Goal: Task Accomplishment & Management: Use online tool/utility

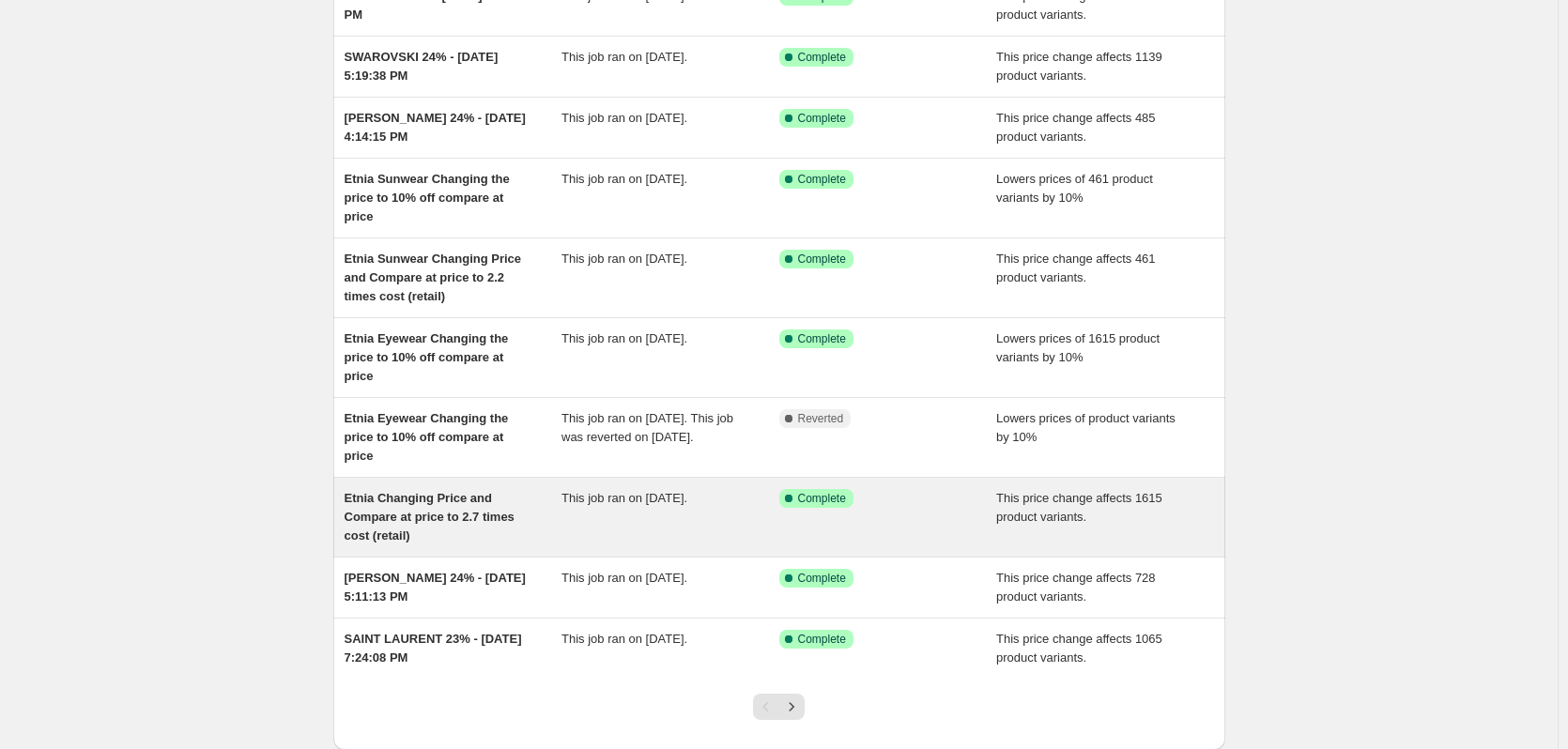
scroll to position [312, 0]
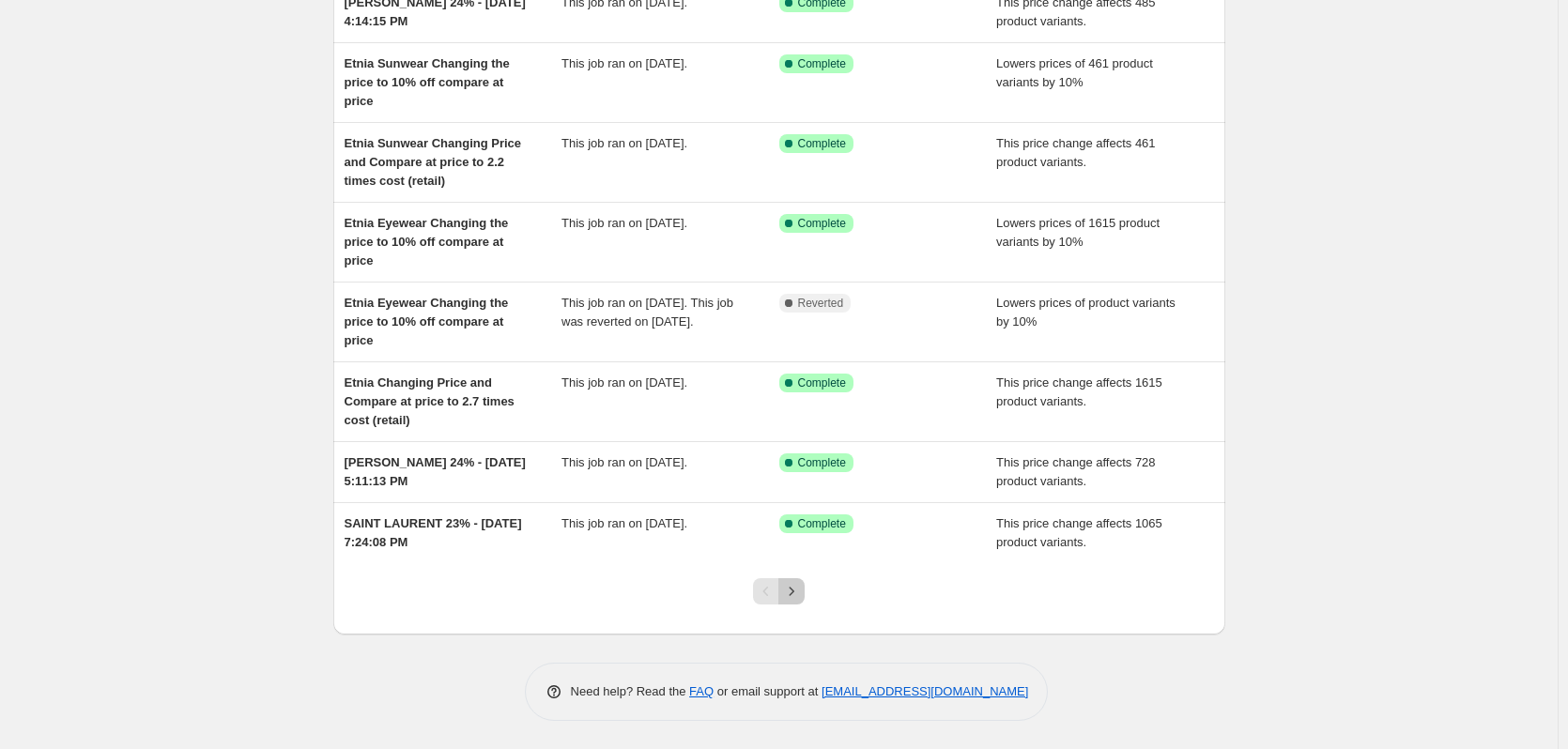
click at [800, 596] on icon "Next" at bounding box center [792, 592] width 19 height 19
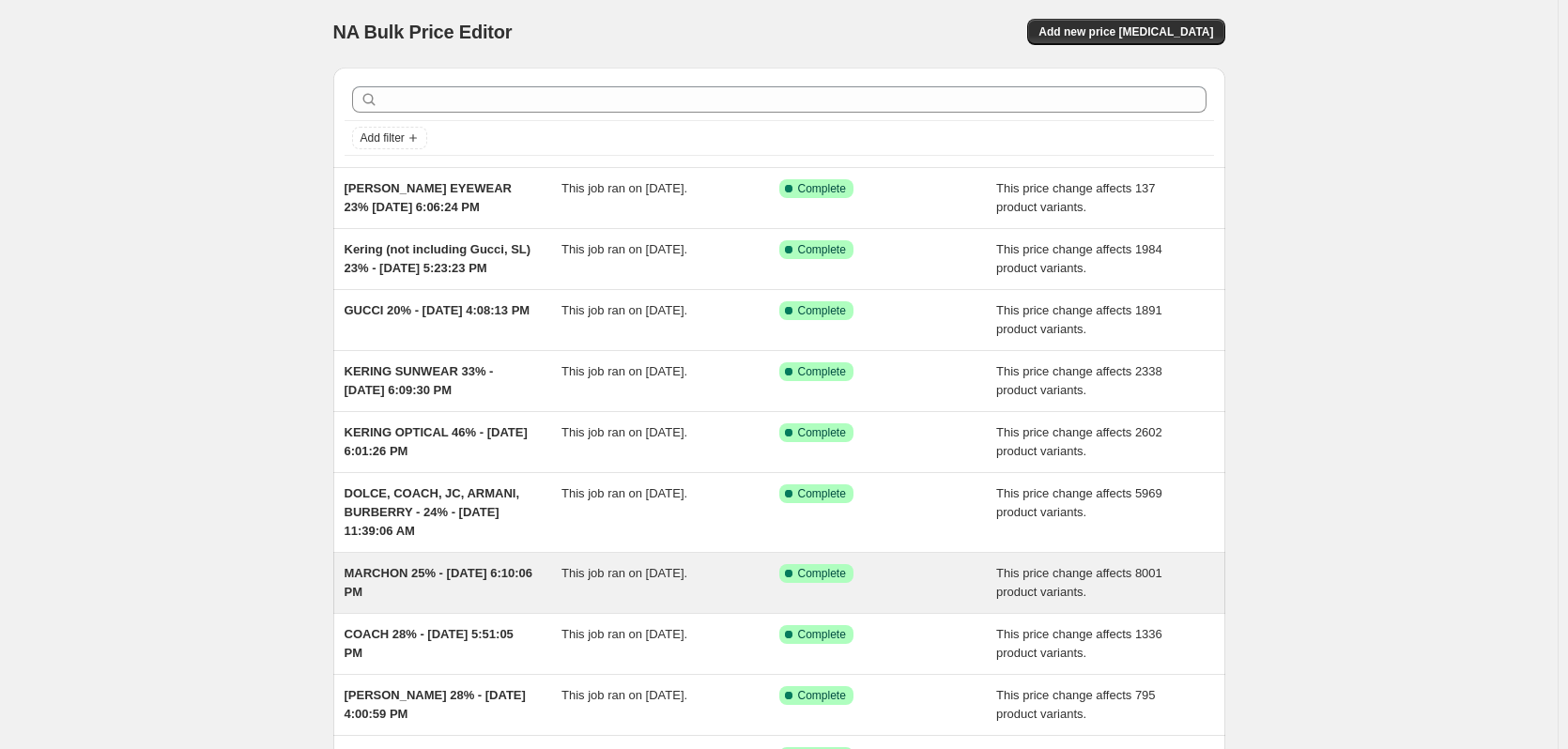
scroll to position [0, 0]
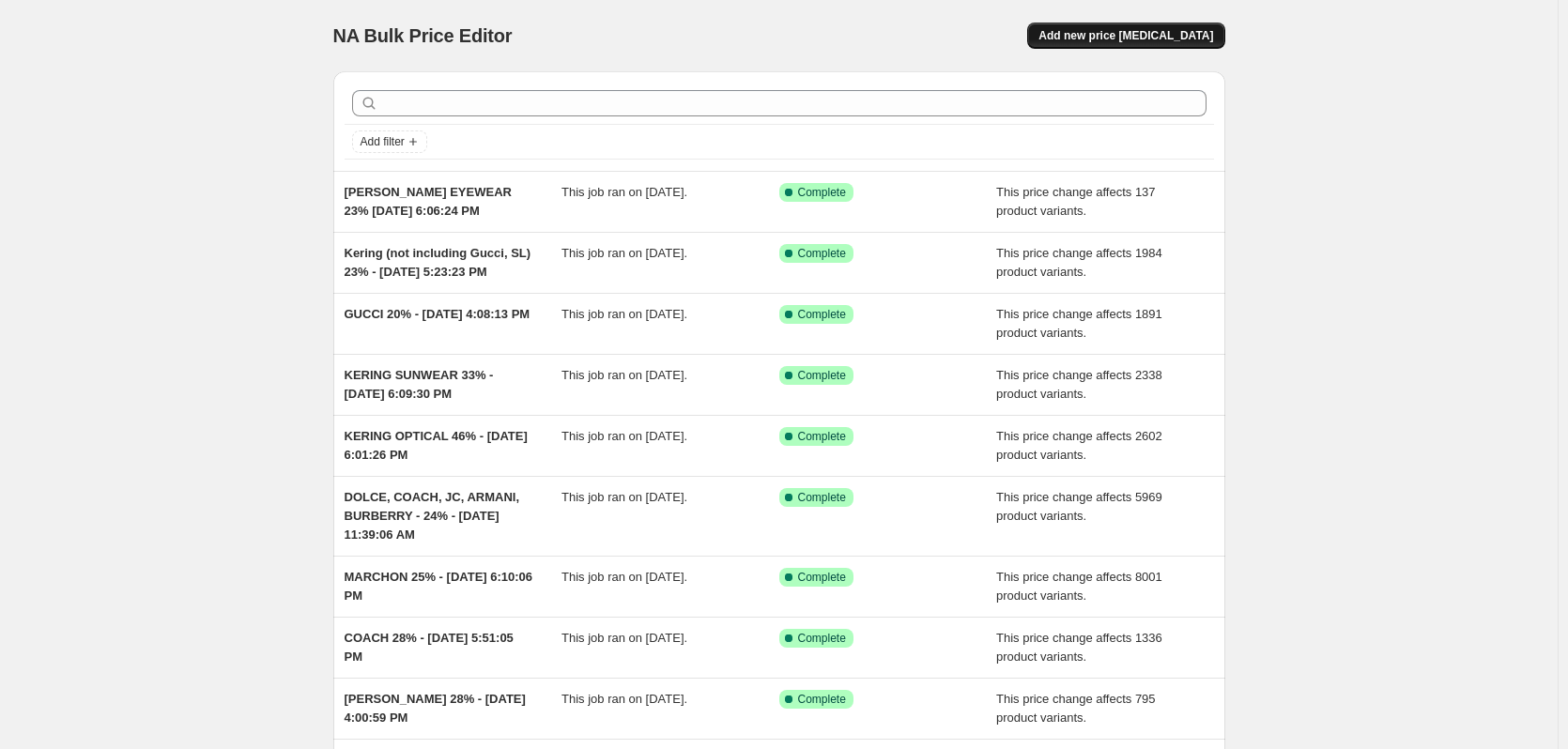
click at [1103, 37] on span "Add new price [MEDICAL_DATA]" at bounding box center [1126, 36] width 175 height 15
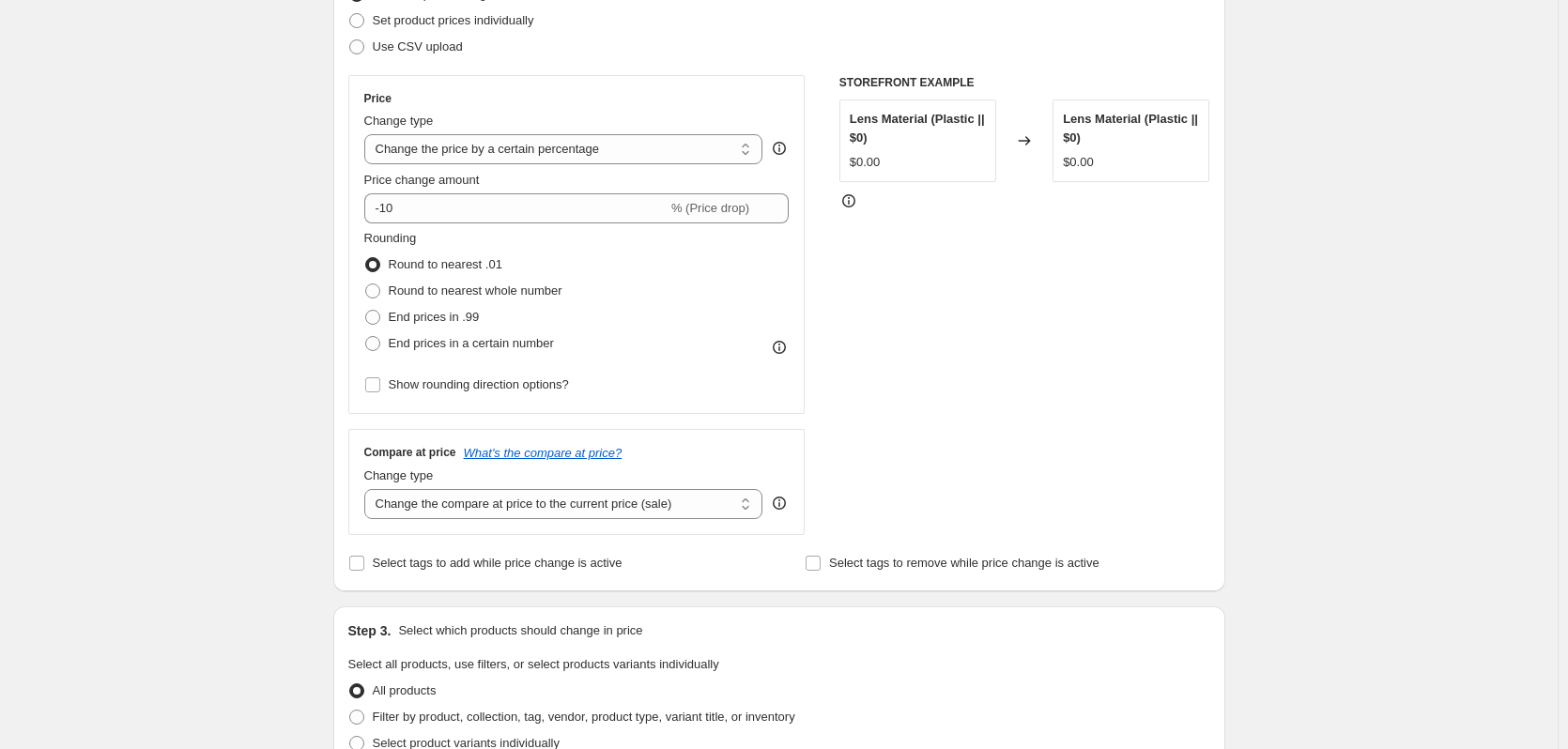
scroll to position [281, 0]
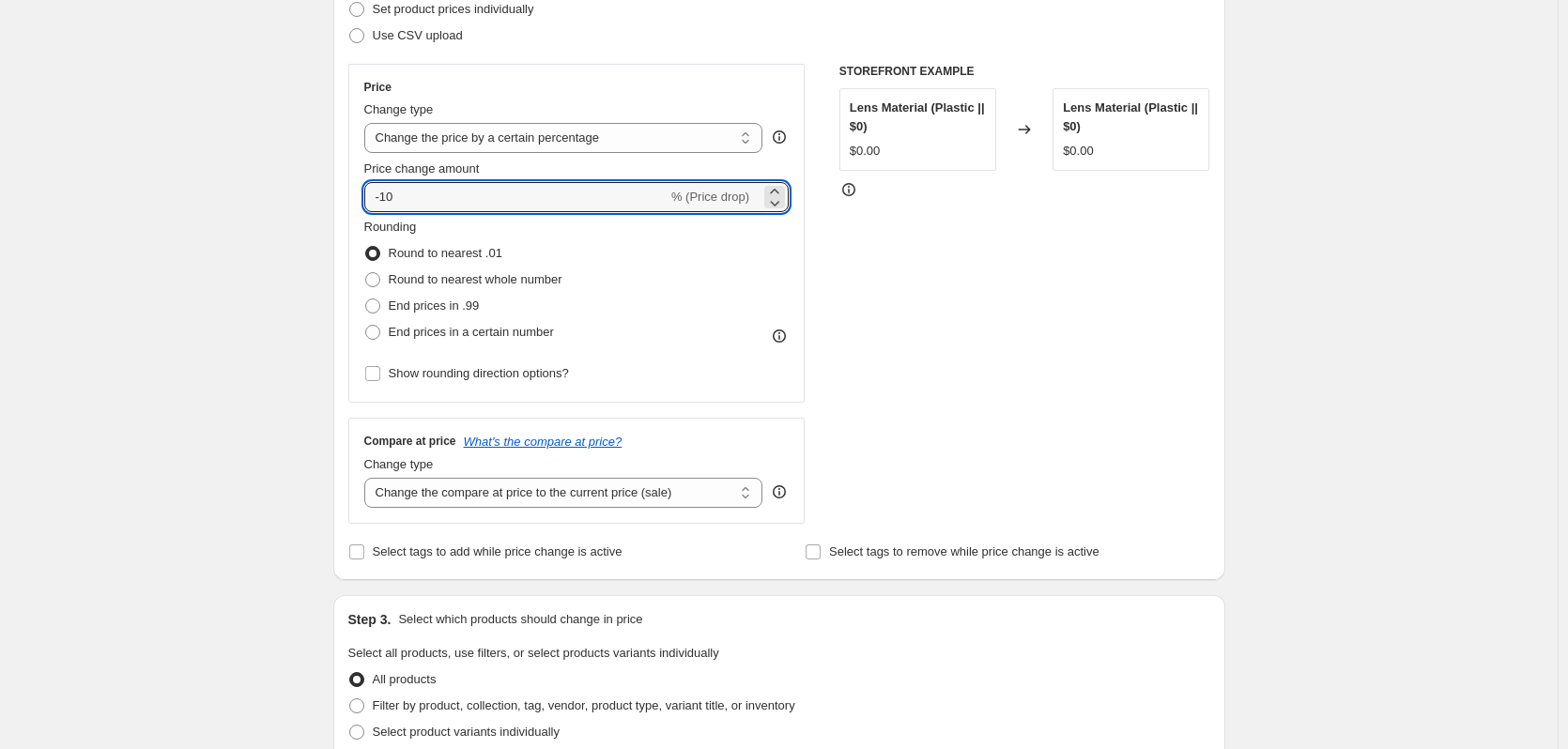
drag, startPoint x: 546, startPoint y: 191, endPoint x: 284, endPoint y: 168, distance: 263.0
click at [284, 168] on div "Create new price change job. This page is ready Create new price change job Dra…" at bounding box center [778, 632] width 1558 height 1827
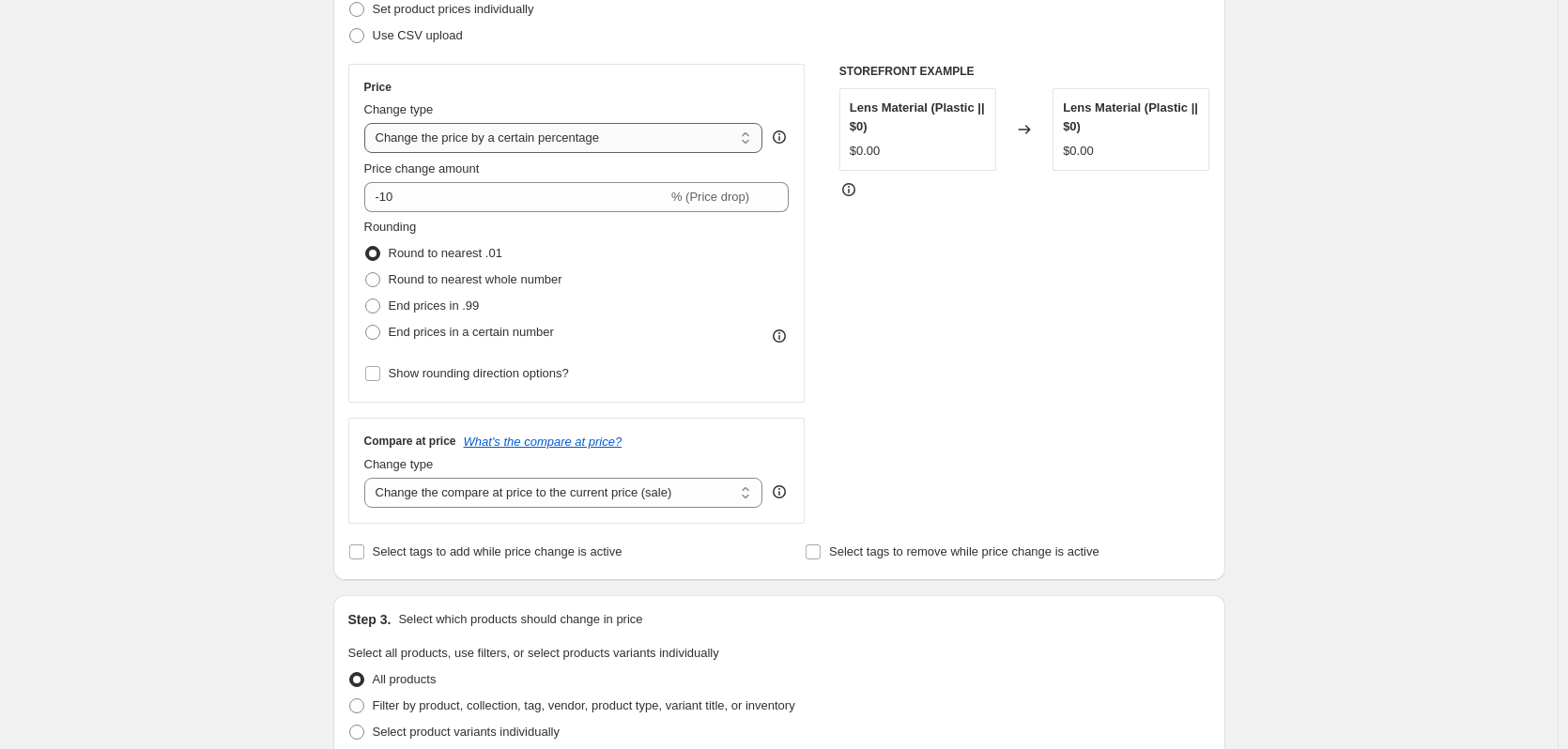
click at [530, 128] on select "Change the price to a certain amount Change the price by a certain amount Chang…" at bounding box center [564, 138] width 399 height 30
select select "margin"
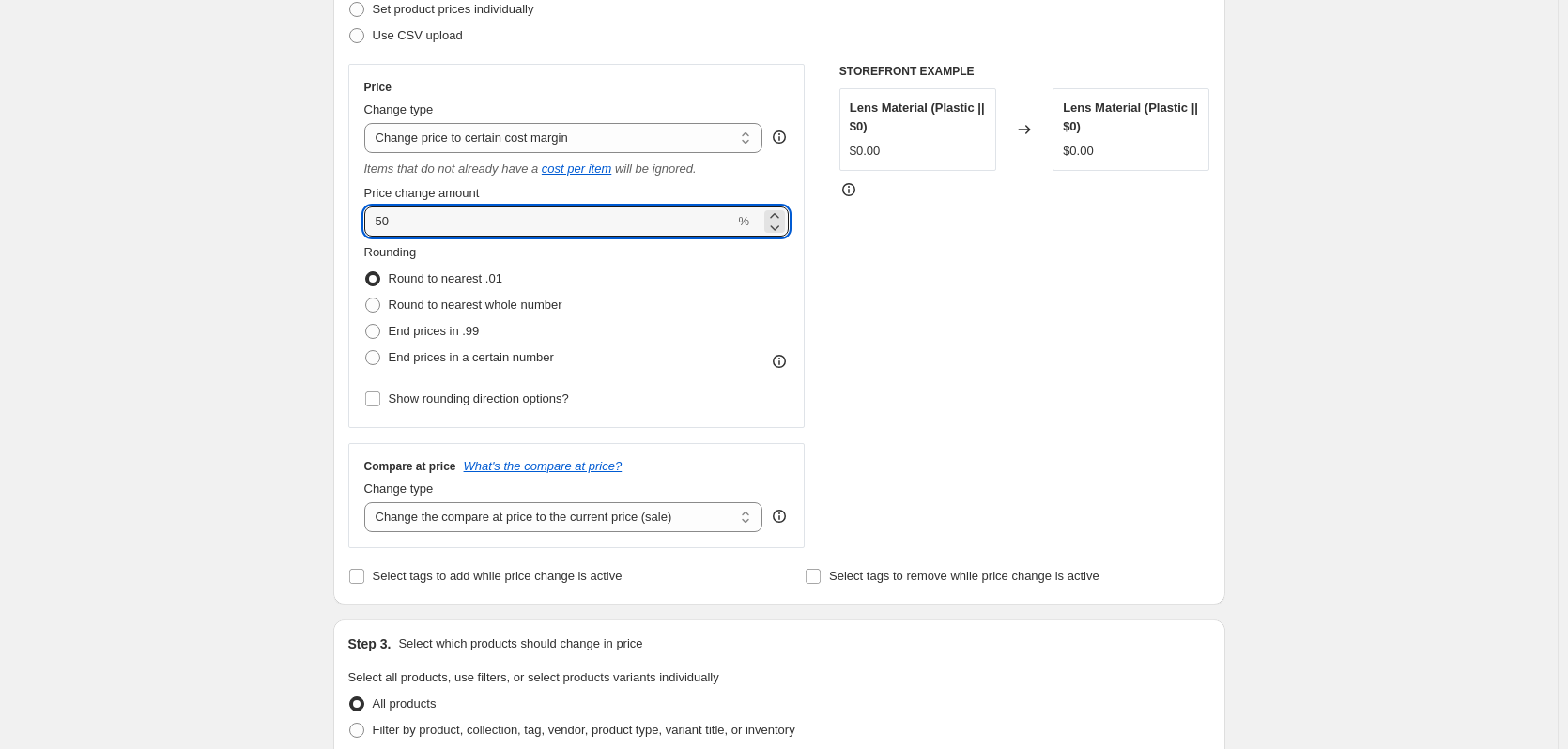
drag, startPoint x: 359, startPoint y: 200, endPoint x: 341, endPoint y: 197, distance: 18.2
click at [326, 197] on div "Step 1. Optionally give your price change job a title (eg "March 30% off sale o…" at bounding box center [772, 615] width 907 height 1680
type input "1"
type input "28"
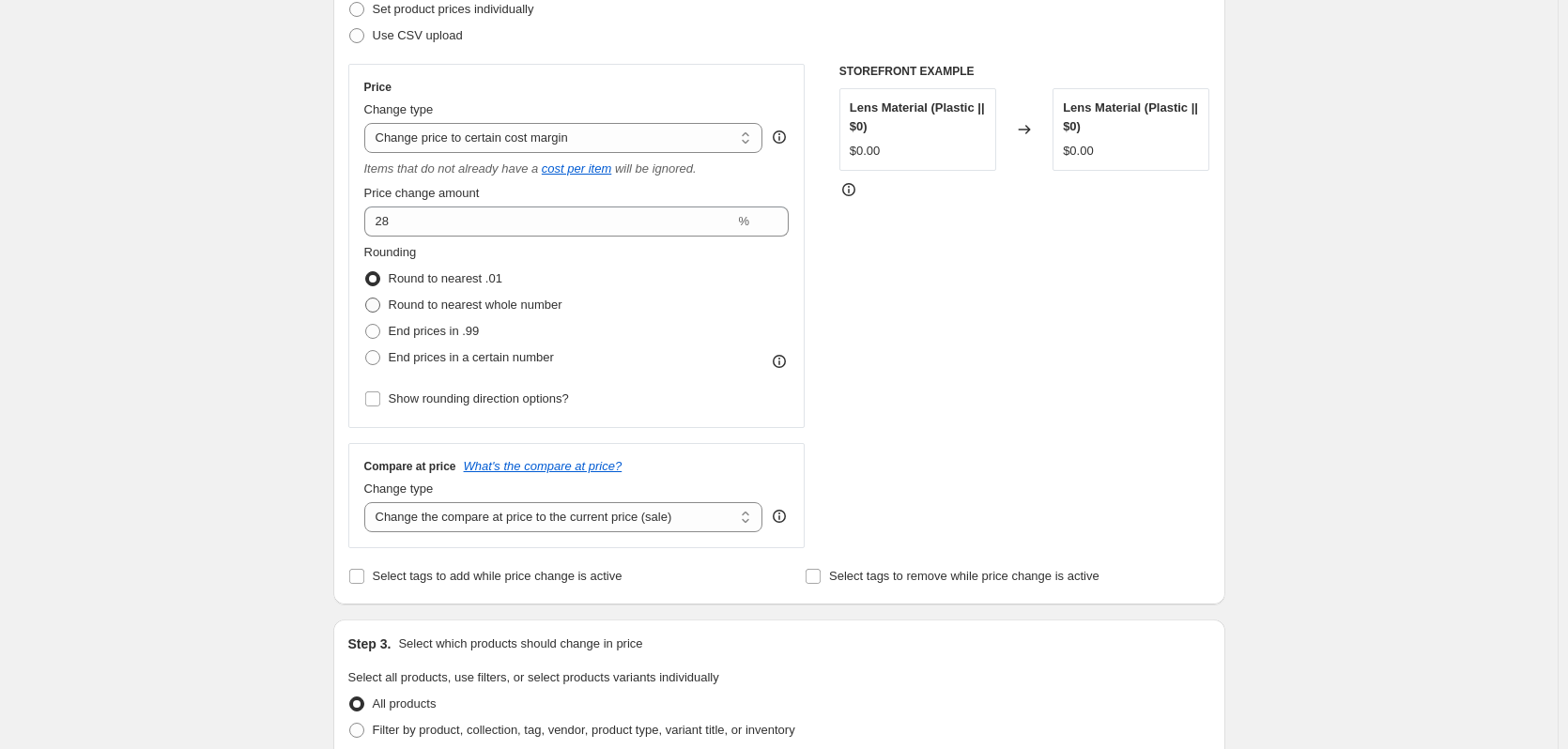
click at [454, 298] on span "Round to nearest whole number" at bounding box center [475, 304] width 174 height 14
click at [366, 298] on input "Round to nearest whole number" at bounding box center [365, 298] width 1 height 1
radio input "true"
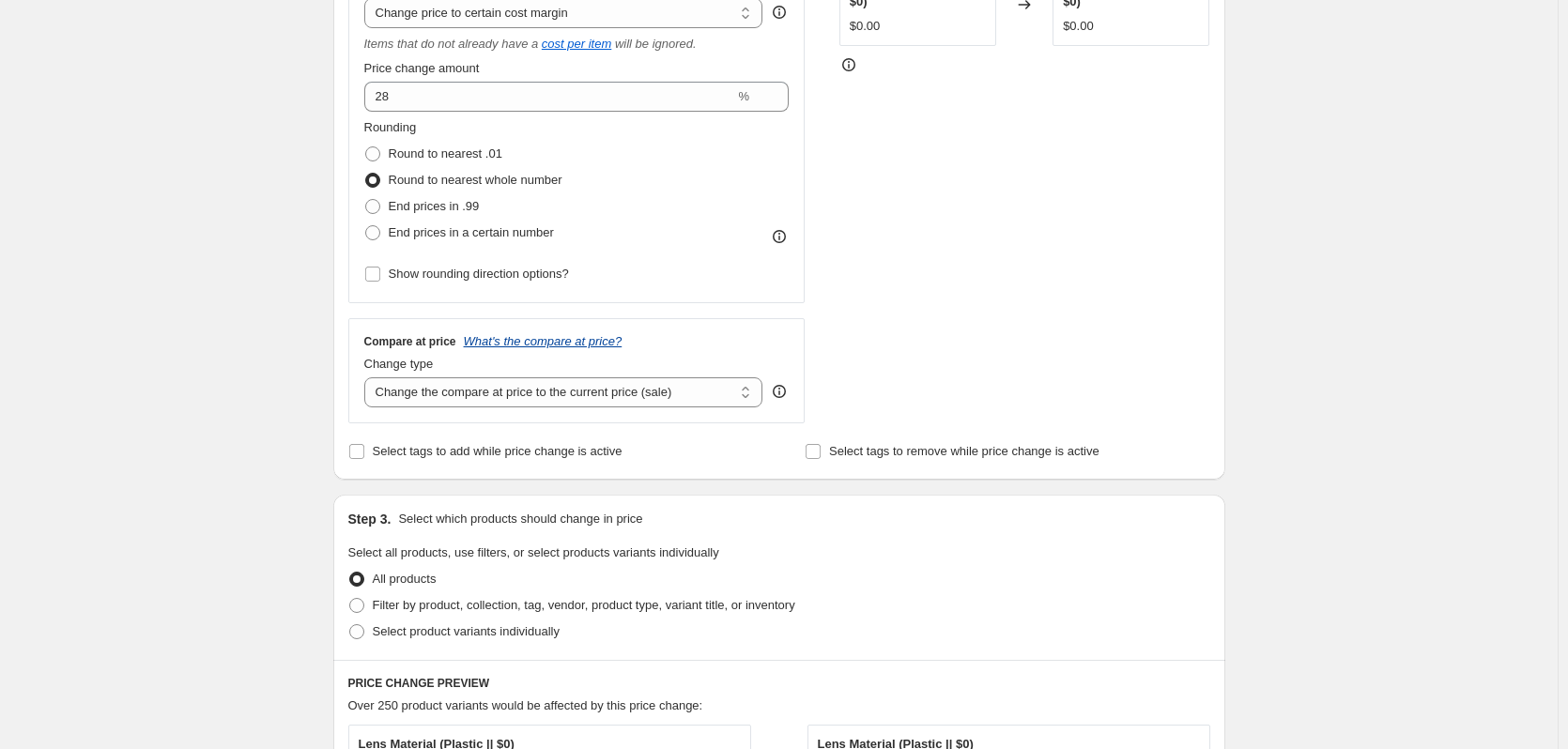
scroll to position [470, 0]
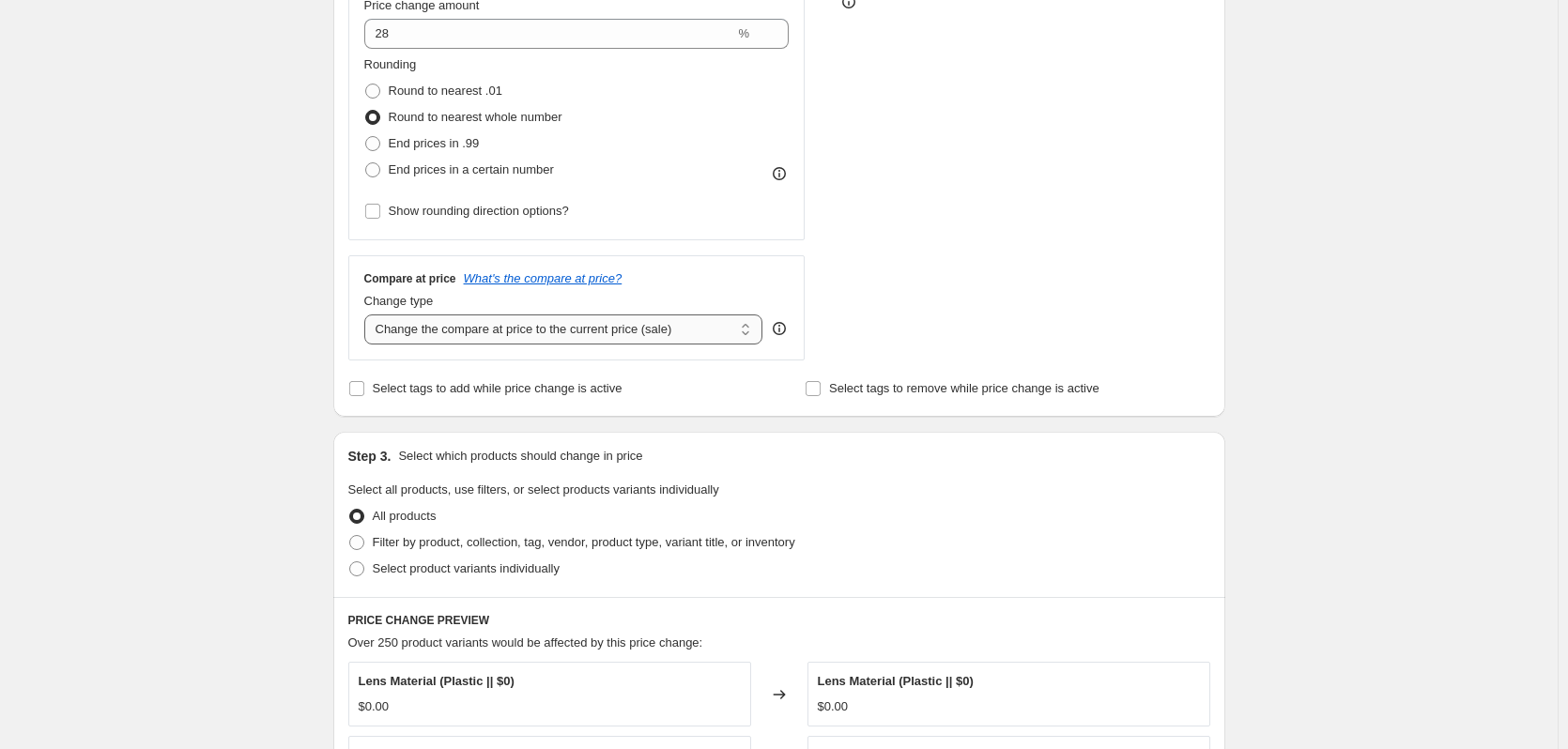
click at [589, 334] on select "Change the compare at price to the current price (sale) Change the compare at p…" at bounding box center [564, 330] width 399 height 30
select select "no_change"
click at [368, 315] on select "Change the compare at price to the current price (sale) Change the compare at p…" at bounding box center [564, 330] width 399 height 30
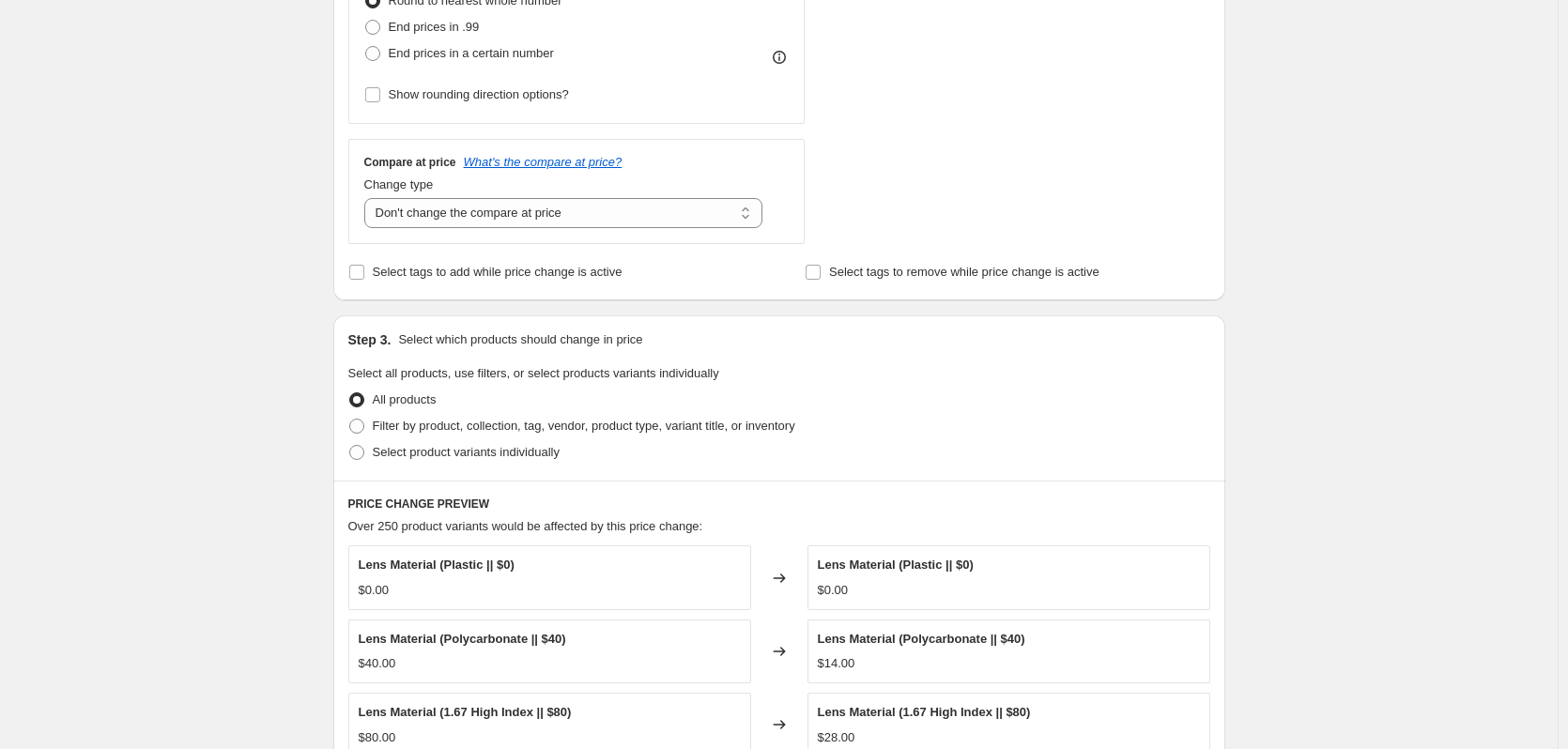
scroll to position [751, 0]
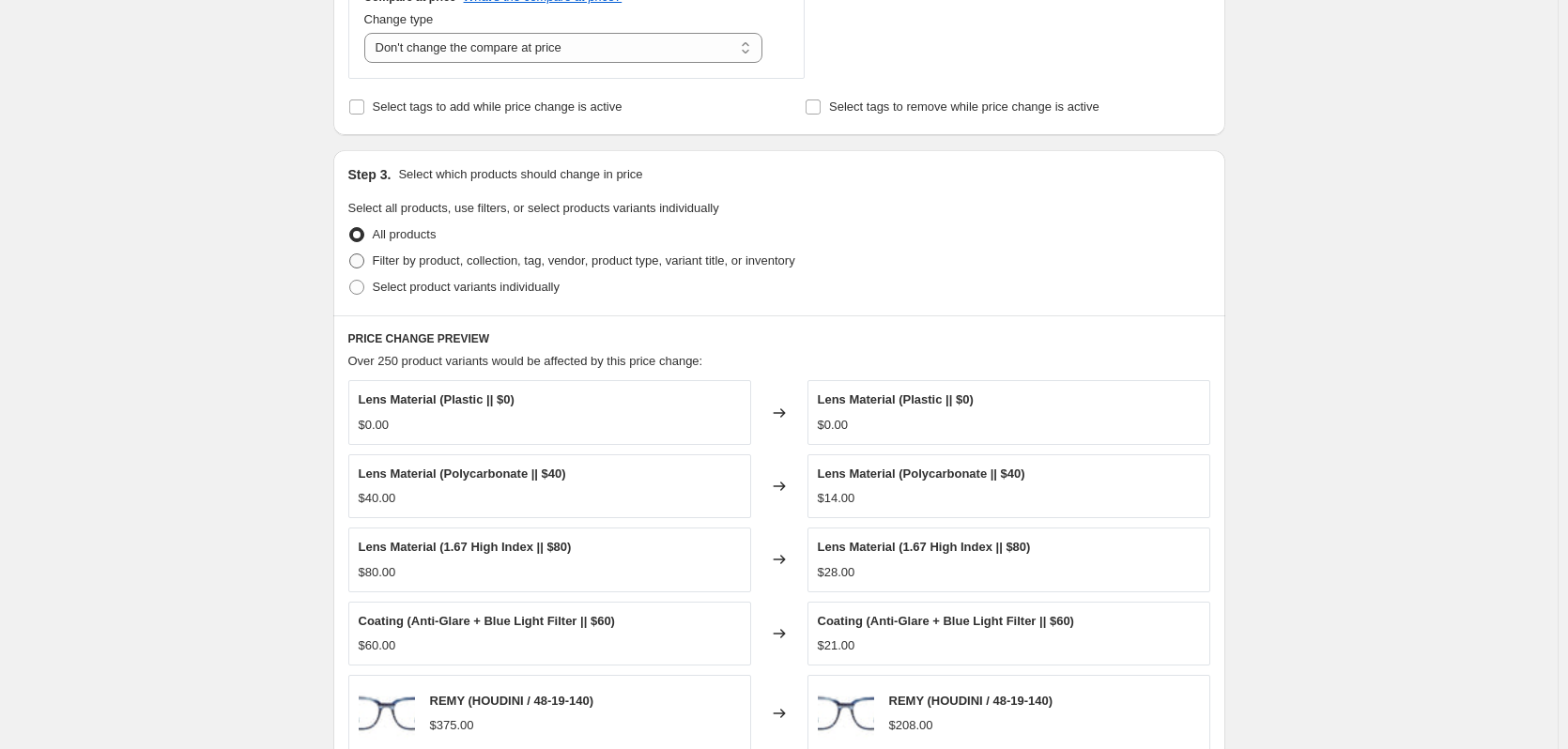
click at [475, 267] on span "Filter by product, collection, tag, vendor, product type, variant title, or inv…" at bounding box center [583, 260] width 423 height 14
click at [351, 255] on input "Filter by product, collection, tag, vendor, product type, variant title, or inv…" at bounding box center [350, 254] width 1 height 1
radio input "true"
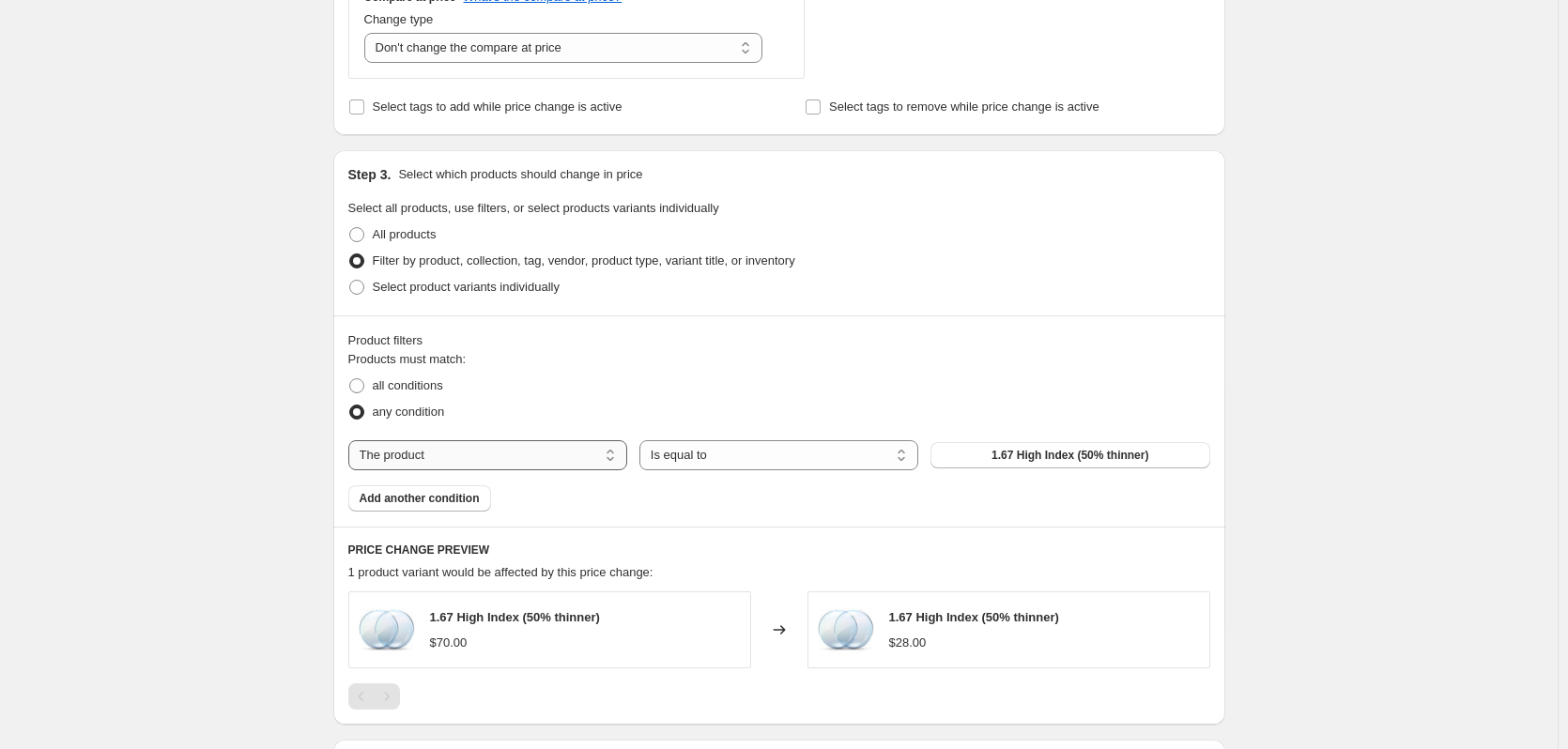
click at [525, 461] on select "The product The product's collection The product's tag The product's vendor The…" at bounding box center [488, 455] width 278 height 30
select select "vendor"
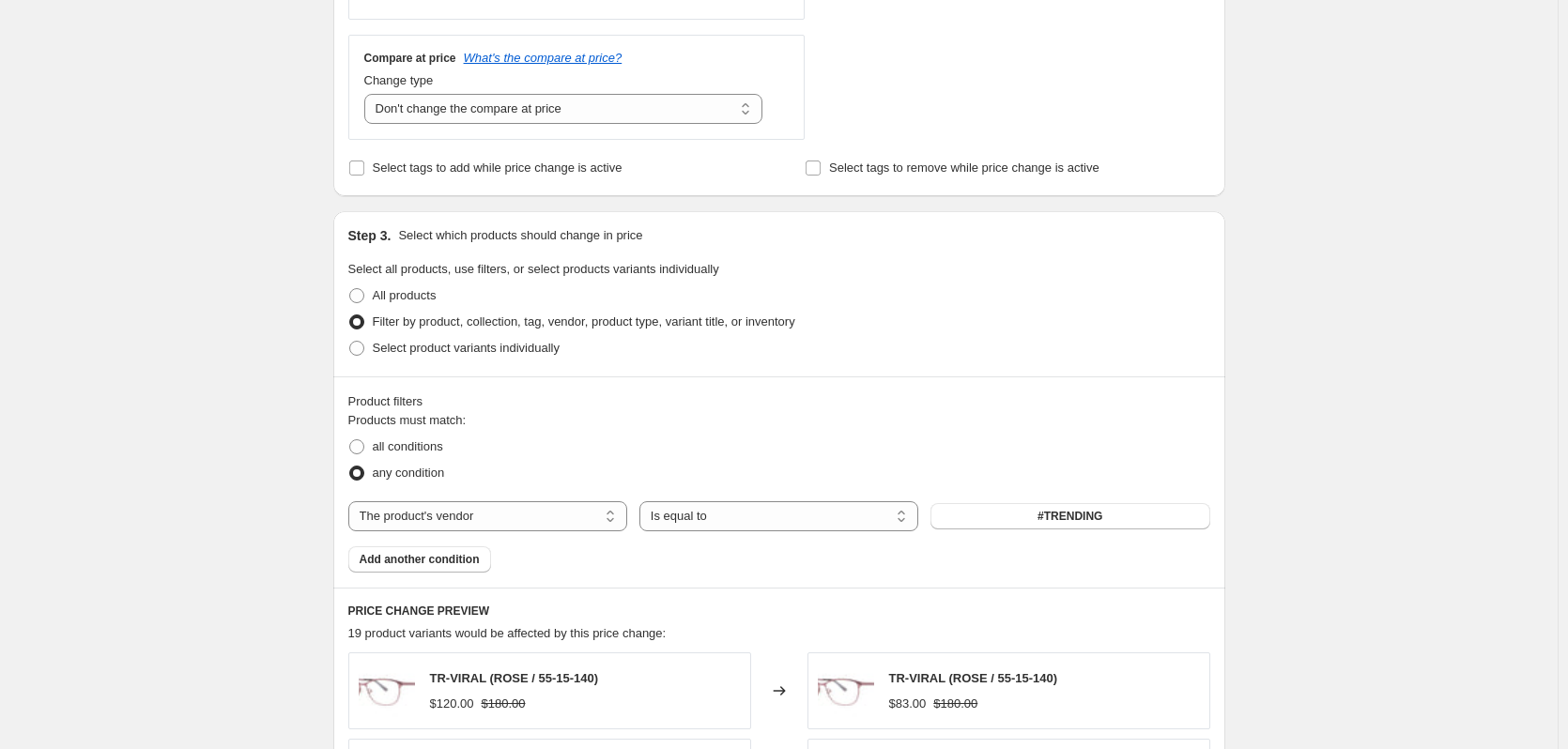
scroll to position [658, 0]
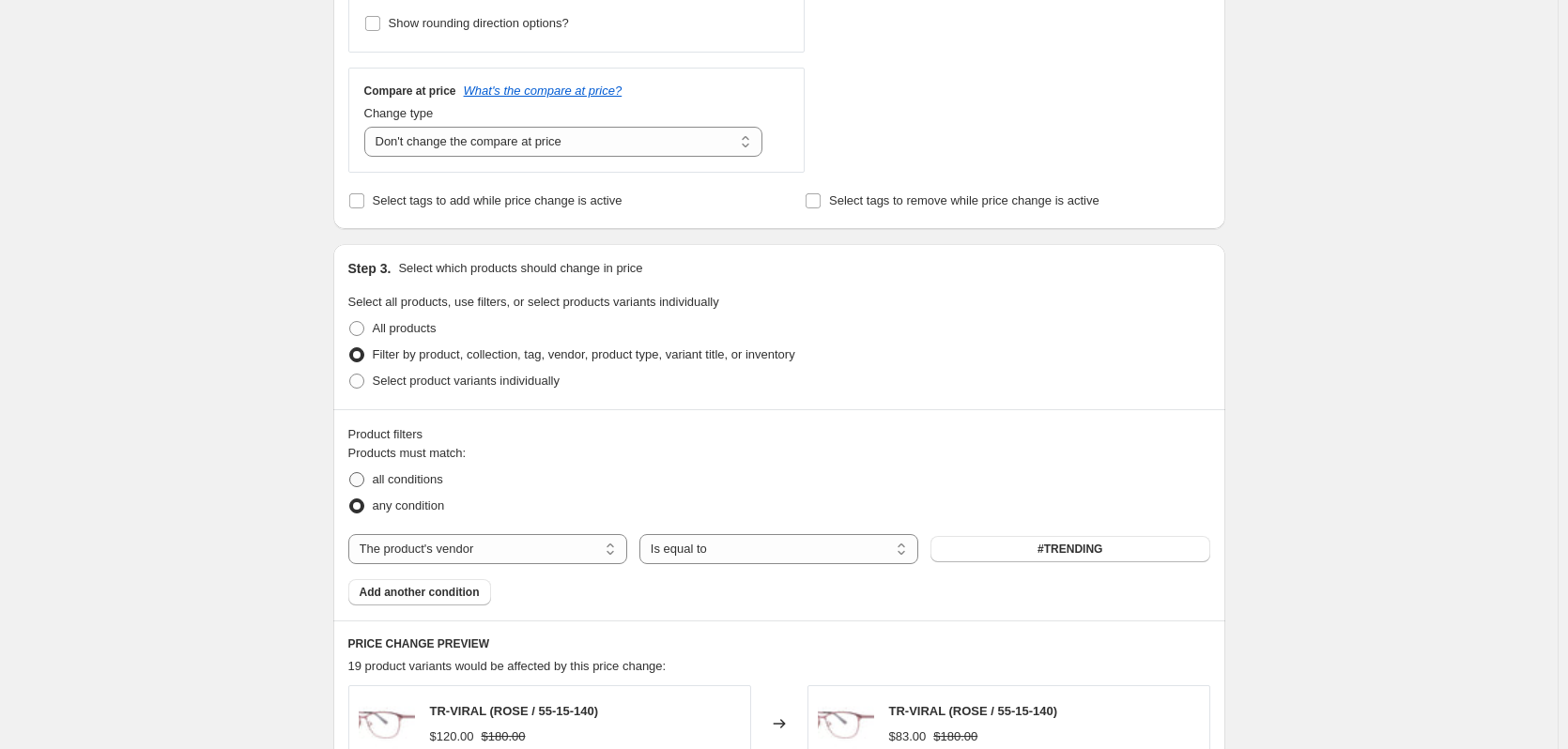
click at [426, 484] on span "all conditions" at bounding box center [408, 479] width 70 height 14
click at [351, 473] on input "all conditions" at bounding box center [350, 472] width 1 height 1
radio input "true"
click at [795, 551] on select "Is equal to Is not equal to" at bounding box center [778, 549] width 278 height 30
click at [1137, 565] on div "The product The product's collection The product's tag The product's vendor The…" at bounding box center [779, 549] width 862 height 30
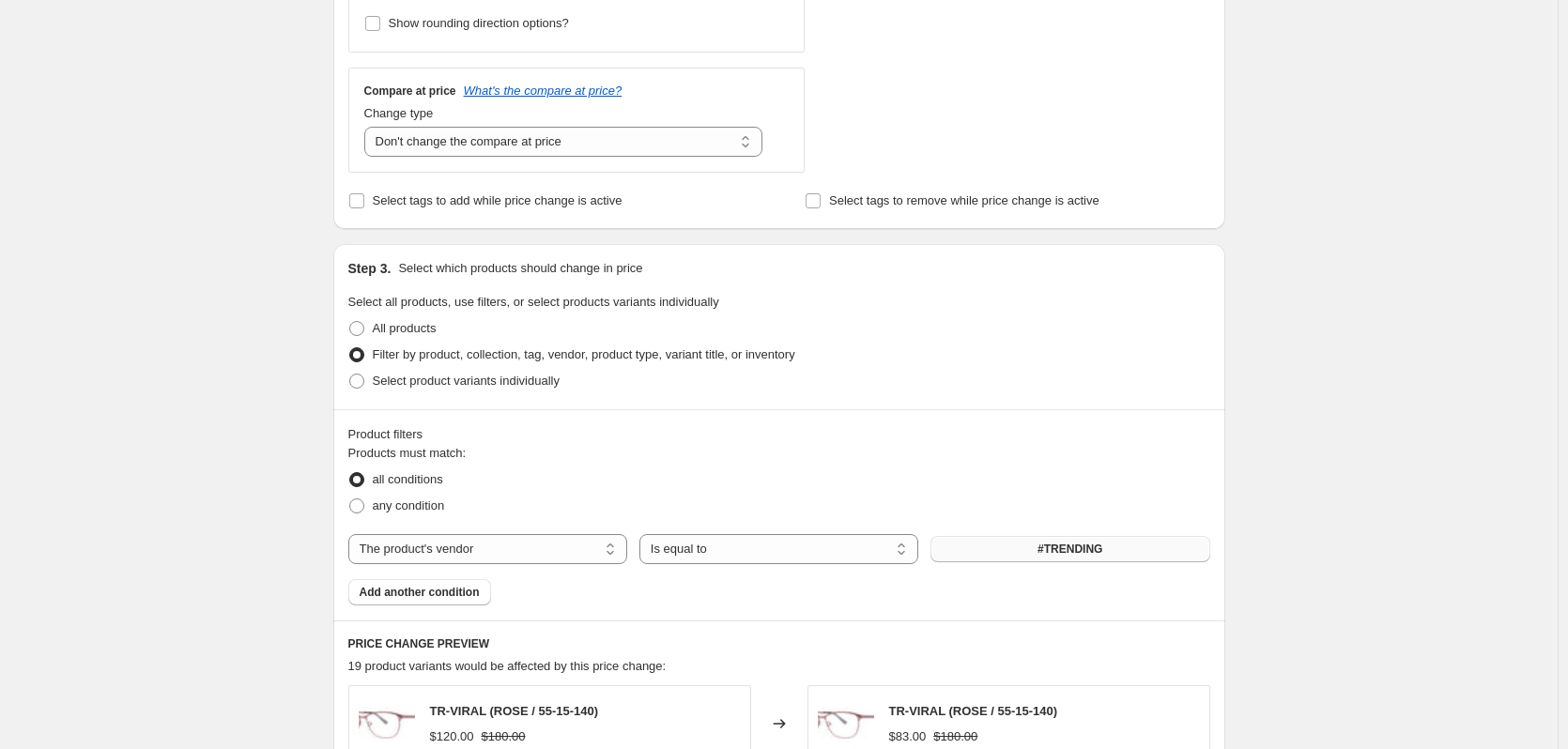
click at [1129, 558] on button "#TRENDING" at bounding box center [1069, 549] width 278 height 27
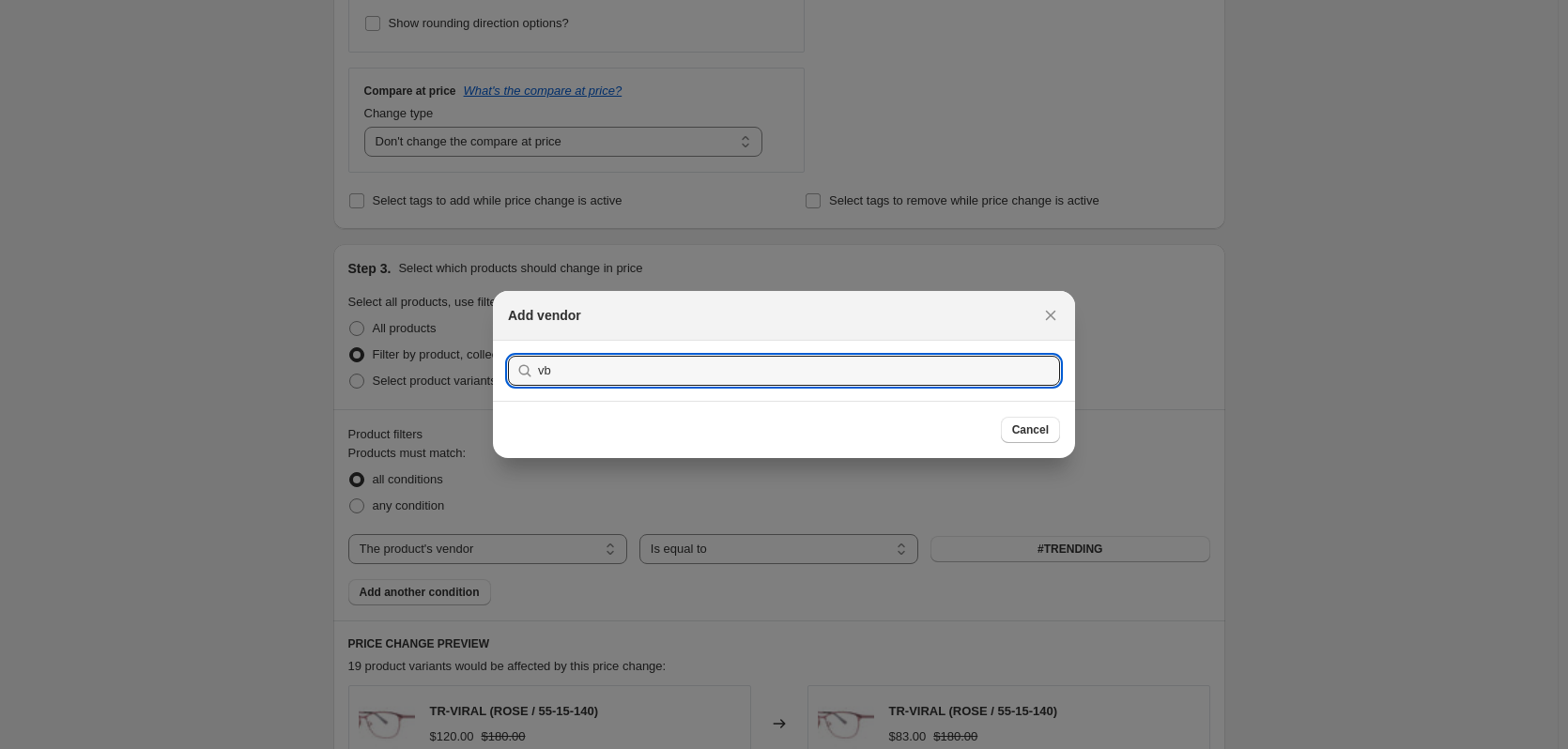
type input "v"
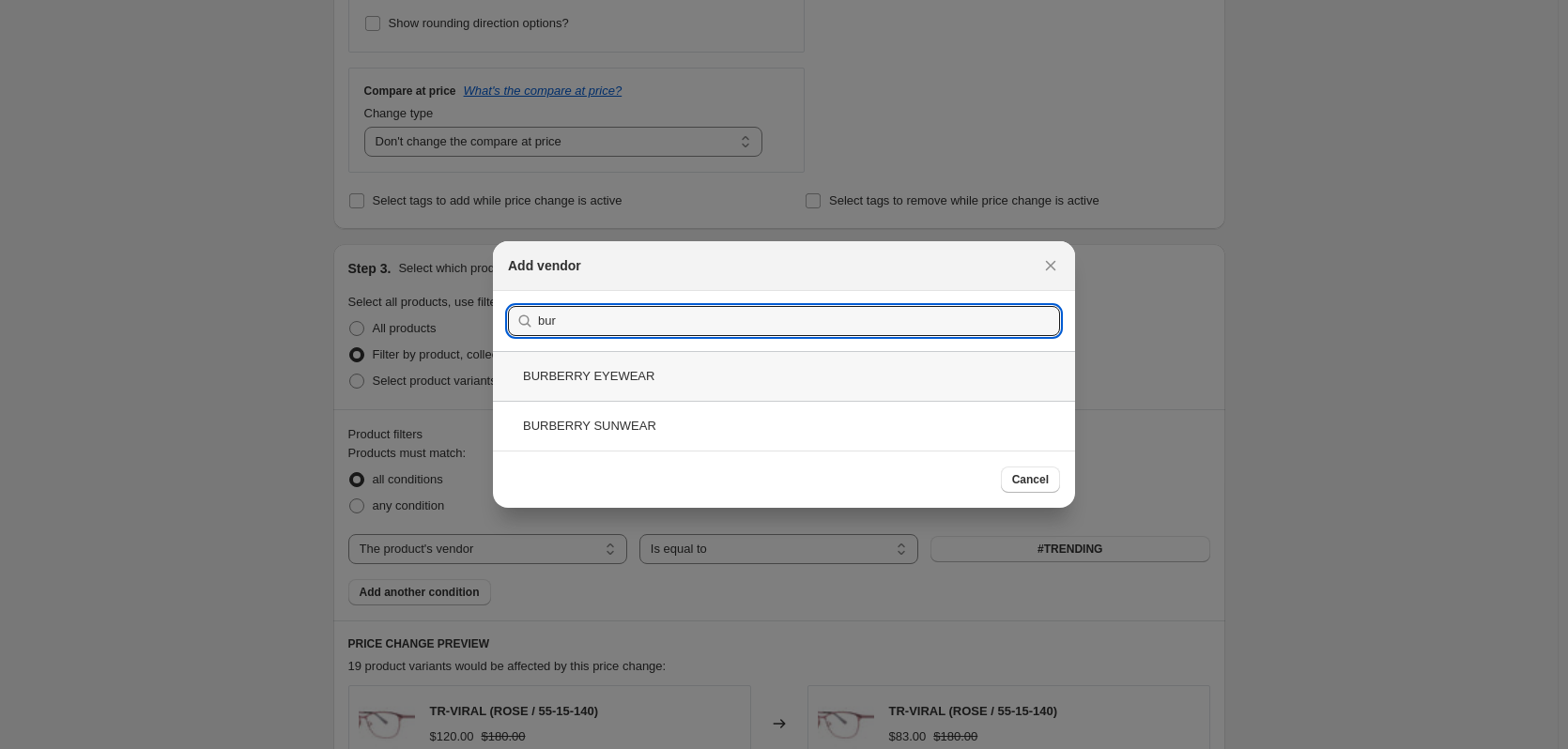
type input "bur"
click at [698, 378] on div "BURBERRY EYEWEAR" at bounding box center [784, 376] width 583 height 49
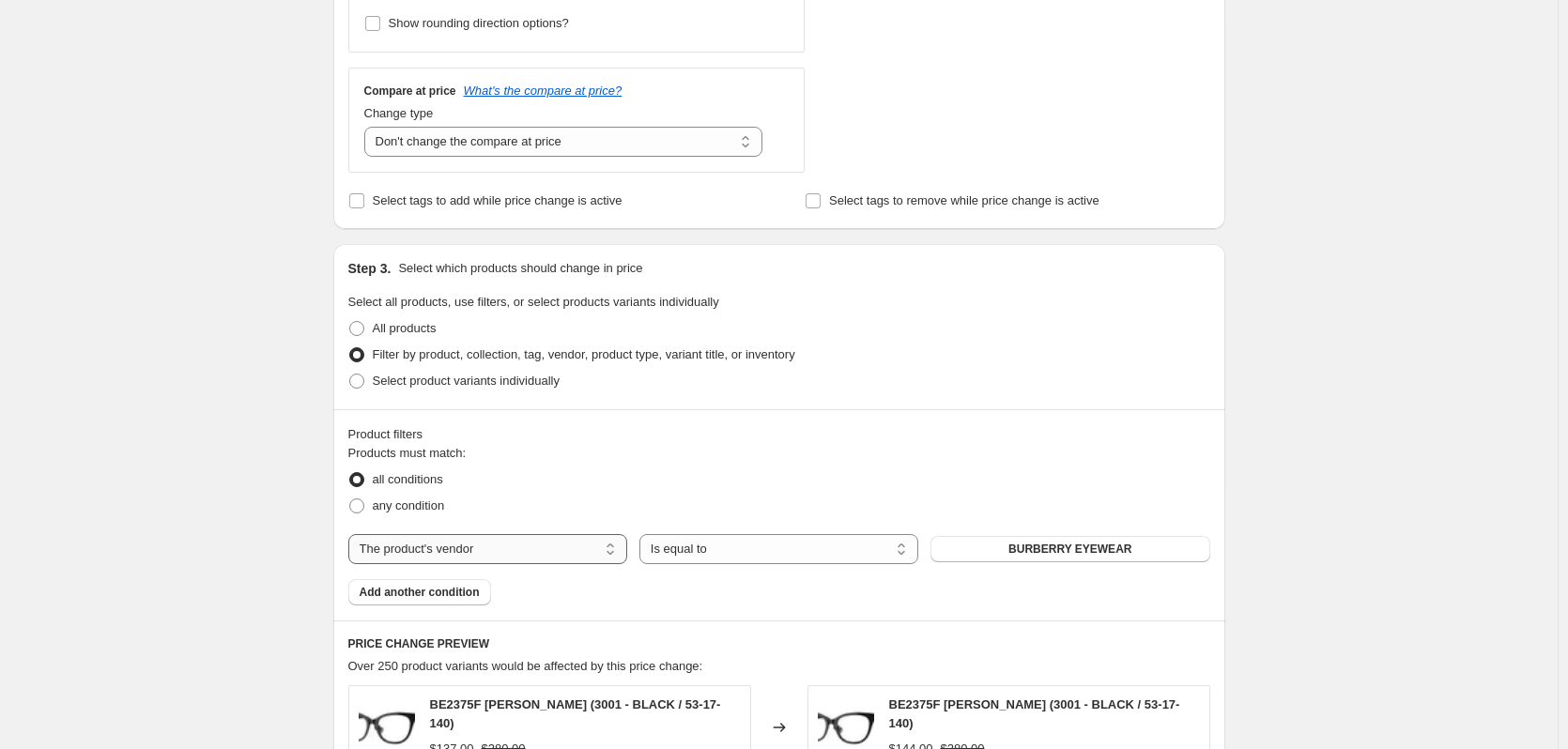
scroll to position [845, 0]
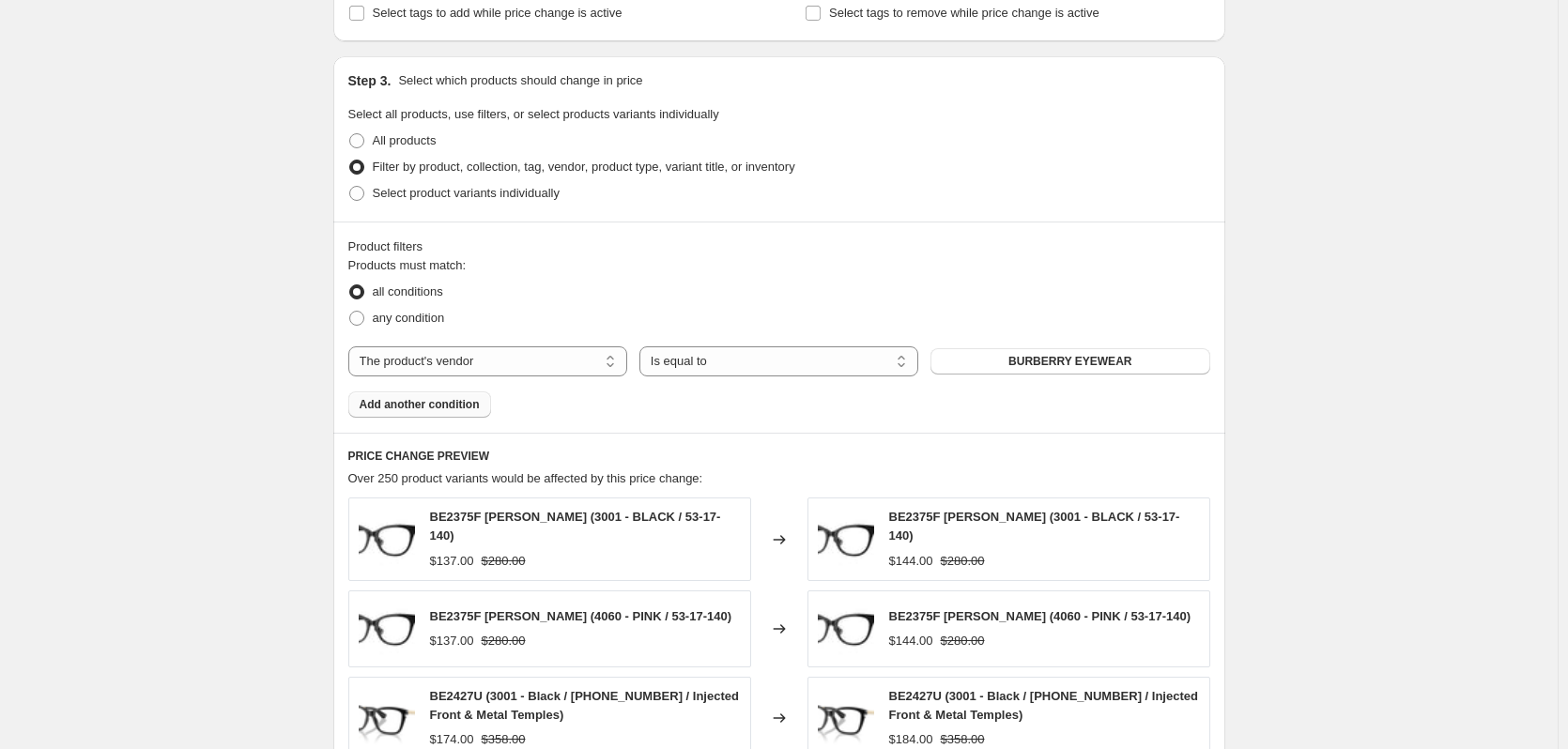
click at [447, 413] on button "Add another condition" at bounding box center [420, 405] width 143 height 27
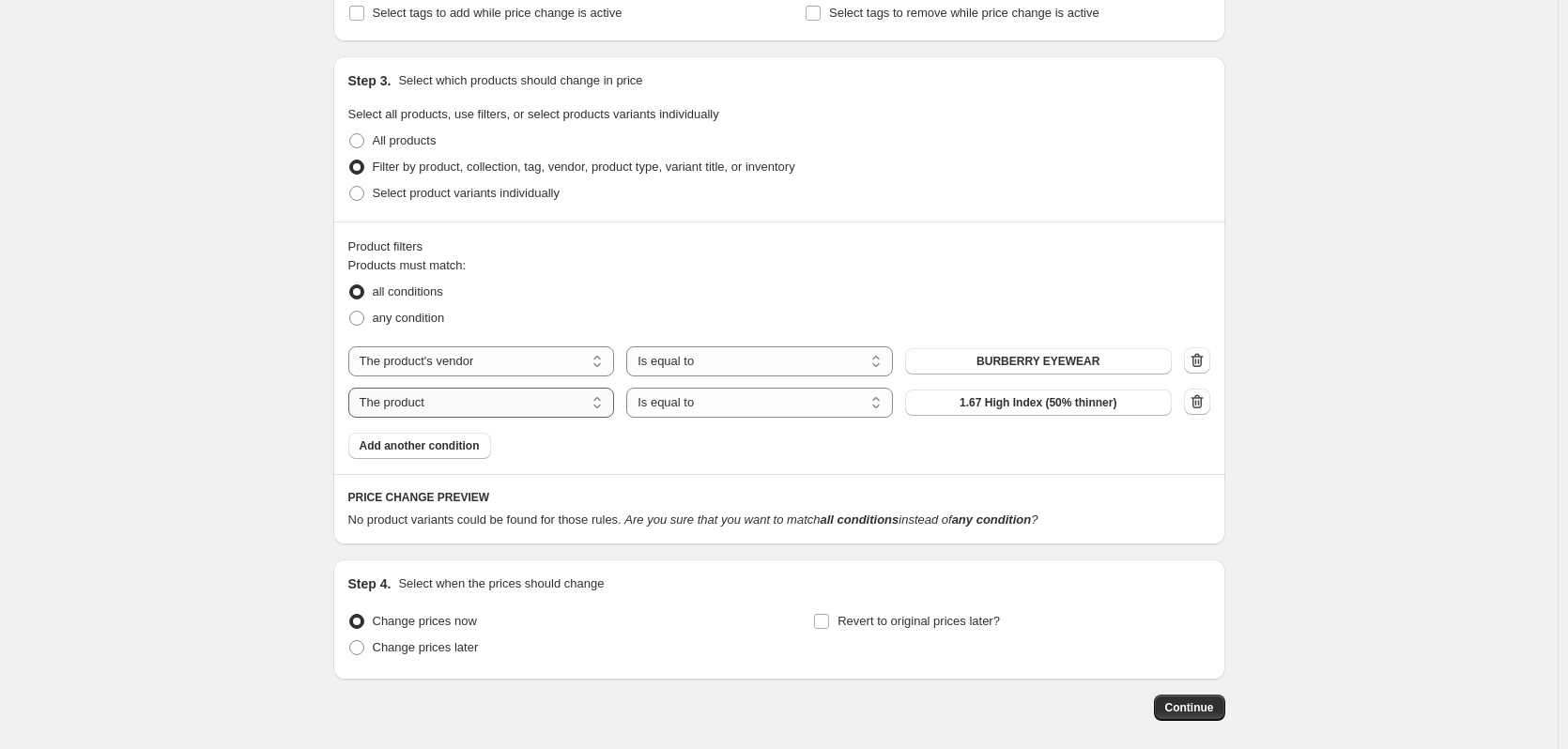
click at [543, 405] on select "The product The product's collection The product's tag The product's vendor The…" at bounding box center [482, 403] width 267 height 30
select select "product_status"
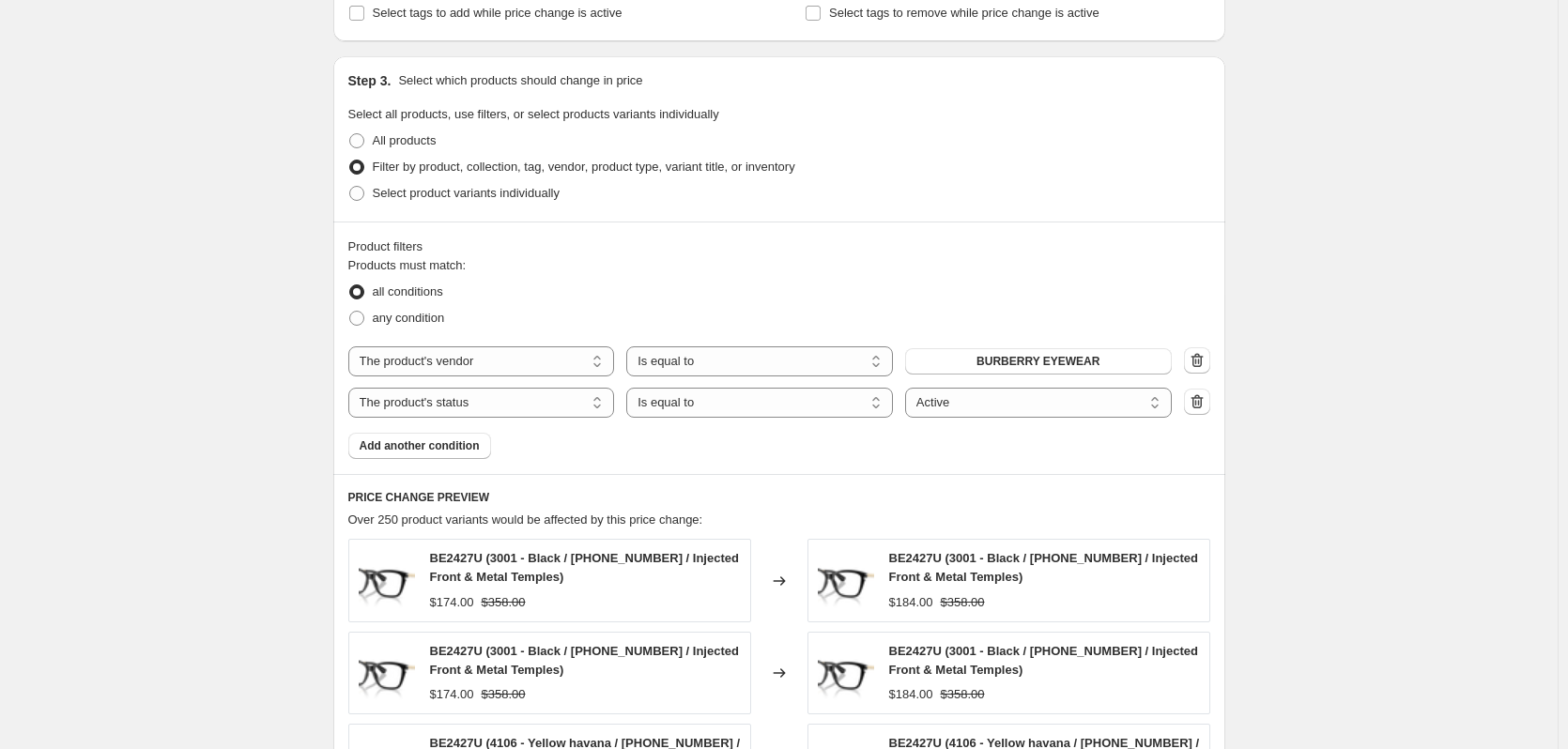
click at [772, 280] on div "all conditions" at bounding box center [779, 292] width 862 height 27
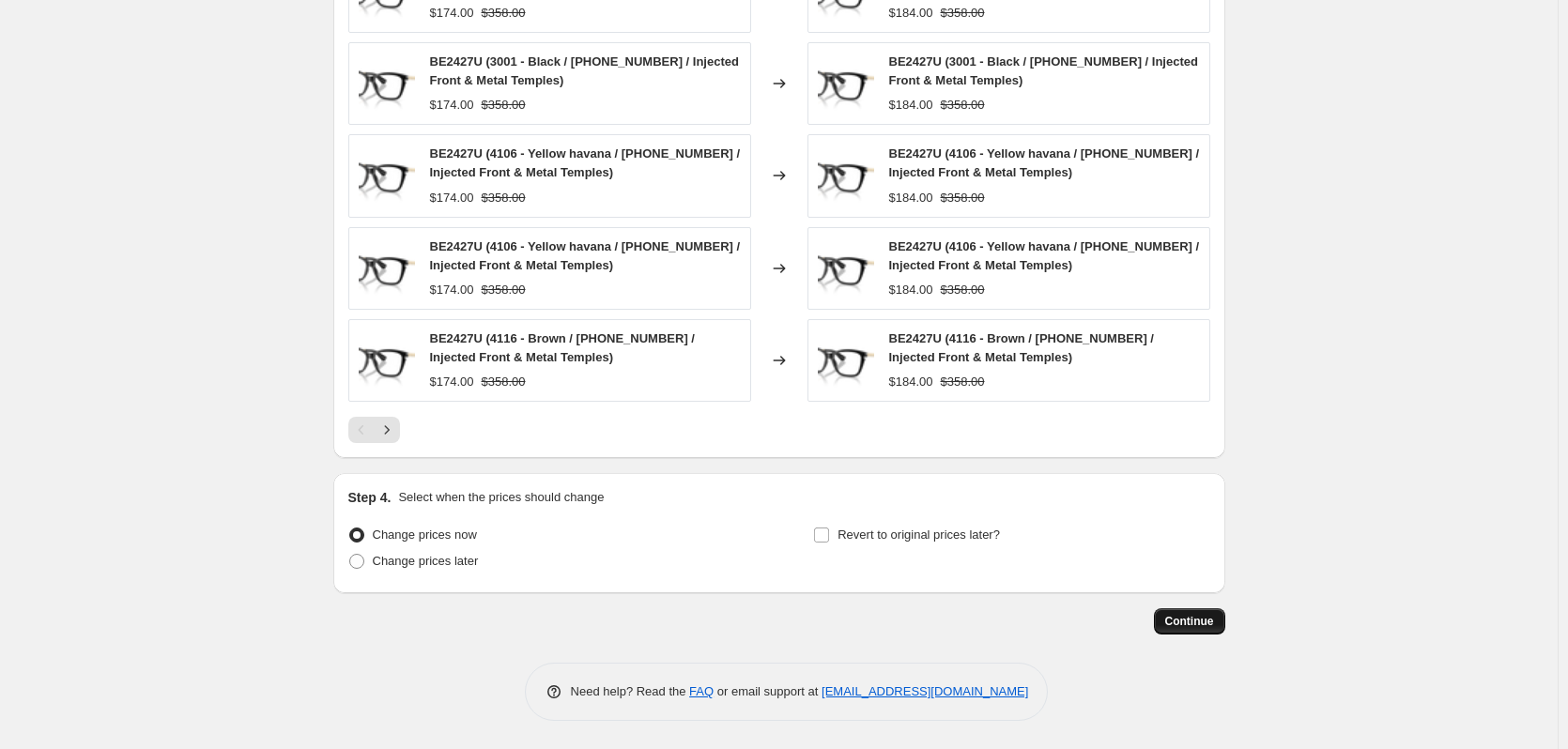
click at [1168, 618] on button "Continue" at bounding box center [1189, 622] width 71 height 27
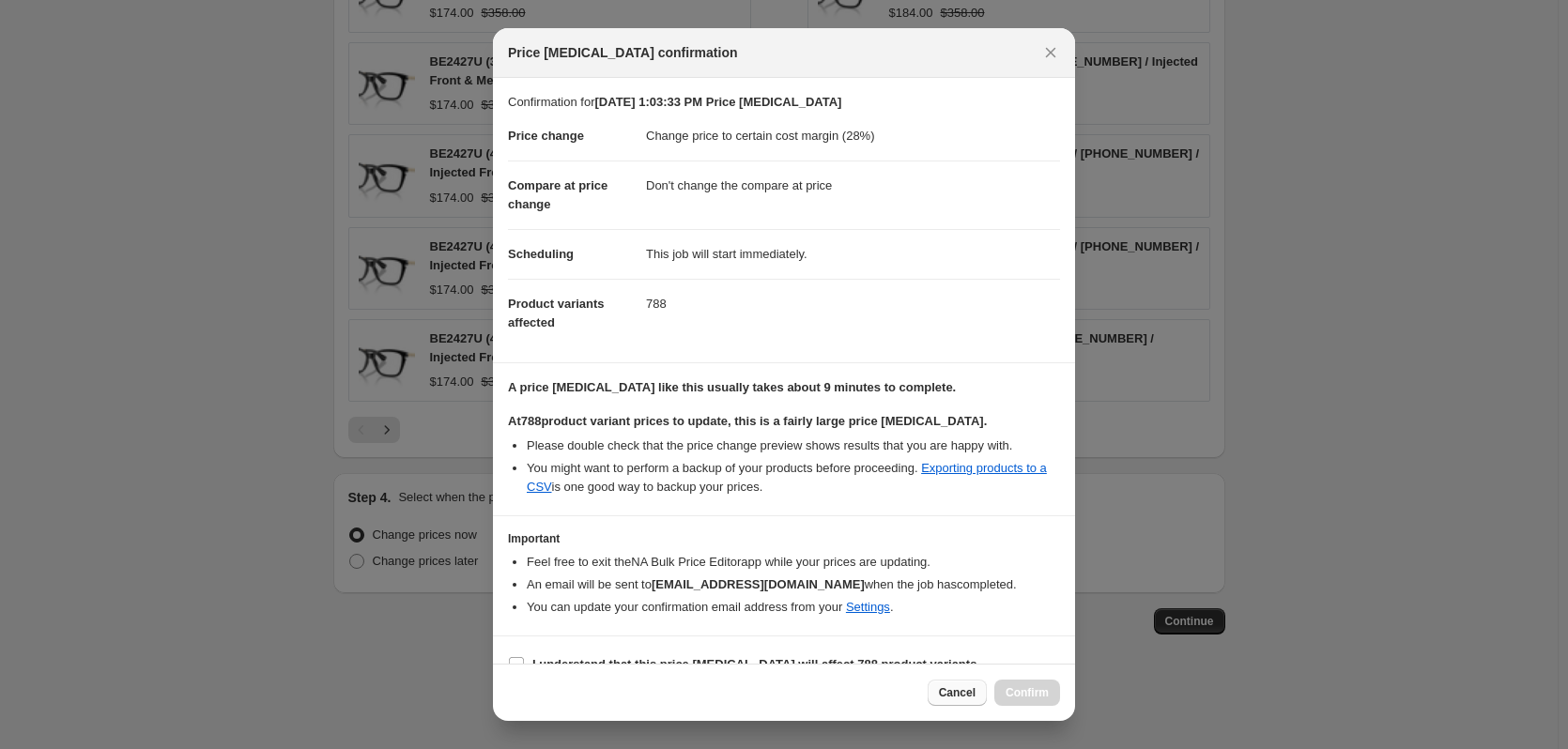
click at [962, 693] on span "Cancel" at bounding box center [957, 693] width 37 height 15
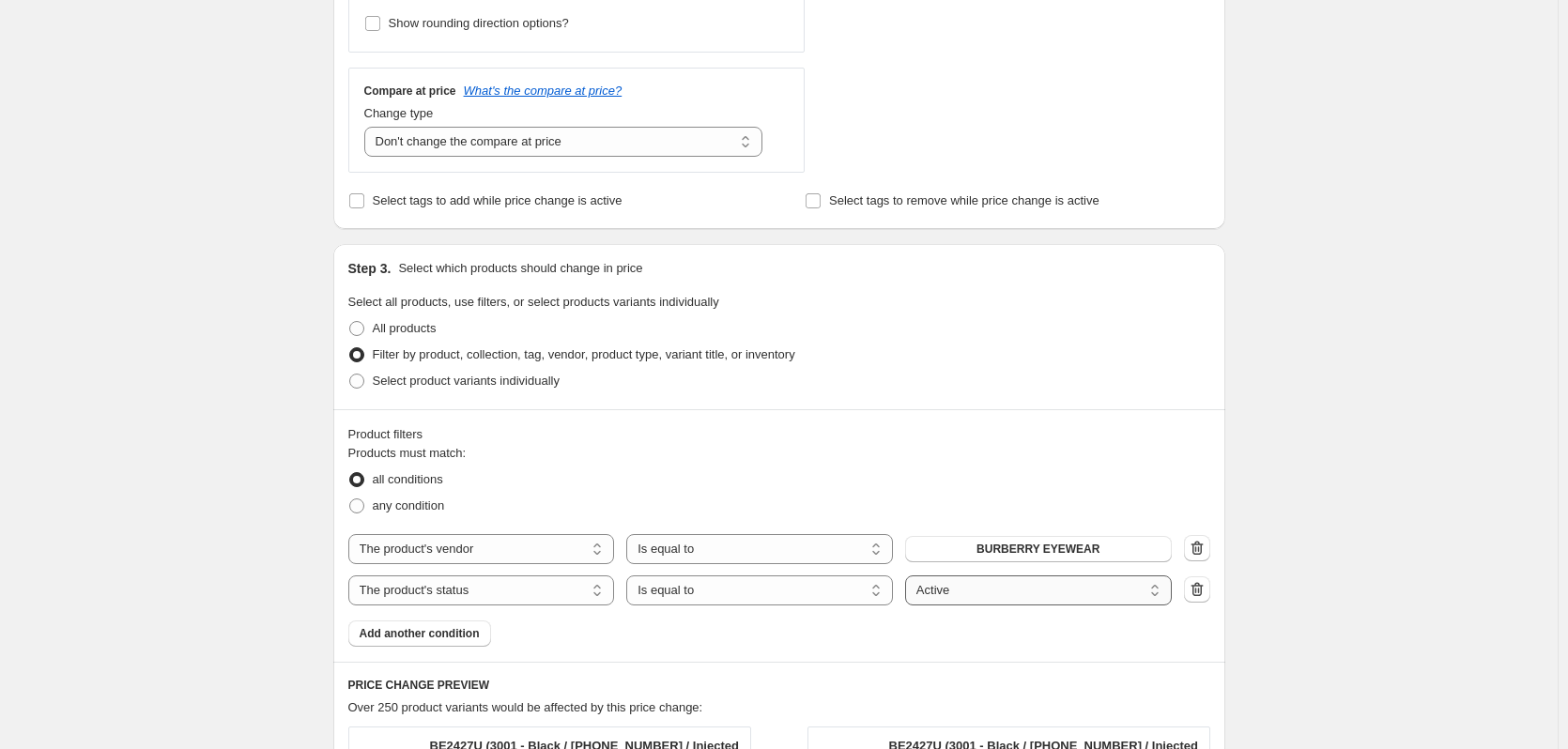
scroll to position [684, 0]
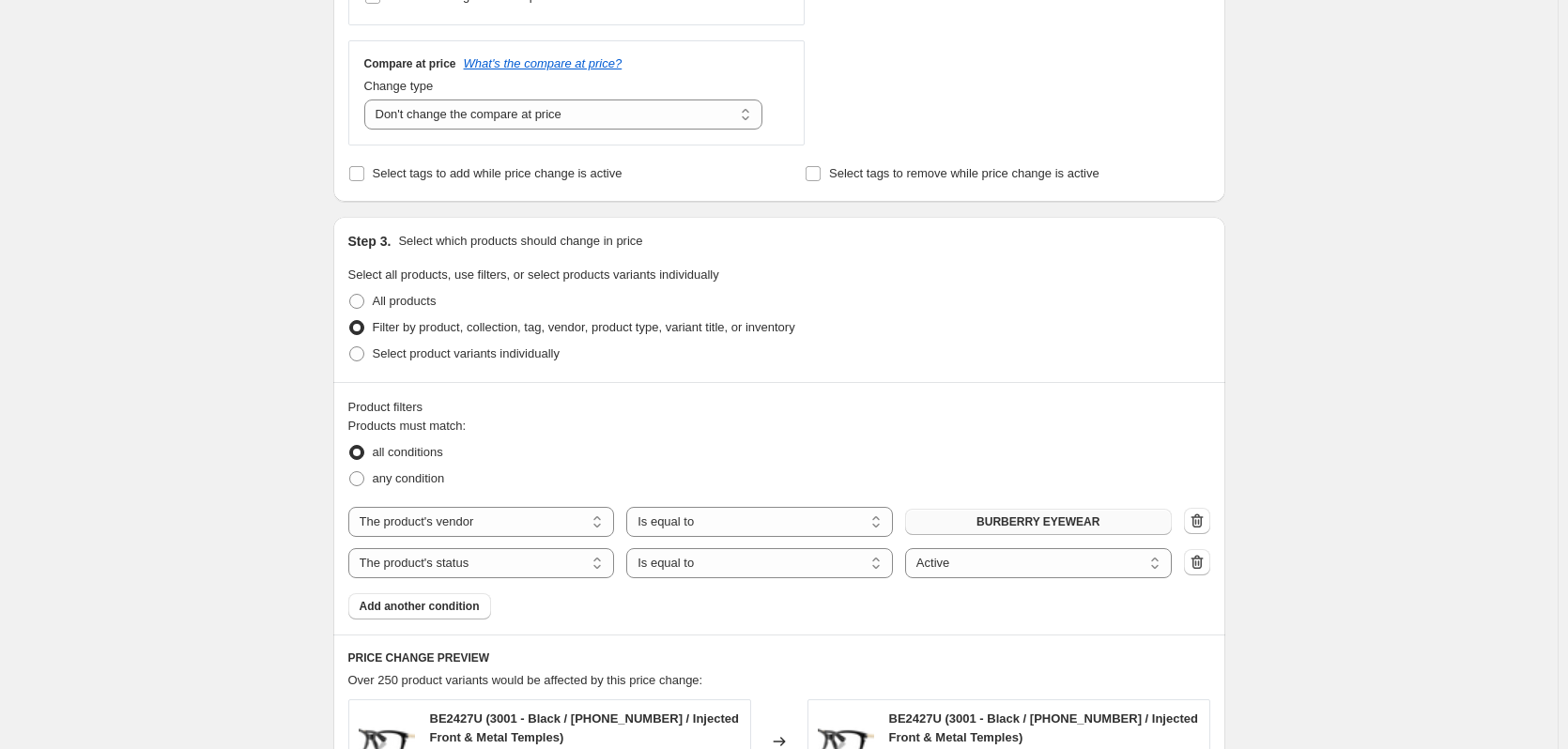
click at [1065, 524] on span "BURBERRY EYEWEAR" at bounding box center [1038, 522] width 123 height 15
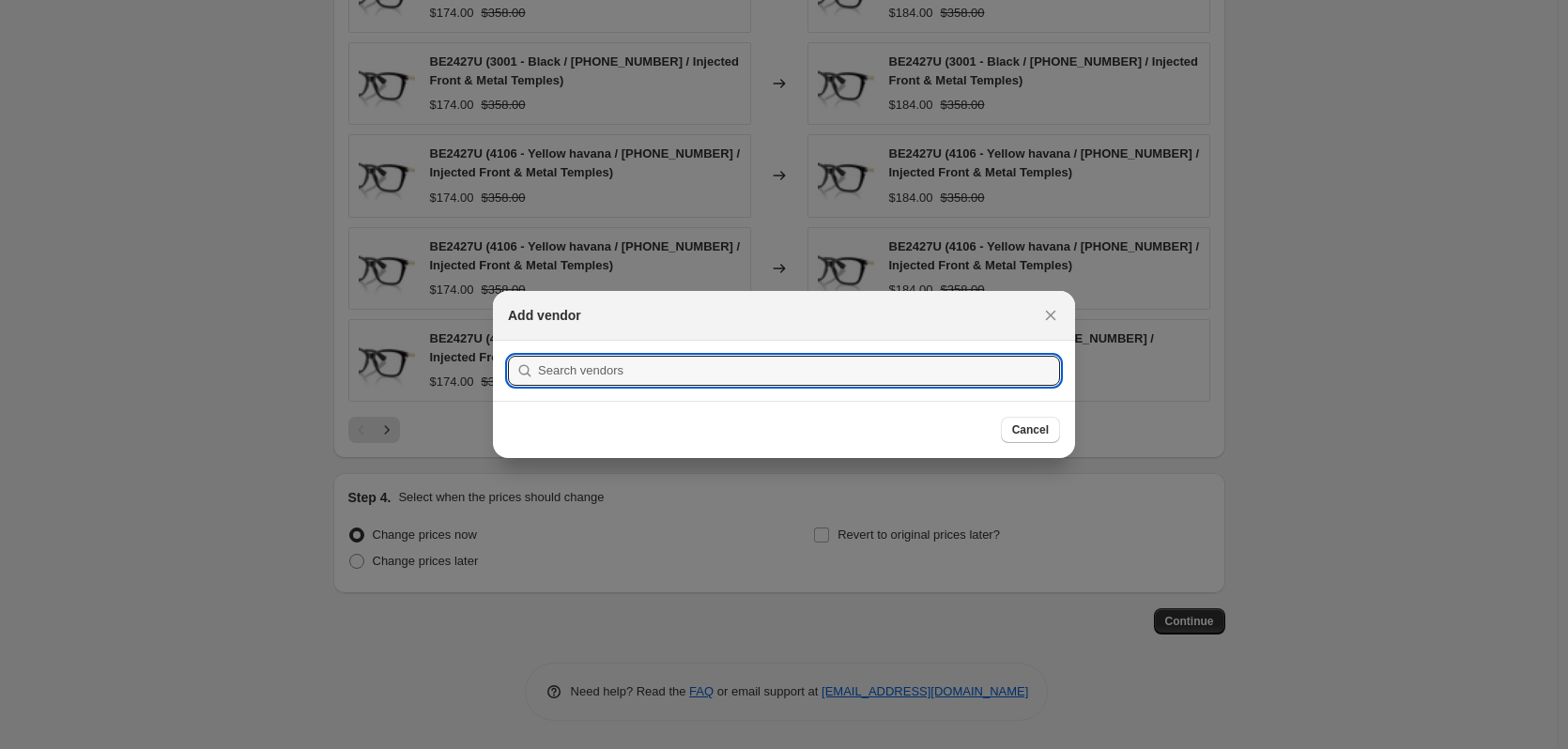
scroll to position [0, 0]
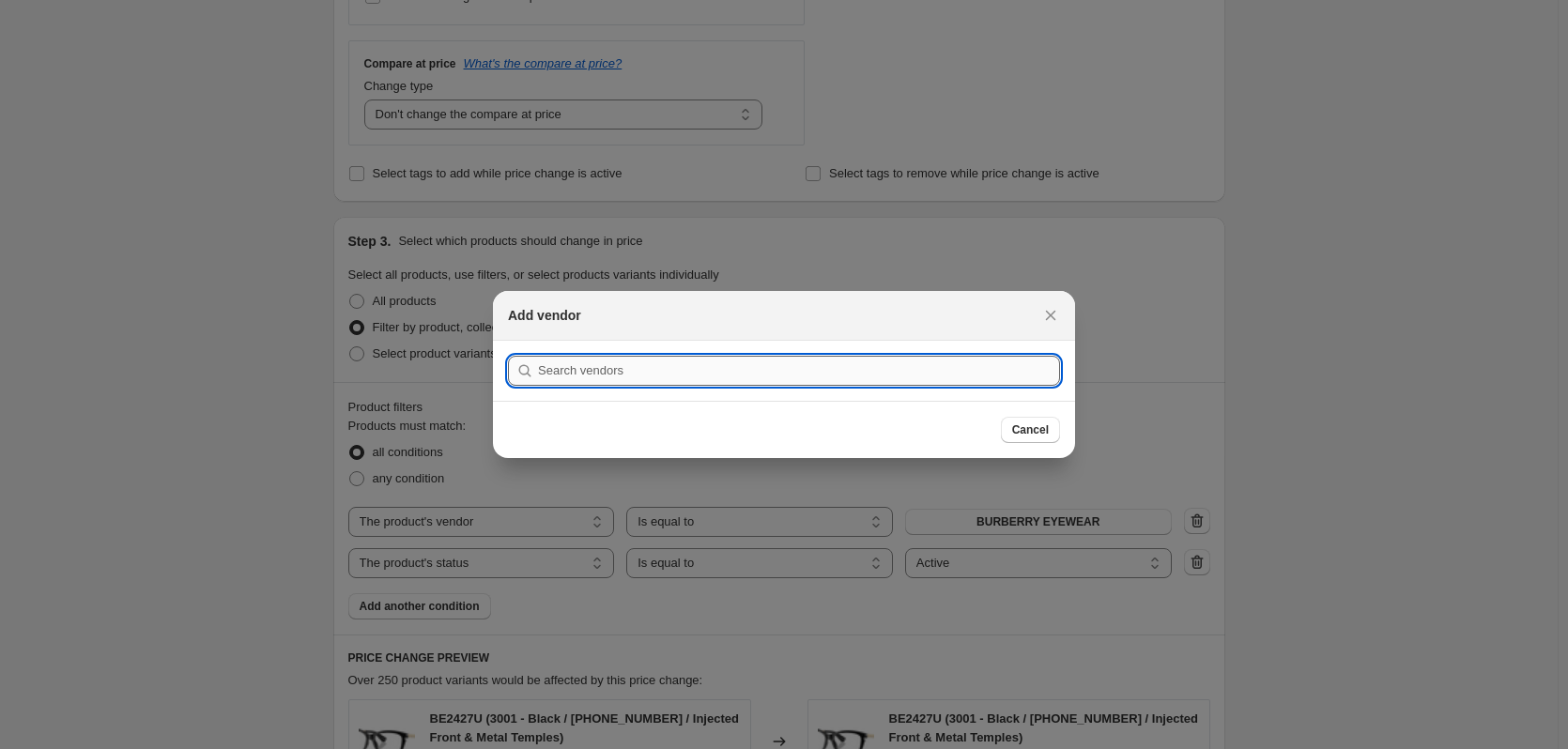
click at [808, 366] on input ":r2j:" at bounding box center [798, 371] width 522 height 30
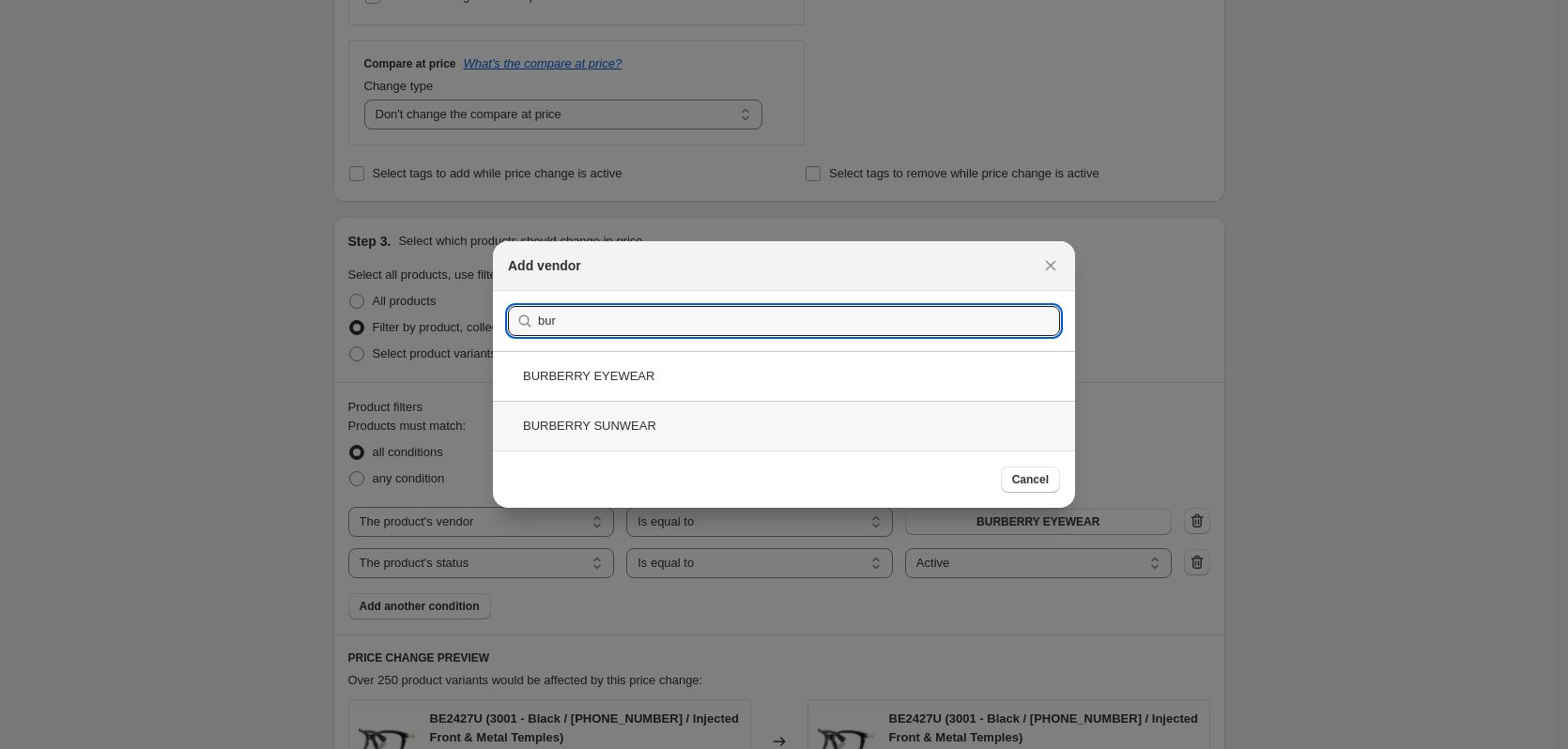
type input "bur"
click at [825, 413] on div "BURBERRY SUNWEAR" at bounding box center [784, 426] width 583 height 49
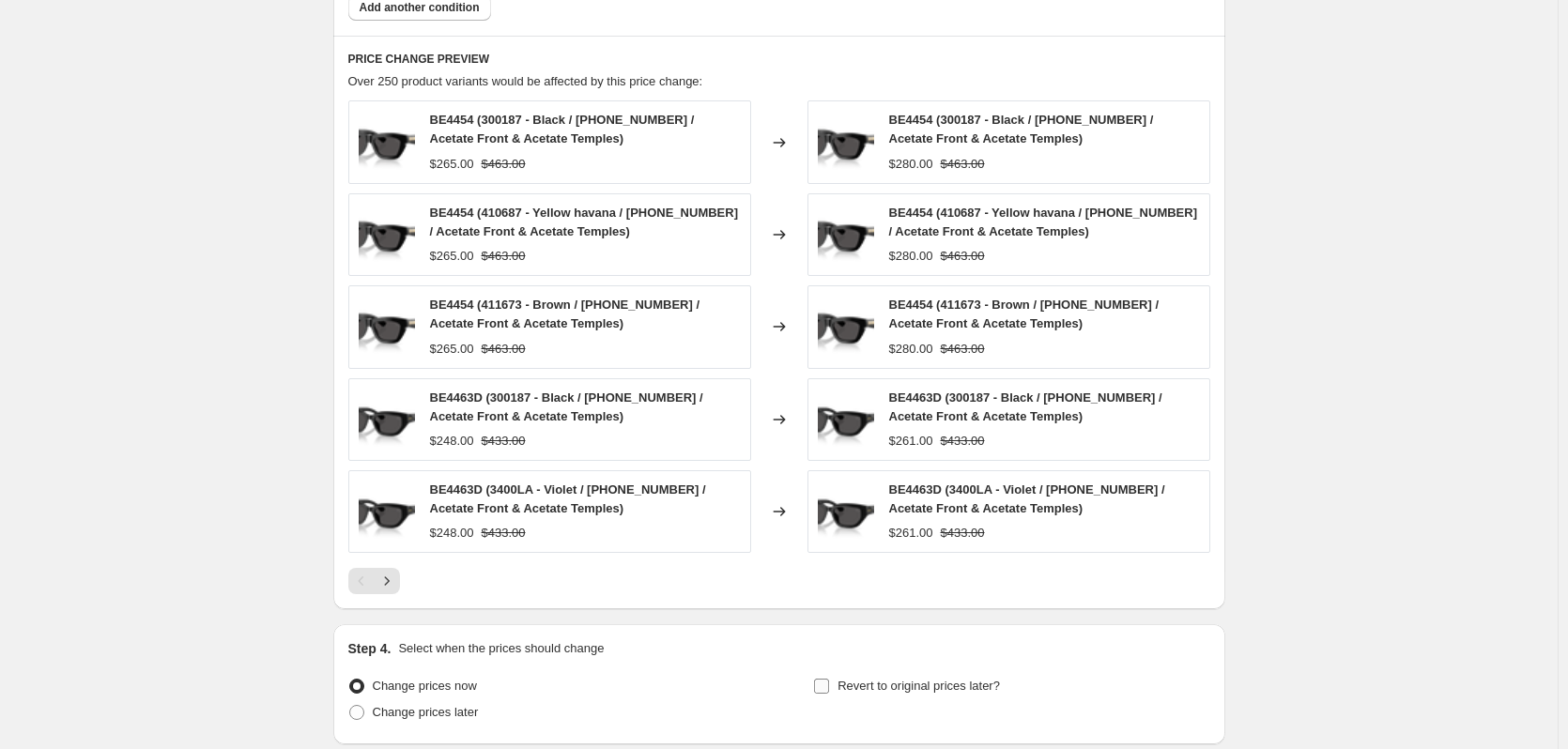
scroll to position [1436, 0]
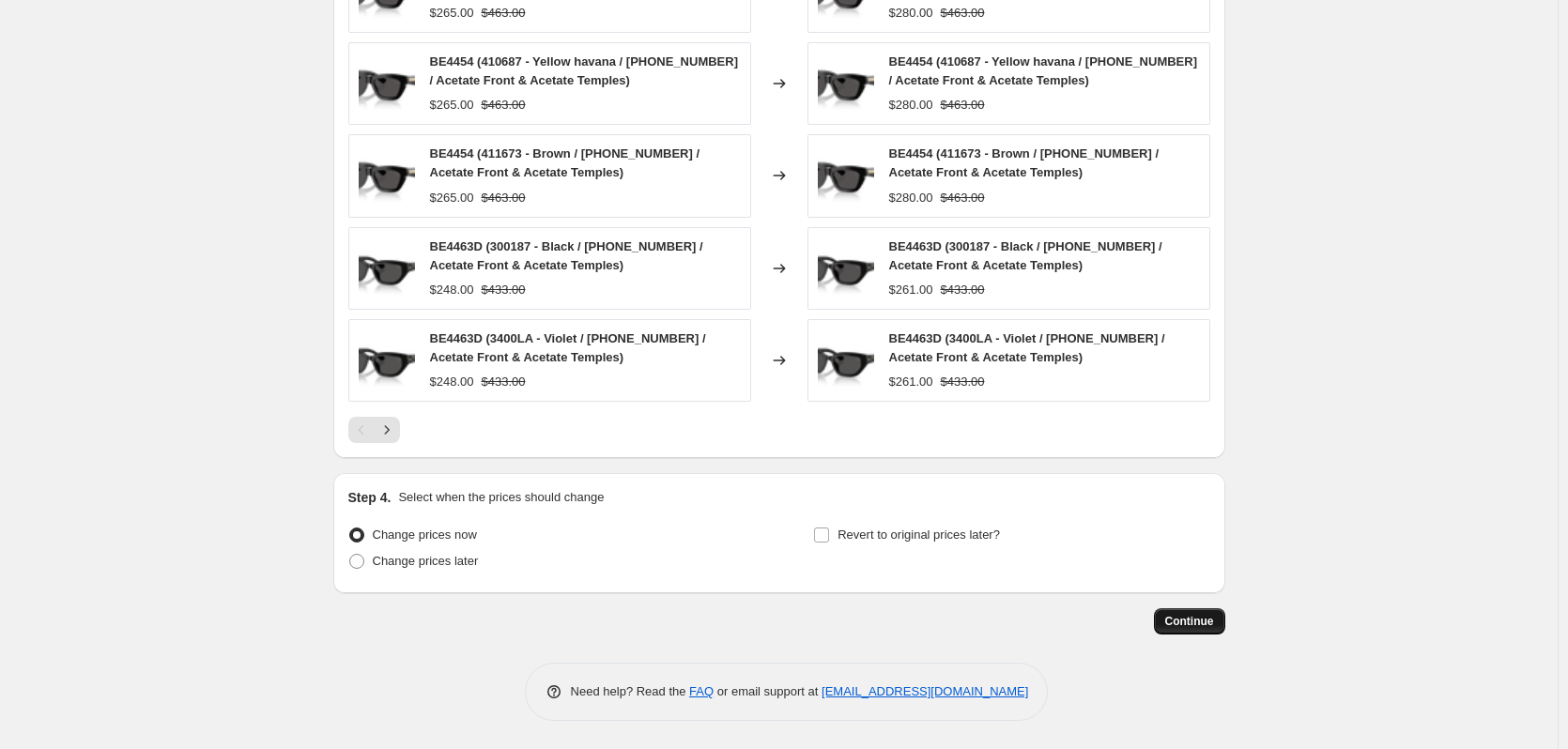
click at [1188, 621] on span "Continue" at bounding box center [1189, 622] width 48 height 15
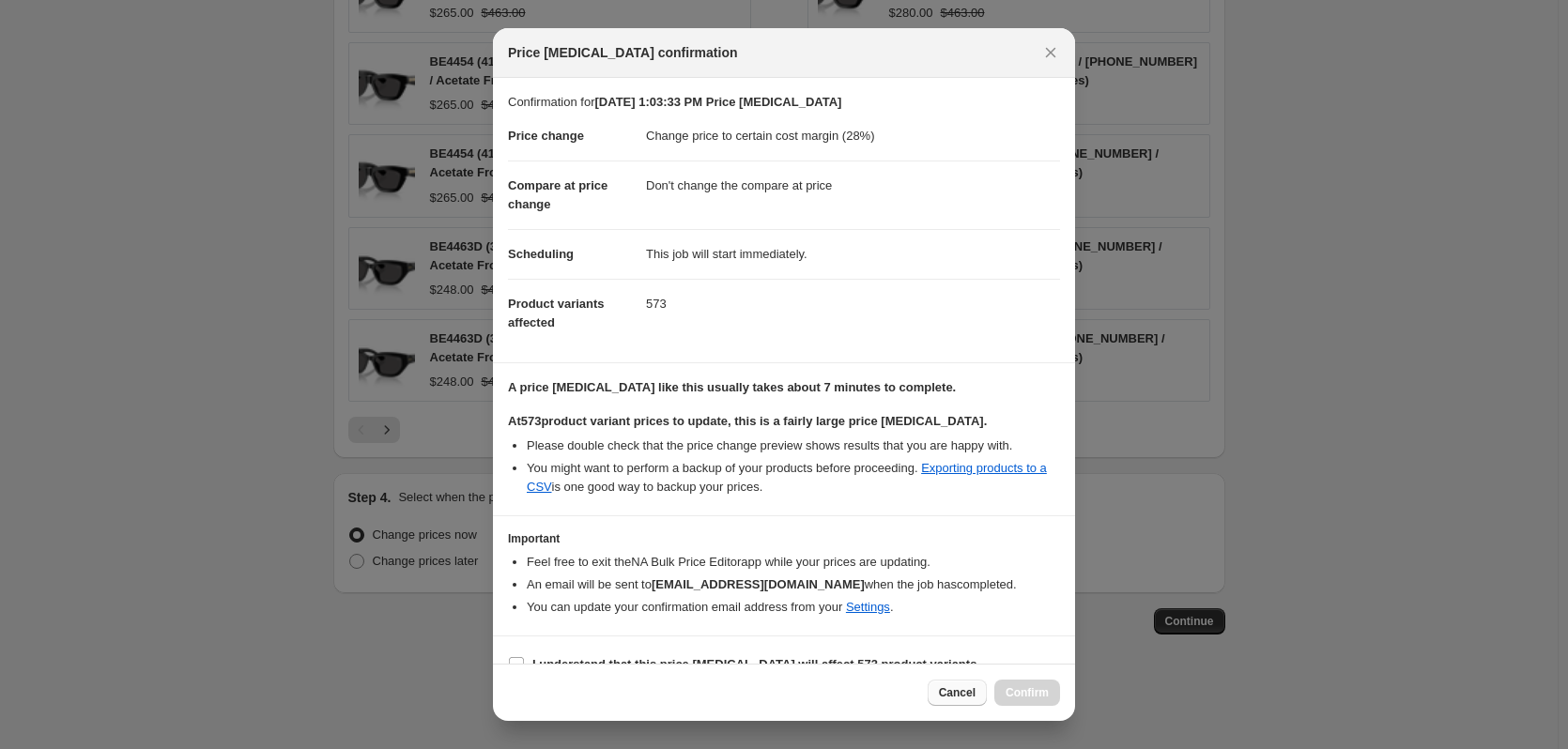
click at [932, 693] on div "Cancel Confirm" at bounding box center [784, 693] width 552 height 27
click at [935, 693] on button "Cancel" at bounding box center [957, 693] width 59 height 27
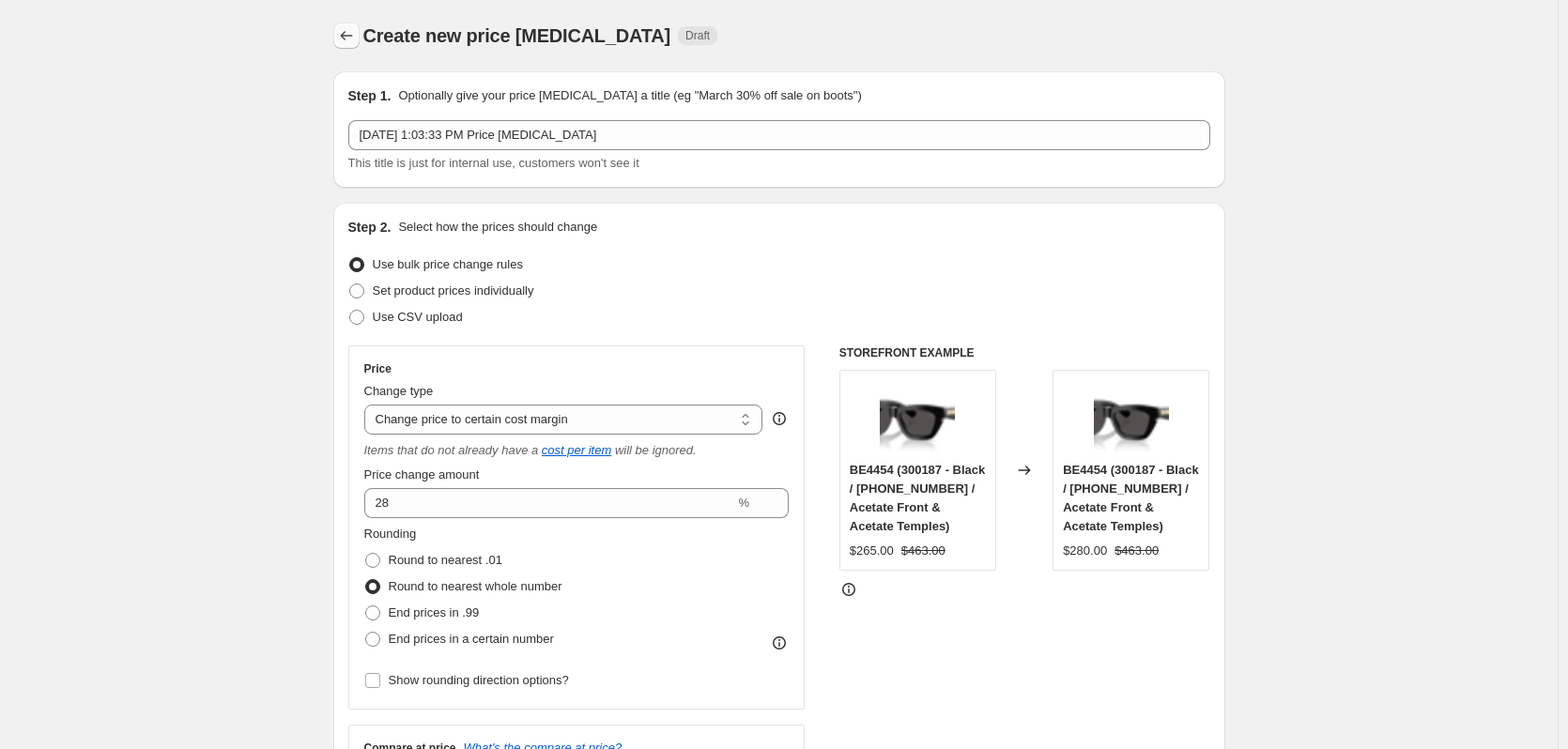
click at [347, 34] on icon "Price change jobs" at bounding box center [347, 36] width 19 height 19
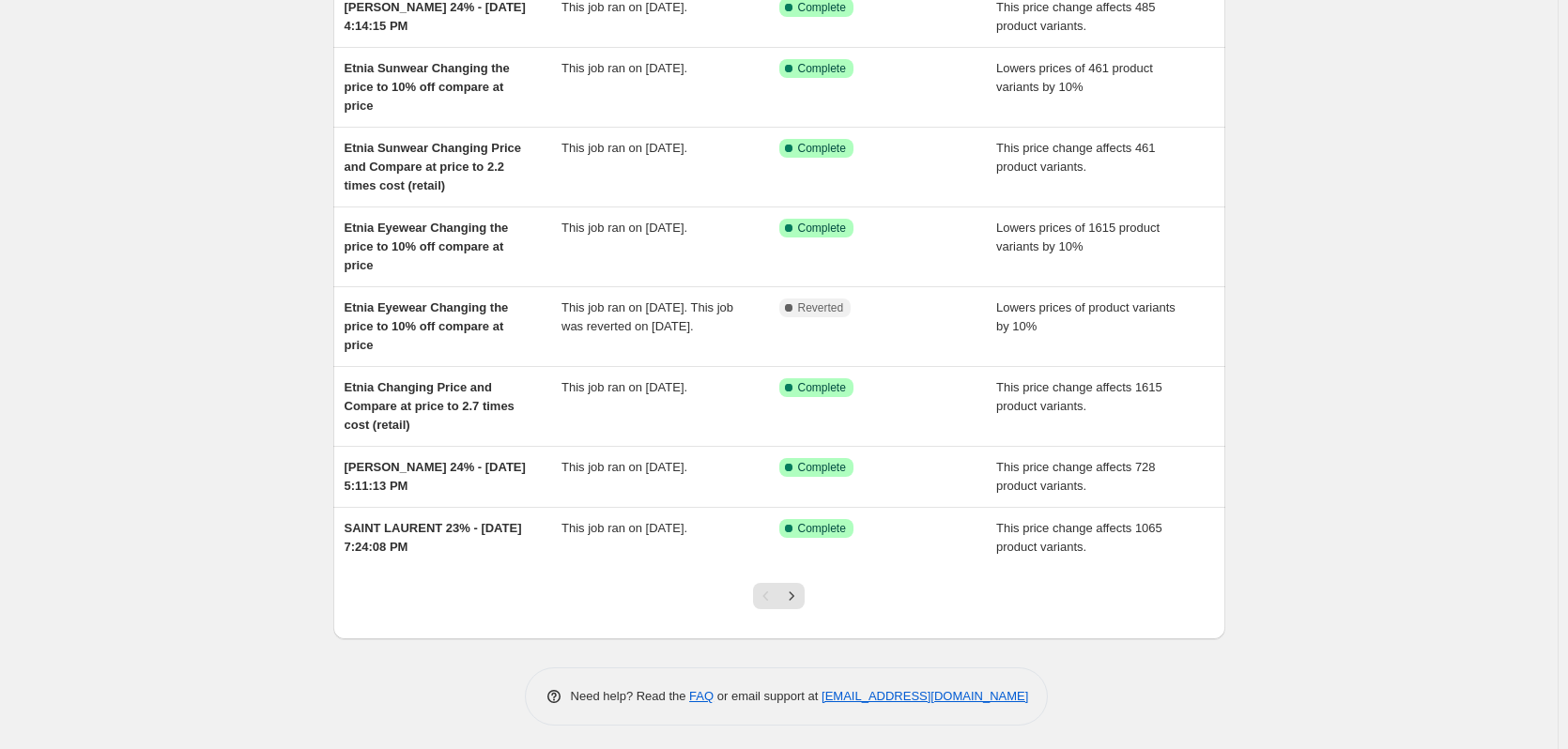
scroll to position [312, 0]
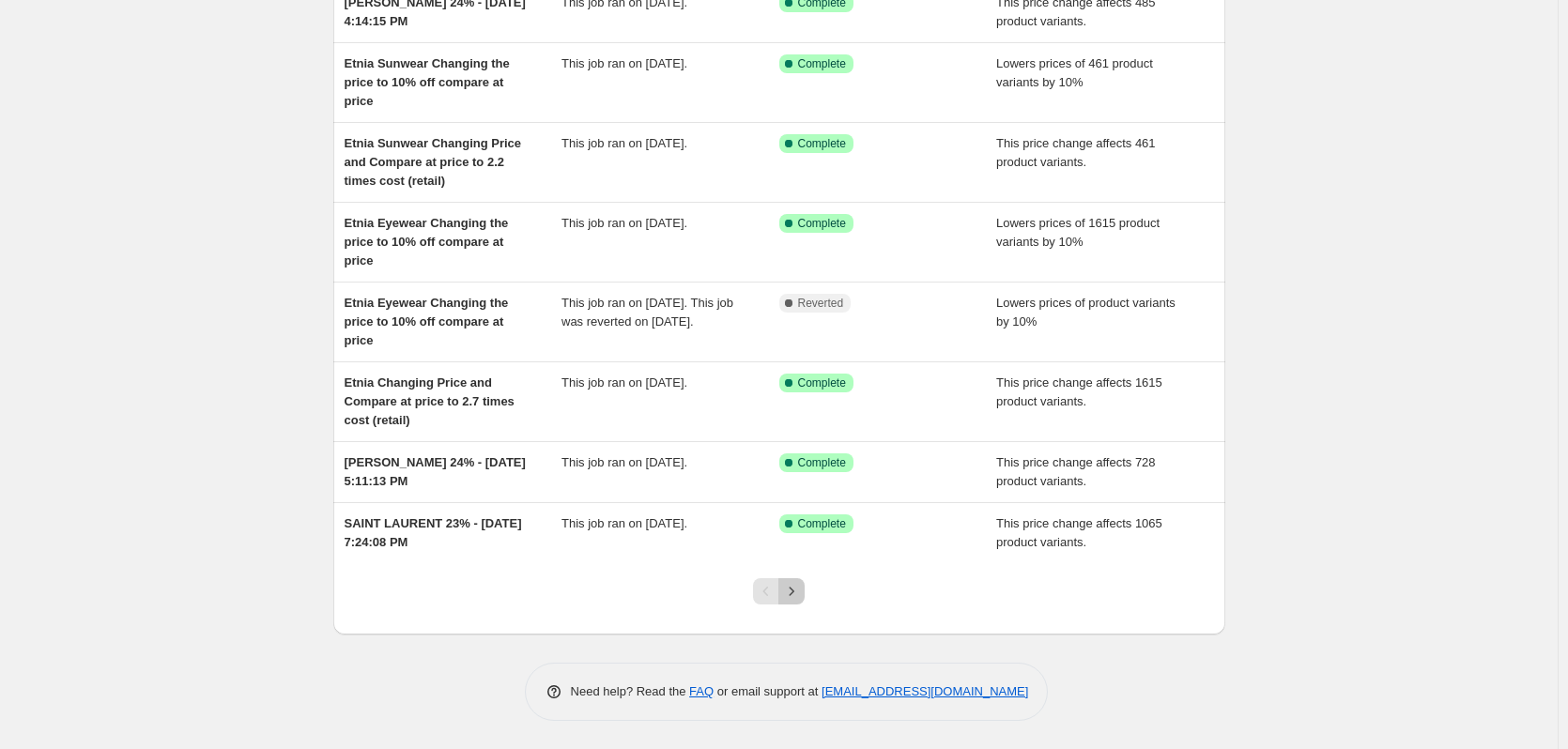
click at [801, 590] on icon "Next" at bounding box center [792, 592] width 19 height 19
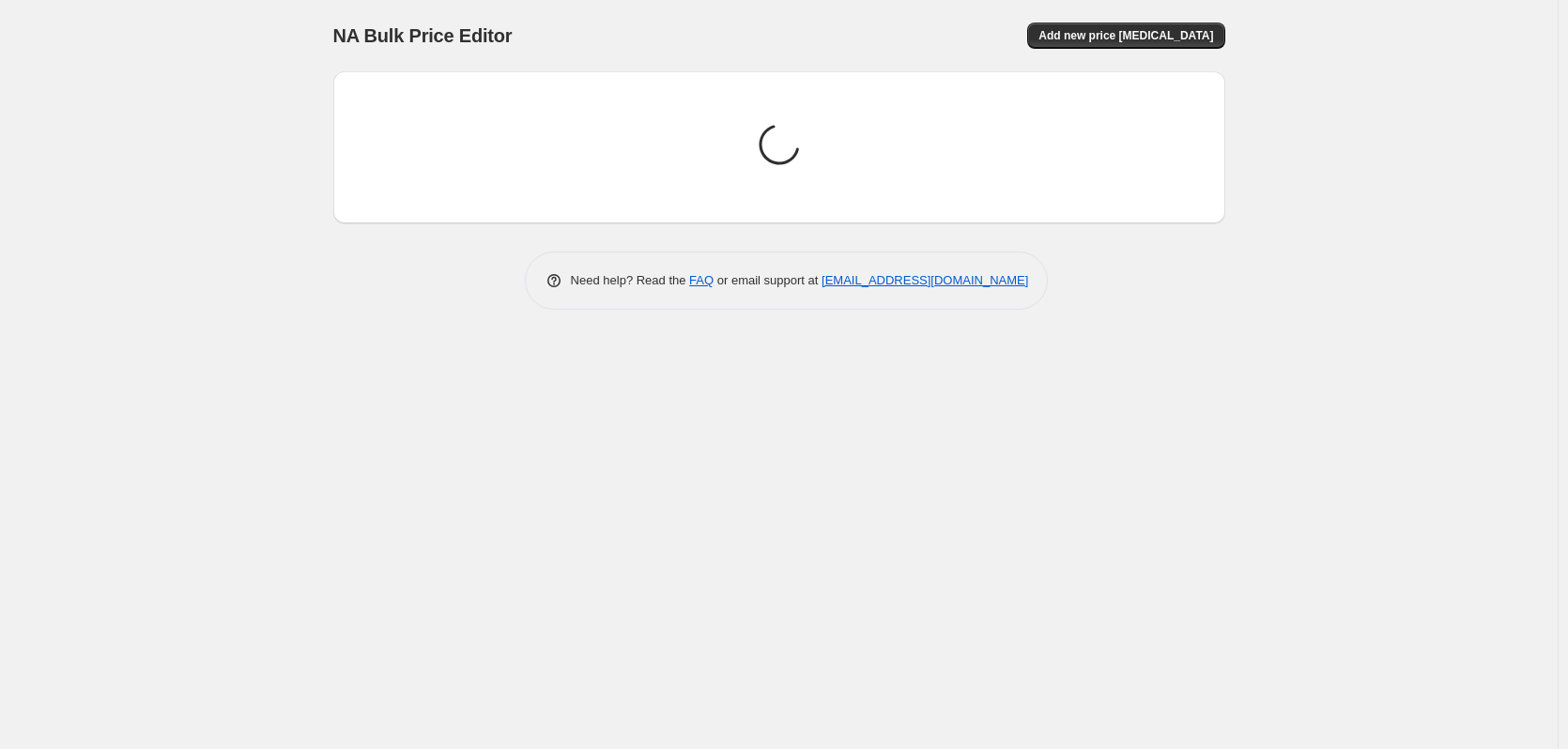
scroll to position [0, 0]
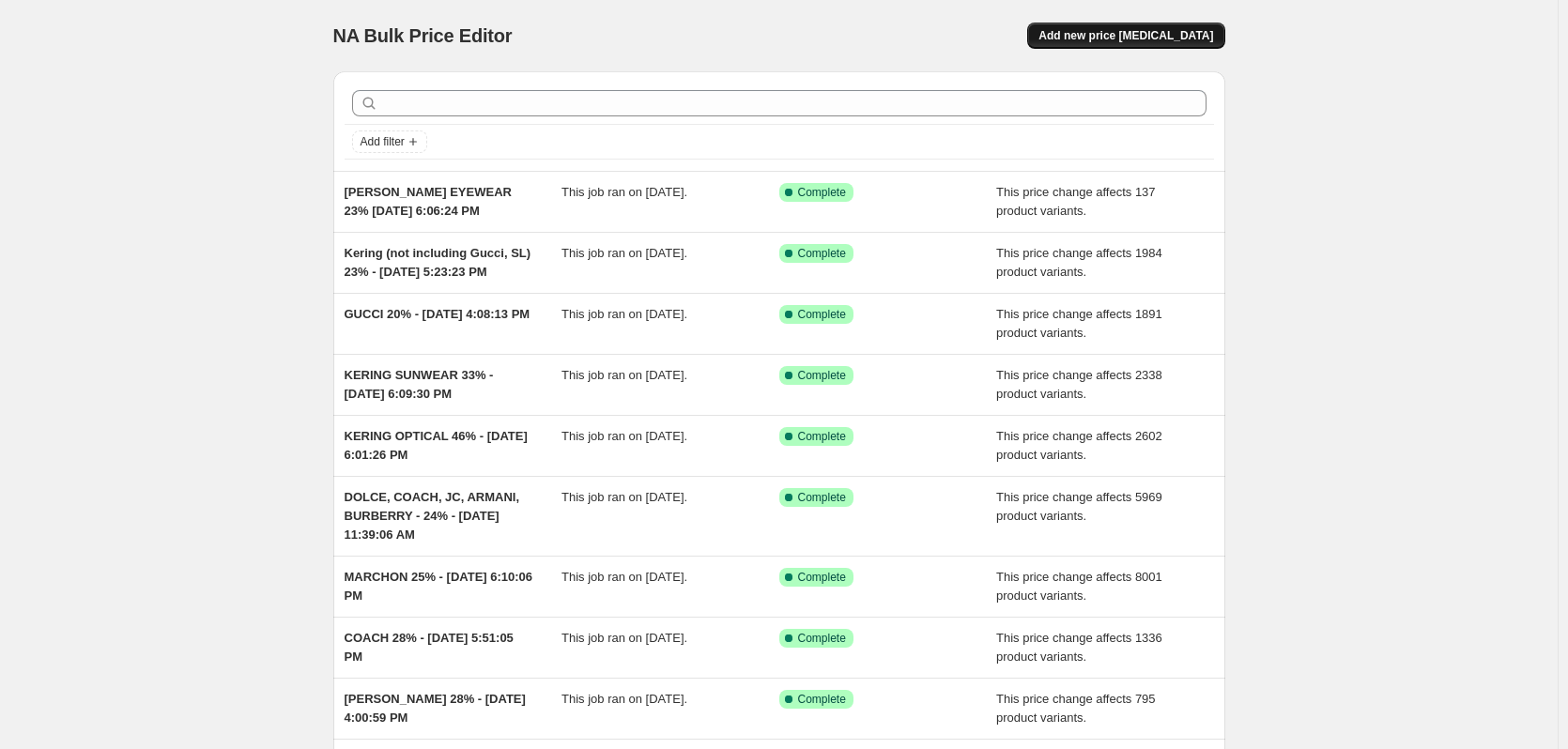
click at [1173, 47] on button "Add new price change job" at bounding box center [1125, 36] width 197 height 27
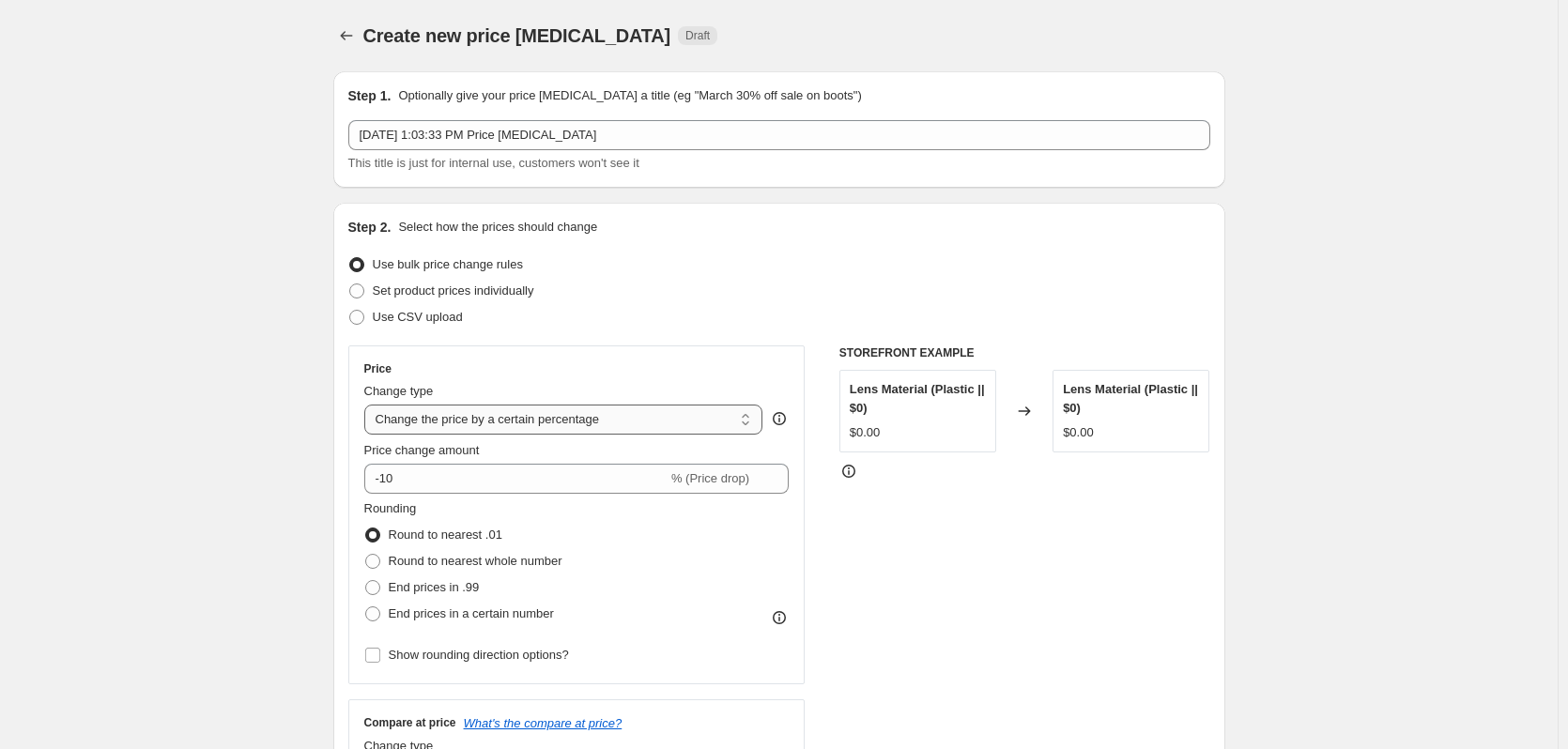
click at [526, 426] on select "Change the price to a certain amount Change the price by a certain amount Chang…" at bounding box center [564, 420] width 399 height 30
select select "margin"
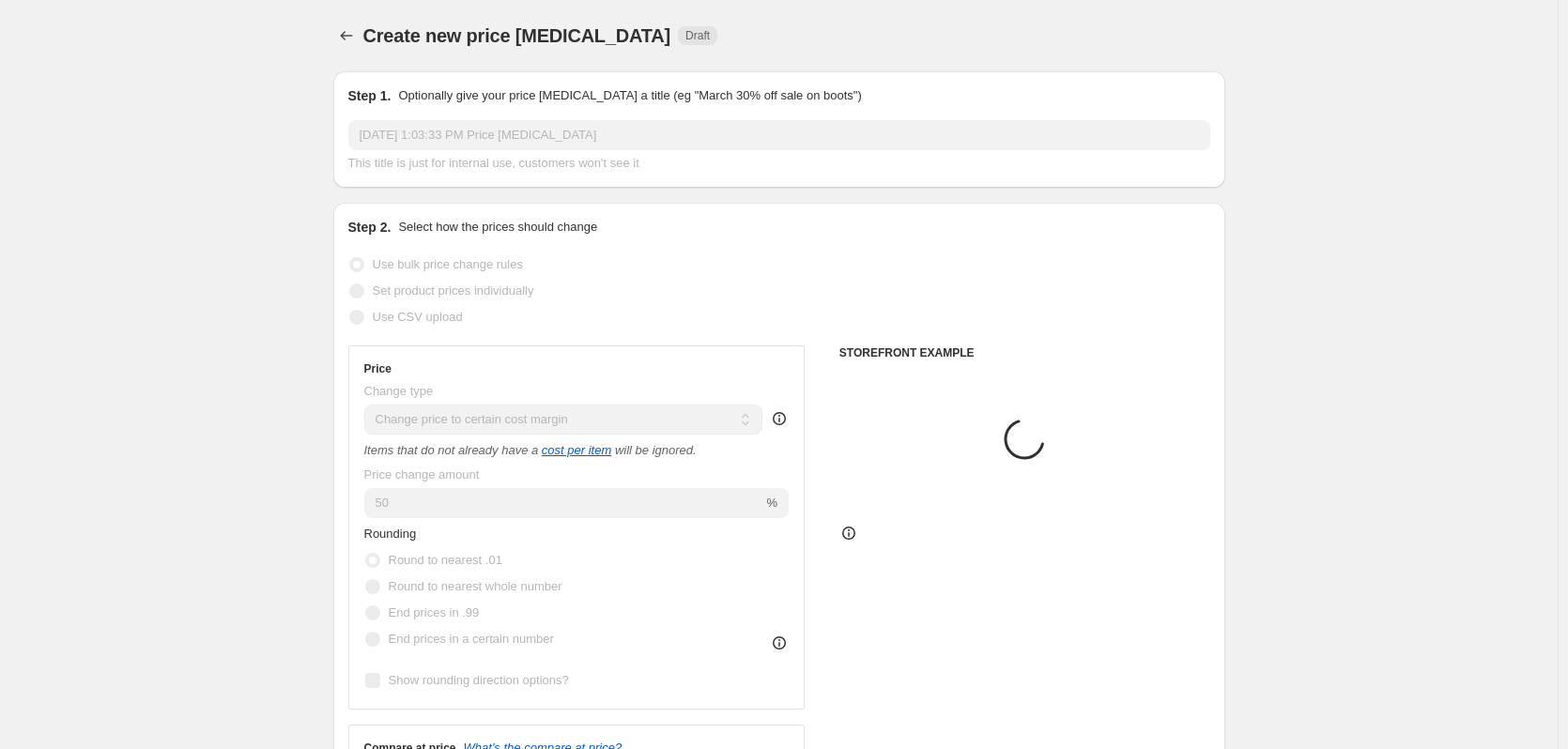
type input "50"
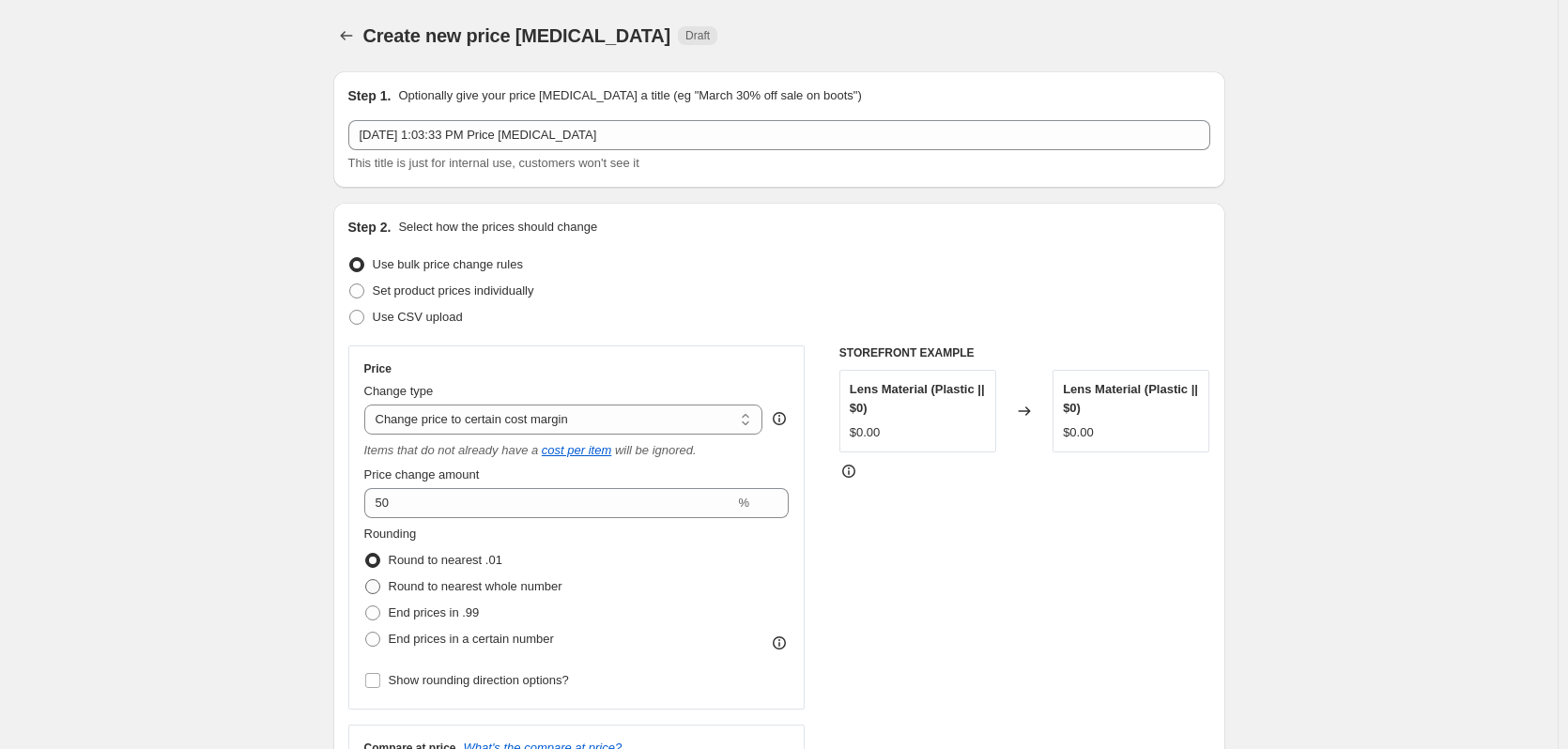
click at [431, 586] on span "Round to nearest whole number" at bounding box center [475, 586] width 174 height 14
click at [366, 581] on input "Round to nearest whole number" at bounding box center [365, 580] width 1 height 1
radio input "true"
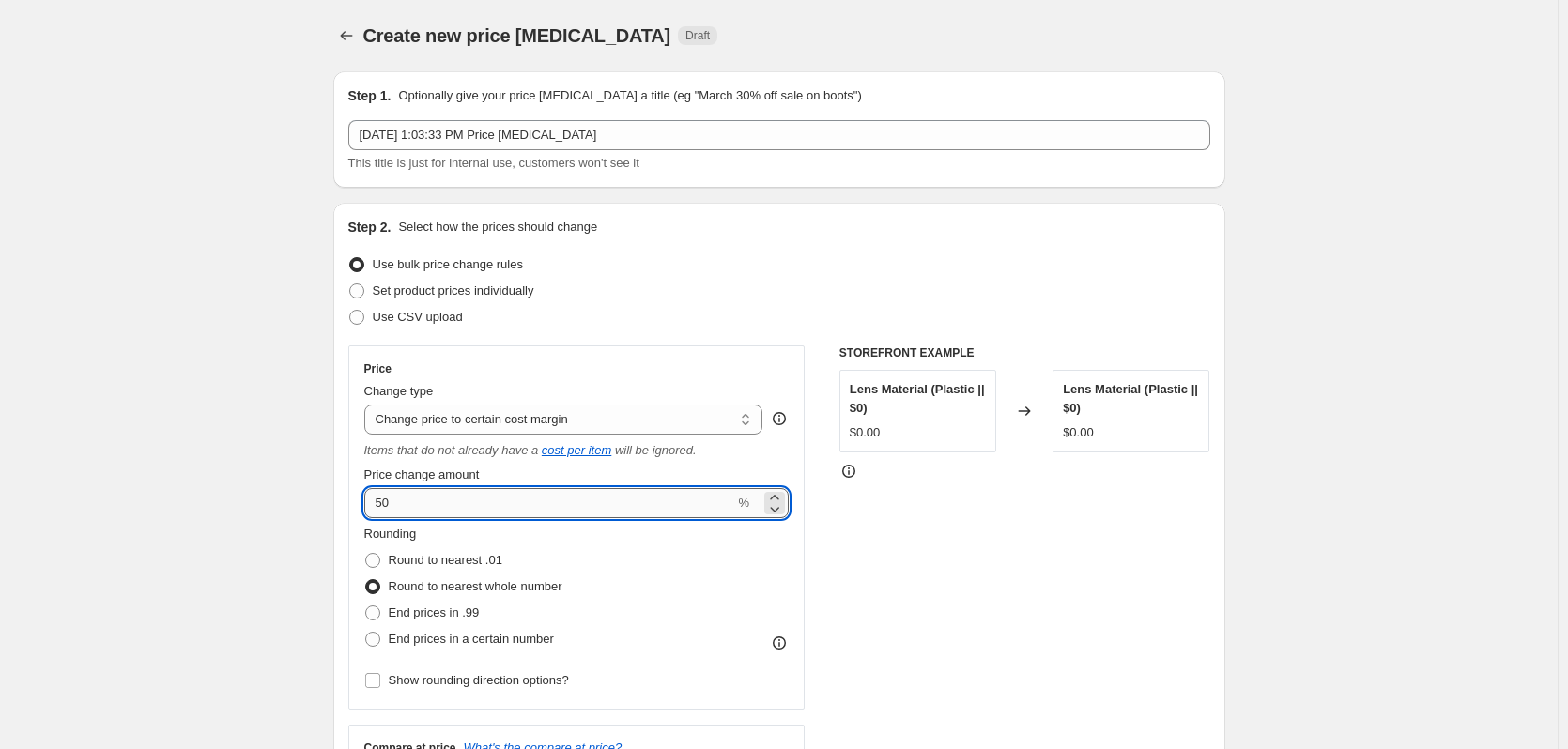
click at [437, 503] on input "50" at bounding box center [549, 504] width 371 height 30
drag, startPoint x: 354, startPoint y: 494, endPoint x: 267, endPoint y: 471, distance: 90.0
type input "24"
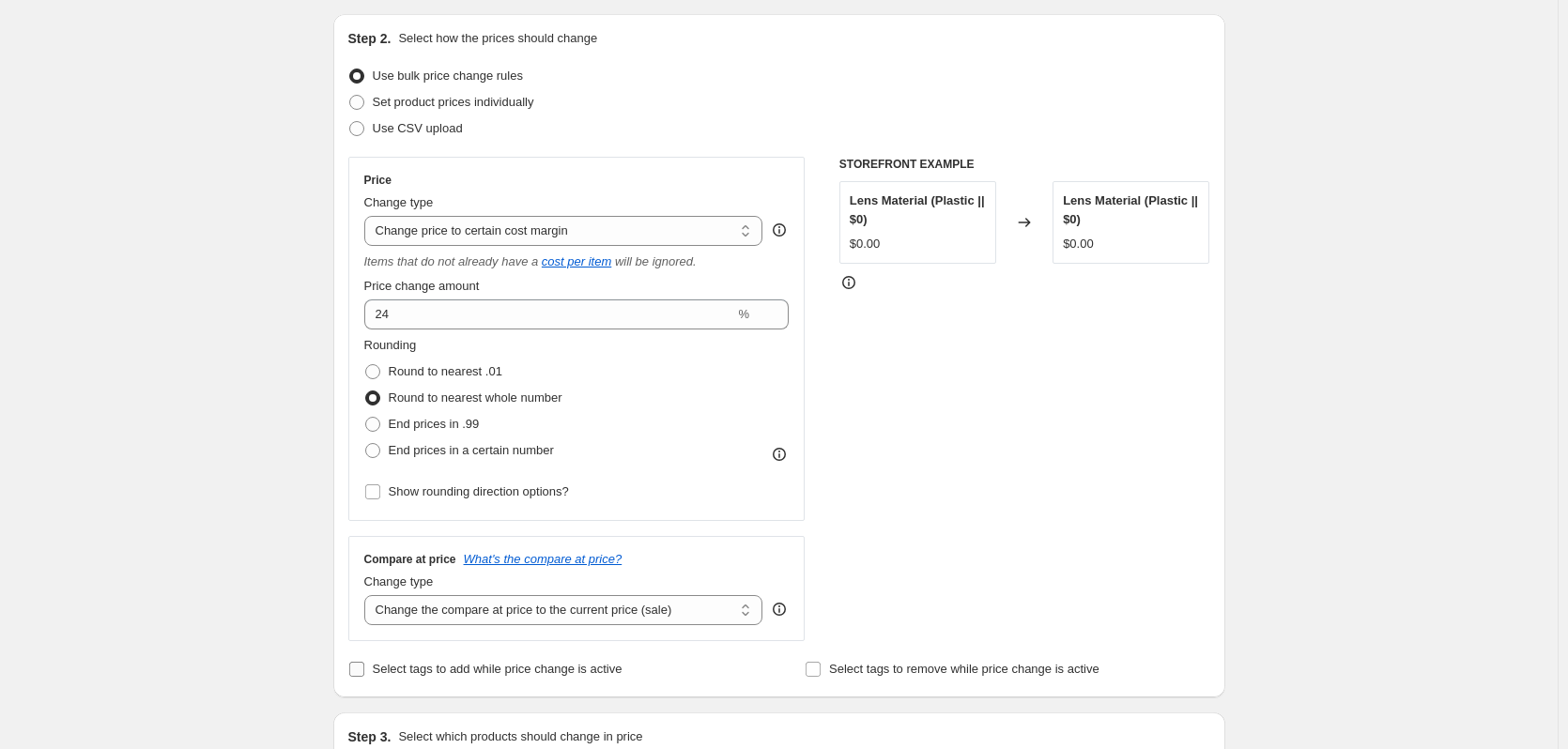
scroll to position [470, 0]
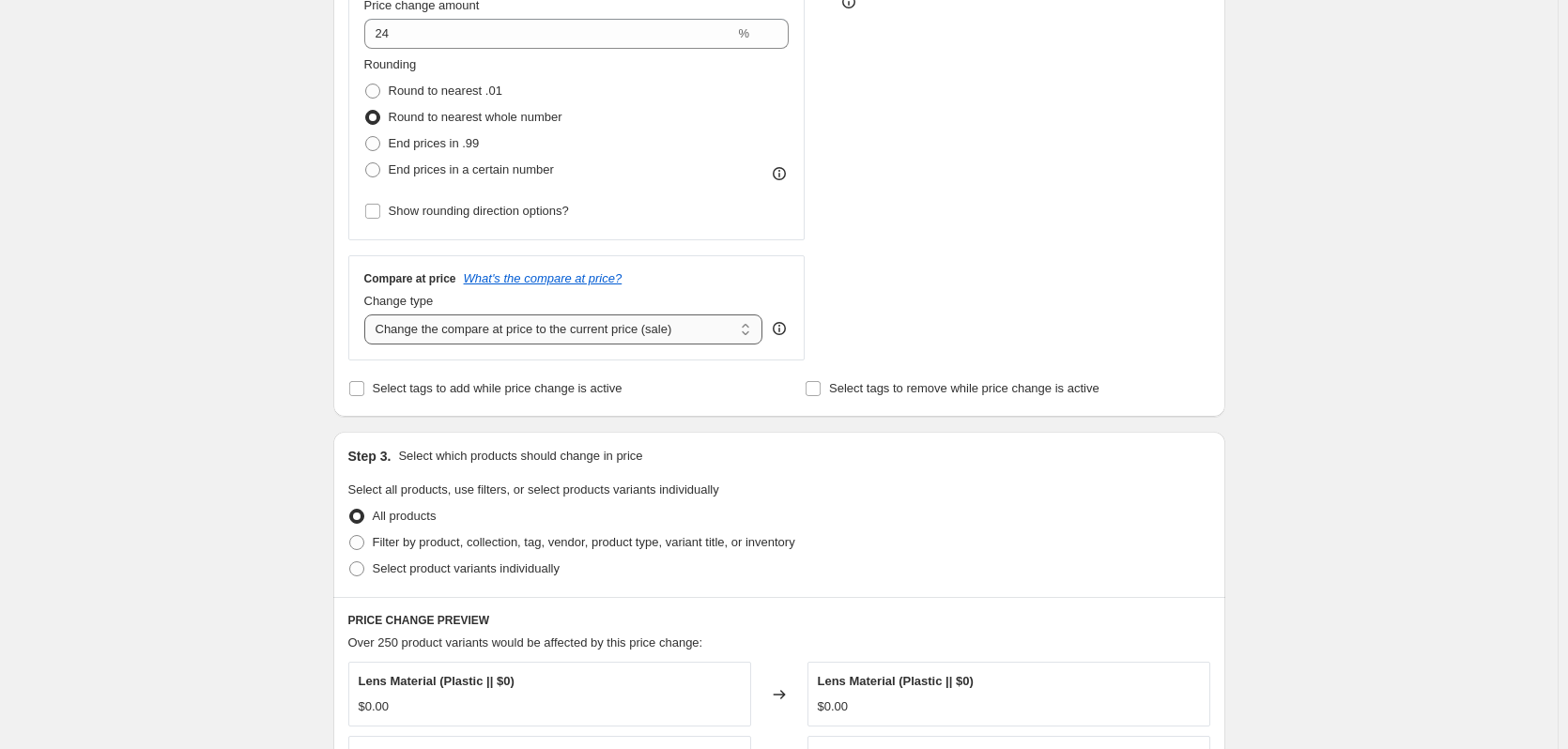
click at [487, 336] on select "Change the compare at price to the current price (sale) Change the compare at p…" at bounding box center [564, 330] width 399 height 30
select select "no_change"
click at [368, 315] on select "Change the compare at price to the current price (sale) Change the compare at p…" at bounding box center [564, 330] width 399 height 30
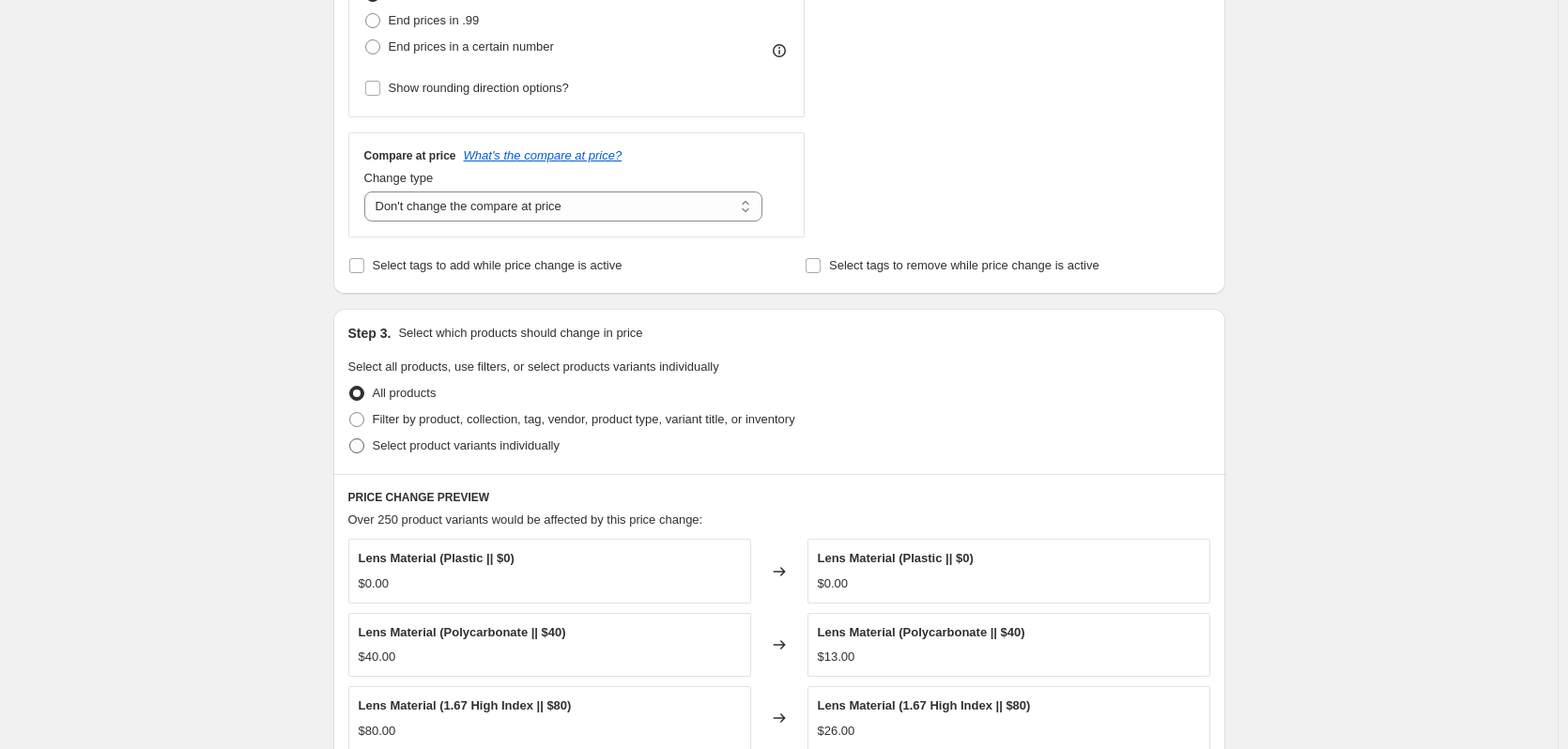
scroll to position [658, 0]
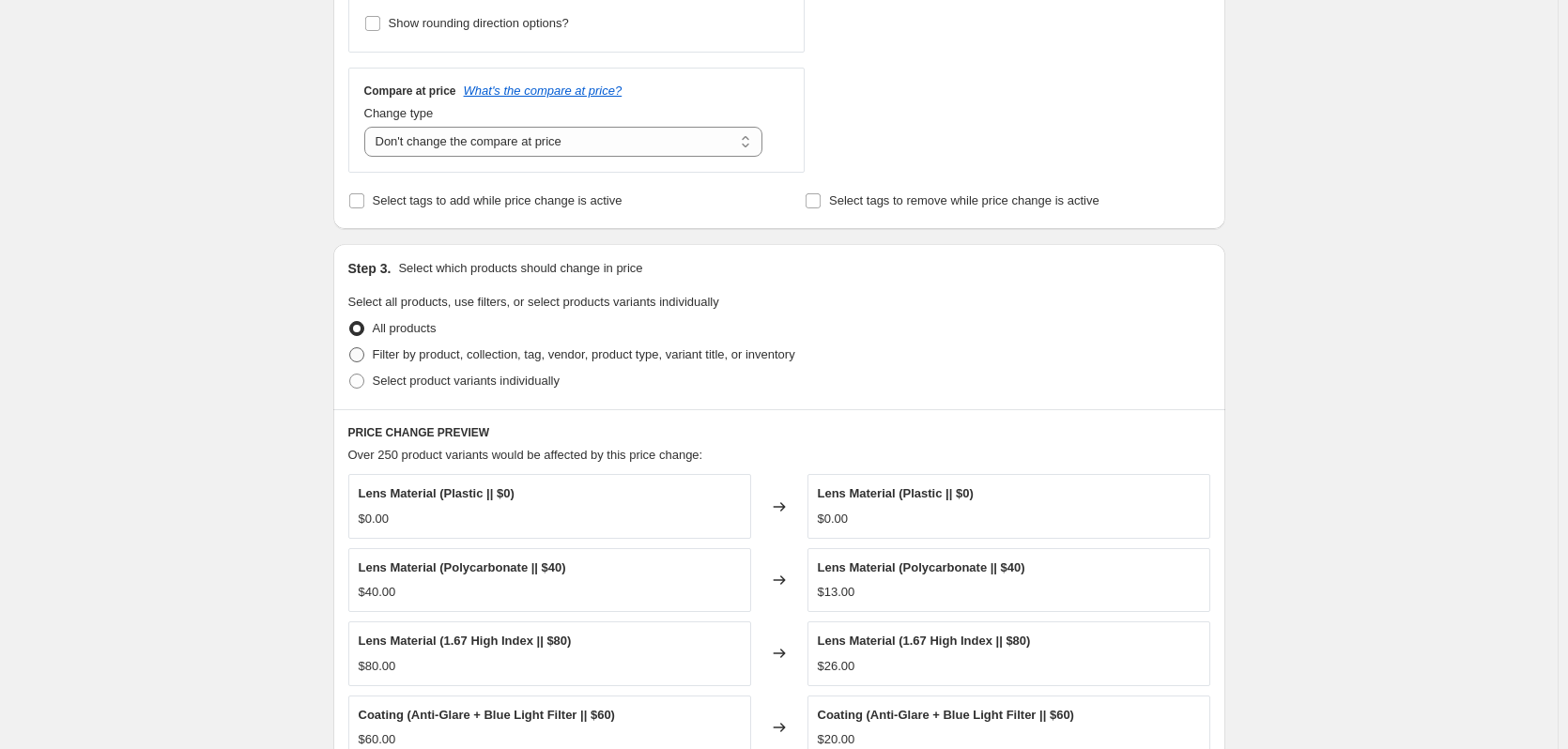
click at [453, 354] on span "Filter by product, collection, tag, vendor, product type, variant title, or inv…" at bounding box center [583, 355] width 423 height 14
click at [351, 349] on input "Filter by product, collection, tag, vendor, product type, variant title, or inv…" at bounding box center [350, 348] width 1 height 1
radio input "true"
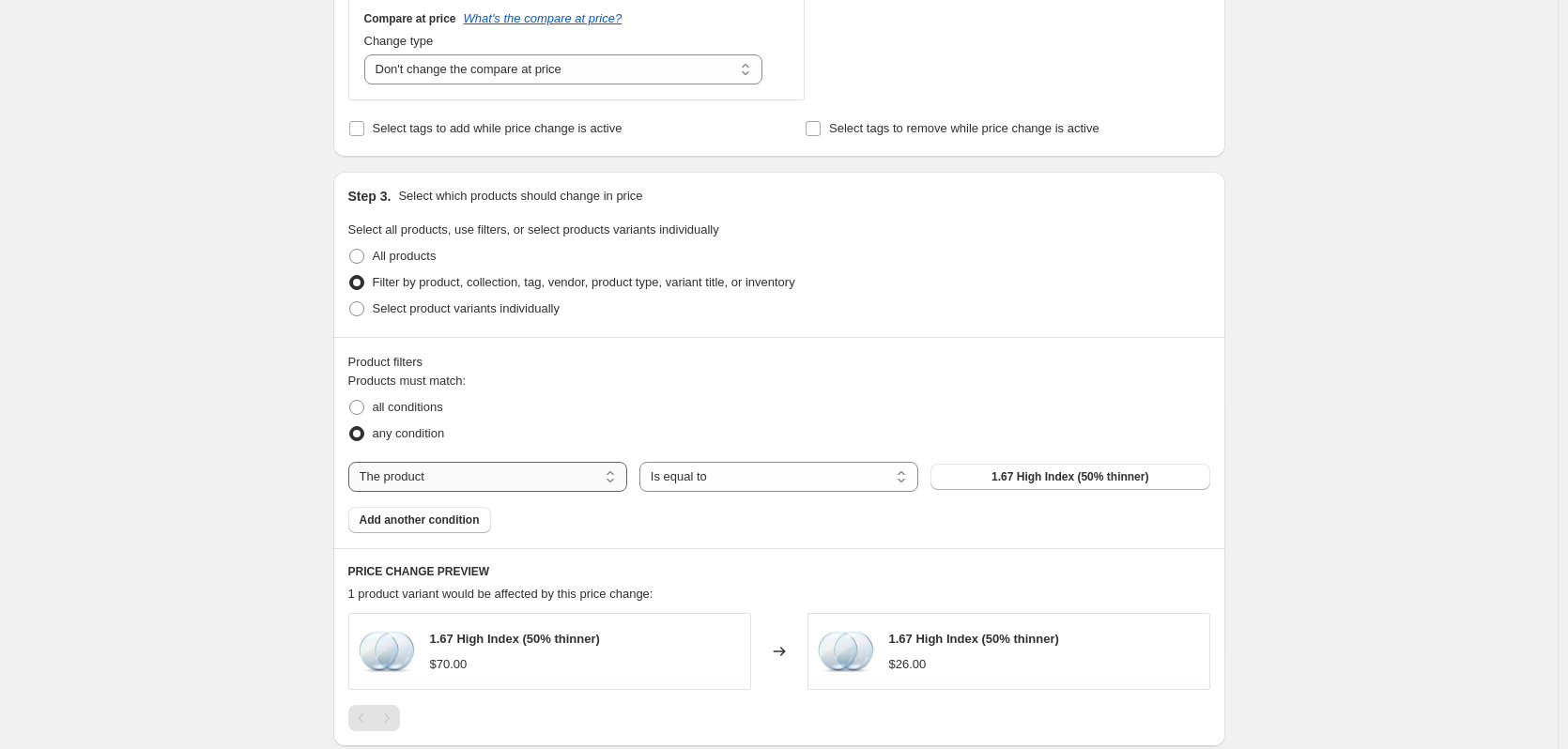
scroll to position [751, 0]
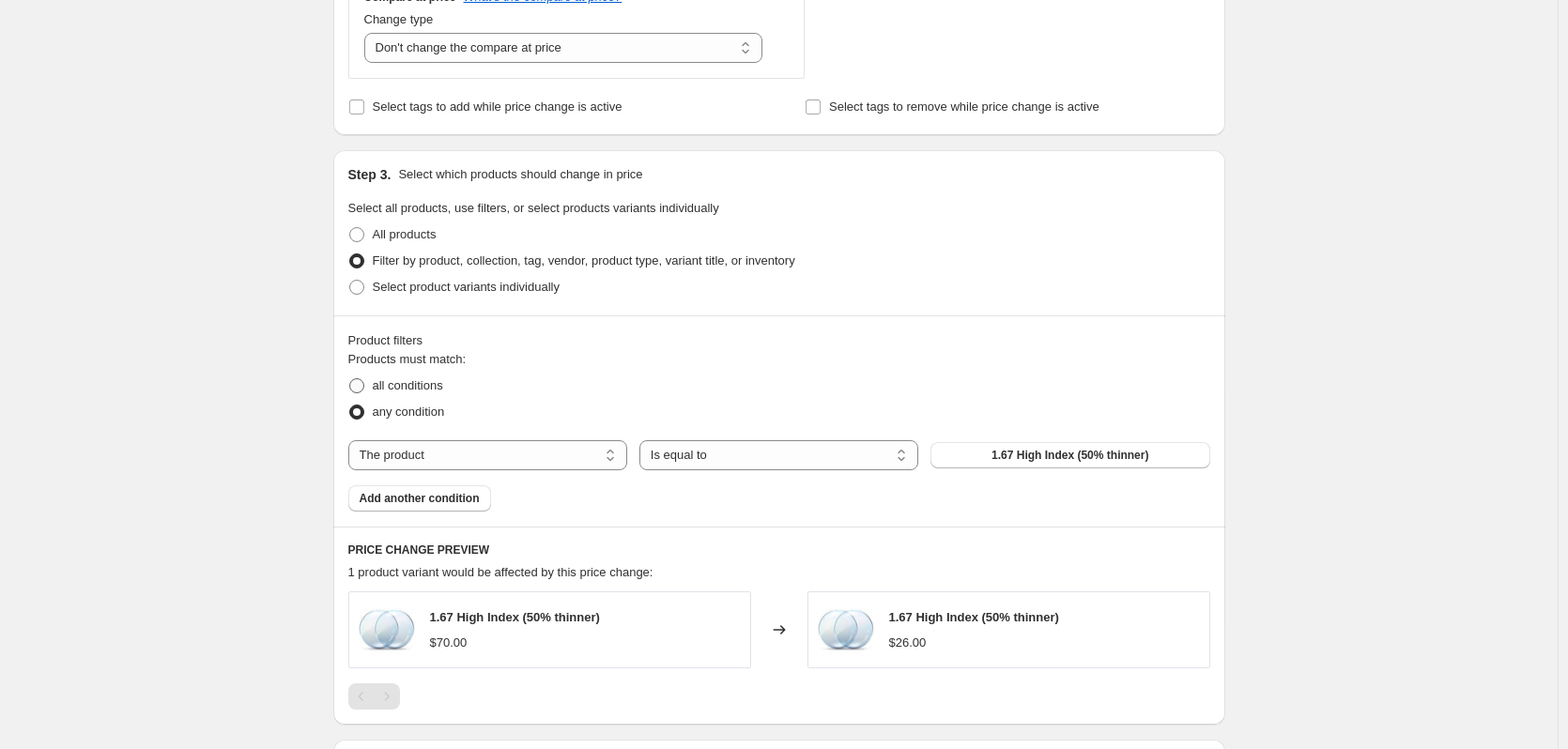
click at [407, 393] on span "all conditions" at bounding box center [408, 385] width 70 height 14
click at [351, 379] on input "all conditions" at bounding box center [350, 378] width 1 height 1
radio input "true"
click at [787, 459] on select "Is equal to Is not equal to" at bounding box center [778, 455] width 278 height 30
click at [471, 448] on select "The product The product's collection The product's tag The product's vendor The…" at bounding box center [488, 455] width 278 height 30
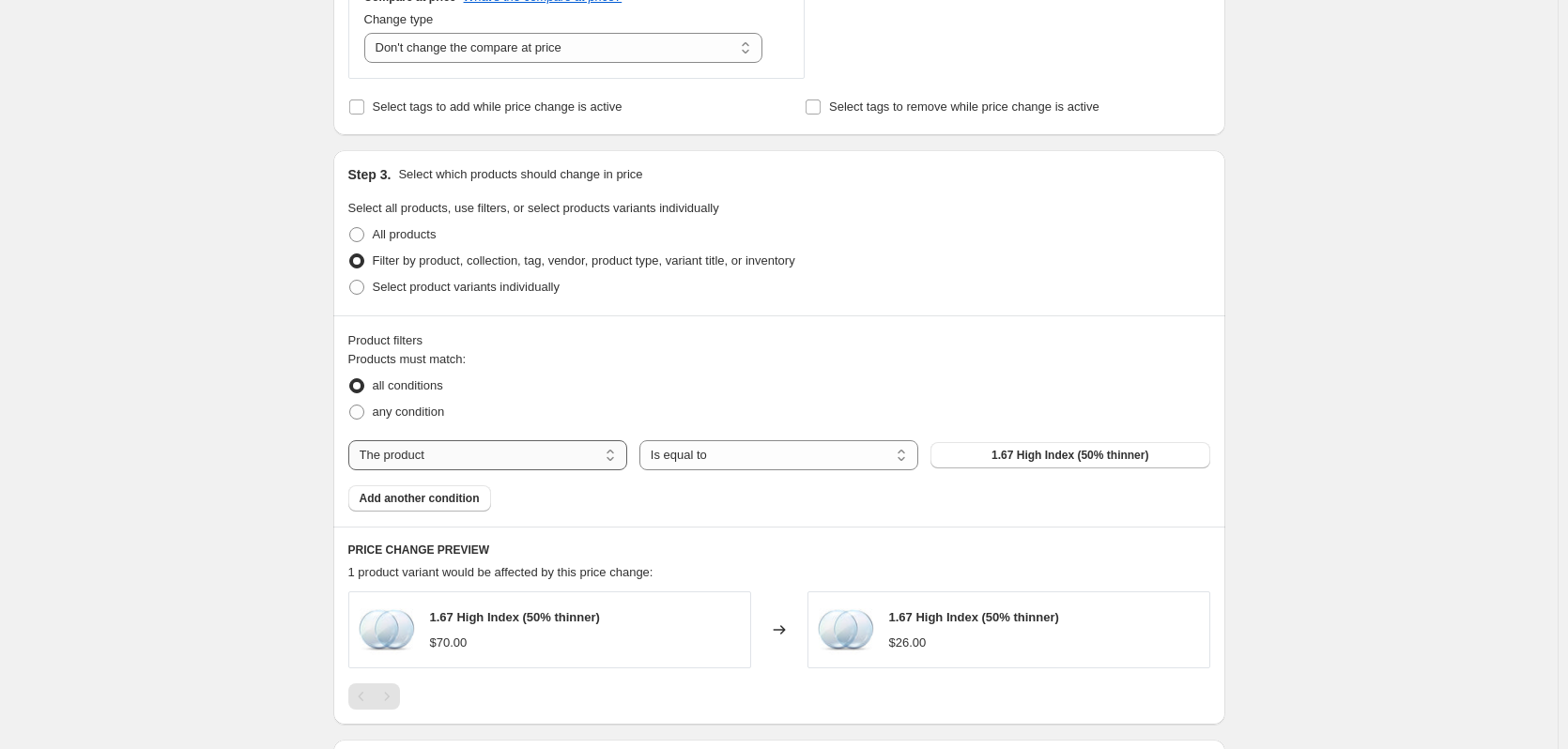
select select "vendor"
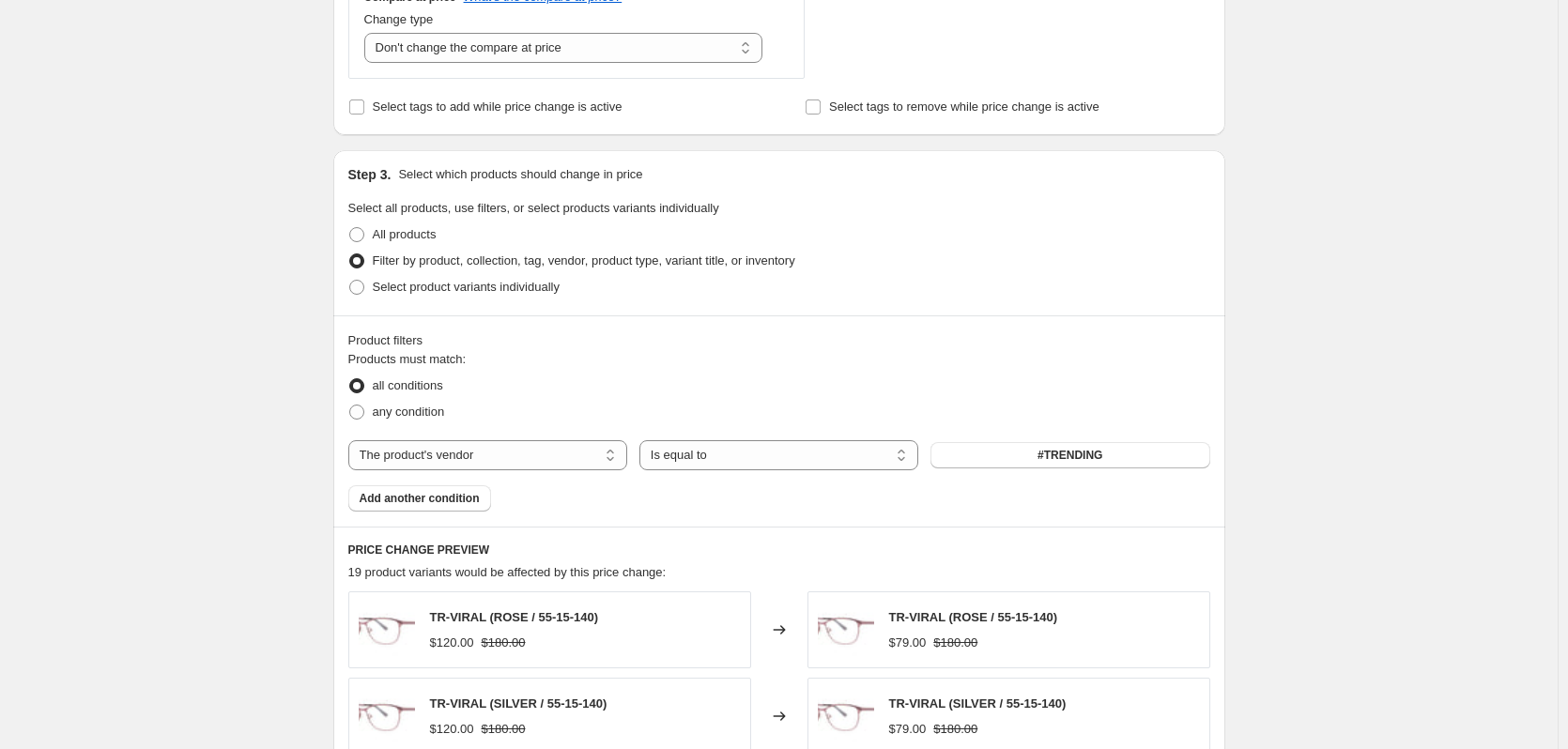
click at [1002, 458] on button "#TRENDING" at bounding box center [1069, 455] width 278 height 27
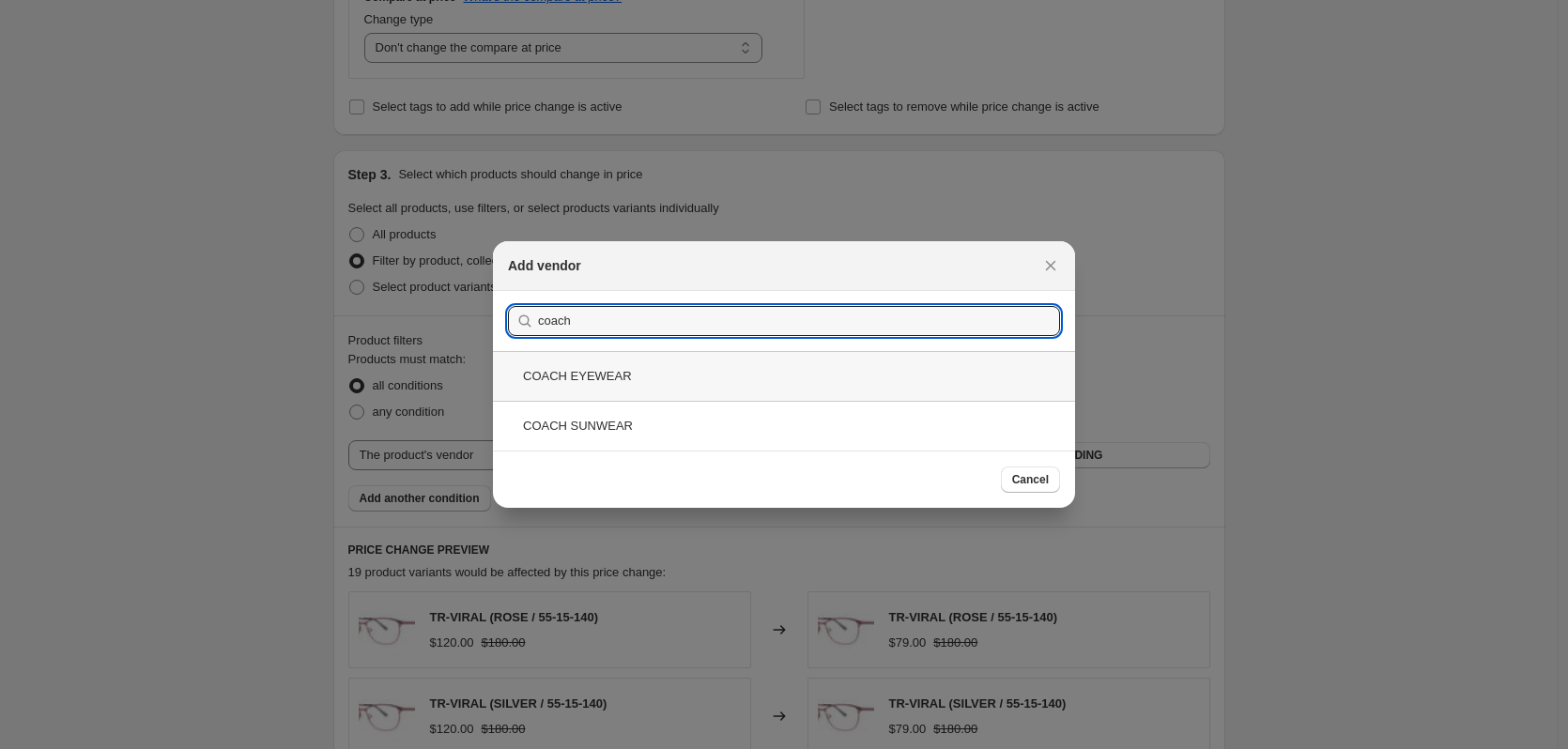
type input "coach"
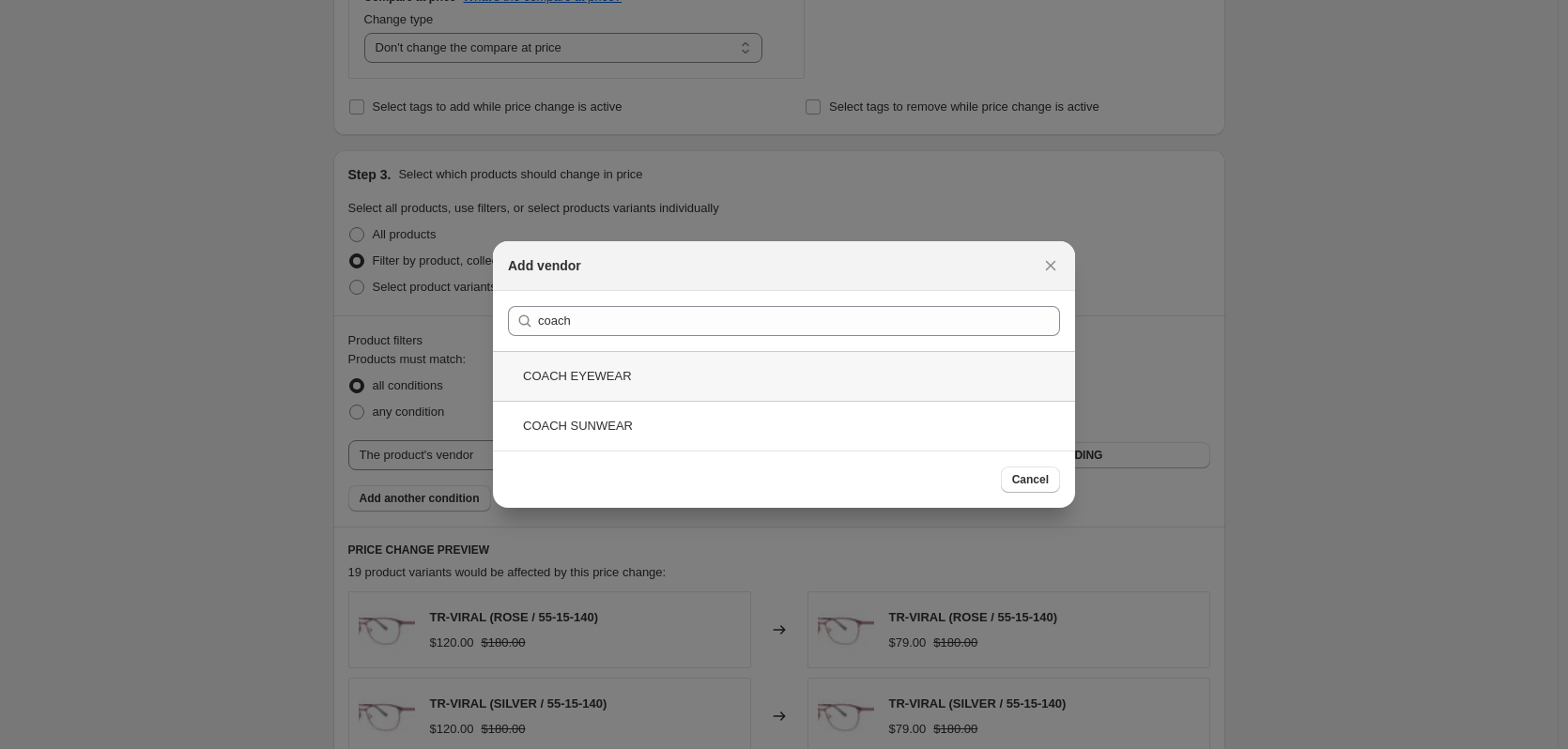
click at [710, 382] on div "COACH EYEWEAR" at bounding box center [784, 376] width 583 height 49
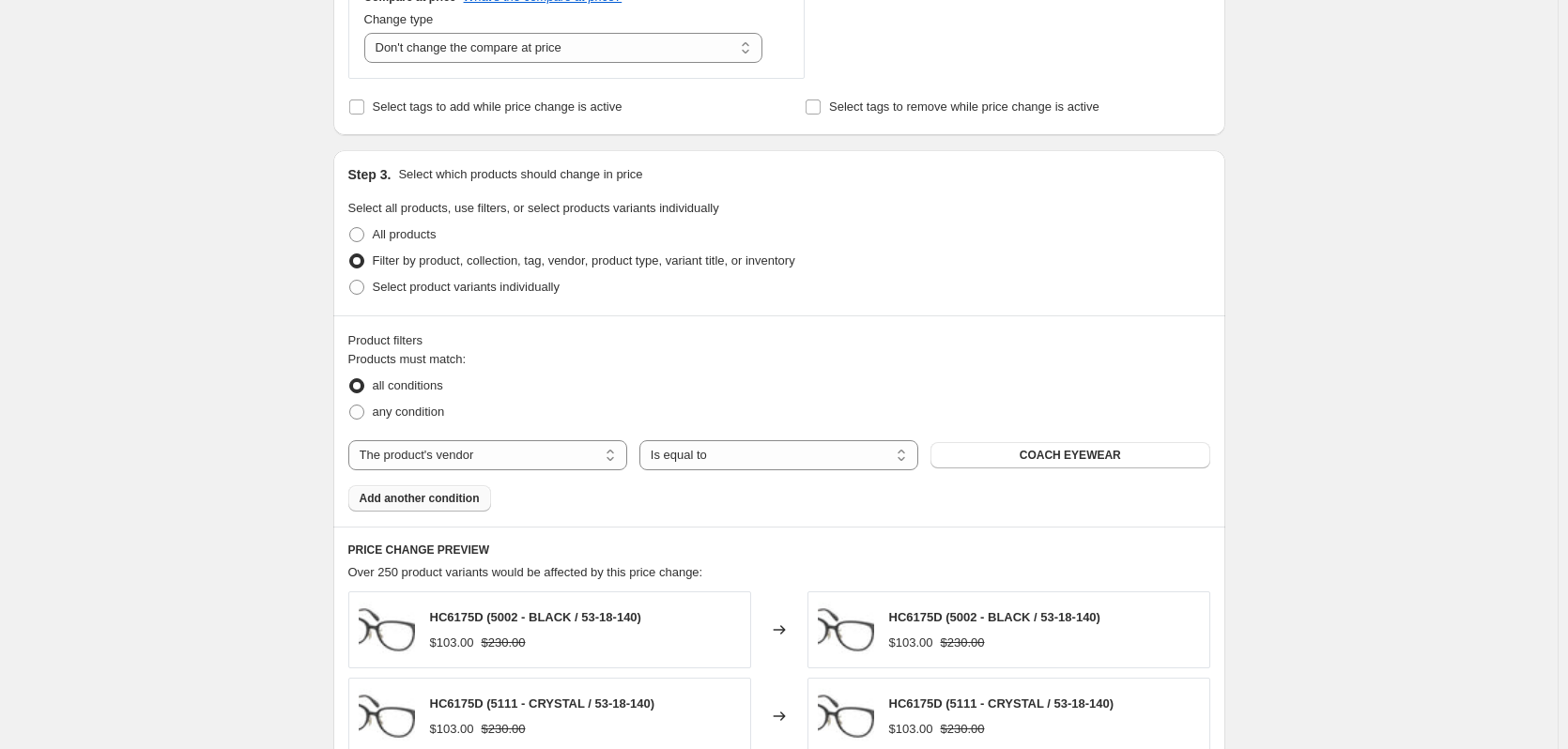
click at [453, 501] on span "Add another condition" at bounding box center [419, 499] width 120 height 15
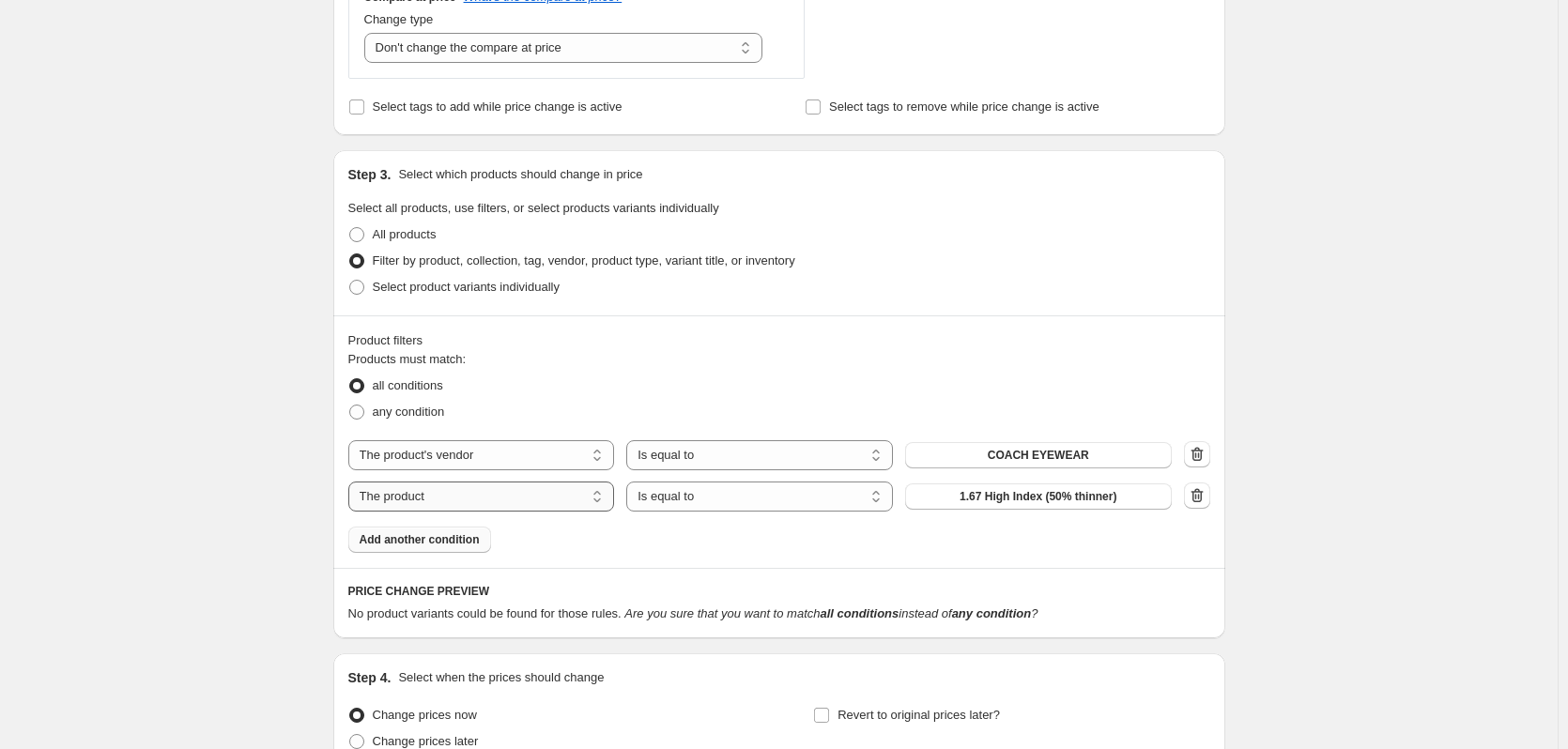
click at [574, 502] on select "The product The product's collection The product's tag The product's vendor The…" at bounding box center [482, 497] width 267 height 30
select select "product_status"
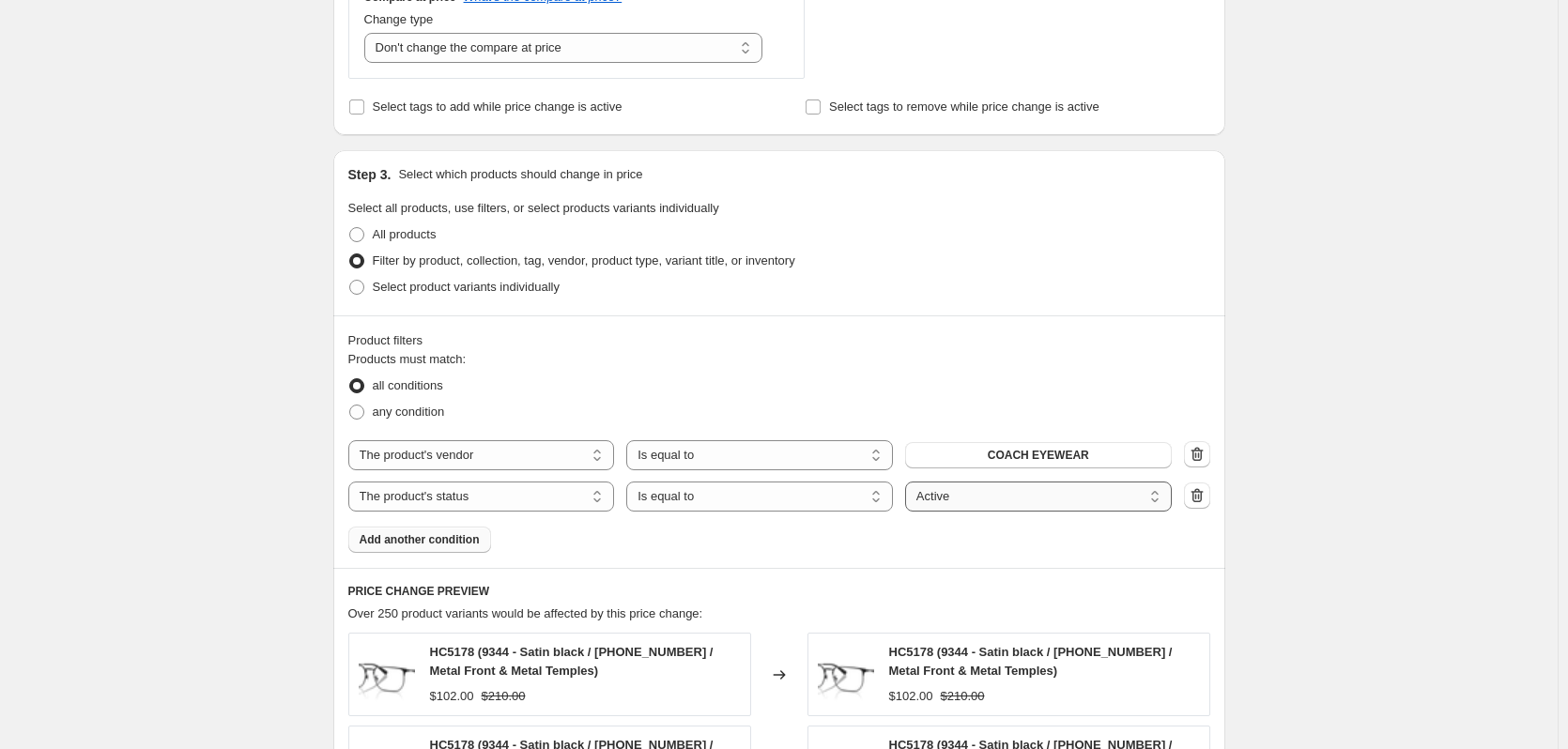
click at [947, 502] on select "Active Draft Archived" at bounding box center [1038, 497] width 267 height 30
click at [908, 482] on select "Active Draft Archived" at bounding box center [1038, 497] width 267 height 30
drag, startPoint x: 740, startPoint y: 530, endPoint x: 706, endPoint y: 528, distance: 34.1
click at [739, 530] on div "Products must match: all conditions any condition The product The product's col…" at bounding box center [779, 451] width 862 height 202
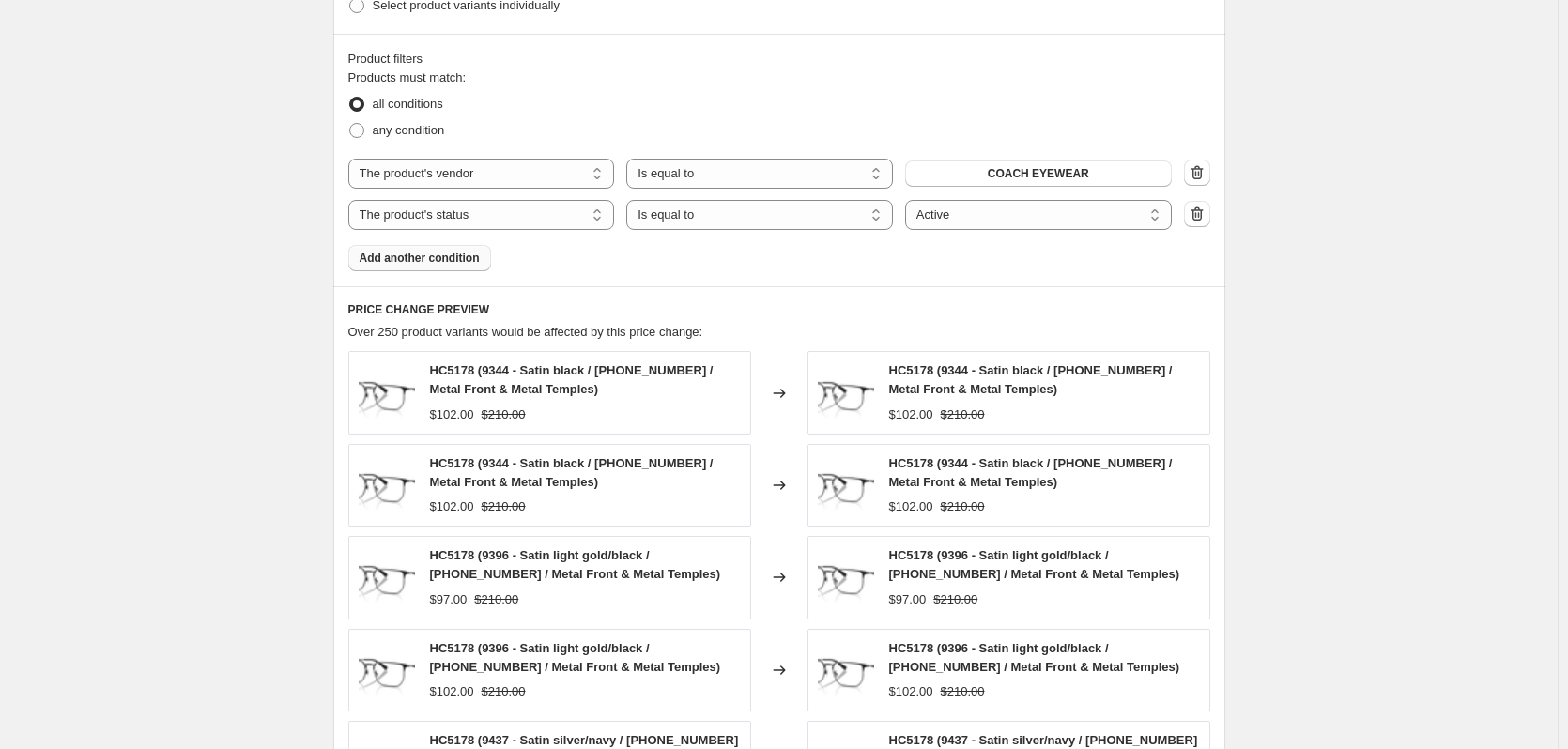
click at [268, 242] on div "Create new price change job. This page is ready Create new price change job Dra…" at bounding box center [778, 59] width 1558 height 2184
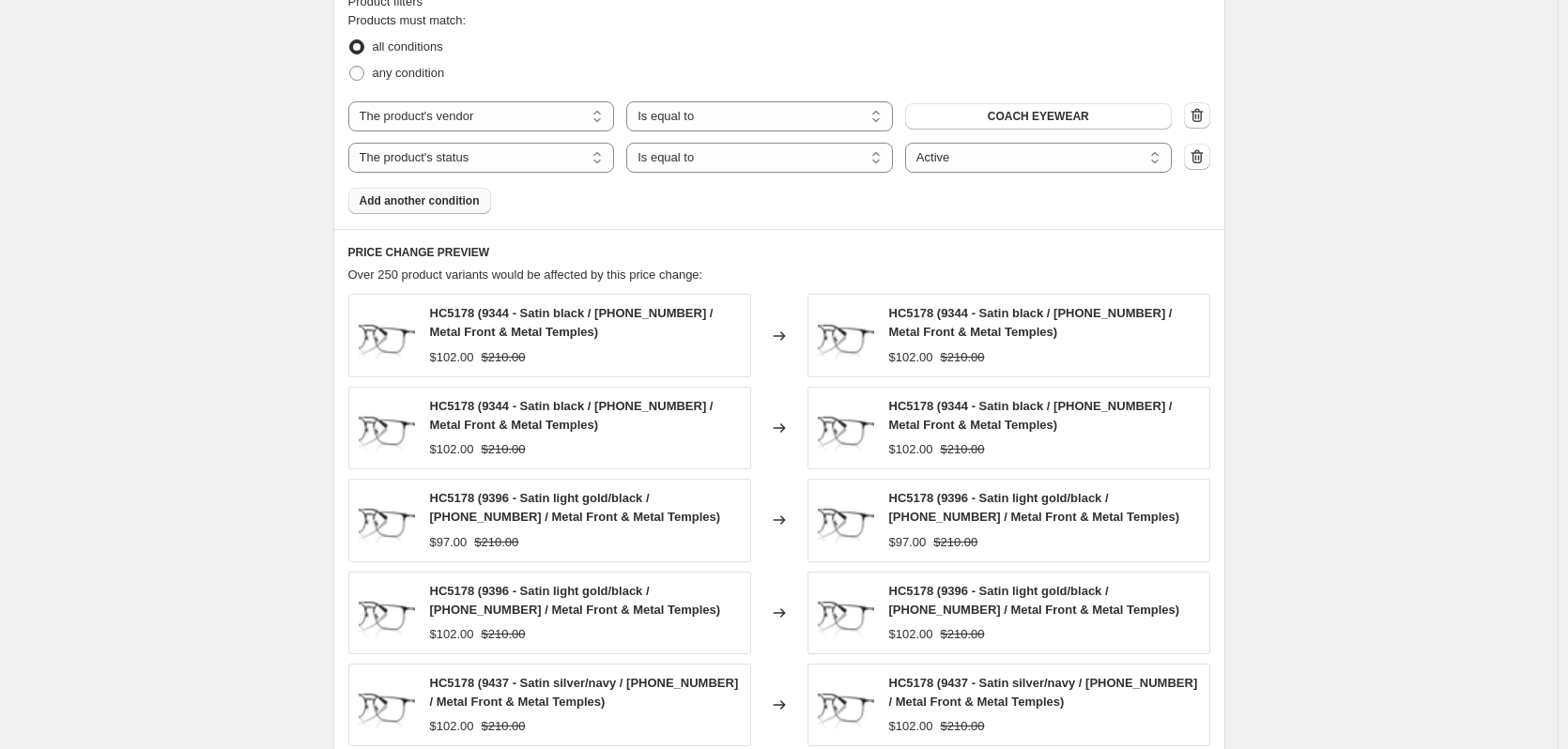
scroll to position [1409, 0]
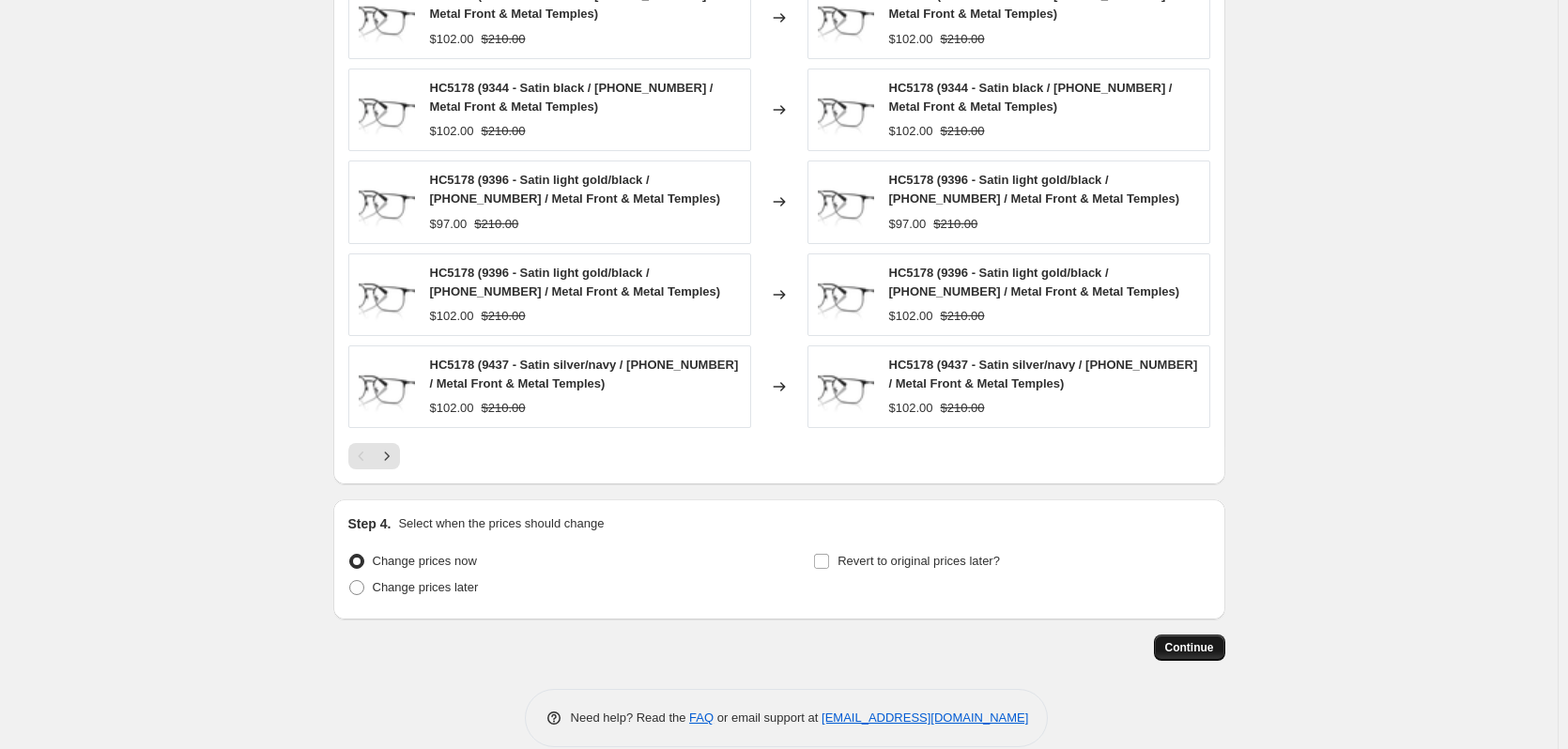
click at [1181, 650] on span "Continue" at bounding box center [1189, 648] width 48 height 15
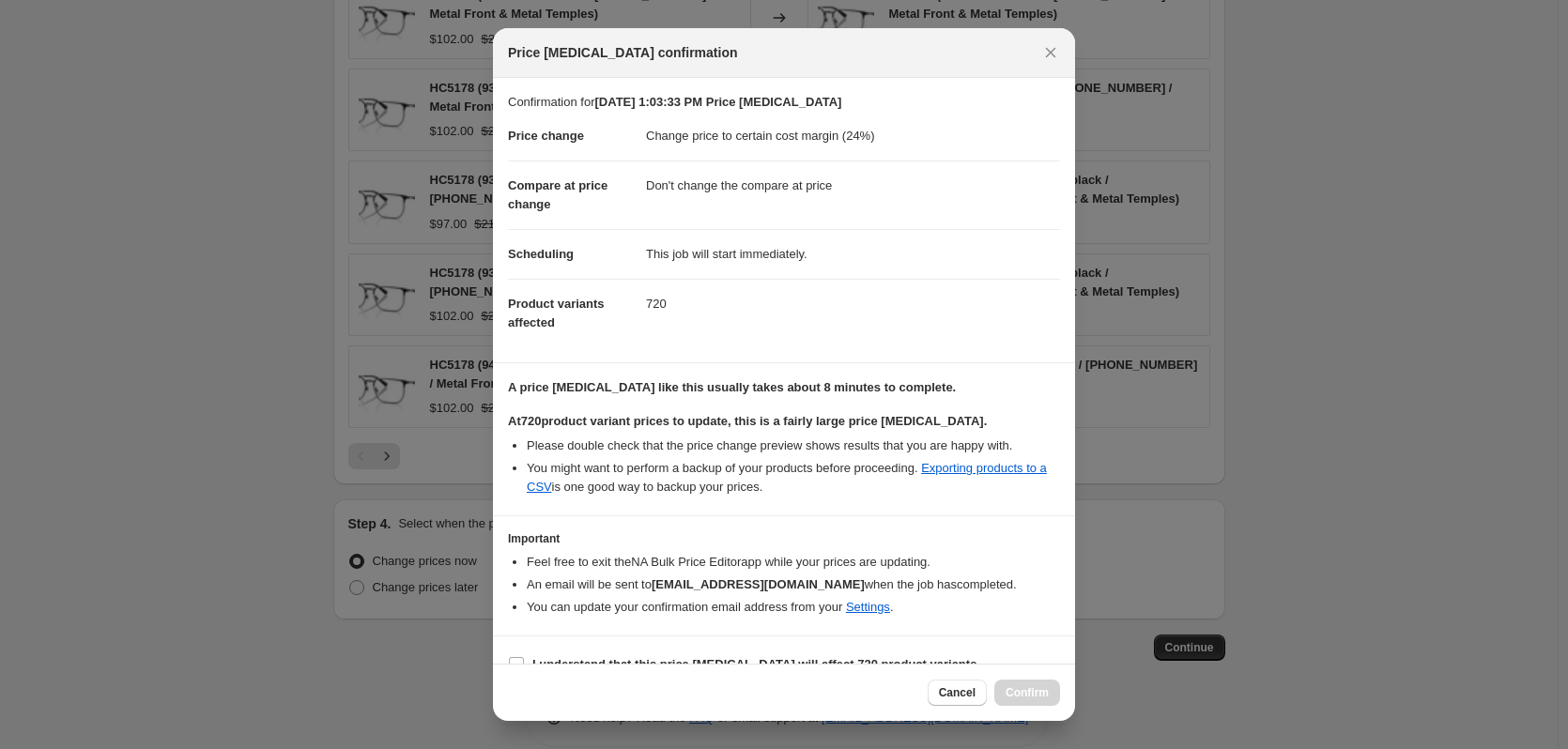
drag, startPoint x: 960, startPoint y: 693, endPoint x: 955, endPoint y: 682, distance: 12.1
click at [961, 693] on span "Cancel" at bounding box center [957, 693] width 37 height 15
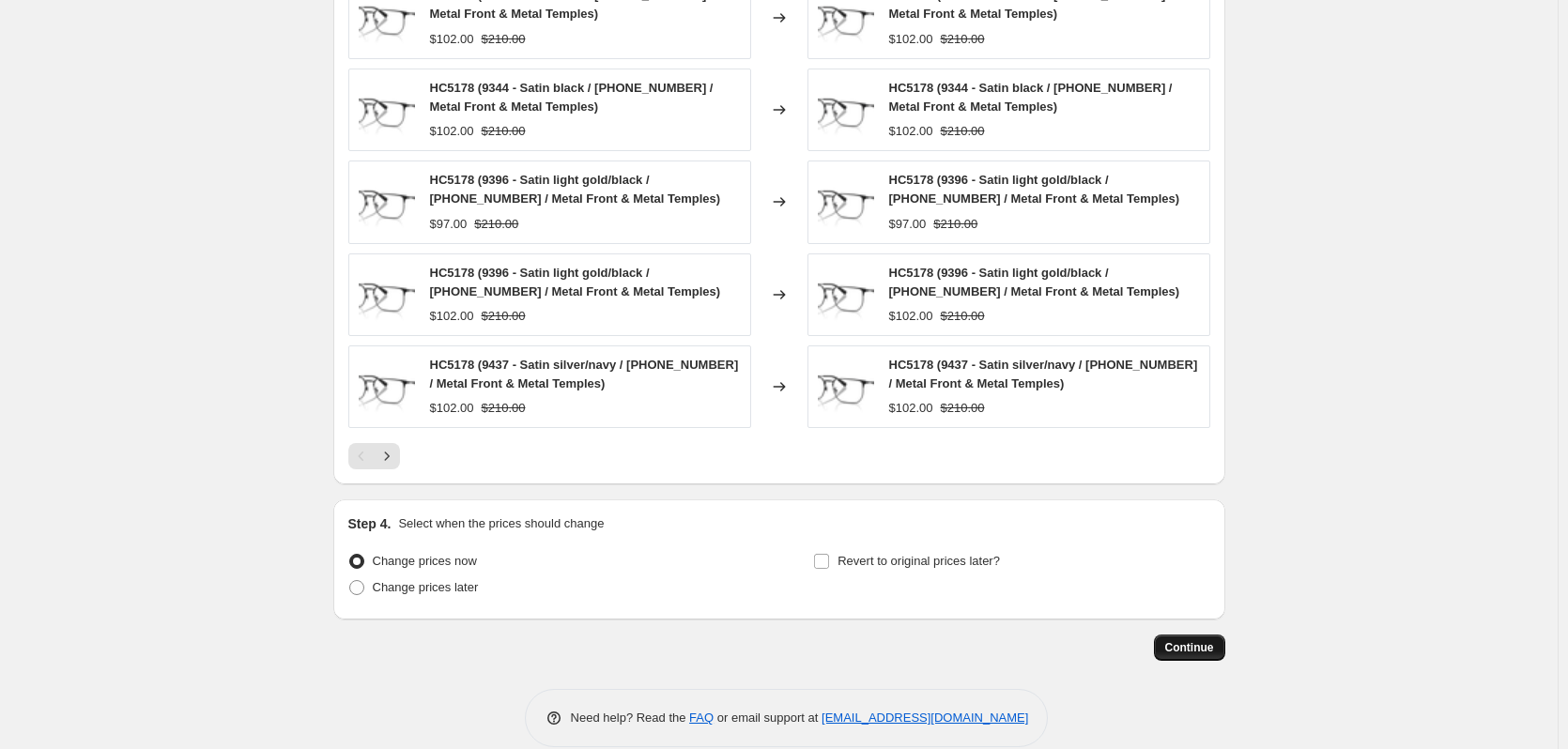
click at [1204, 648] on span "Continue" at bounding box center [1189, 648] width 48 height 15
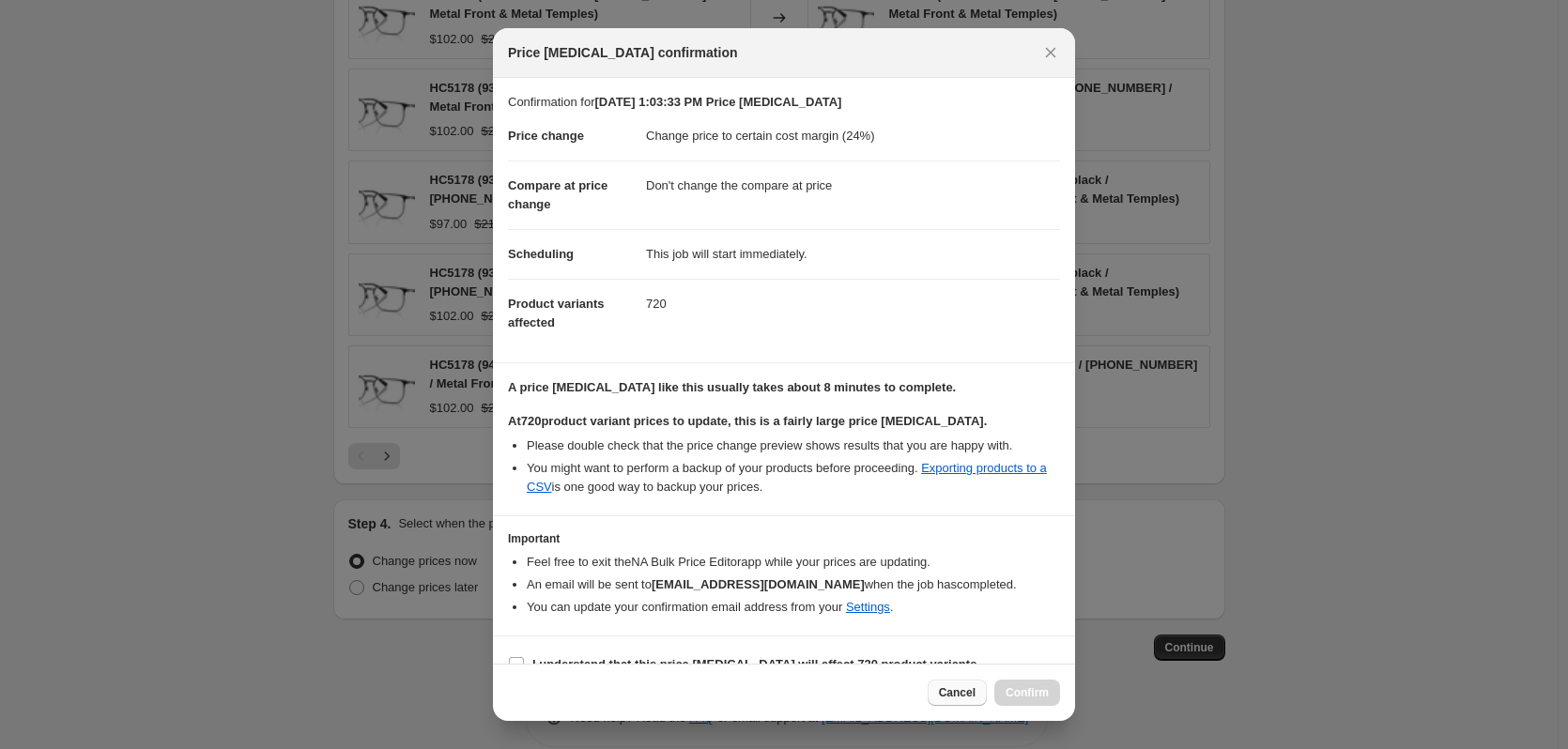
click at [950, 700] on span "Cancel" at bounding box center [957, 693] width 37 height 15
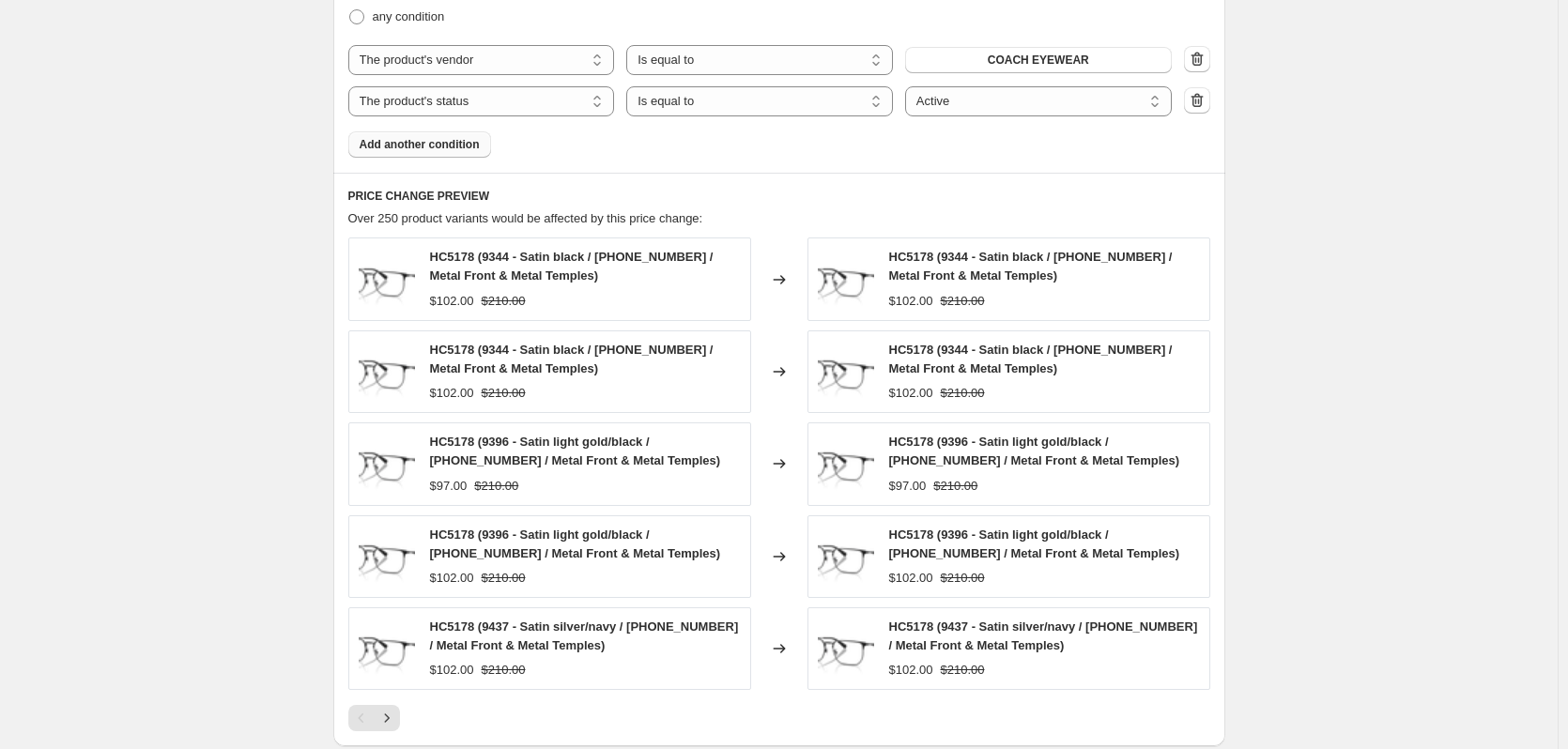
scroll to position [845, 0]
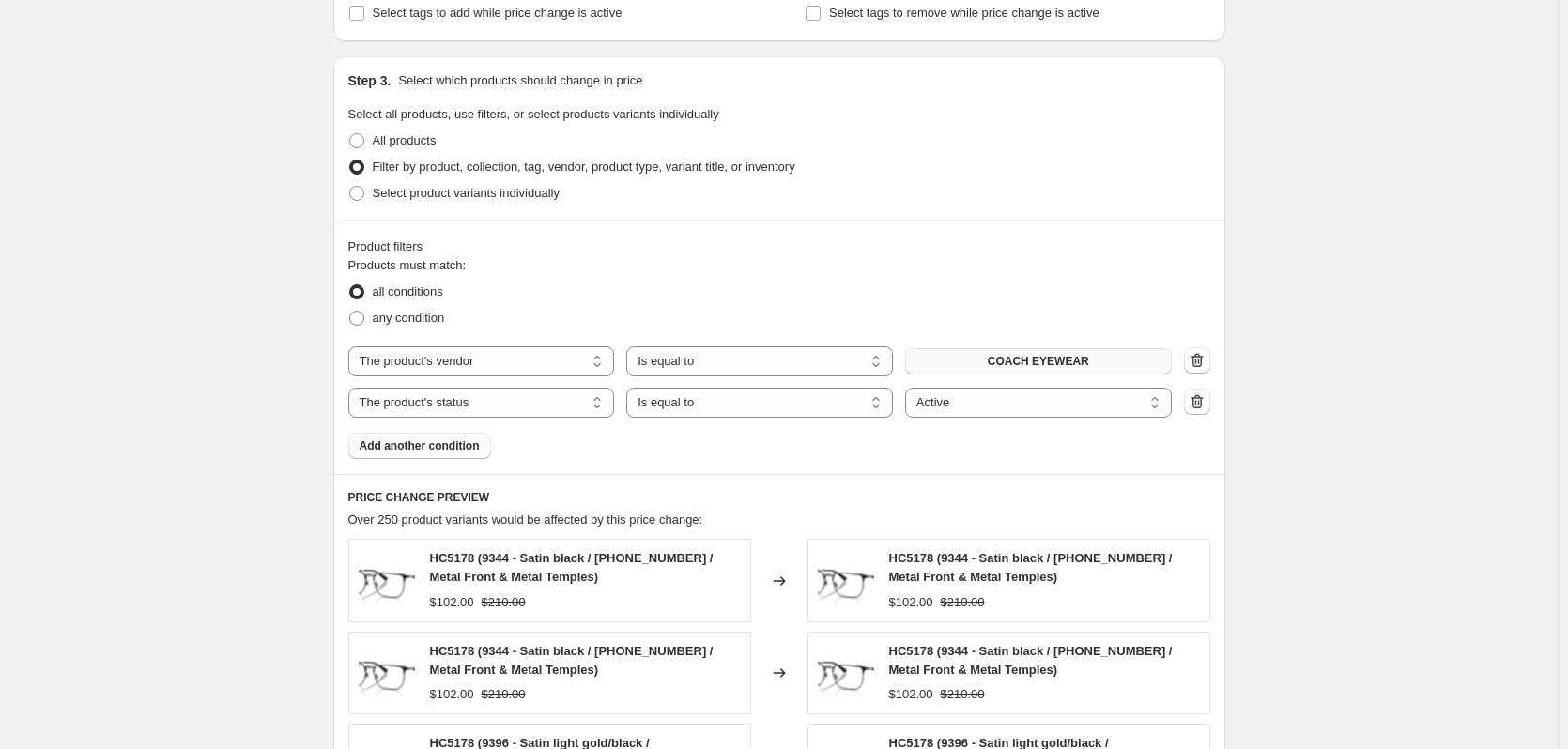
click at [973, 370] on button "COACH EYEWEAR" at bounding box center [1038, 362] width 267 height 27
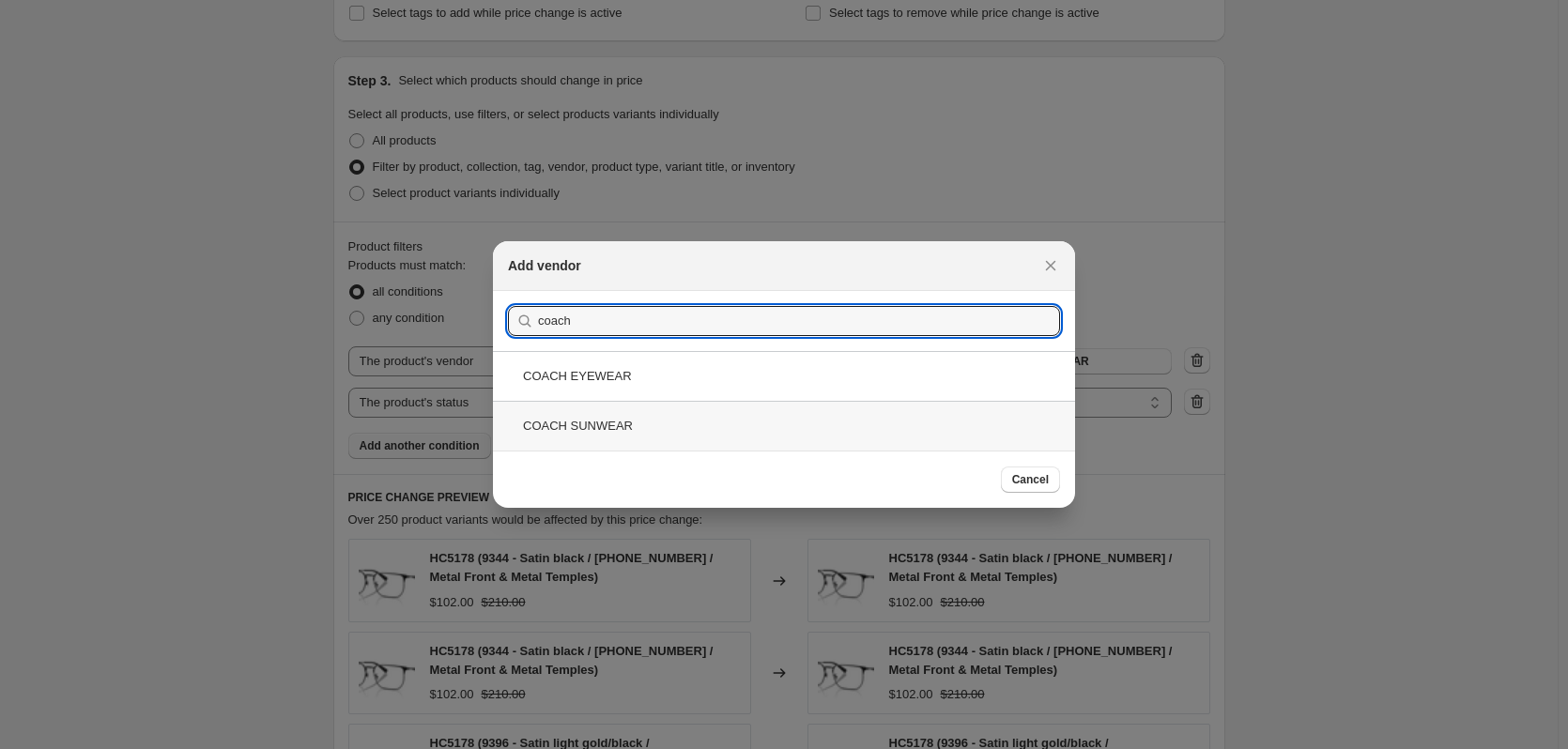
type input "coach"
click at [673, 424] on div "COACH SUNWEAR" at bounding box center [784, 426] width 583 height 49
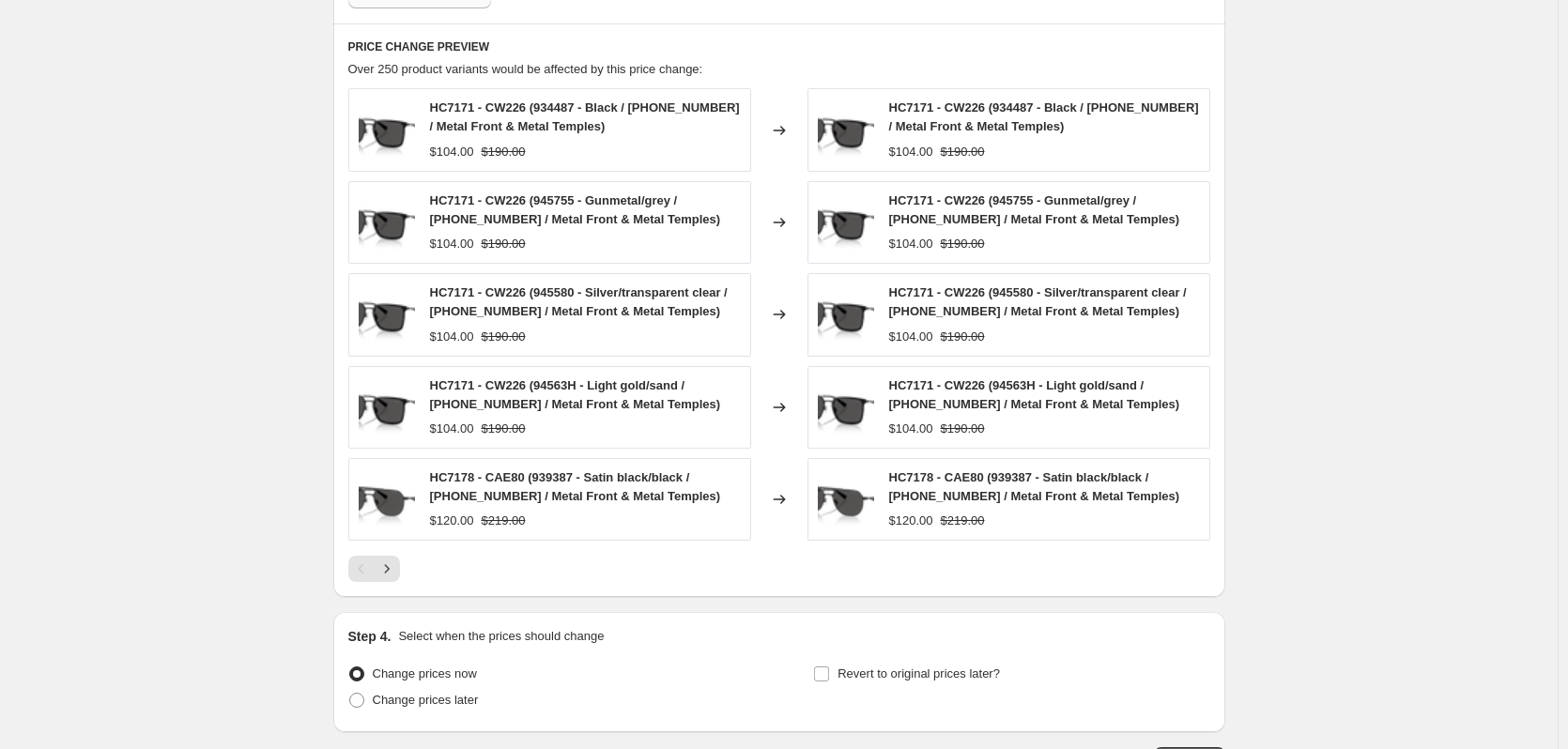
scroll to position [1436, 0]
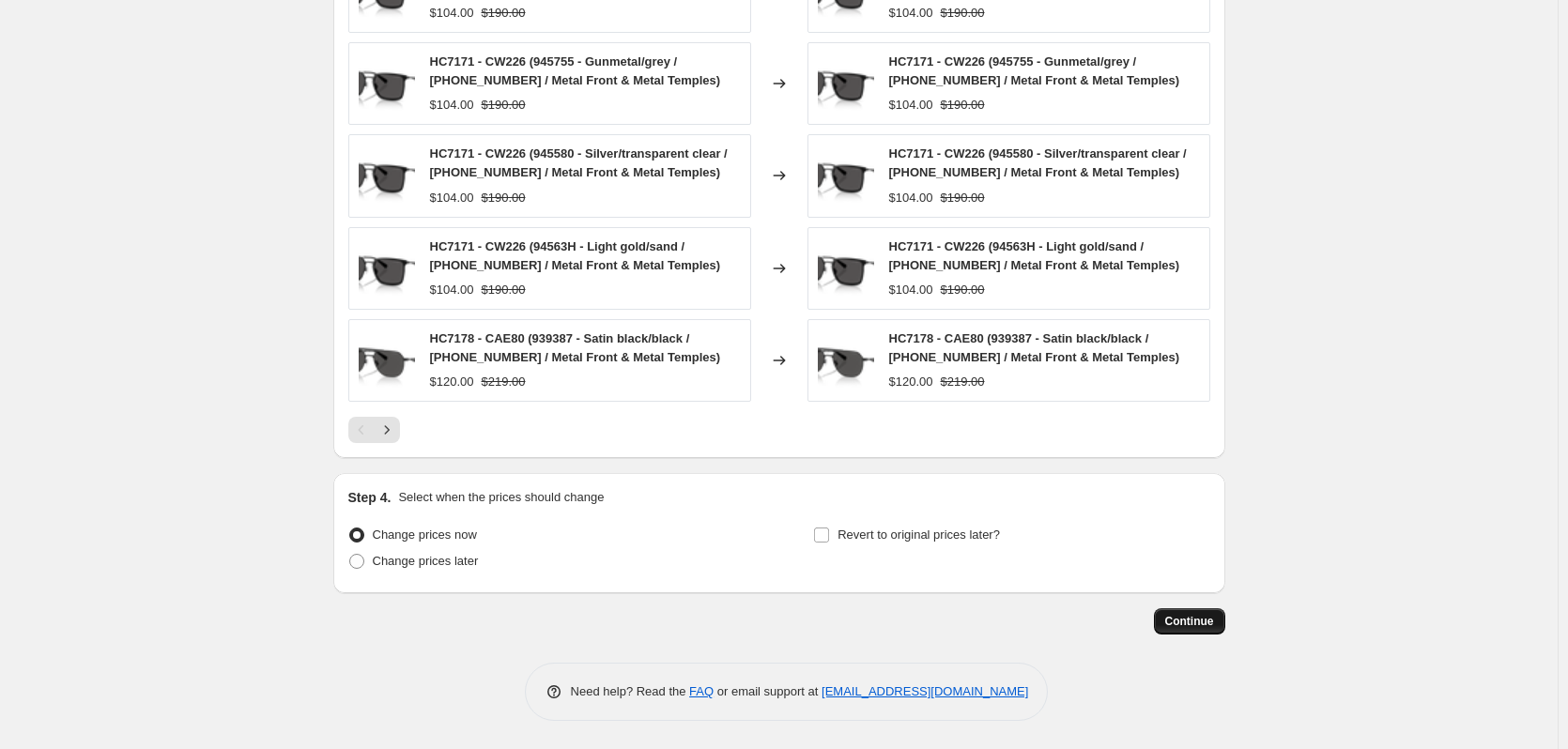
click at [1199, 612] on button "Continue" at bounding box center [1189, 622] width 71 height 27
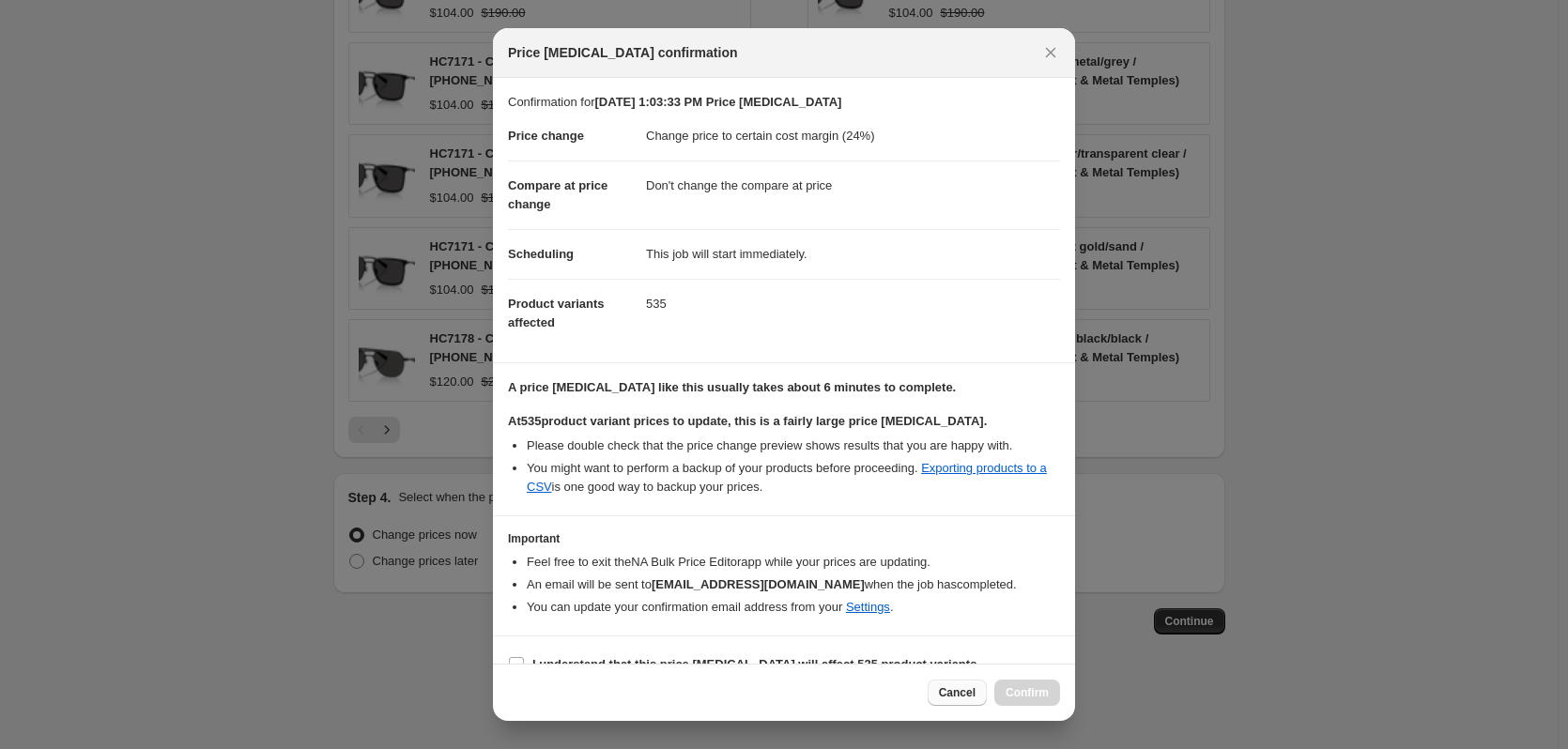
click at [964, 699] on span "Cancel" at bounding box center [957, 693] width 37 height 15
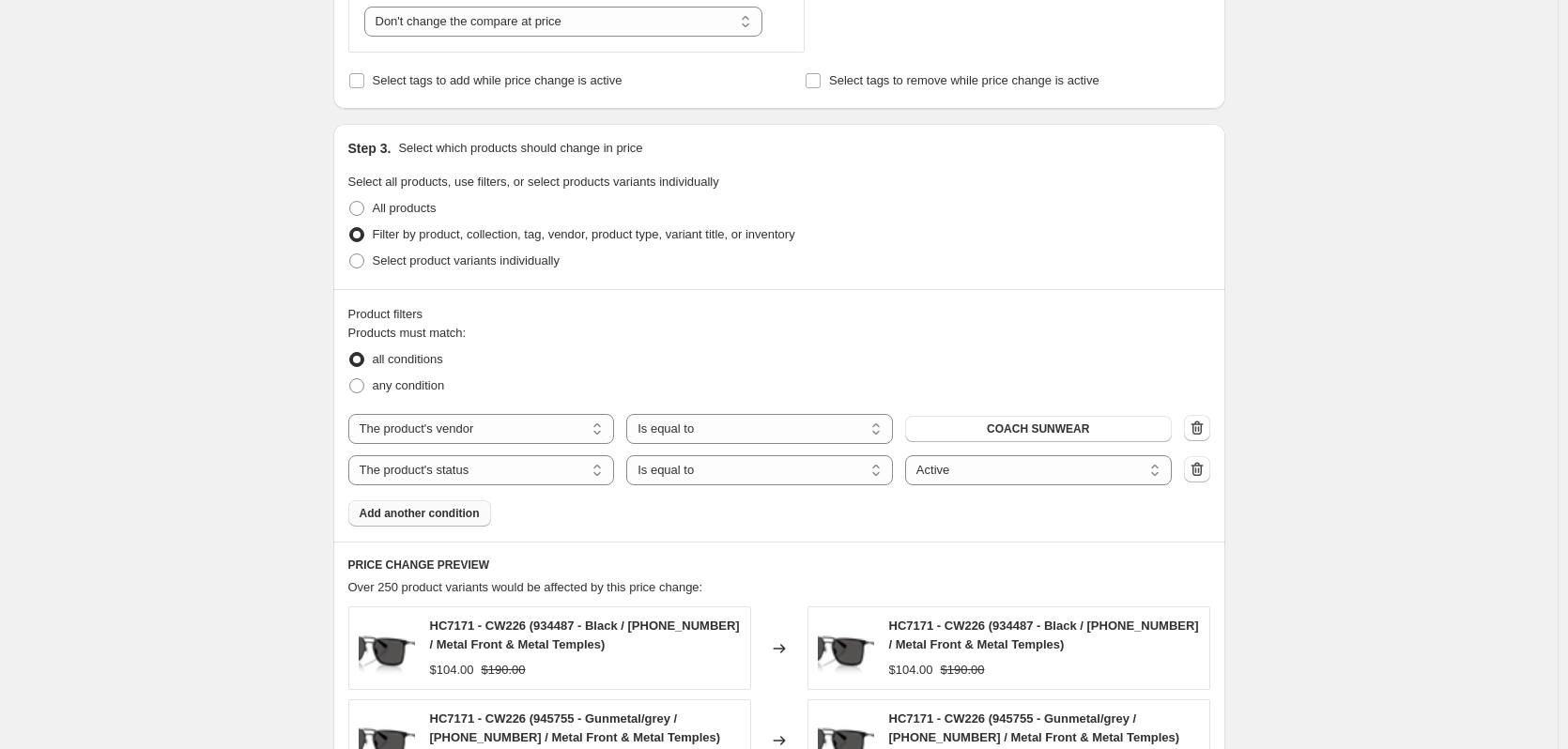
scroll to position [778, 0]
click at [963, 430] on button "COACH SUNWEAR" at bounding box center [1038, 429] width 267 height 27
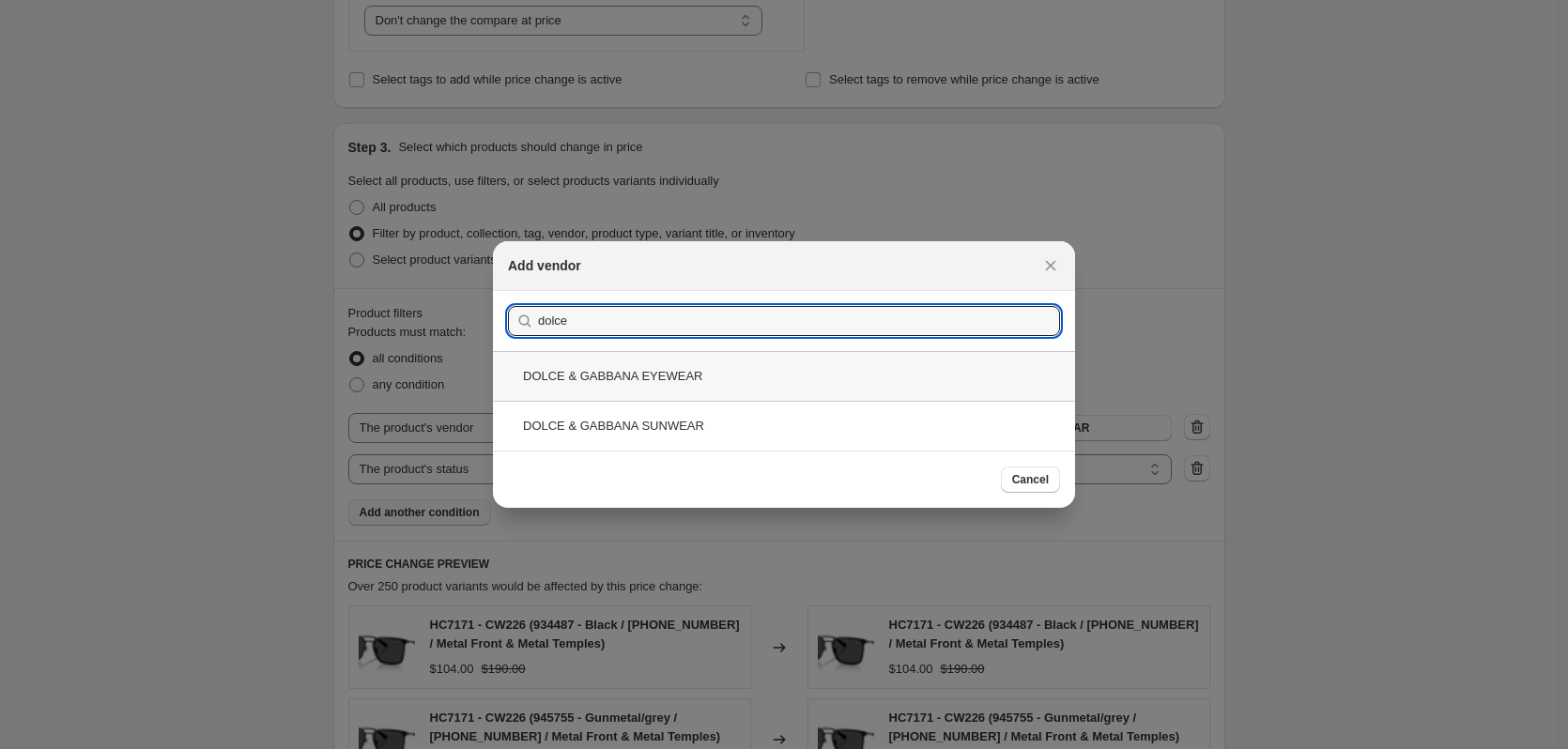
type input "dolce"
click at [615, 377] on div "DOLCE & GABBANA EYEWEAR" at bounding box center [784, 376] width 583 height 49
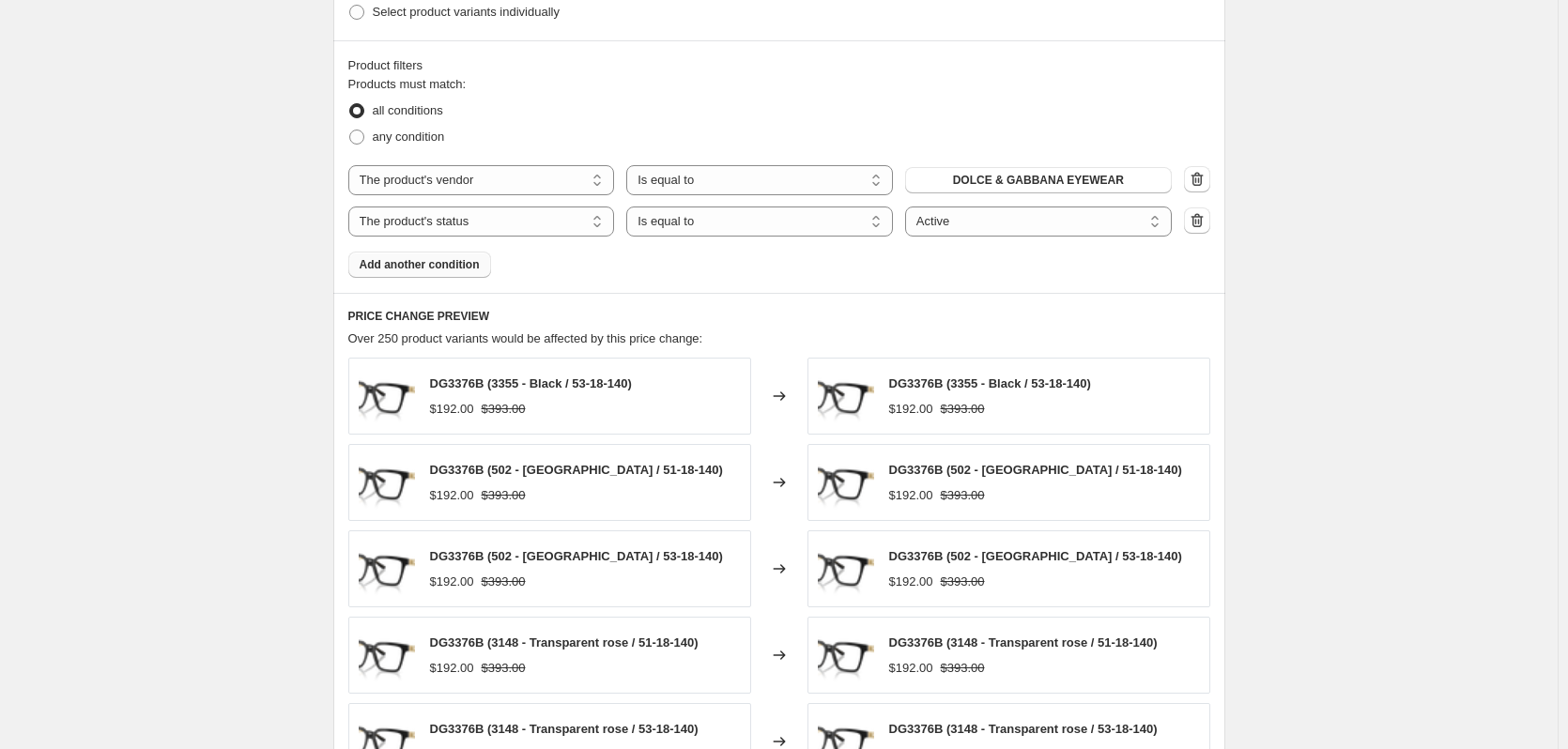
scroll to position [939, 0]
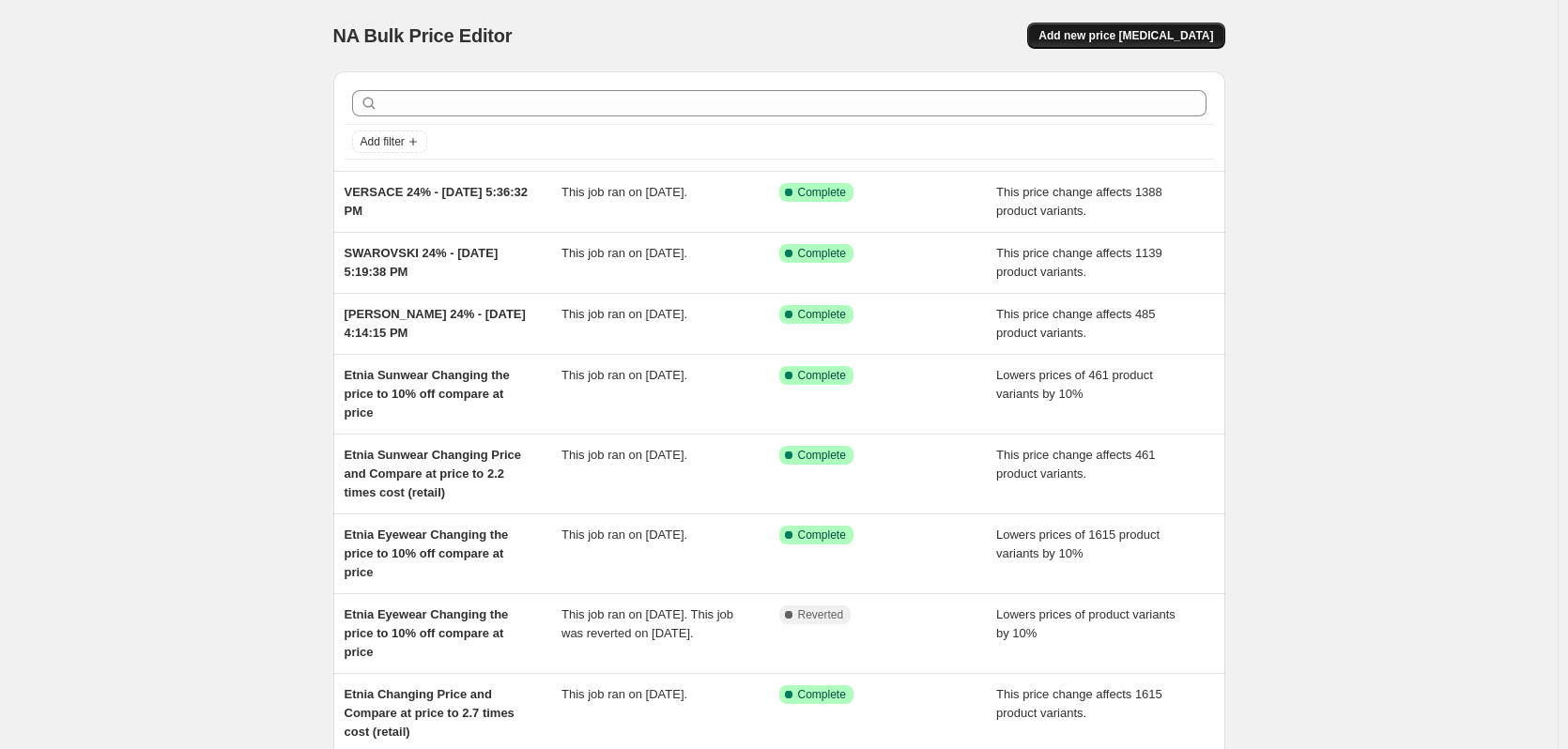
click at [1183, 35] on span "Add new price change job" at bounding box center [1126, 36] width 175 height 15
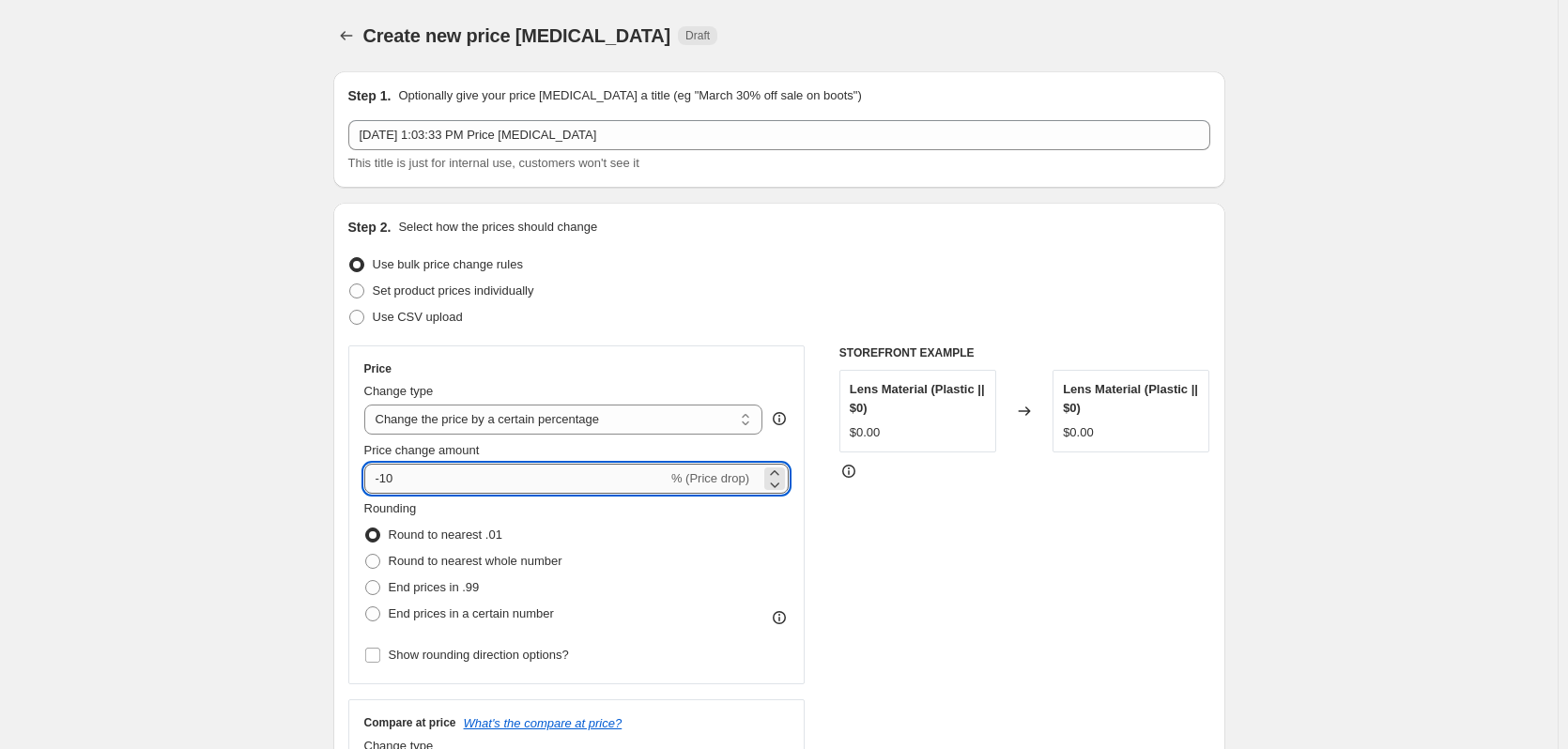
click at [508, 475] on input "-10" at bounding box center [515, 479] width 303 height 30
click at [615, 418] on select "Change the price to a certain amount Change the price by a certain amount Chang…" at bounding box center [564, 420] width 399 height 30
select select "margin"
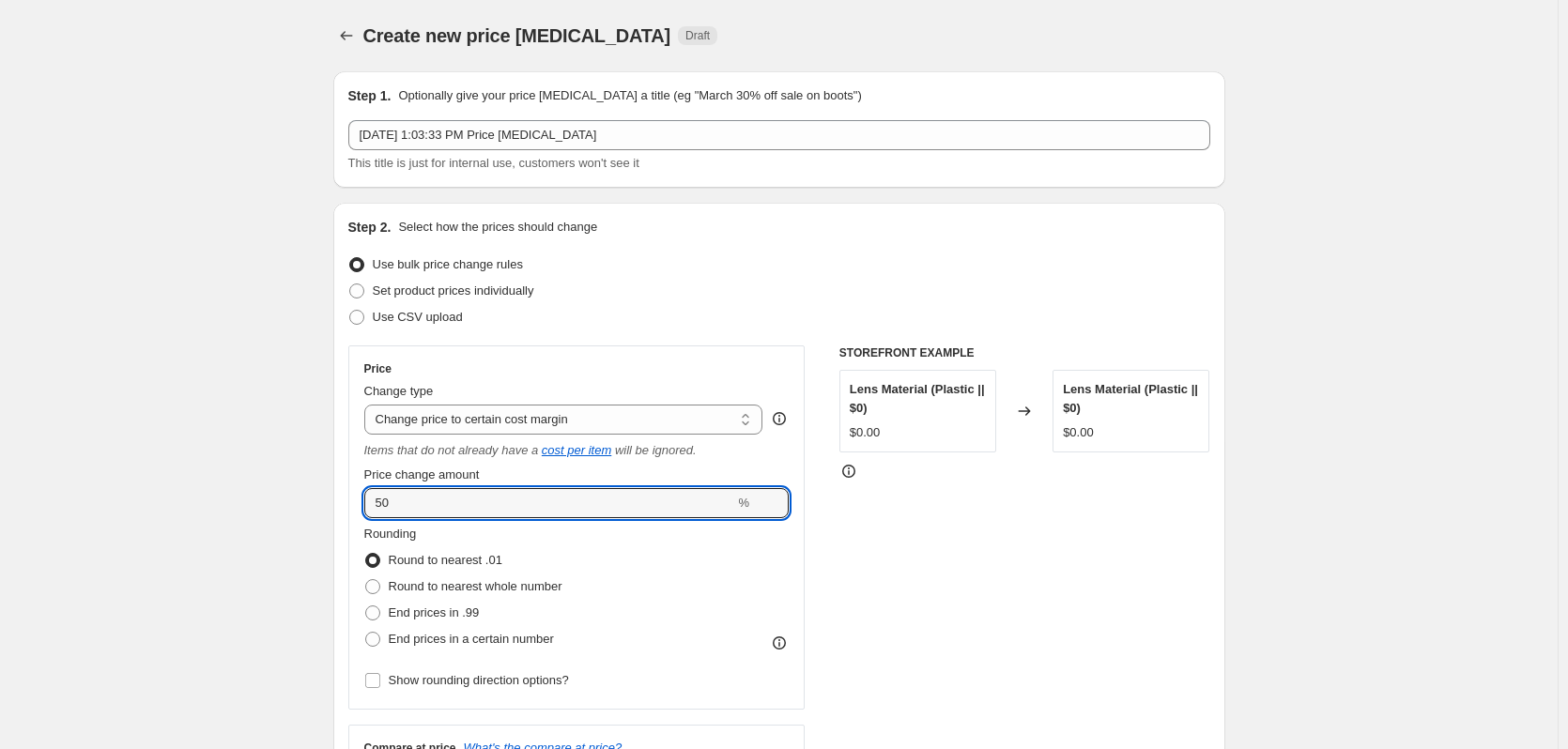
click at [354, 486] on div "Price Change type Change the price to a certain amount Change the price by a ce…" at bounding box center [577, 528] width 457 height 364
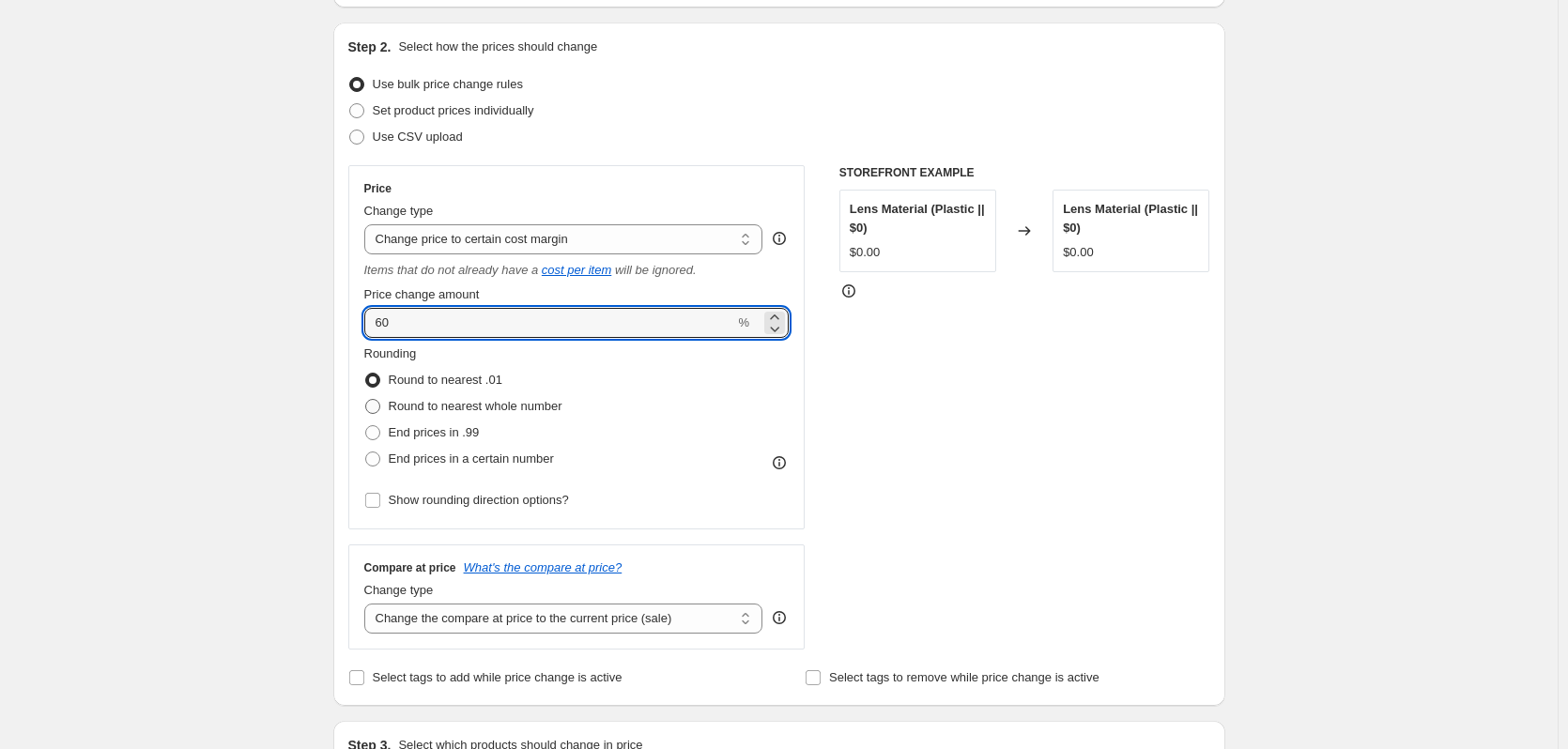
scroll to position [188, 0]
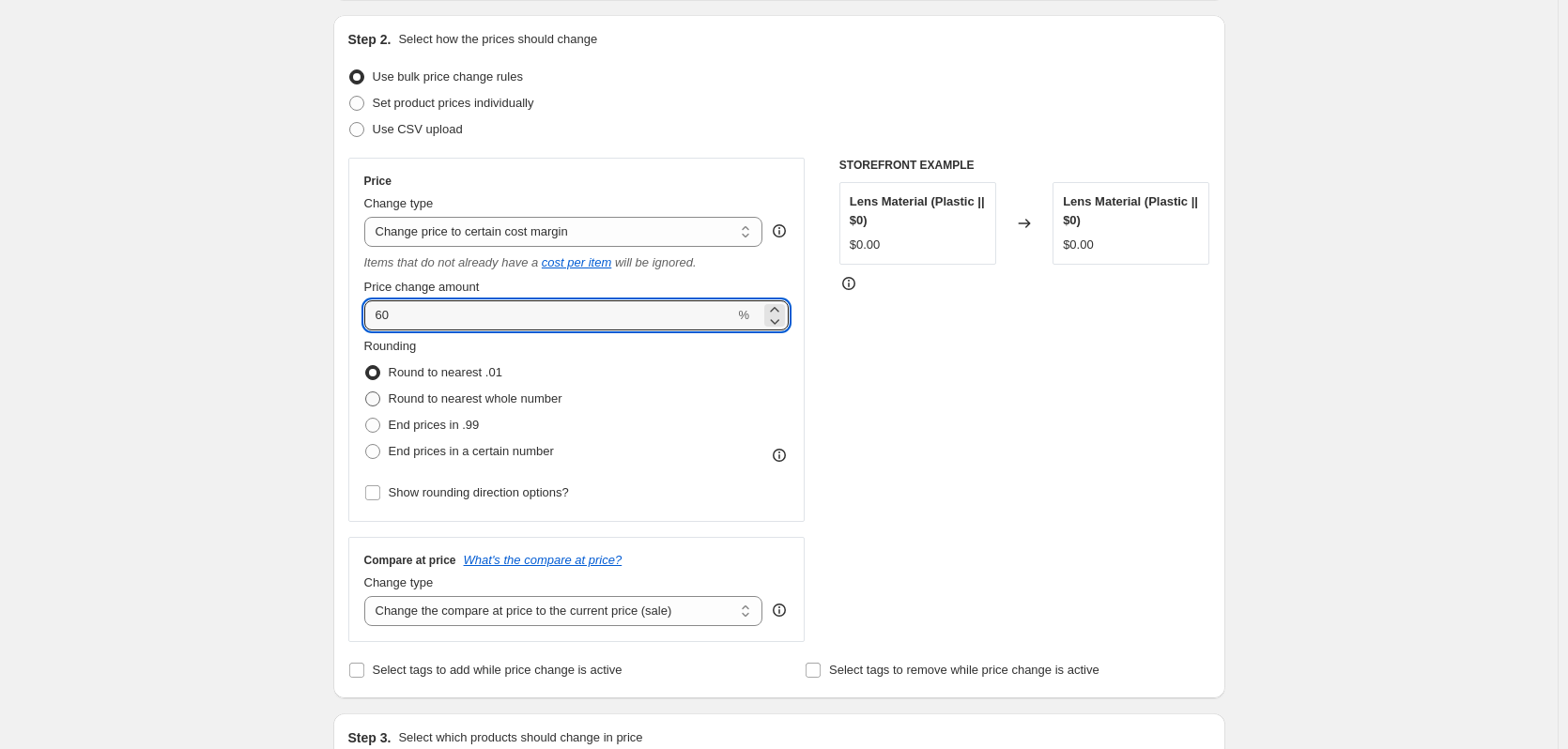
type input "60"
click at [512, 404] on span "Round to nearest whole number" at bounding box center [475, 398] width 174 height 14
click at [366, 393] on input "Round to nearest whole number" at bounding box center [365, 392] width 1 height 1
radio input "true"
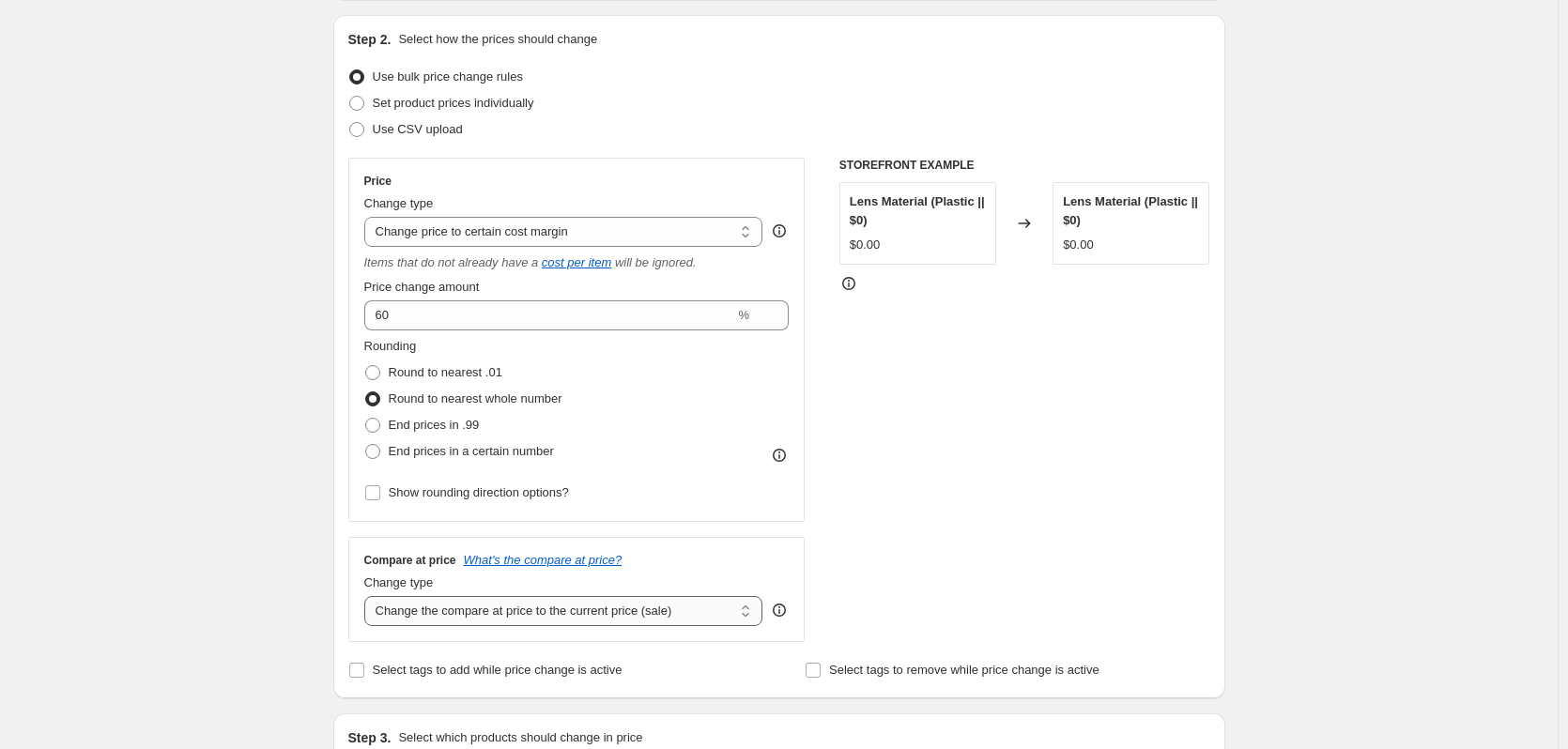
drag, startPoint x: 544, startPoint y: 611, endPoint x: 537, endPoint y: 597, distance: 15.7
click at [541, 612] on select "Change the compare at price to the current price (sale) Change the compare at p…" at bounding box center [564, 611] width 399 height 30
select select "no_change"
click at [368, 596] on select "Change the compare at price to the current price (sale) Change the compare at p…" at bounding box center [564, 611] width 399 height 30
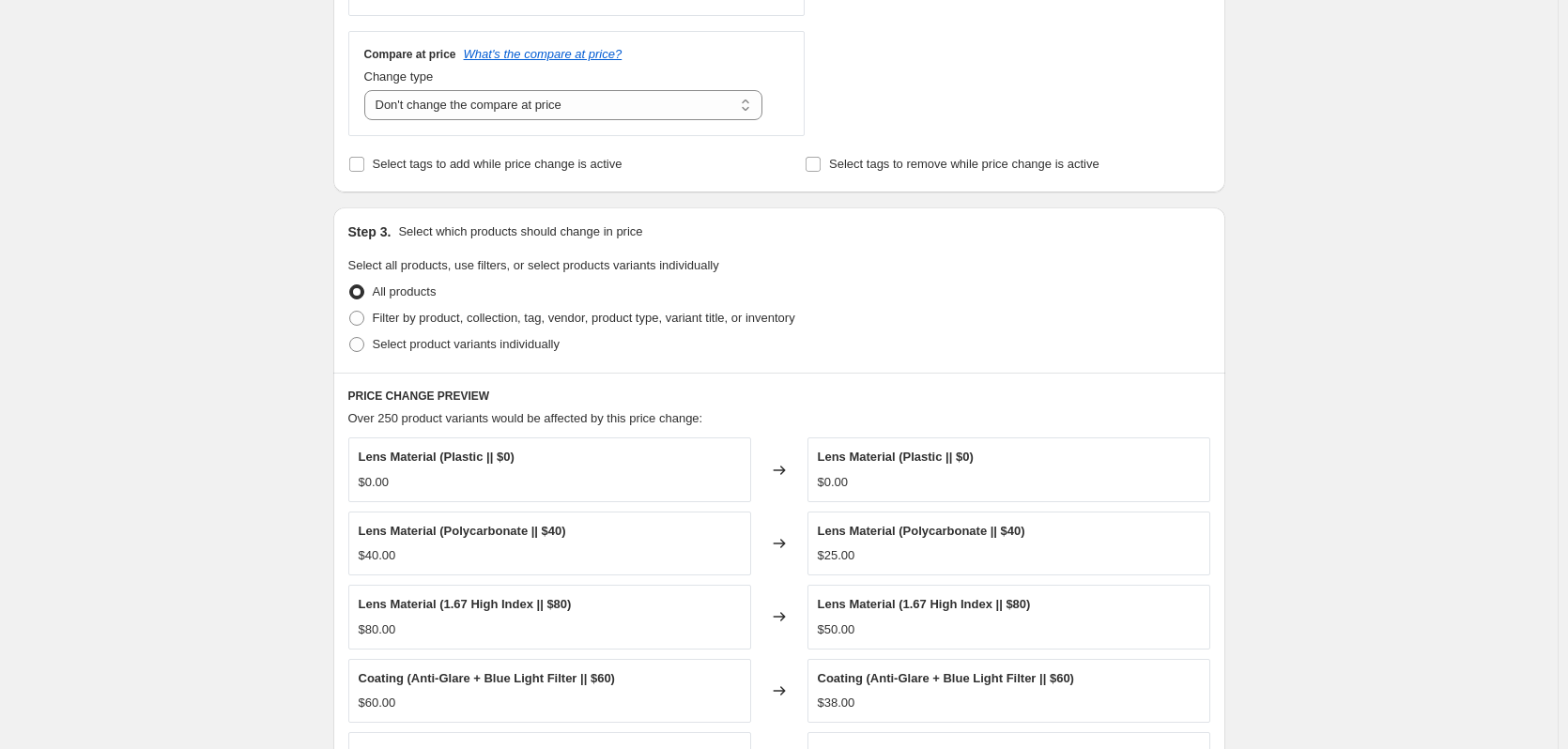
scroll to position [727, 0]
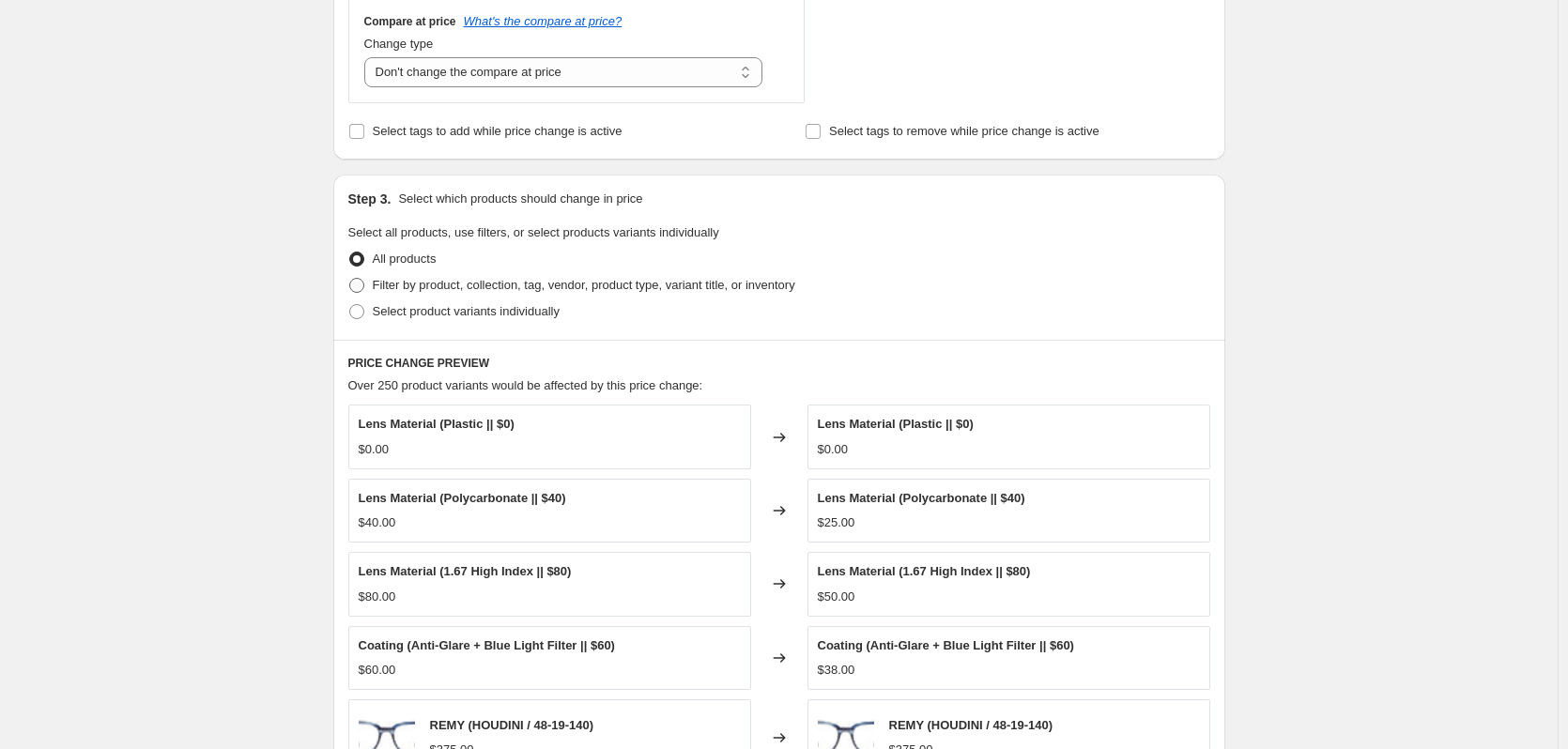
click at [465, 276] on span "Filter by product, collection, tag, vendor, product type, variant title, or inv…" at bounding box center [583, 285] width 423 height 19
click at [351, 278] on input "Filter by product, collection, tag, vendor, product type, variant title, or inv…" at bounding box center [350, 278] width 1 height 1
radio input "true"
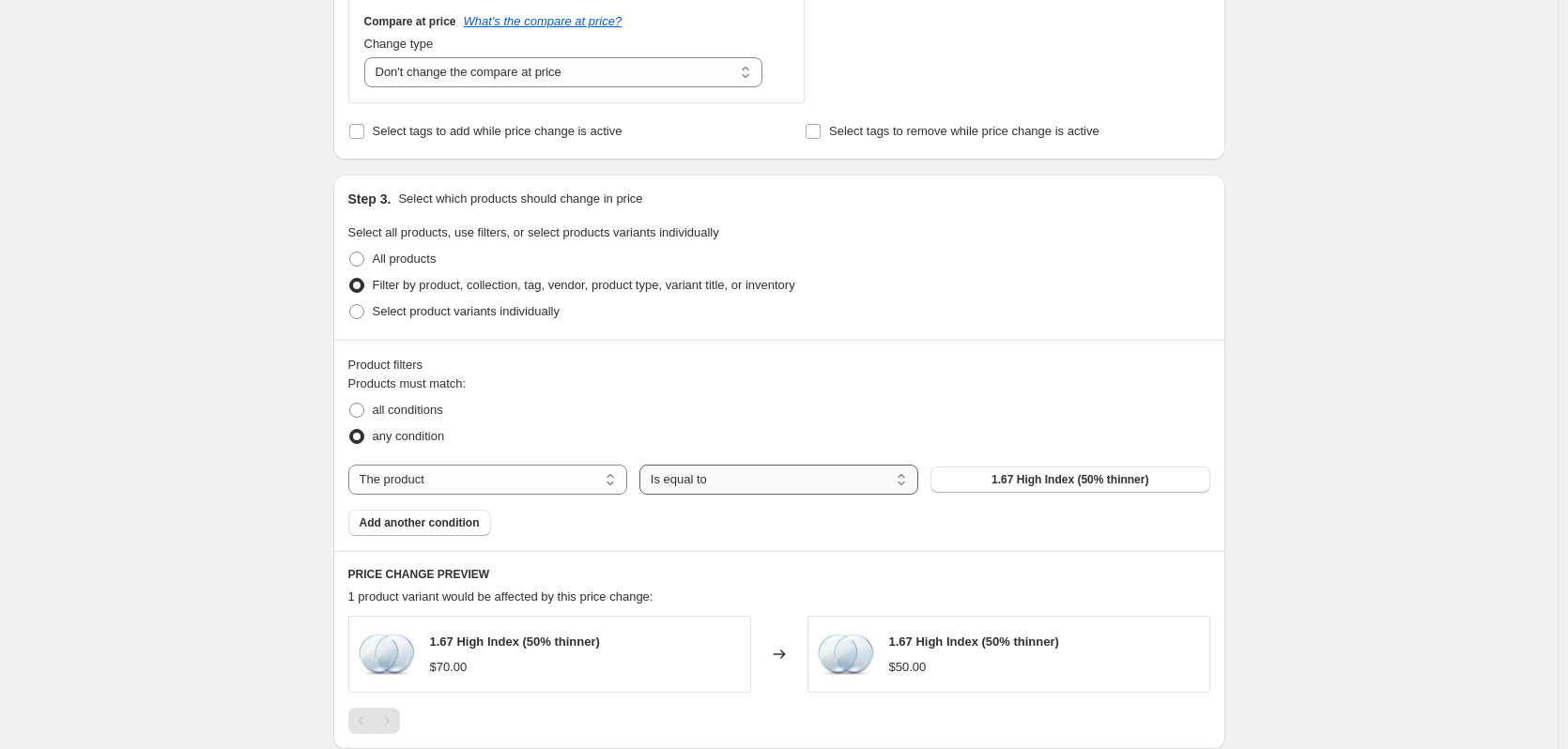
click at [664, 478] on select "Is equal to Is not equal to" at bounding box center [778, 480] width 278 height 30
click at [546, 478] on select "The product The product's collection The product's tag The product's vendor The…" at bounding box center [488, 480] width 278 height 30
select select "vendor"
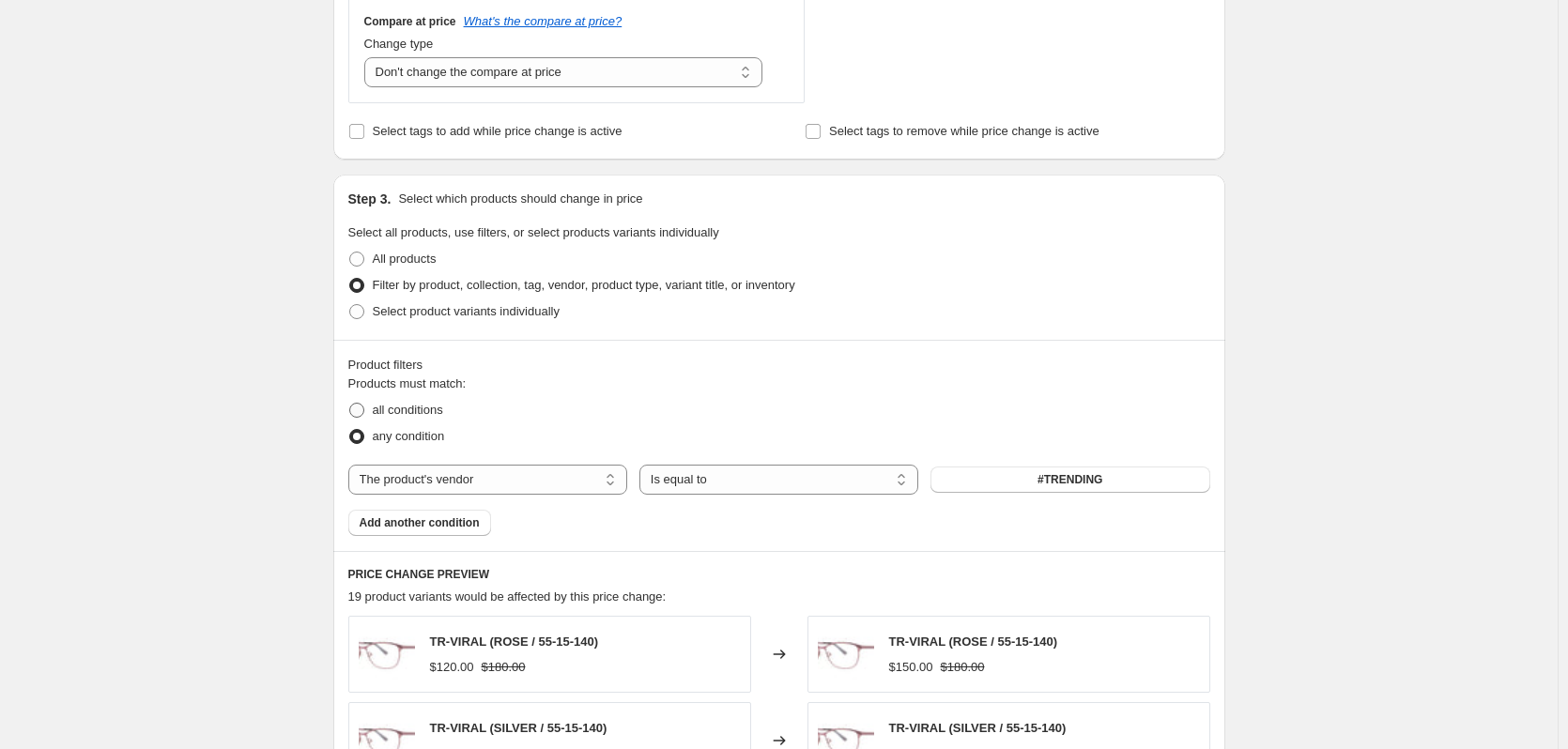
click at [419, 416] on span "all conditions" at bounding box center [408, 410] width 70 height 14
click at [351, 404] on input "all conditions" at bounding box center [350, 403] width 1 height 1
radio input "true"
click at [984, 489] on button "#TRENDING" at bounding box center [1069, 480] width 278 height 27
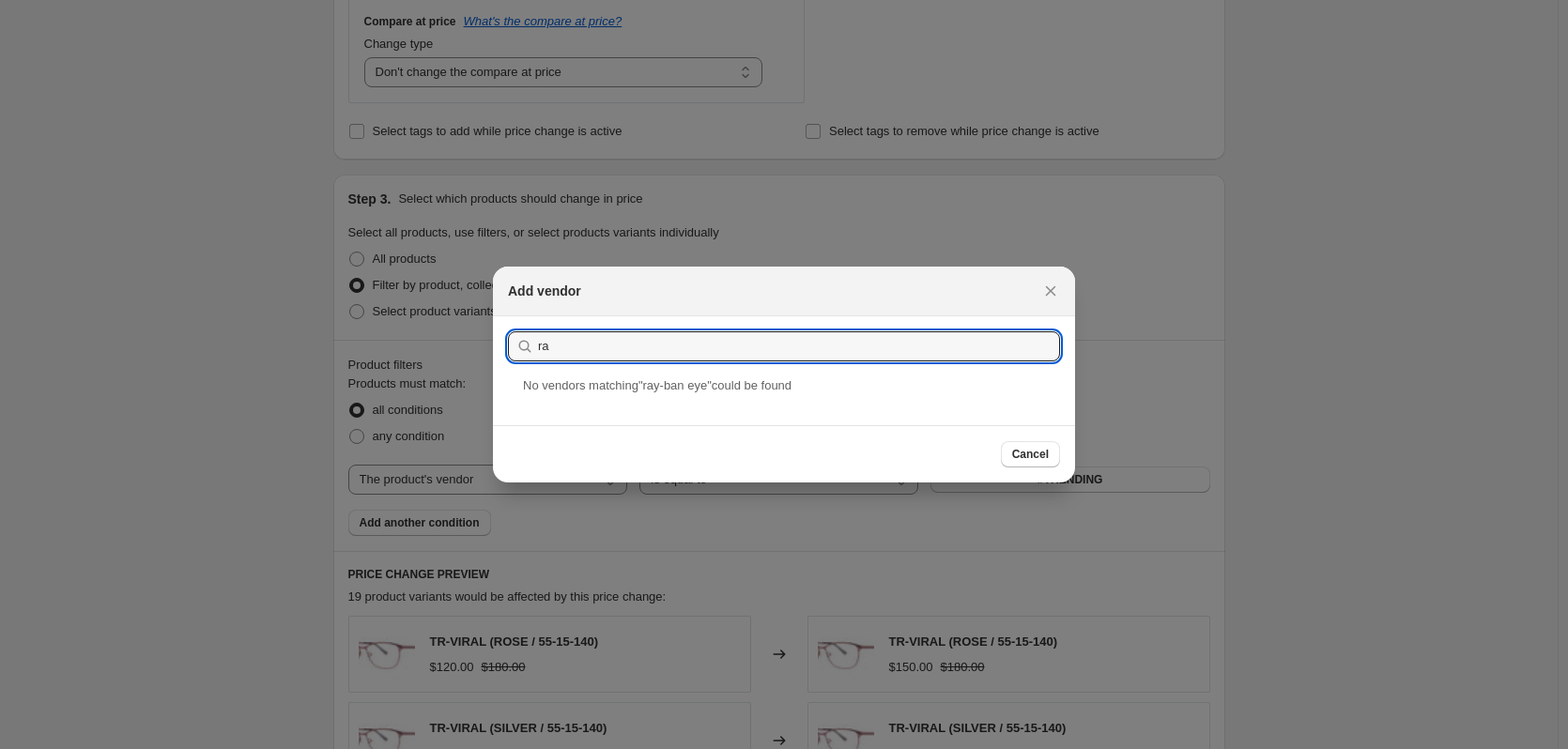
type input "r"
type input "b"
type input "Ray"
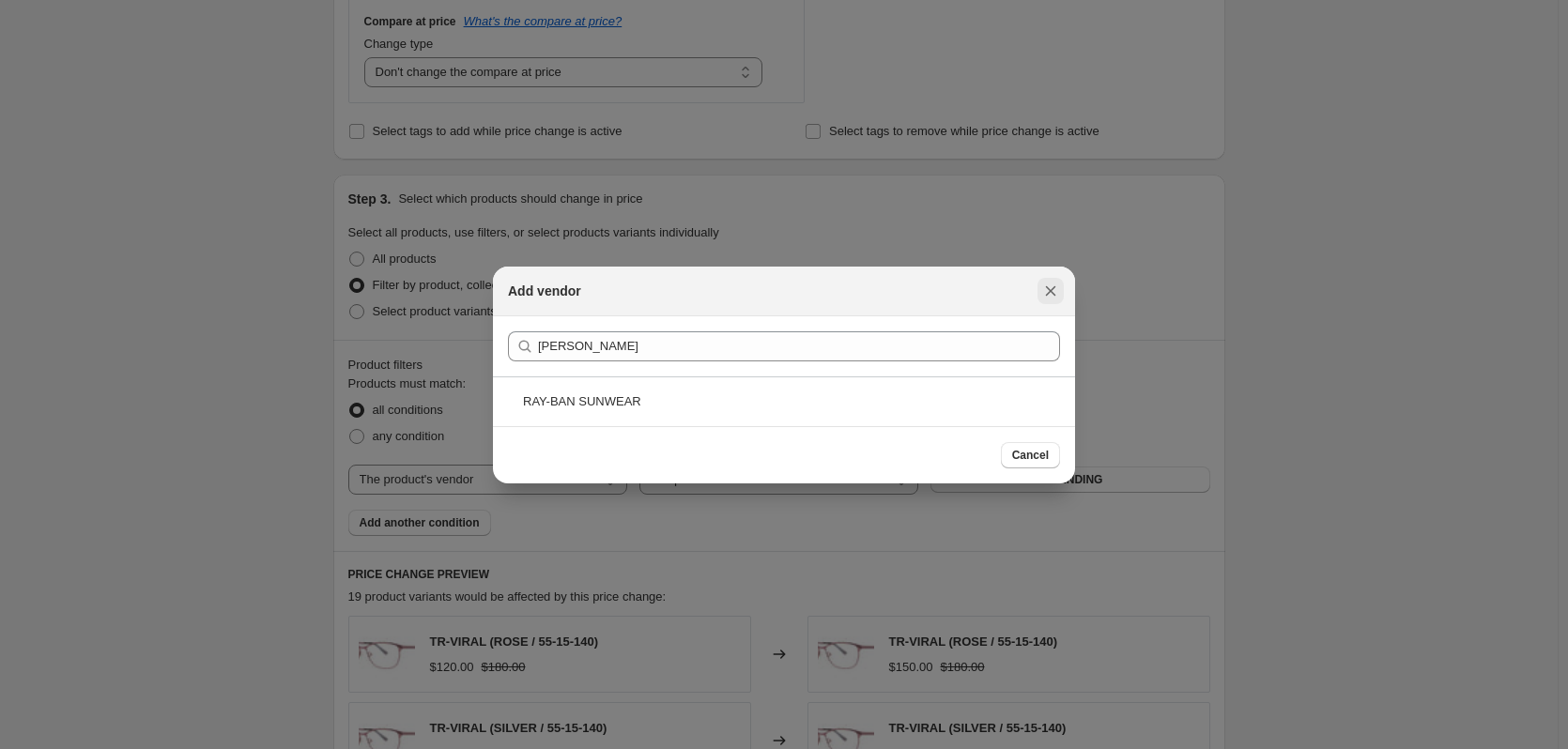
click at [1056, 279] on button "Close" at bounding box center [1051, 291] width 27 height 27
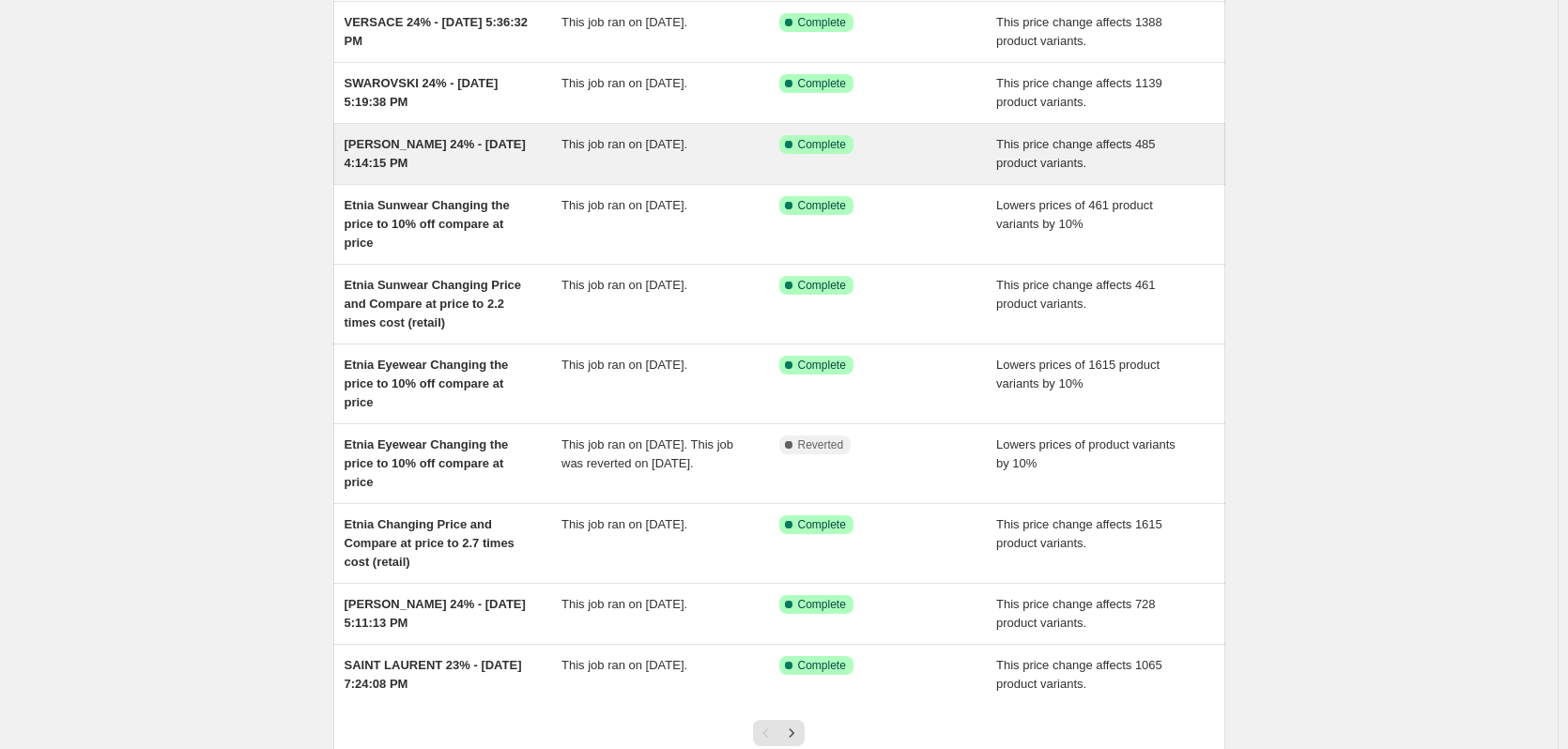
scroll to position [312, 0]
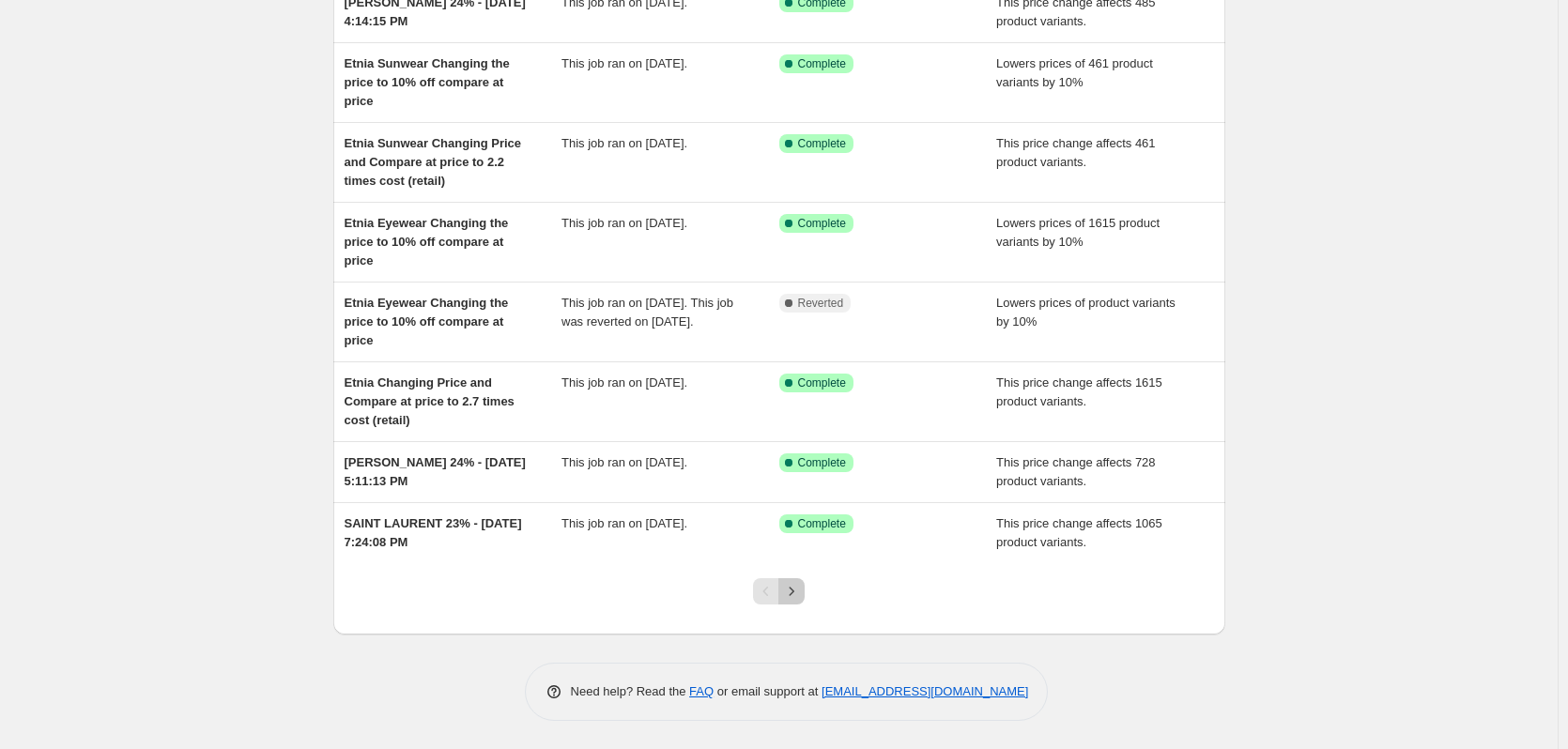
click at [793, 590] on icon "Next" at bounding box center [792, 592] width 19 height 19
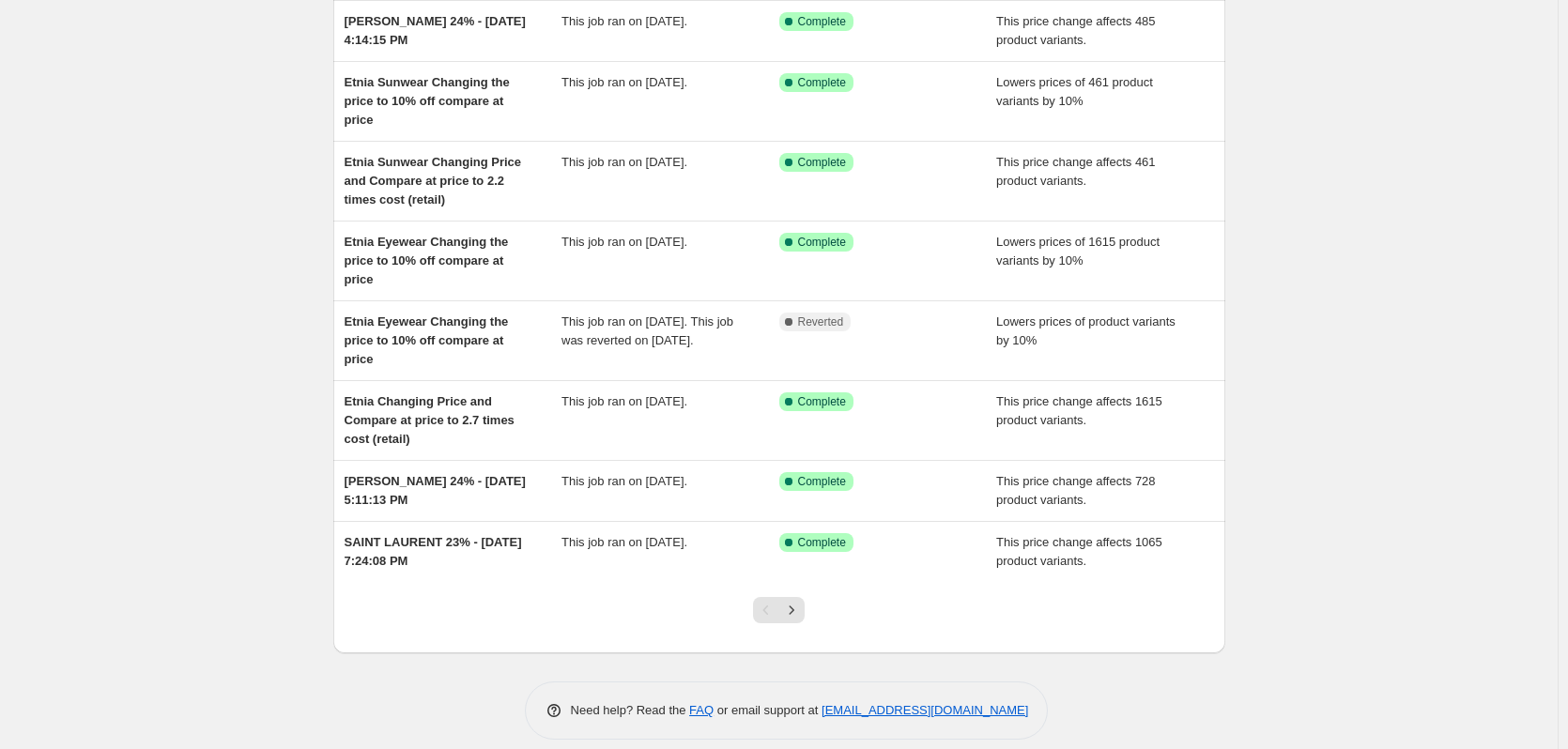
scroll to position [312, 0]
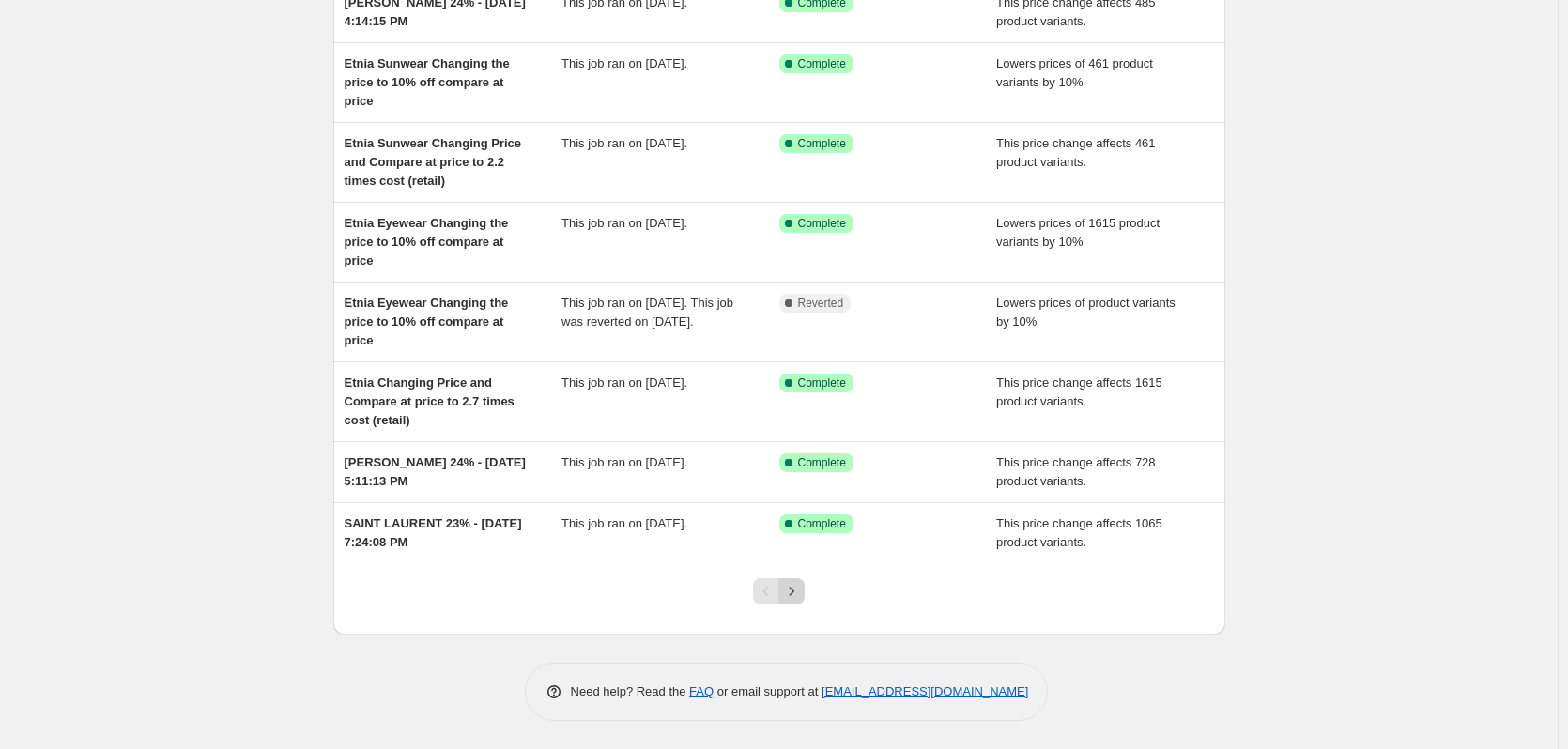
click at [801, 596] on icon "Next" at bounding box center [792, 592] width 19 height 19
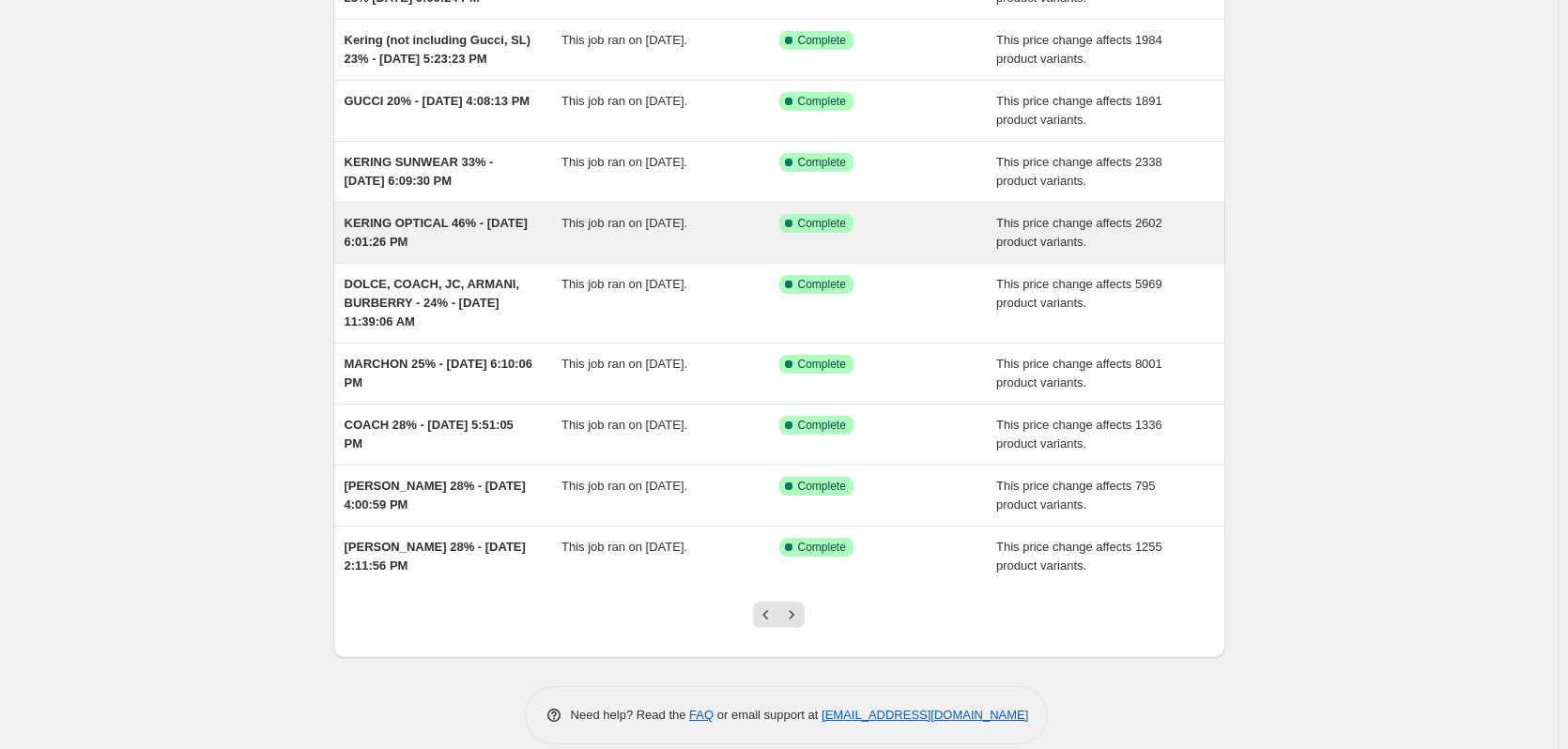
scroll to position [237, 0]
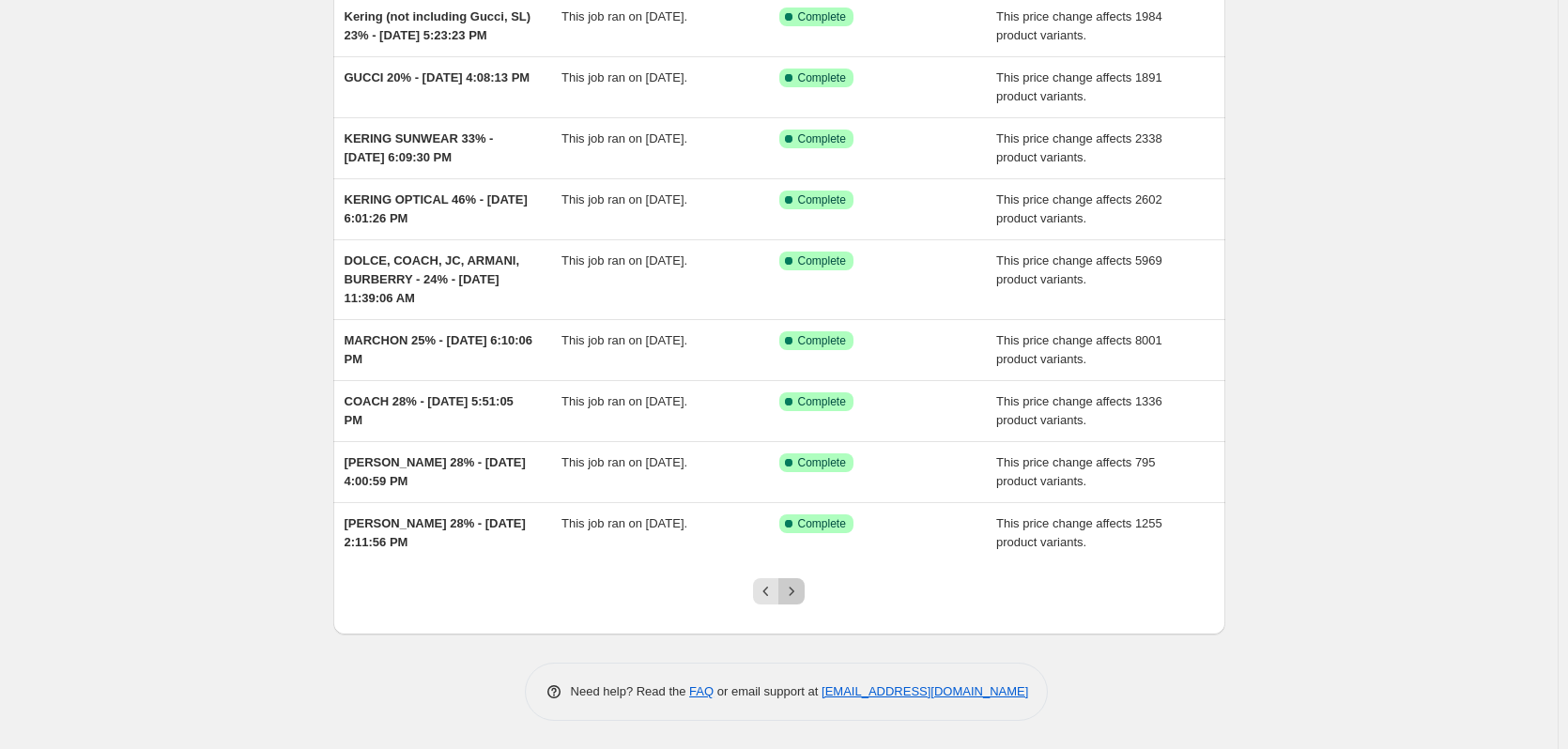
click at [801, 593] on icon "Next" at bounding box center [792, 592] width 19 height 19
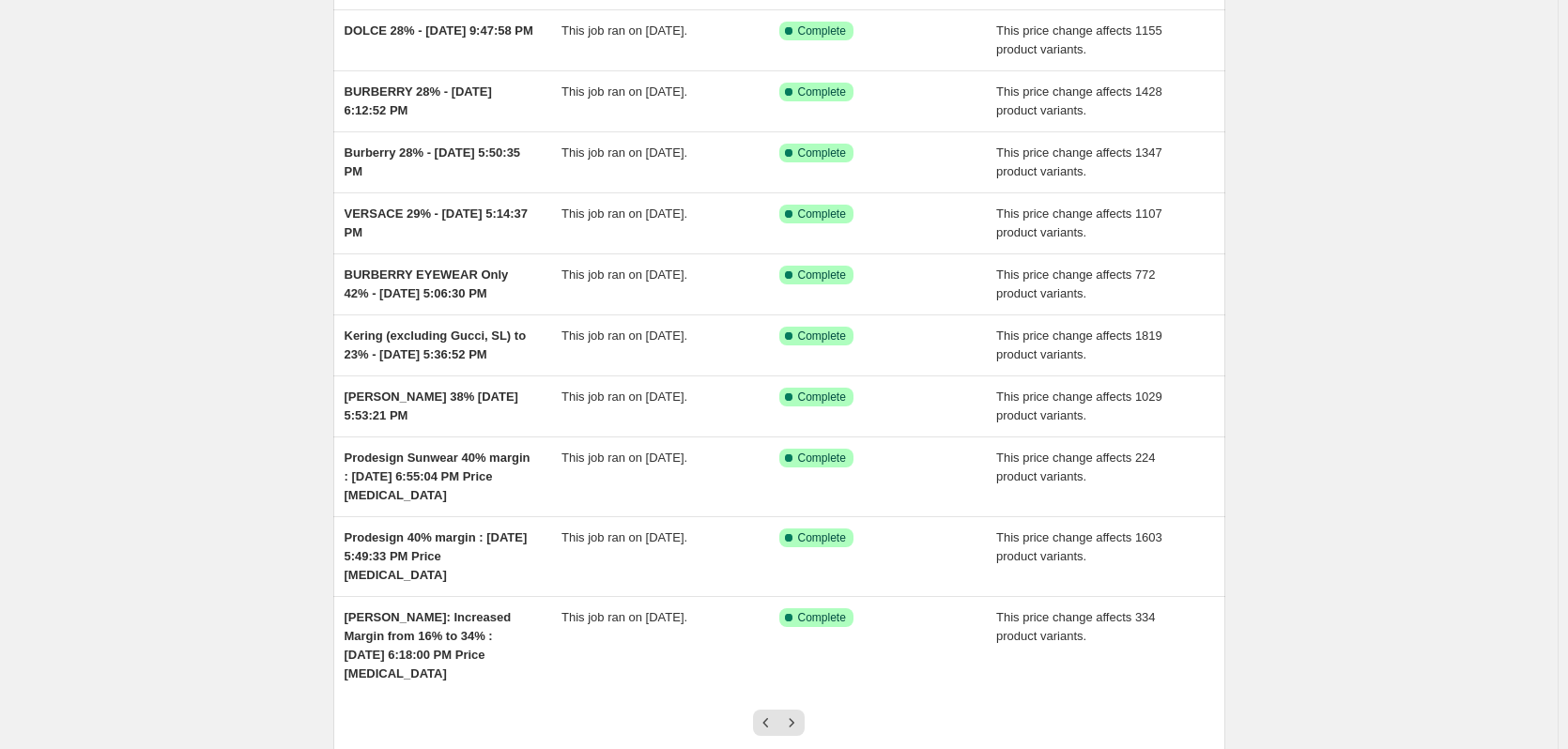
scroll to position [188, 0]
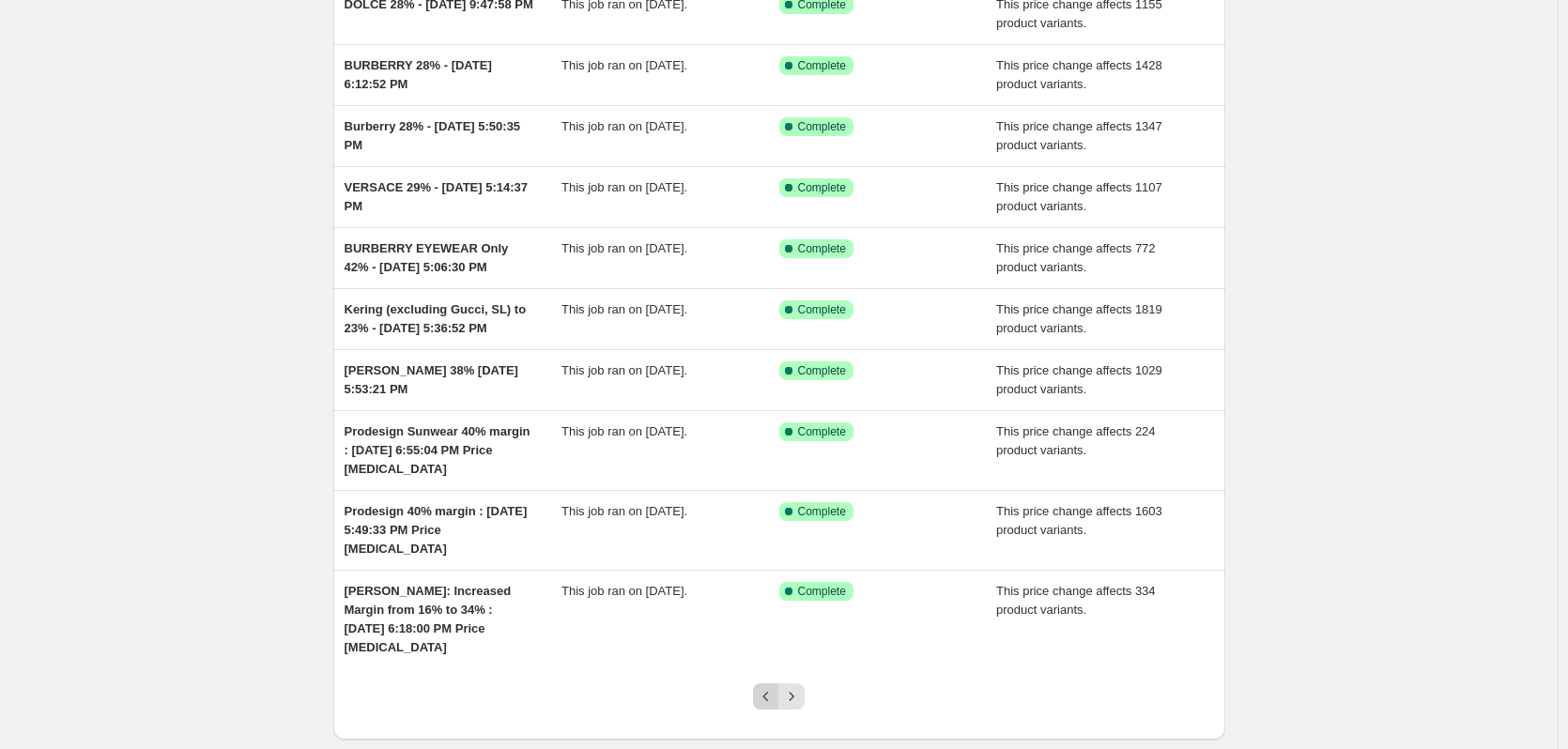
click at [766, 688] on button "Previous" at bounding box center [766, 697] width 27 height 27
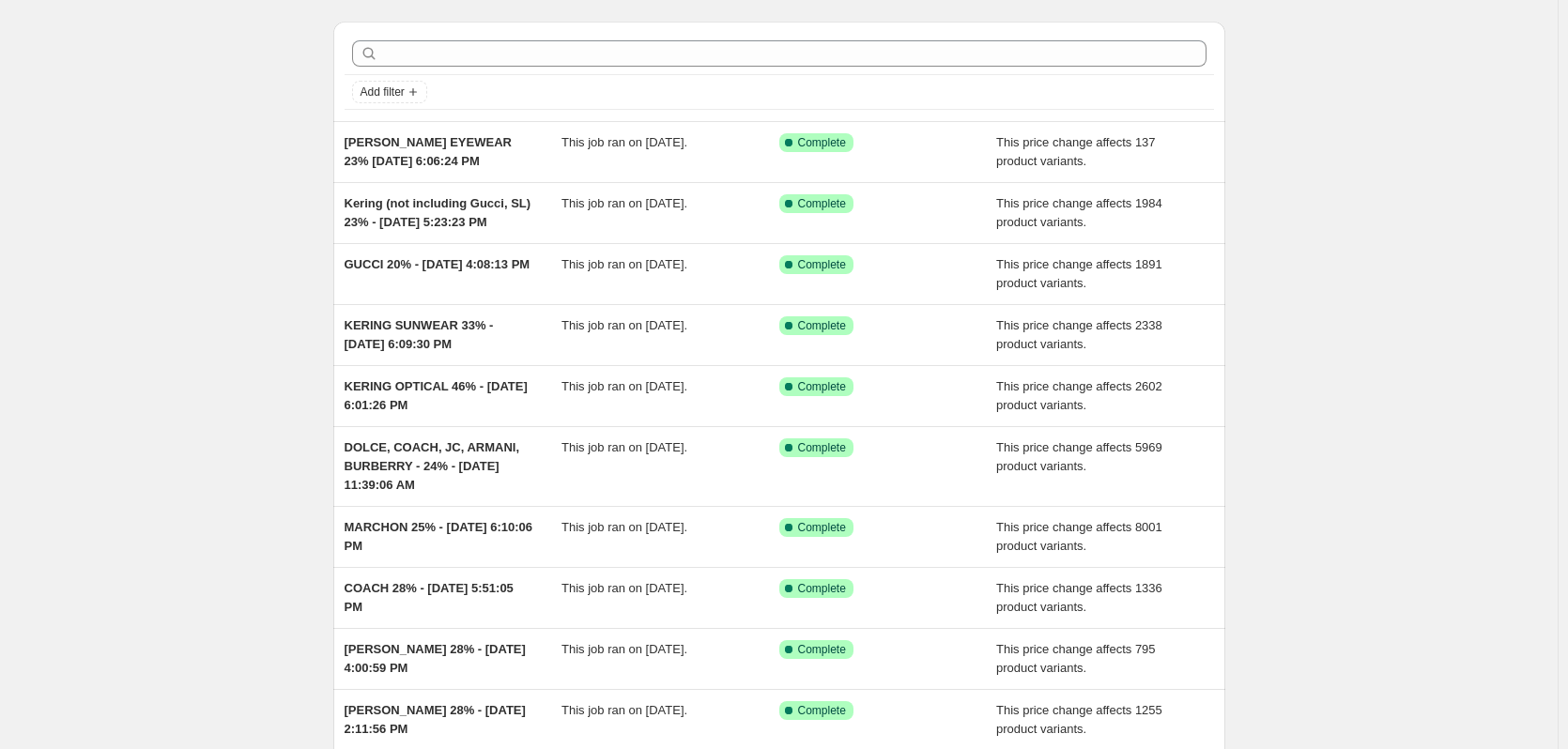
scroll to position [48, 0]
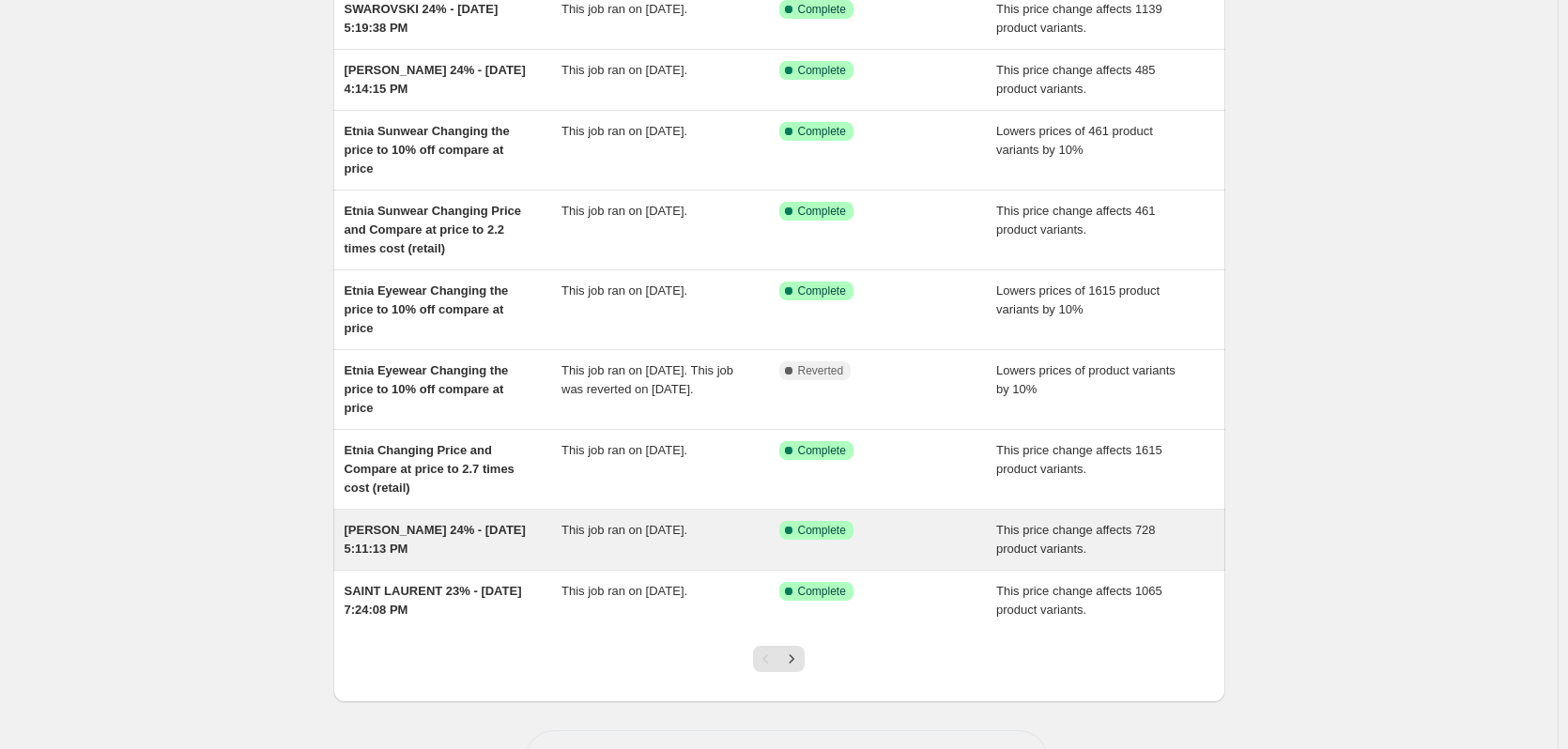
scroll to position [281, 0]
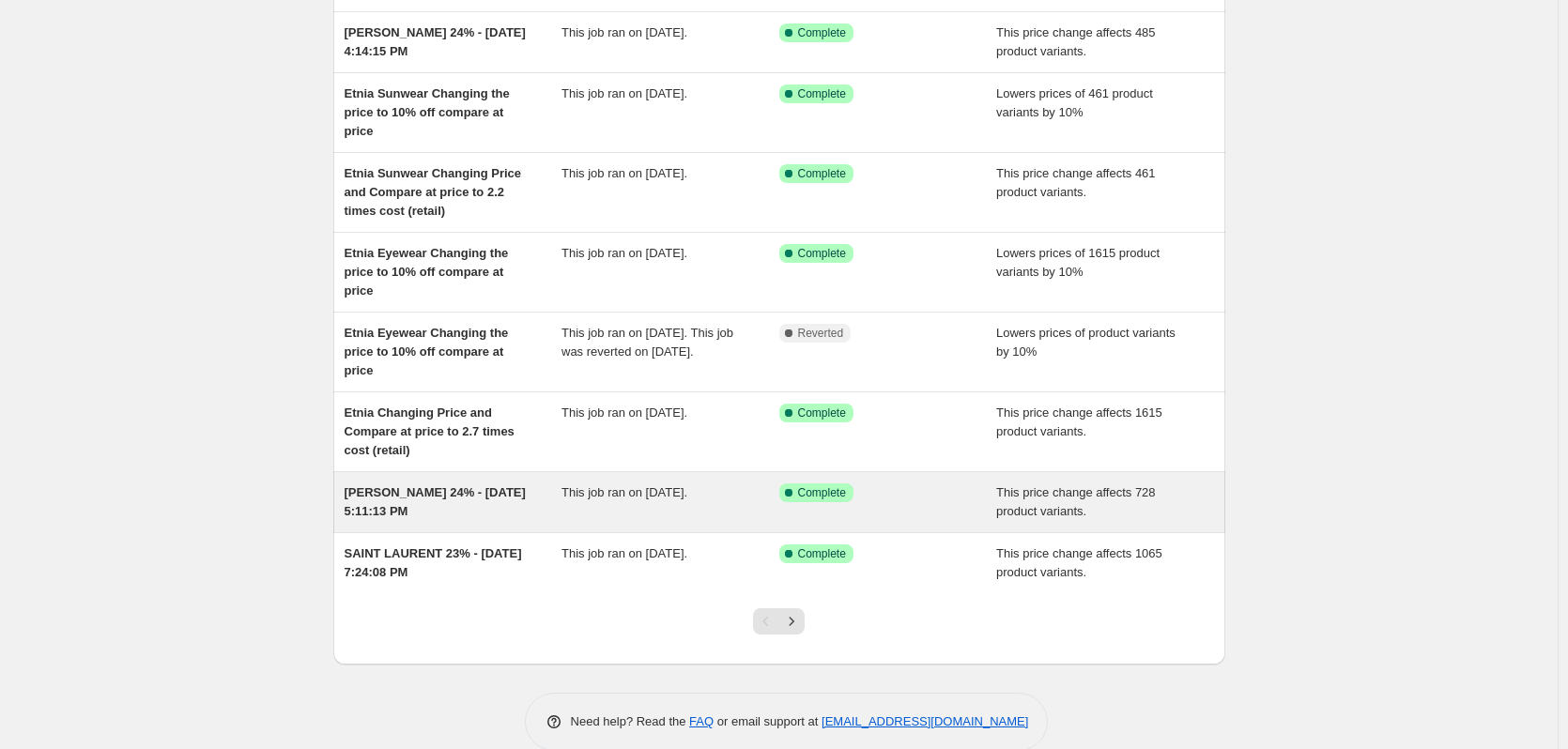
click at [480, 495] on span "RALPH LAURN 24% - Sep 30, 2025, 5:11:13 PM" at bounding box center [435, 502] width 182 height 33
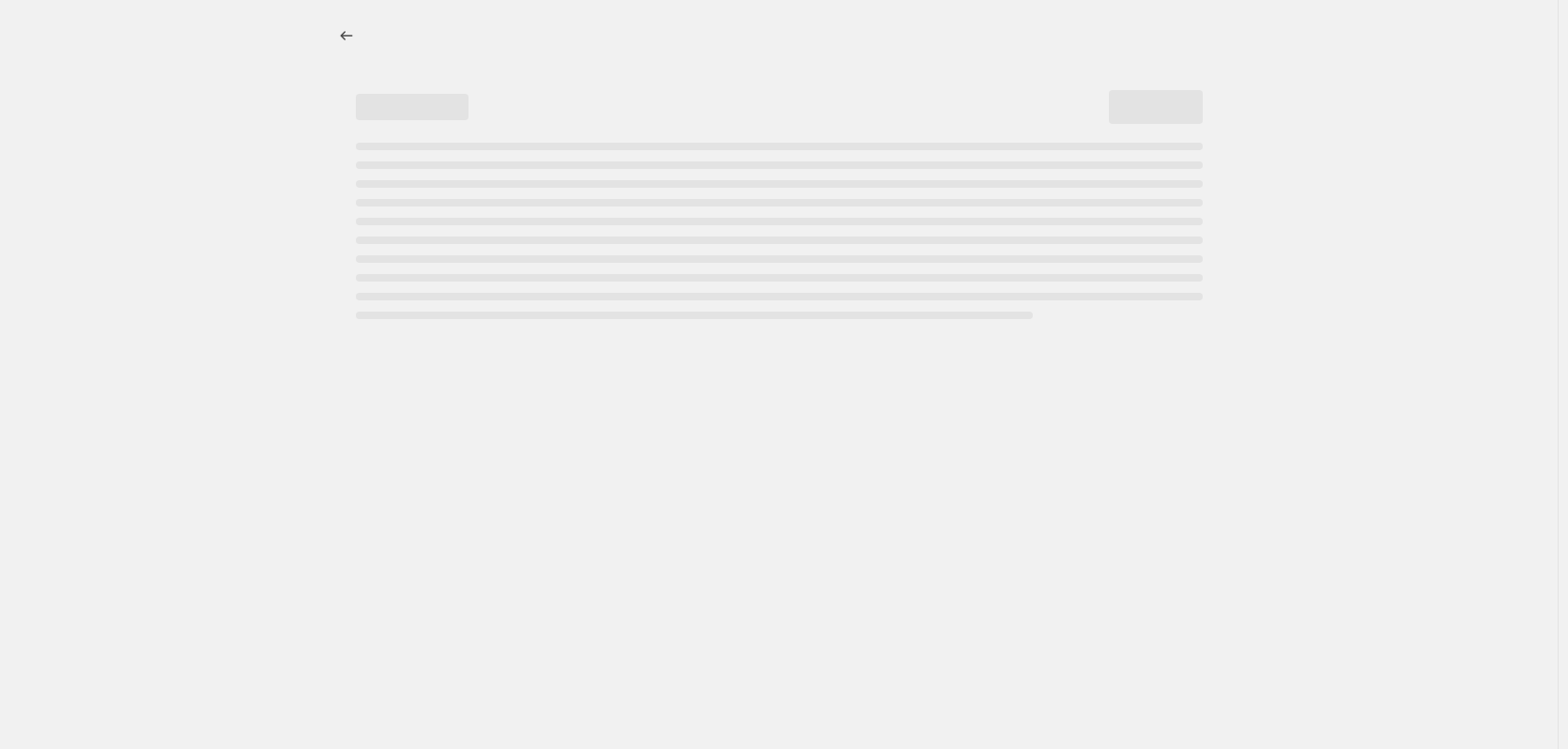
select select "margin"
select select "no_change"
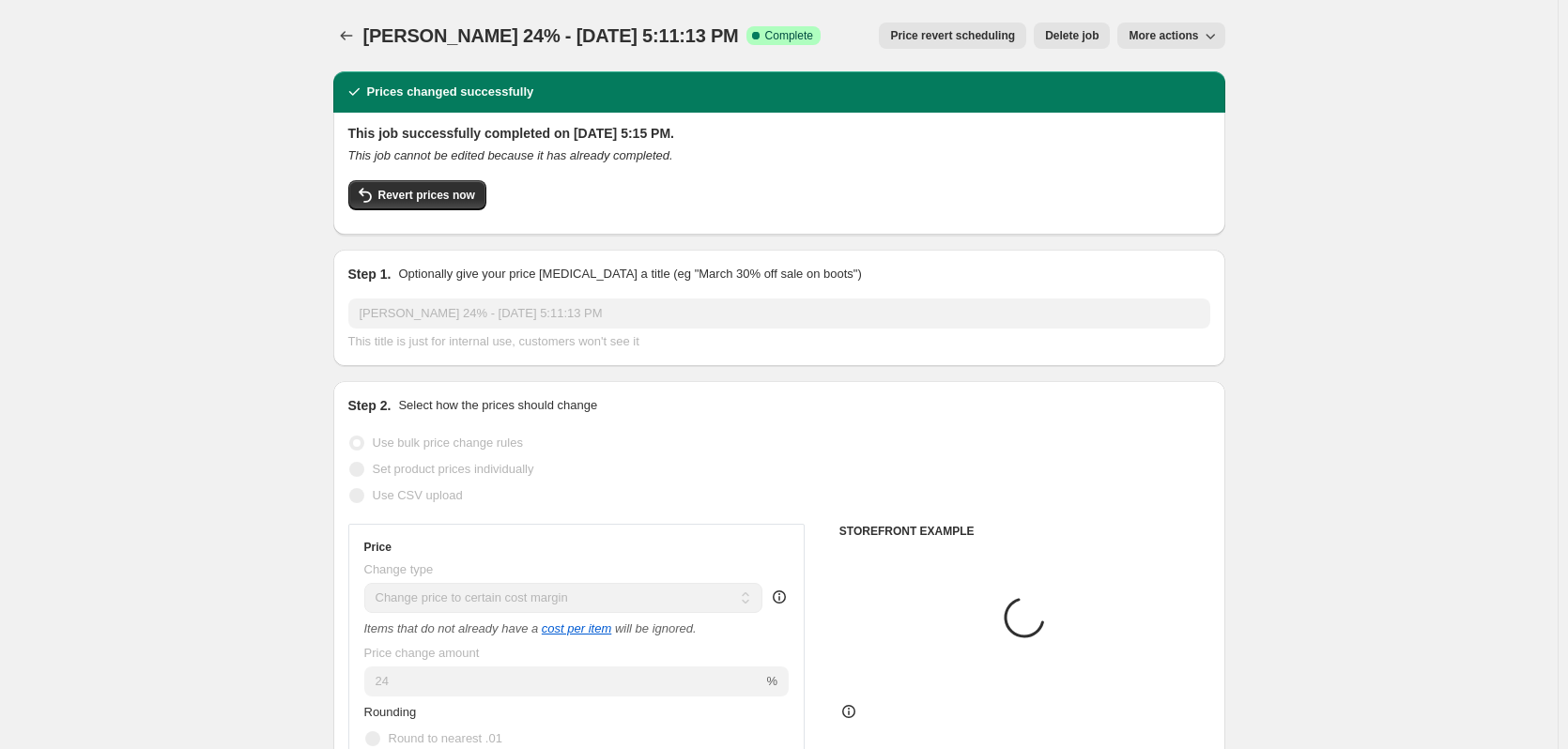
select select "vendor"
click at [355, 44] on icon "Price change jobs" at bounding box center [347, 36] width 19 height 19
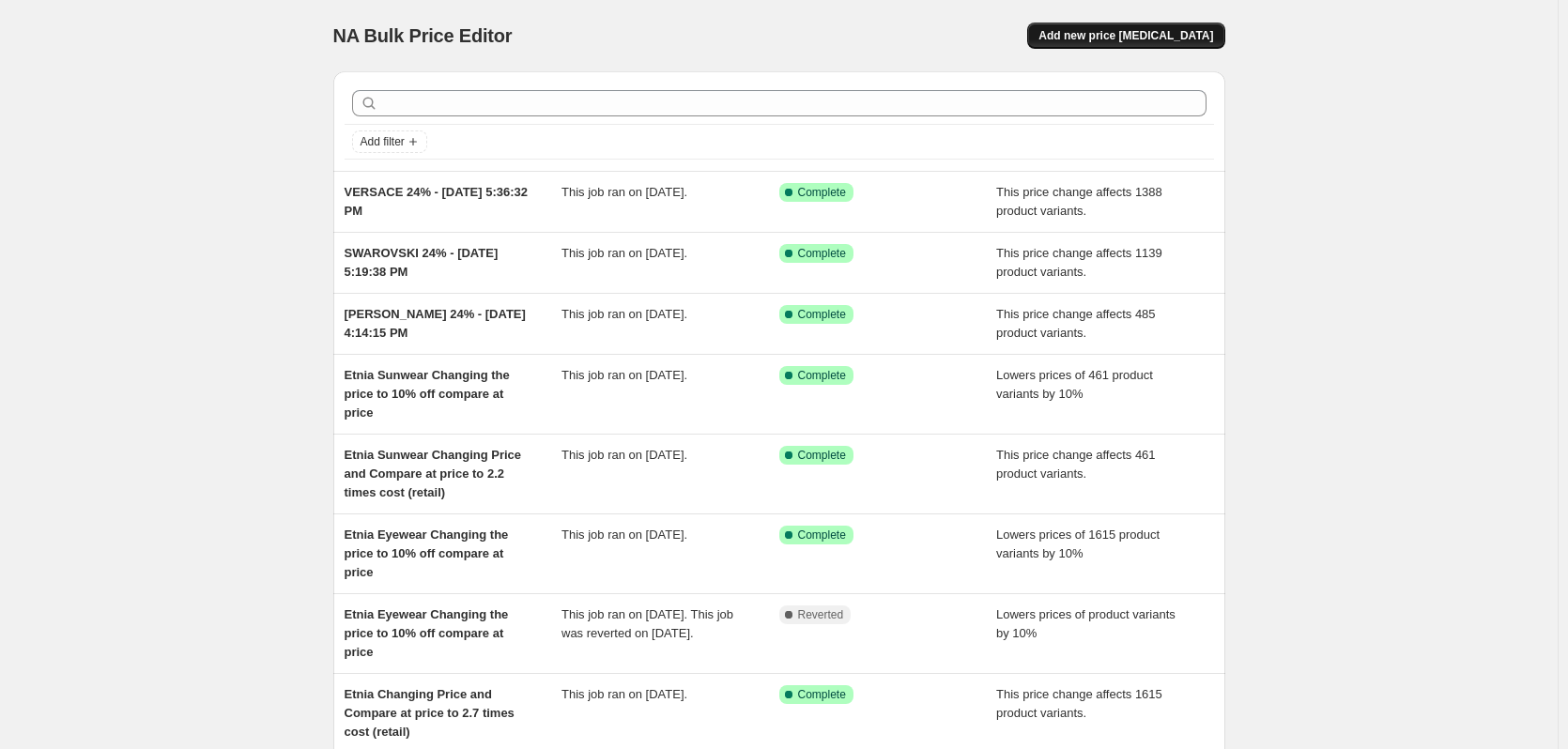
click at [1143, 36] on span "Add new price [MEDICAL_DATA]" at bounding box center [1126, 36] width 175 height 15
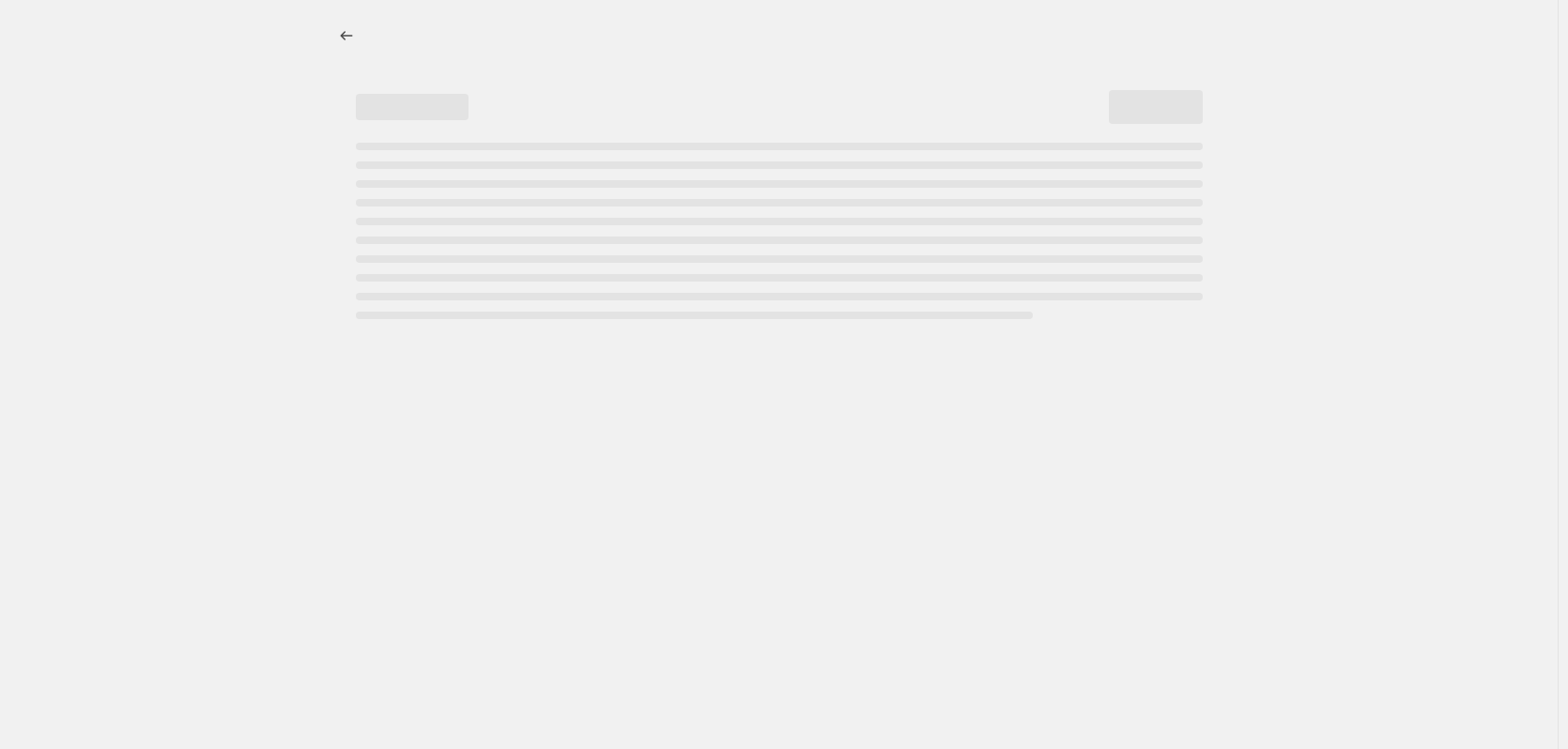
select select "percentage"
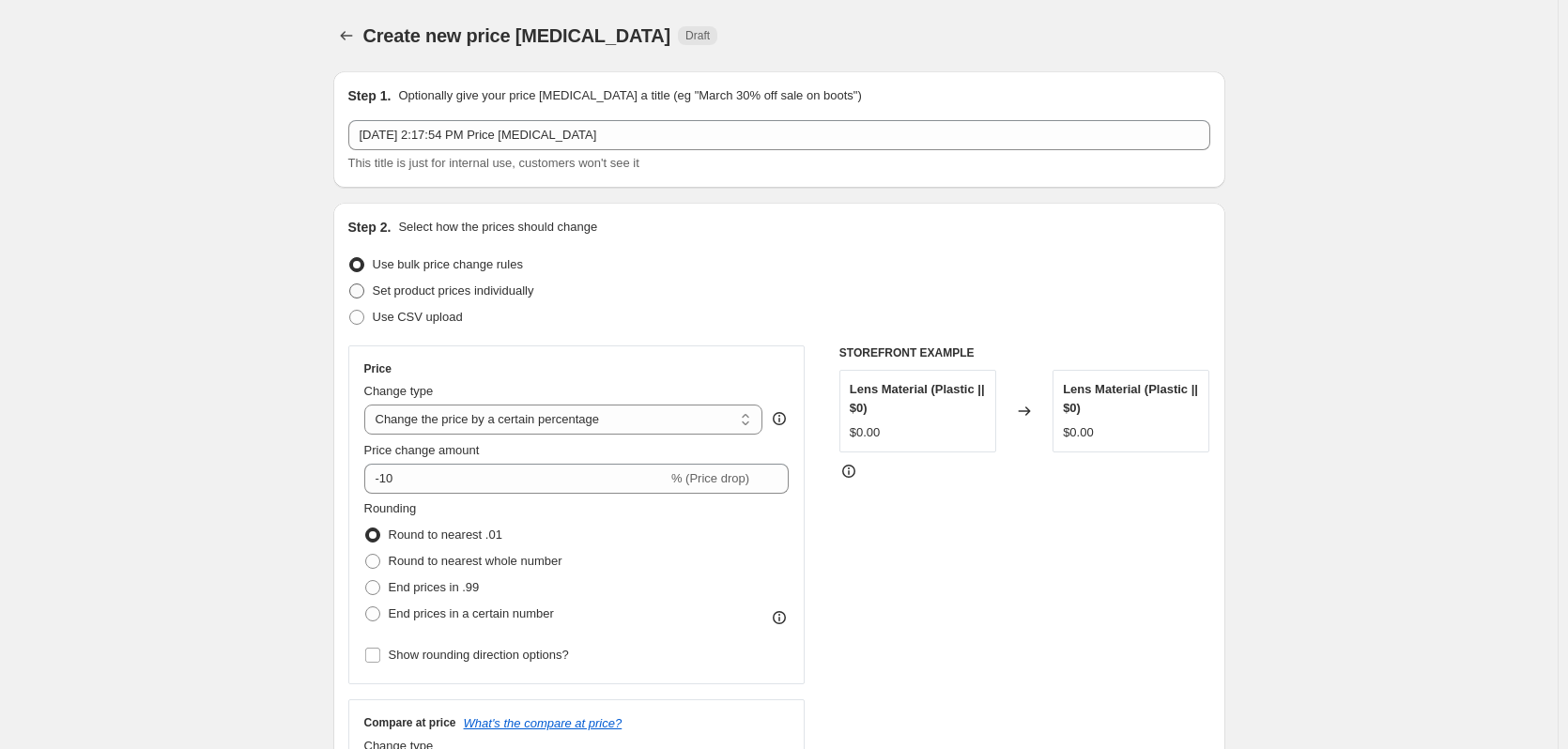
click at [455, 298] on span "Set product prices individually" at bounding box center [453, 290] width 162 height 14
click at [351, 284] on input "Set product prices individually" at bounding box center [350, 283] width 1 height 1
radio input "true"
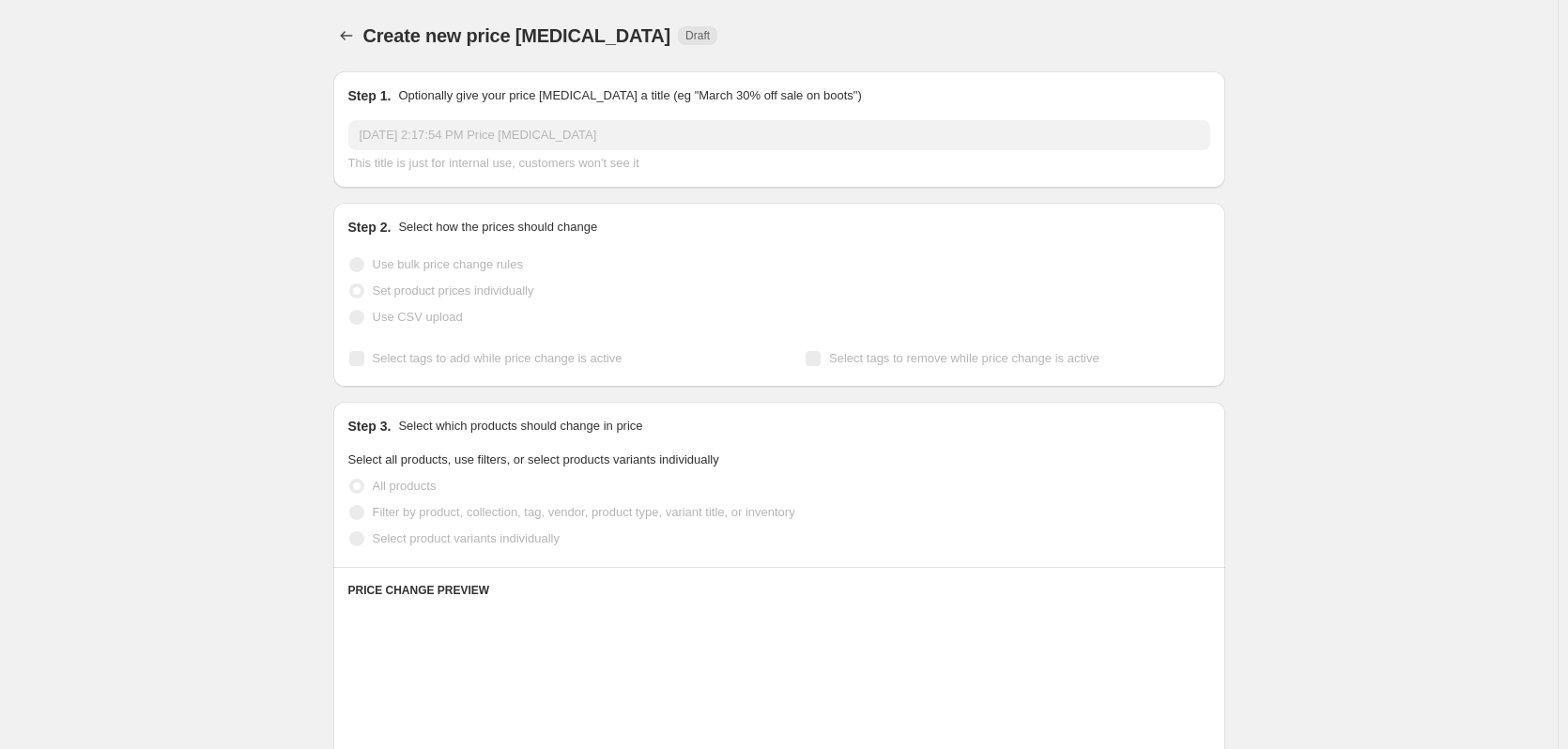
click at [452, 275] on label "Use bulk price change rules" at bounding box center [436, 265] width 175 height 27
click at [351, 259] on input "Use bulk price change rules" at bounding box center [350, 258] width 1 height 1
radio input "true"
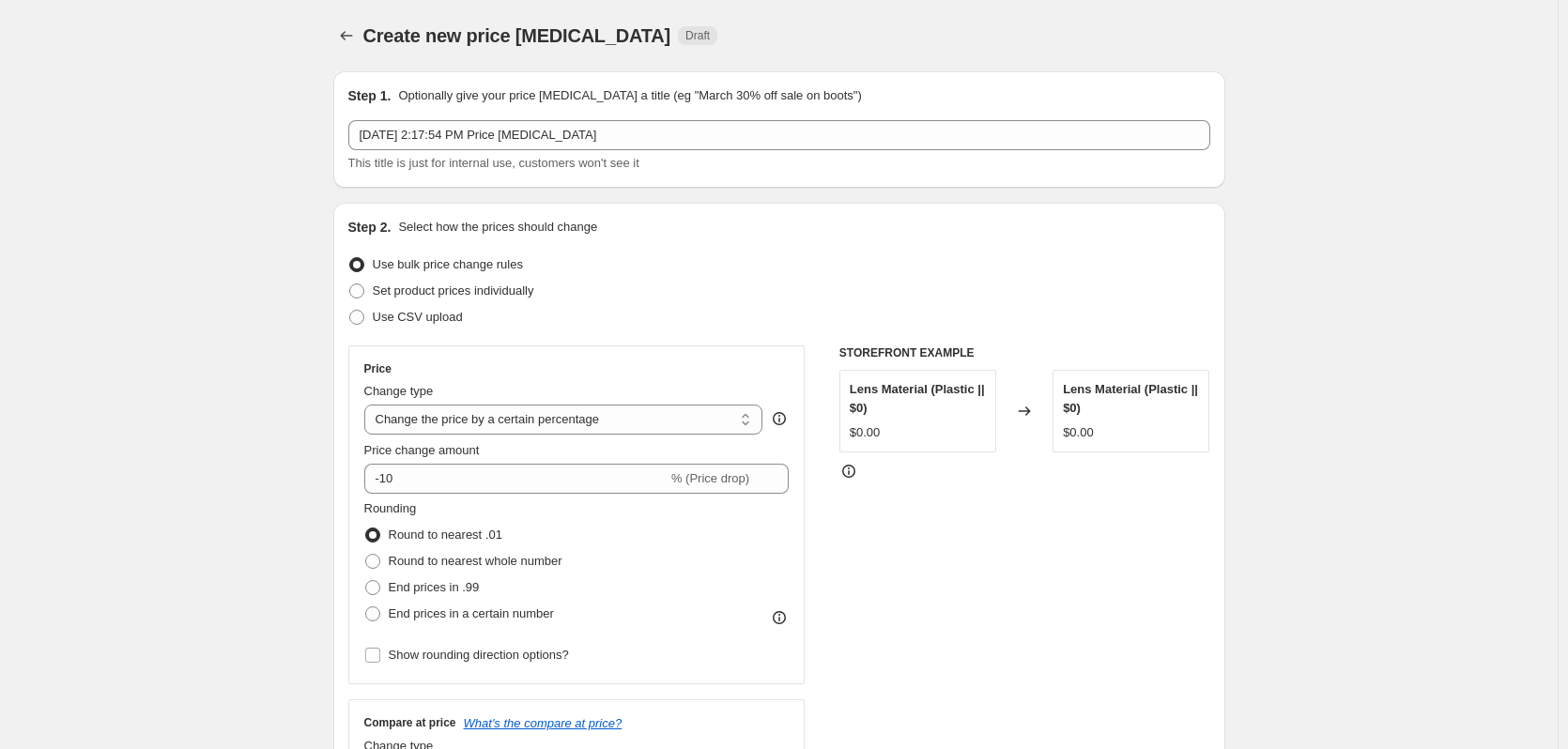
click at [448, 272] on span "Use bulk price change rules" at bounding box center [448, 264] width 150 height 14
click at [351, 259] on input "Use bulk price change rules" at bounding box center [350, 258] width 1 height 1
click at [487, 424] on select "Change the price to a certain amount Change the price by a certain amount Chang…" at bounding box center [564, 420] width 399 height 30
select select "margin"
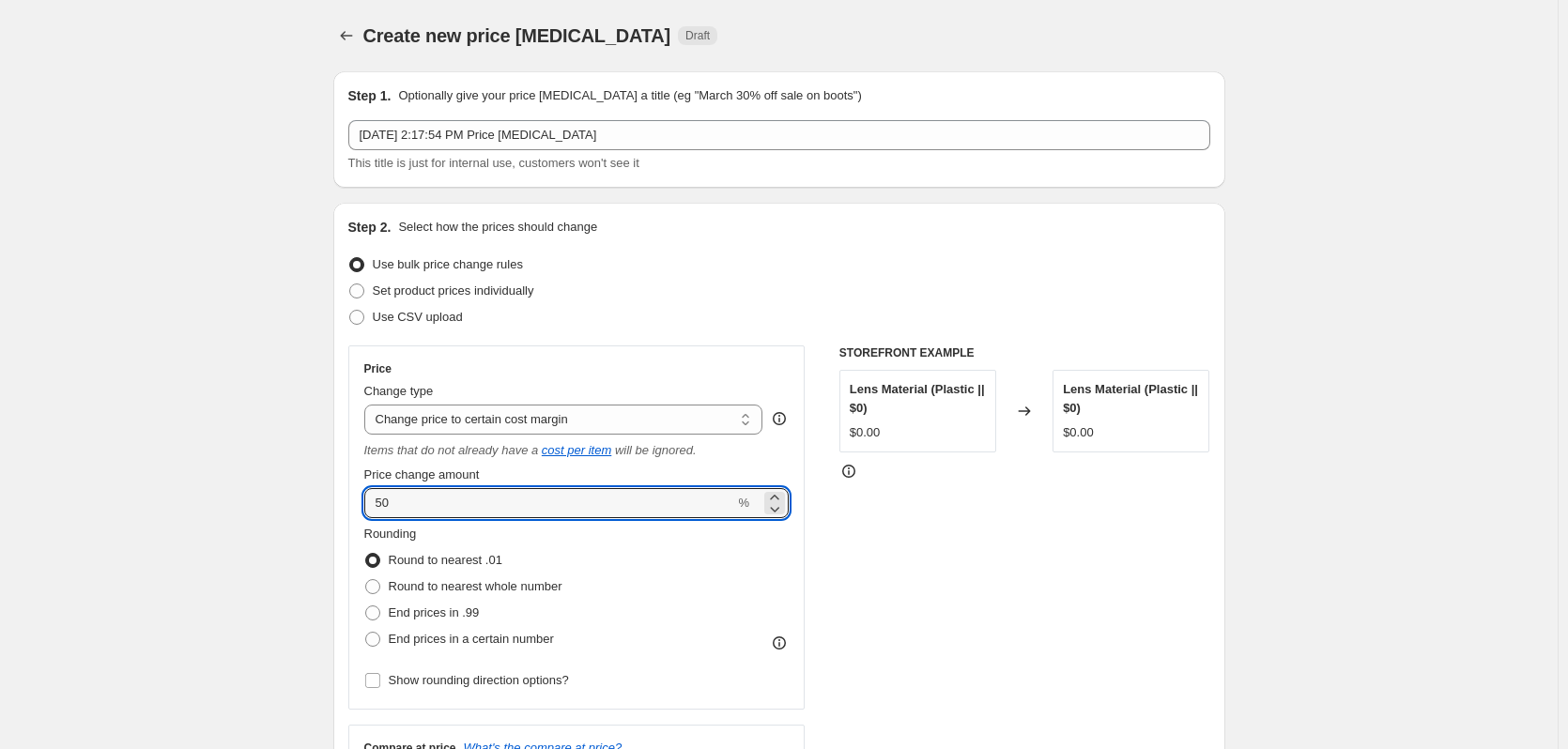
drag, startPoint x: 382, startPoint y: 501, endPoint x: 270, endPoint y: 490, distance: 112.5
type input "1"
type input "22"
click at [507, 595] on span "Round to nearest whole number" at bounding box center [475, 587] width 174 height 19
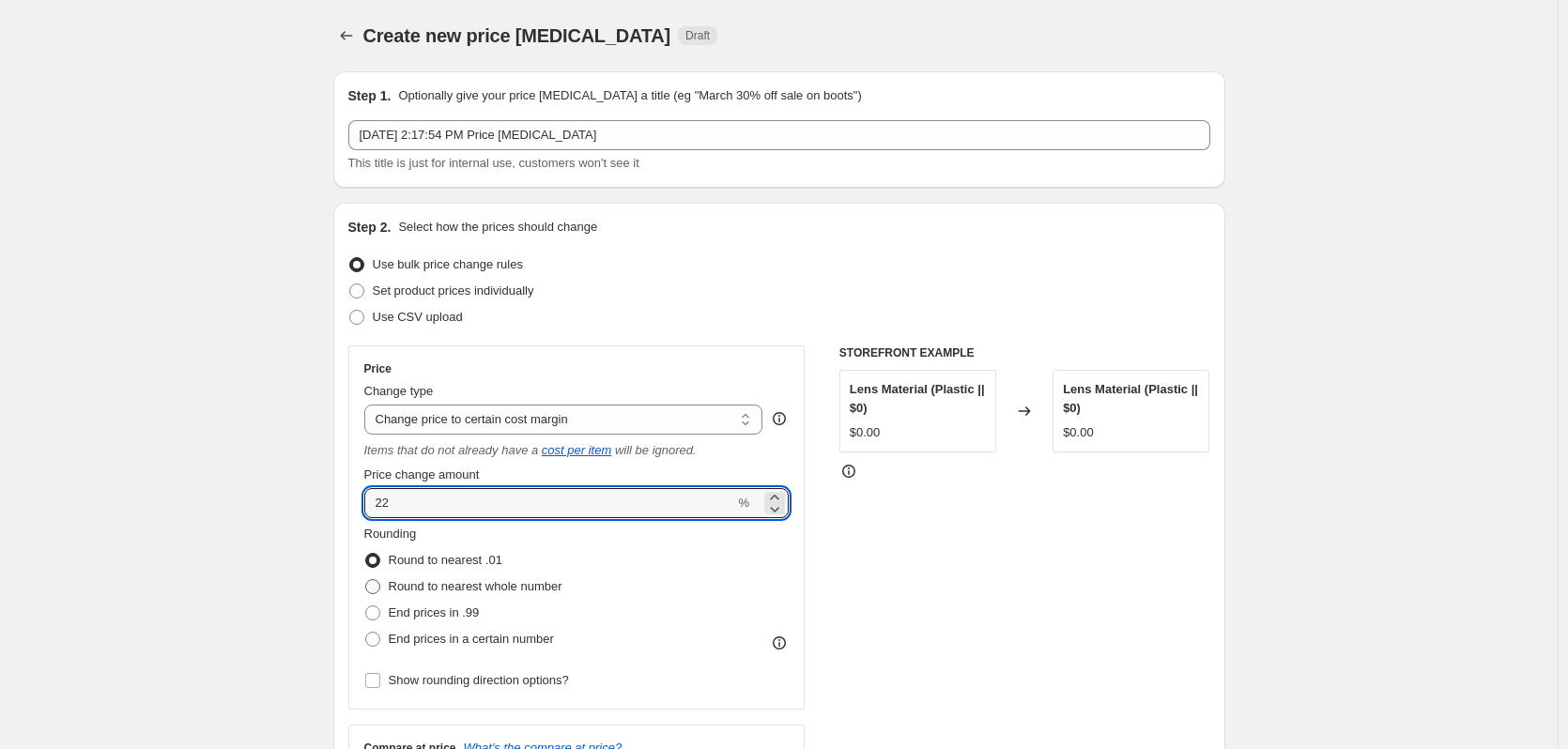
click at [366, 581] on input "Round to nearest whole number" at bounding box center [365, 580] width 1 height 1
radio input "true"
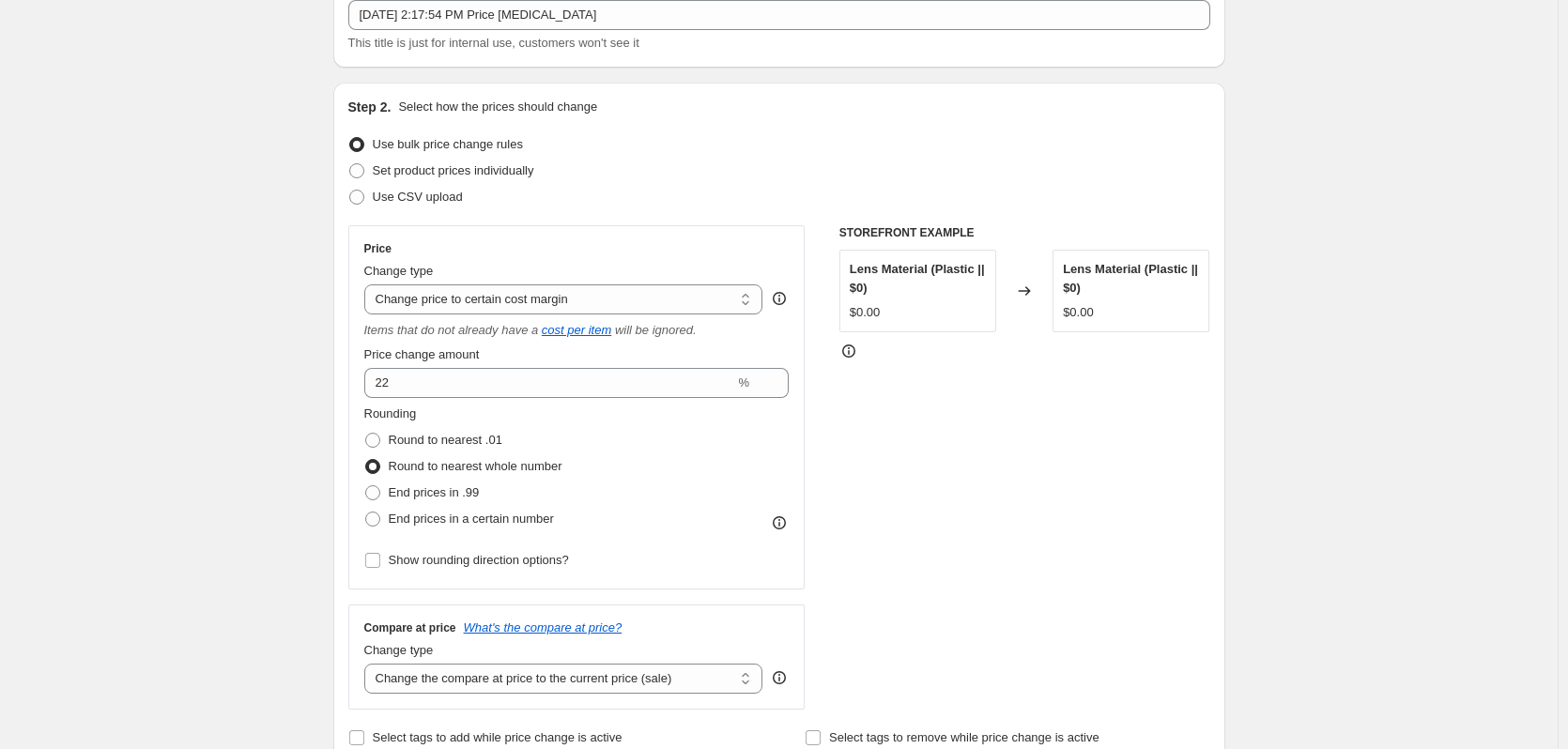
scroll to position [375, 0]
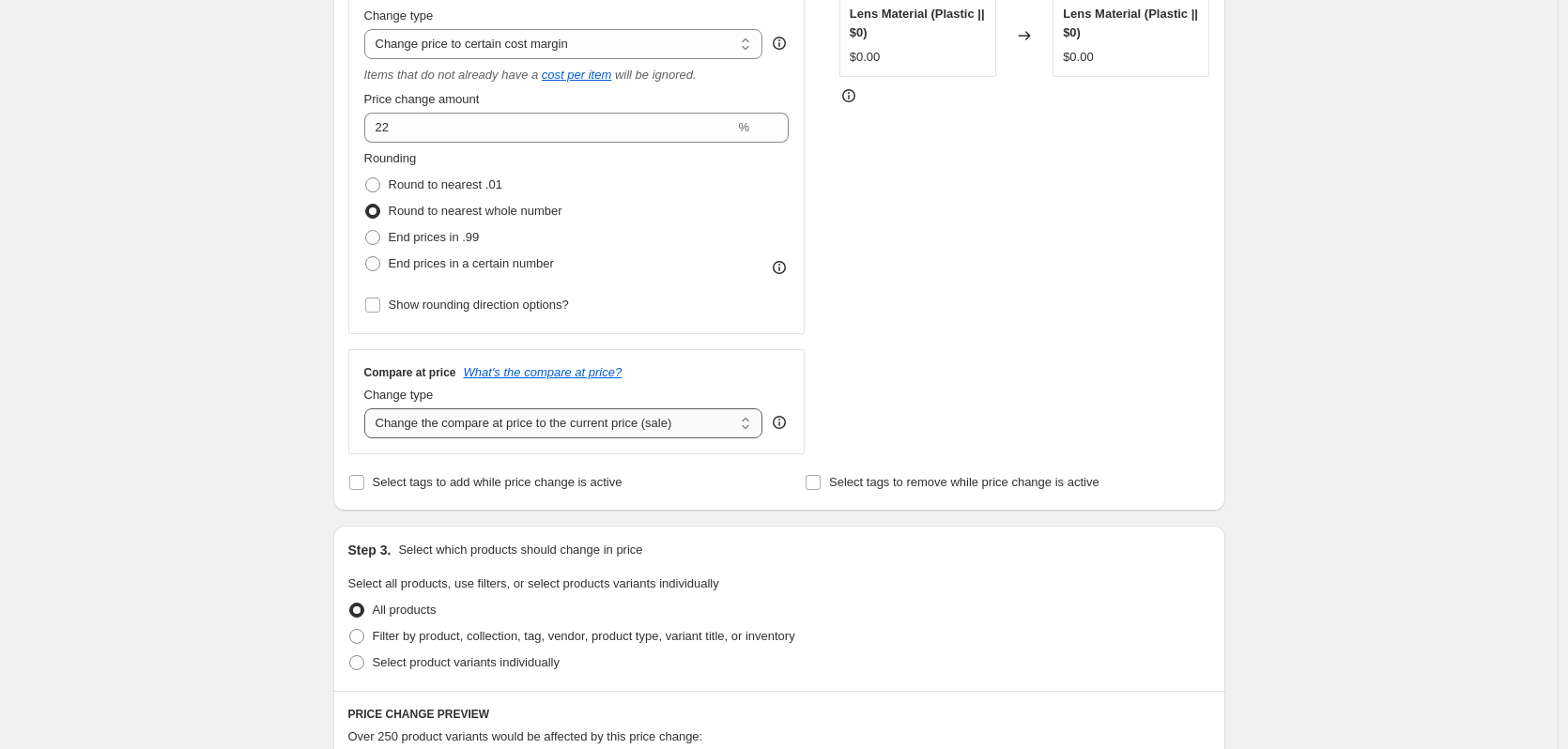
drag, startPoint x: 488, startPoint y: 424, endPoint x: 495, endPoint y: 434, distance: 12.2
click at [488, 424] on select "Change the compare at price to the current price (sale) Change the compare at p…" at bounding box center [564, 424] width 399 height 30
select select "no_change"
click at [368, 409] on select "Change the compare at price to the current price (sale) Change the compare at p…" at bounding box center [564, 424] width 399 height 30
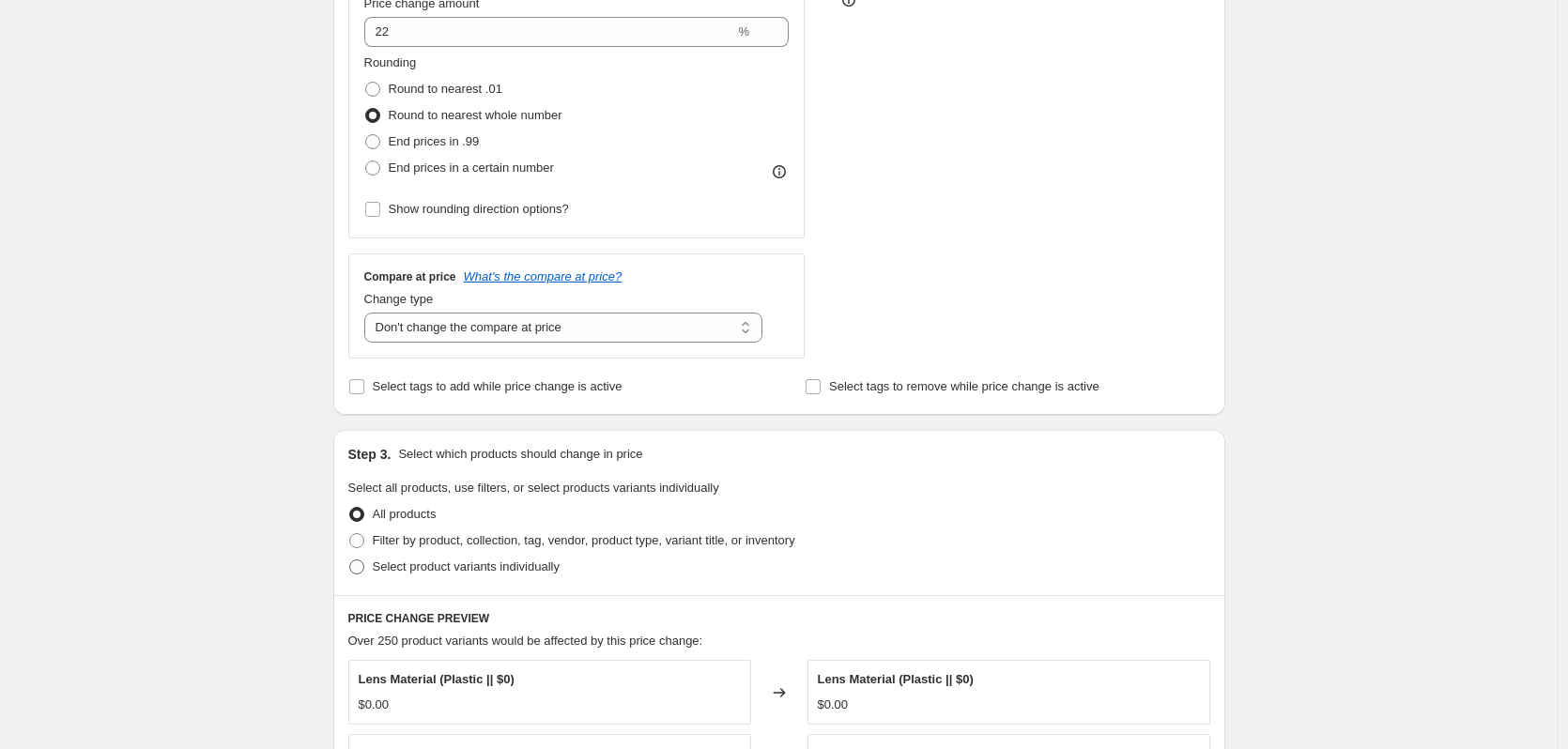
scroll to position [564, 0]
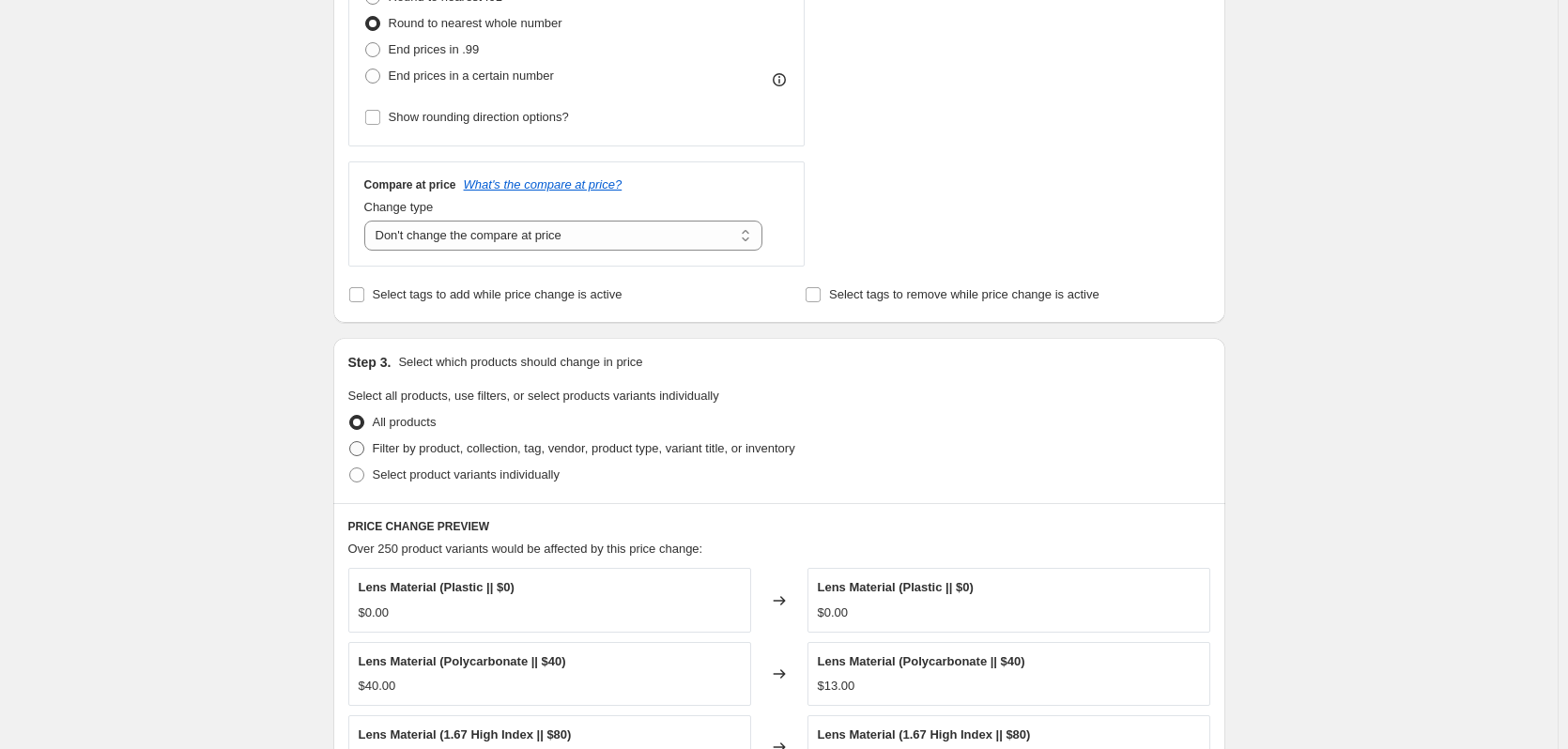
click at [468, 452] on span "Filter by product, collection, tag, vendor, product type, variant title, or inv…" at bounding box center [583, 448] width 423 height 14
click at [351, 442] on input "Filter by product, collection, tag, vendor, product type, variant title, or inv…" at bounding box center [350, 441] width 1 height 1
radio input "true"
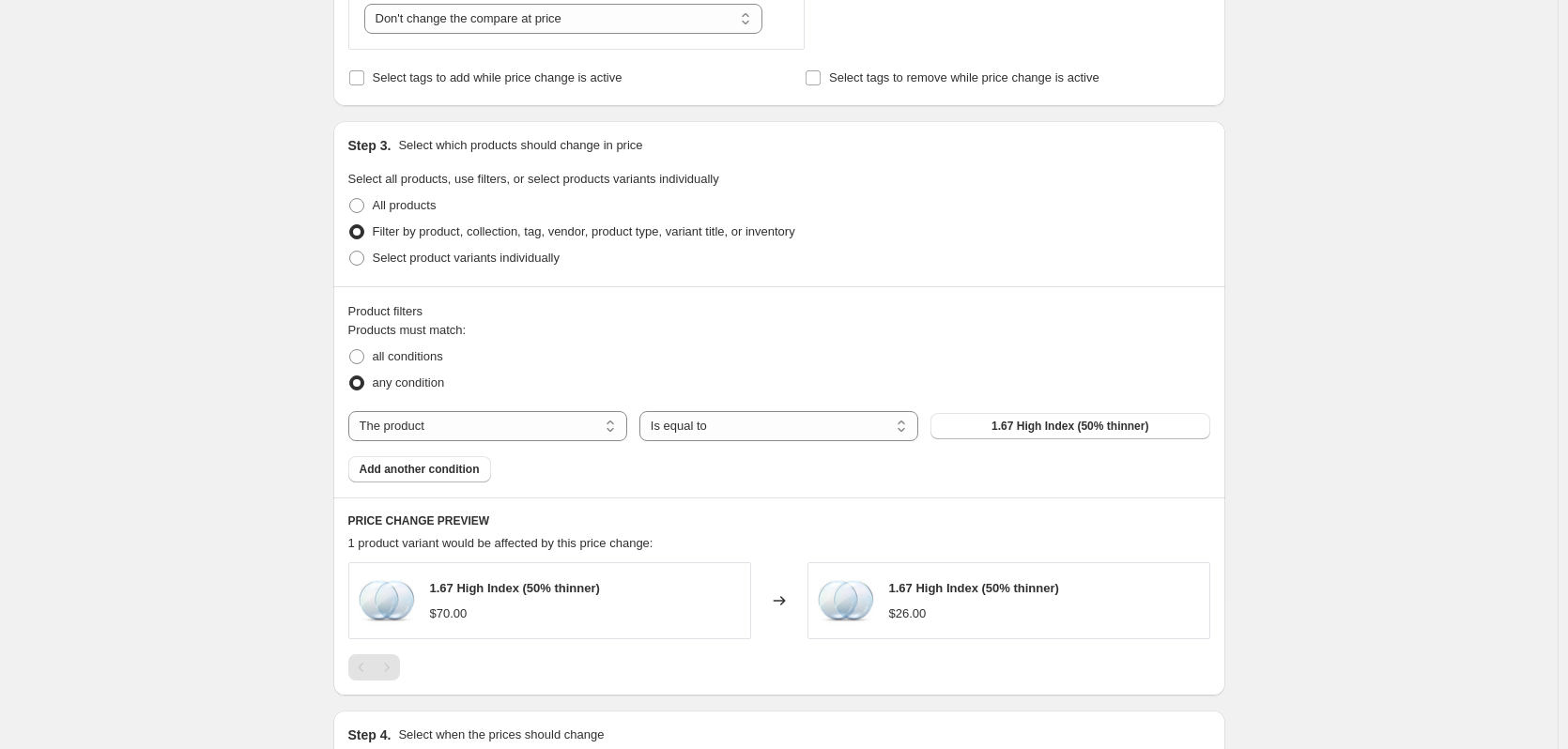
scroll to position [845, 0]
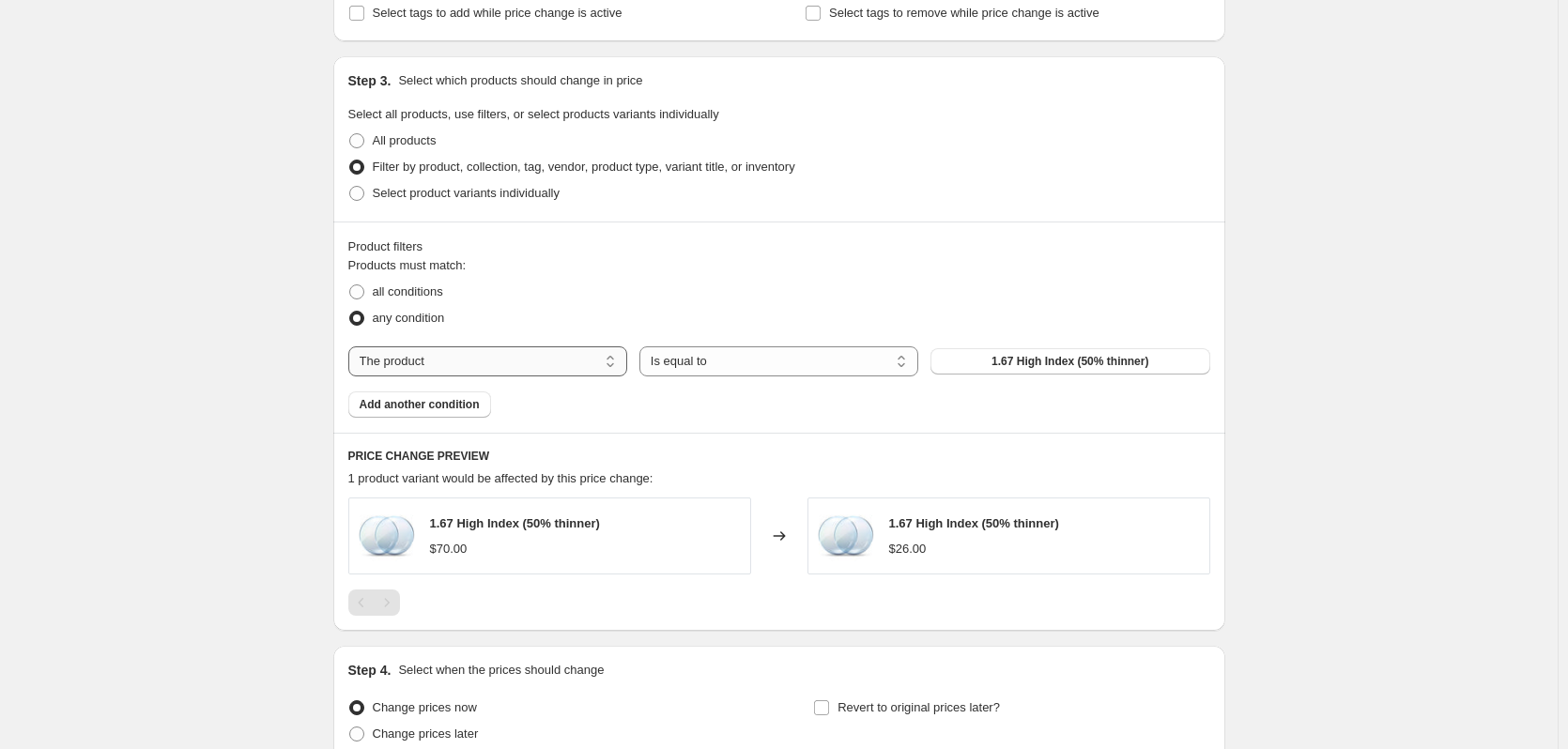
click at [523, 367] on select "The product The product's collection The product's tag The product's vendor The…" at bounding box center [488, 362] width 278 height 30
select select "product_status"
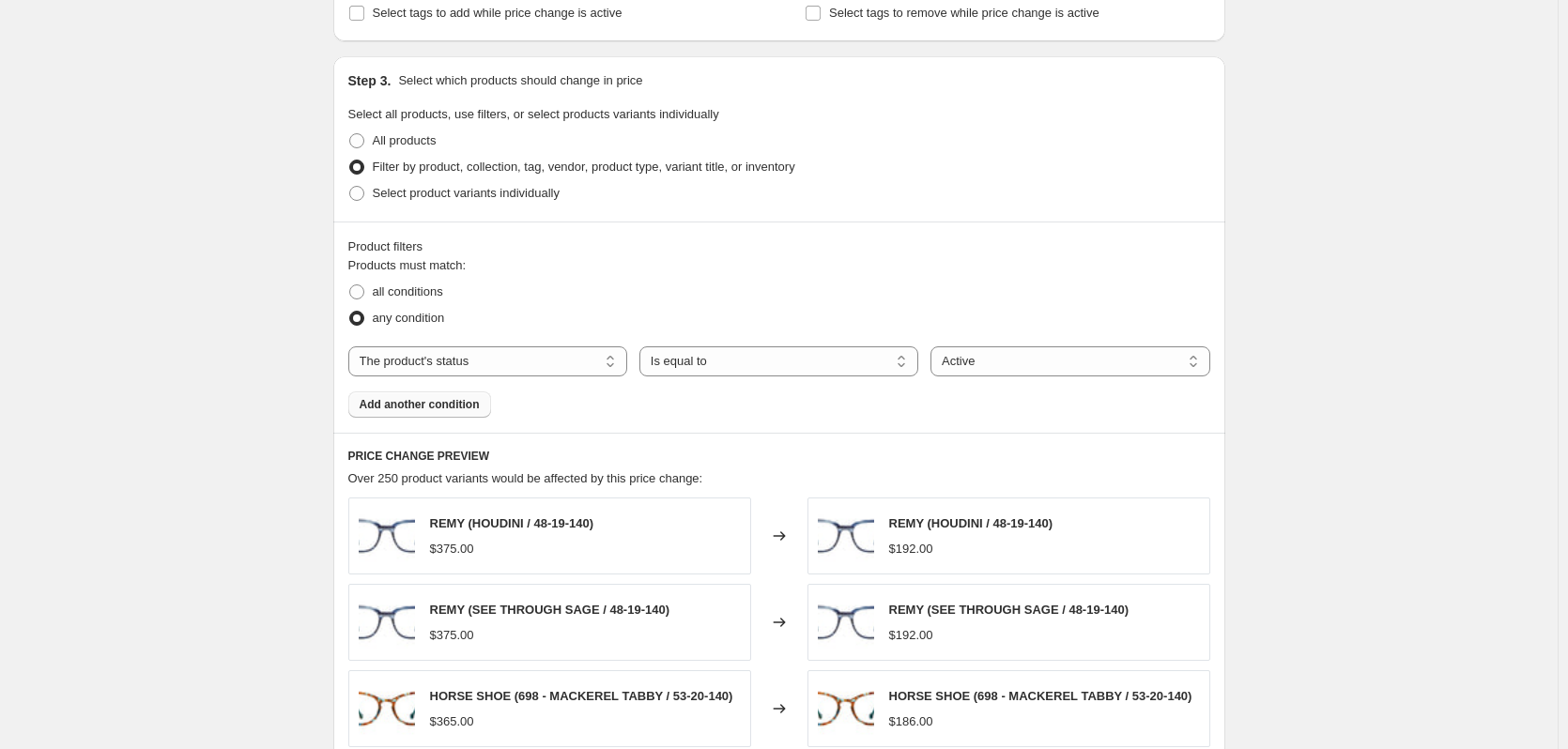
click at [454, 406] on span "Add another condition" at bounding box center [419, 405] width 120 height 15
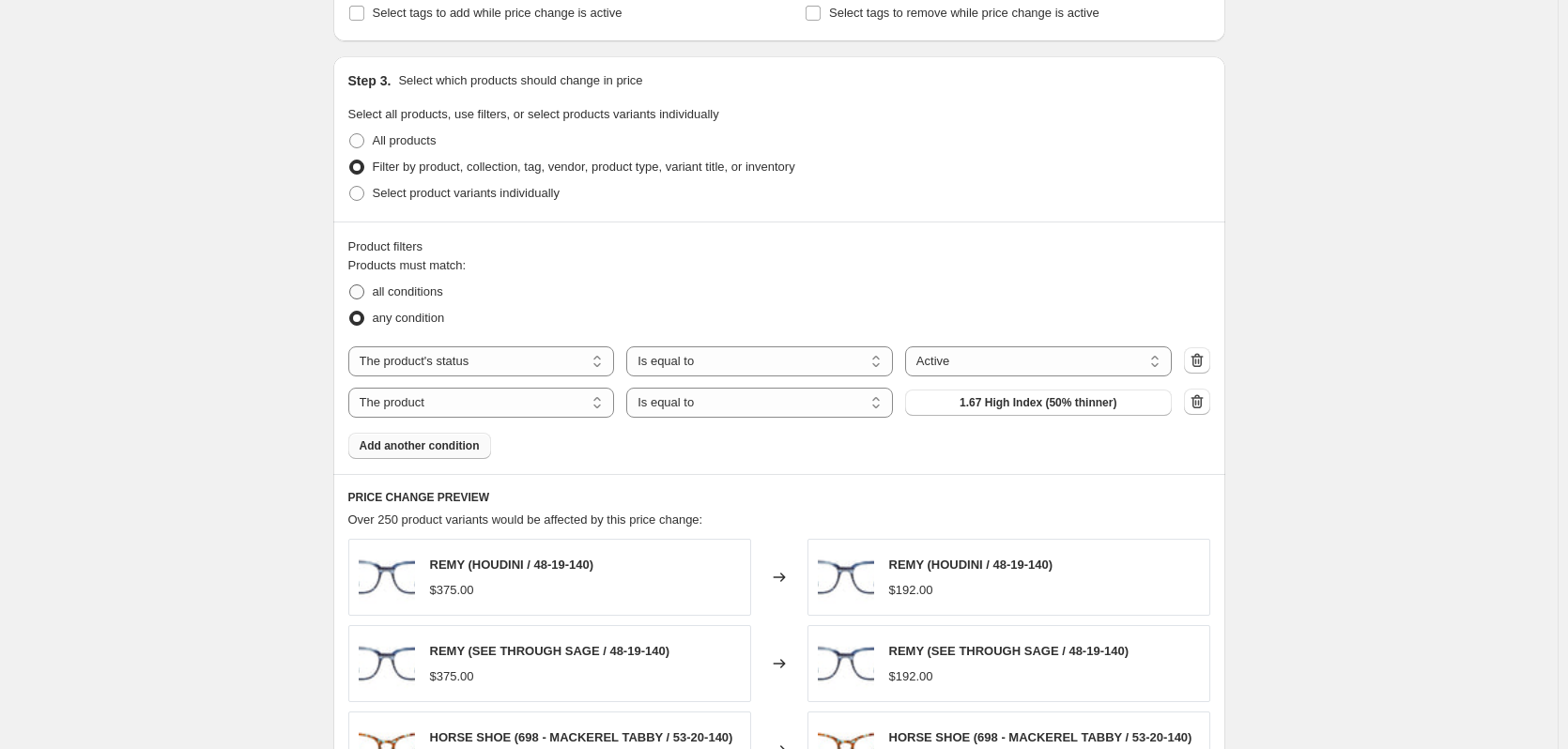
click at [430, 298] on span "all conditions" at bounding box center [408, 291] width 70 height 14
click at [351, 285] on input "all conditions" at bounding box center [350, 284] width 1 height 1
radio input "true"
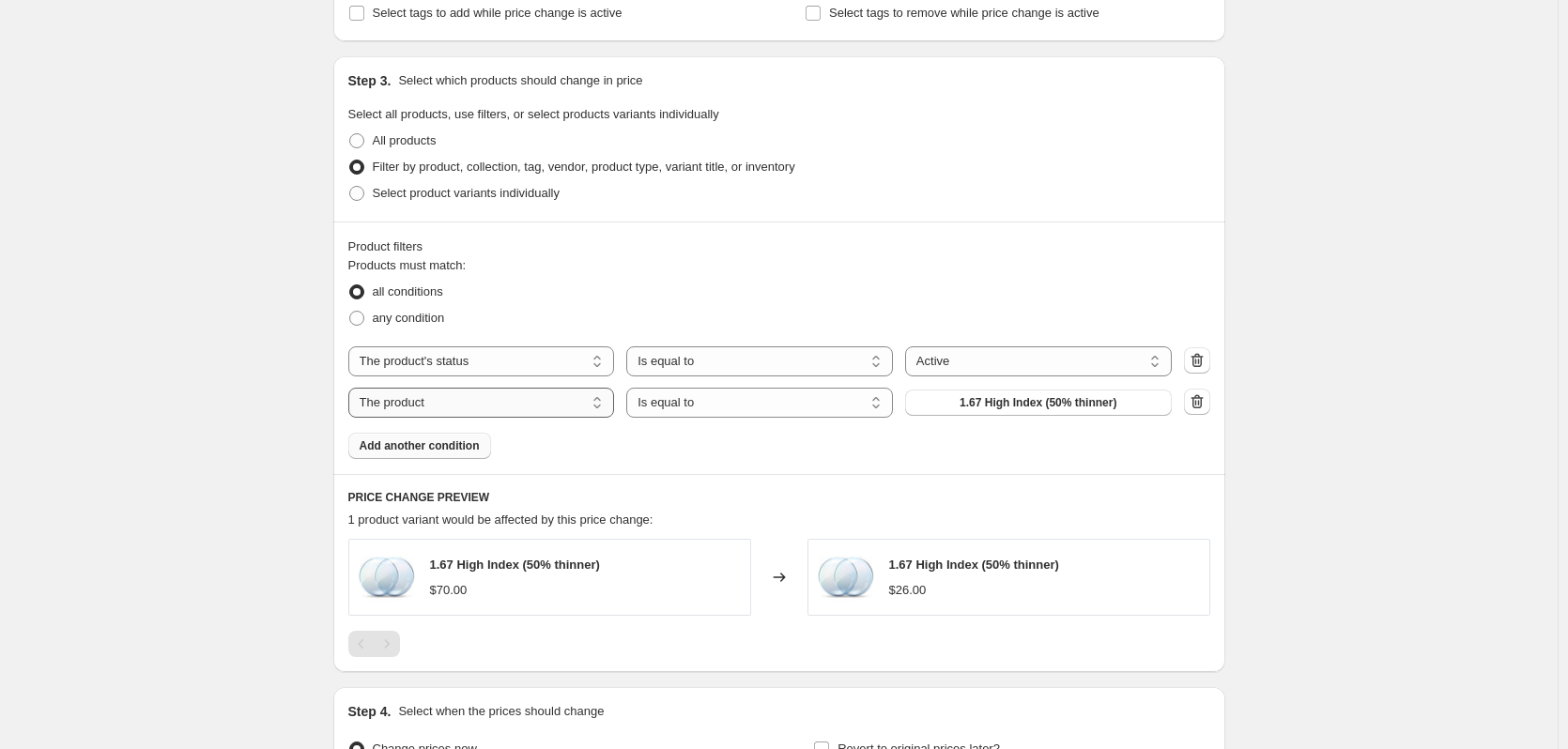
click at [552, 406] on select "The product The product's collection The product's tag The product's vendor The…" at bounding box center [482, 403] width 267 height 30
select select "vendor"
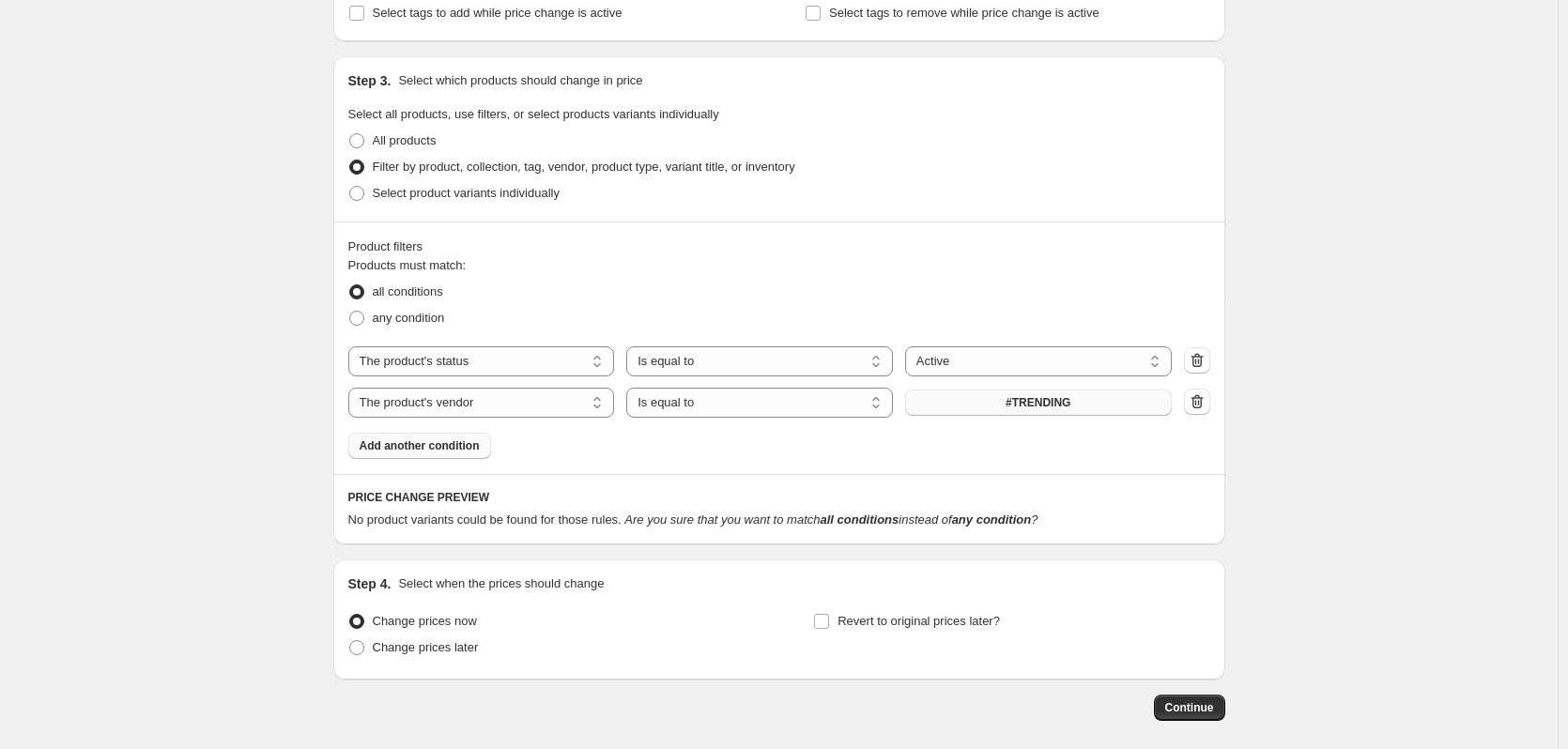
click at [991, 410] on button "#TRENDING" at bounding box center [1038, 403] width 267 height 27
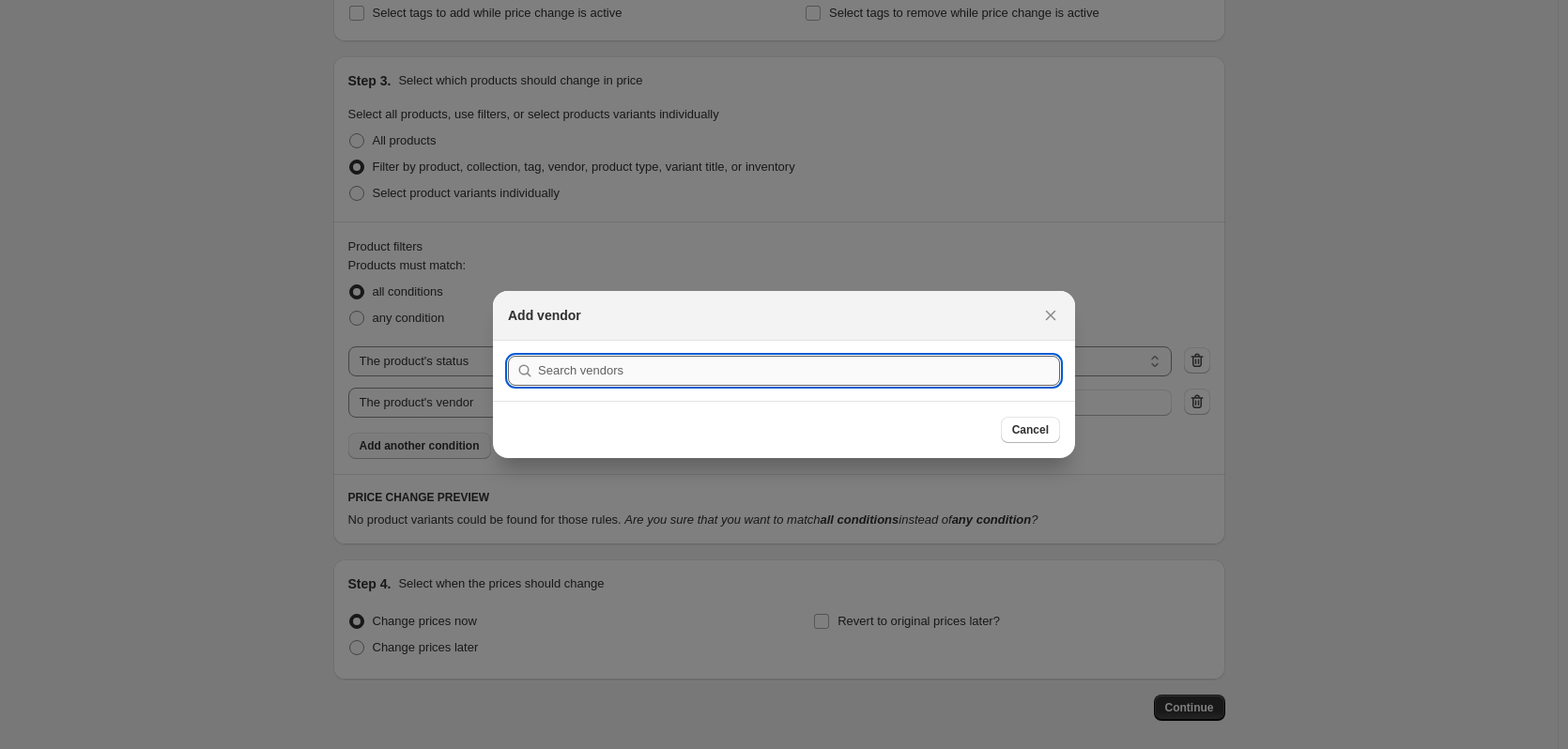
click at [691, 372] on input ":r8p:" at bounding box center [798, 371] width 522 height 30
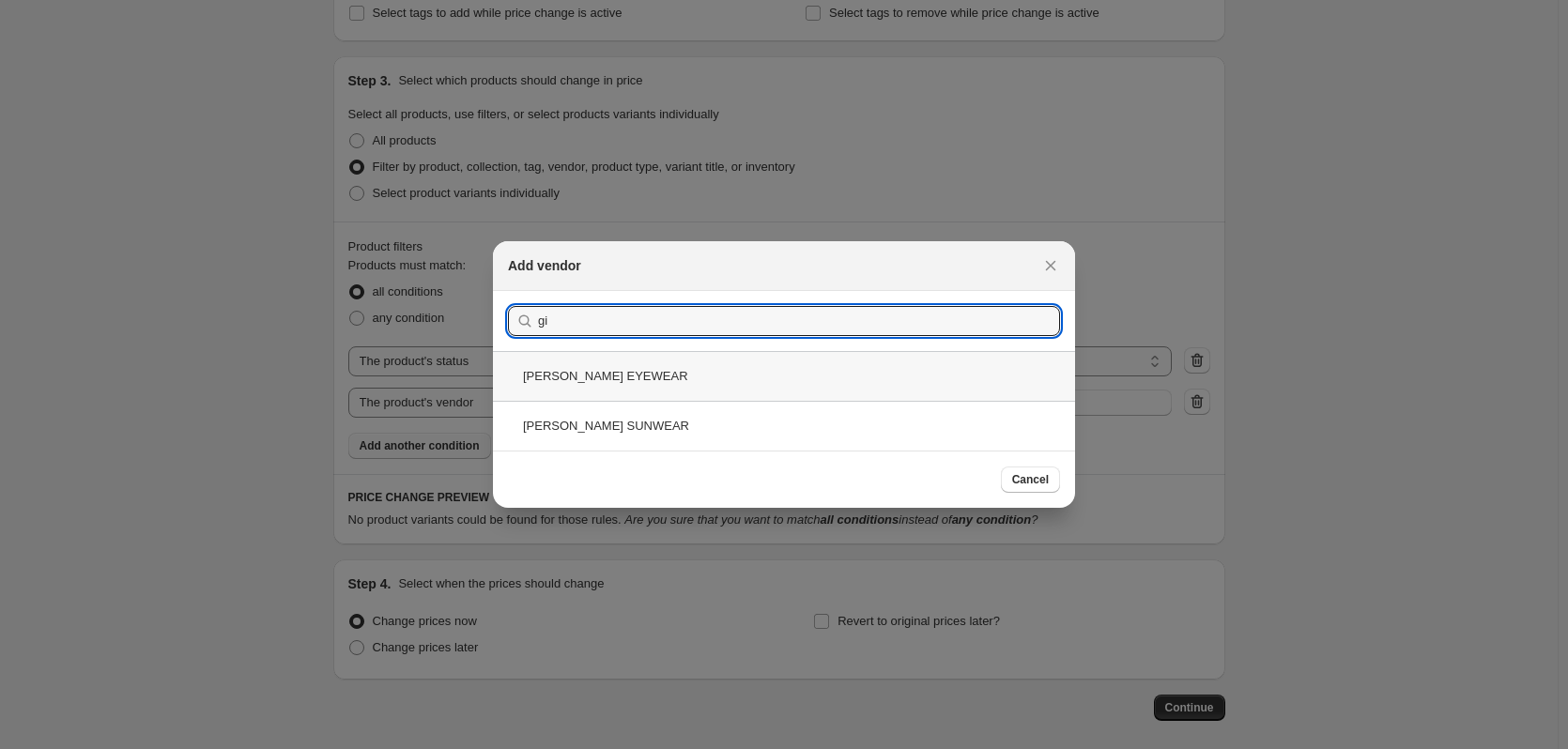
type input "gi"
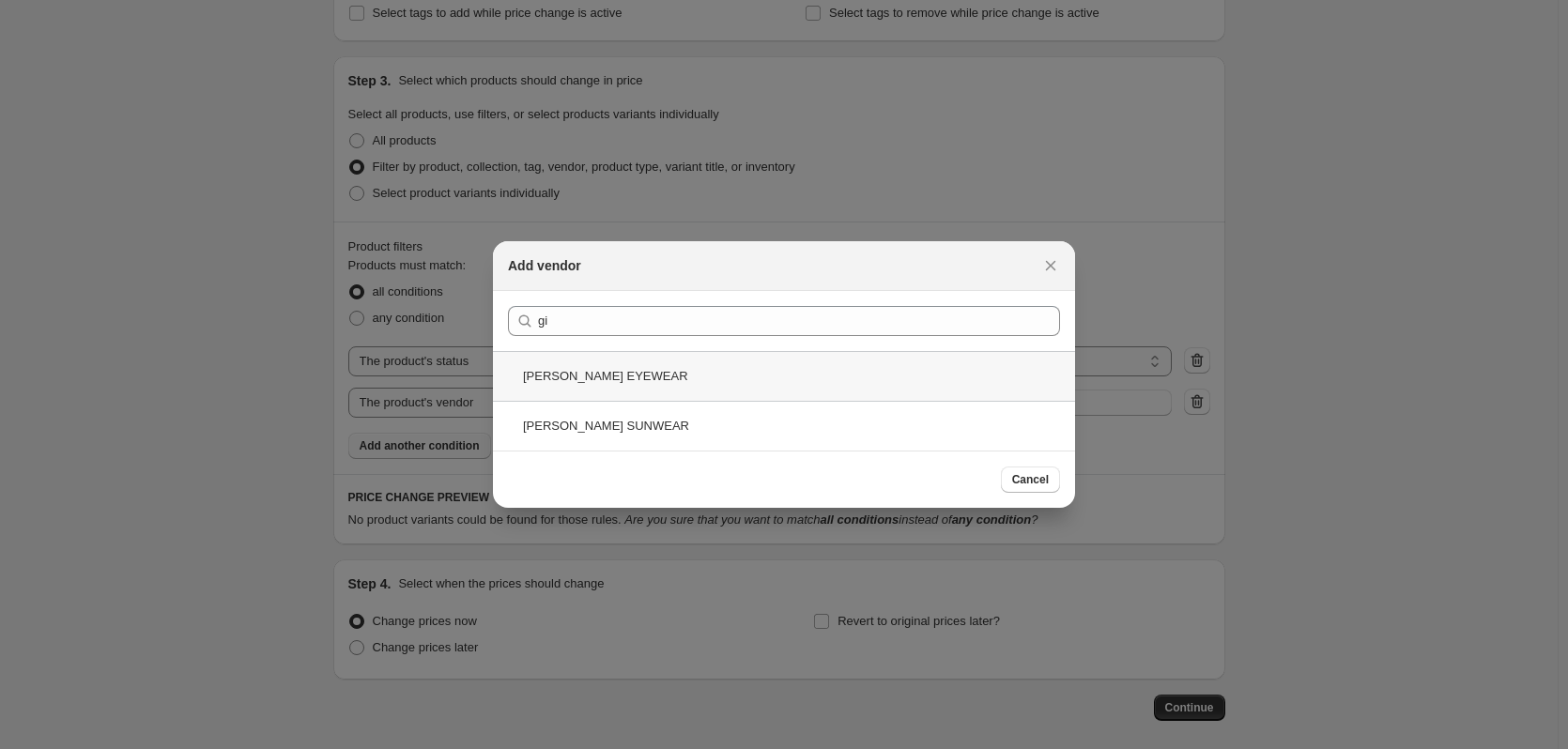
click at [595, 386] on div "GIORGIO ARMANI EYEWEAR" at bounding box center [784, 376] width 583 height 49
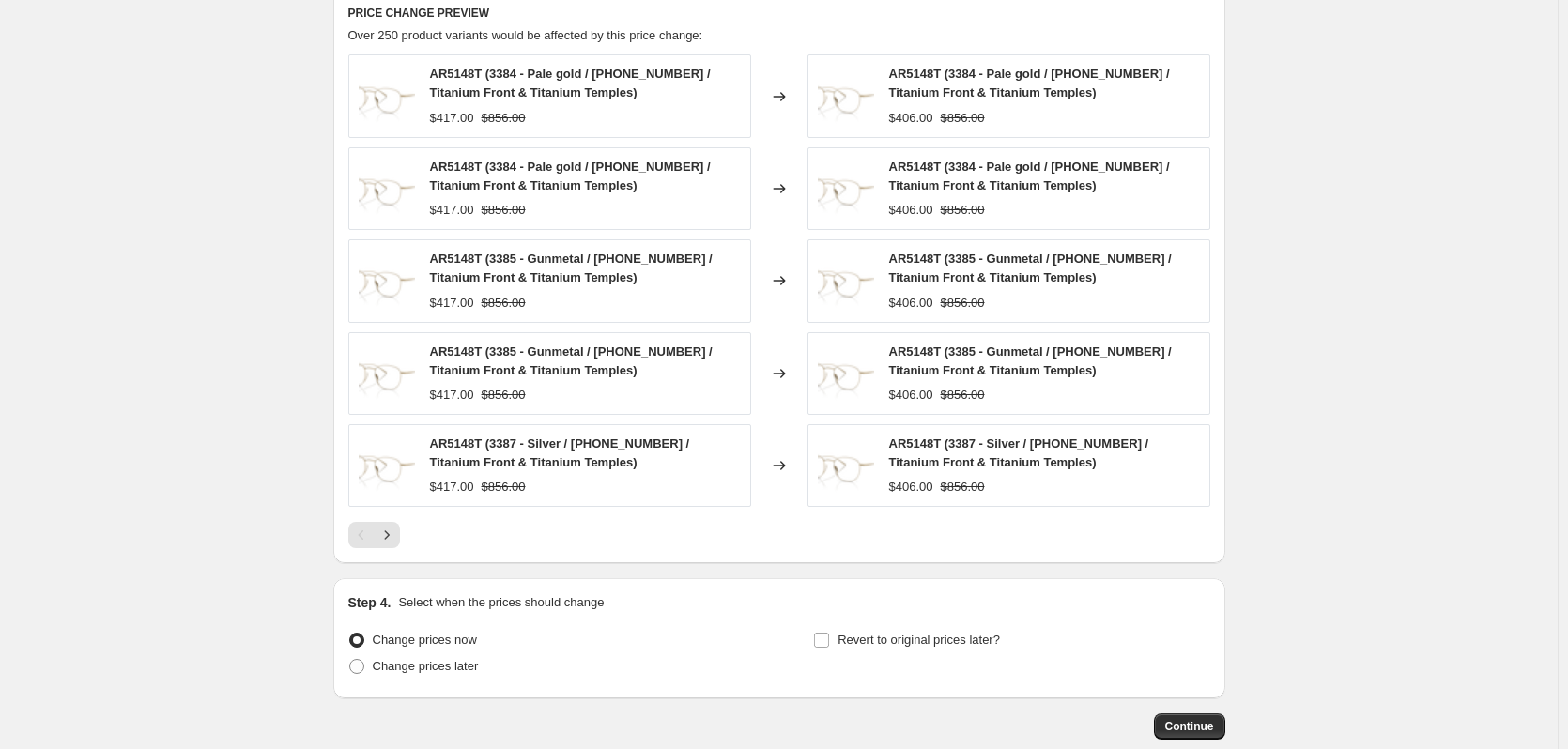
scroll to position [1436, 0]
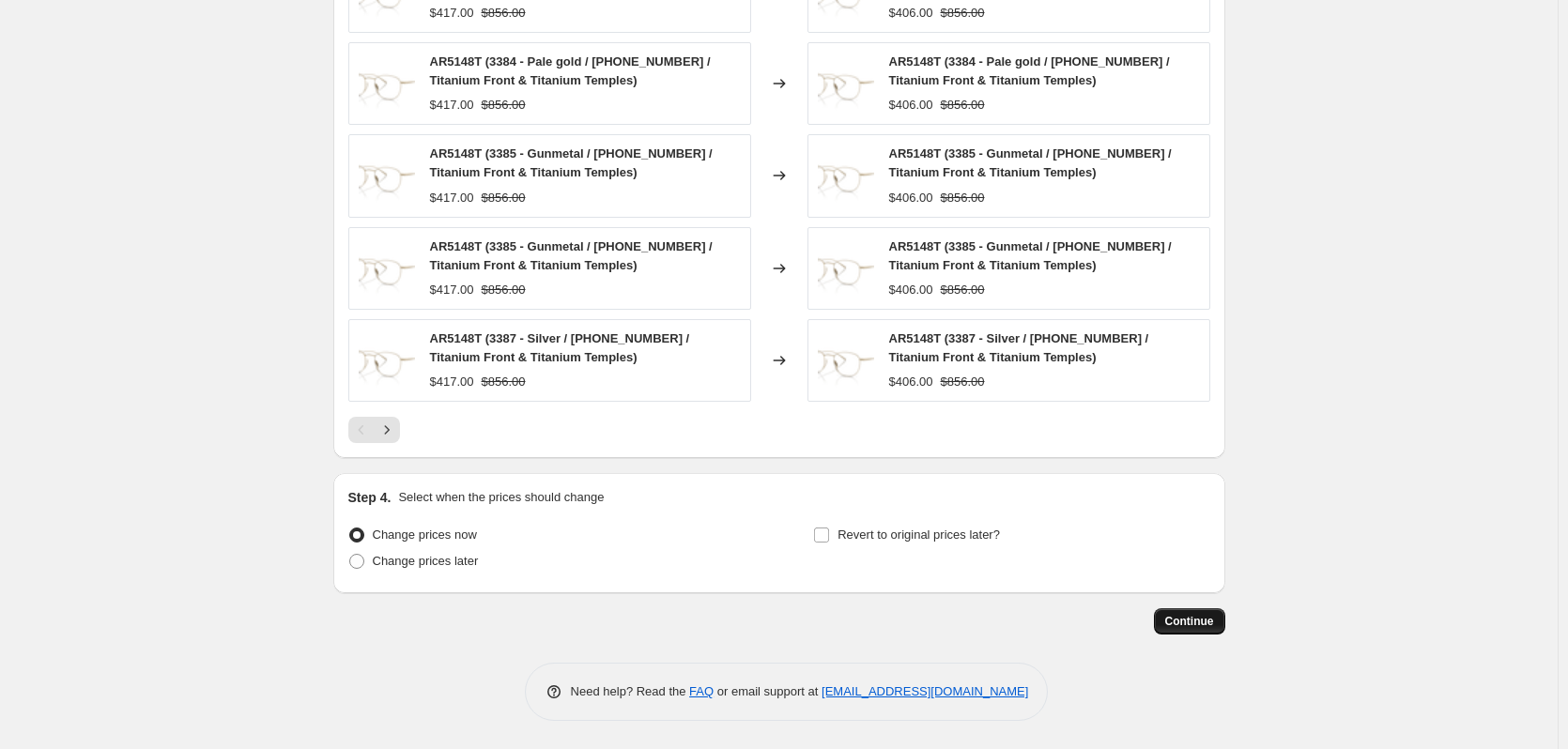
click at [1209, 623] on span "Continue" at bounding box center [1189, 622] width 48 height 15
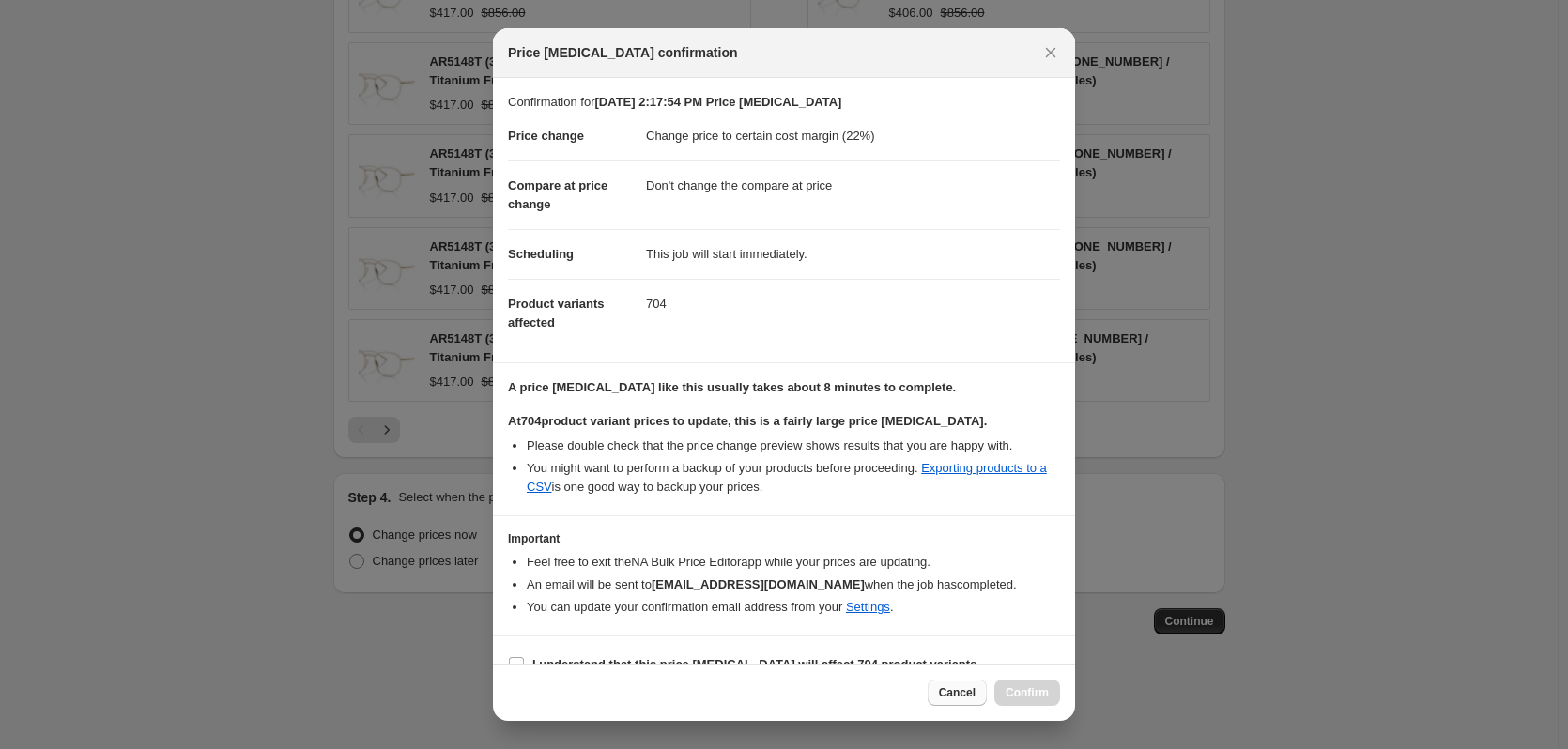
click at [964, 684] on button "Cancel" at bounding box center [957, 693] width 59 height 27
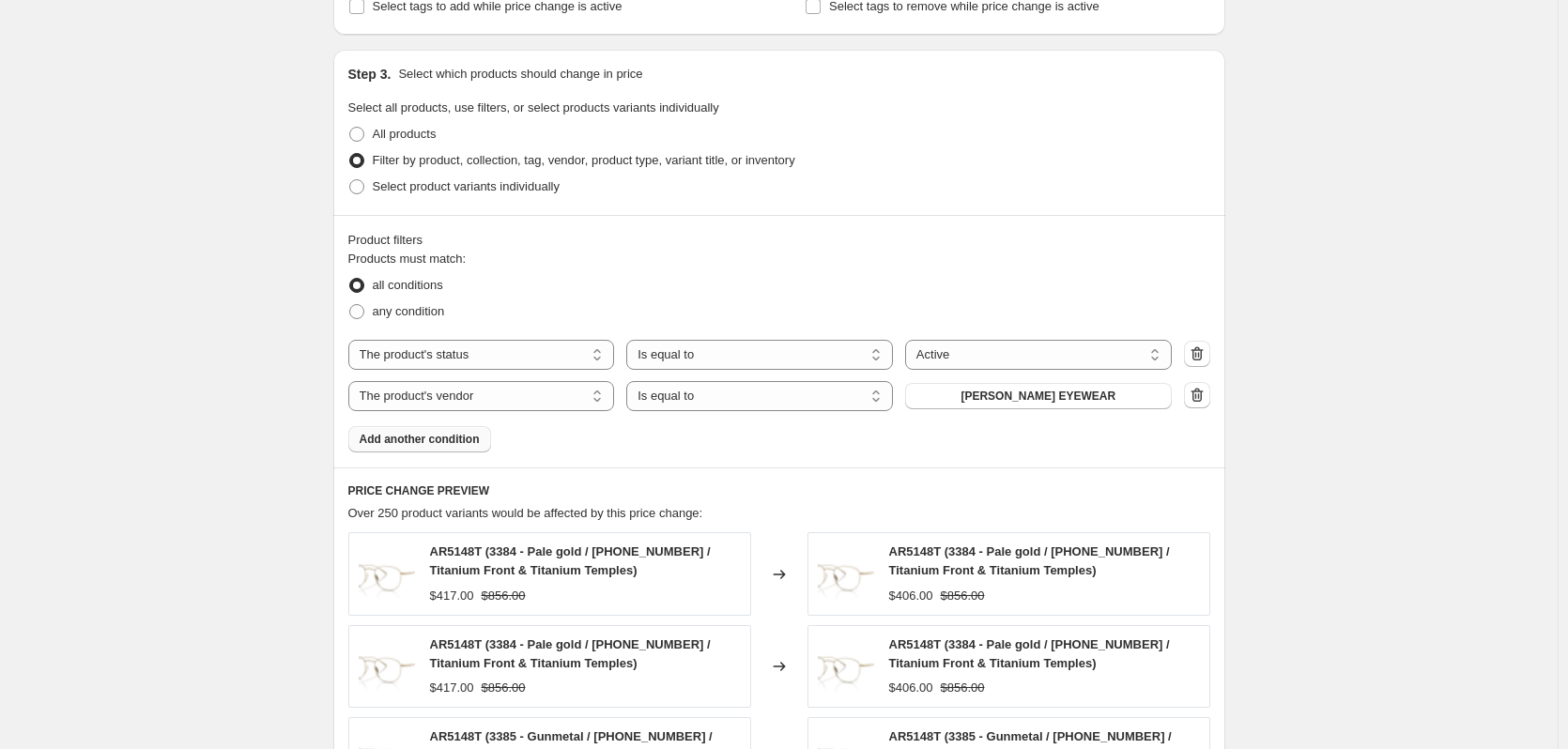
scroll to position [873, 0]
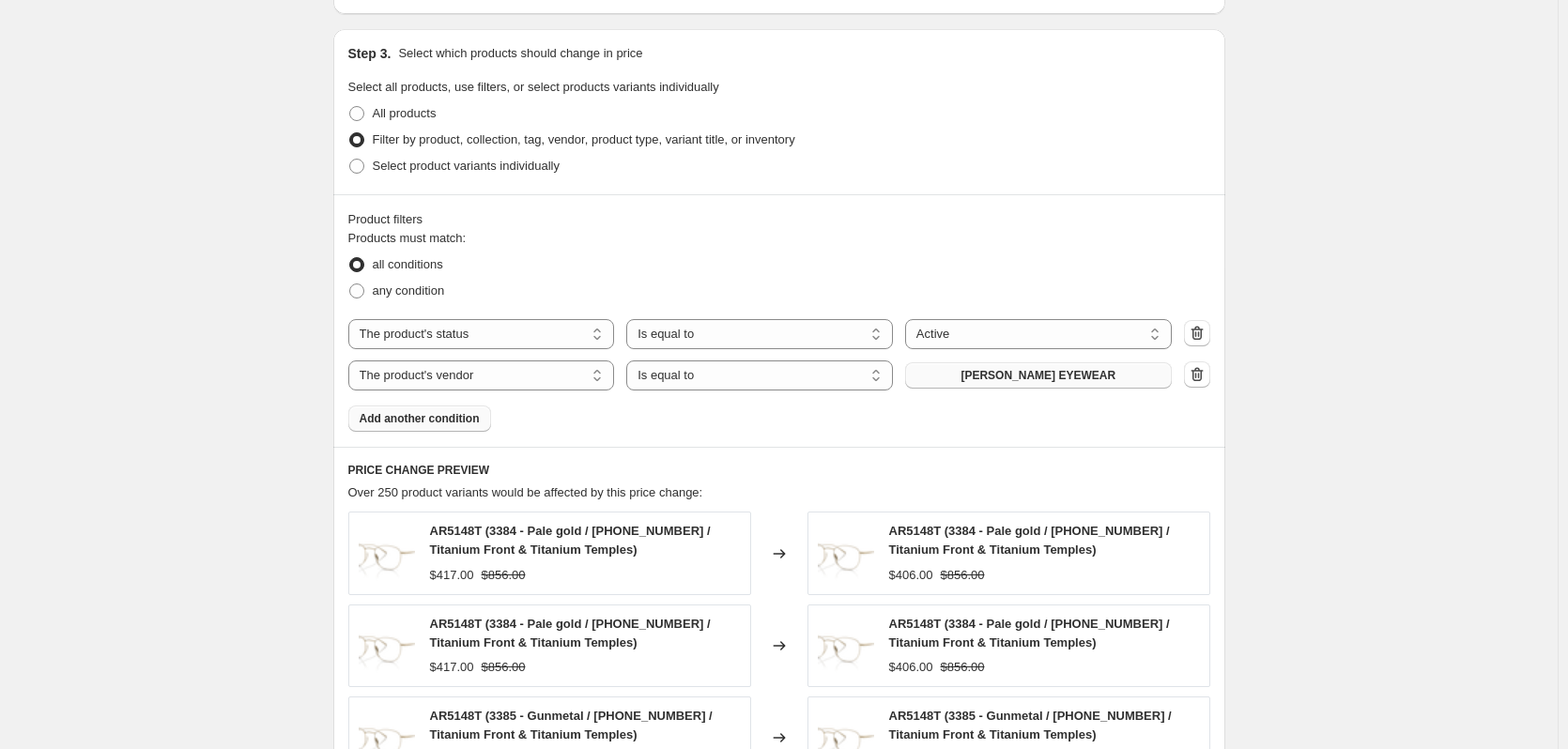
click at [988, 385] on button "GIORGIO ARMANI EYEWEAR" at bounding box center [1038, 375] width 267 height 27
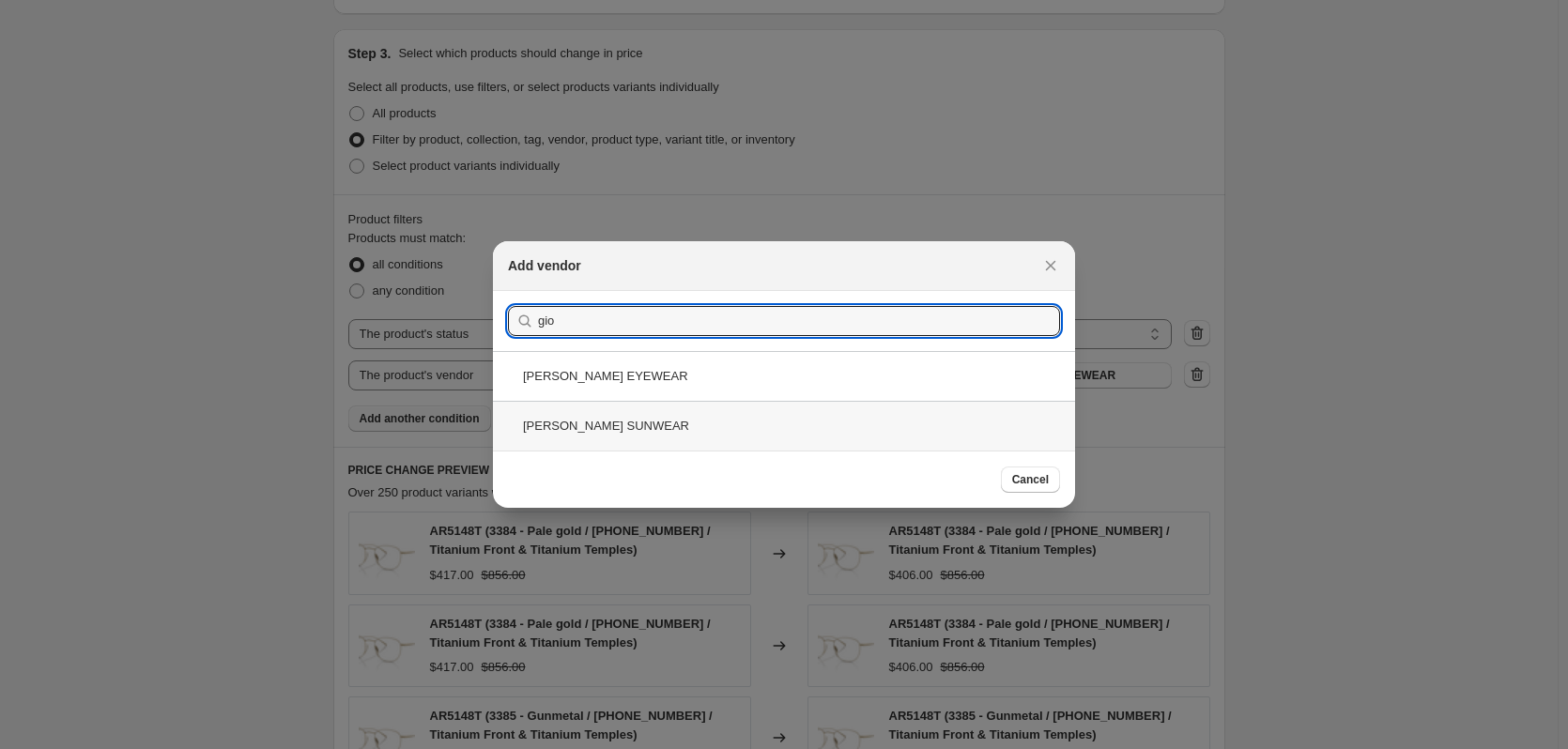
type input "gio"
click at [681, 427] on div "GIORGIO ARMANI SUNWEAR" at bounding box center [784, 426] width 583 height 49
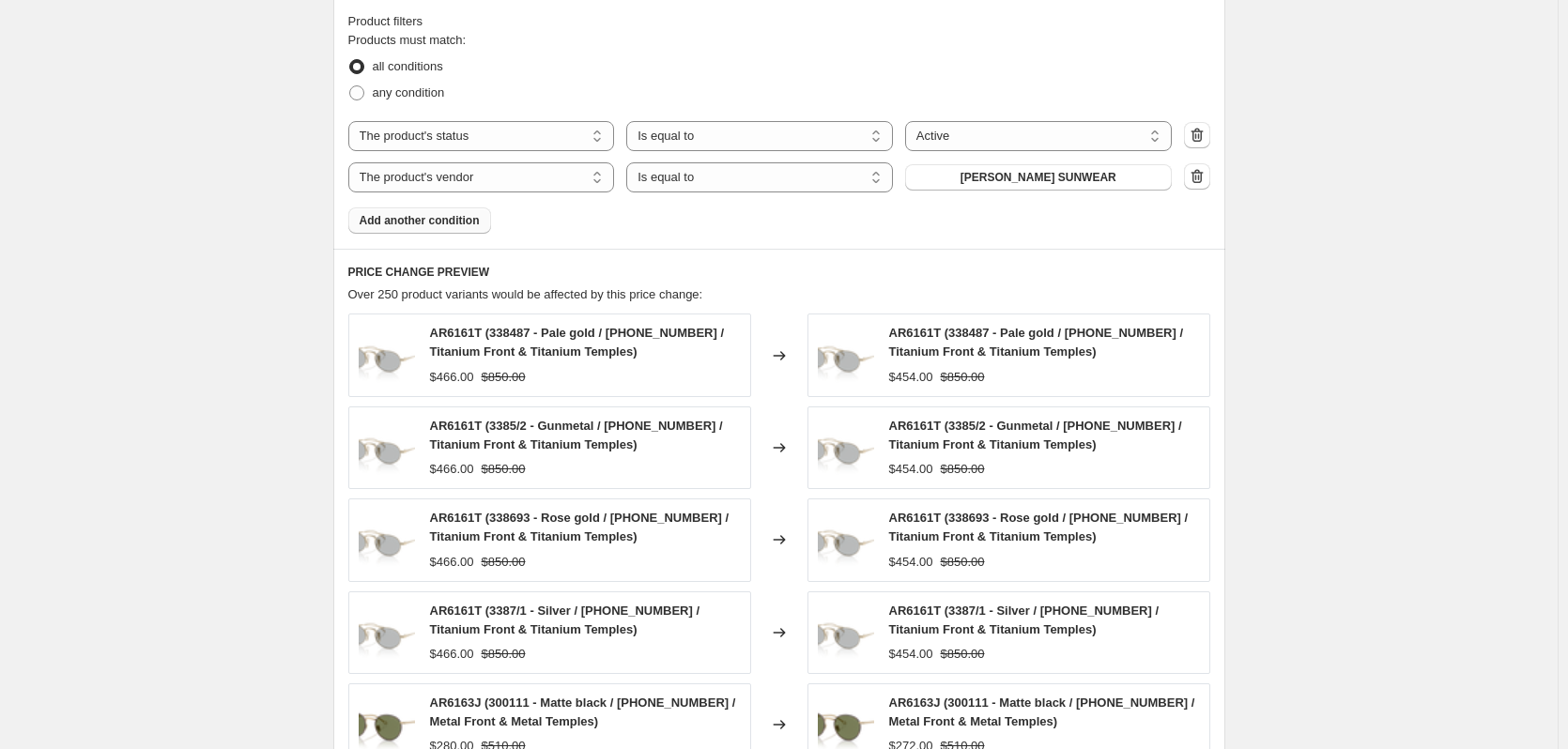
scroll to position [1436, 0]
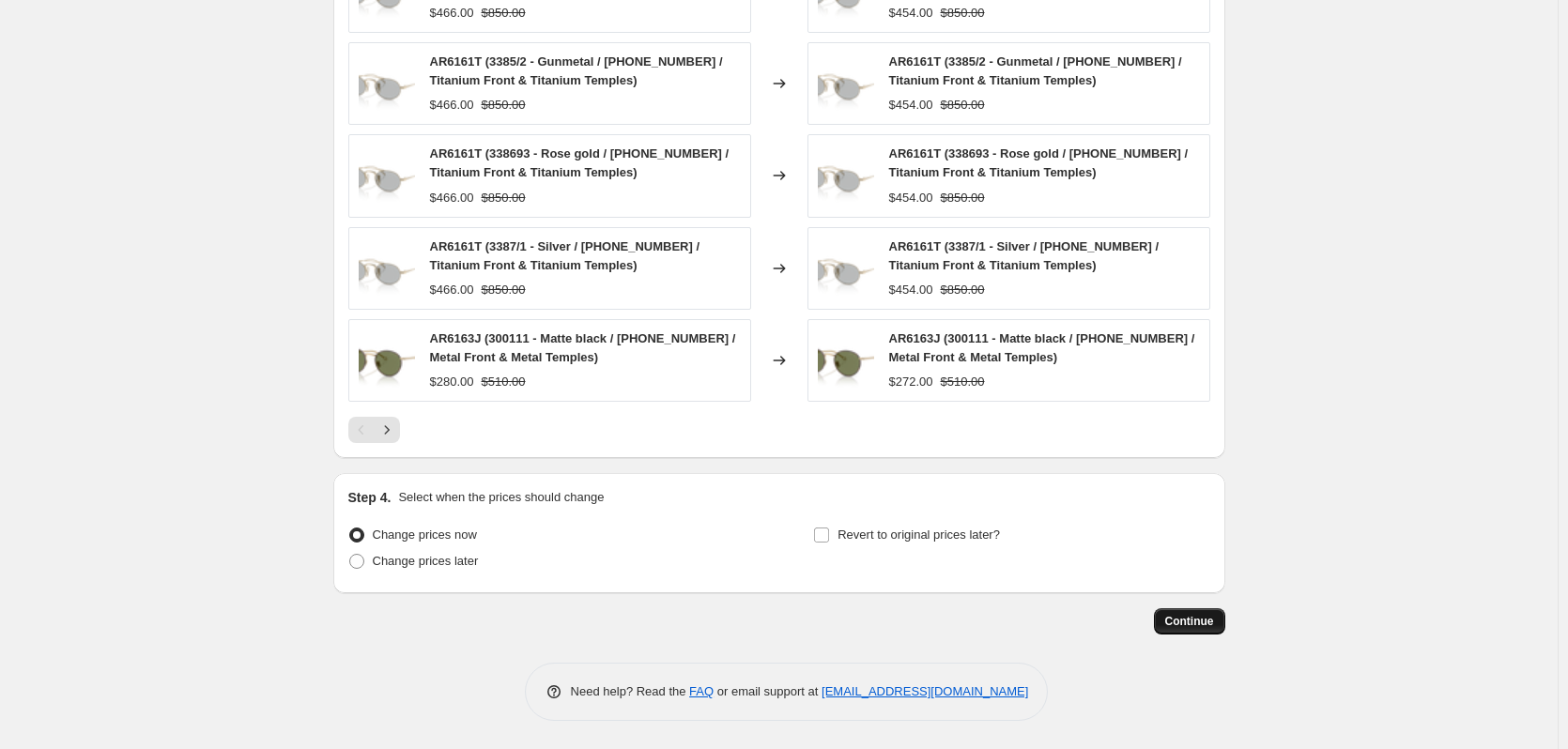
click at [1195, 633] on button "Continue" at bounding box center [1189, 622] width 71 height 27
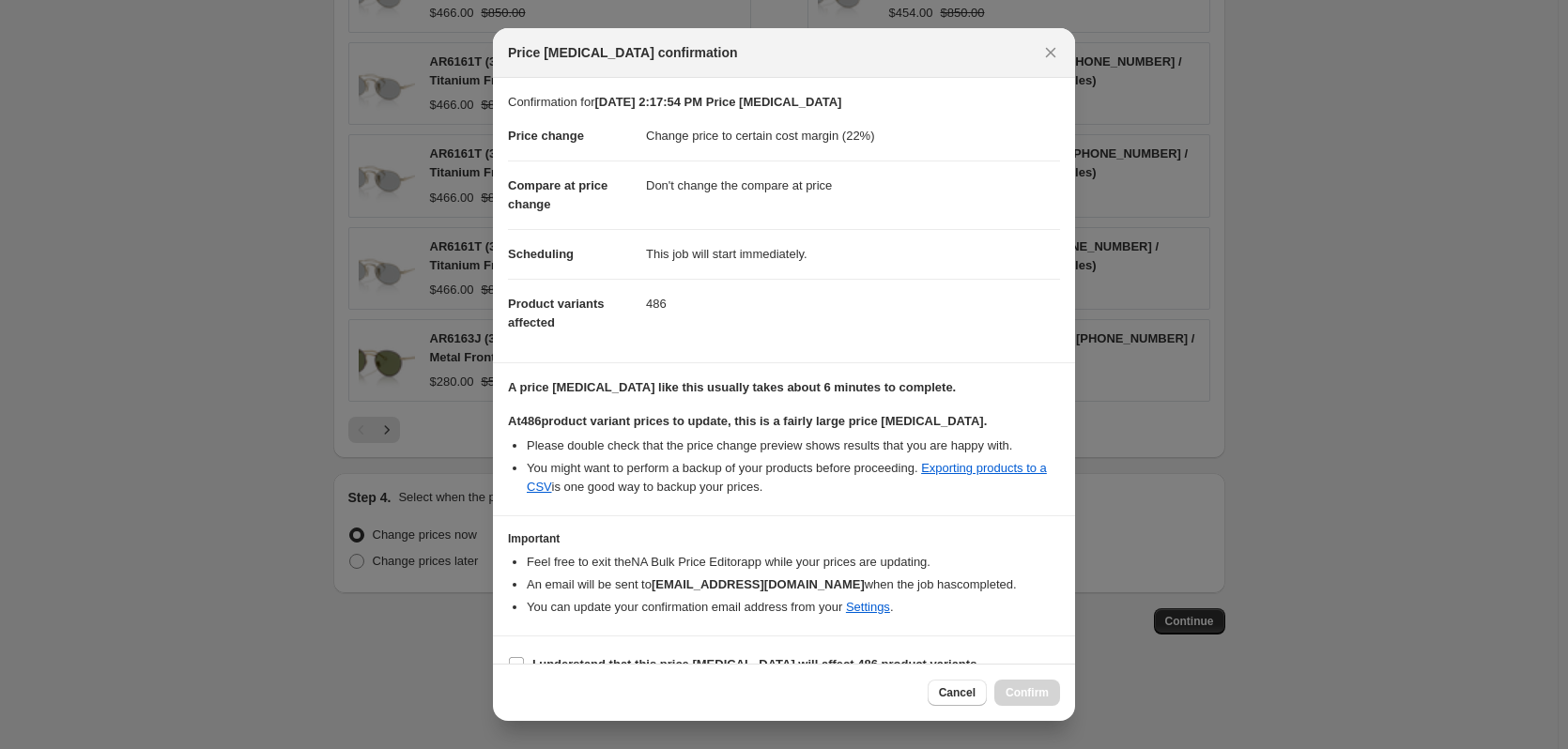
click at [1057, 56] on icon "Close" at bounding box center [1051, 52] width 19 height 19
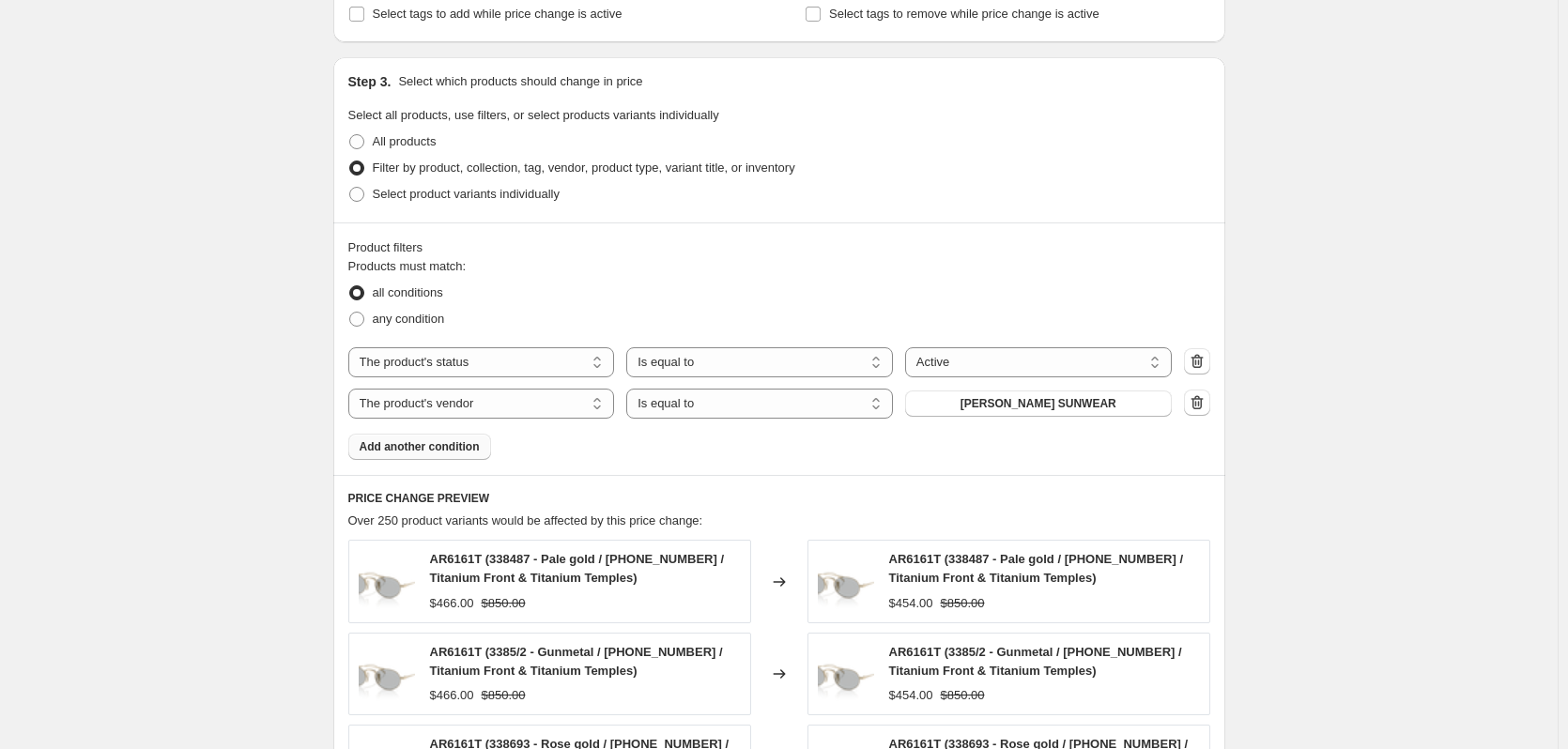
scroll to position [1061, 0]
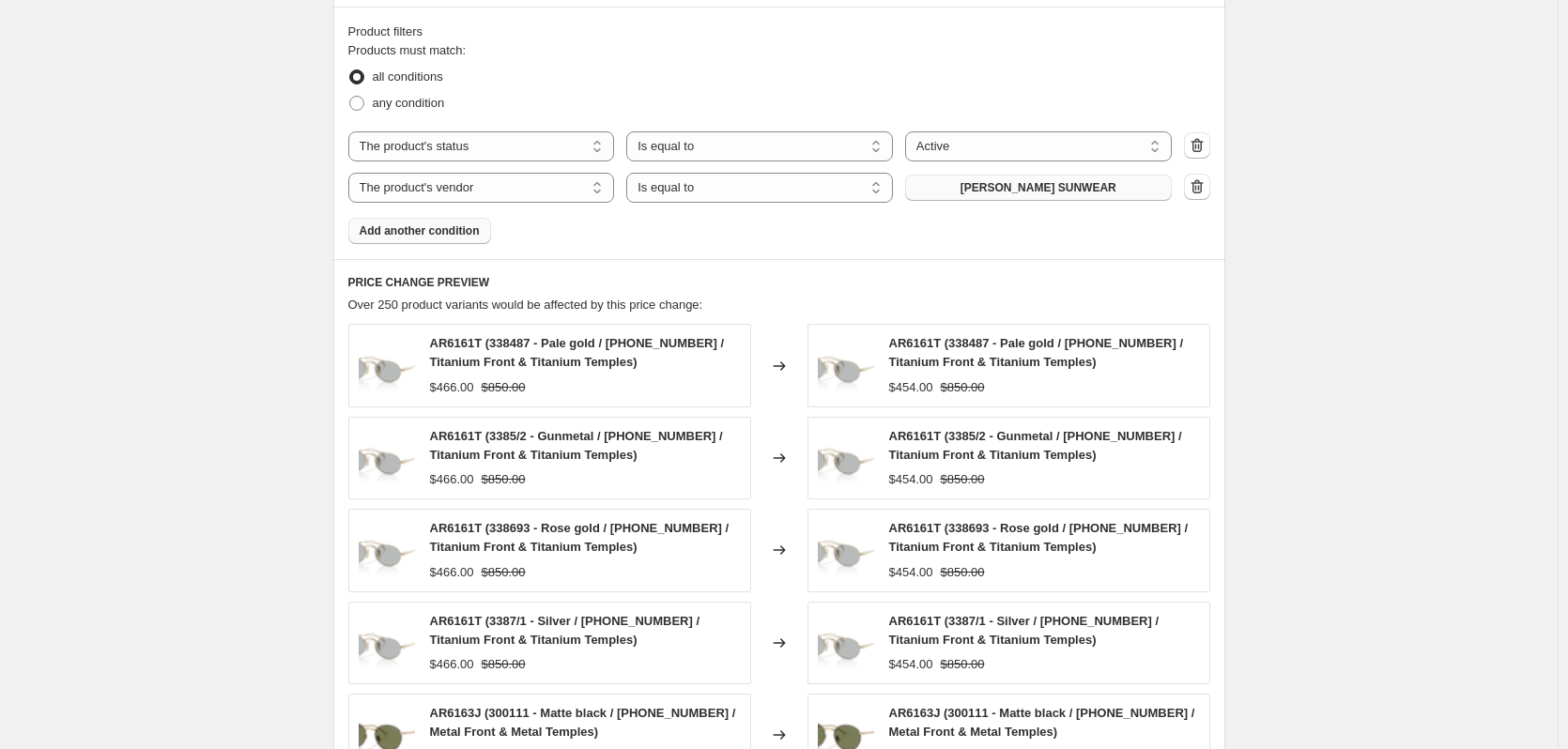
click at [997, 191] on span "GIORGIO ARMANI SUNWEAR" at bounding box center [1039, 188] width 156 height 15
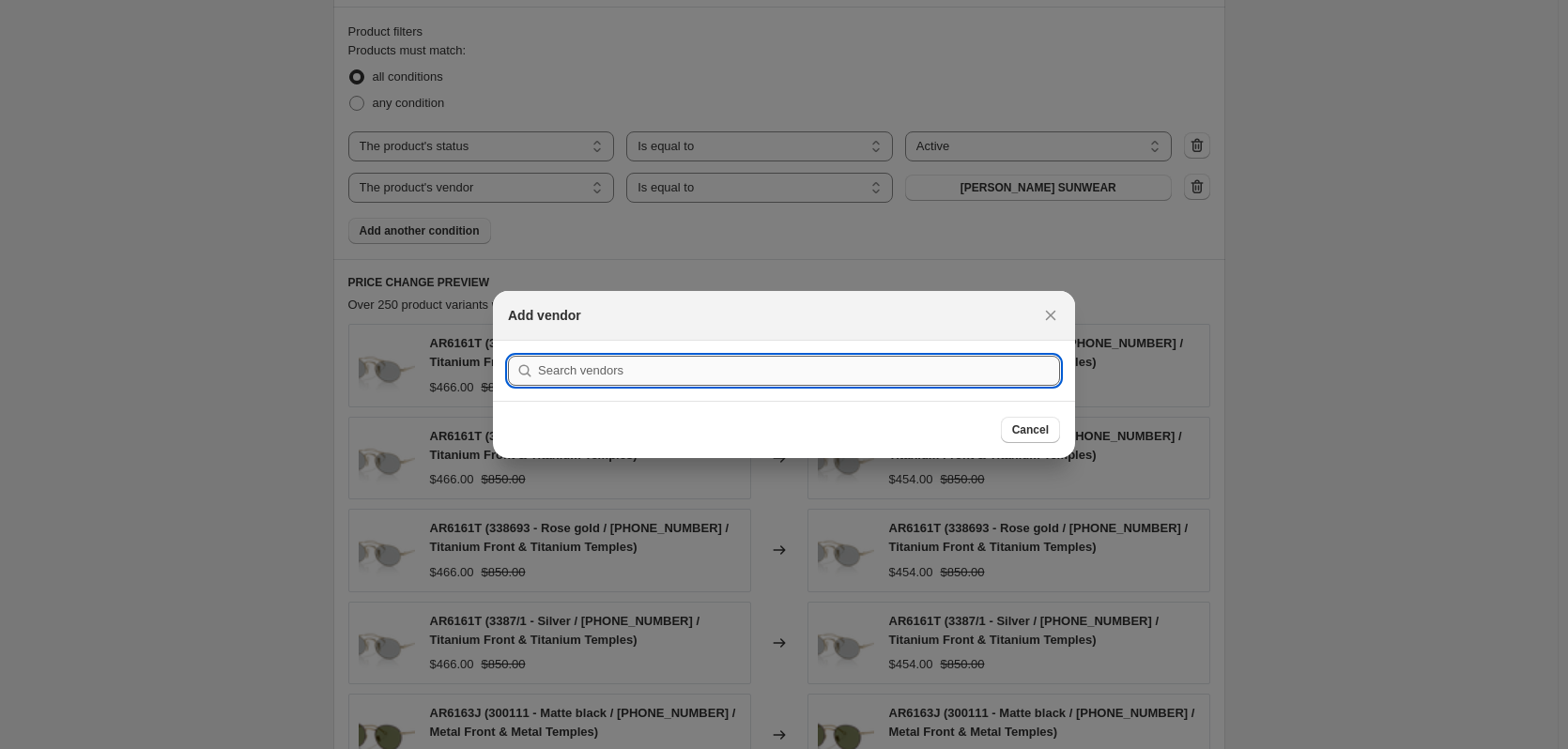
click at [748, 367] on input ":r8p:" at bounding box center [798, 371] width 522 height 30
click at [750, 367] on input ":r8p:" at bounding box center [798, 371] width 522 height 30
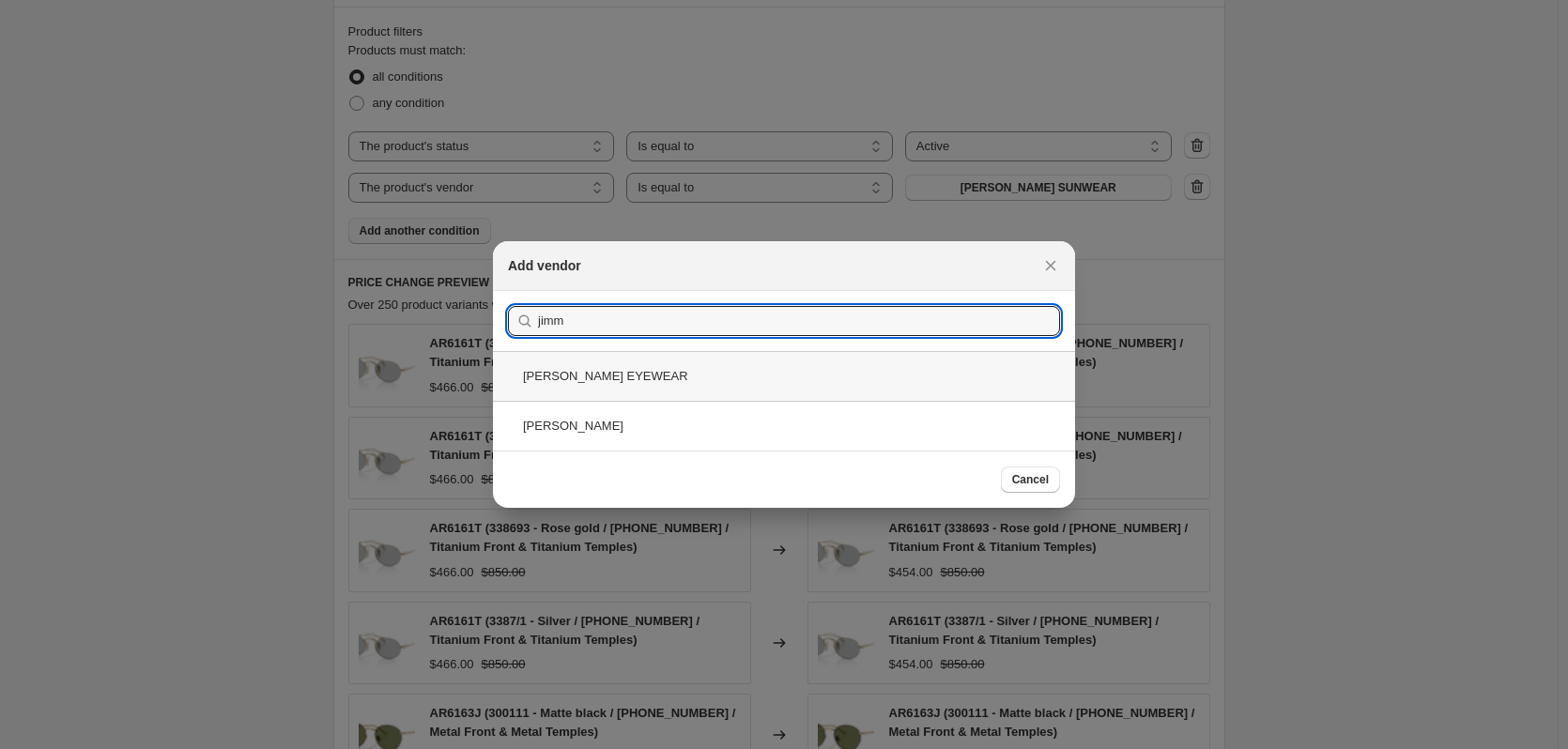
type input "jimm"
click at [664, 389] on div "JIMMY CHOO EYEWEAR" at bounding box center [784, 376] width 583 height 49
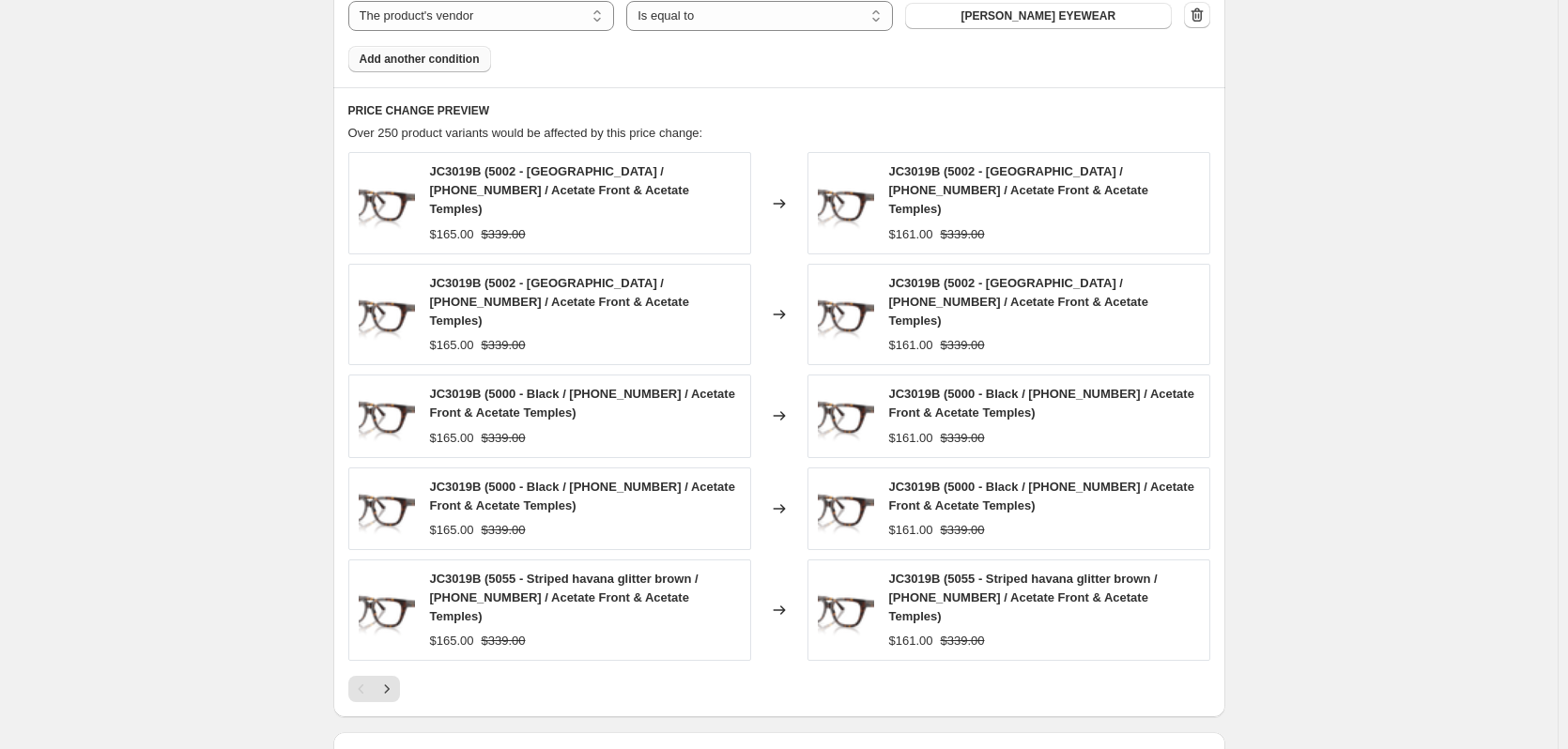
scroll to position [1436, 0]
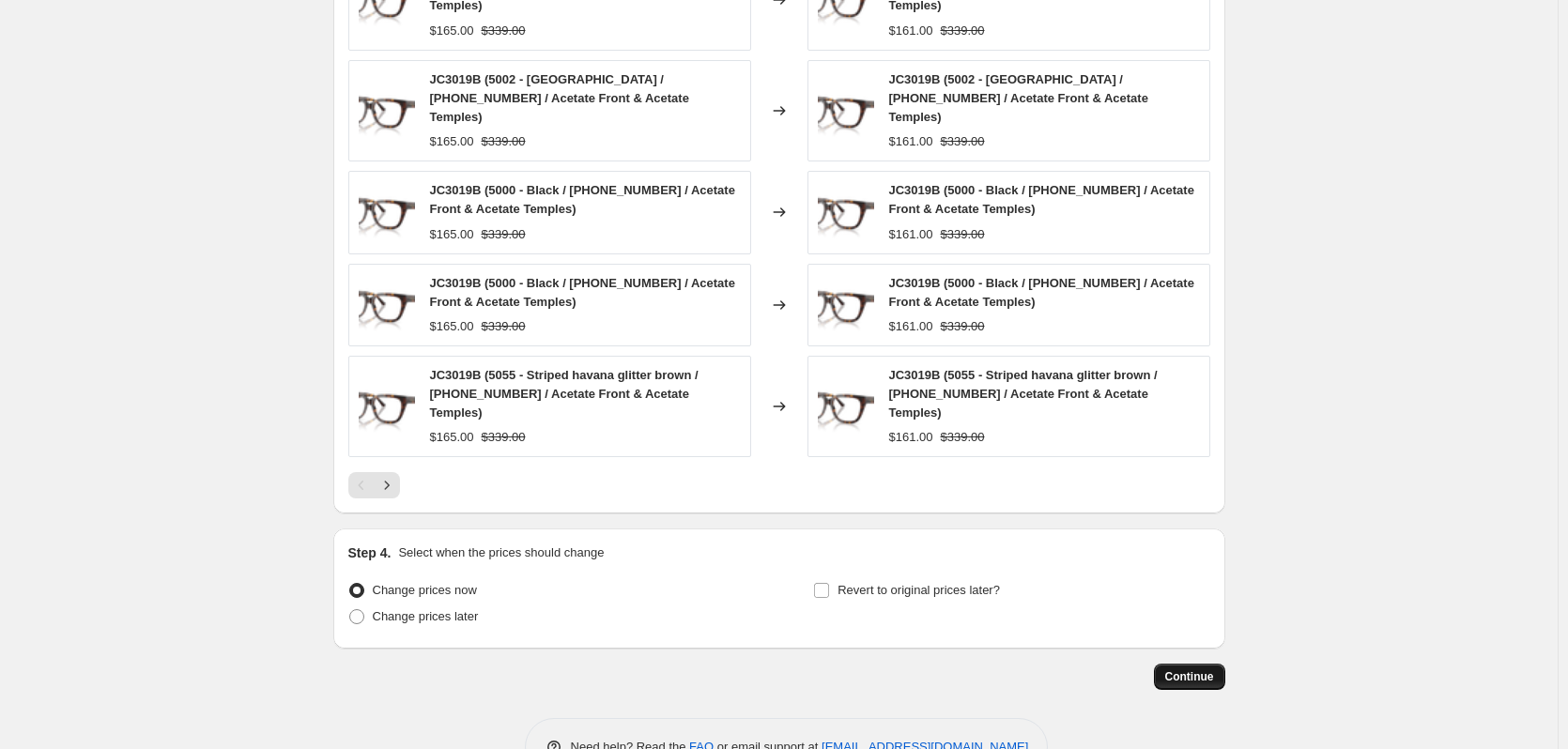
click at [1178, 669] on span "Continue" at bounding box center [1189, 677] width 48 height 15
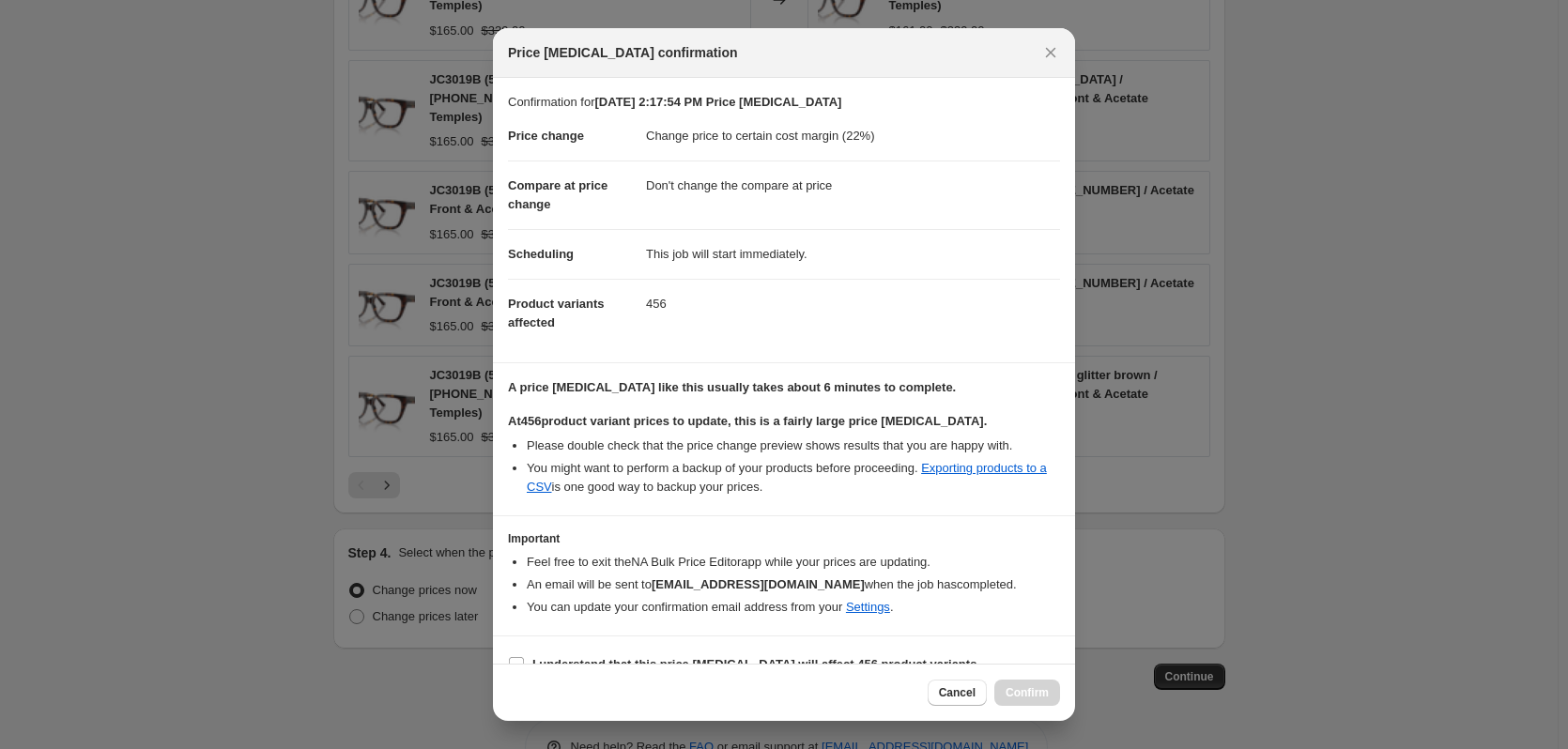
drag, startPoint x: 961, startPoint y: 698, endPoint x: 966, endPoint y: 667, distance: 31.4
click at [961, 698] on span "Cancel" at bounding box center [957, 693] width 37 height 15
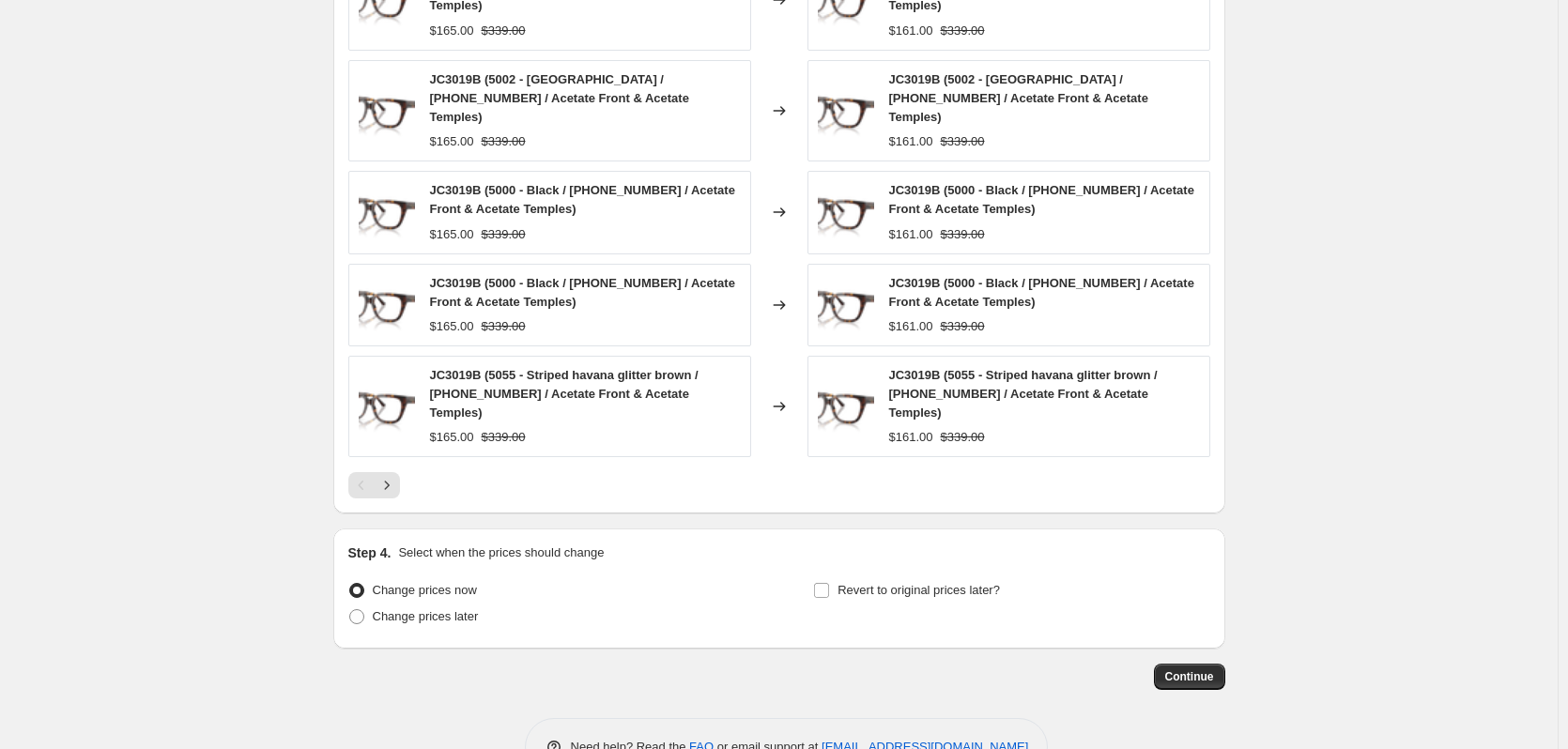
scroll to position [1061, 0]
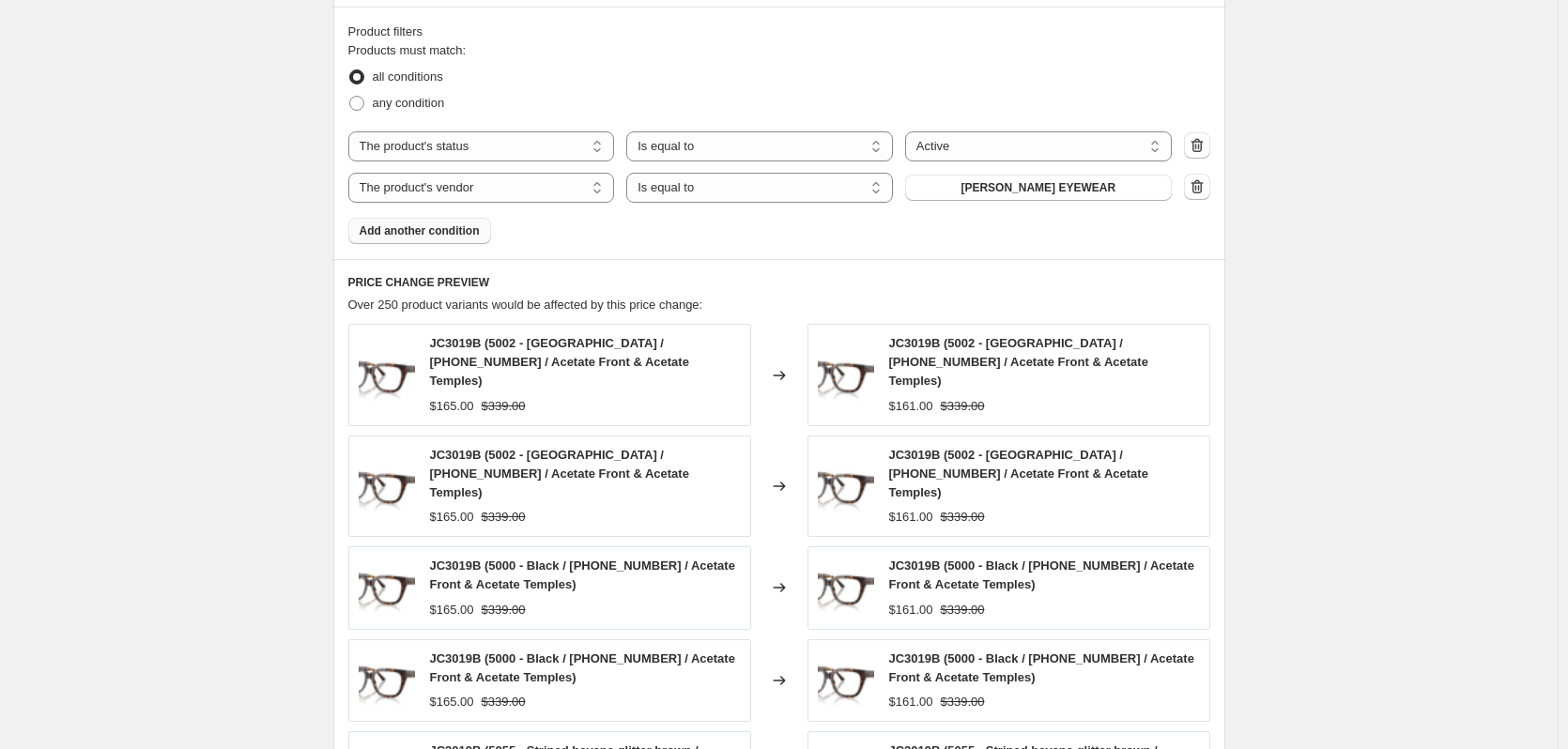
click at [1032, 203] on div "Products must match: all conditions any condition The product The product's col…" at bounding box center [779, 142] width 862 height 202
click at [1030, 196] on span "JIMMY CHOO EYEWEAR" at bounding box center [1038, 188] width 155 height 15
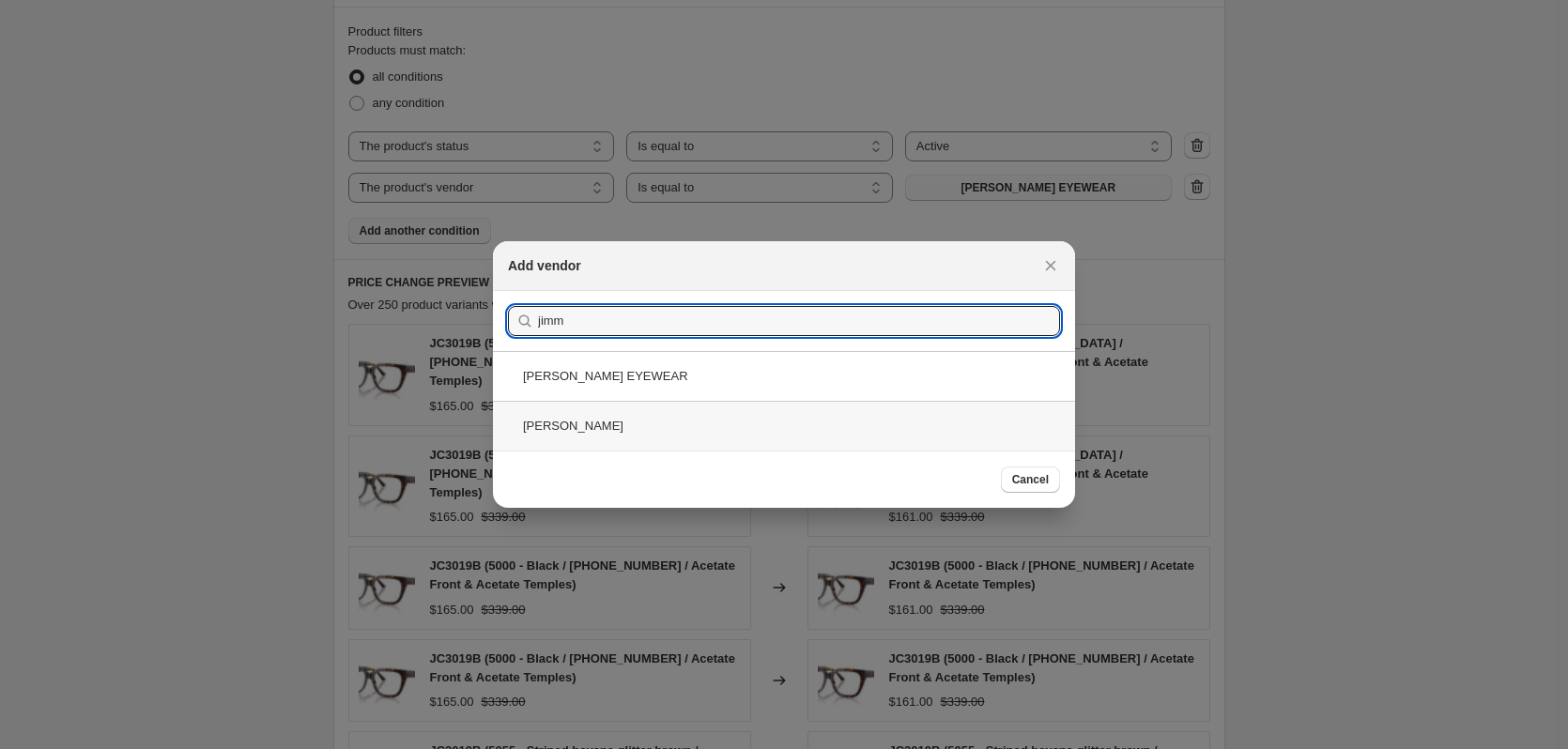
type input "jimm"
click at [722, 417] on div "JIMMY CHOO SUNWEAR" at bounding box center [784, 426] width 583 height 49
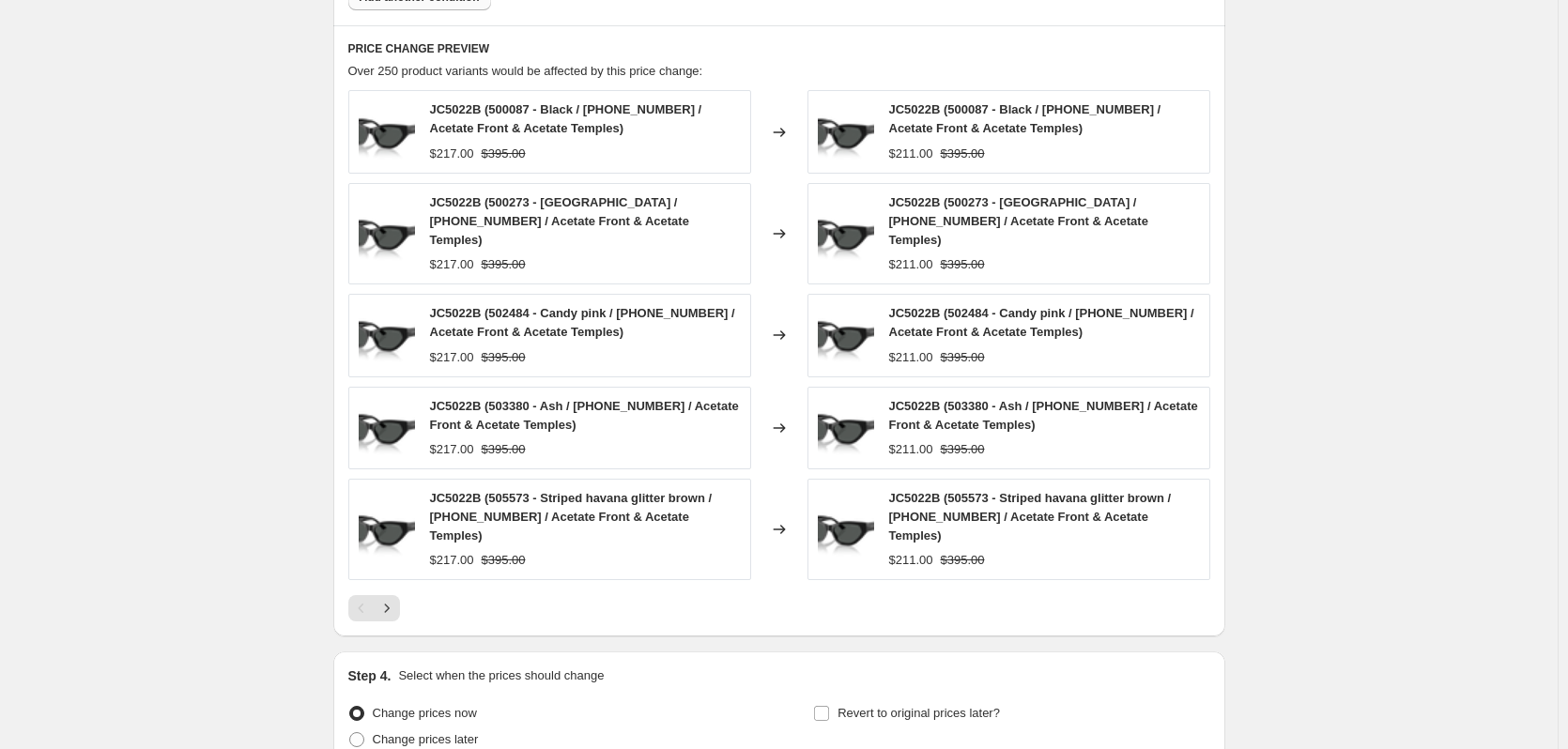
scroll to position [1436, 0]
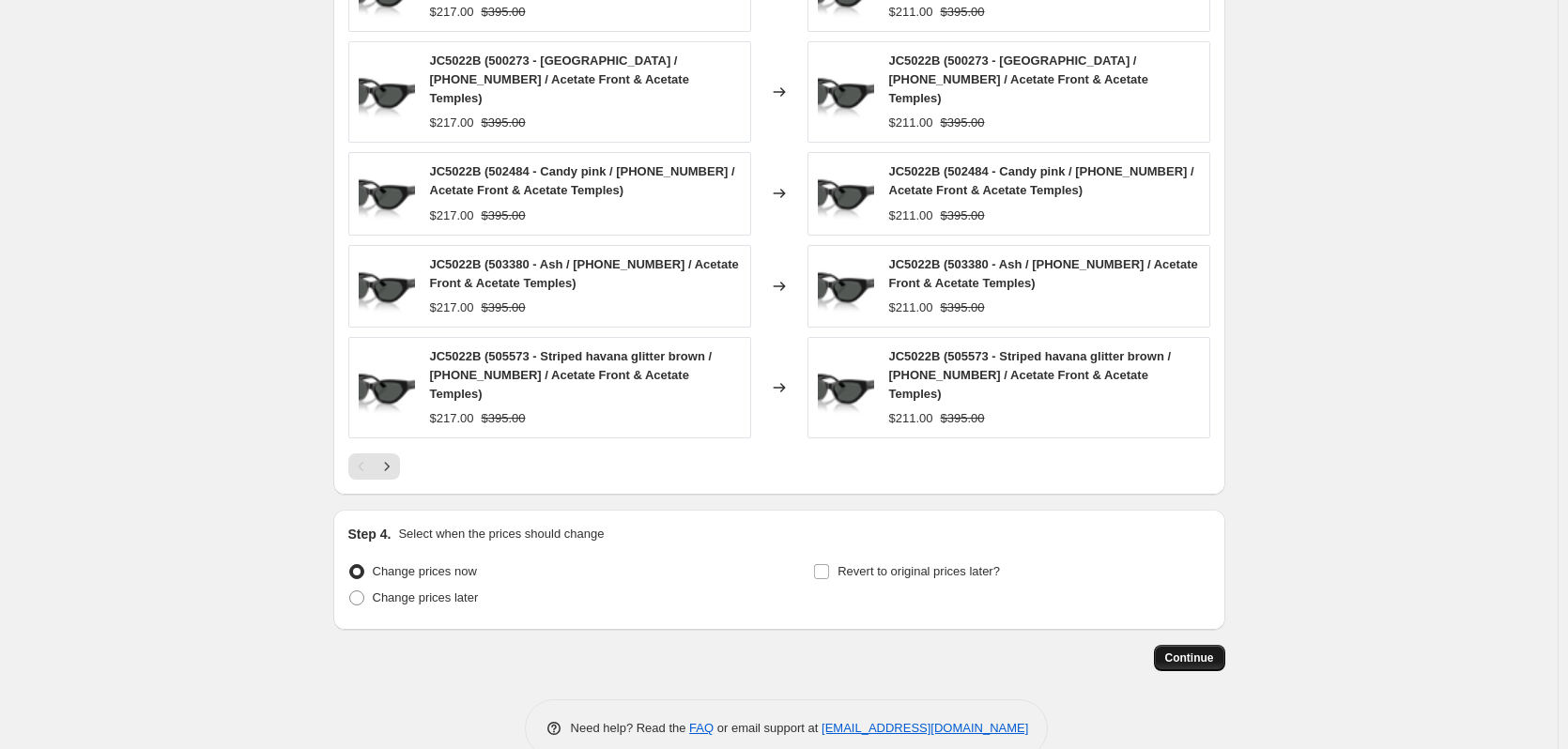
click at [1207, 651] on span "Continue" at bounding box center [1189, 659] width 48 height 15
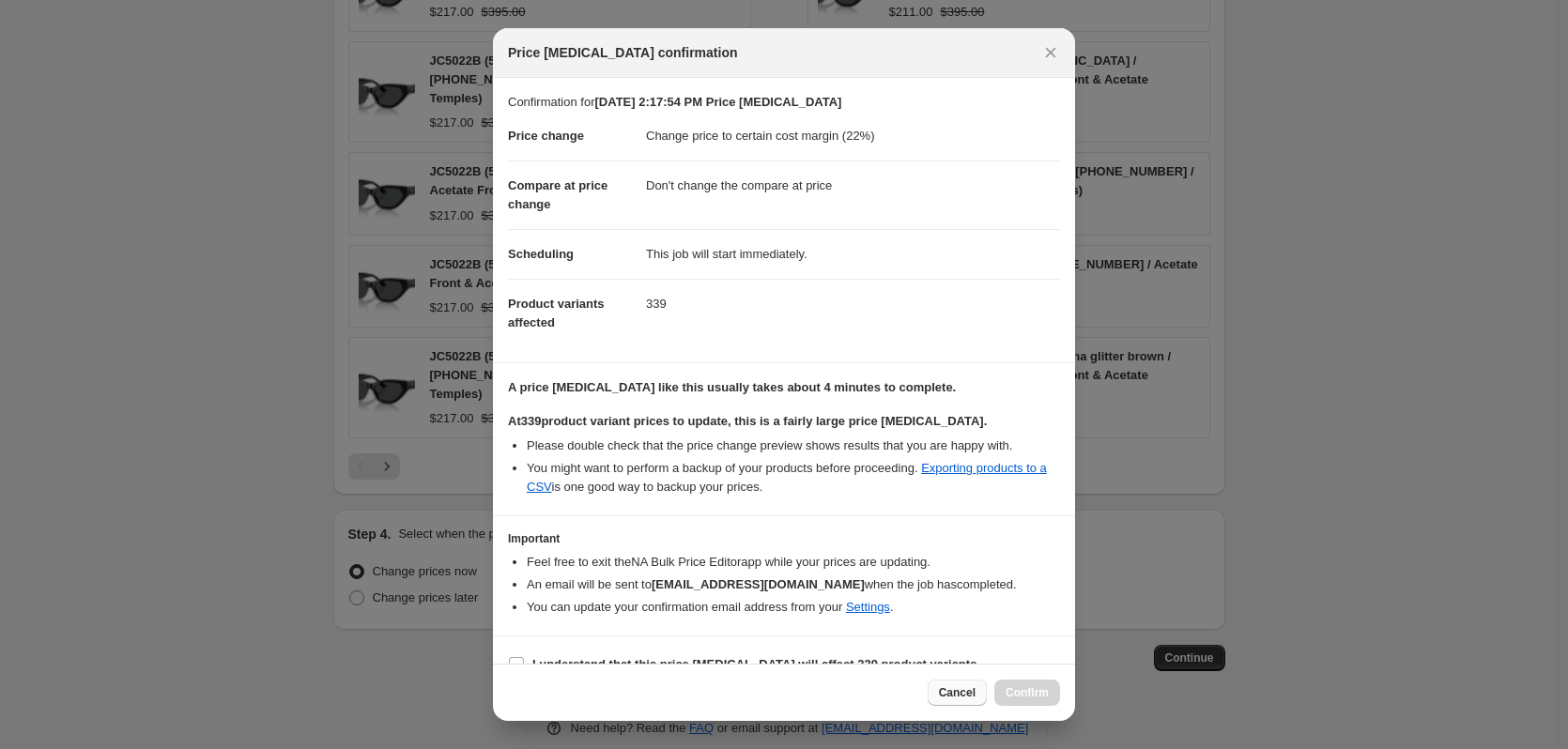
click at [970, 696] on span "Cancel" at bounding box center [957, 693] width 37 height 15
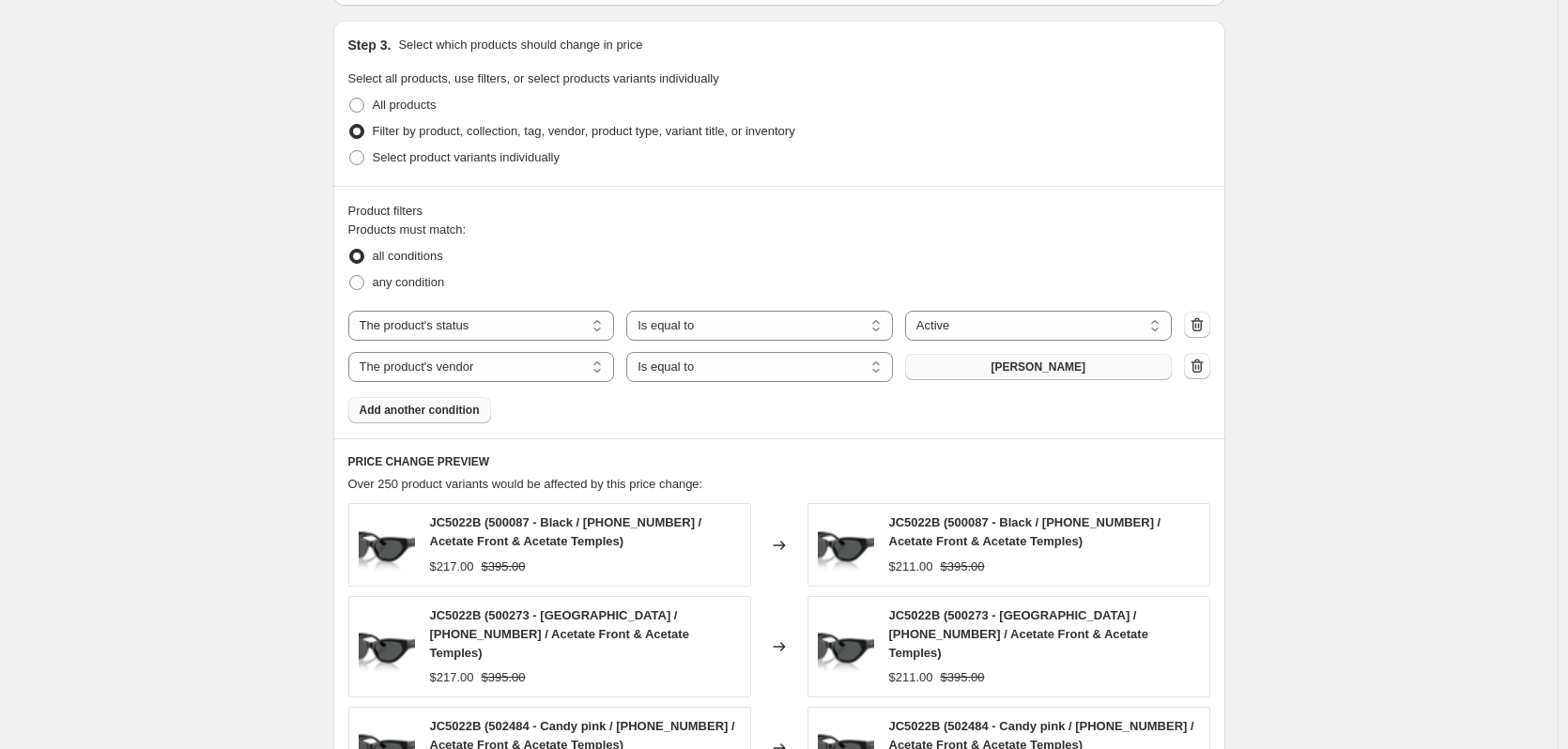
scroll to position [778, 0]
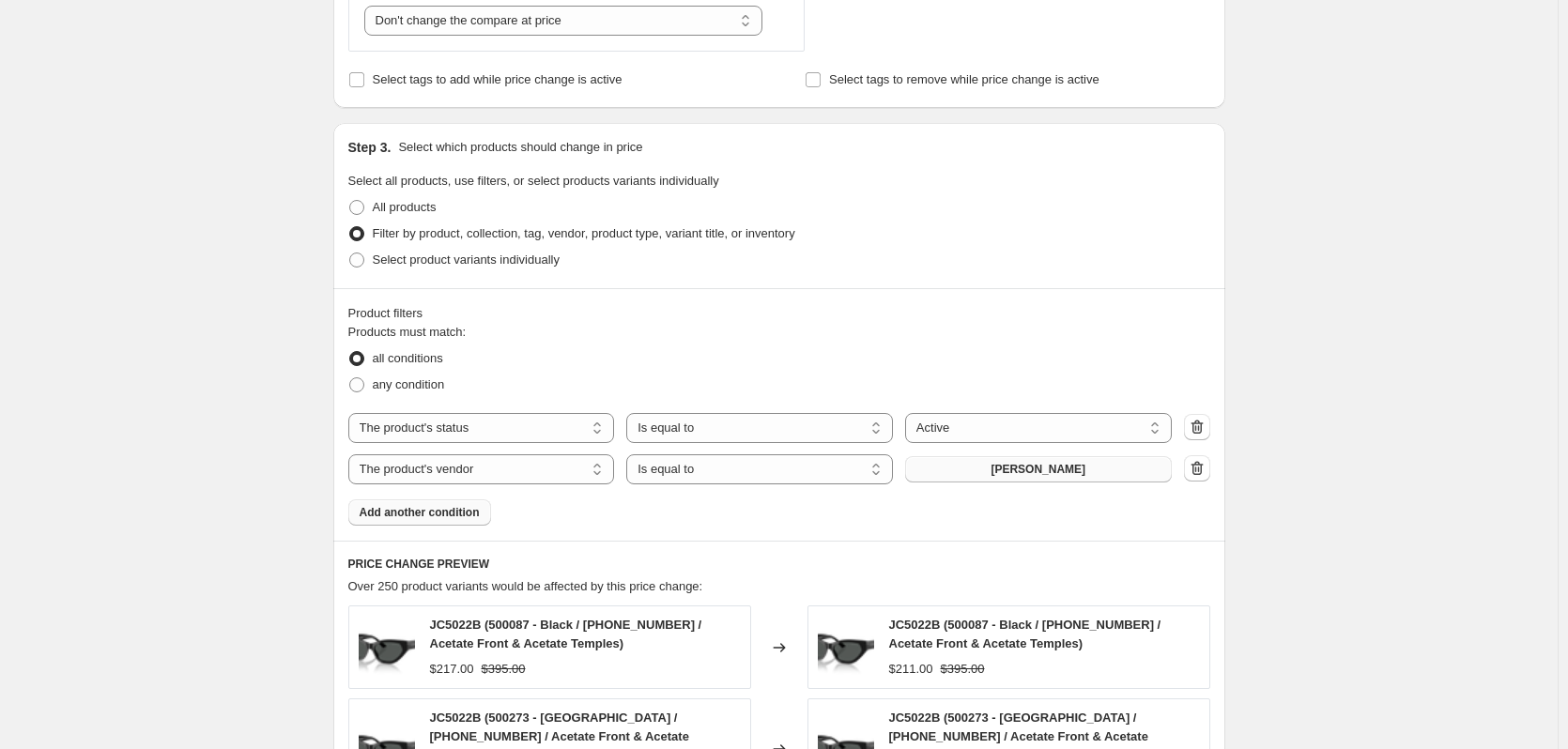
click at [1067, 466] on span "JIMMY CHOO SUNWEAR" at bounding box center [1038, 470] width 95 height 15
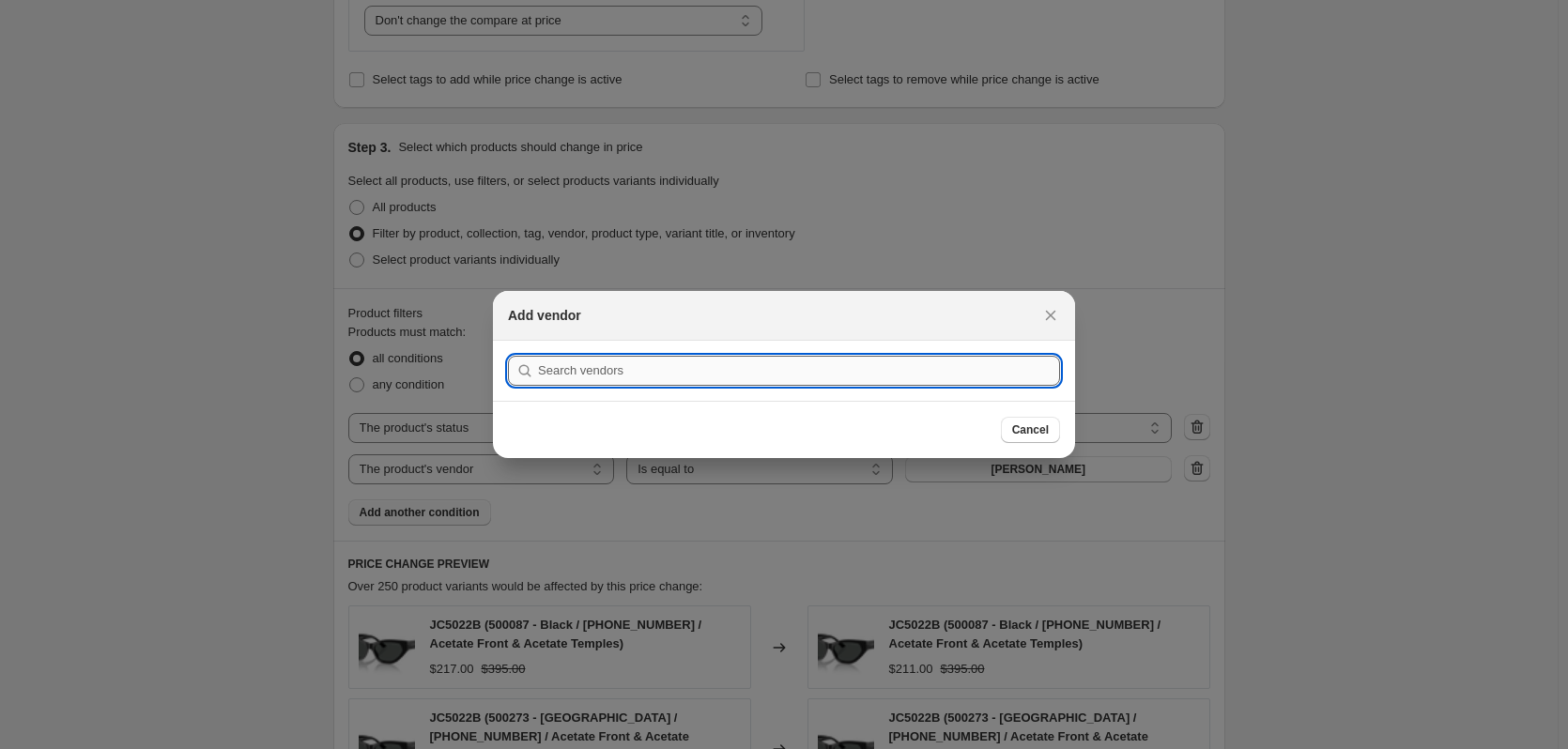
click at [647, 361] on input ":r8p:" at bounding box center [798, 371] width 522 height 30
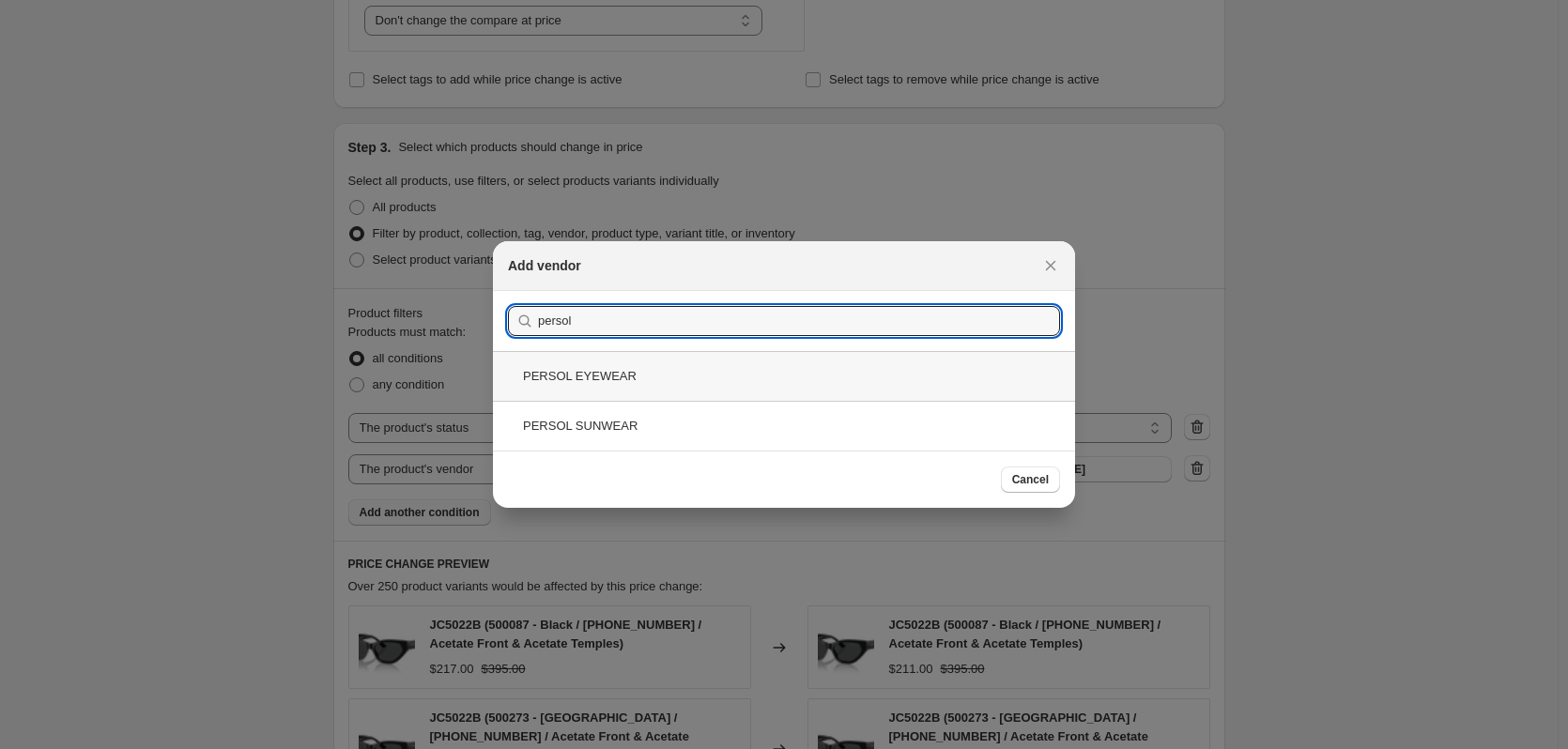
type input "persol"
click at [668, 380] on div "PERSOL EYEWEAR" at bounding box center [784, 376] width 583 height 49
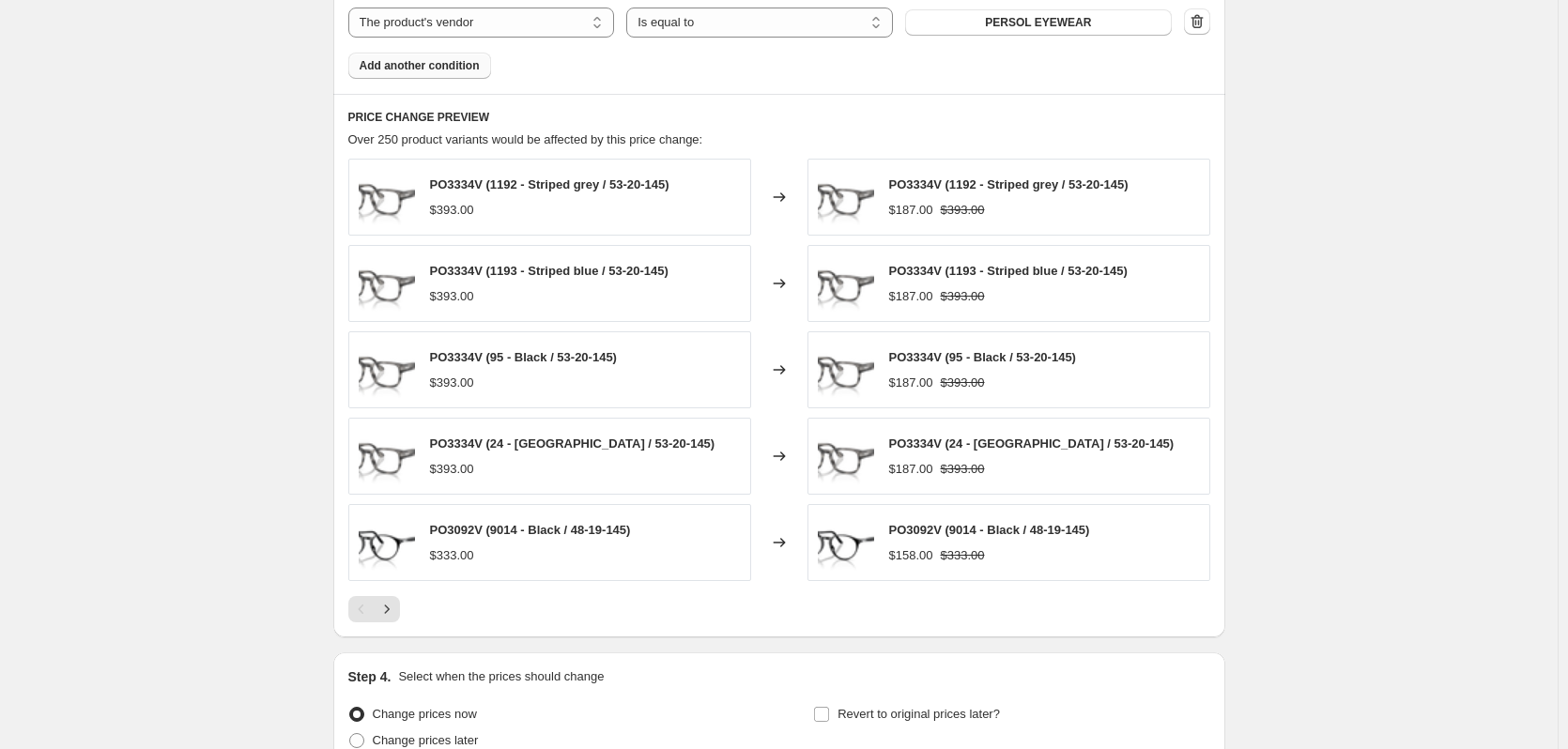
scroll to position [1406, 0]
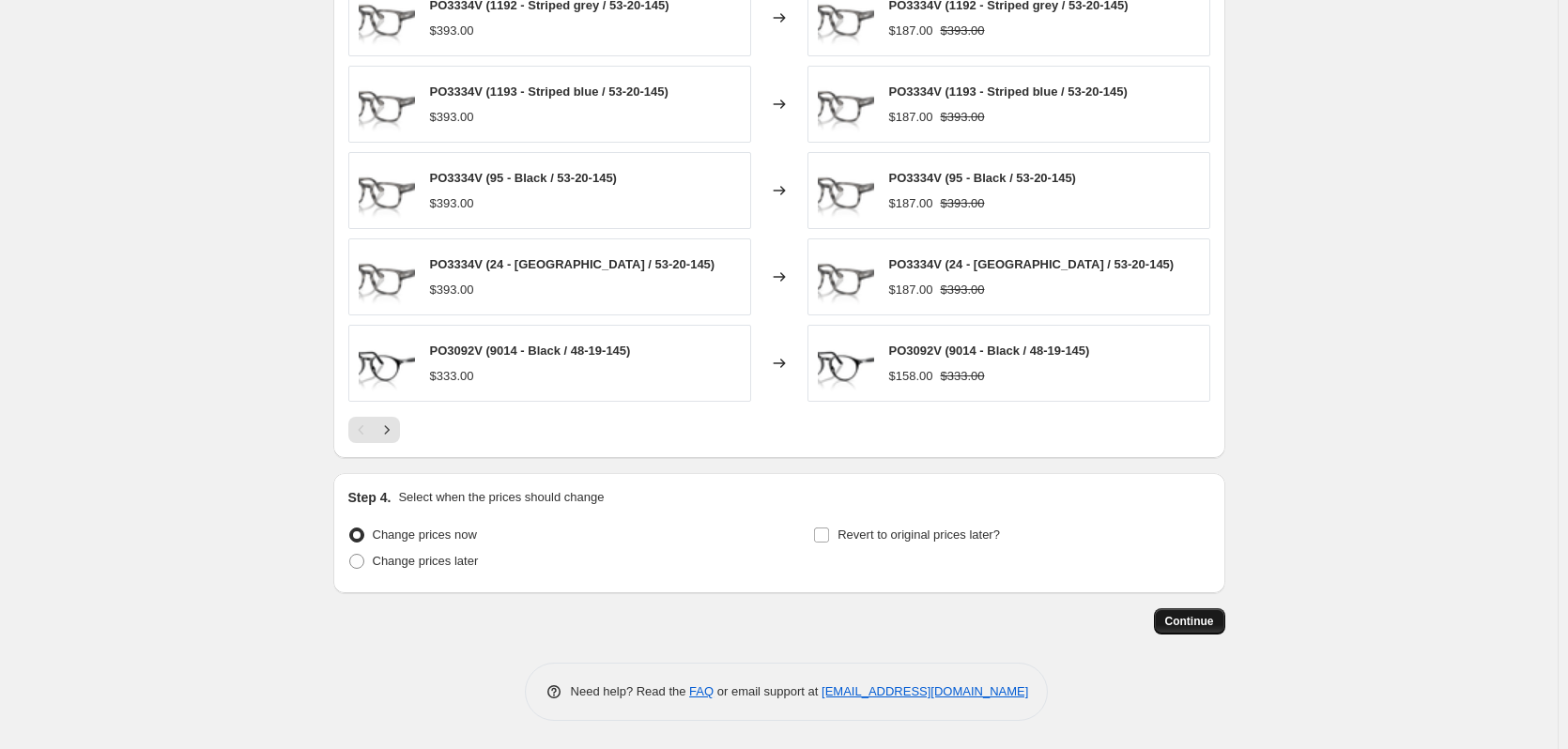
click at [1193, 625] on span "Continue" at bounding box center [1189, 622] width 48 height 15
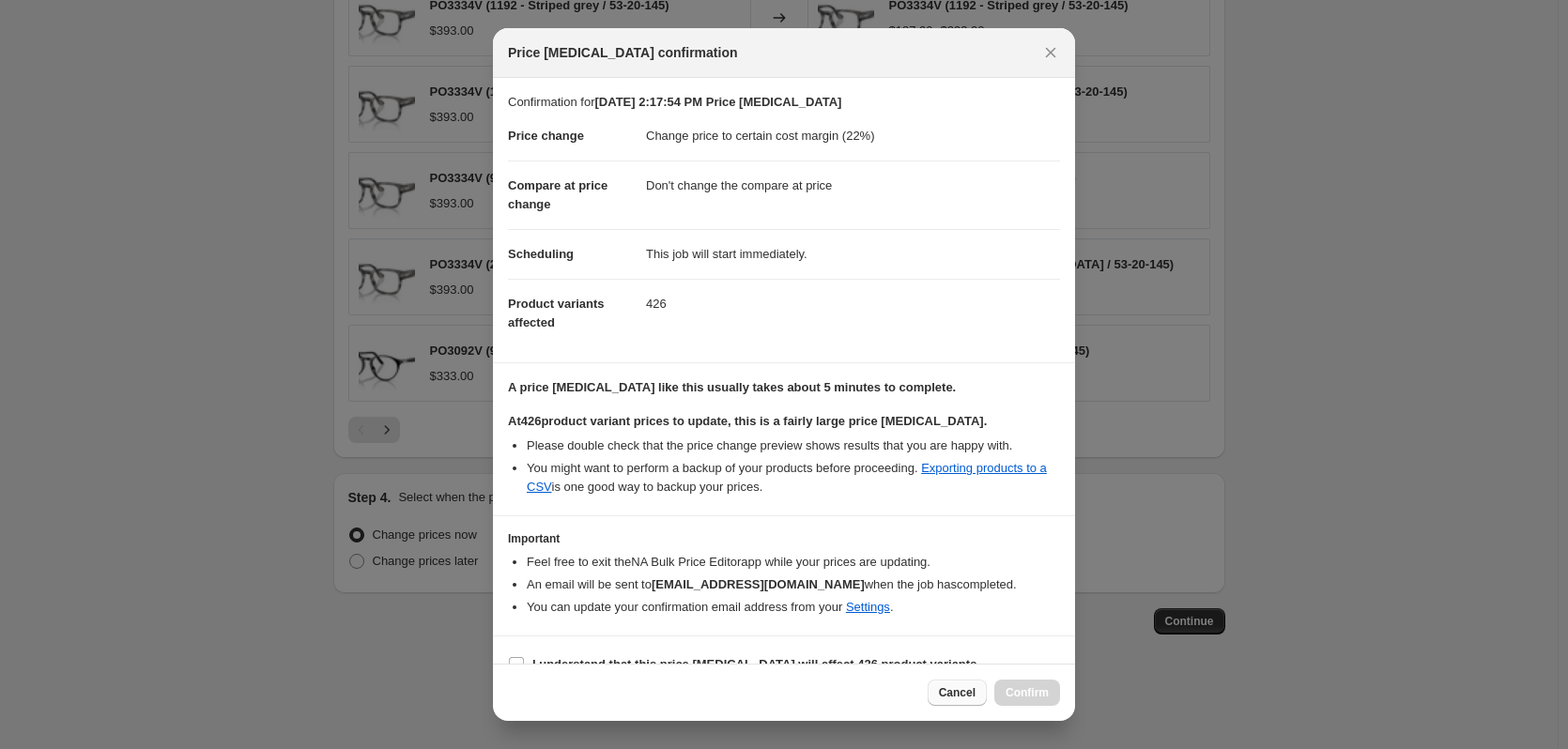
click at [954, 695] on span "Cancel" at bounding box center [957, 693] width 37 height 15
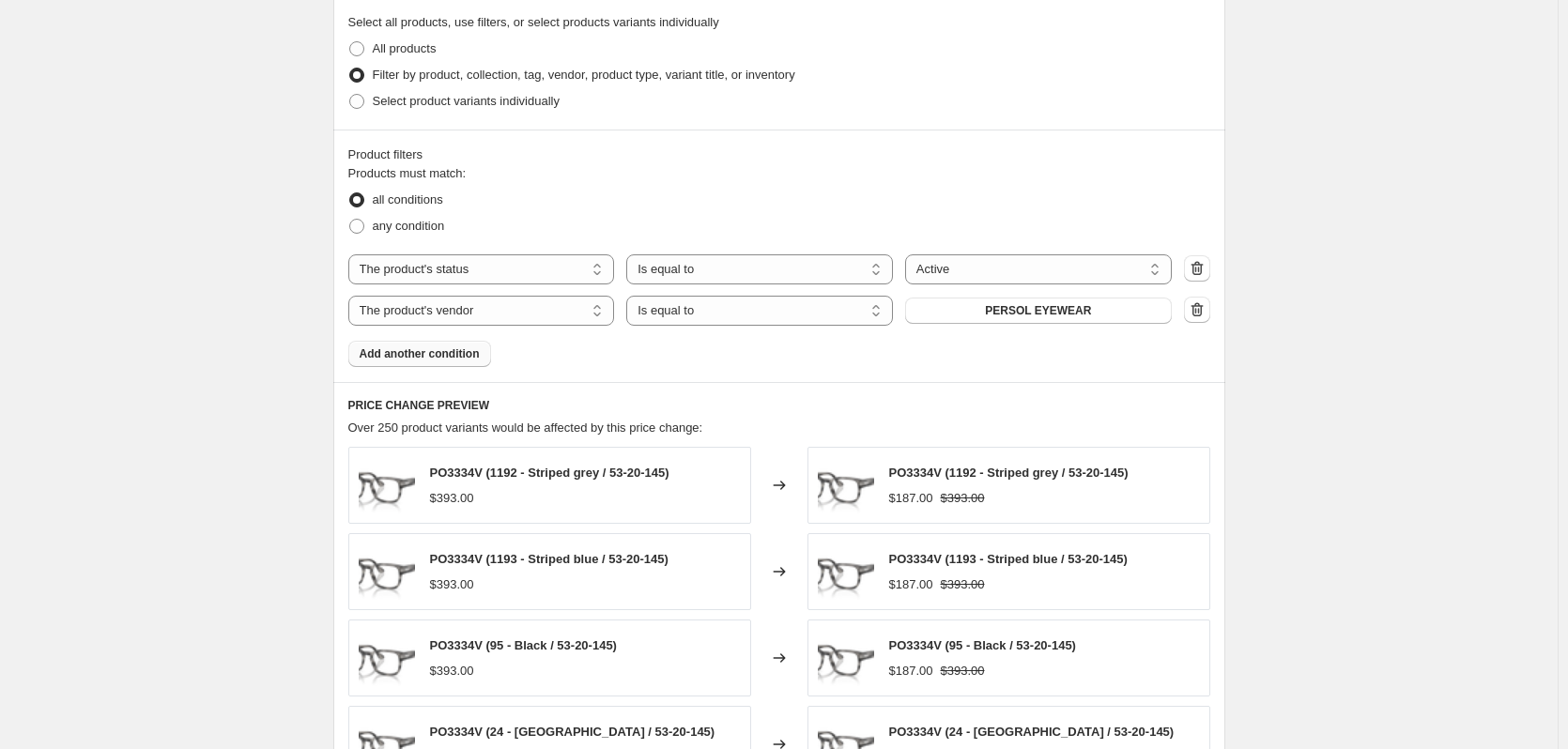
scroll to position [936, 0]
click at [958, 317] on button "PERSOL EYEWEAR" at bounding box center [1038, 312] width 267 height 27
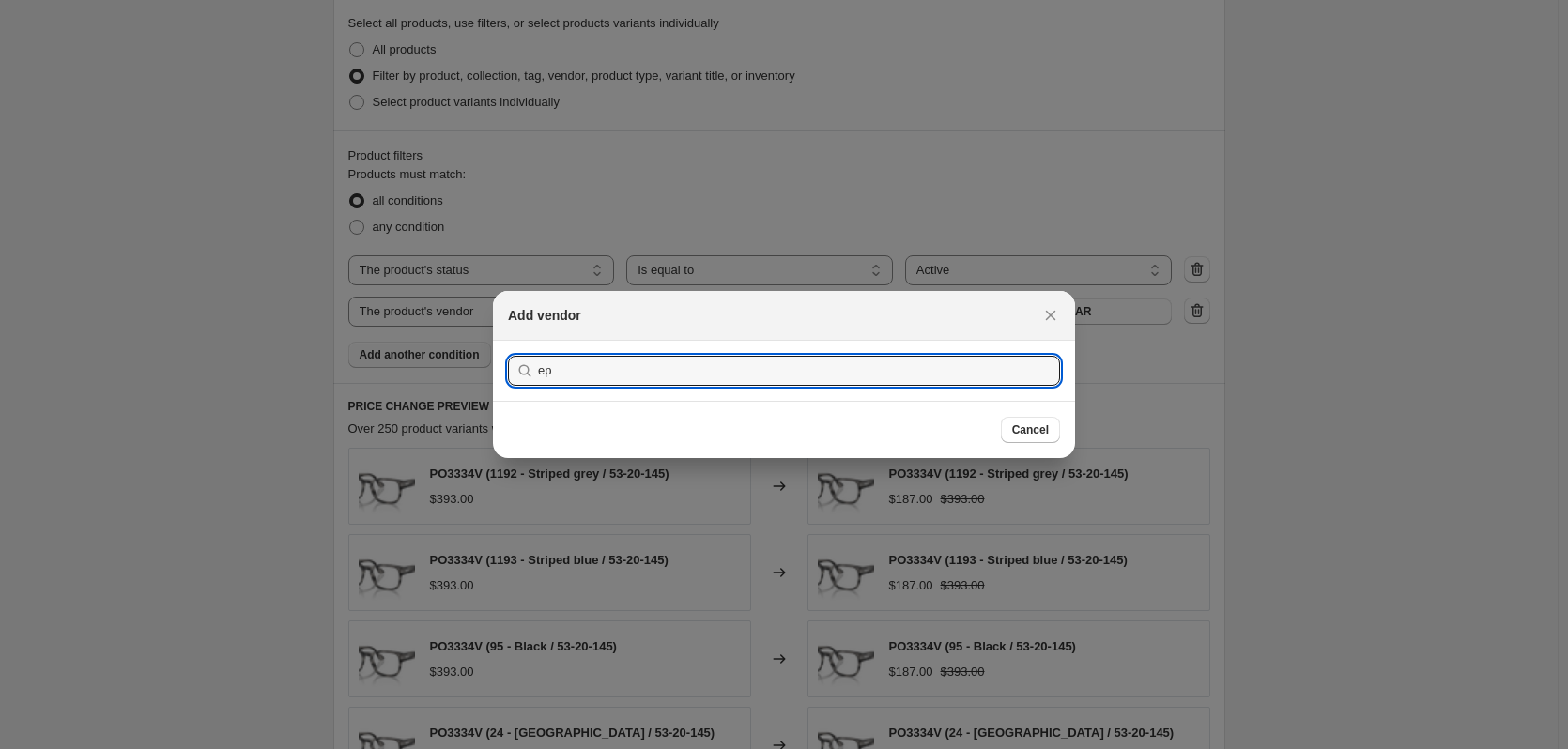
type input "e"
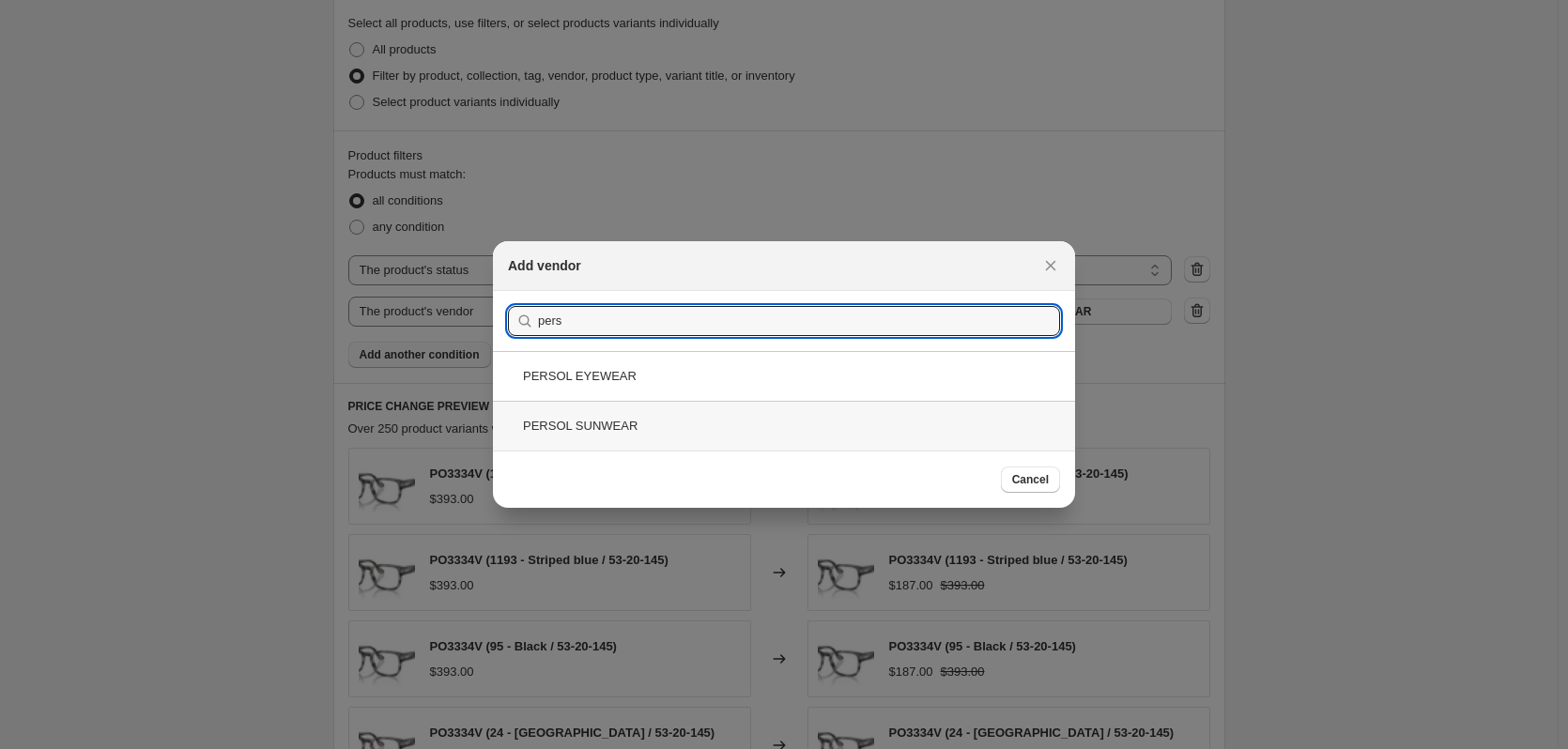
type input "pers"
click at [691, 424] on div "PERSOL SUNWEAR" at bounding box center [784, 426] width 583 height 49
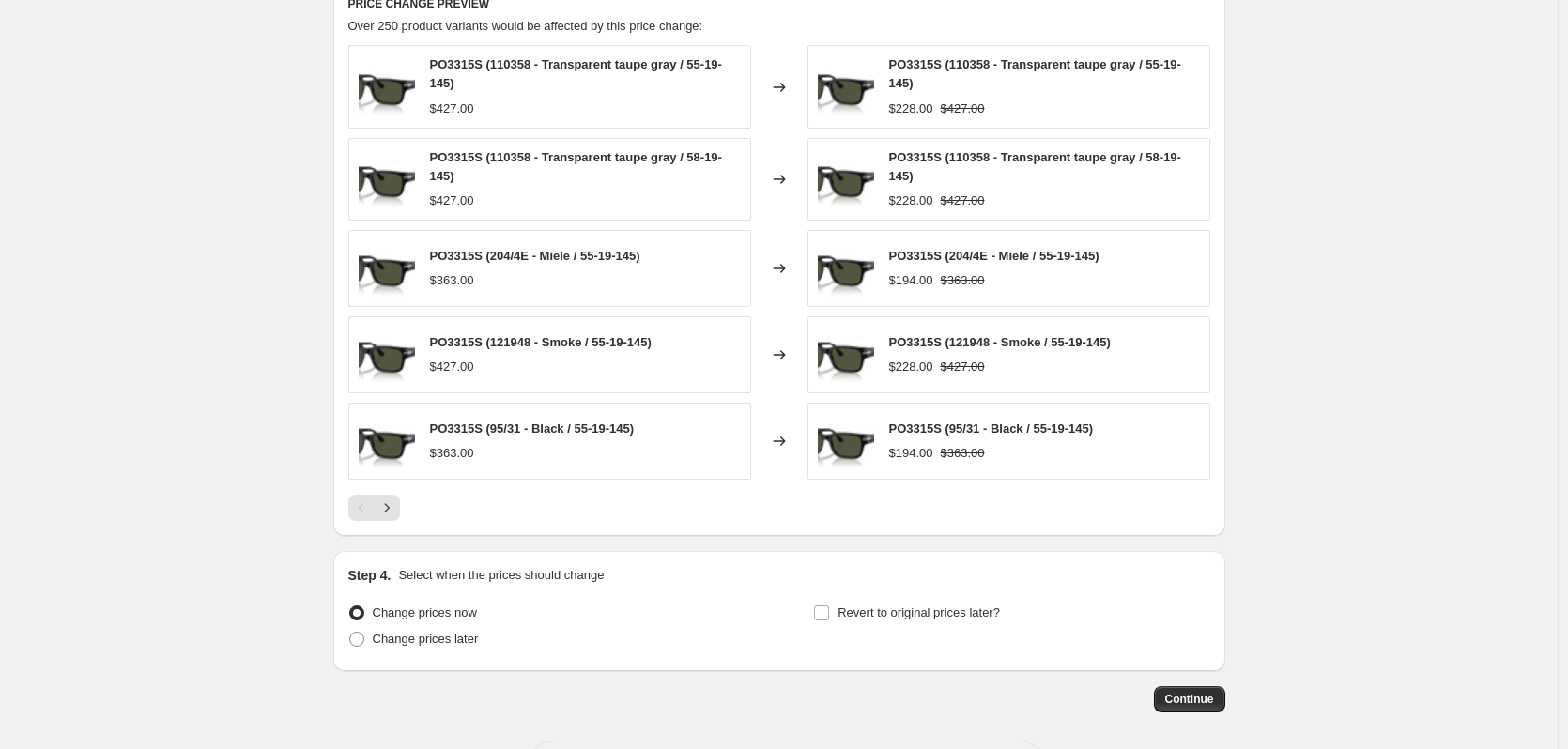
scroll to position [1418, 0]
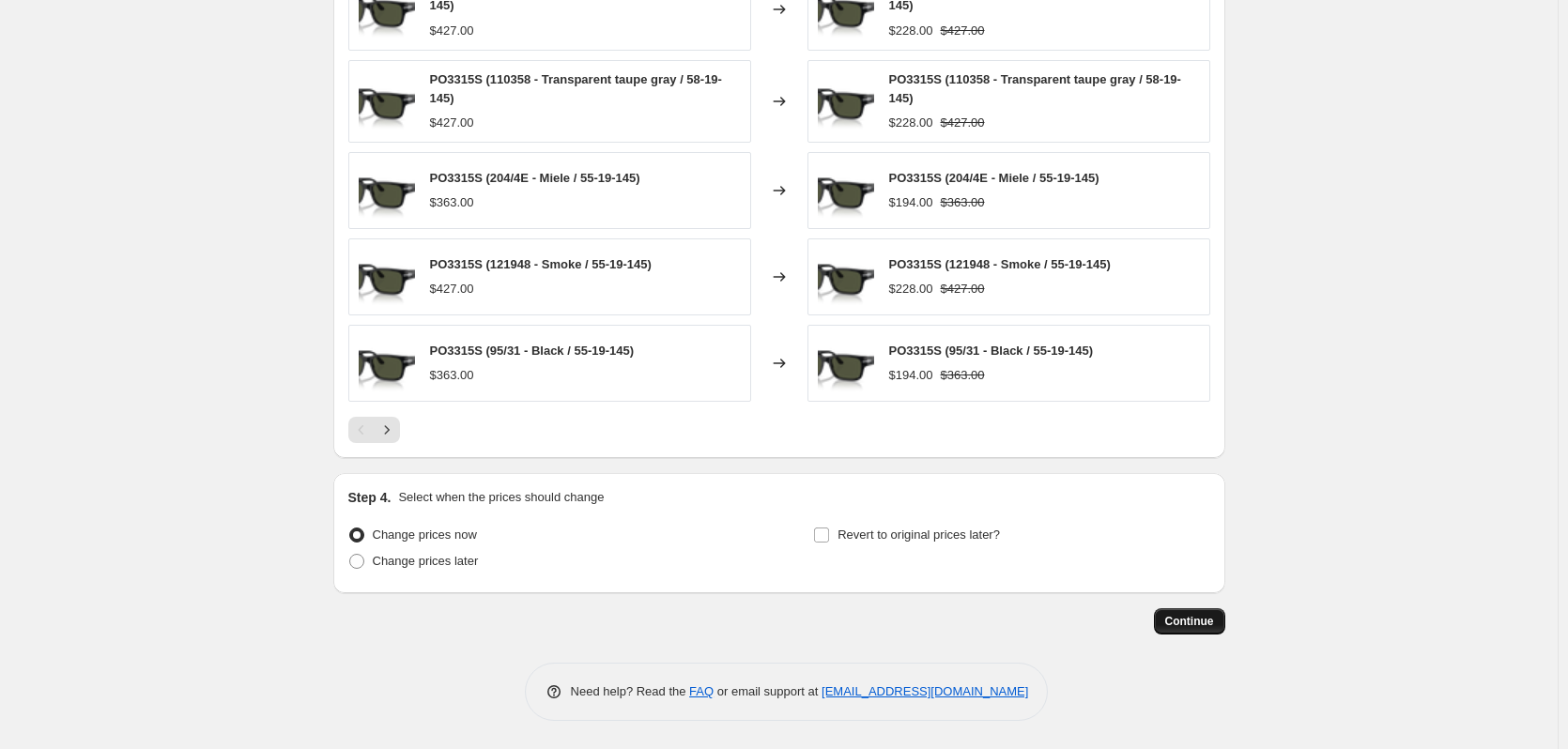
click at [1203, 634] on button "Continue" at bounding box center [1189, 622] width 71 height 27
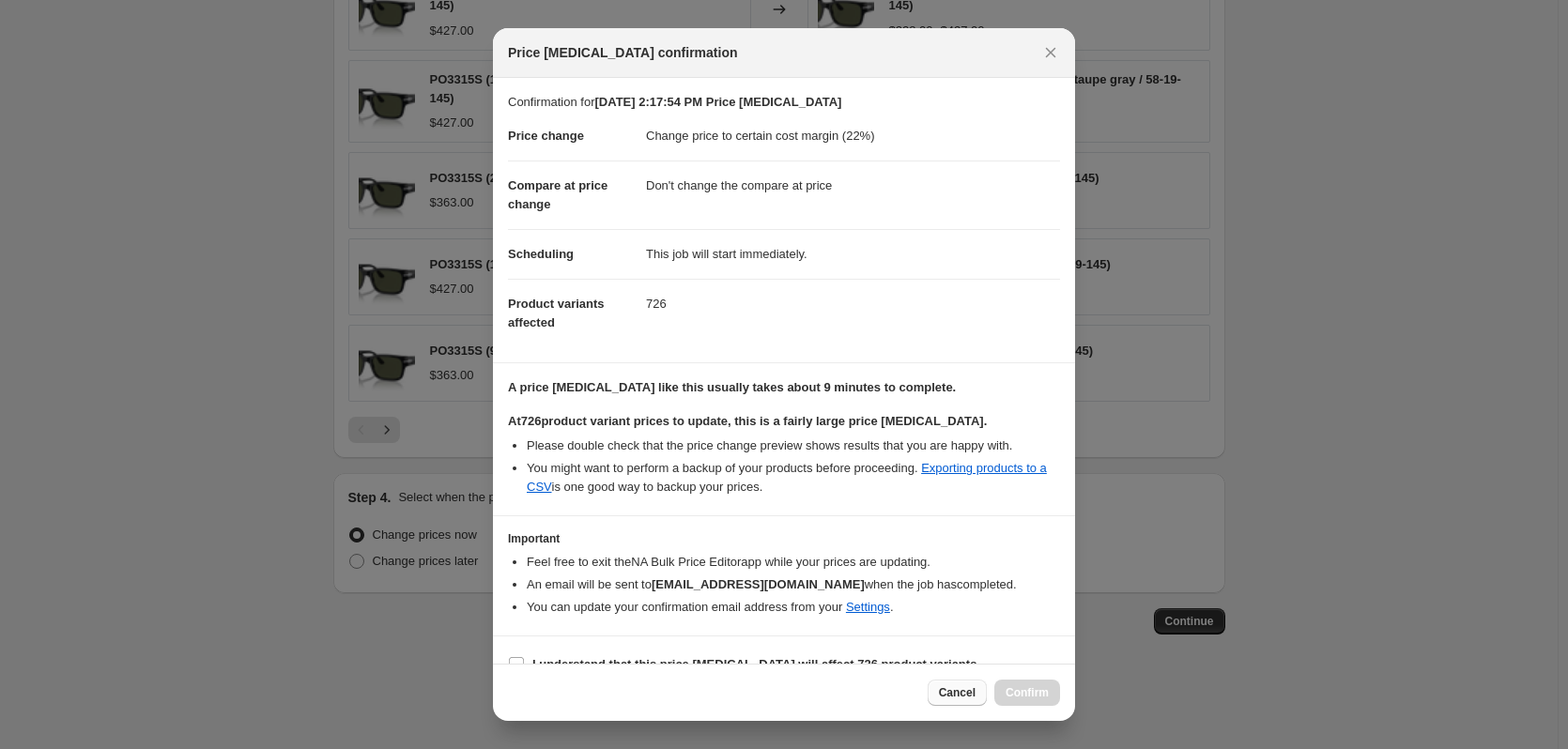
click at [967, 686] on span "Cancel" at bounding box center [957, 693] width 37 height 15
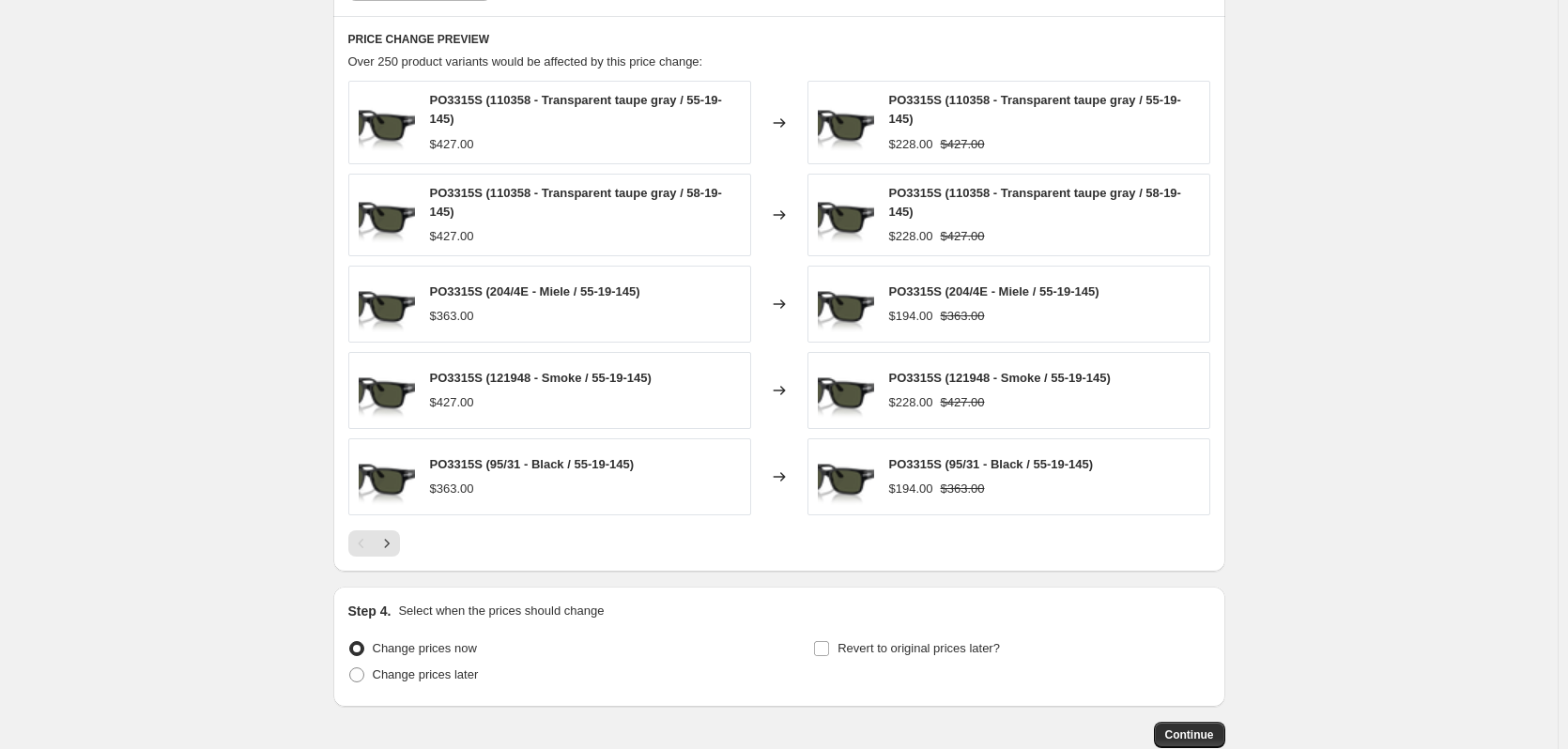
scroll to position [760, 0]
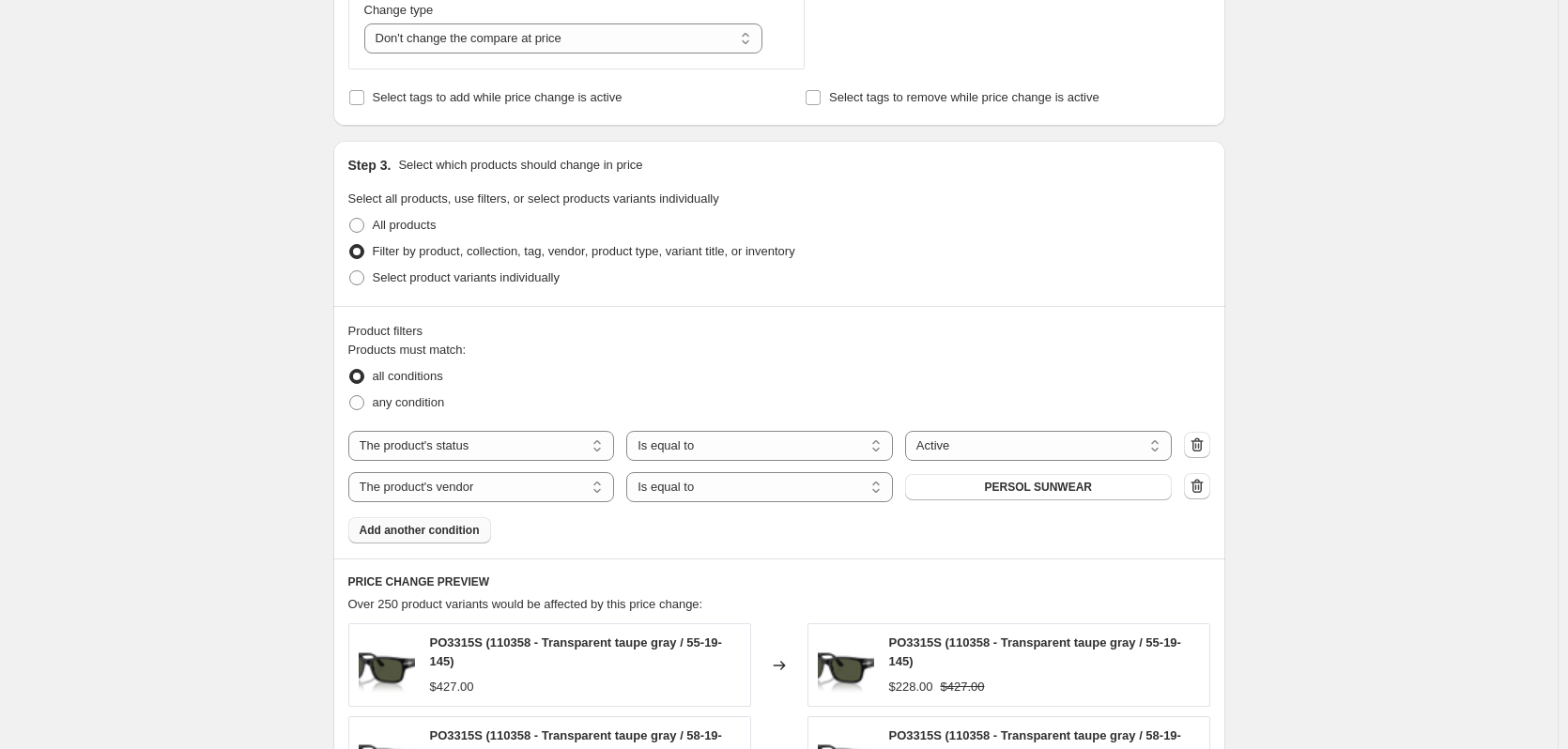
click at [1003, 472] on div "The product The product's collection The product's tag The product's vendor The…" at bounding box center [760, 488] width 824 height 30
click at [1007, 482] on span "PERSOL SUNWEAR" at bounding box center [1038, 488] width 107 height 15
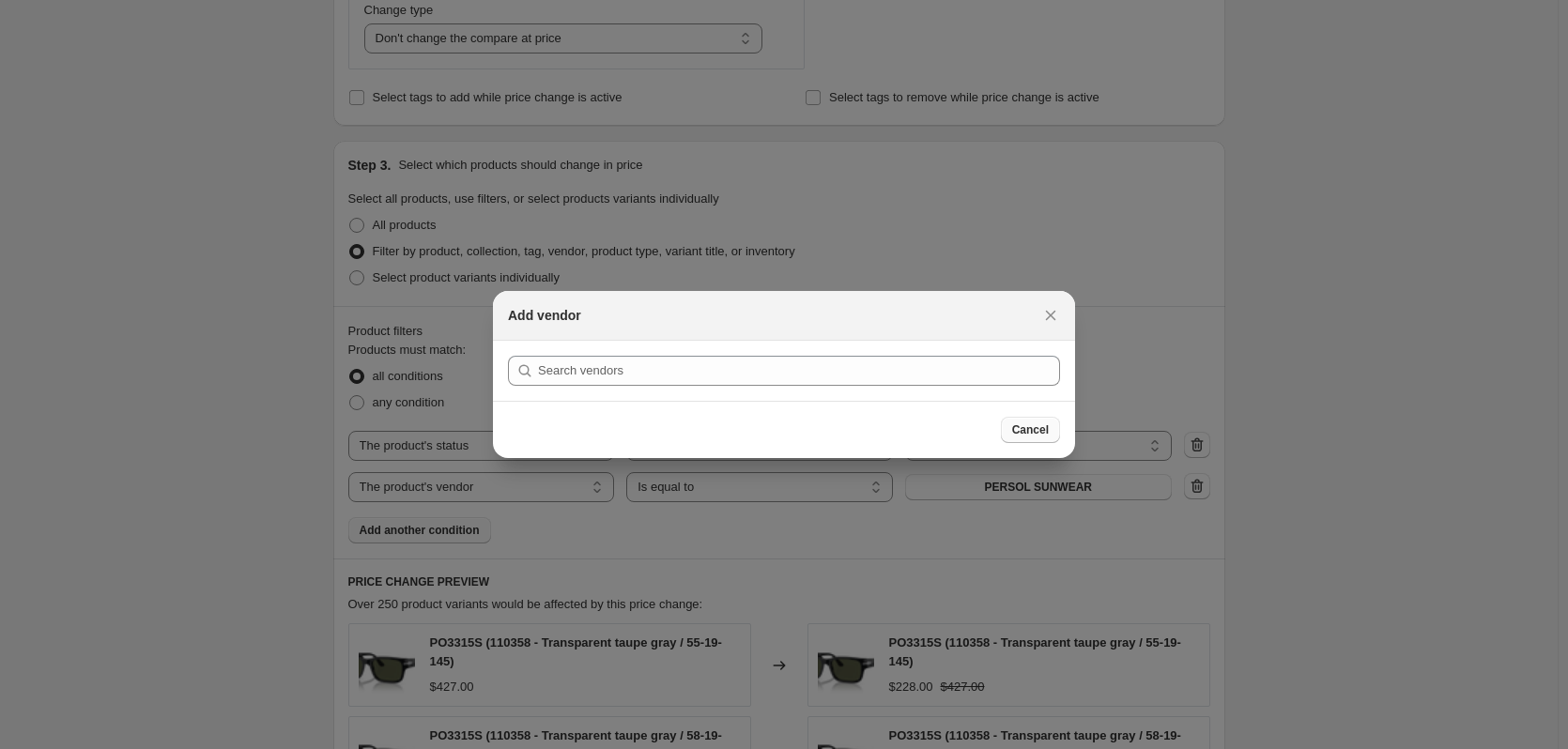
click at [1017, 436] on span "Cancel" at bounding box center [1030, 431] width 37 height 15
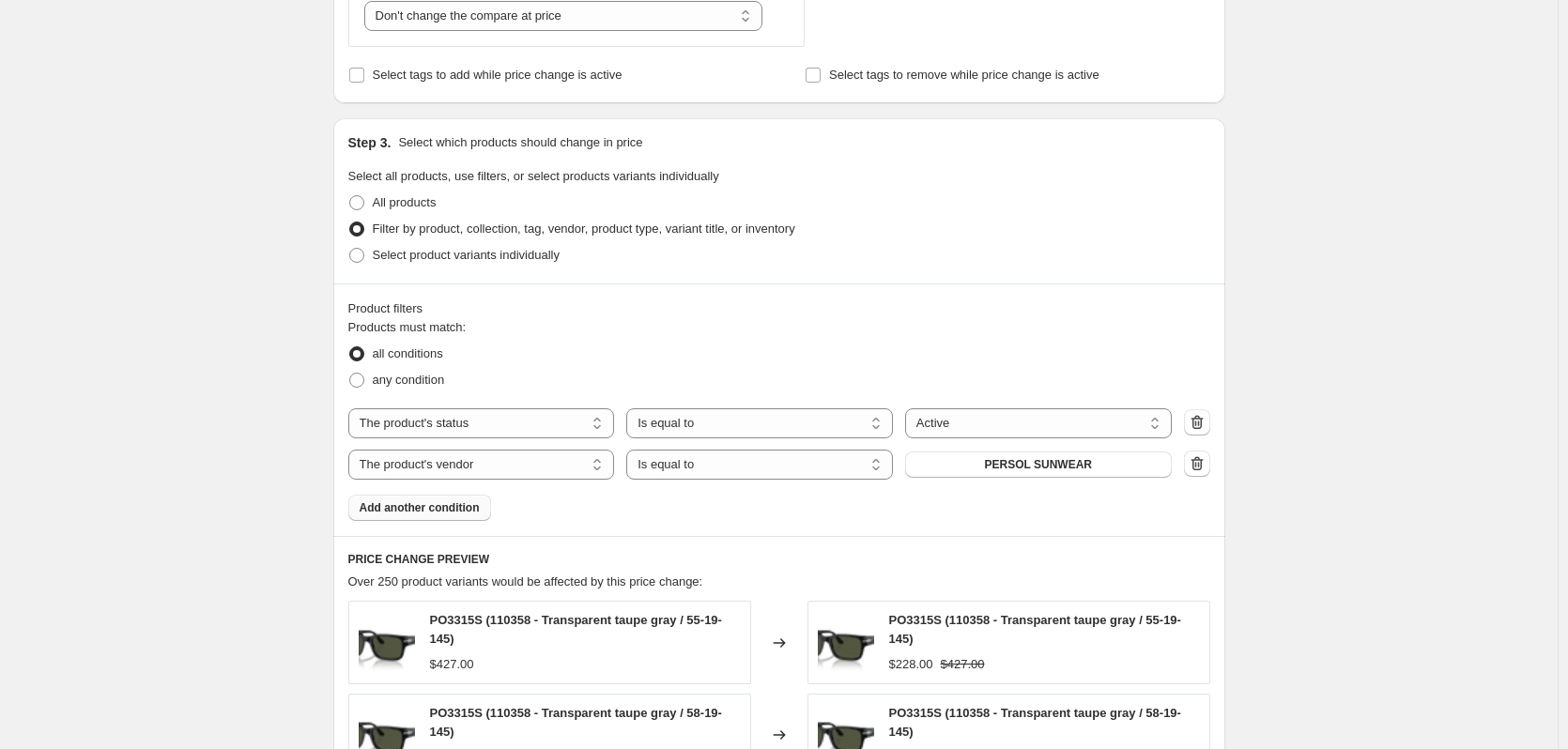
scroll to position [855, 0]
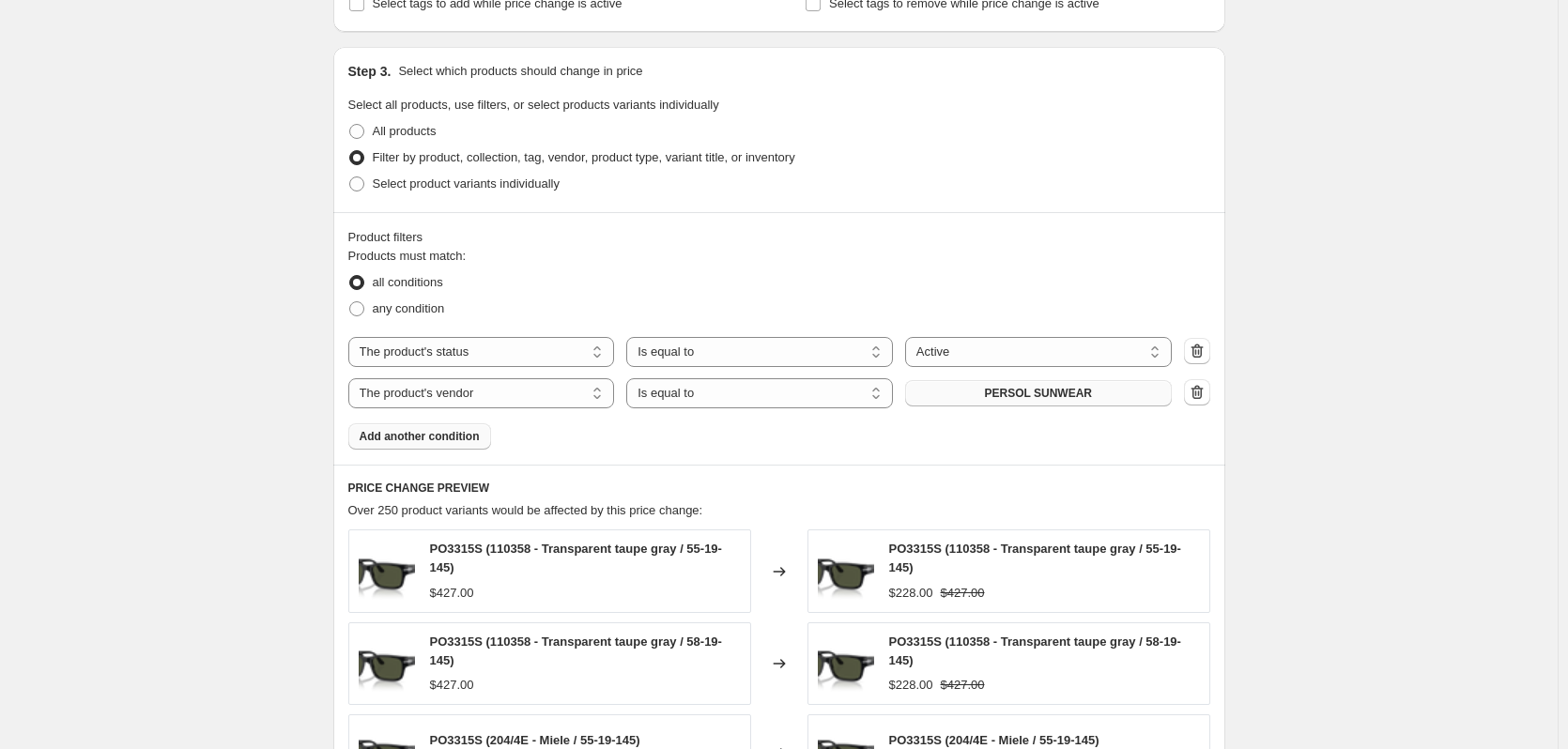
click at [1046, 393] on span "PERSOL SUNWEAR" at bounding box center [1038, 394] width 107 height 15
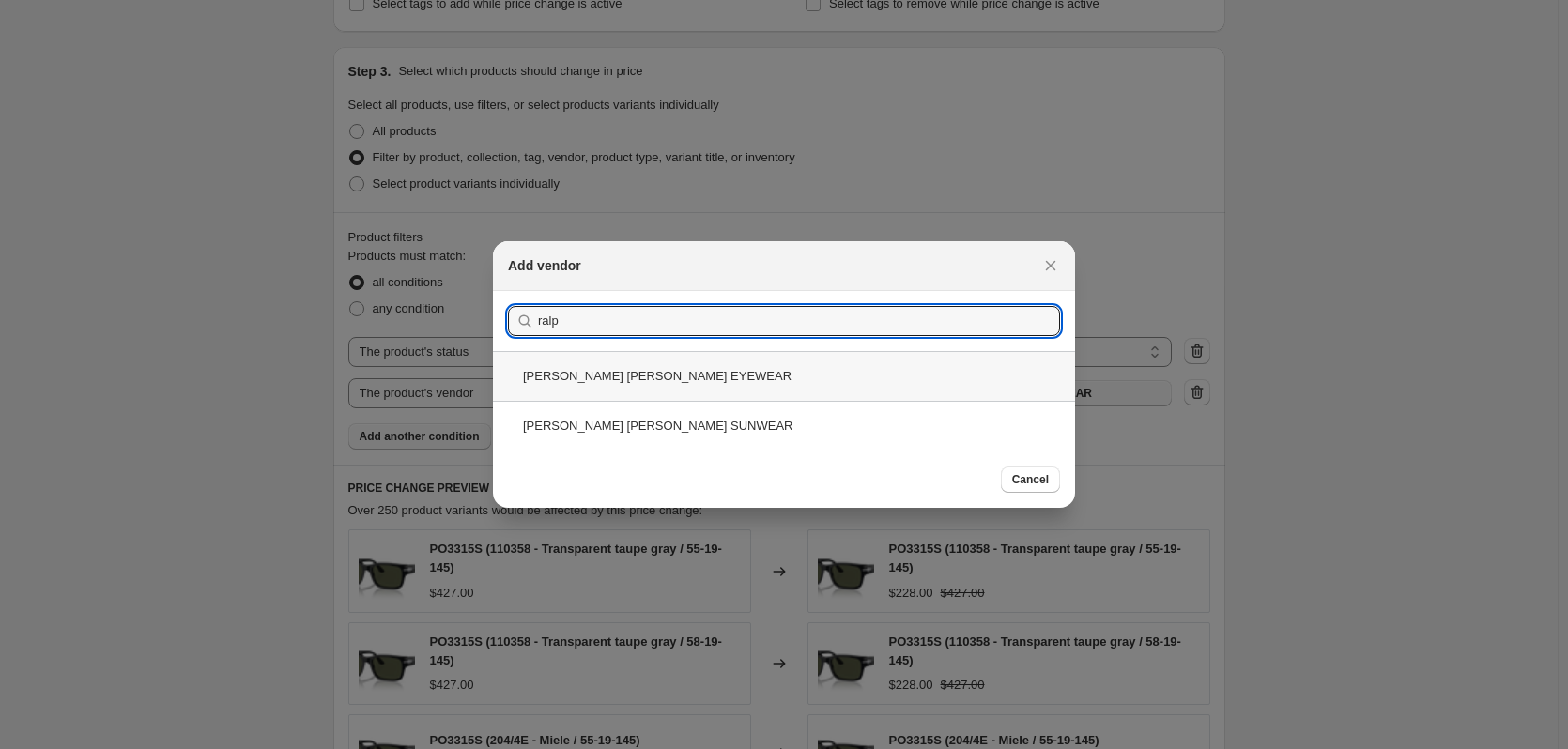
type input "ralp"
click at [623, 382] on div "RALPH LAUREN EYEWEAR" at bounding box center [784, 376] width 583 height 49
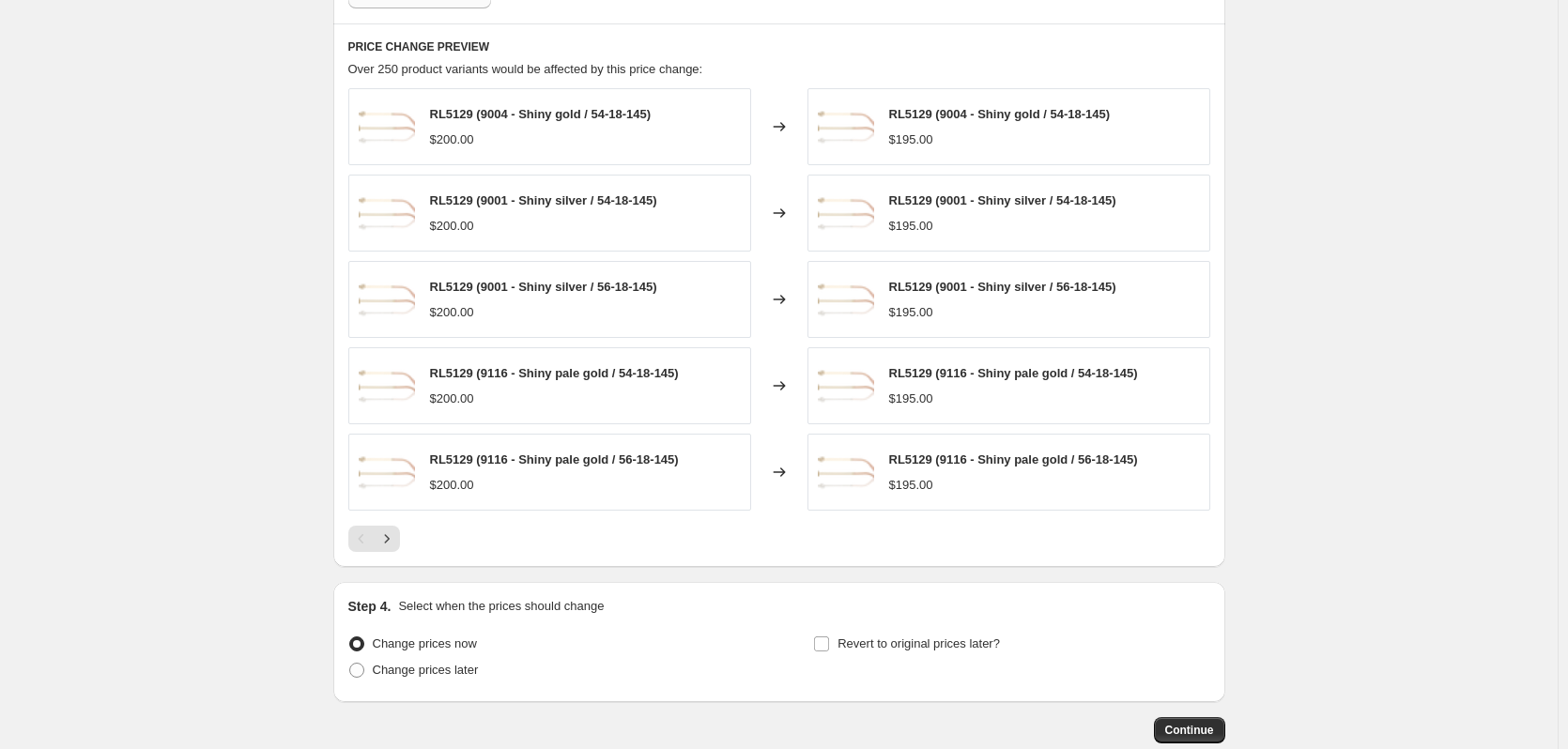
scroll to position [1406, 0]
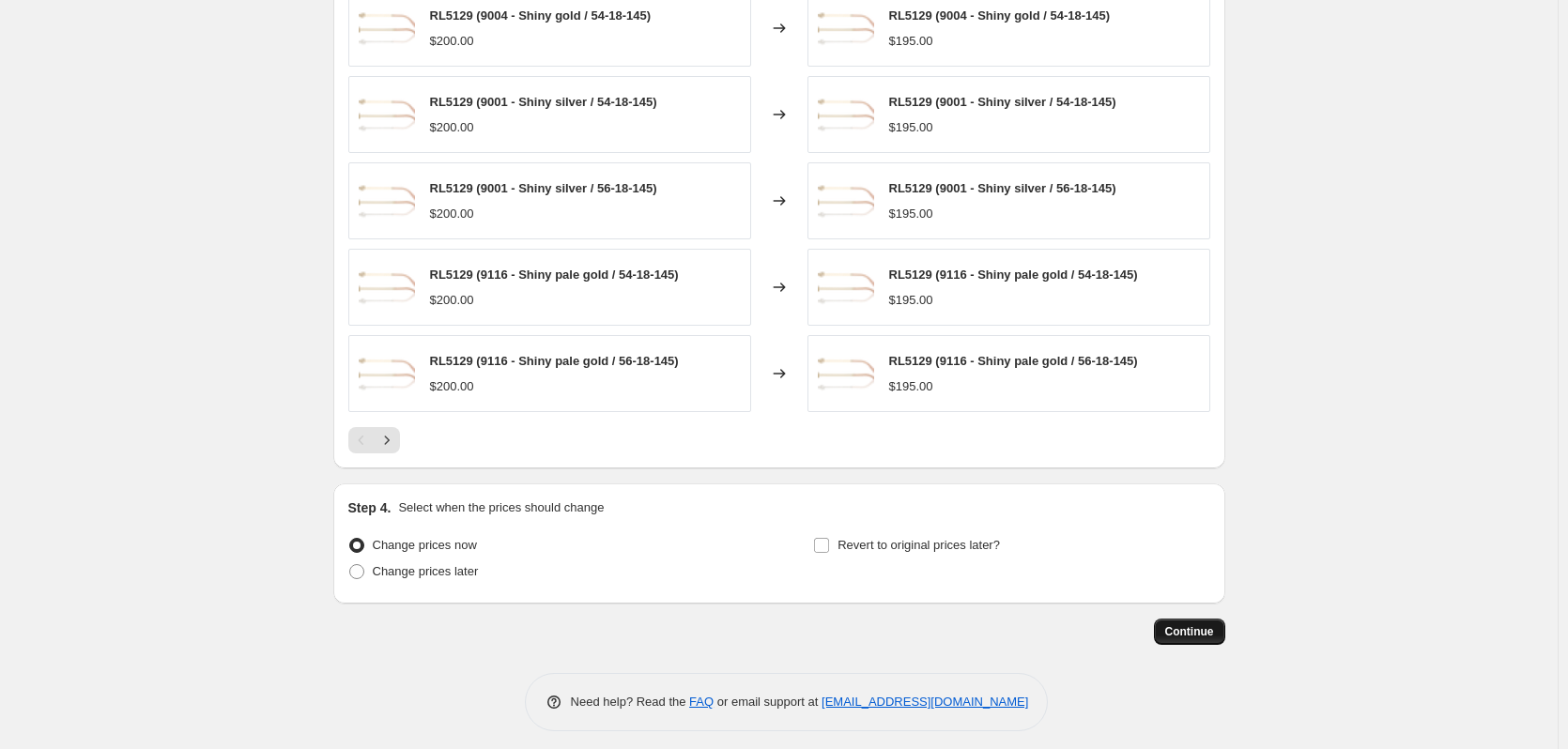
click at [1165, 626] on button "Continue" at bounding box center [1189, 632] width 71 height 27
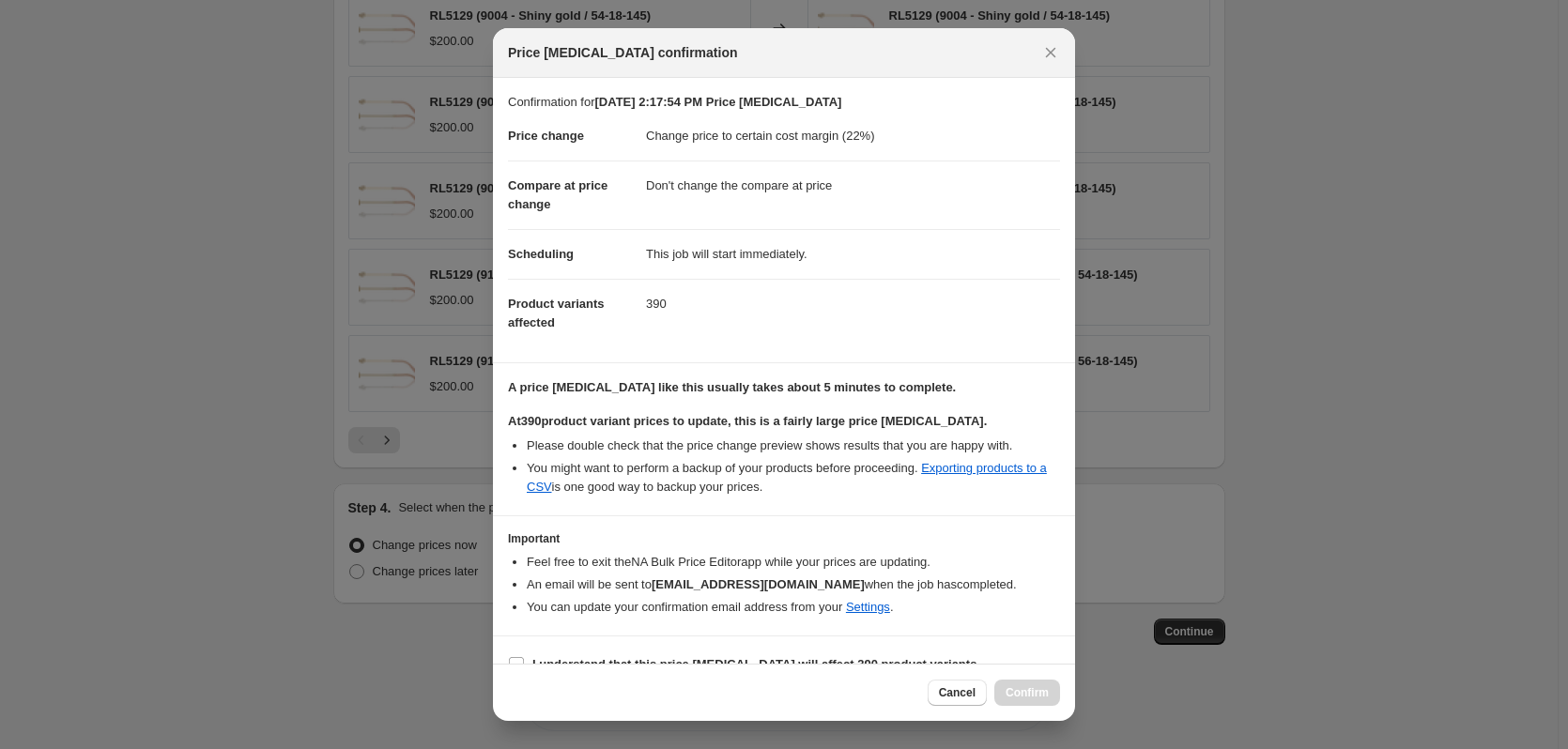
drag, startPoint x: 965, startPoint y: 691, endPoint x: 982, endPoint y: 663, distance: 32.8
click at [965, 691] on span "Cancel" at bounding box center [957, 693] width 37 height 15
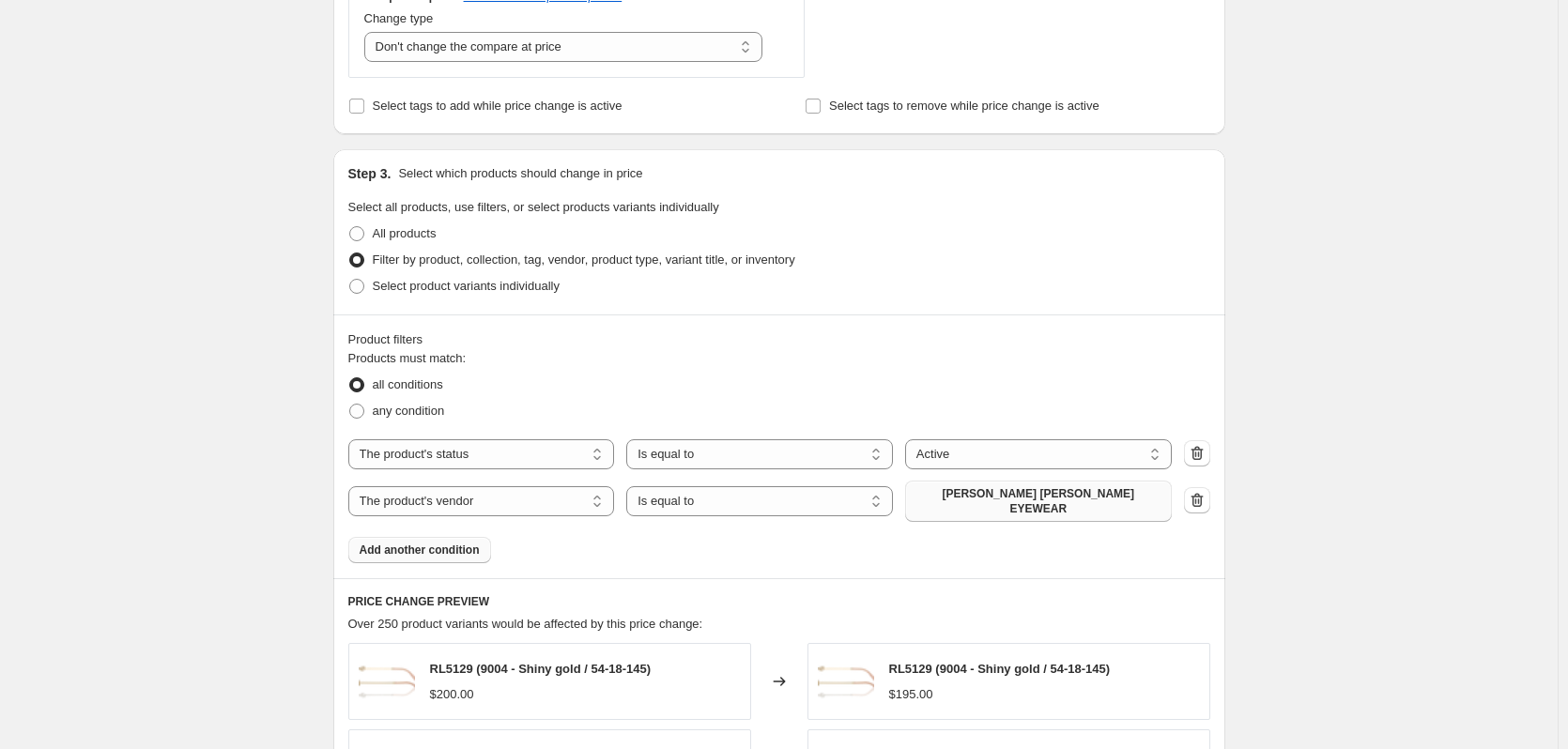
scroll to position [842, 0]
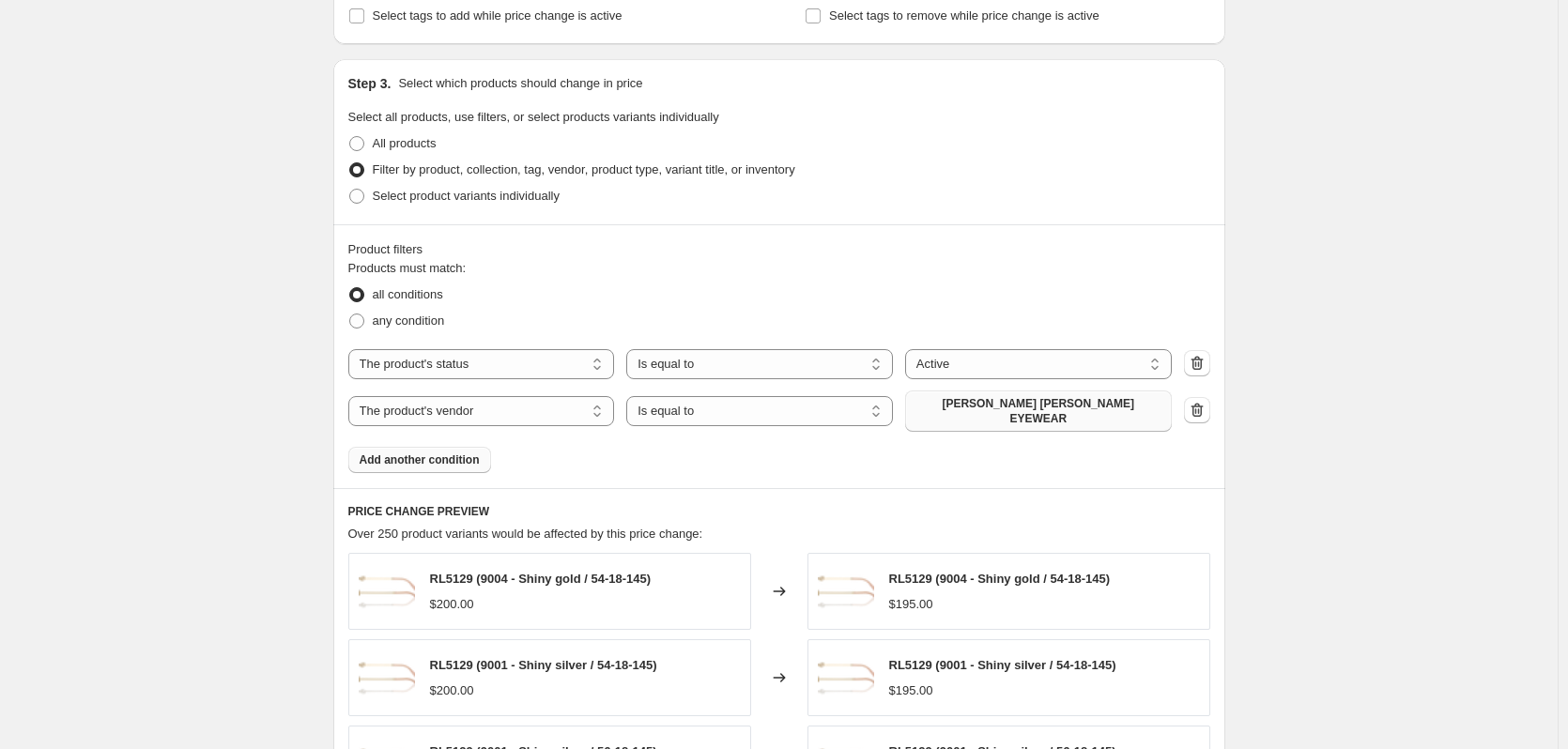
click at [1032, 414] on button "RALPH LAUREN EYEWEAR" at bounding box center [1038, 411] width 267 height 41
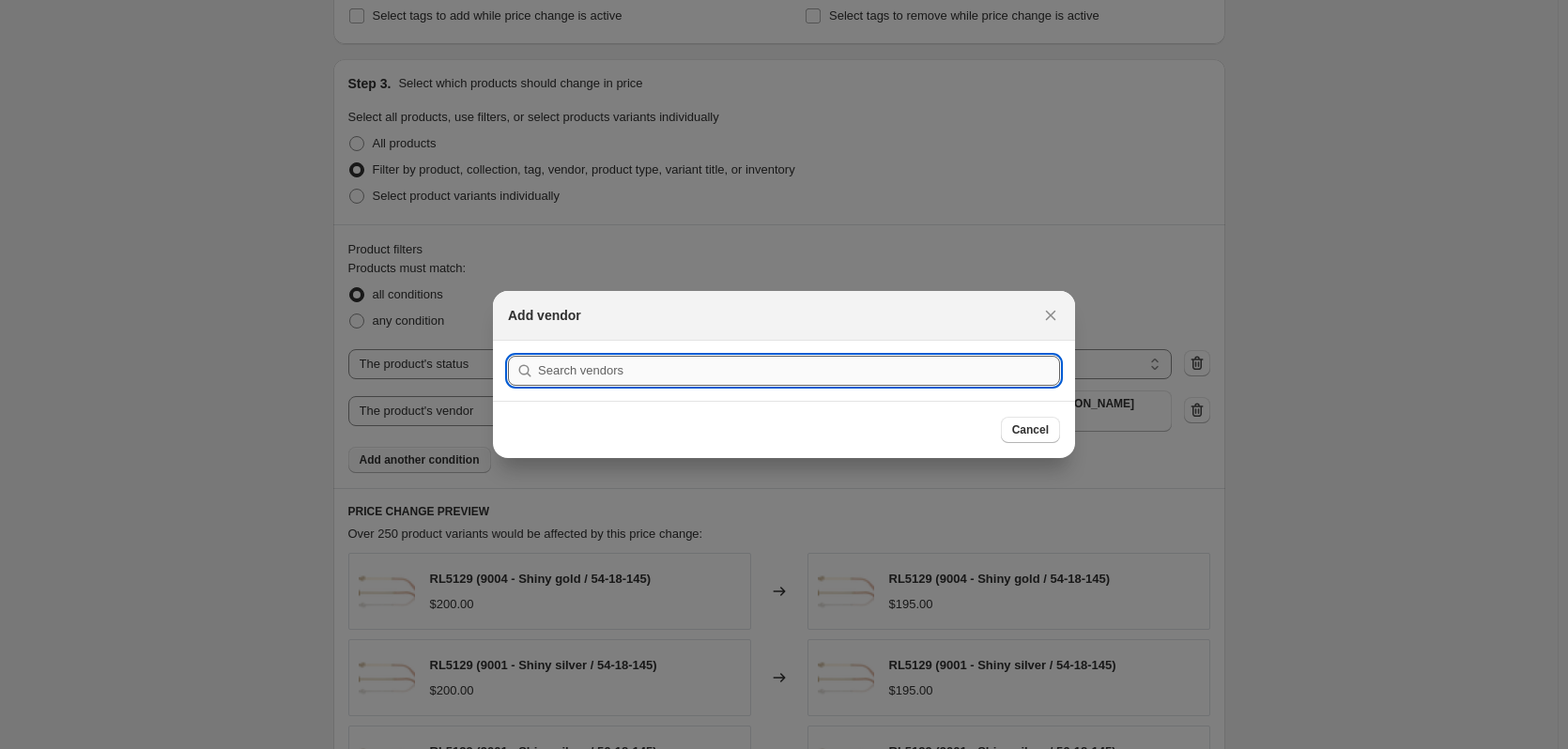
click at [621, 383] on input ":r8p:" at bounding box center [798, 371] width 522 height 30
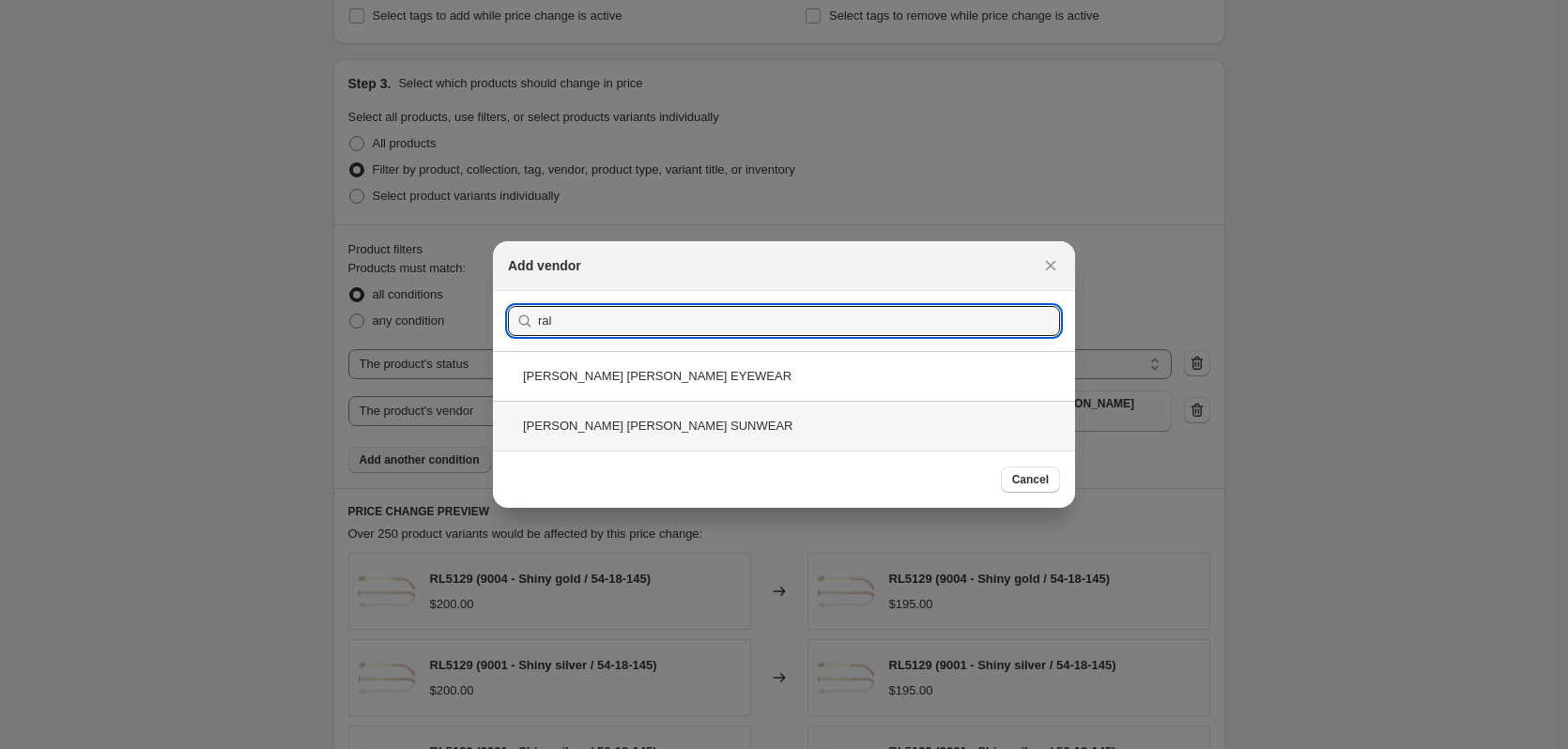
type input "ral"
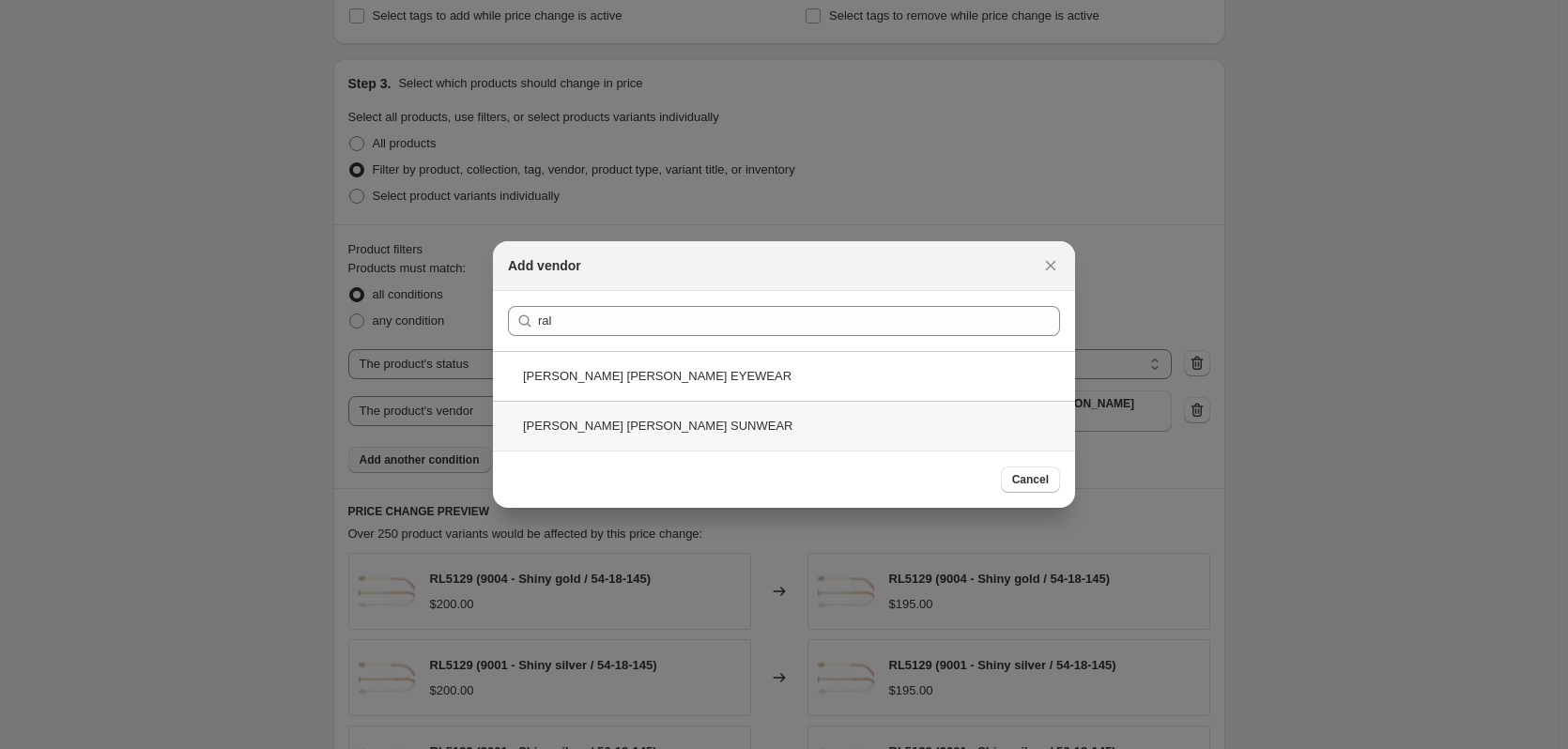
click at [687, 423] on div "RALPH LAUREN SUNWEAR" at bounding box center [784, 426] width 583 height 49
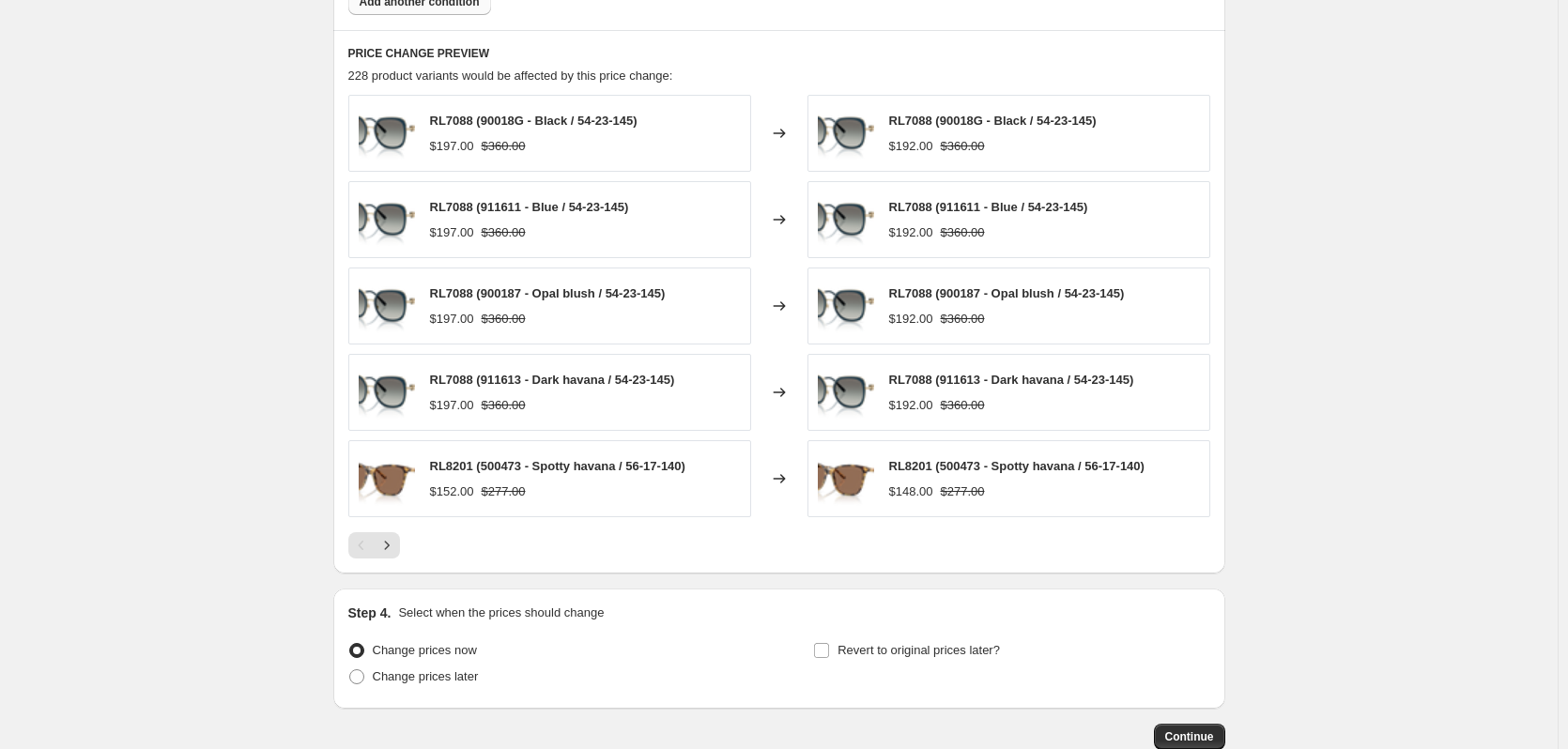
scroll to position [1406, 0]
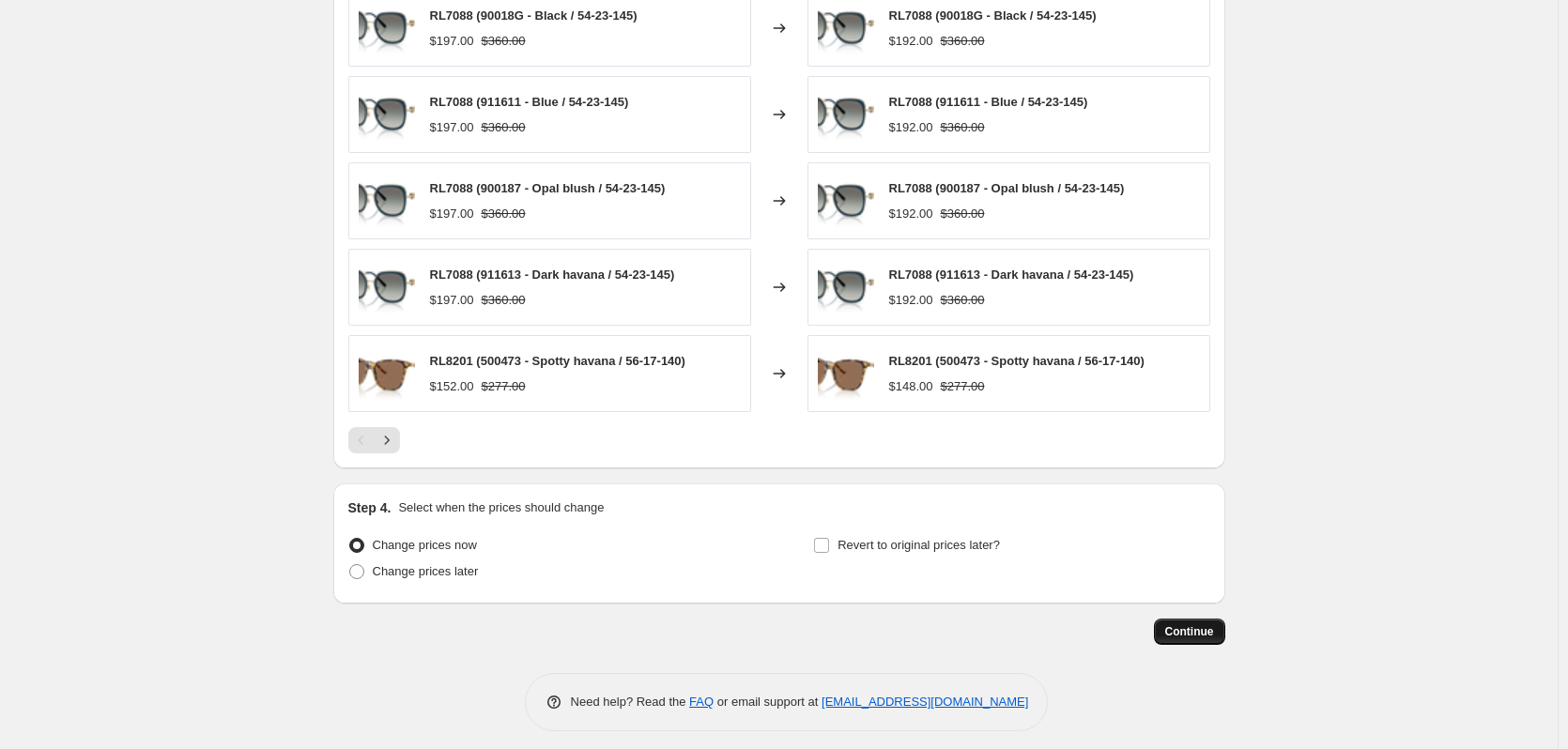
click at [1181, 624] on span "Continue" at bounding box center [1189, 632] width 48 height 15
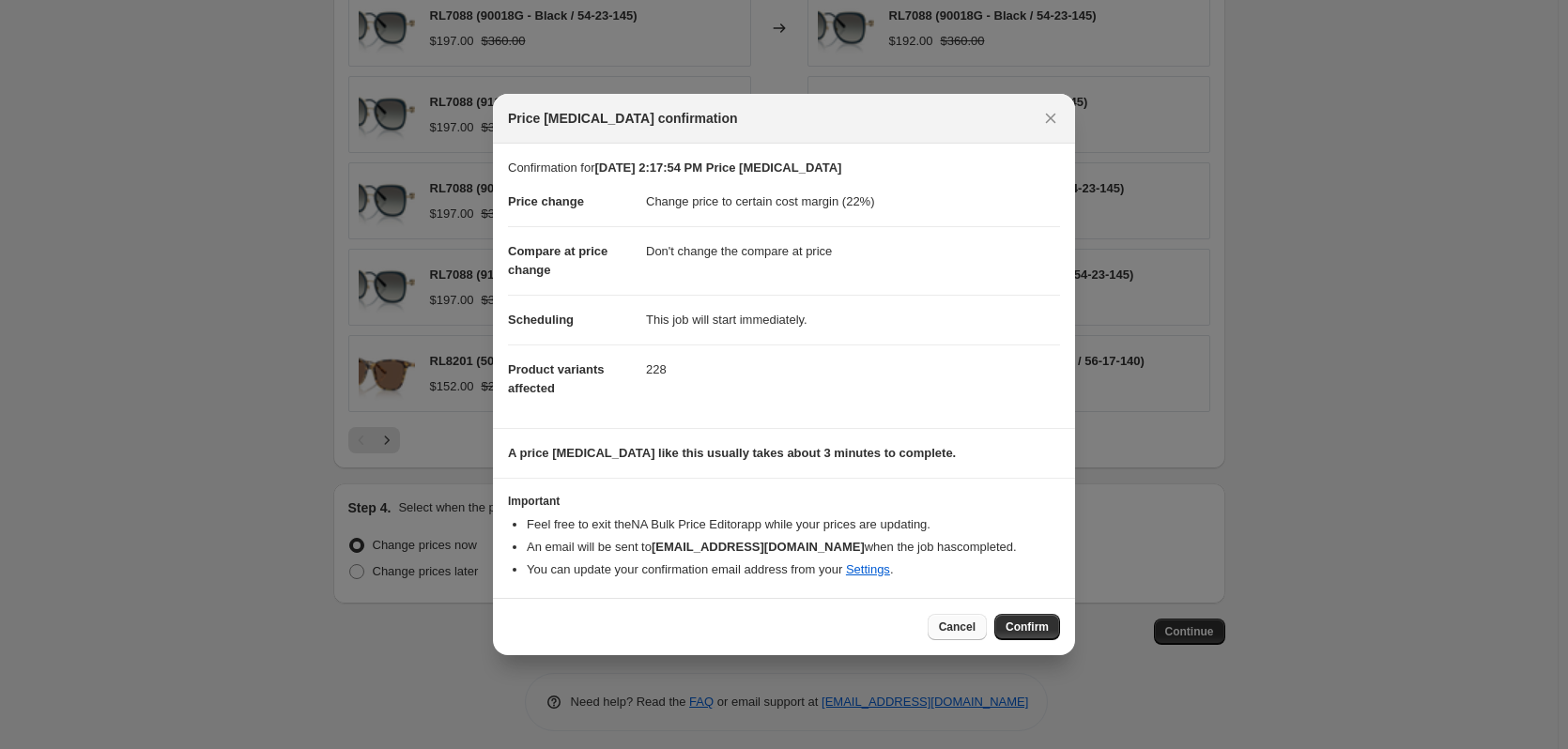
click at [952, 636] on button "Cancel" at bounding box center [957, 627] width 59 height 27
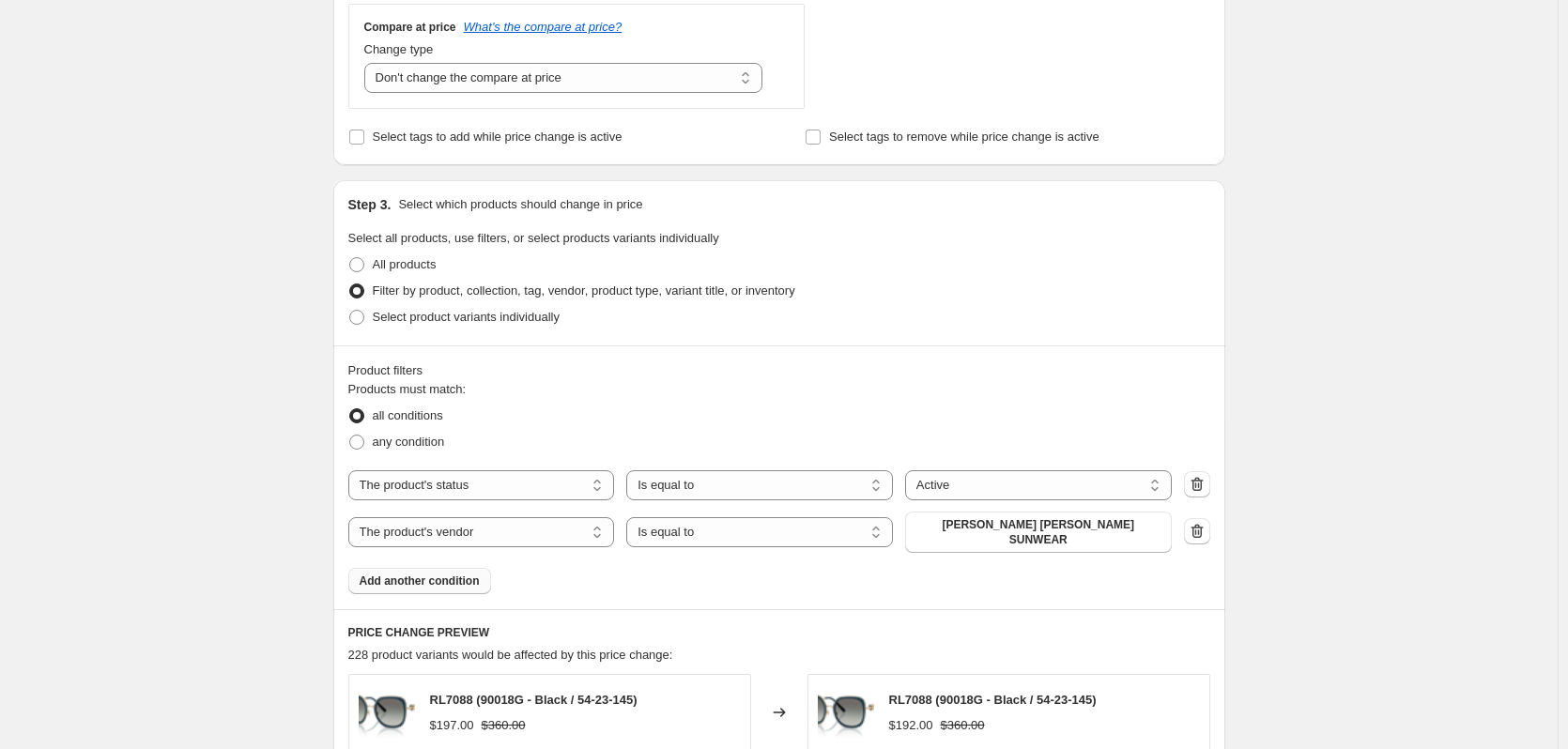
scroll to position [655, 0]
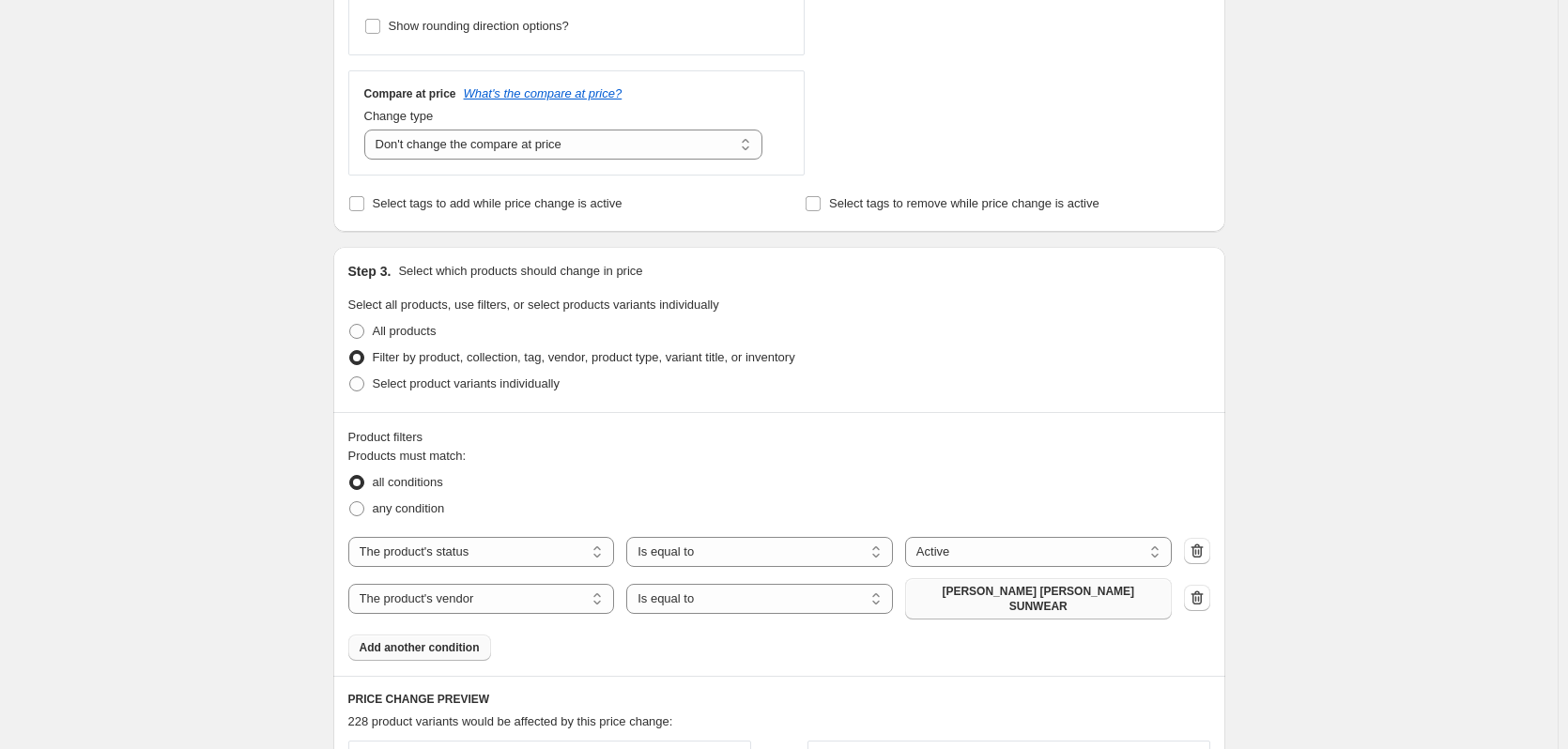
click at [994, 596] on span "RALPH LAUREN SUNWEAR" at bounding box center [1038, 600] width 244 height 30
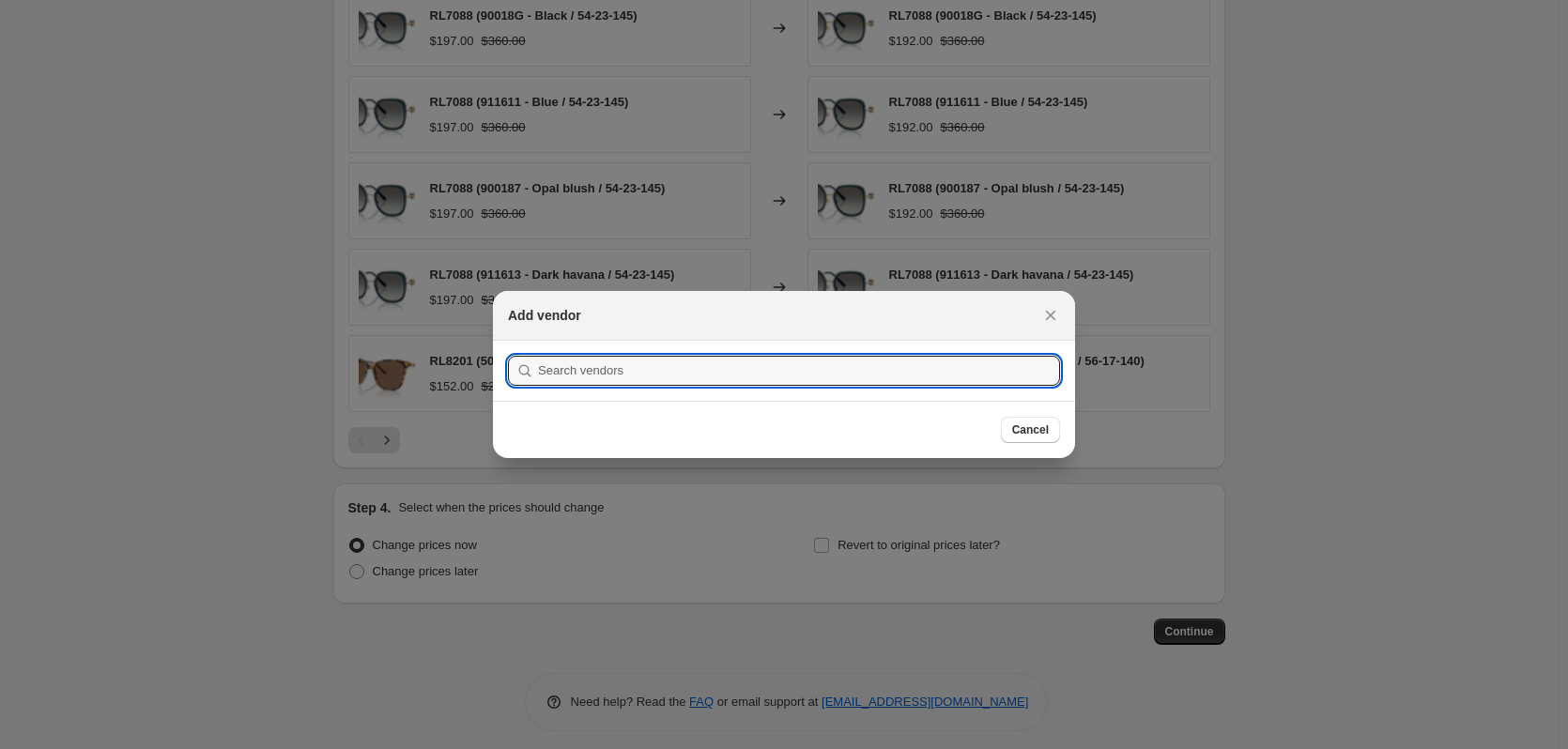
scroll to position [0, 0]
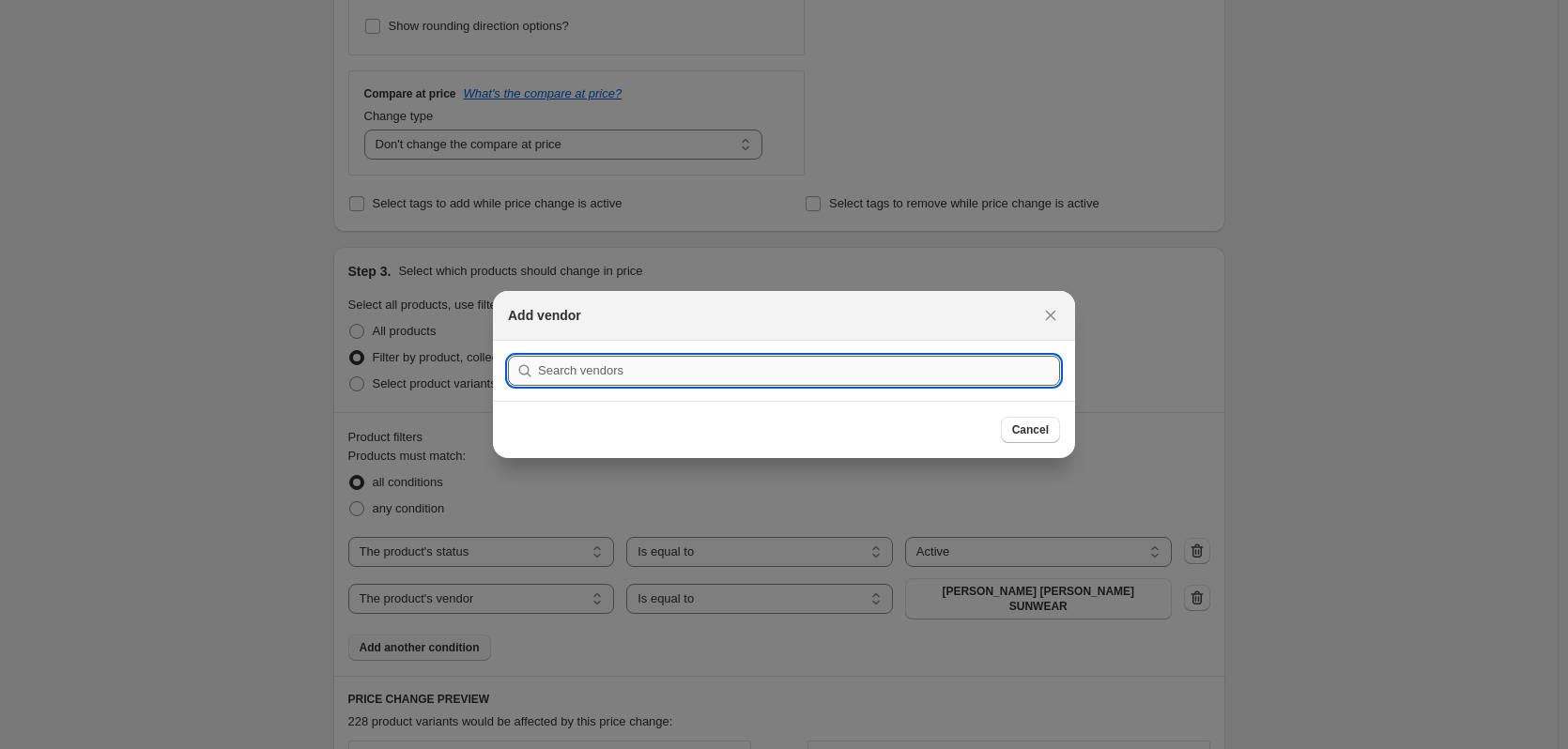
click at [665, 362] on input ":r8p:" at bounding box center [798, 371] width 522 height 30
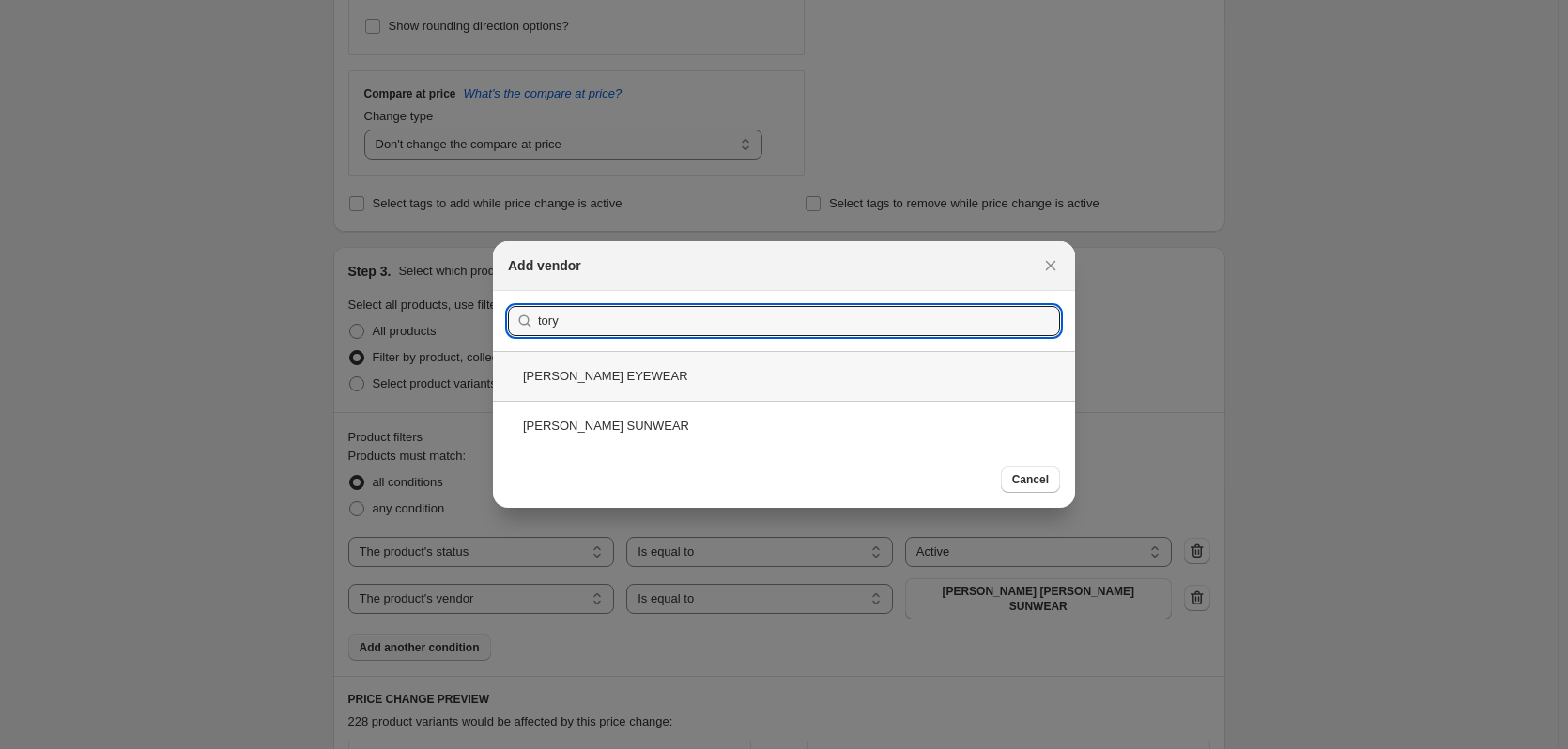
type input "tory"
click at [696, 377] on div "TORY BURCH EYEWEAR" at bounding box center [784, 376] width 583 height 49
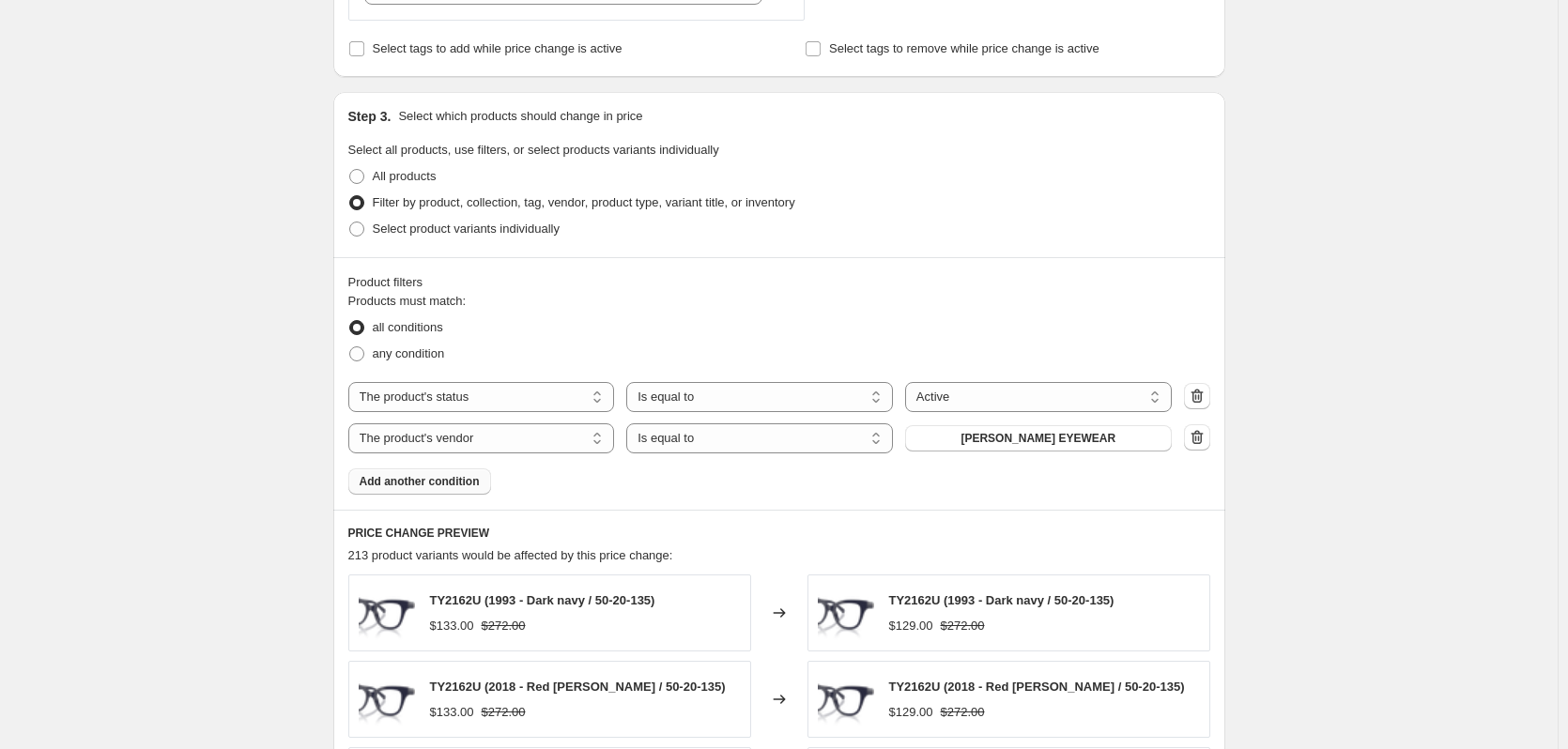
scroll to position [1312, 0]
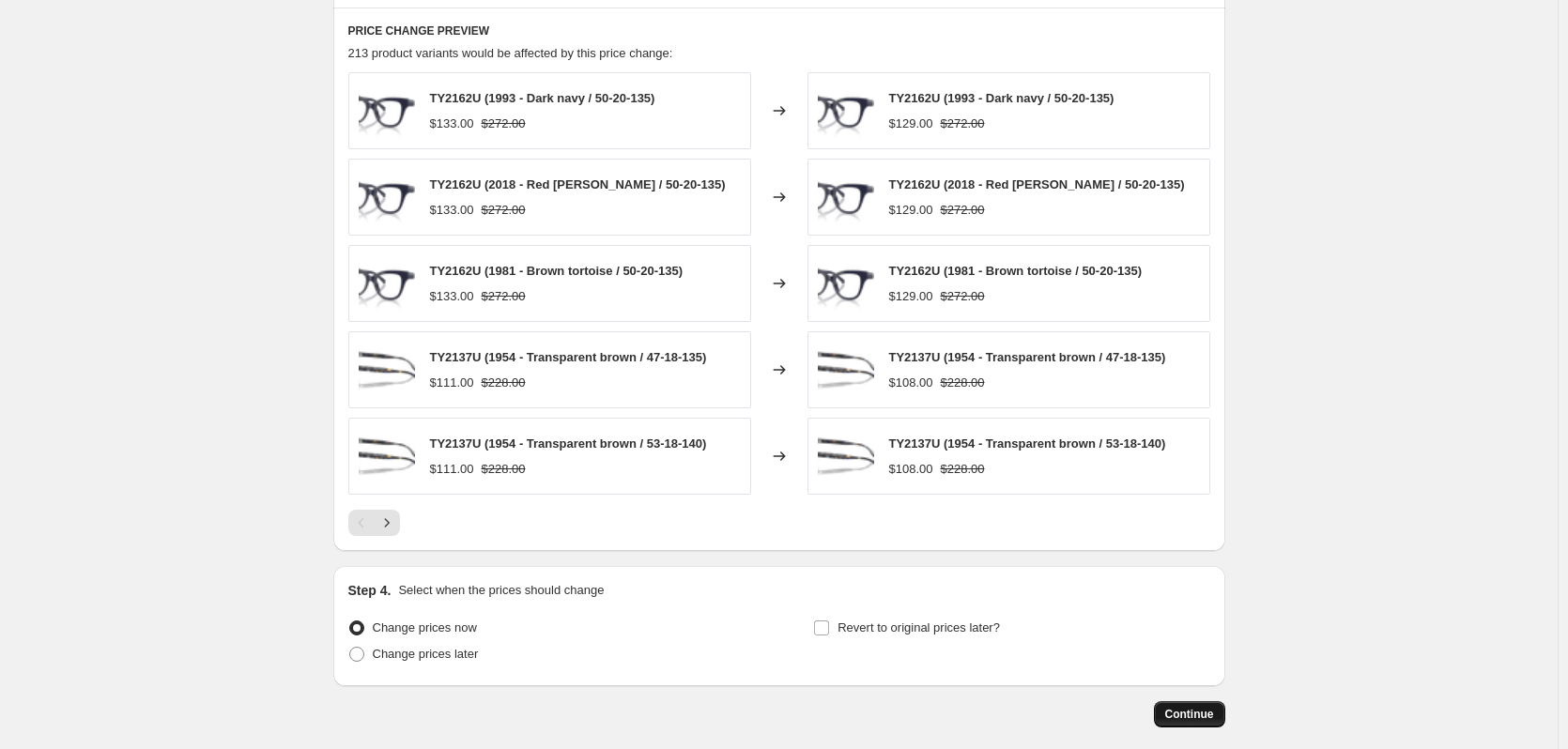
click at [1193, 703] on button "Continue" at bounding box center [1189, 715] width 71 height 27
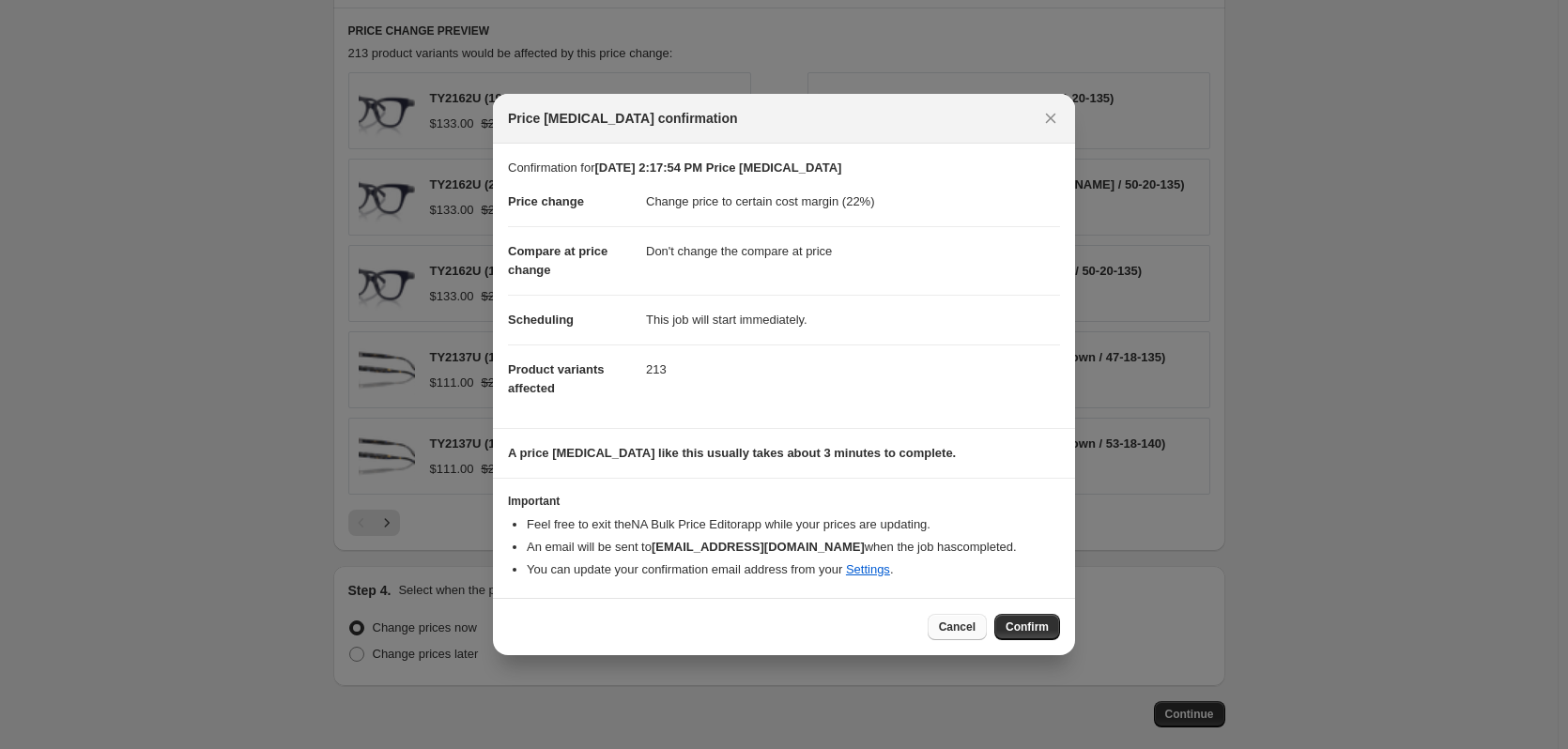
click at [964, 624] on span "Cancel" at bounding box center [957, 627] width 37 height 15
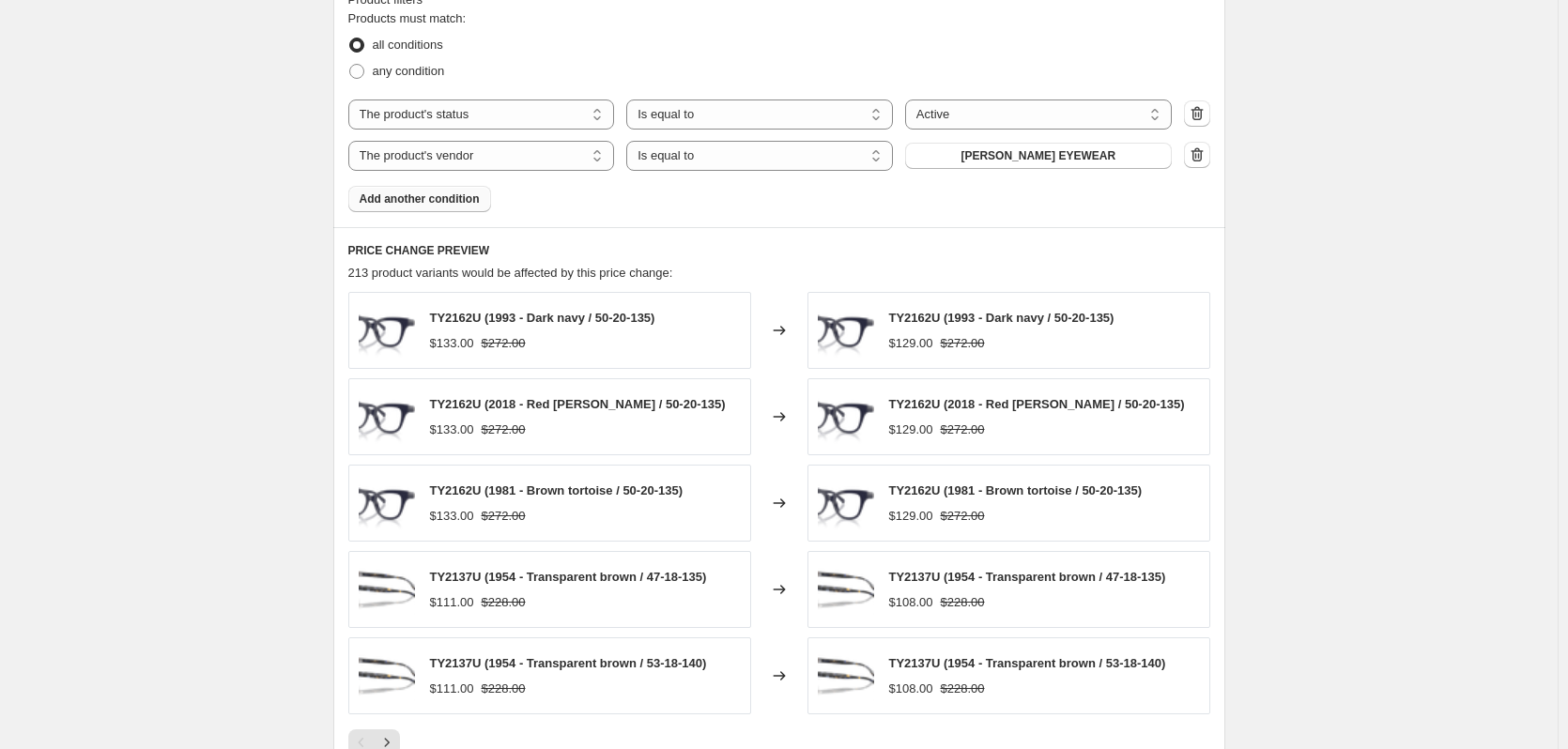
scroll to position [936, 0]
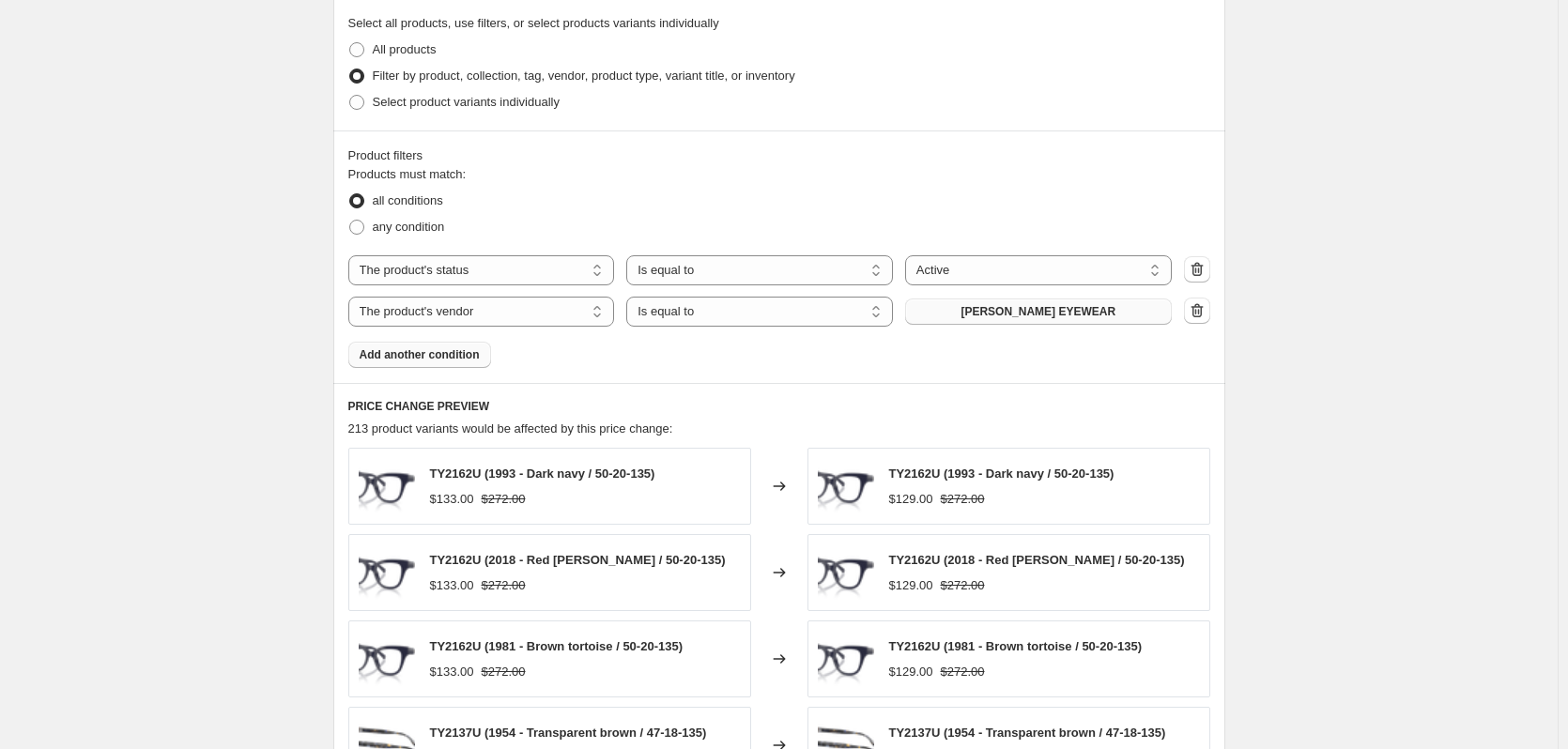
click at [1036, 320] on button "TORY BURCH EYEWEAR" at bounding box center [1038, 312] width 267 height 27
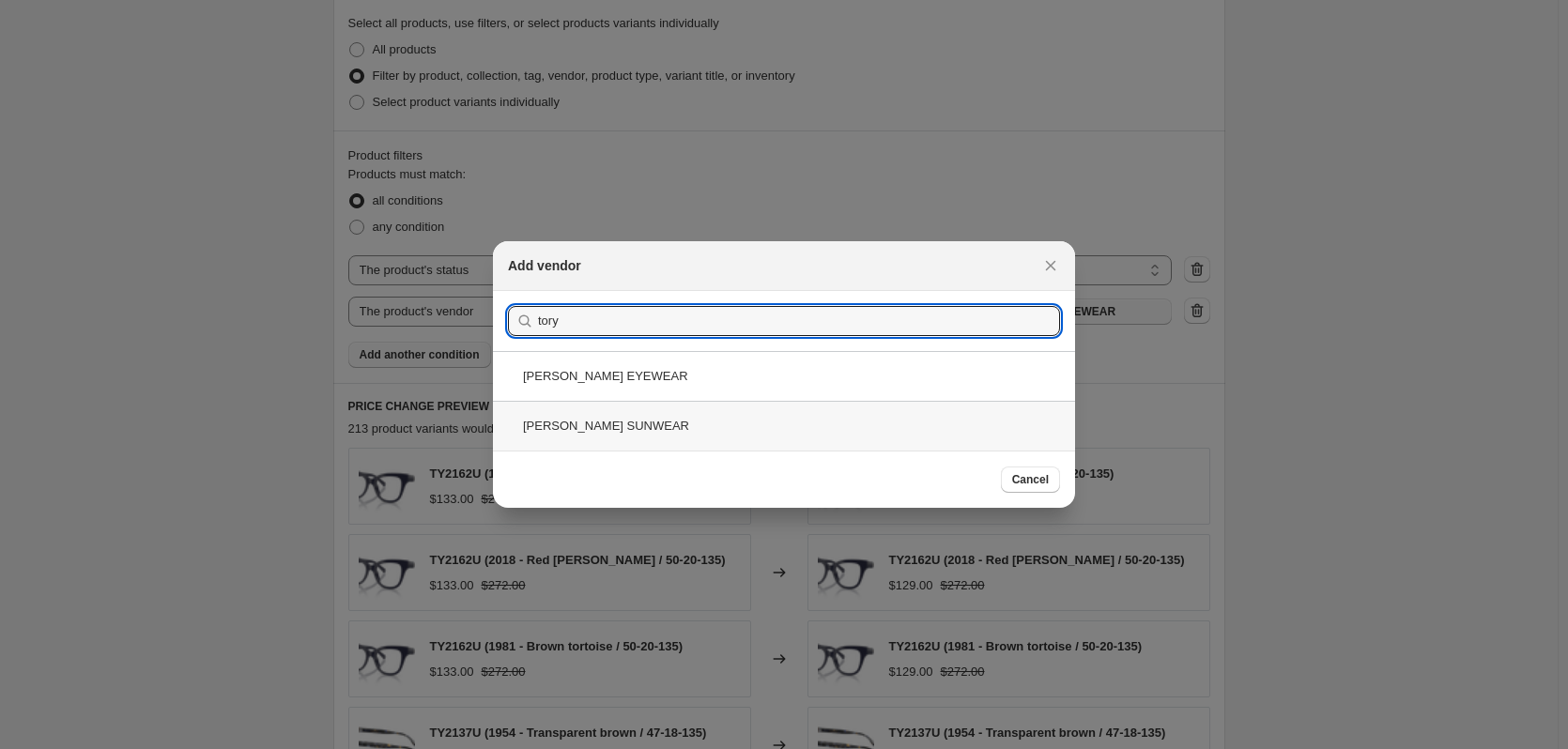
type input "tory"
click at [715, 422] on div "TORY BURCH SUNWEAR" at bounding box center [784, 426] width 583 height 49
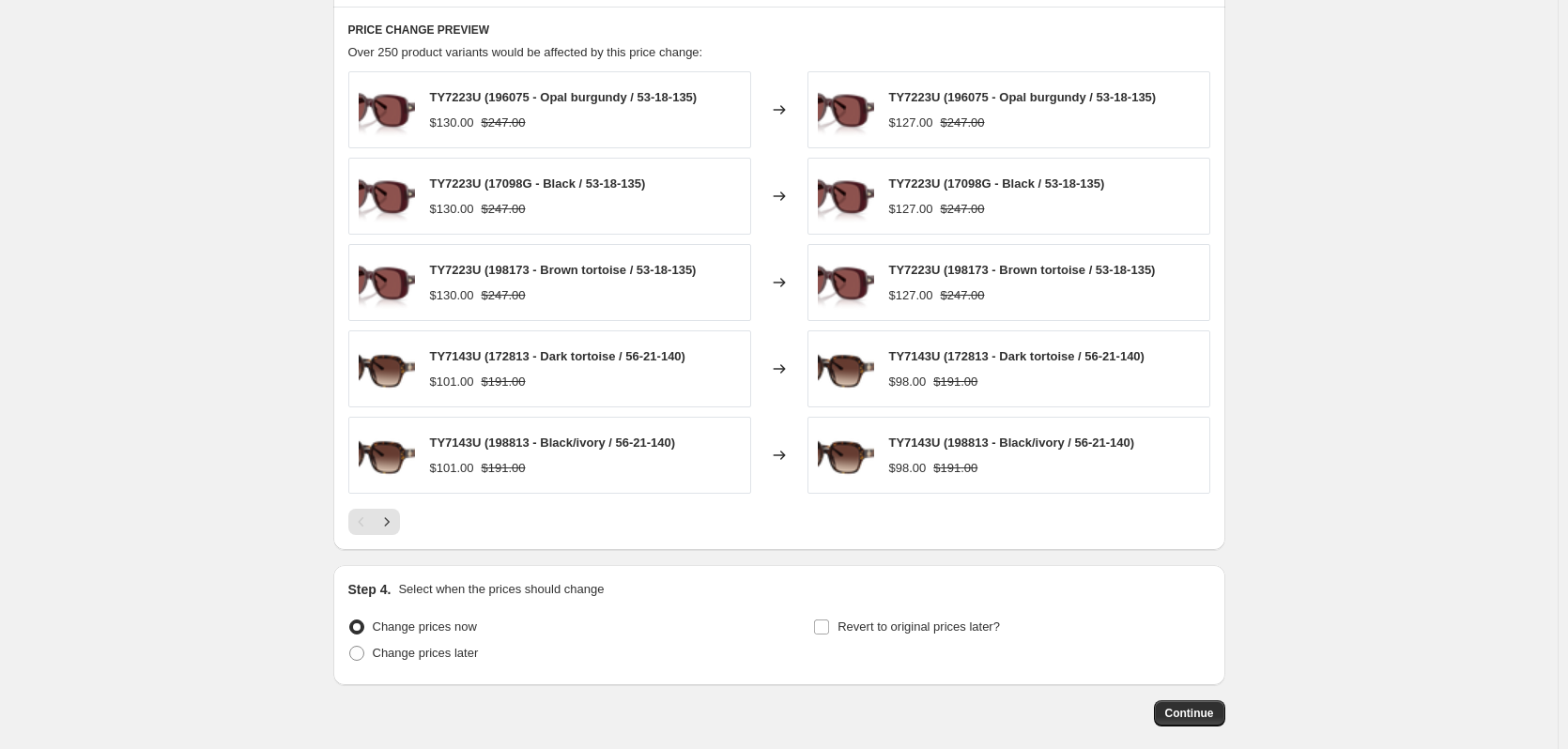
scroll to position [1406, 0]
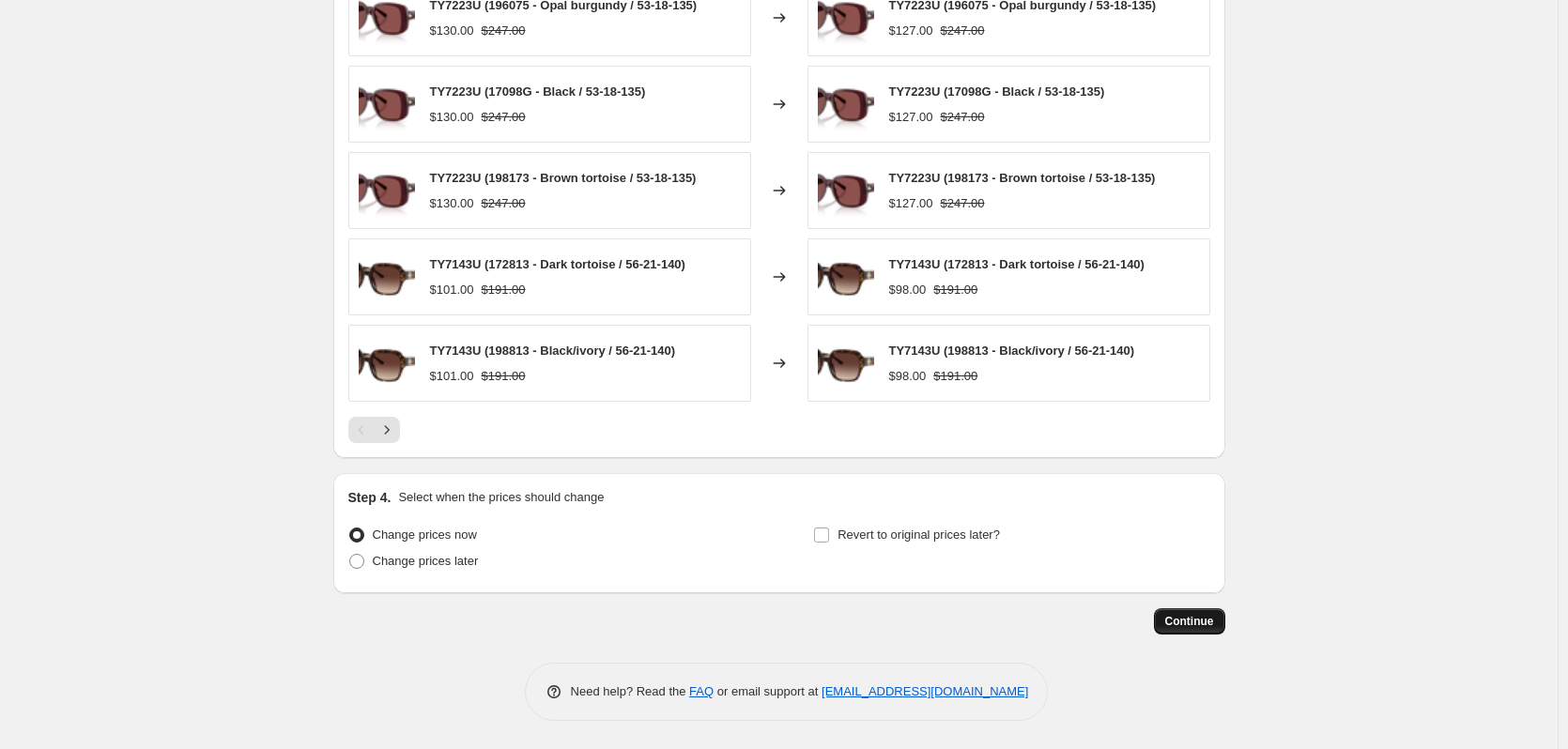
click at [1176, 619] on span "Continue" at bounding box center [1189, 622] width 48 height 15
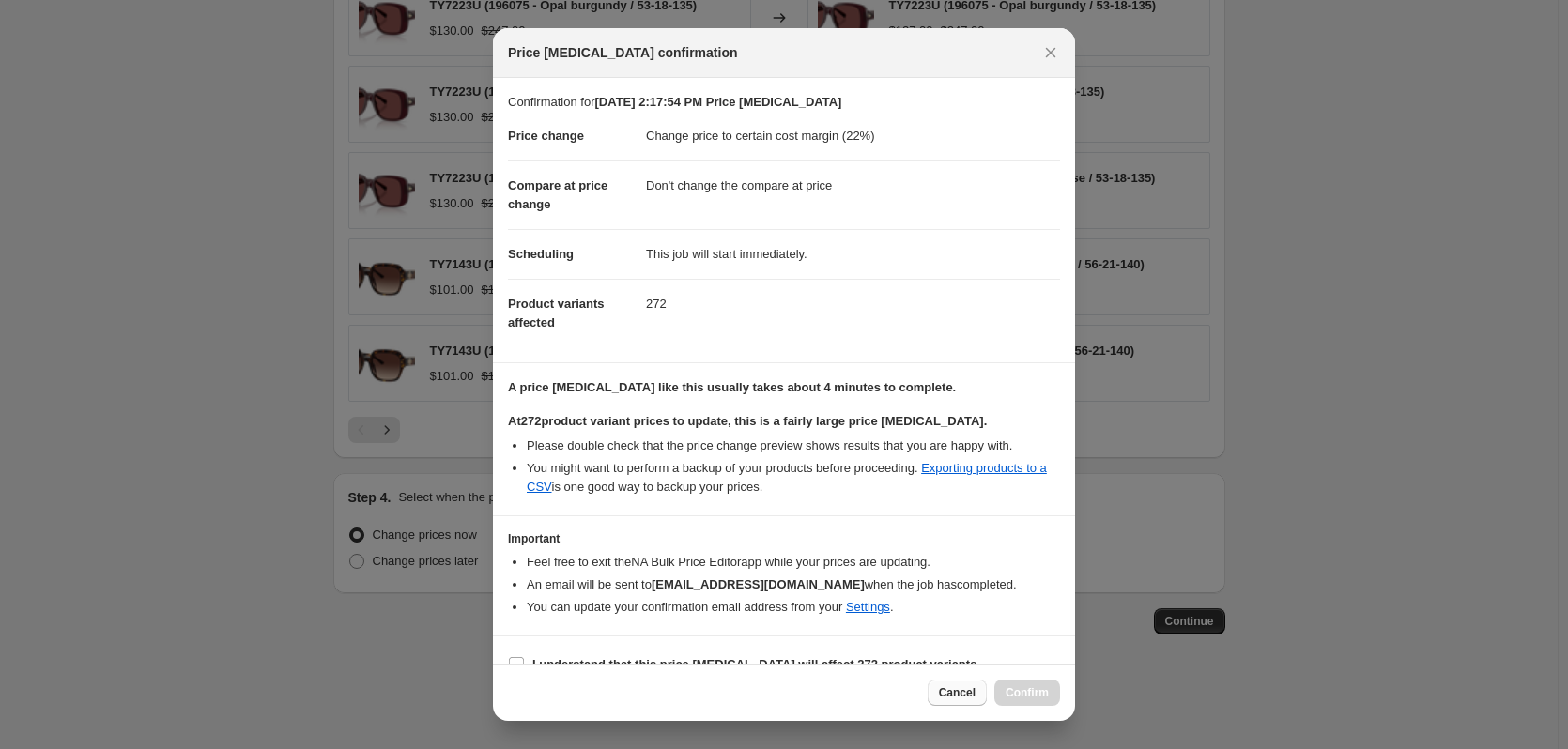
click at [956, 684] on button "Cancel" at bounding box center [957, 693] width 59 height 27
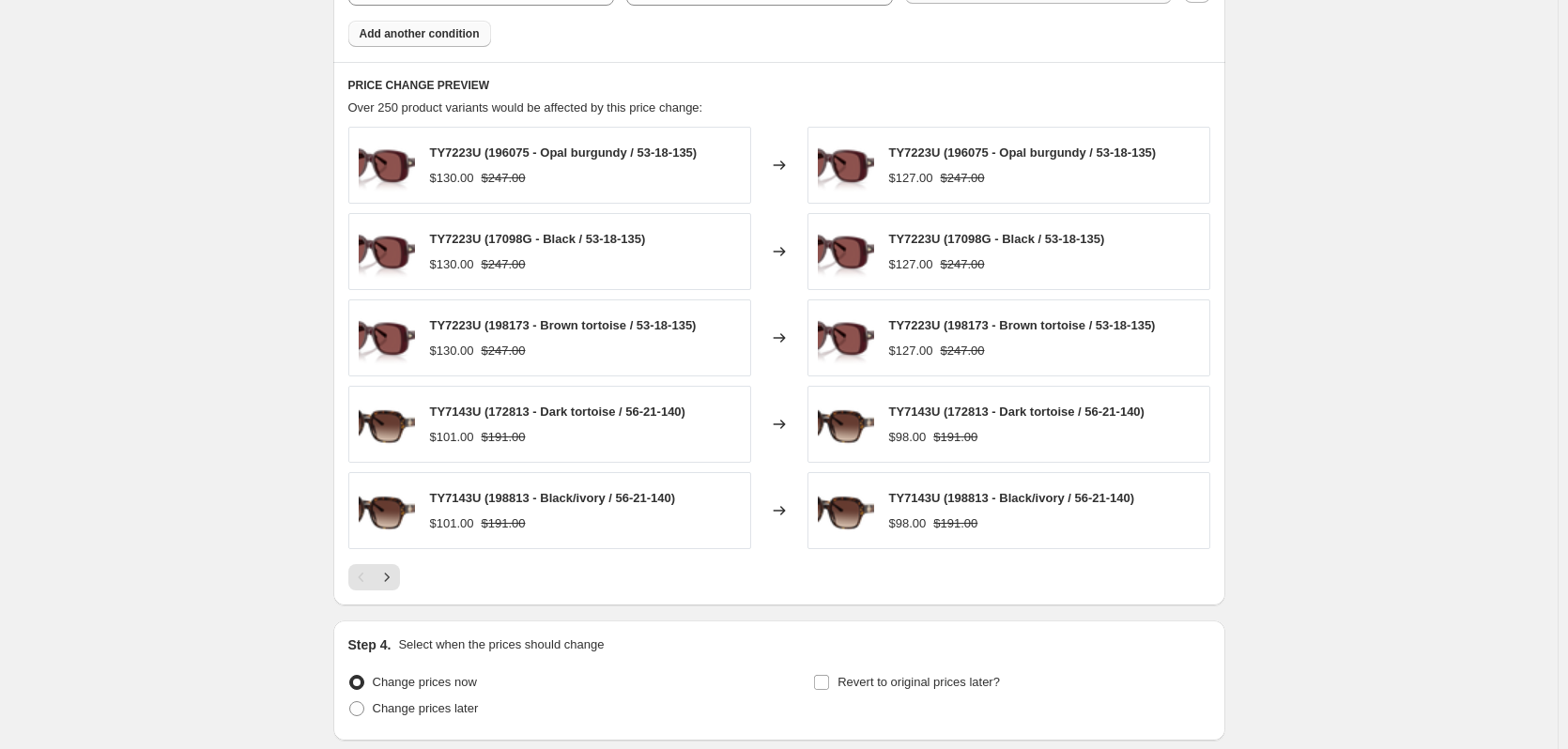
scroll to position [1124, 0]
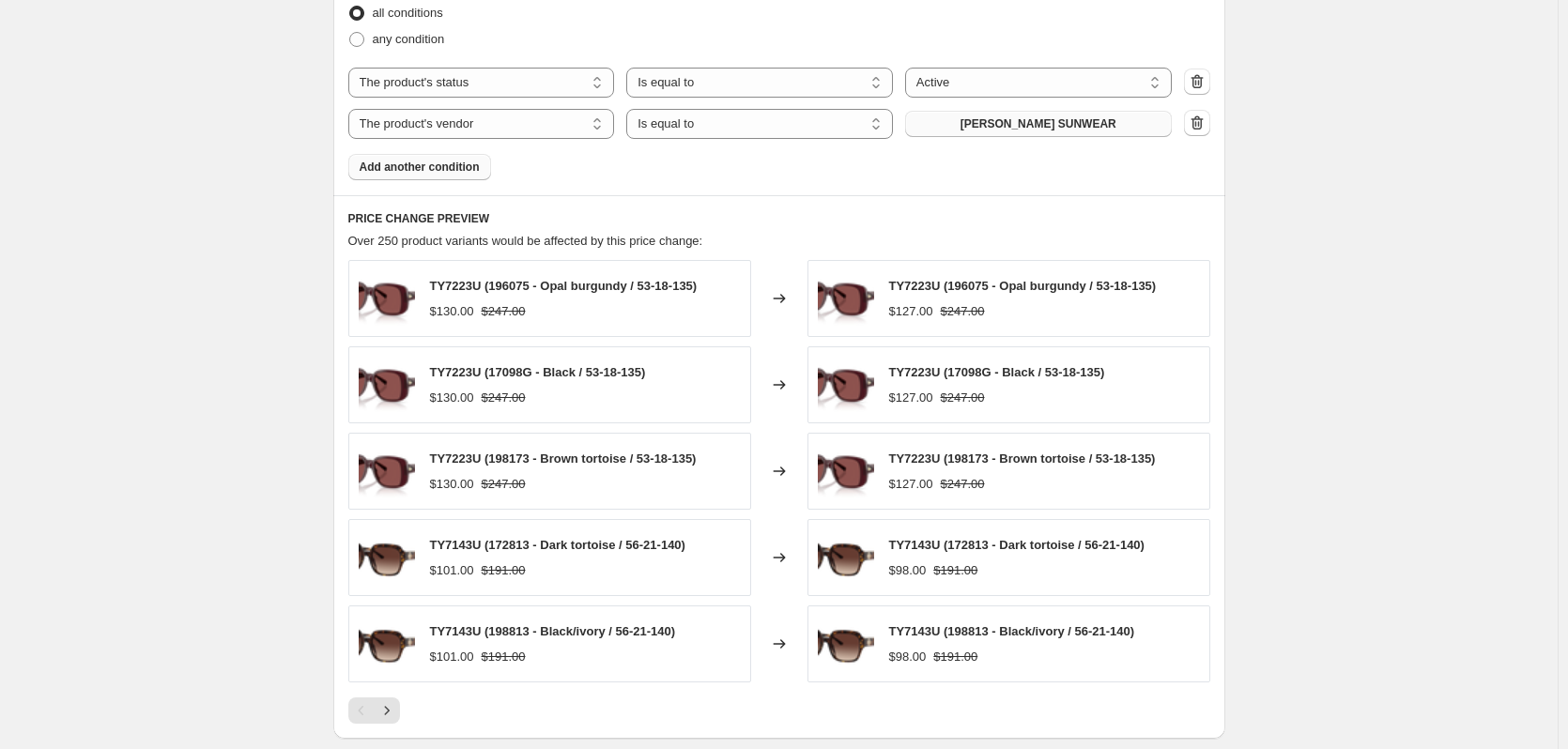
click at [1046, 124] on span "TORY BURCH SUNWEAR" at bounding box center [1039, 125] width 156 height 15
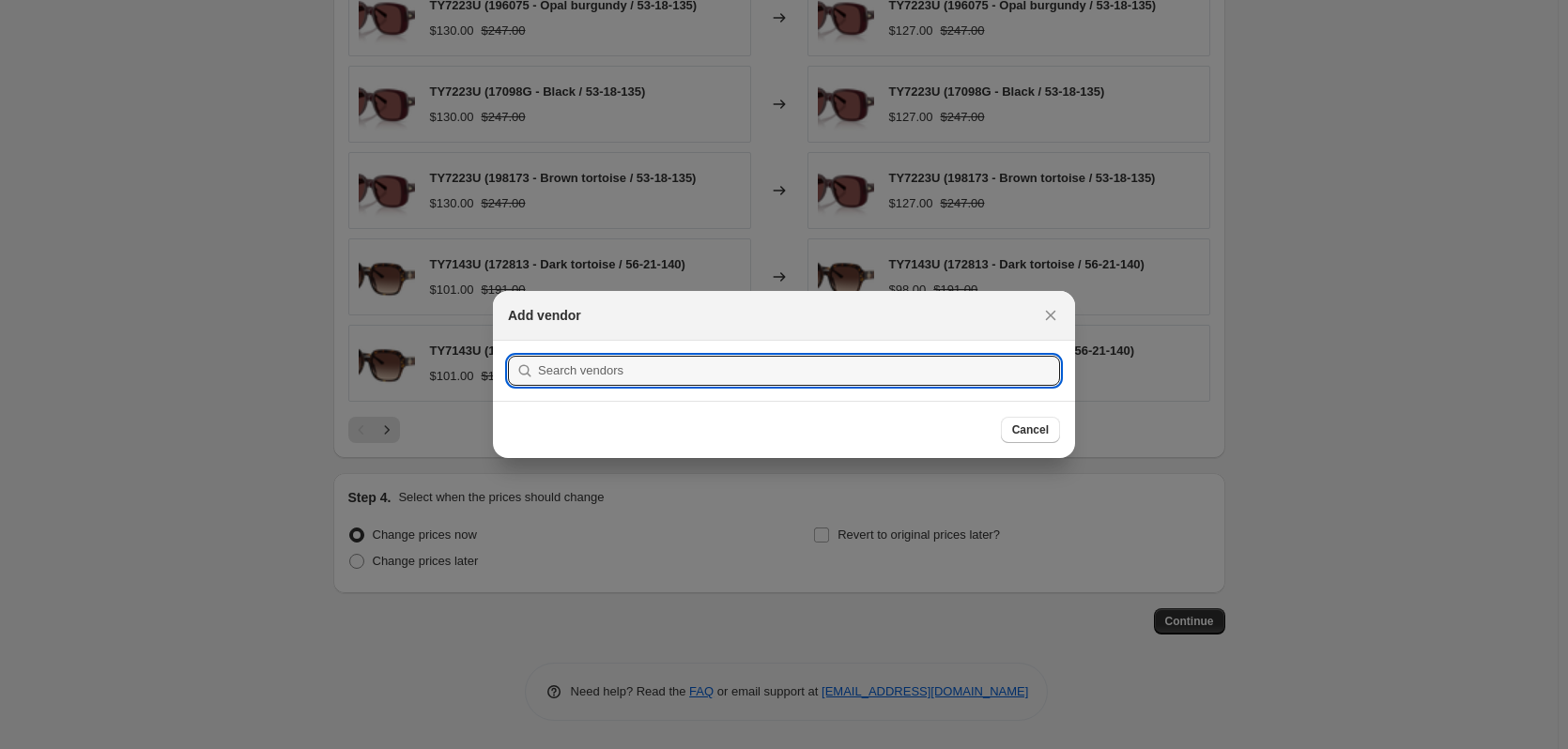
scroll to position [0, 0]
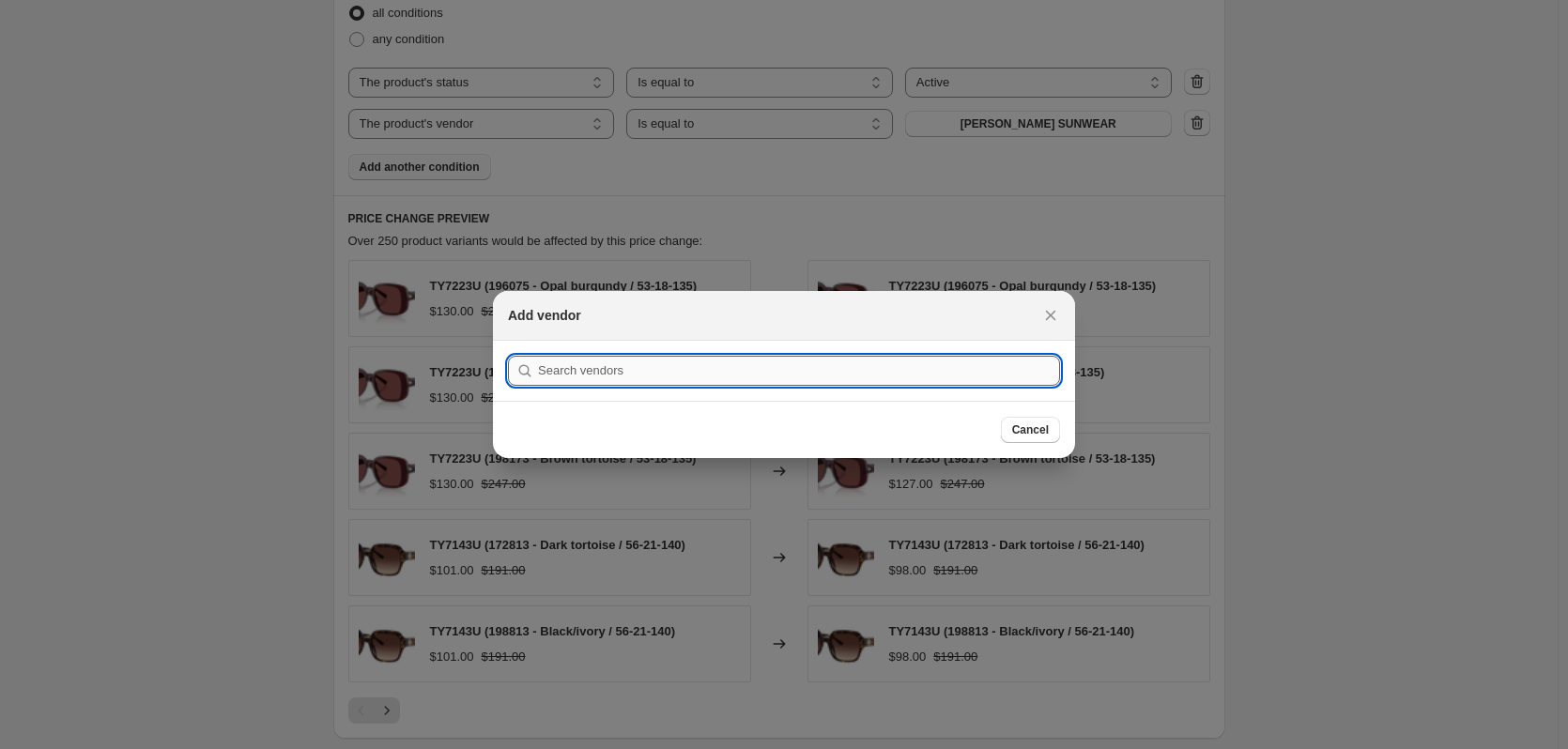
click at [629, 370] on input ":r8p:" at bounding box center [798, 371] width 522 height 30
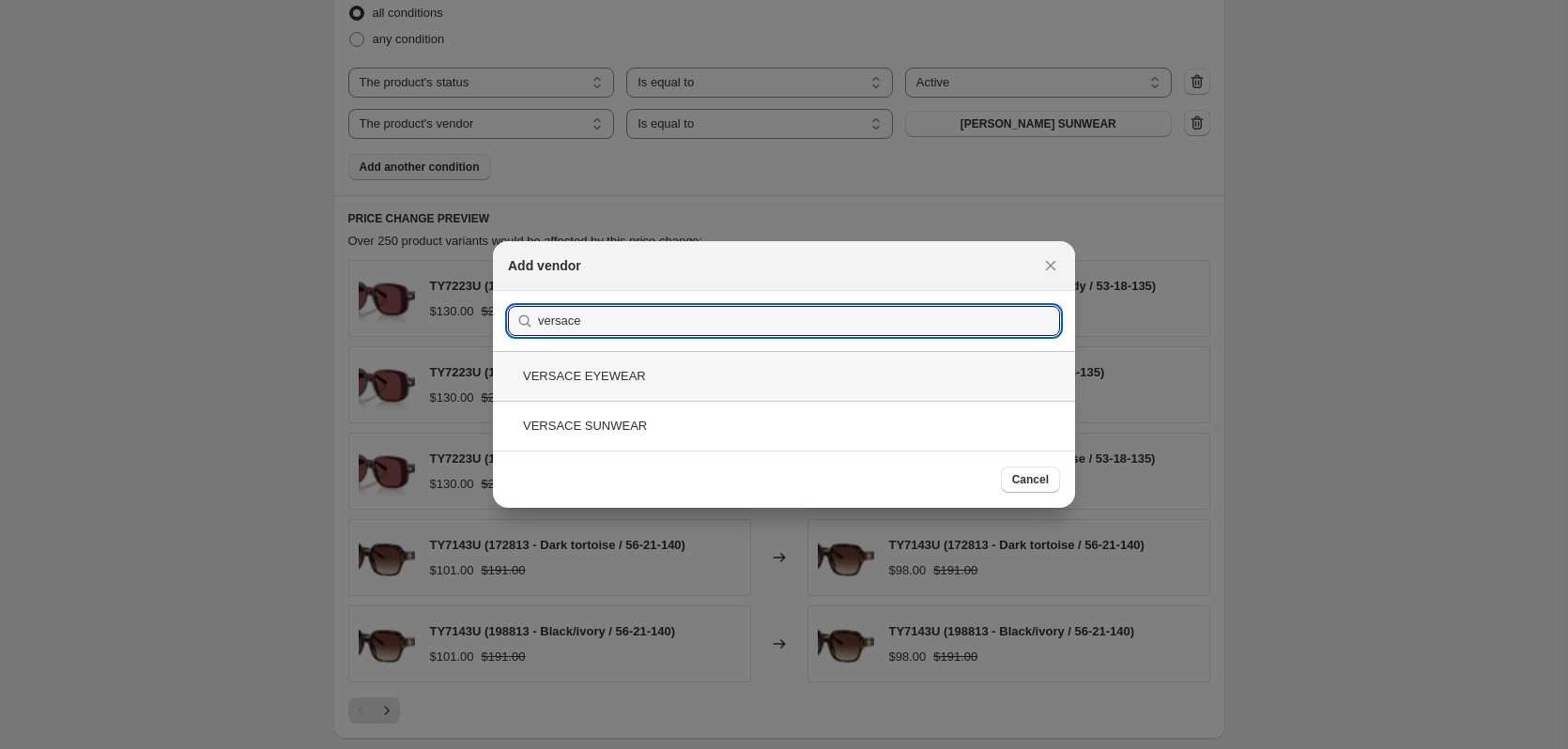
type input "versace"
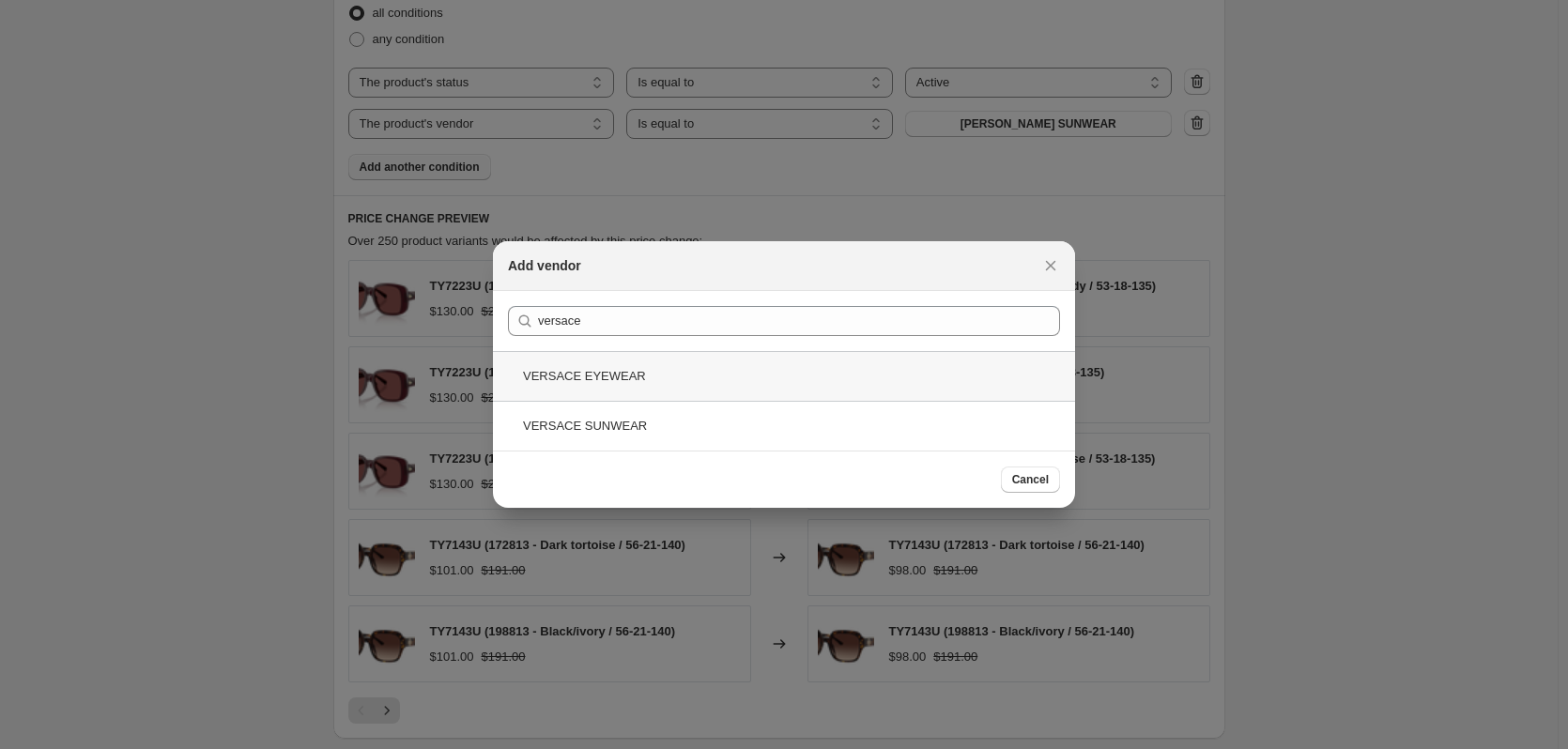
click at [658, 376] on div "VERSACE EYEWEAR" at bounding box center [784, 376] width 583 height 49
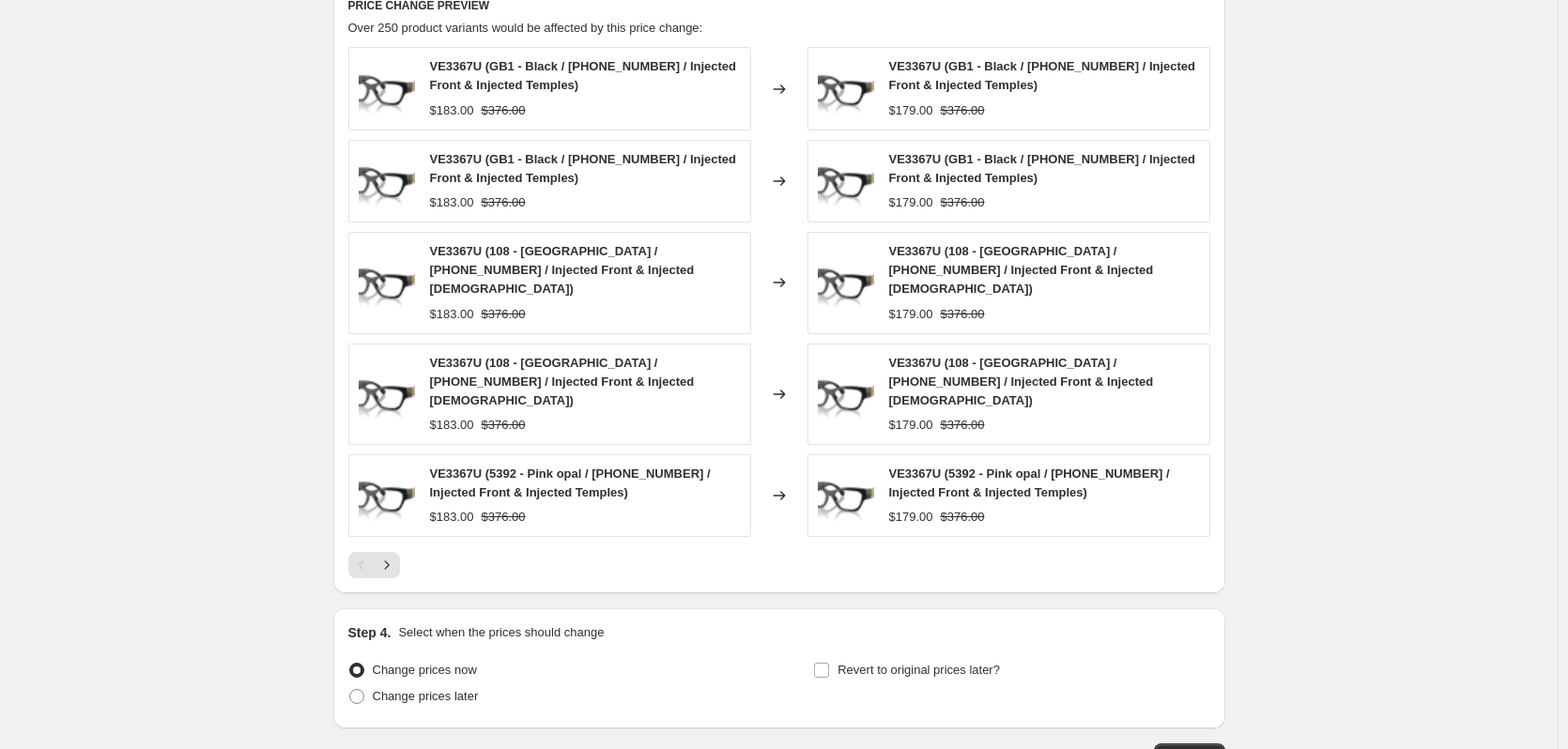
scroll to position [1436, 0]
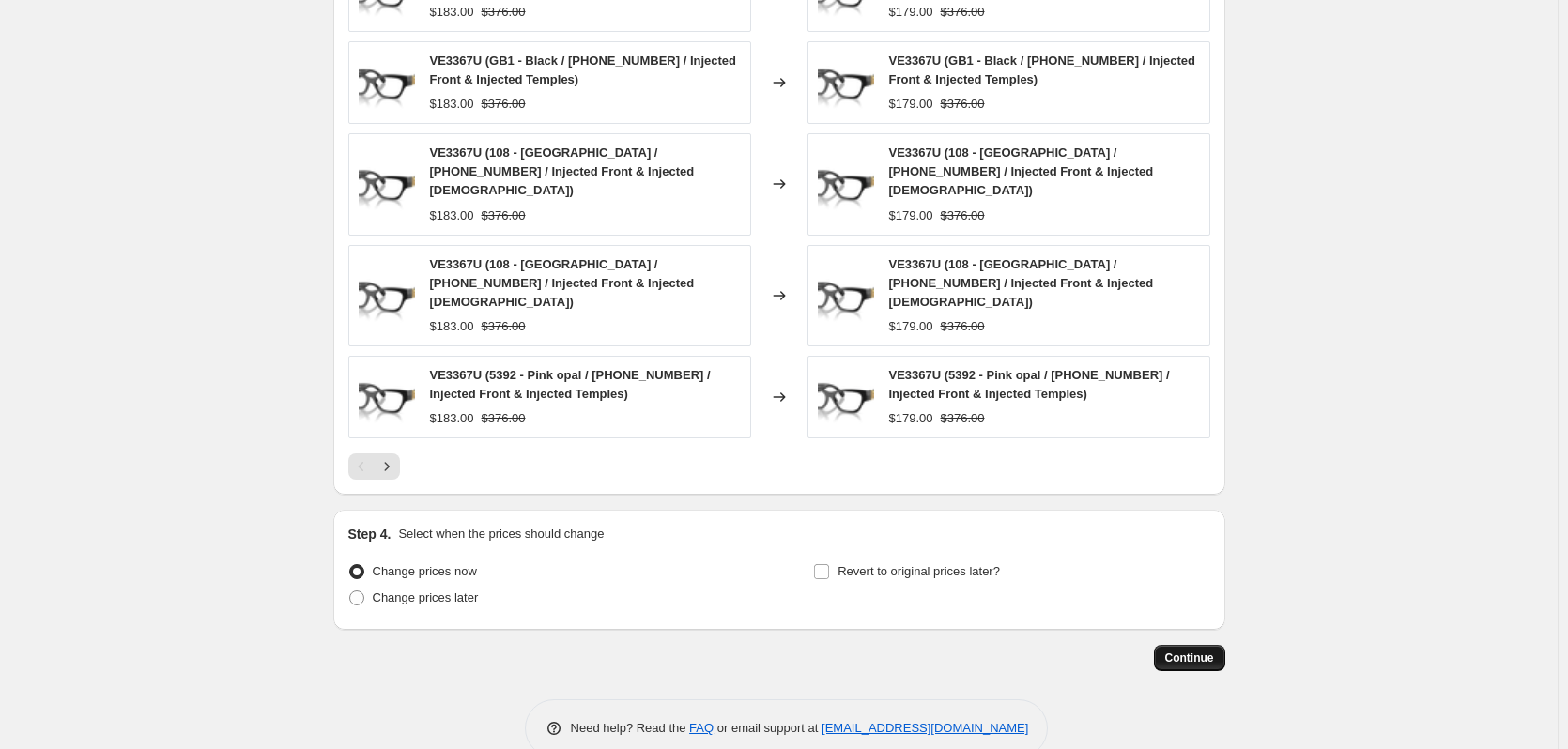
click at [1195, 645] on button "Continue" at bounding box center [1189, 659] width 71 height 27
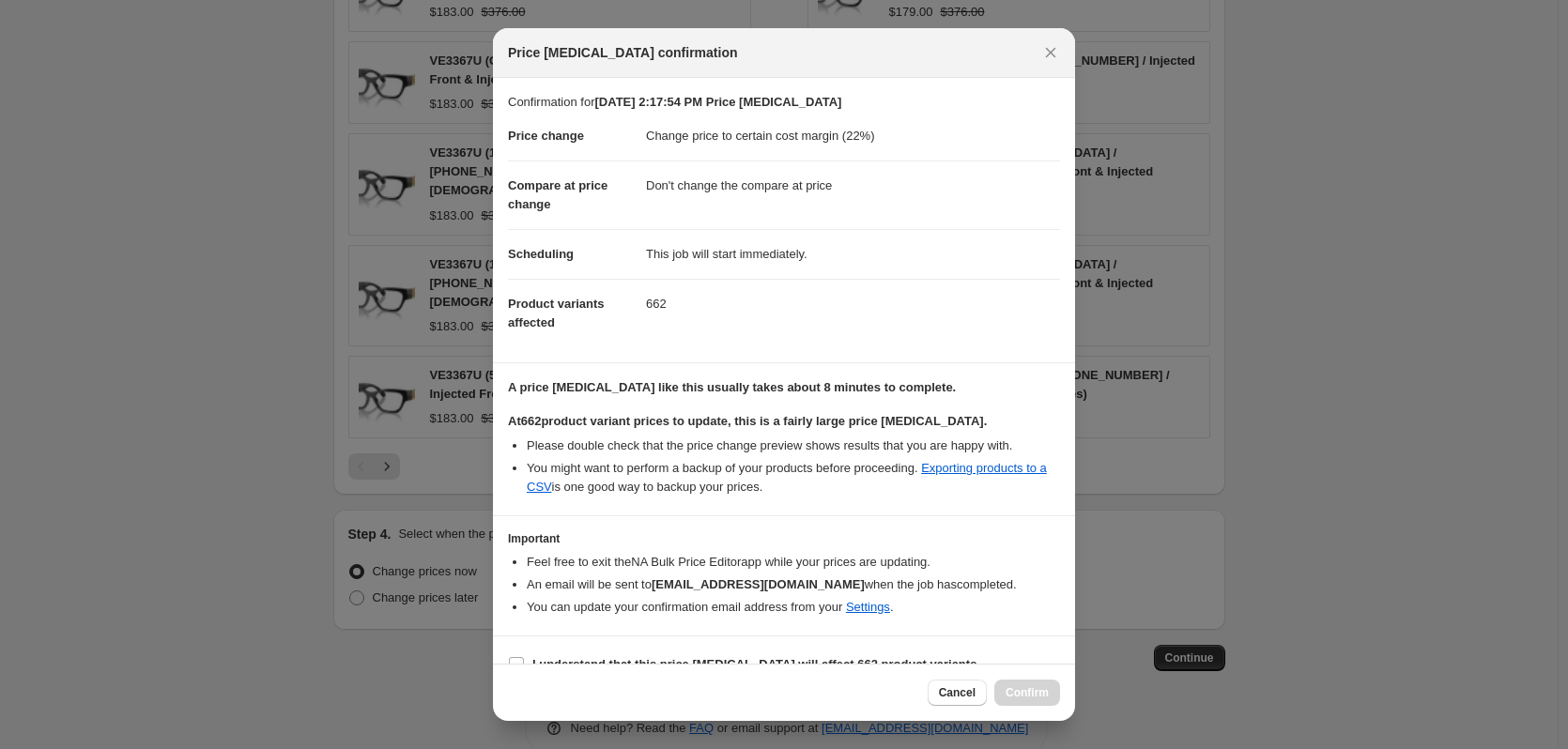
click at [946, 684] on button "Cancel" at bounding box center [957, 693] width 59 height 27
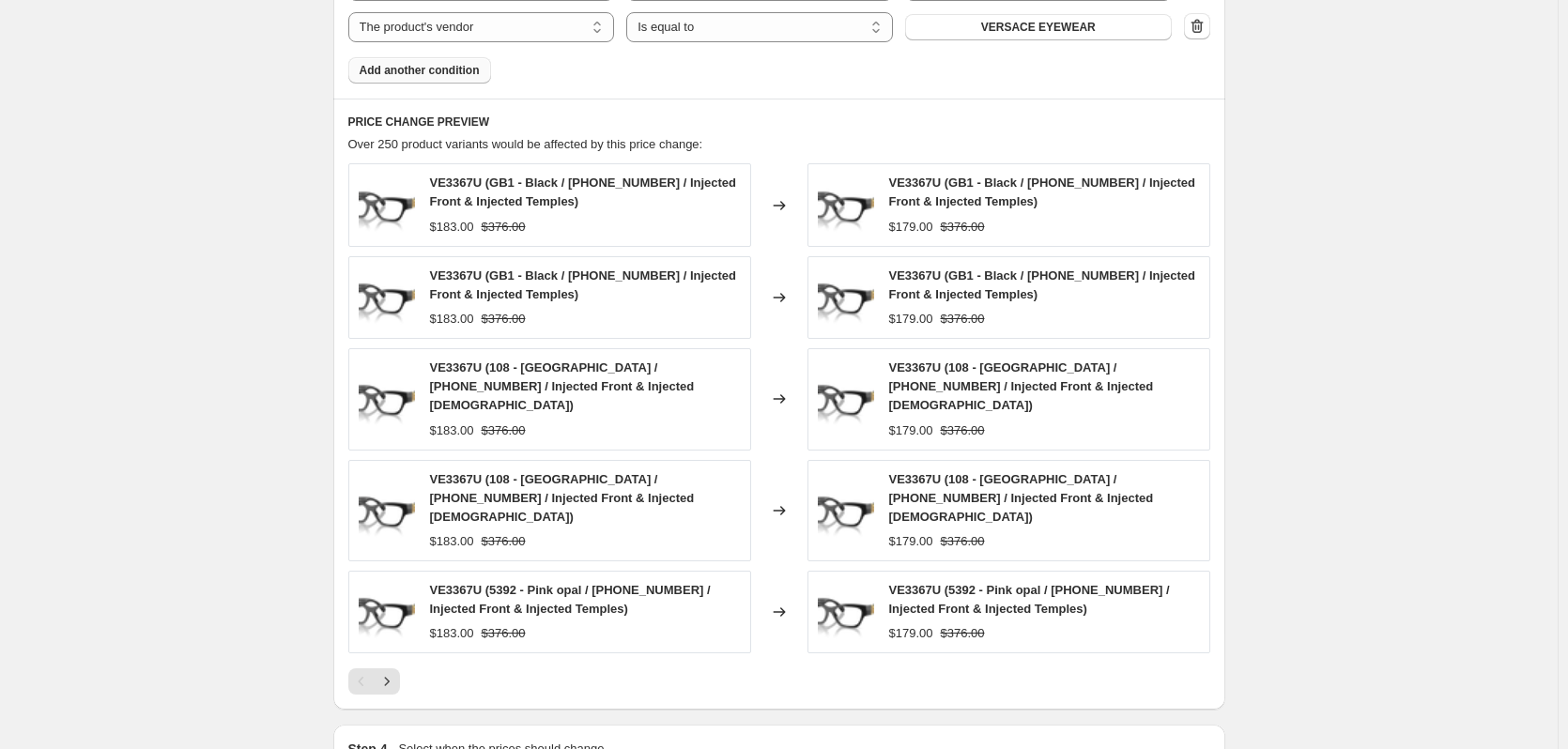
scroll to position [873, 0]
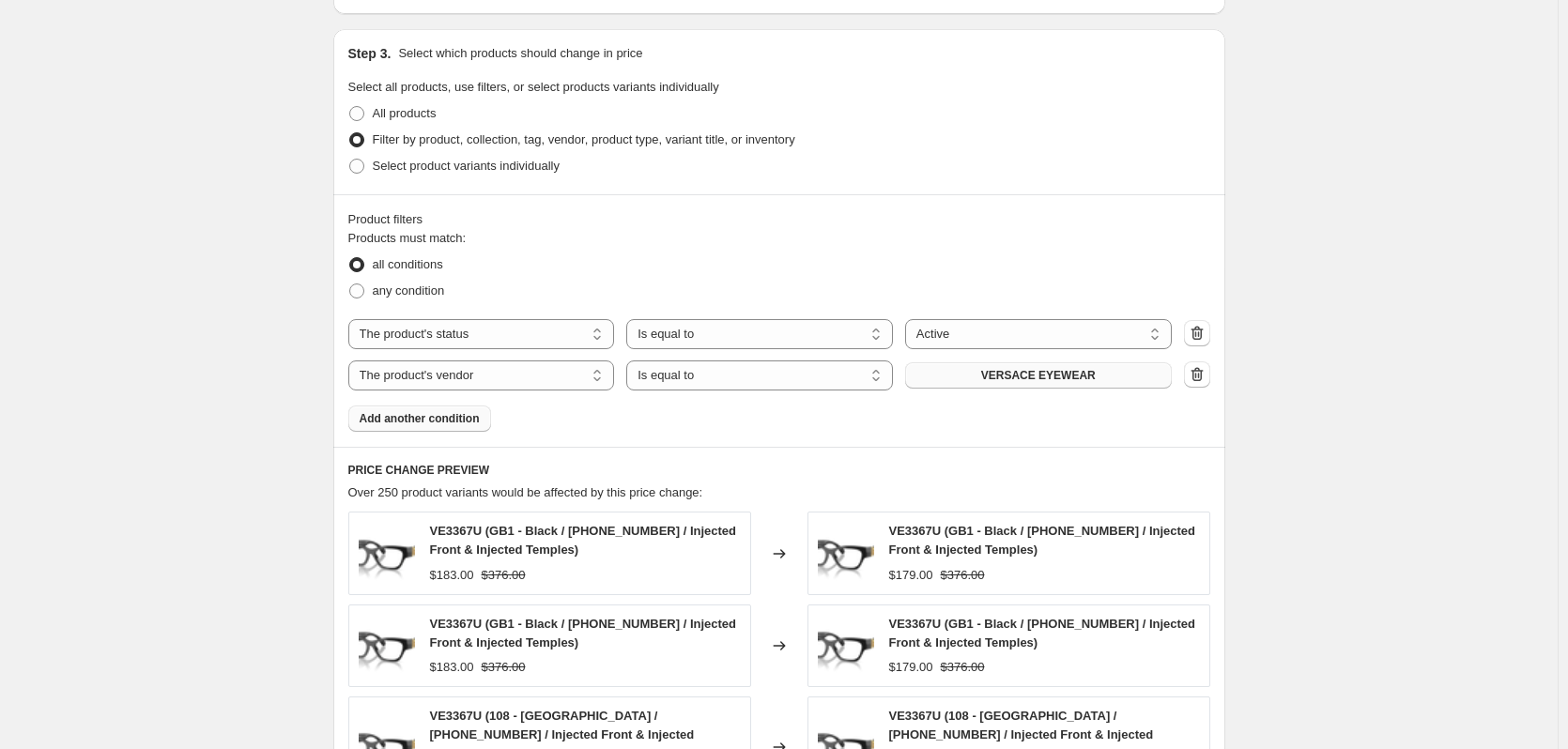
click at [1042, 386] on button "VERSACE EYEWEAR" at bounding box center [1038, 375] width 267 height 27
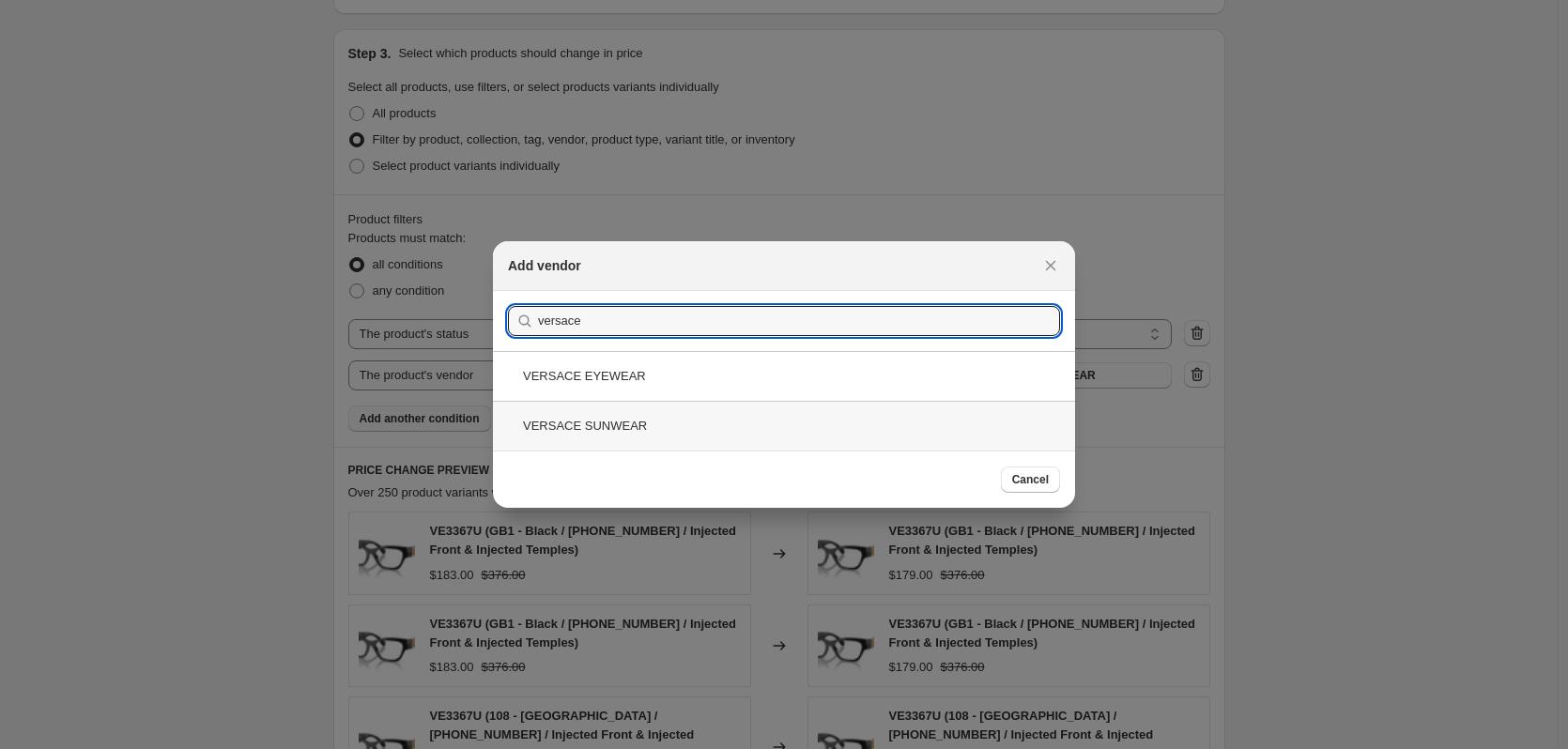
type input "versace"
click at [660, 423] on div "VERSACE SUNWEAR" at bounding box center [784, 426] width 583 height 49
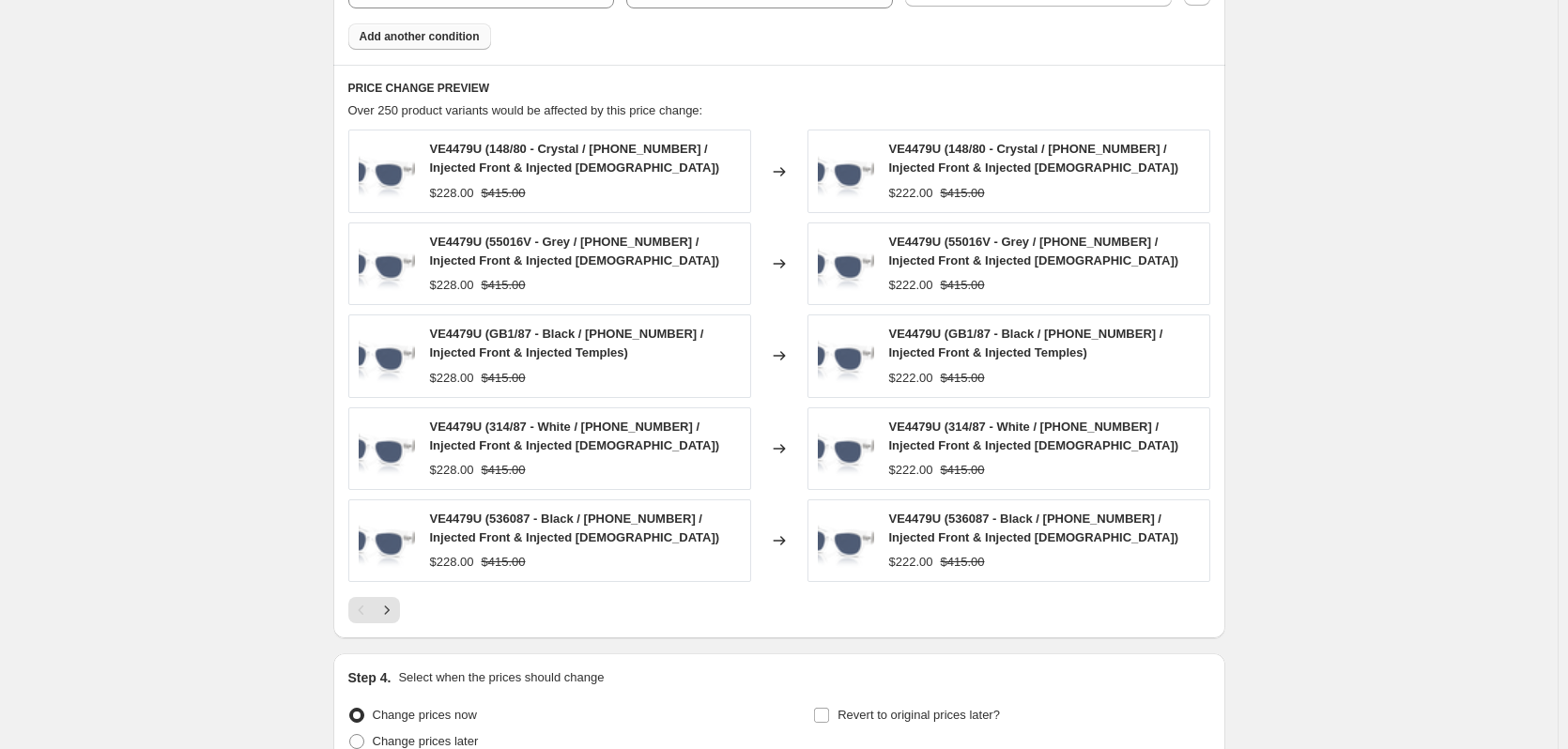
scroll to position [1436, 0]
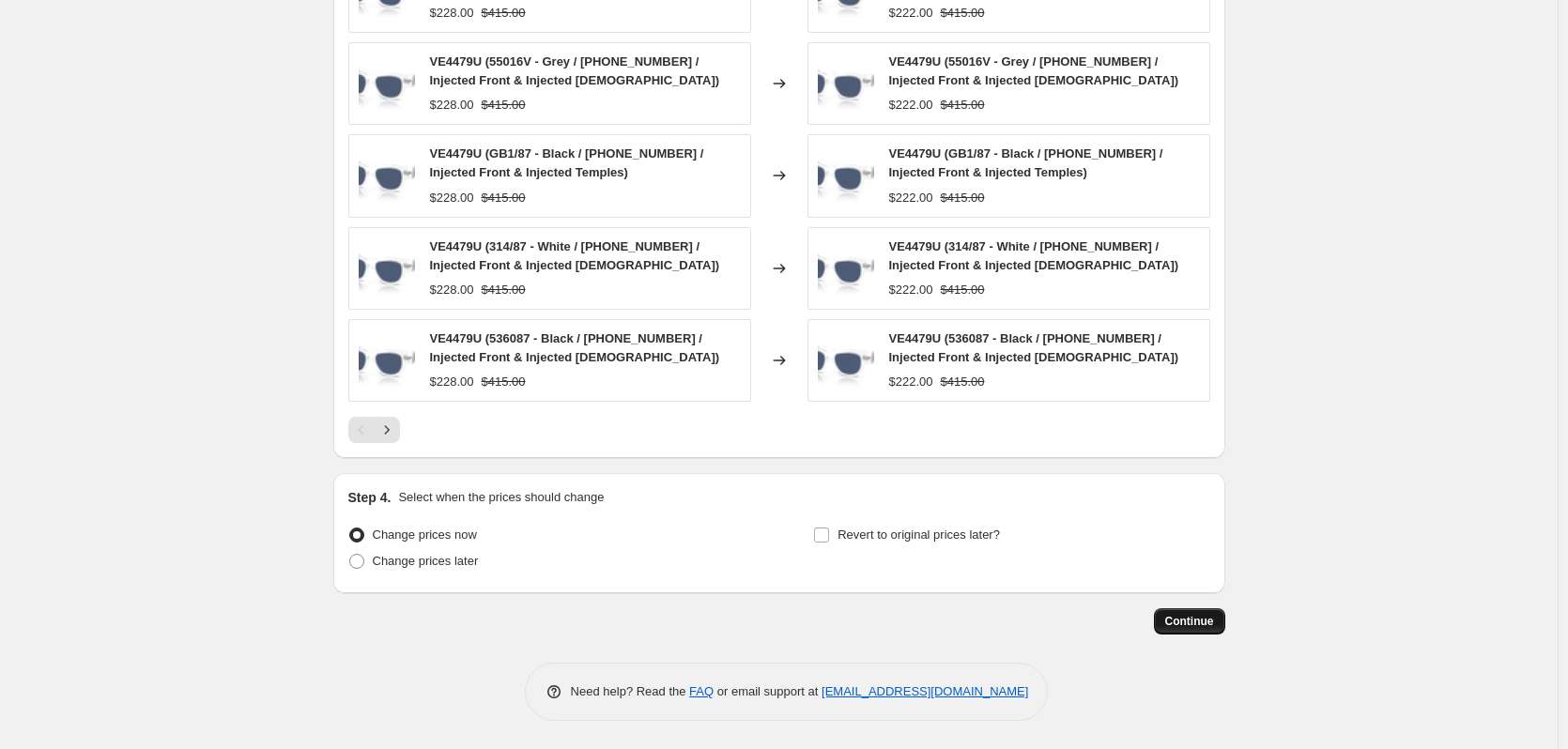
click at [1219, 624] on button "Continue" at bounding box center [1189, 622] width 71 height 27
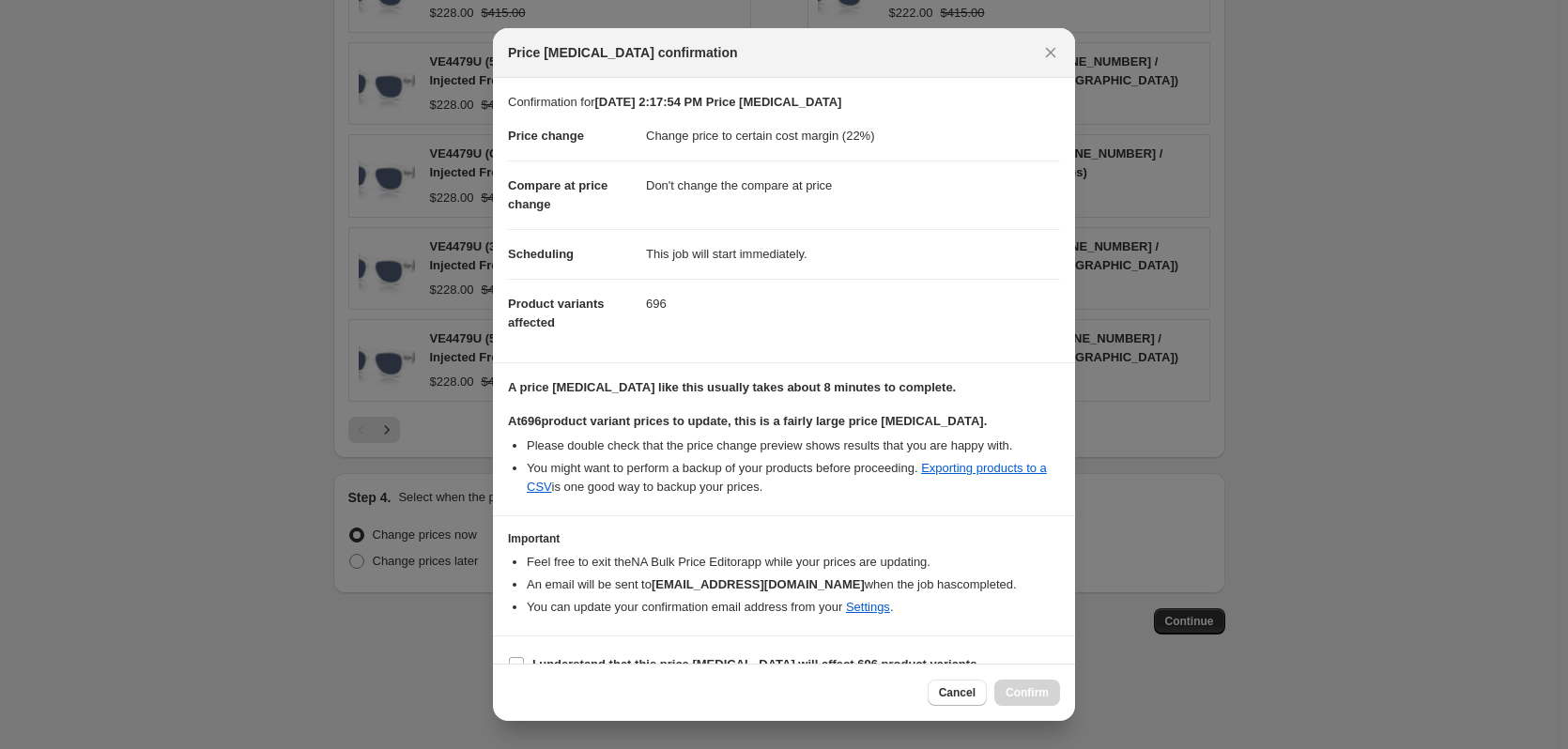
click at [963, 694] on span "Cancel" at bounding box center [957, 693] width 37 height 15
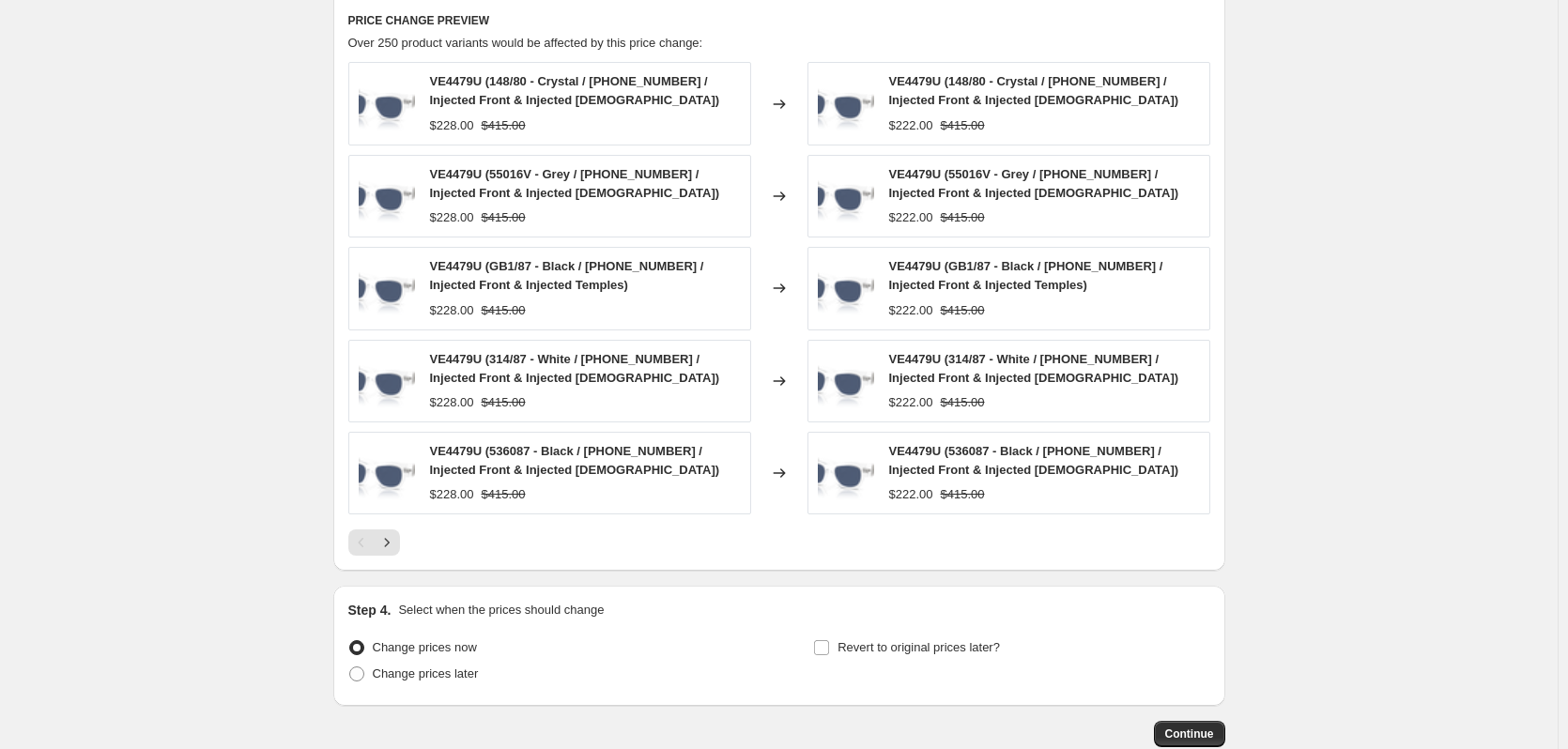
scroll to position [873, 0]
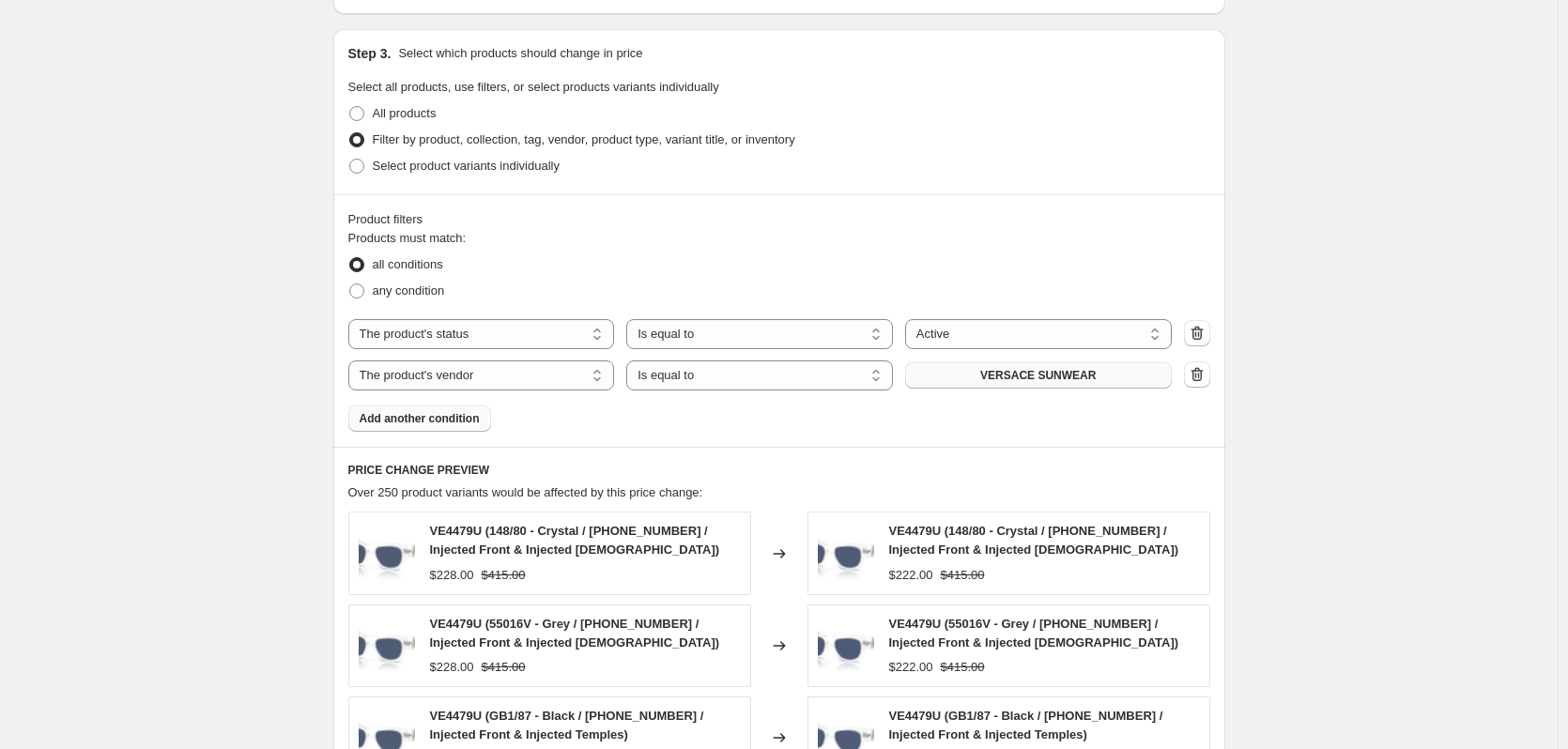
click at [1033, 380] on span "VERSACE SUNWEAR" at bounding box center [1039, 375] width 116 height 15
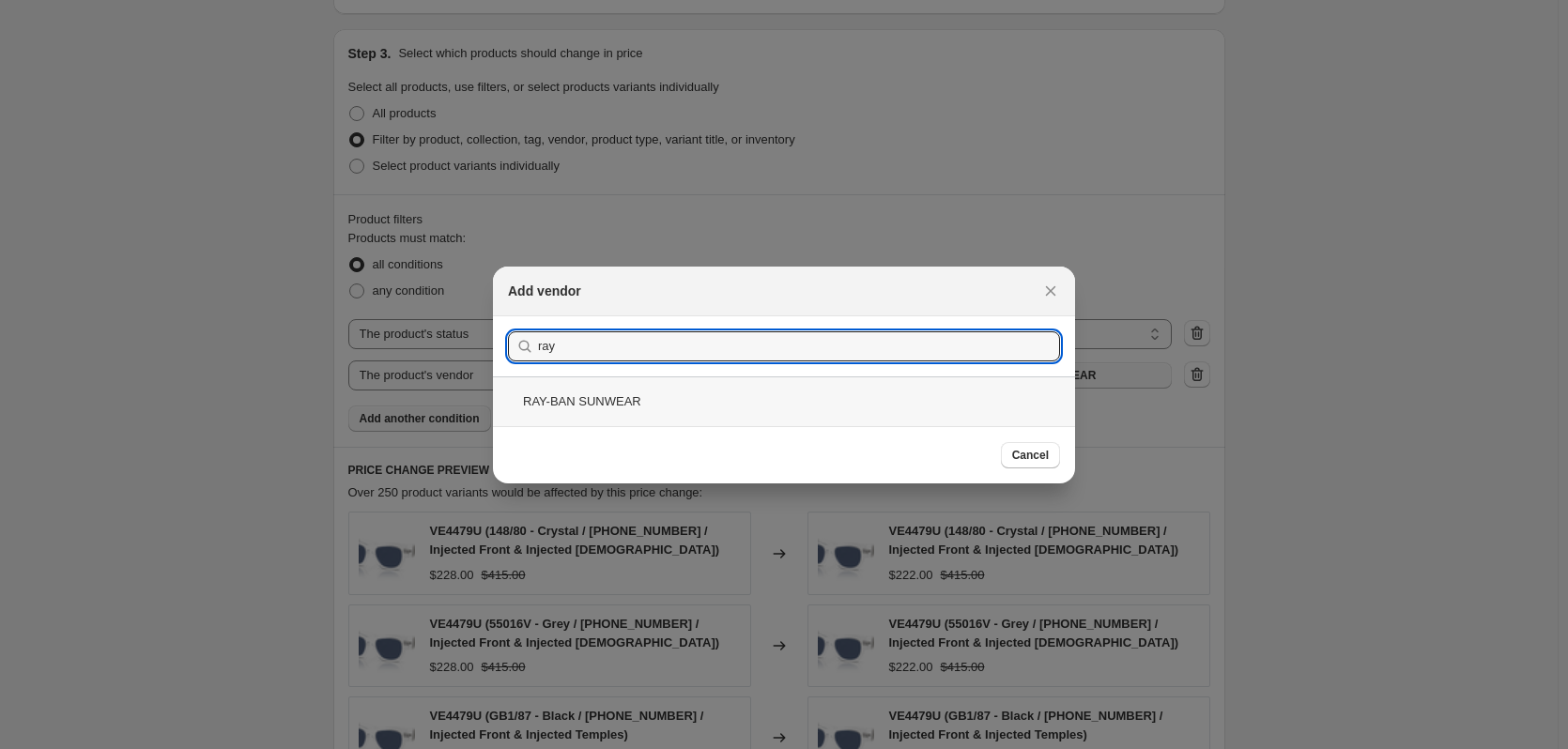
type input "ray"
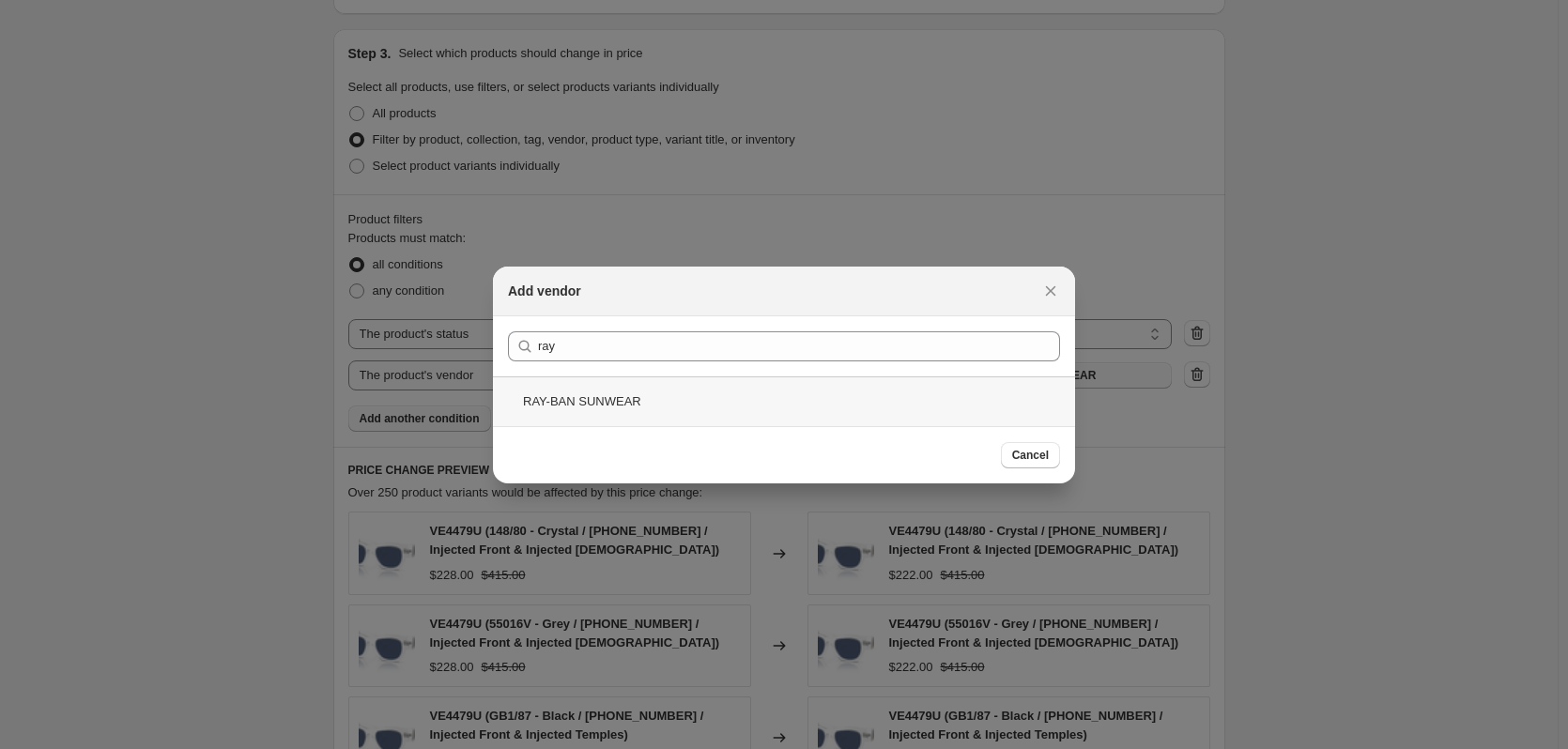
click at [670, 397] on div "RAY-BAN SUNWEAR" at bounding box center [784, 401] width 583 height 49
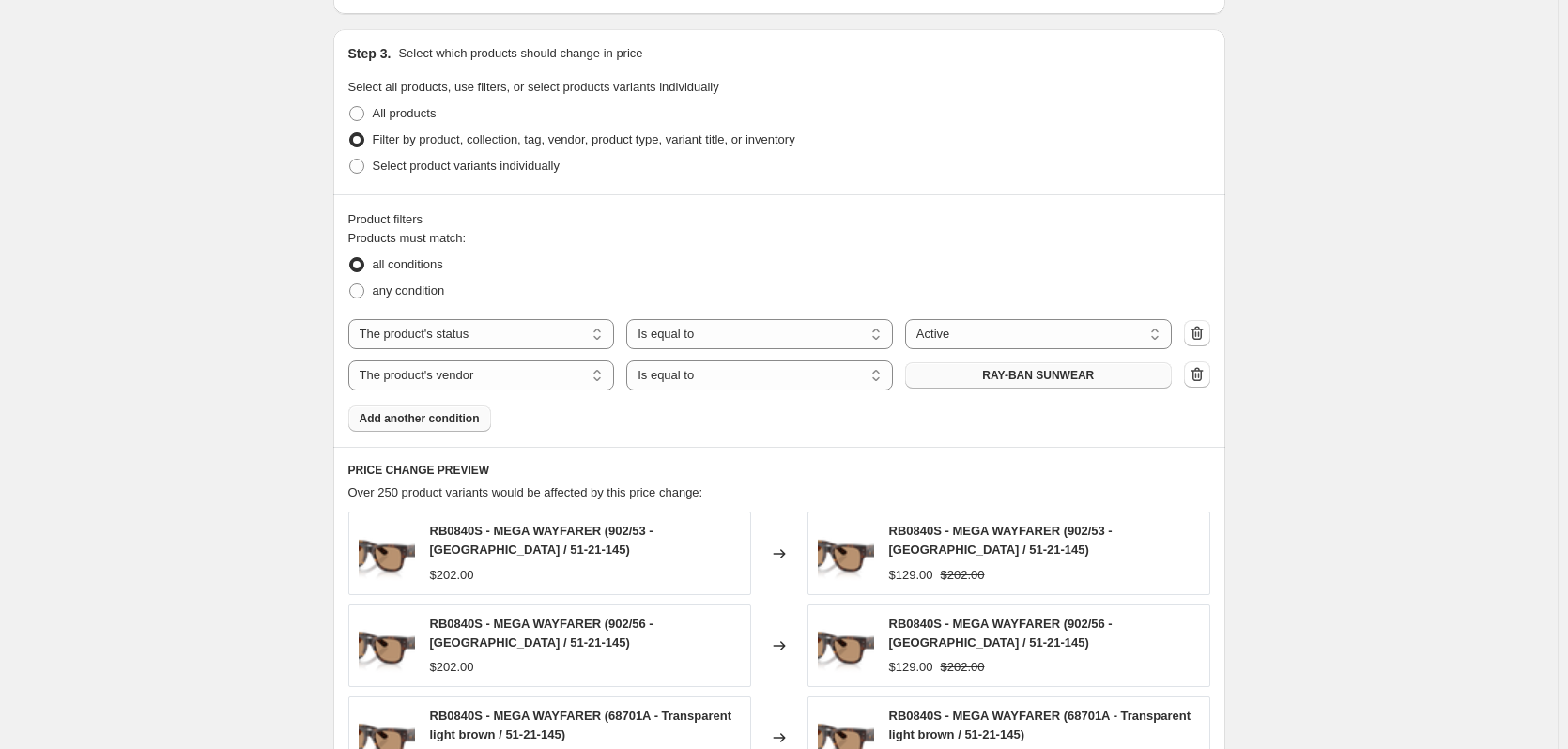
click at [992, 381] on span "RAY-BAN SUNWEAR" at bounding box center [1039, 375] width 112 height 15
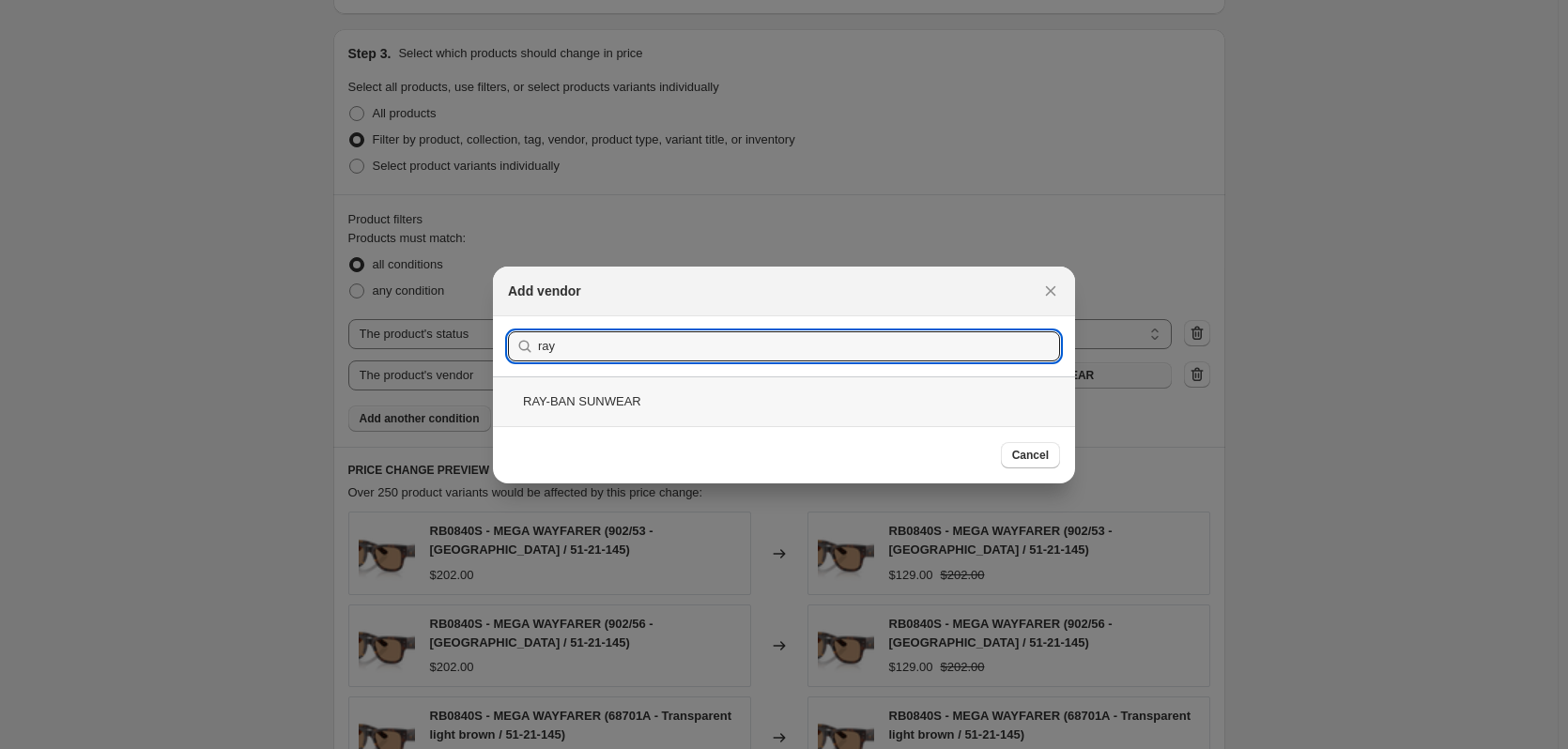
type input "ray"
click at [678, 409] on div "RAY-BAN SUNWEAR" at bounding box center [784, 401] width 583 height 49
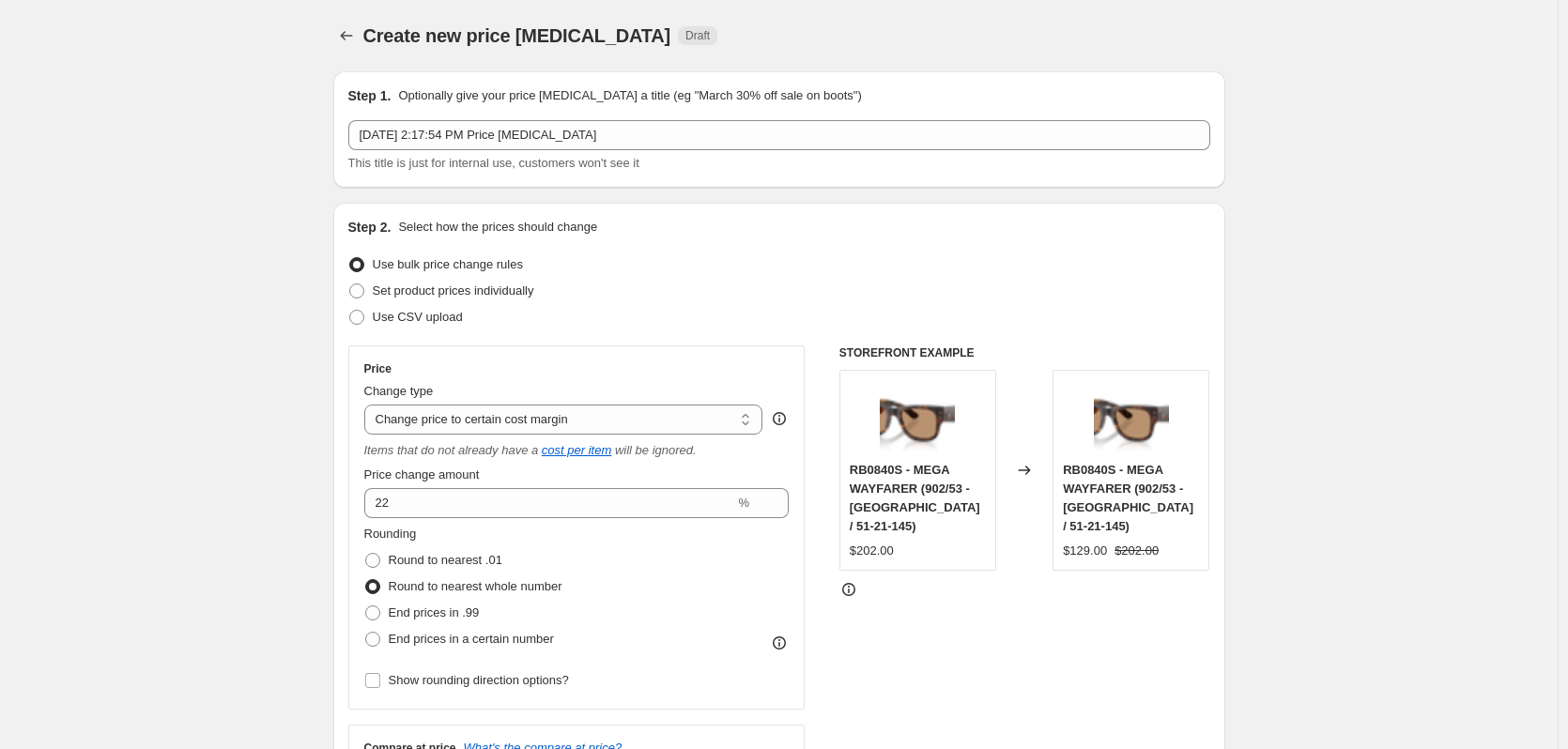
scroll to position [873, 0]
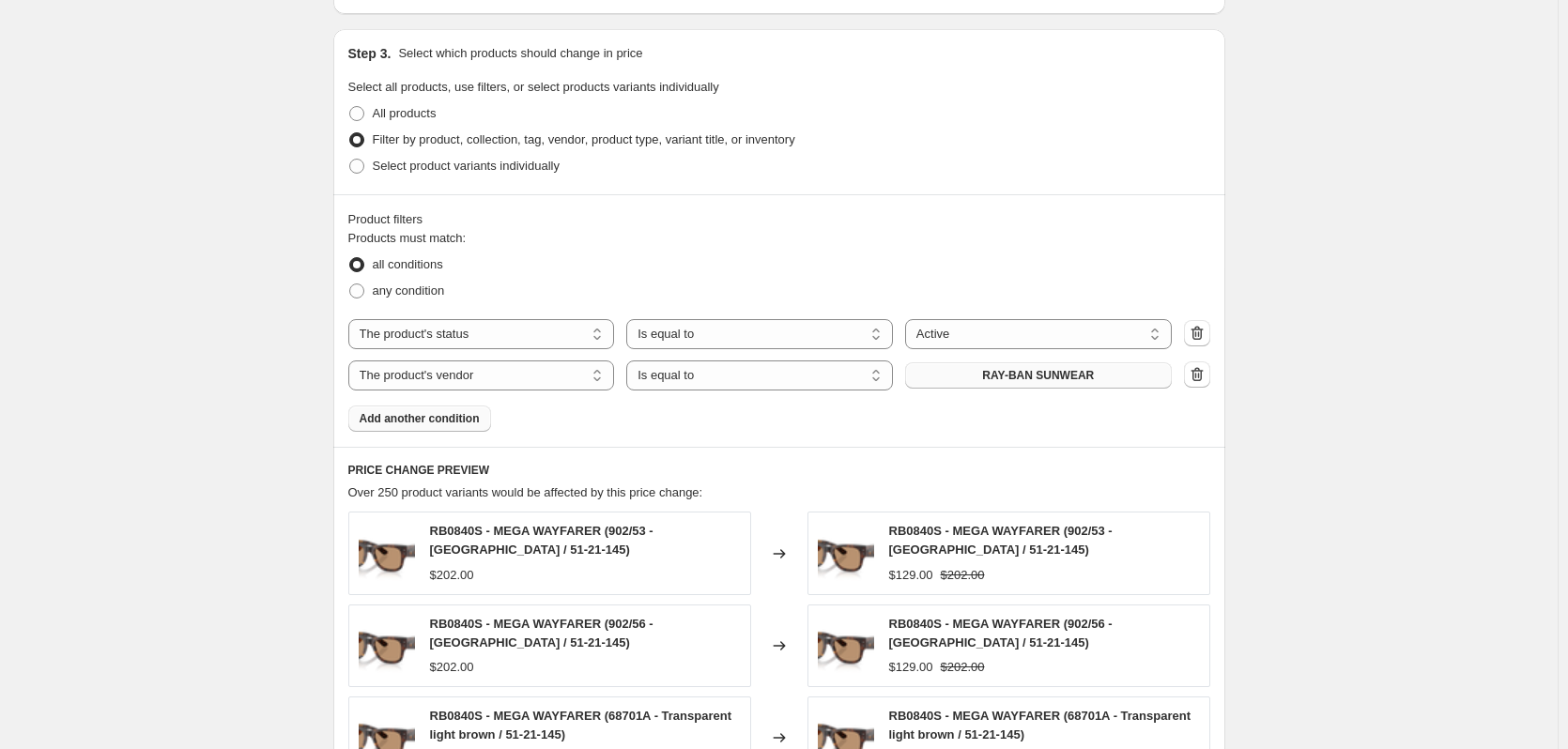
click at [1020, 377] on span "RAY-BAN SUNWEAR" at bounding box center [1039, 375] width 112 height 15
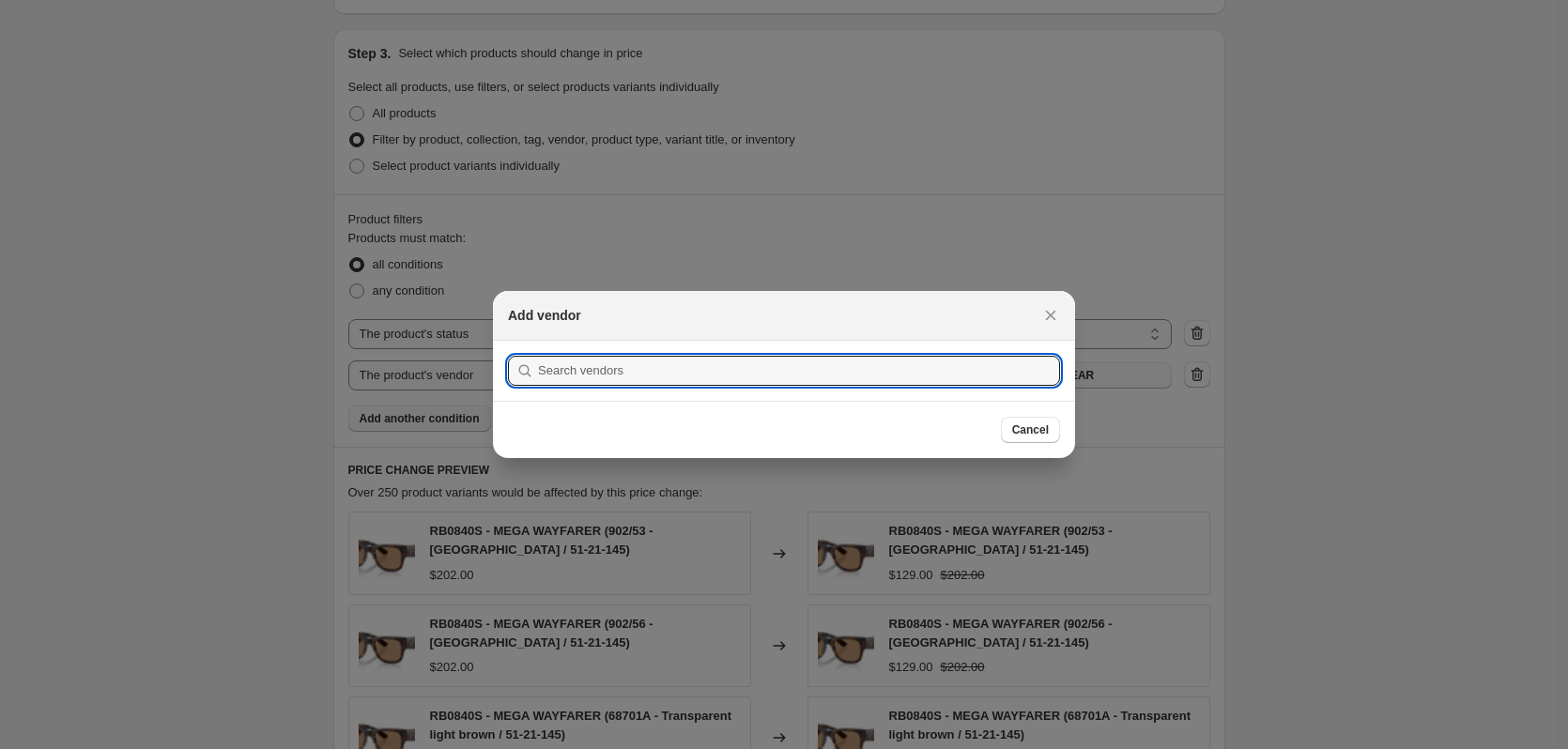
scroll to position [0, 0]
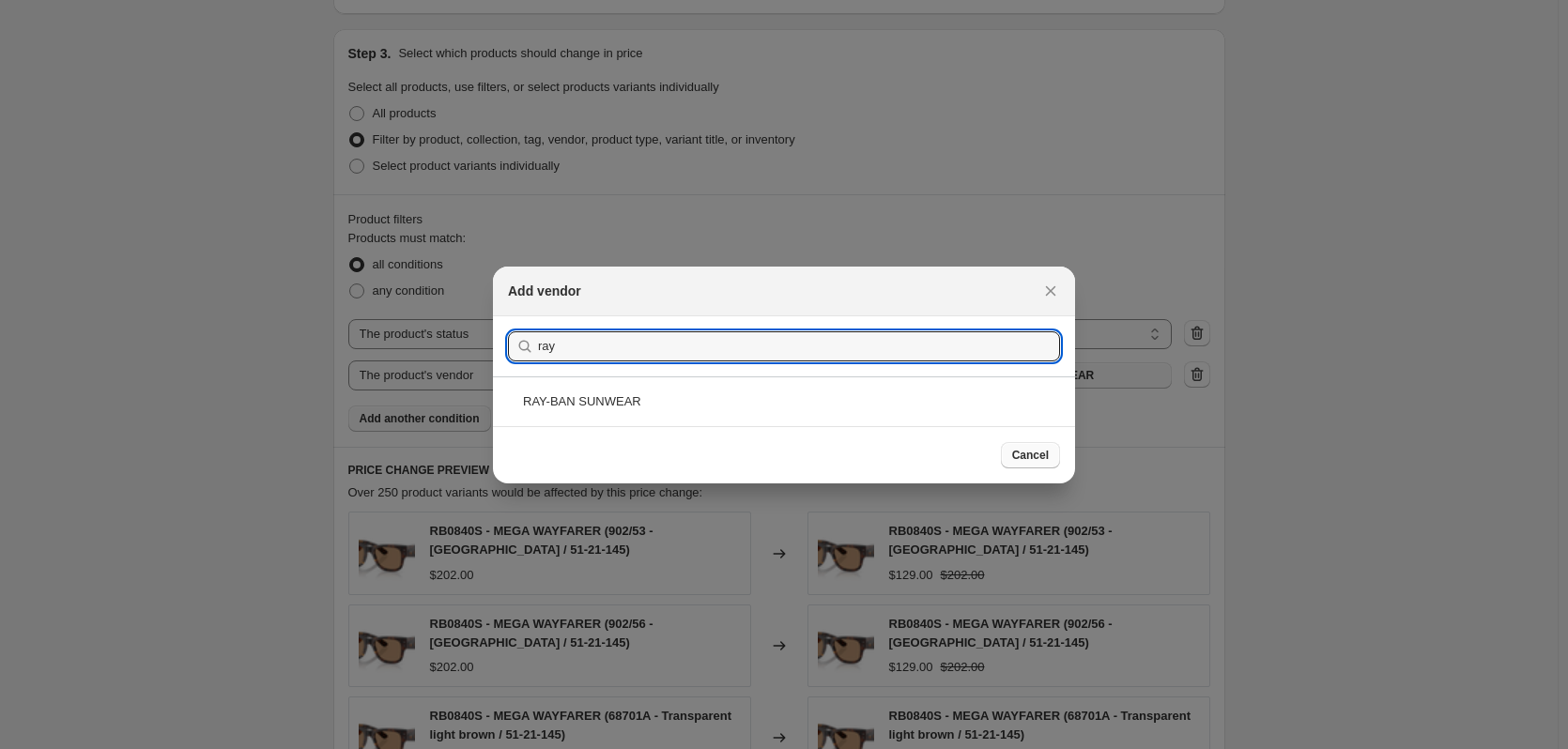
type input "ray"
click at [1025, 461] on span "Cancel" at bounding box center [1030, 455] width 37 height 15
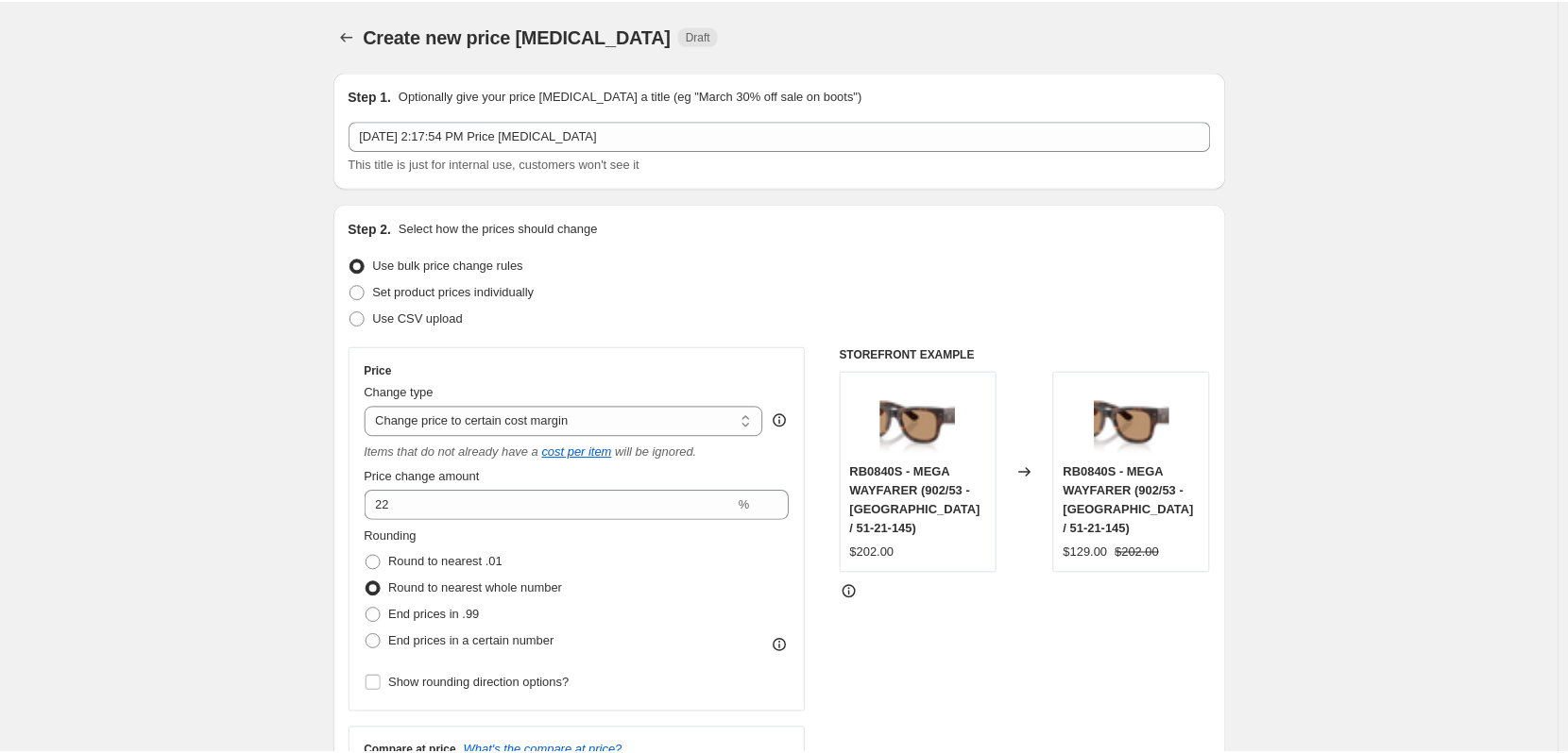
scroll to position [877, 0]
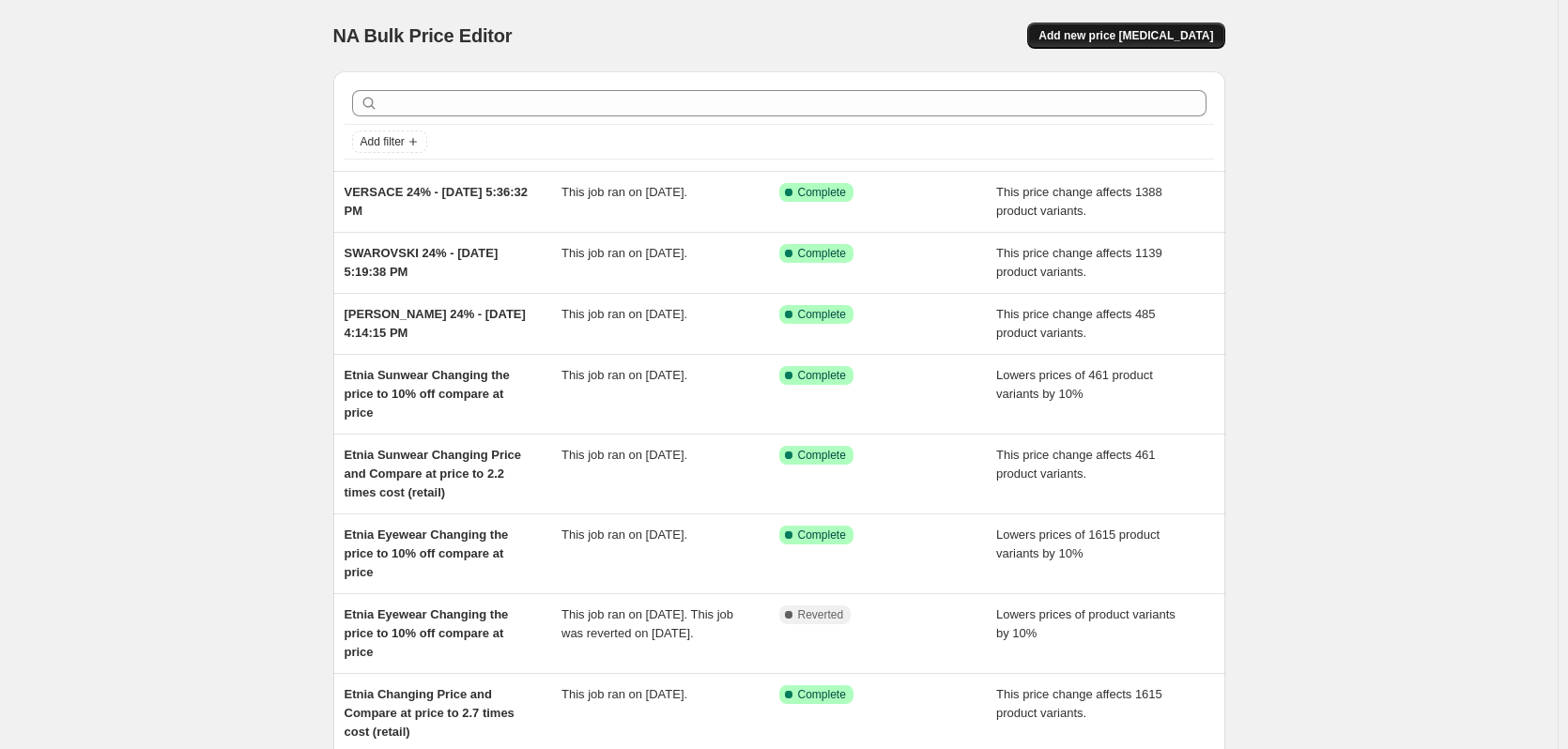
click at [1129, 42] on span "Add new price change job" at bounding box center [1126, 36] width 175 height 15
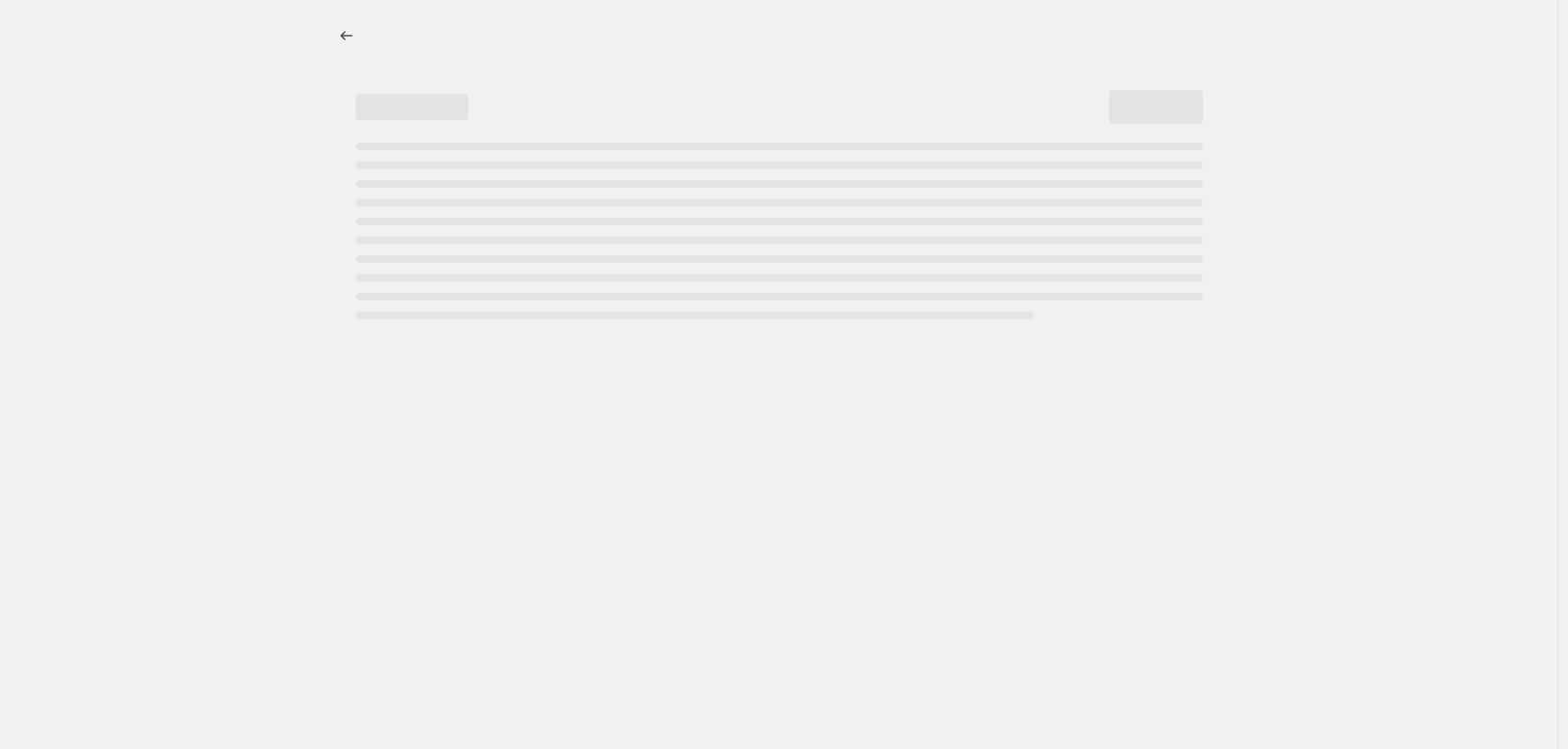
select select "percentage"
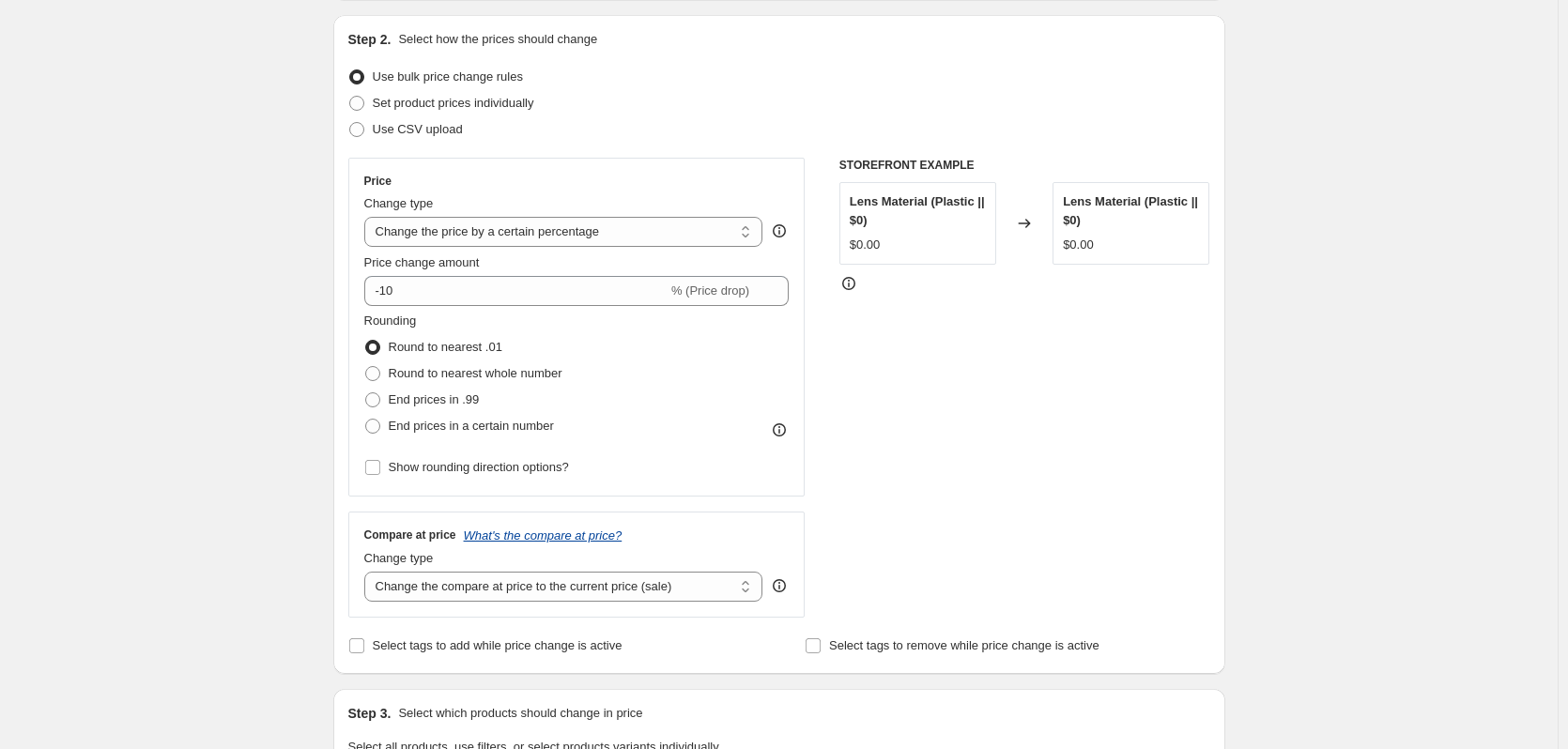
scroll to position [375, 0]
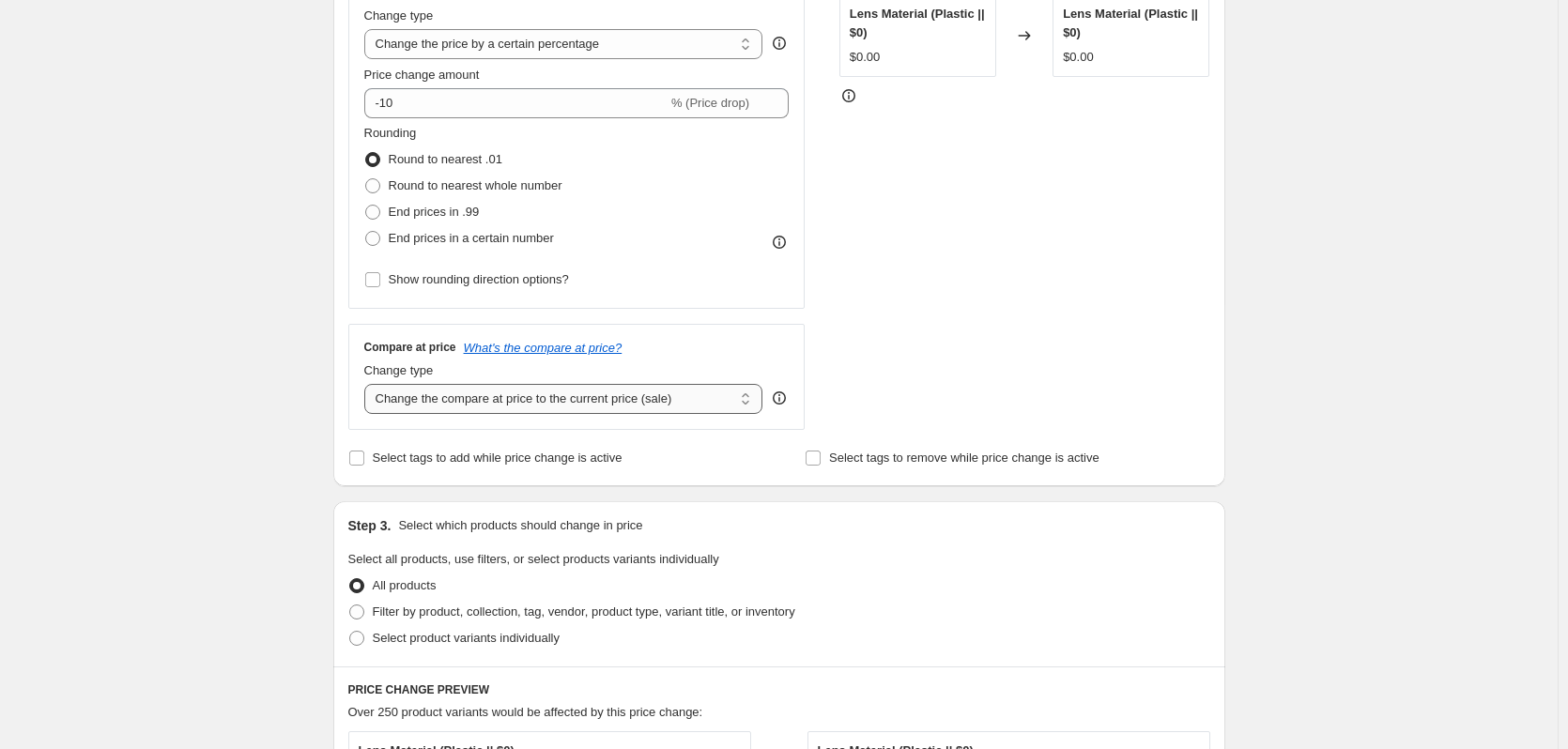
click at [513, 410] on select "Change the compare at price to the current price (sale) Change the compare at p…" at bounding box center [564, 399] width 399 height 30
select select "no_change"
click at [368, 384] on select "Change the compare at price to the current price (sale) Change the compare at p…" at bounding box center [564, 399] width 399 height 30
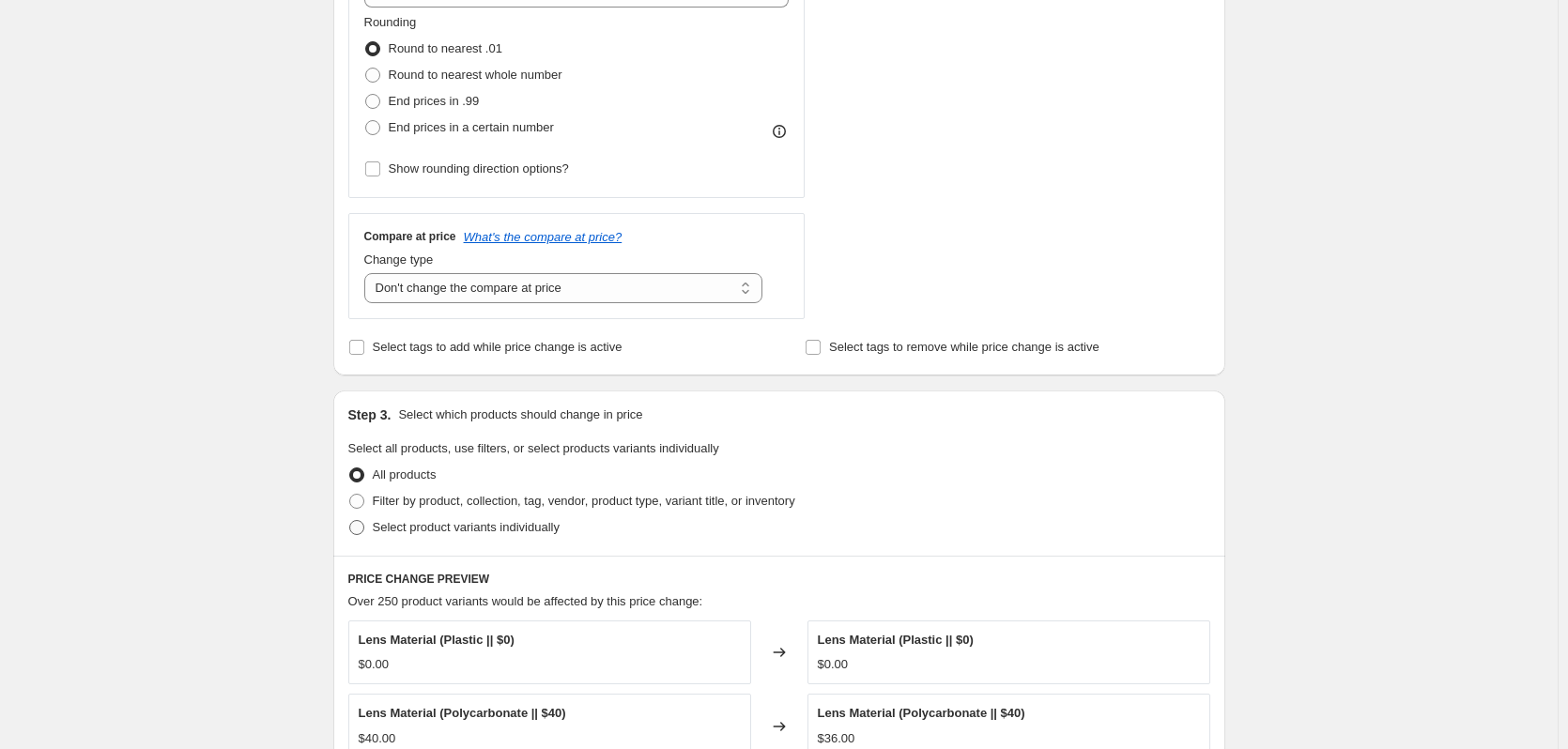
scroll to position [658, 0]
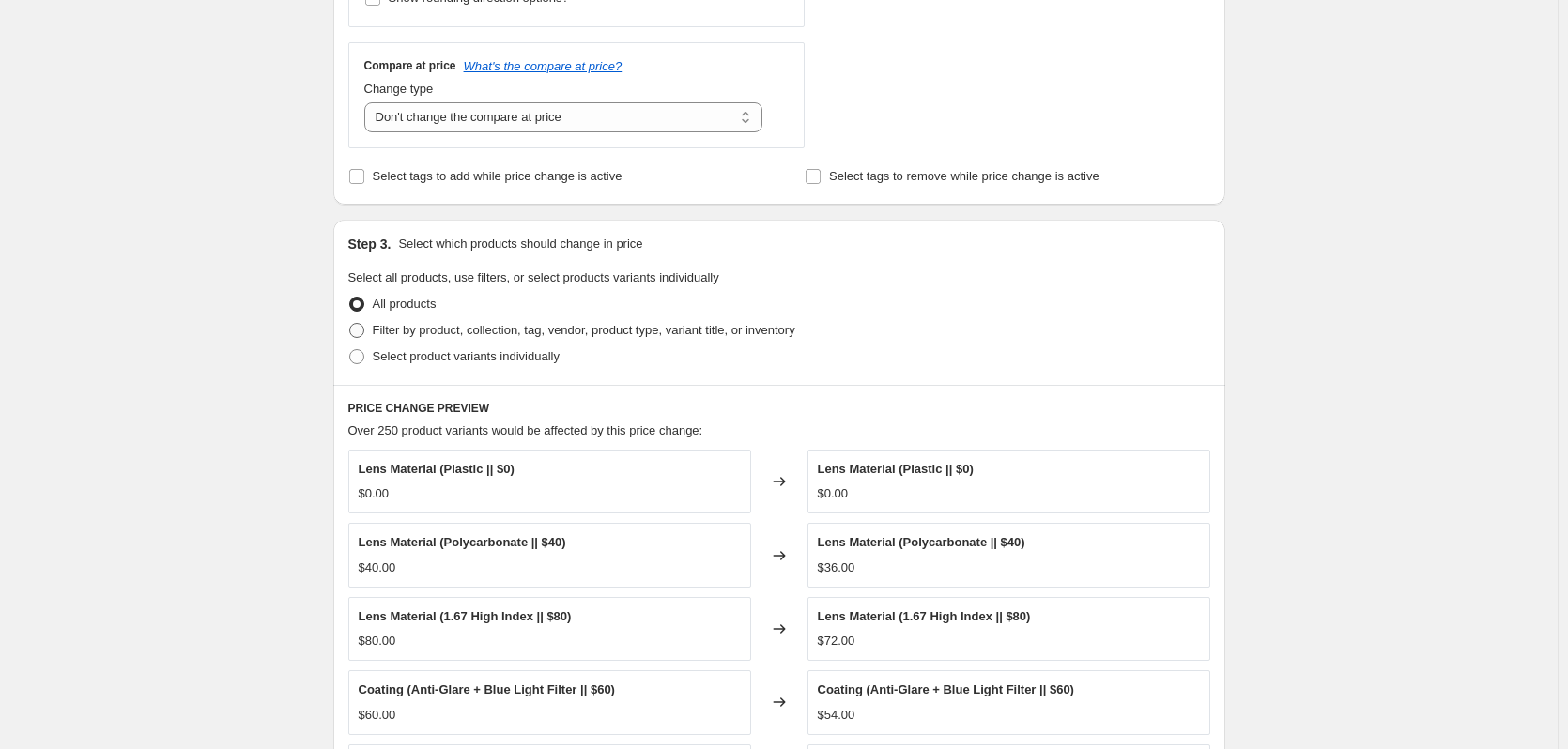
click at [493, 319] on label "Filter by product, collection, tag, vendor, product type, variant title, or inv…" at bounding box center [572, 331] width 447 height 27
click at [351, 323] on input "Filter by product, collection, tag, vendor, product type, variant title, or inv…" at bounding box center [350, 323] width 1 height 1
radio input "true"
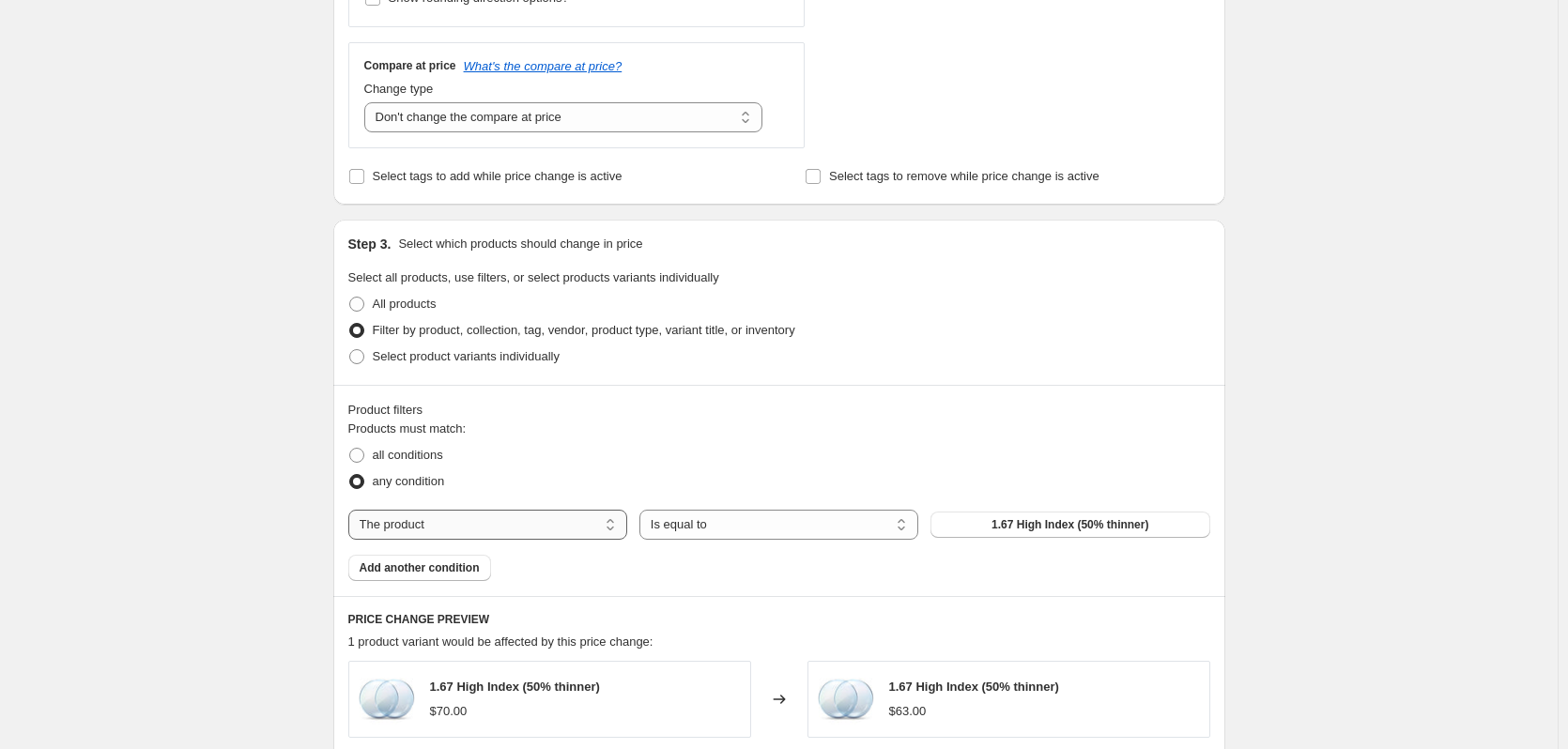
drag, startPoint x: 562, startPoint y: 521, endPoint x: 561, endPoint y: 531, distance: 10.0
click at [562, 524] on select "The product The product's collection The product's tag The product's vendor The…" at bounding box center [488, 526] width 278 height 30
select select "collection"
click at [966, 521] on button "BUY LENSES" at bounding box center [1069, 525] width 278 height 27
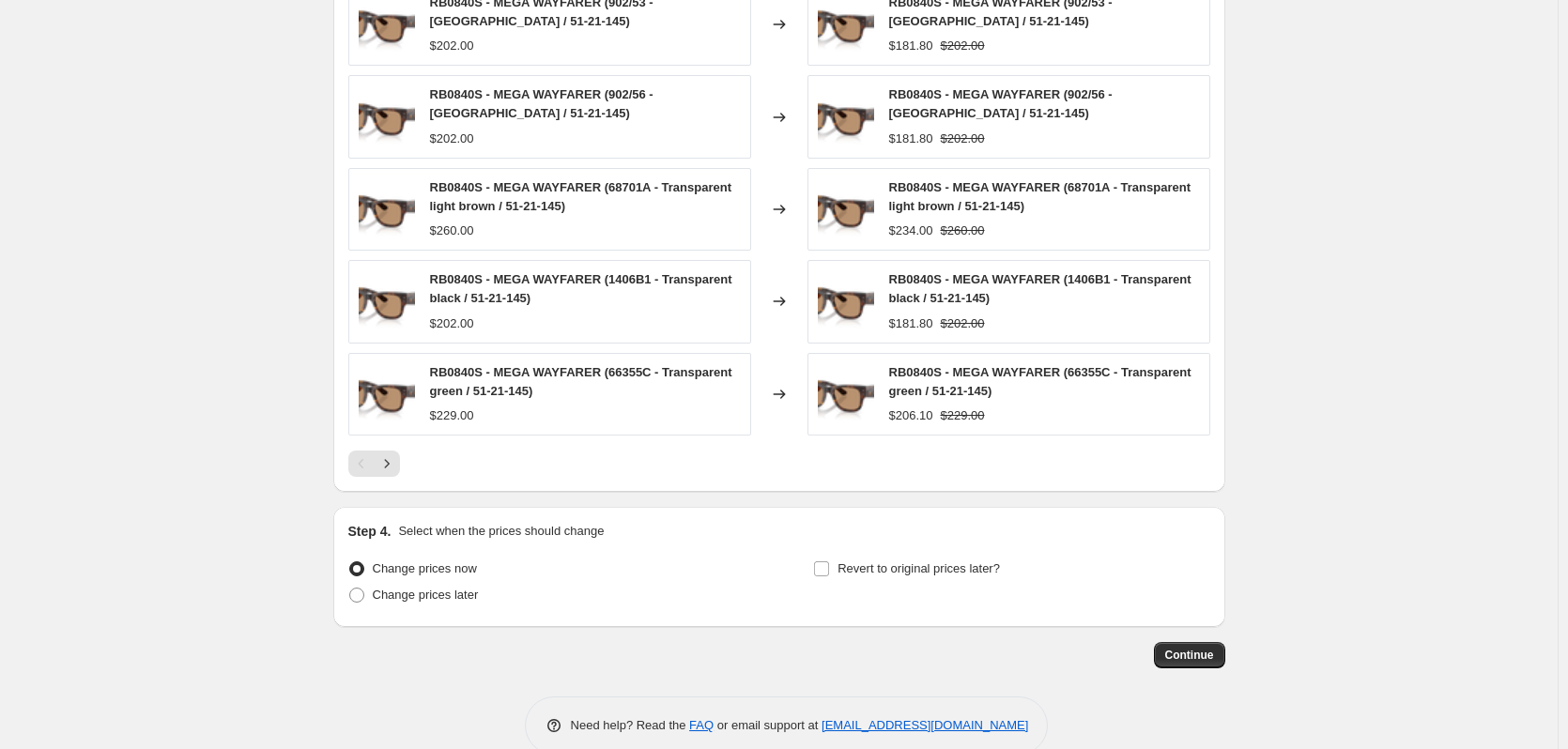
scroll to position [1371, 0]
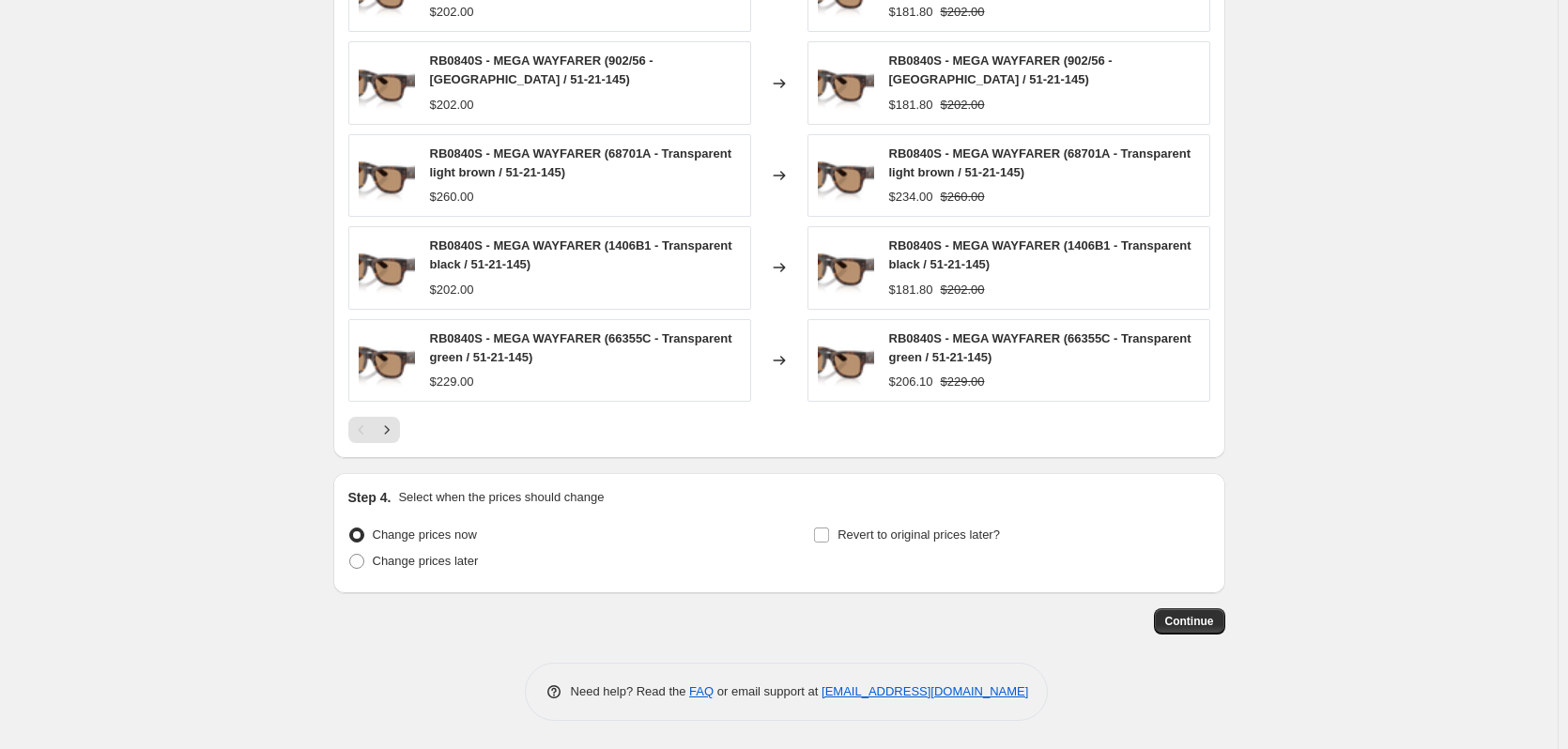
click at [1180, 592] on div "Step 4. Select when the prices should change Change prices now Change prices la…" at bounding box center [779, 533] width 892 height 120
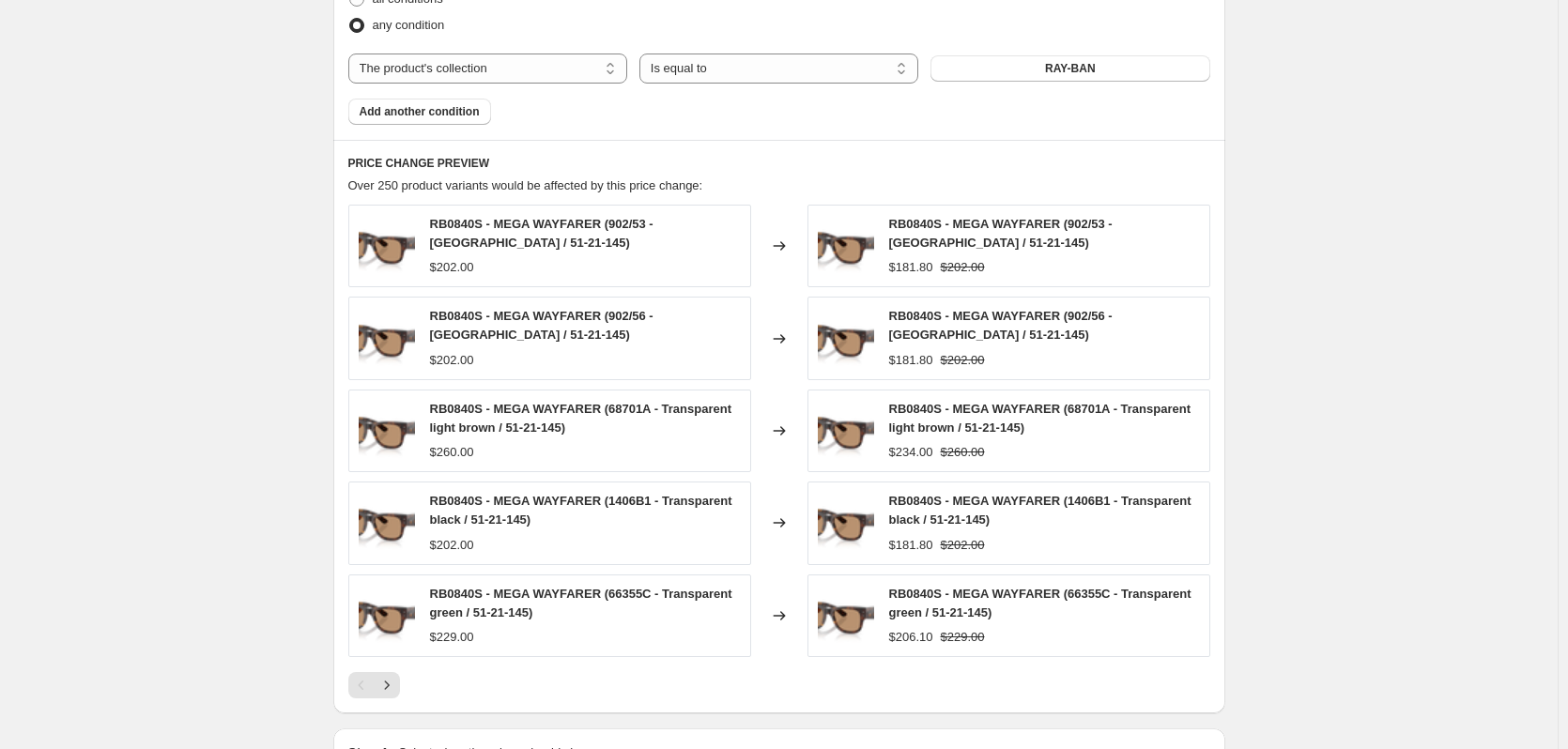
scroll to position [807, 0]
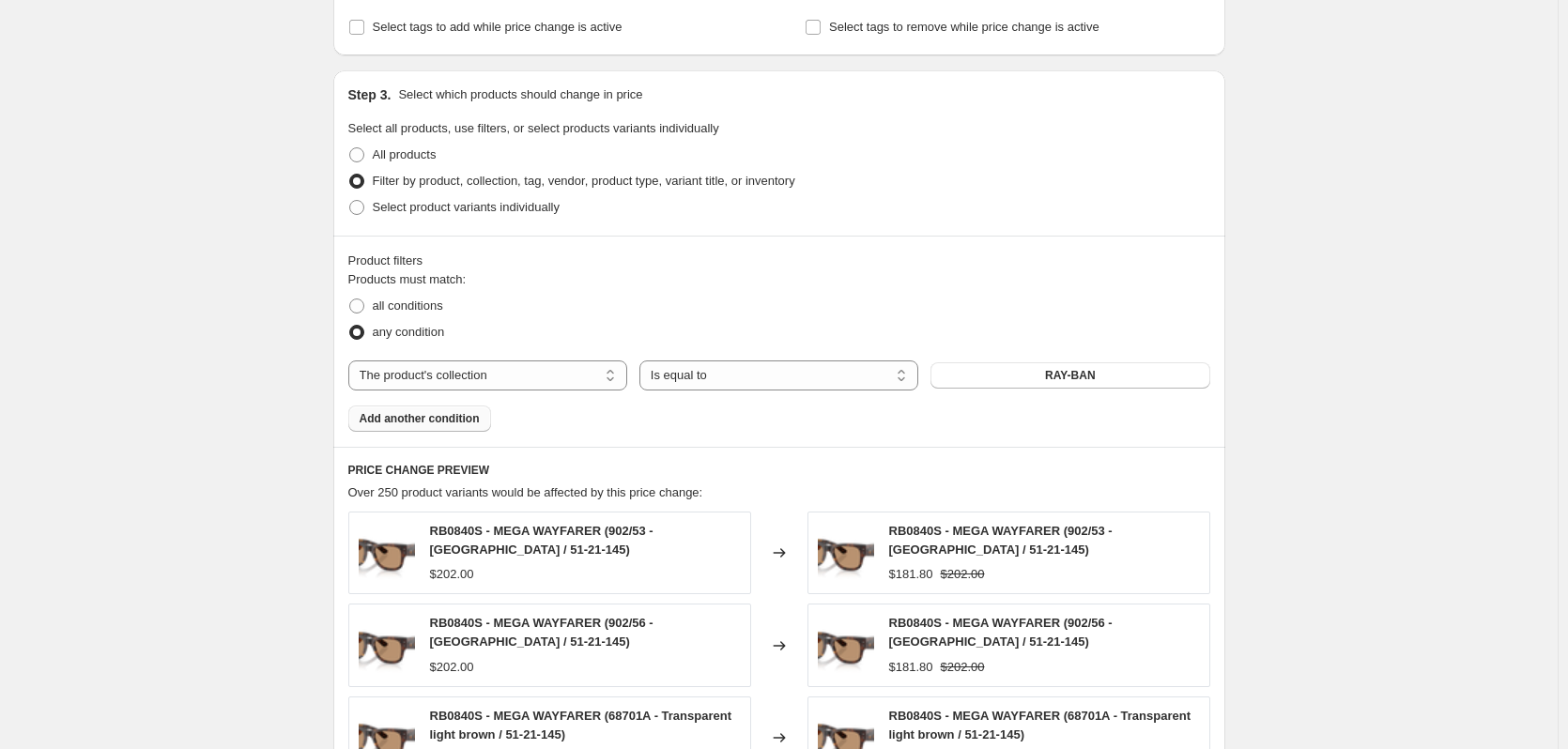
click at [447, 418] on span "Add another condition" at bounding box center [419, 419] width 120 height 15
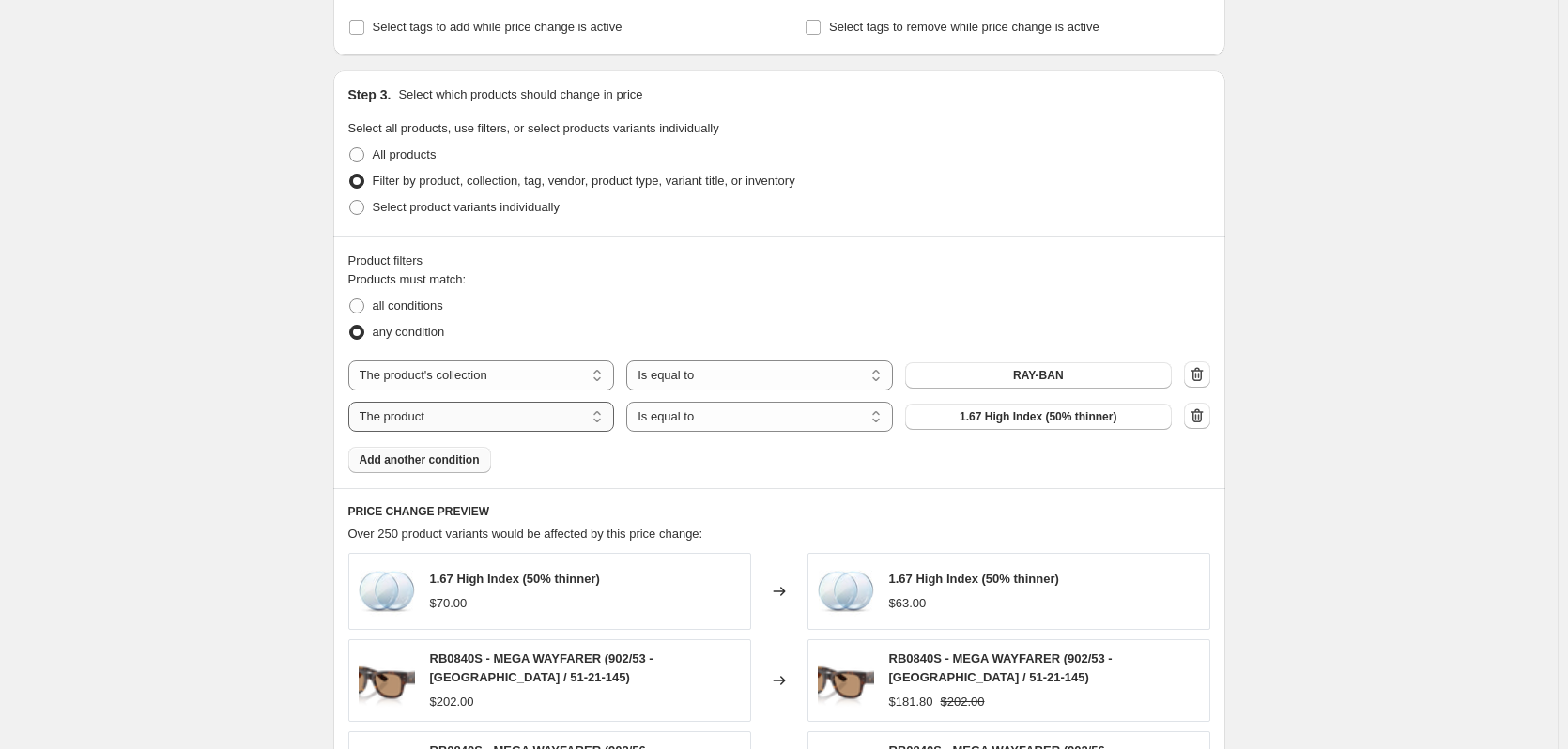
click at [583, 416] on select "The product The product's collection The product's tag The product's vendor The…" at bounding box center [482, 417] width 267 height 30
select select "product_status"
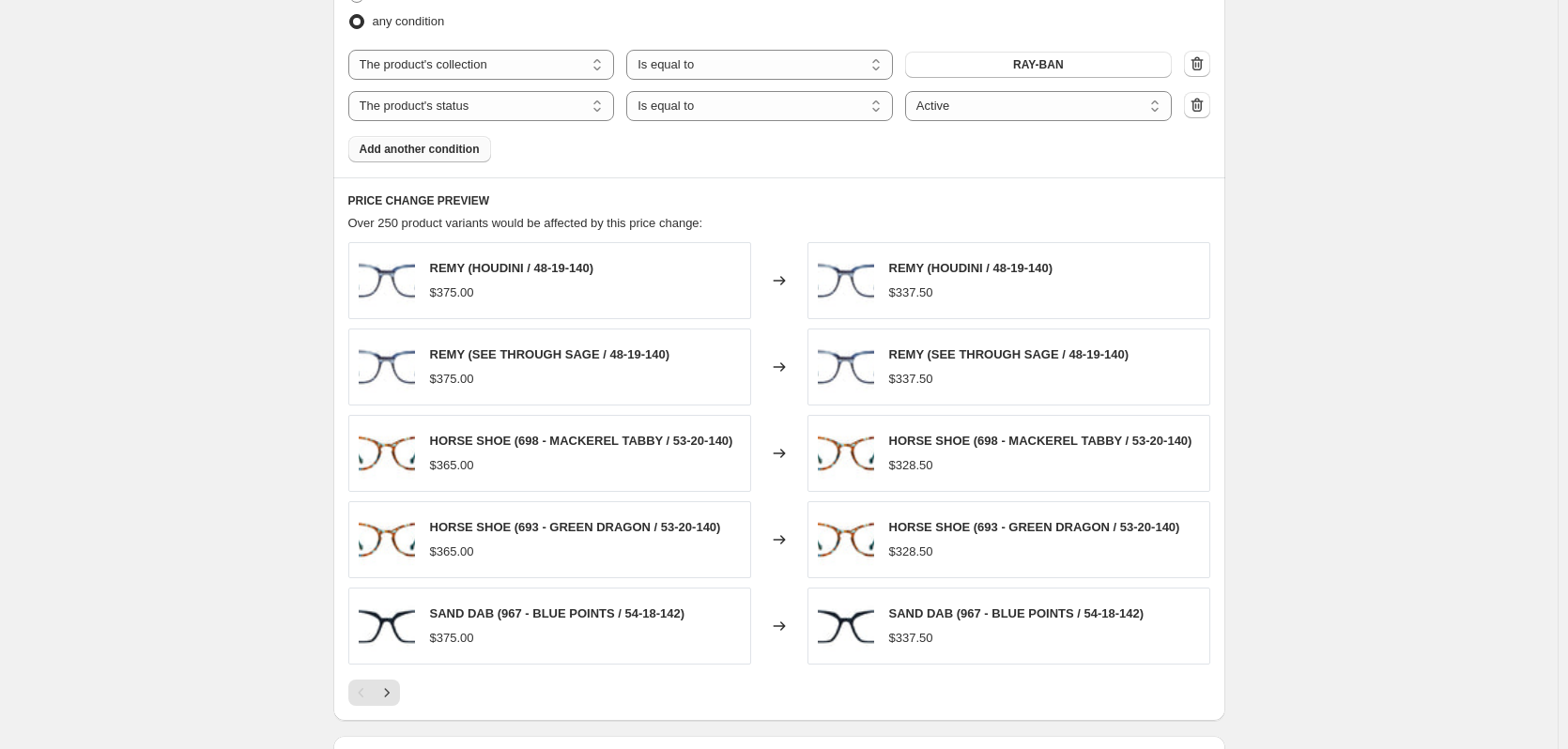
scroll to position [1381, 0]
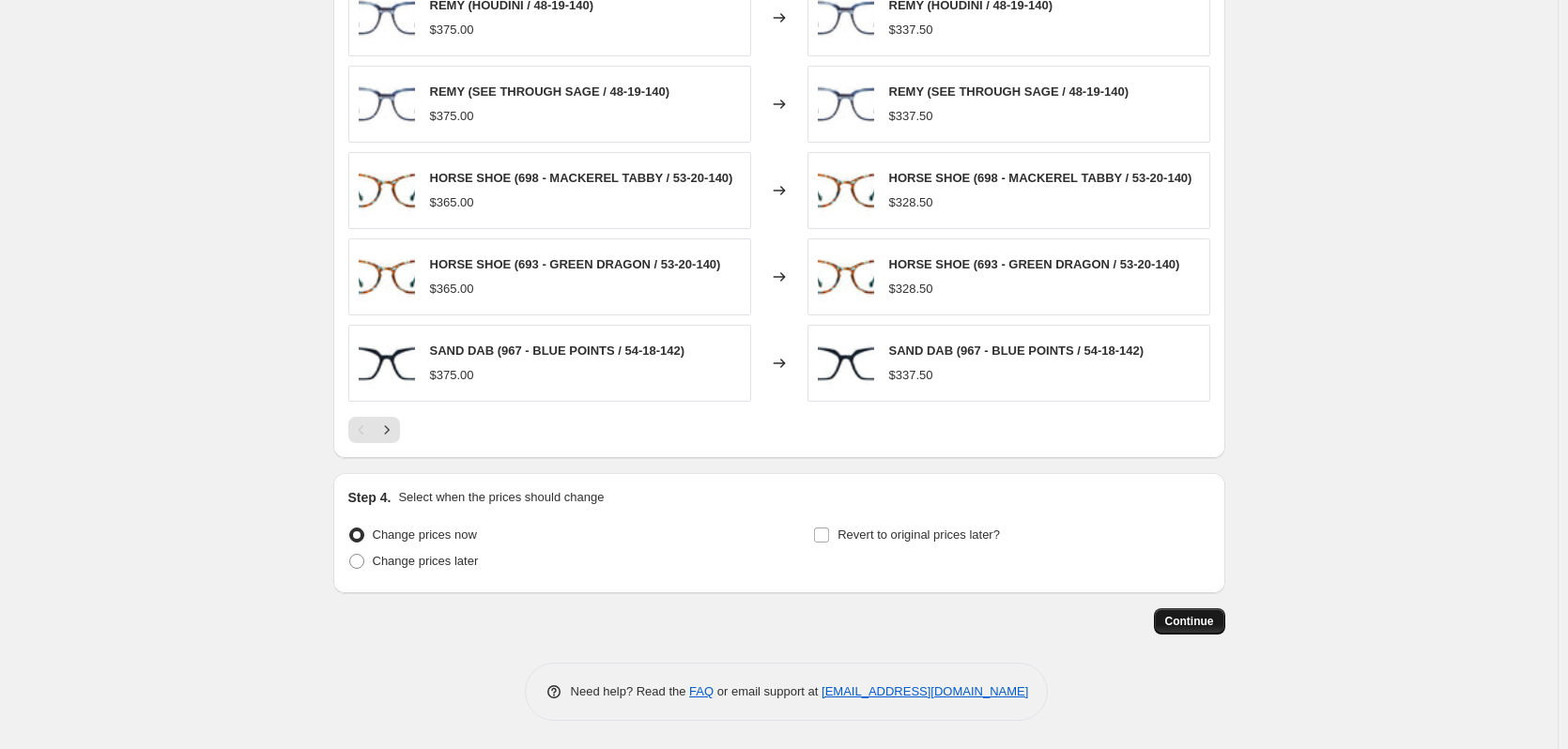
click at [1189, 617] on span "Continue" at bounding box center [1189, 622] width 48 height 15
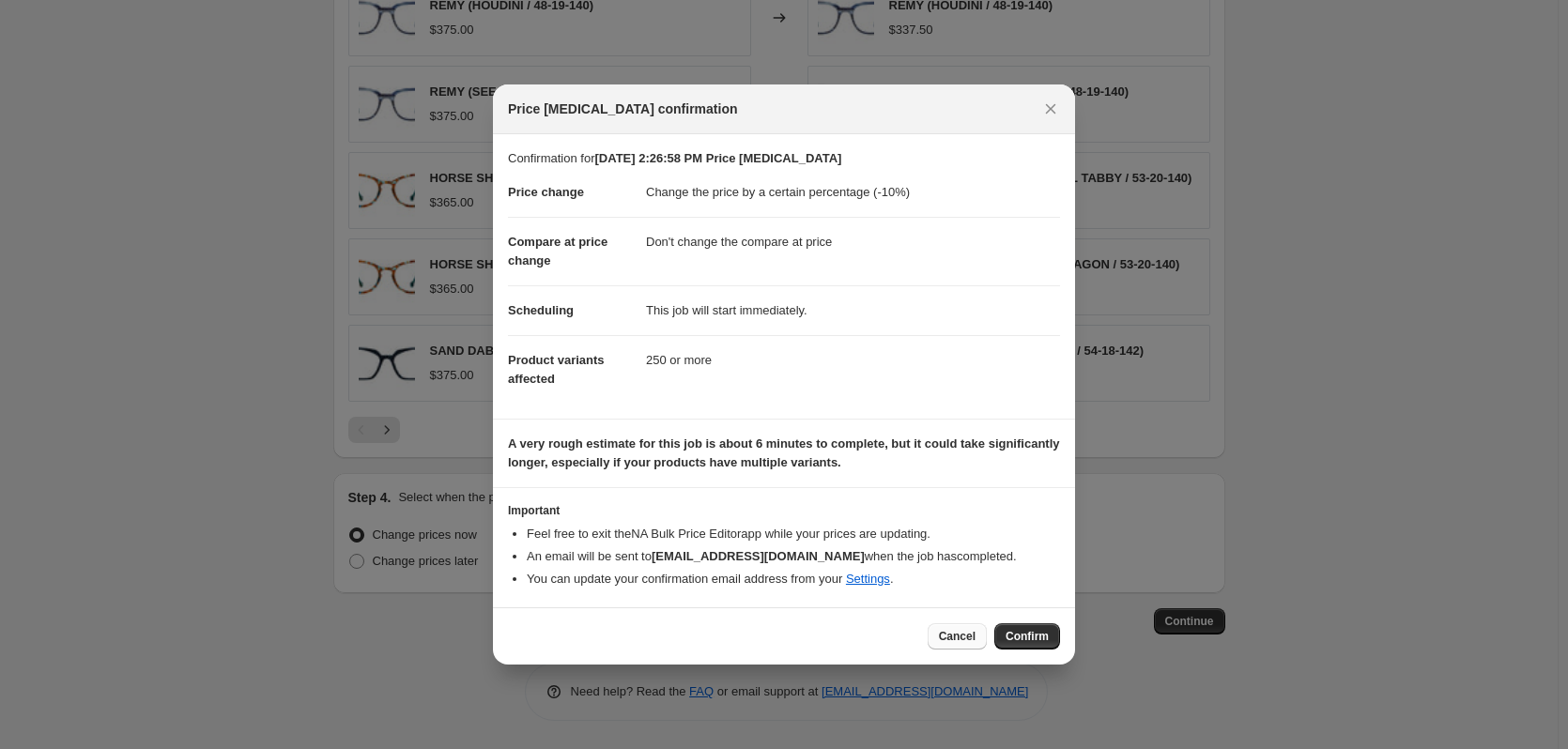
click at [949, 642] on span "Cancel" at bounding box center [957, 637] width 37 height 15
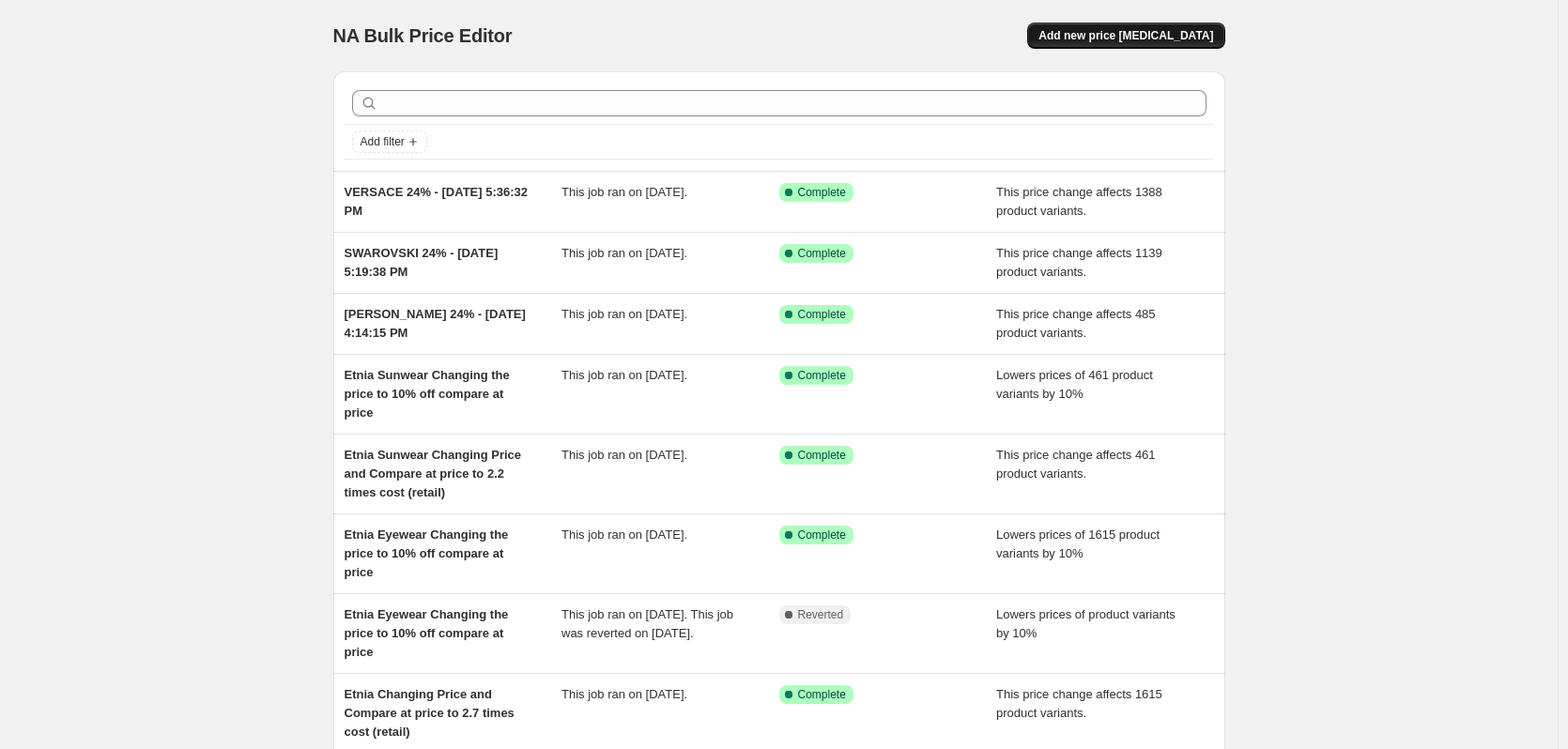
click at [1109, 40] on span "Add new price [MEDICAL_DATA]" at bounding box center [1126, 36] width 175 height 15
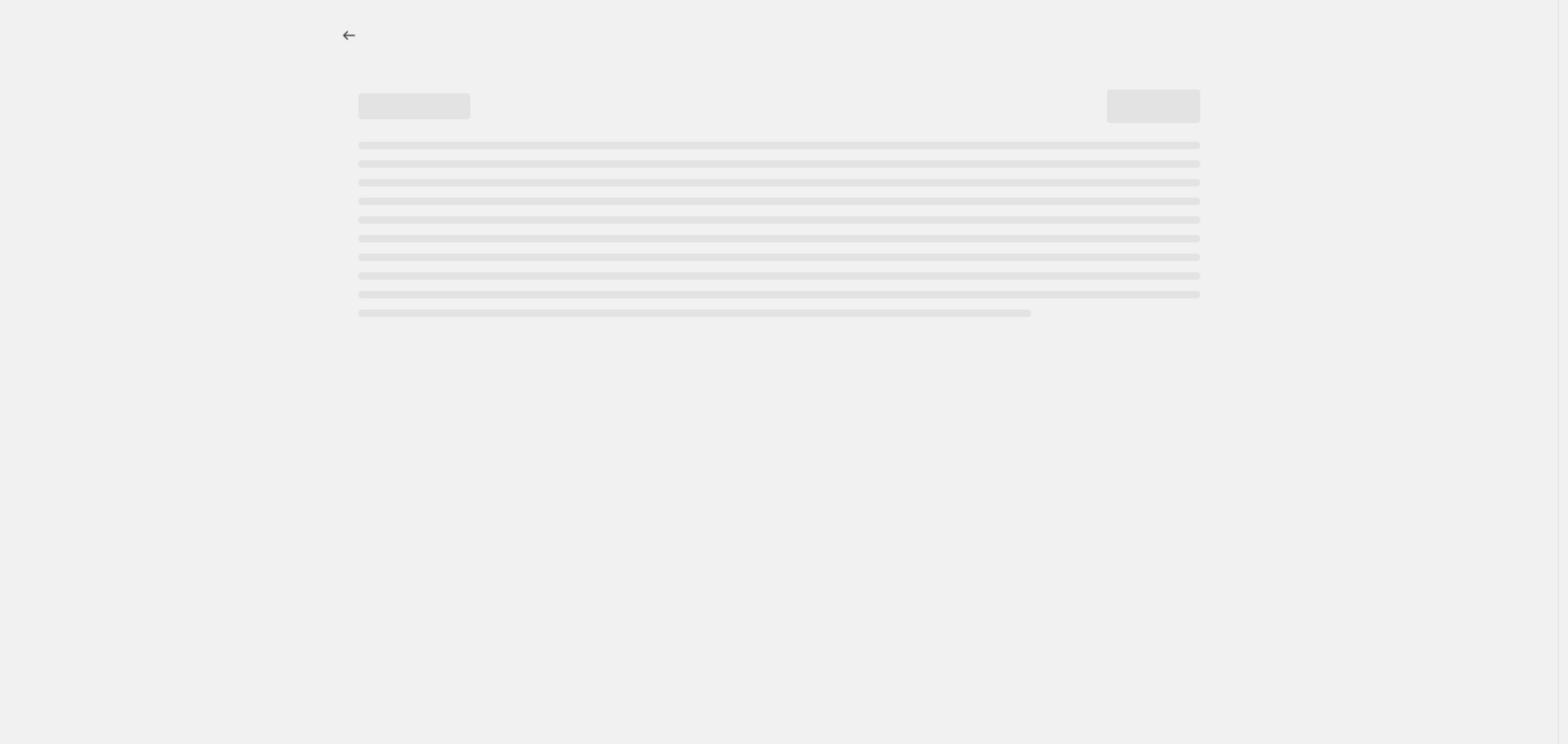
select select "percentage"
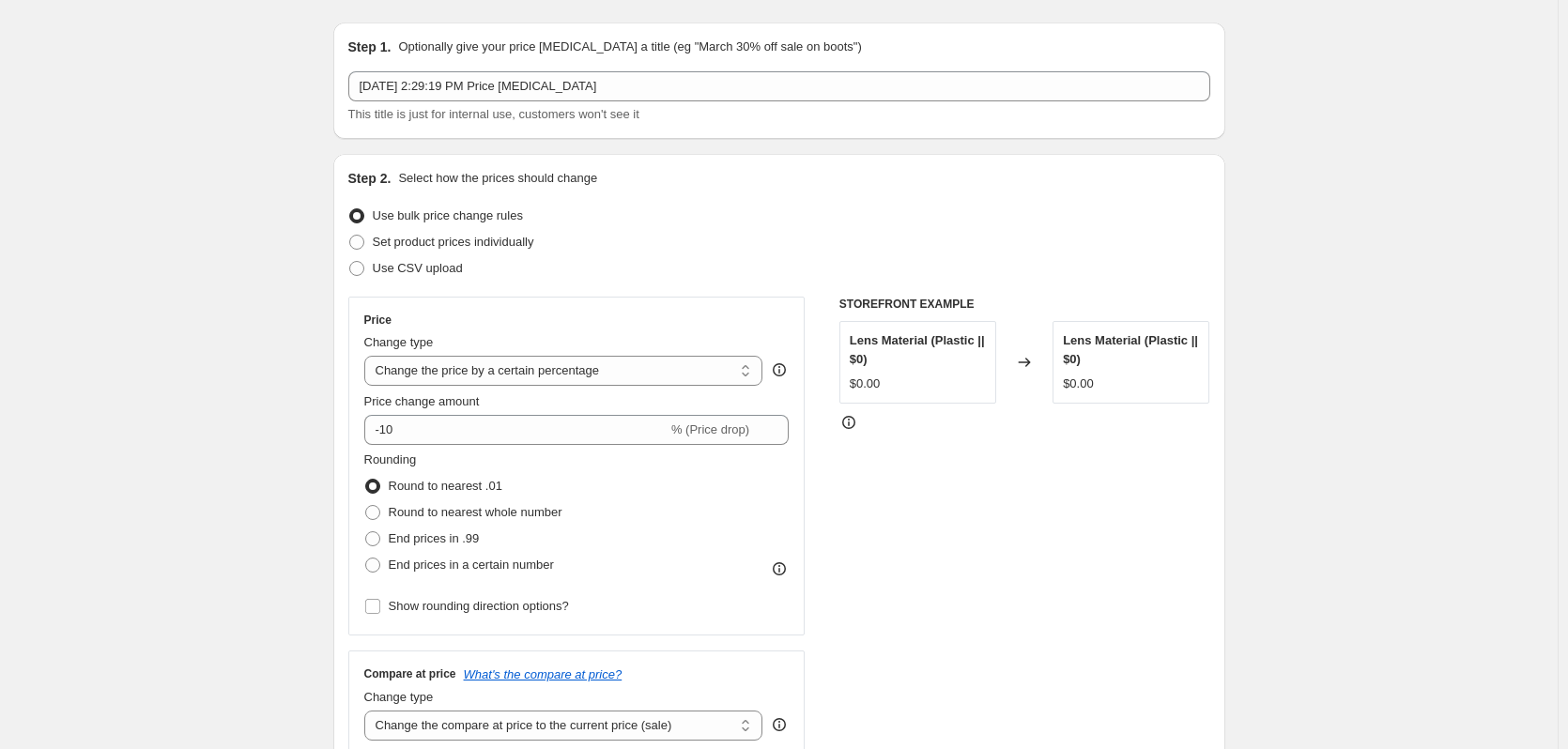
scroll to position [94, 0]
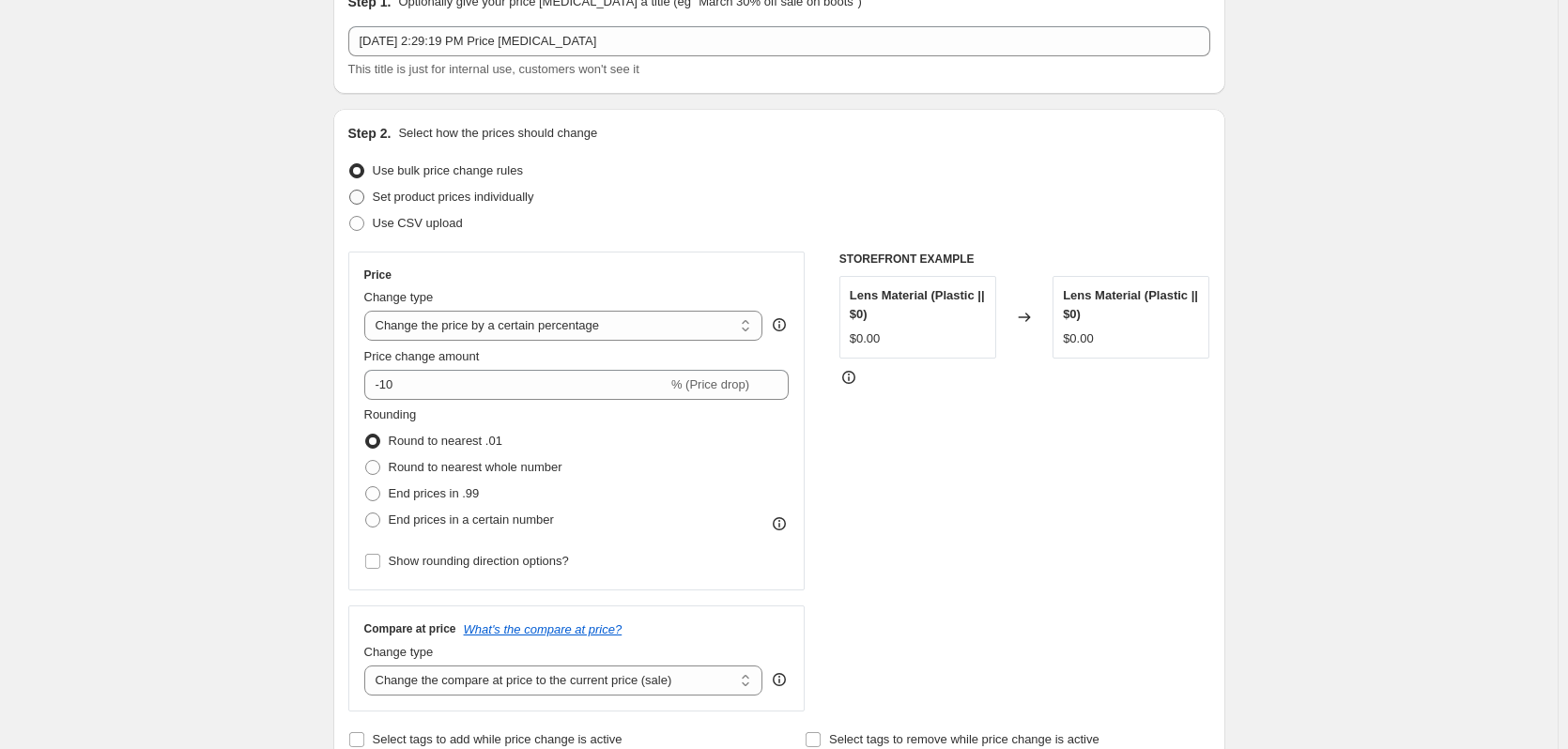
click at [466, 200] on span "Set product prices individually" at bounding box center [453, 197] width 162 height 14
click at [351, 191] on input "Set product prices individually" at bounding box center [350, 190] width 1 height 1
radio input "true"
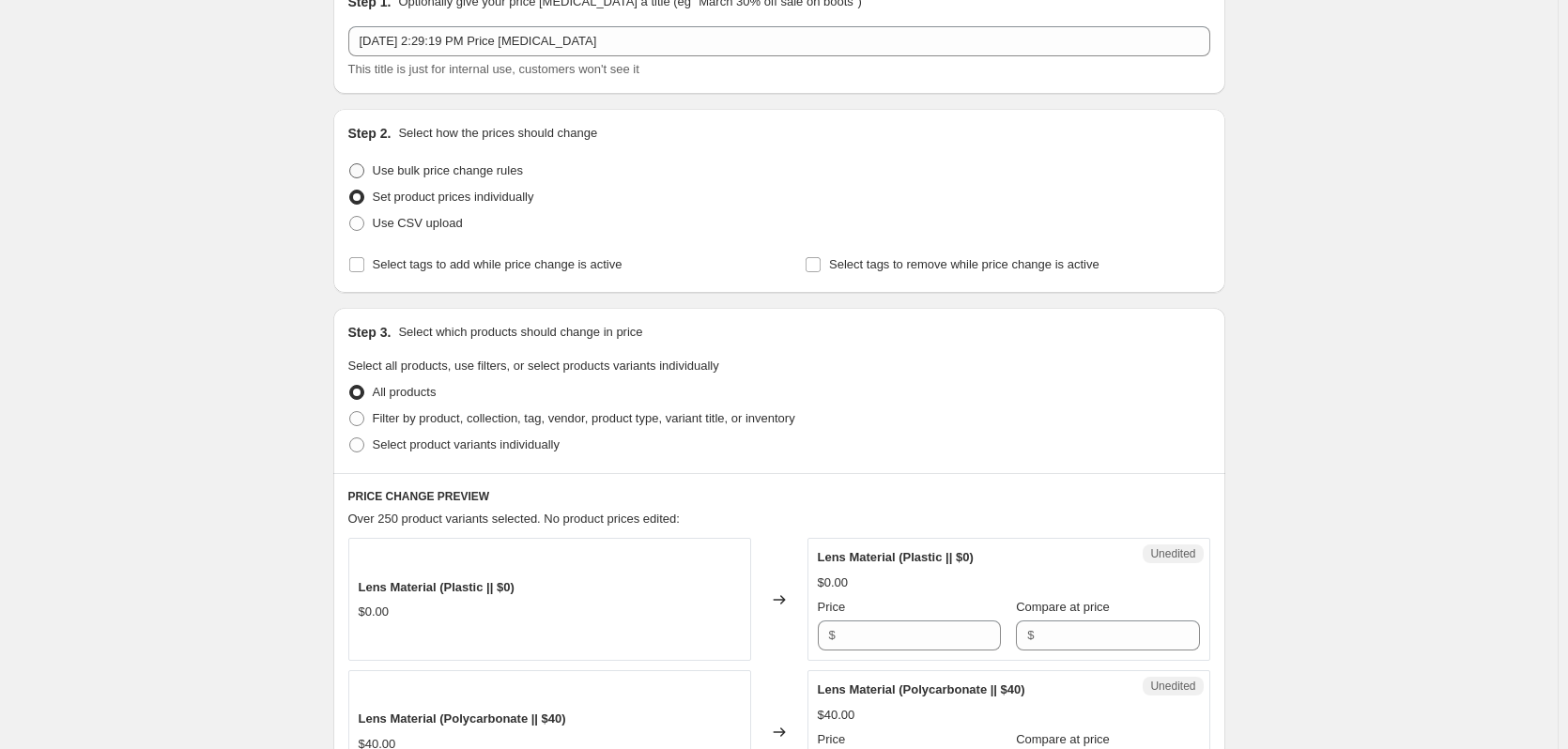
click at [463, 167] on span "Use bulk price change rules" at bounding box center [448, 170] width 150 height 14
click at [351, 164] on input "Use bulk price change rules" at bounding box center [350, 163] width 1 height 1
radio input "true"
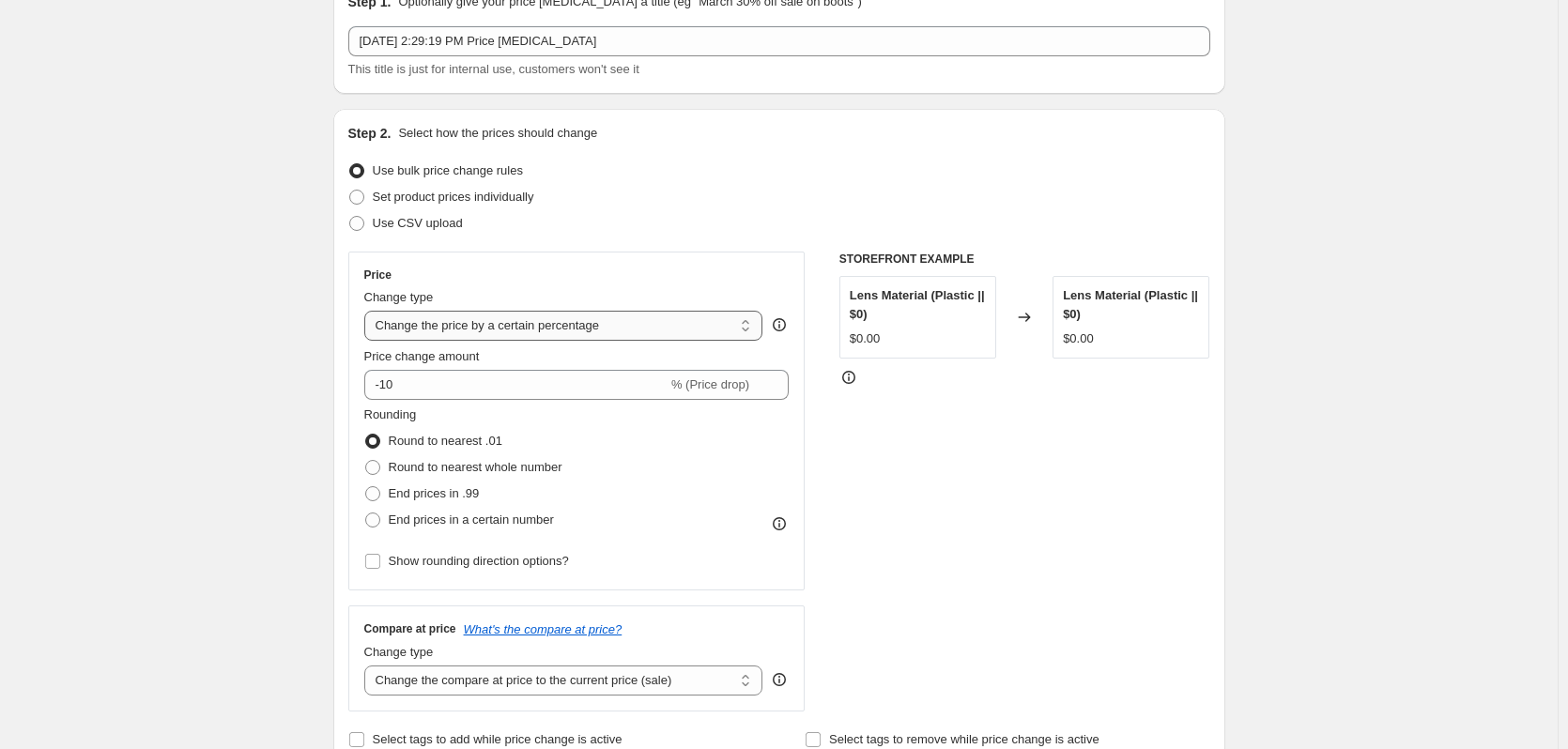
click at [458, 336] on select "Change the price to a certain amount Change the price by a certain amount Chang…" at bounding box center [564, 326] width 399 height 30
select select "margin"
type input "50"
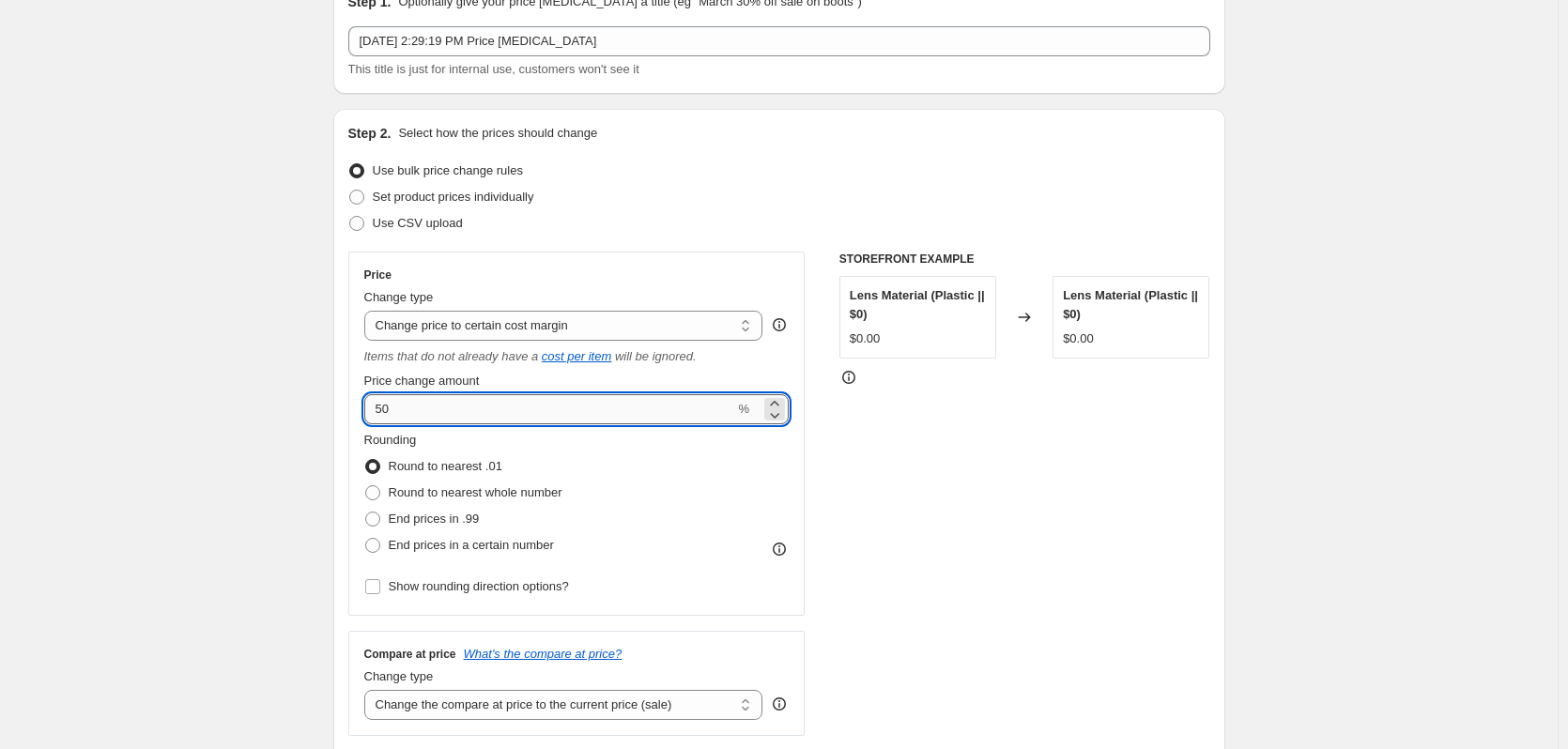
click at [415, 413] on input "50" at bounding box center [549, 410] width 371 height 30
click at [433, 493] on span "Round to nearest whole number" at bounding box center [475, 492] width 174 height 14
click at [366, 487] on input "Round to nearest whole number" at bounding box center [365, 486] width 1 height 1
radio input "true"
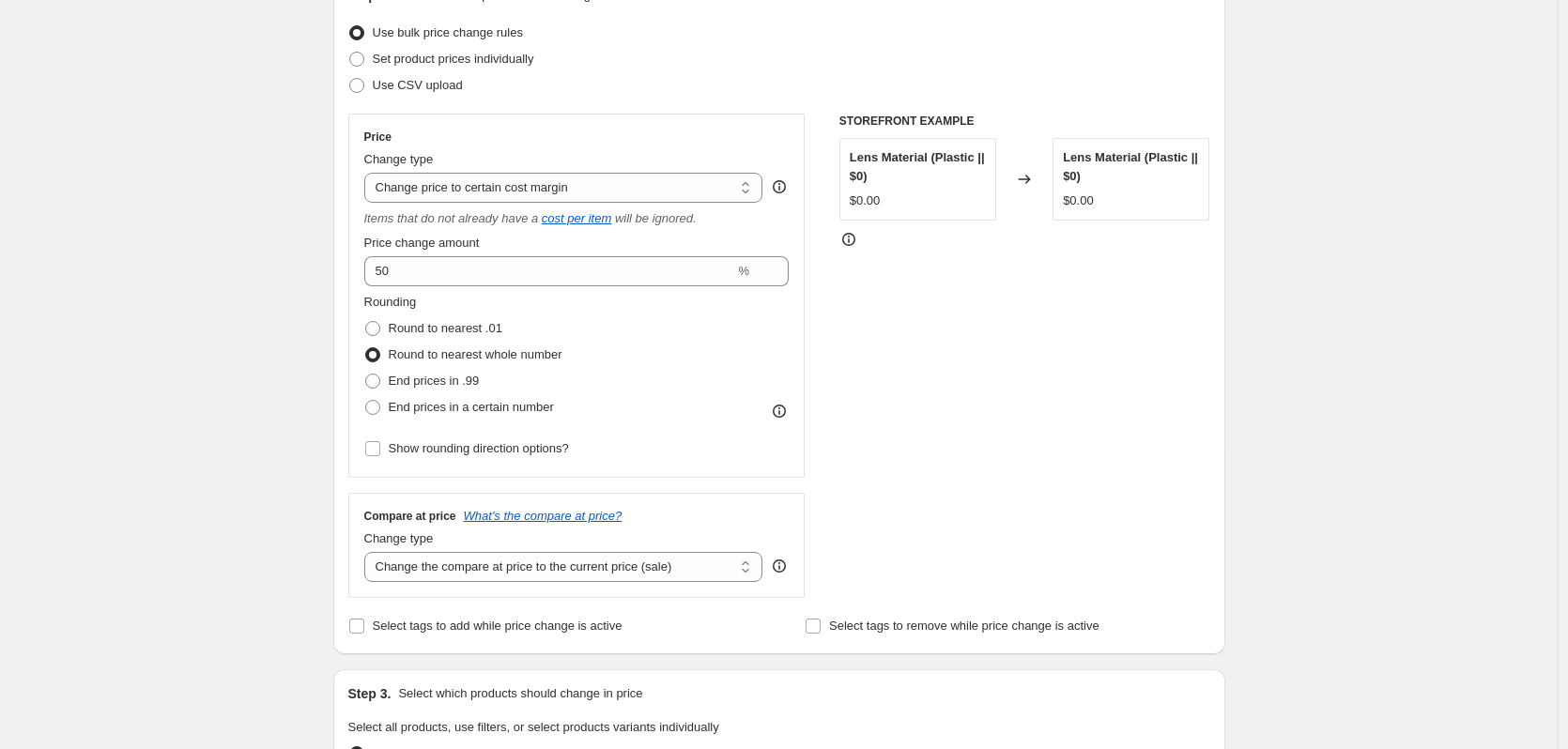
scroll to position [375, 0]
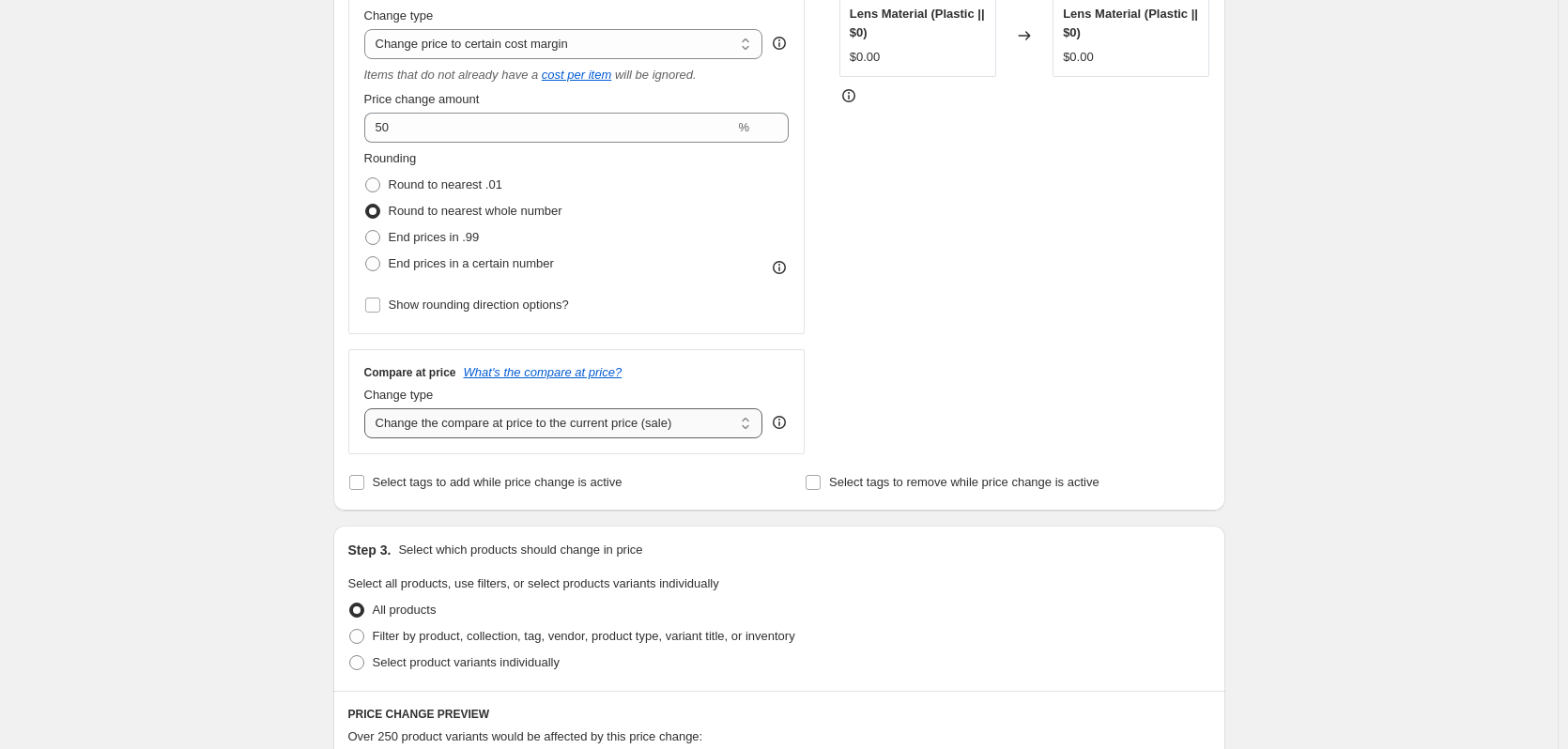
click at [543, 429] on select "Change the compare at price to the current price (sale) Change the compare at p…" at bounding box center [564, 424] width 399 height 30
select select "no_change"
click at [368, 409] on select "Change the compare at price to the current price (sale) Change the compare at p…" at bounding box center [564, 424] width 399 height 30
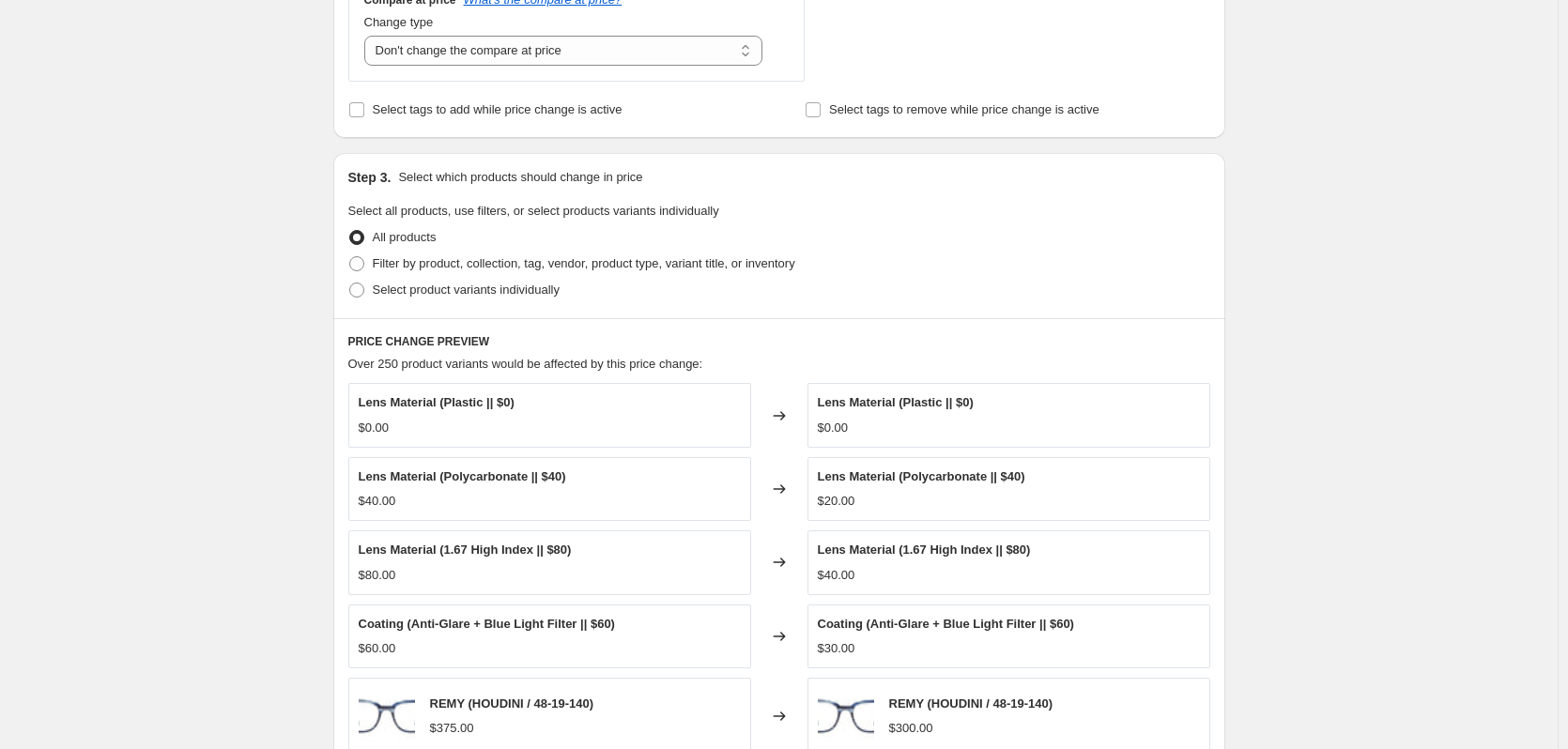
scroll to position [751, 0]
click at [469, 267] on span "Filter by product, collection, tag, vendor, product type, variant title, or inv…" at bounding box center [583, 260] width 423 height 14
click at [351, 255] on input "Filter by product, collection, tag, vendor, product type, variant title, or inv…" at bounding box center [350, 254] width 1 height 1
radio input "true"
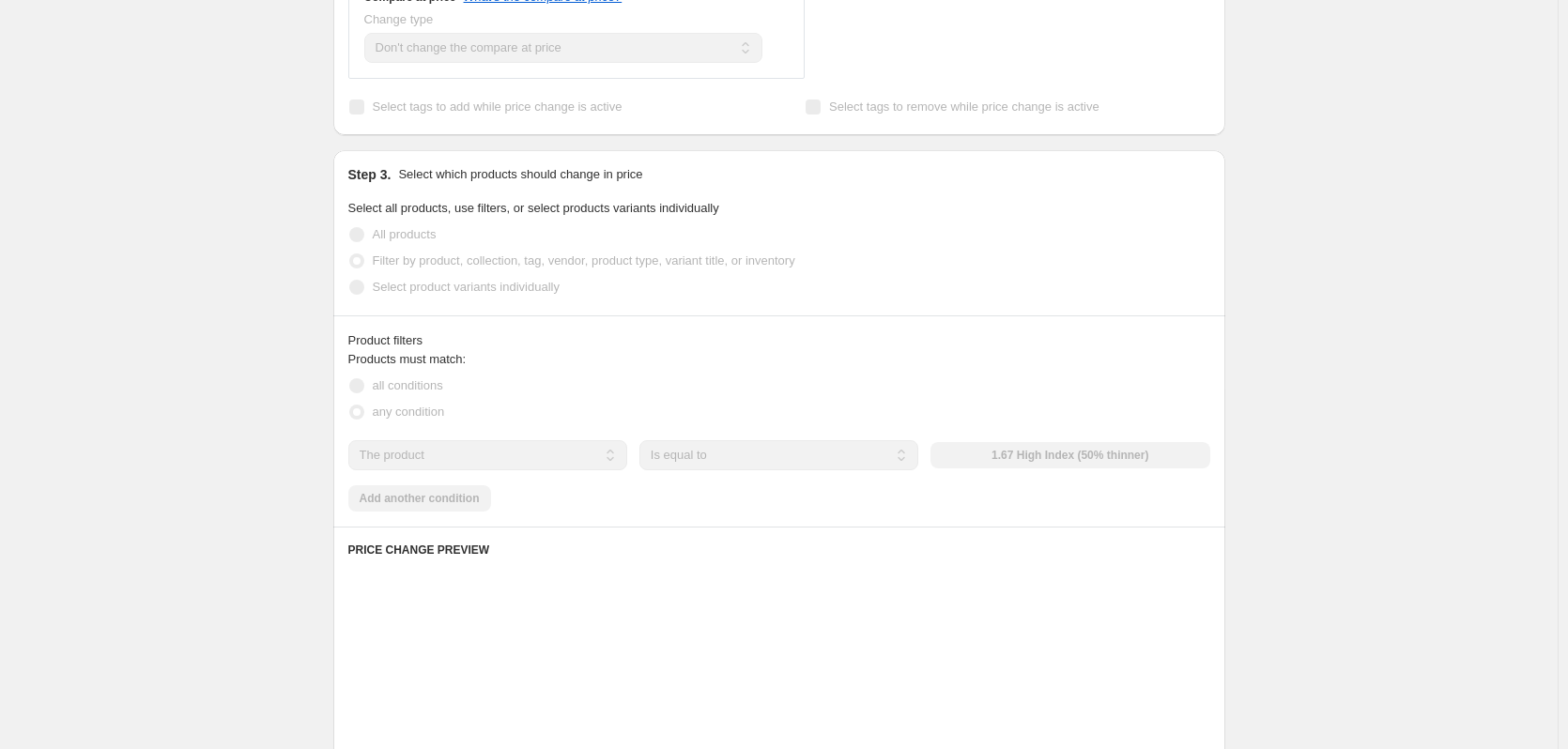
scroll to position [939, 0]
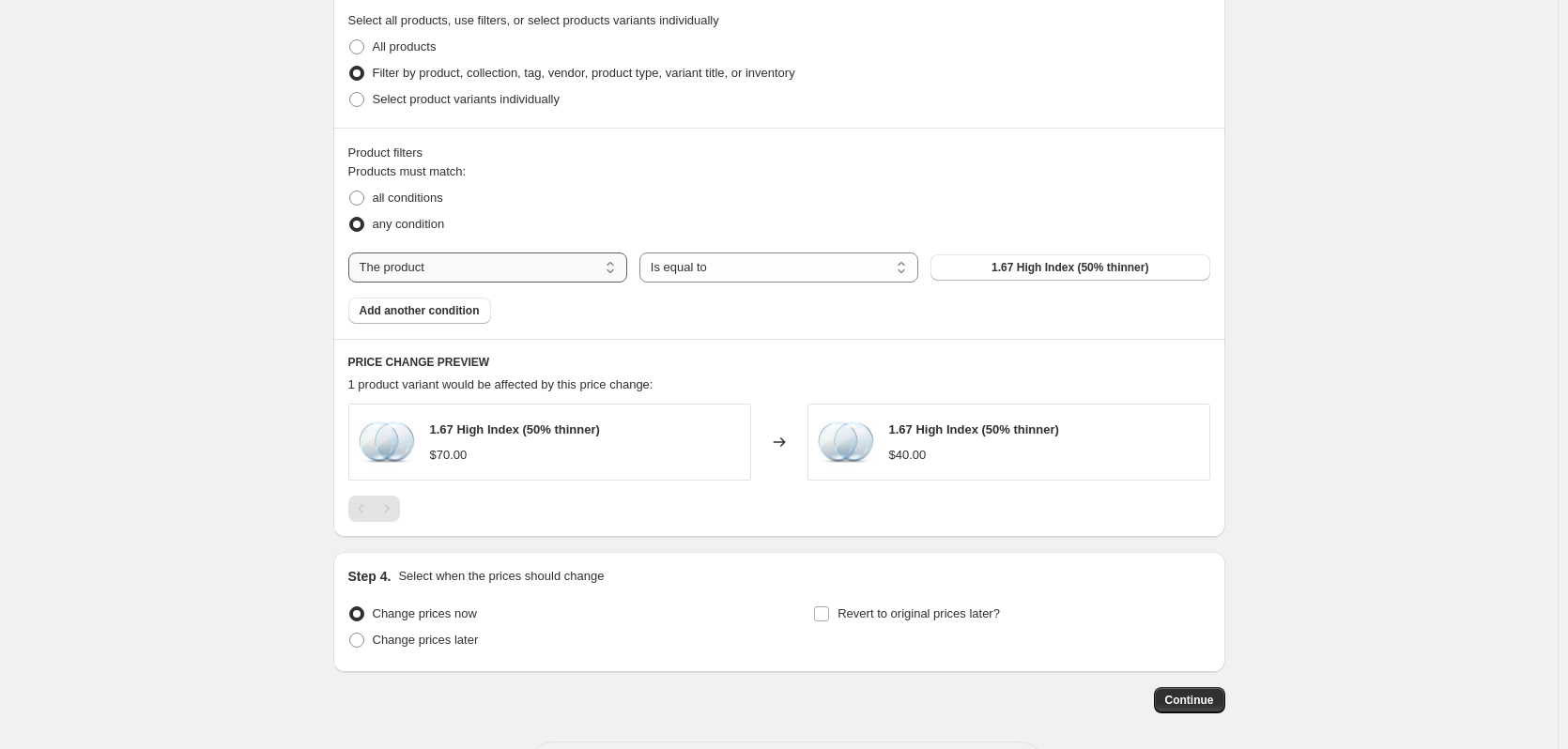
click at [584, 268] on select "The product The product's collection The product's tag The product's vendor The…" at bounding box center [488, 268] width 278 height 30
select select "vendor"
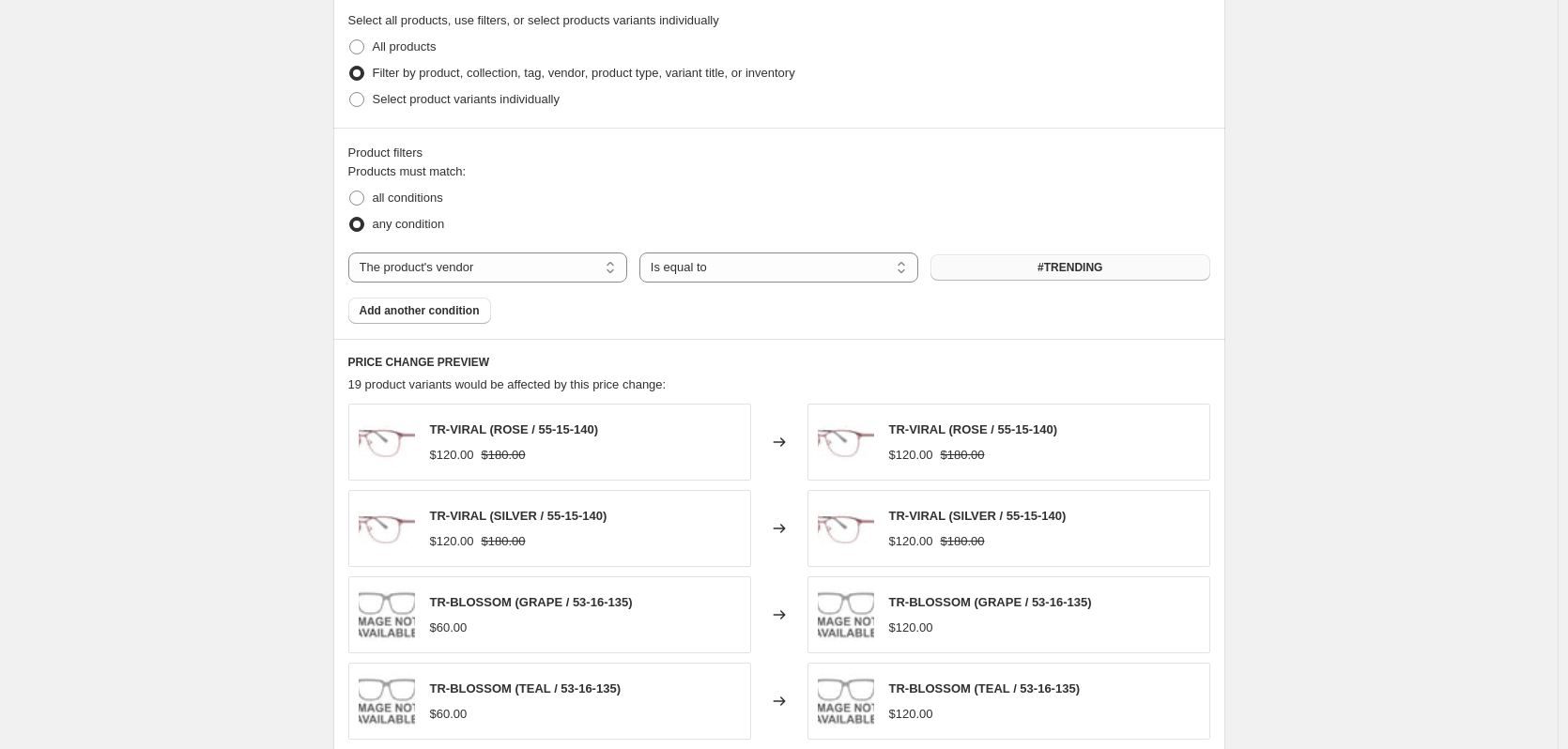
click at [1001, 273] on button "#TRENDING" at bounding box center [1069, 268] width 278 height 27
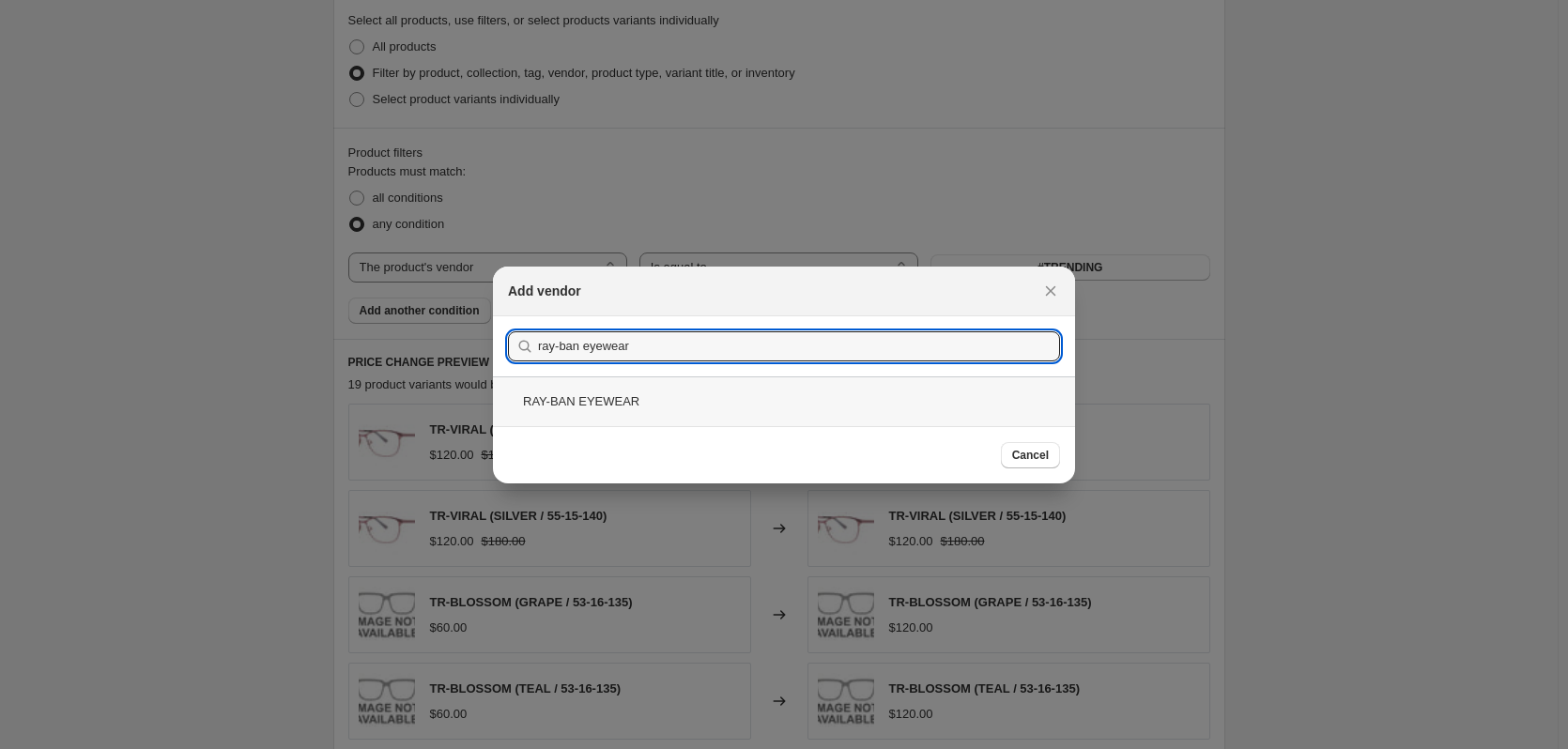
type input "ray-ban eyewear"
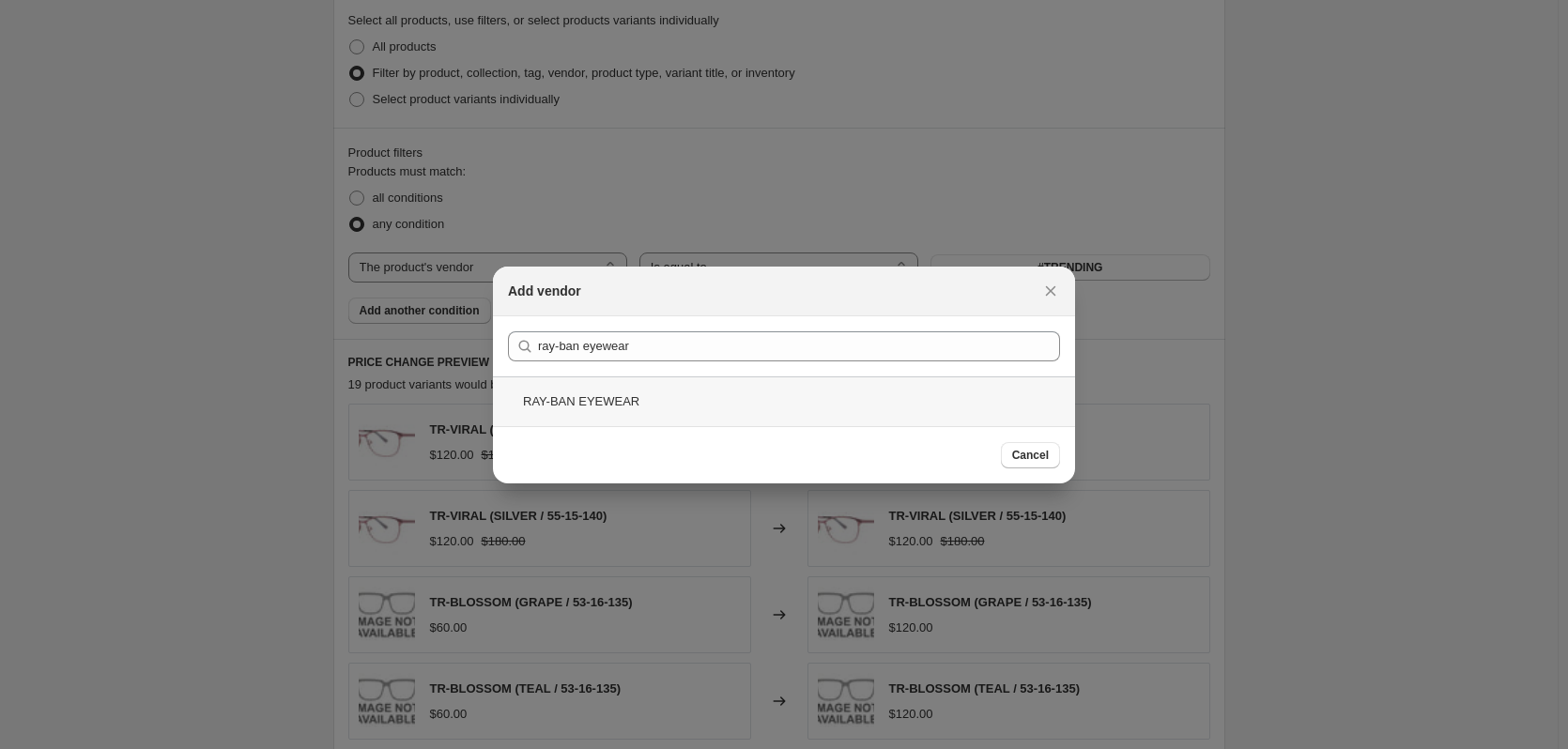
click at [695, 405] on div "RAY-BAN EYEWEAR" at bounding box center [784, 401] width 583 height 49
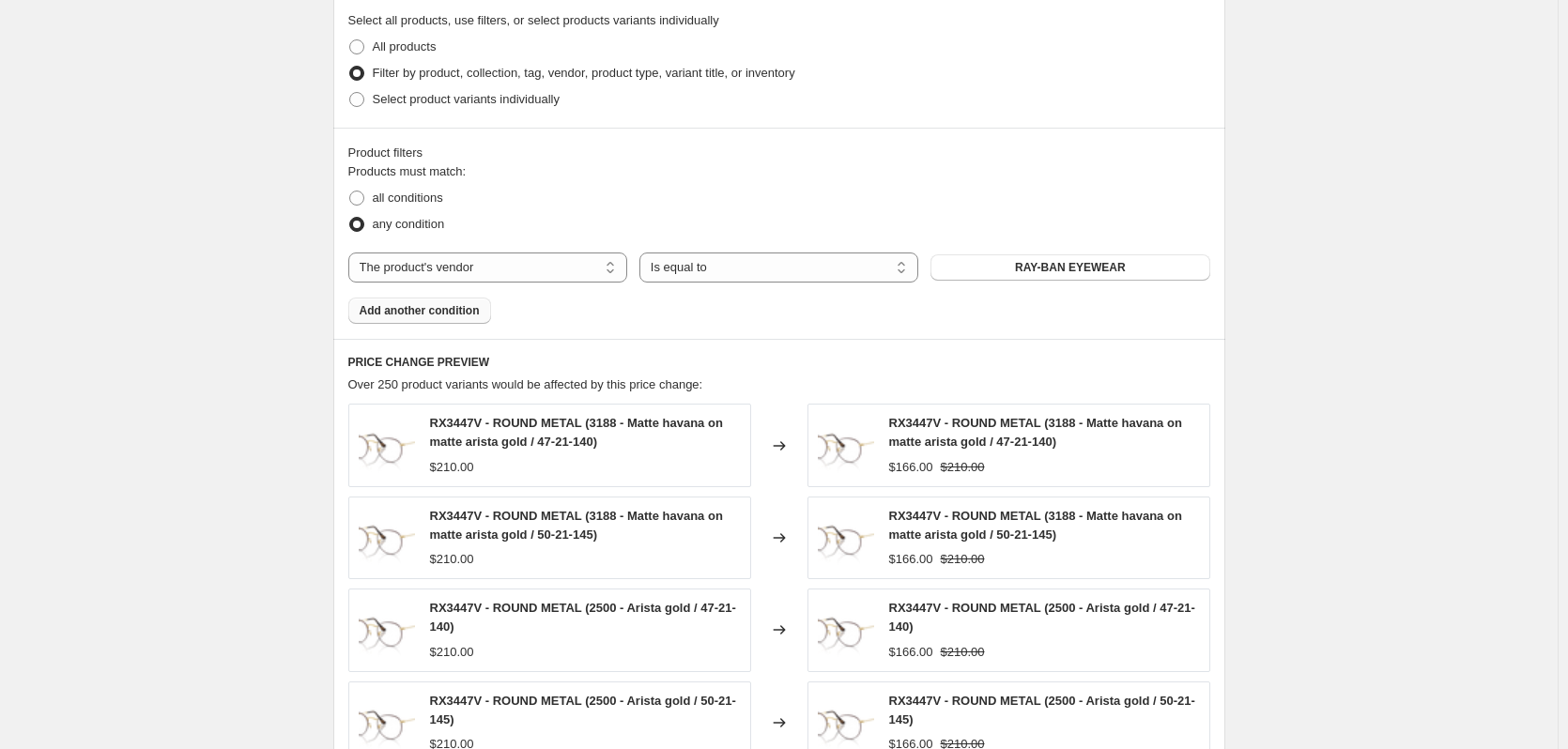
click at [422, 319] on button "Add another condition" at bounding box center [420, 311] width 143 height 27
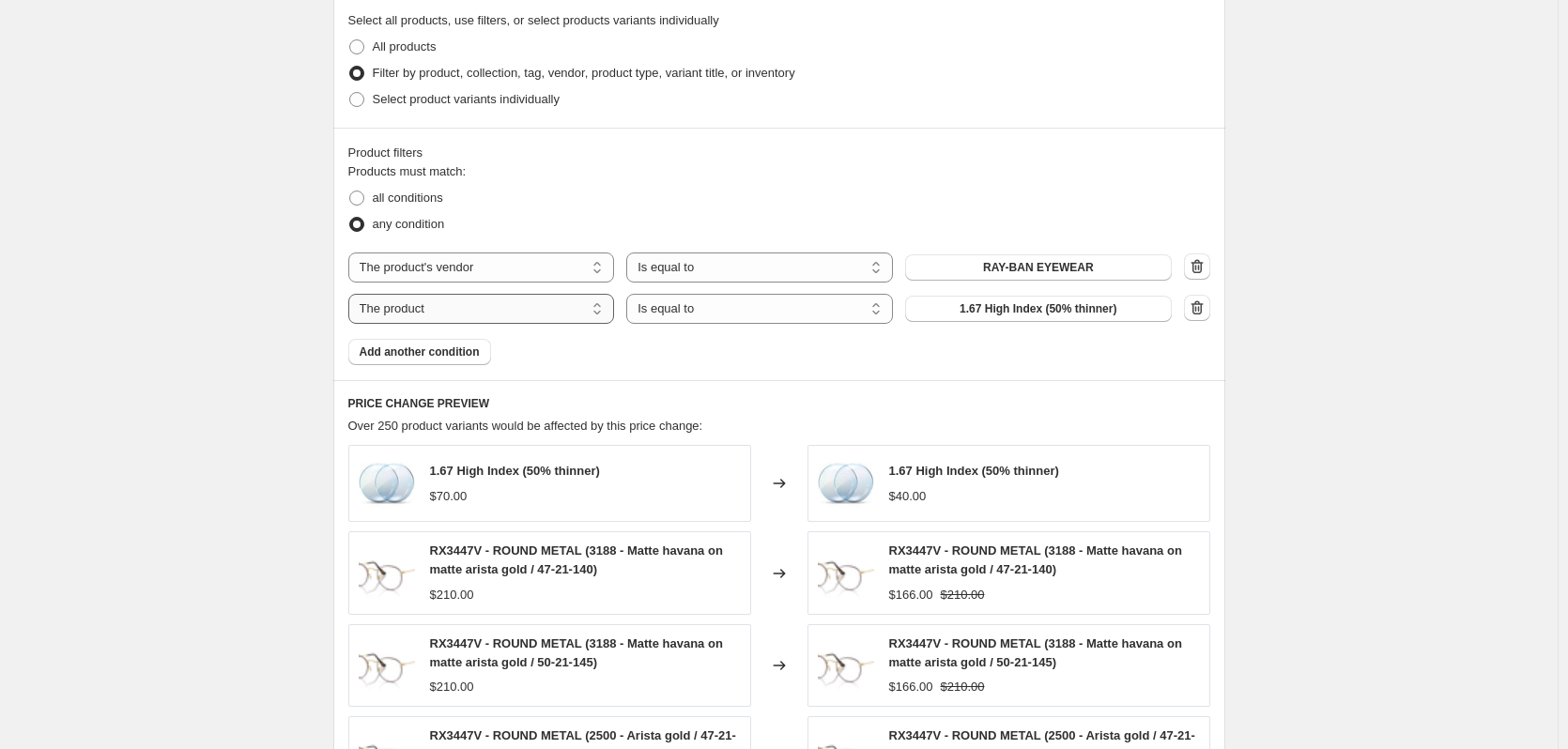
click at [513, 313] on select "The product The product's collection The product's tag The product's vendor The…" at bounding box center [482, 309] width 267 height 30
select select "product_status"
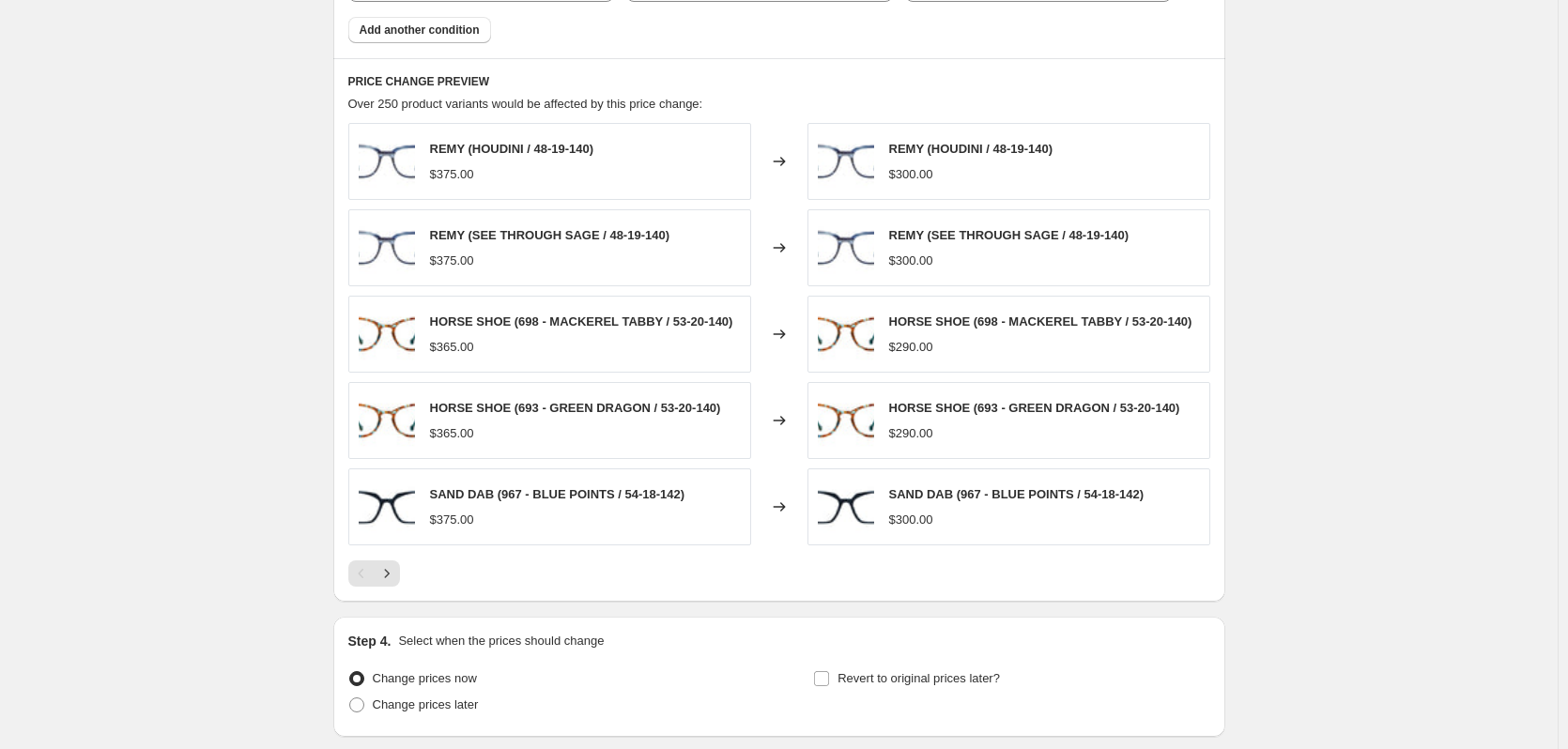
scroll to position [1406, 0]
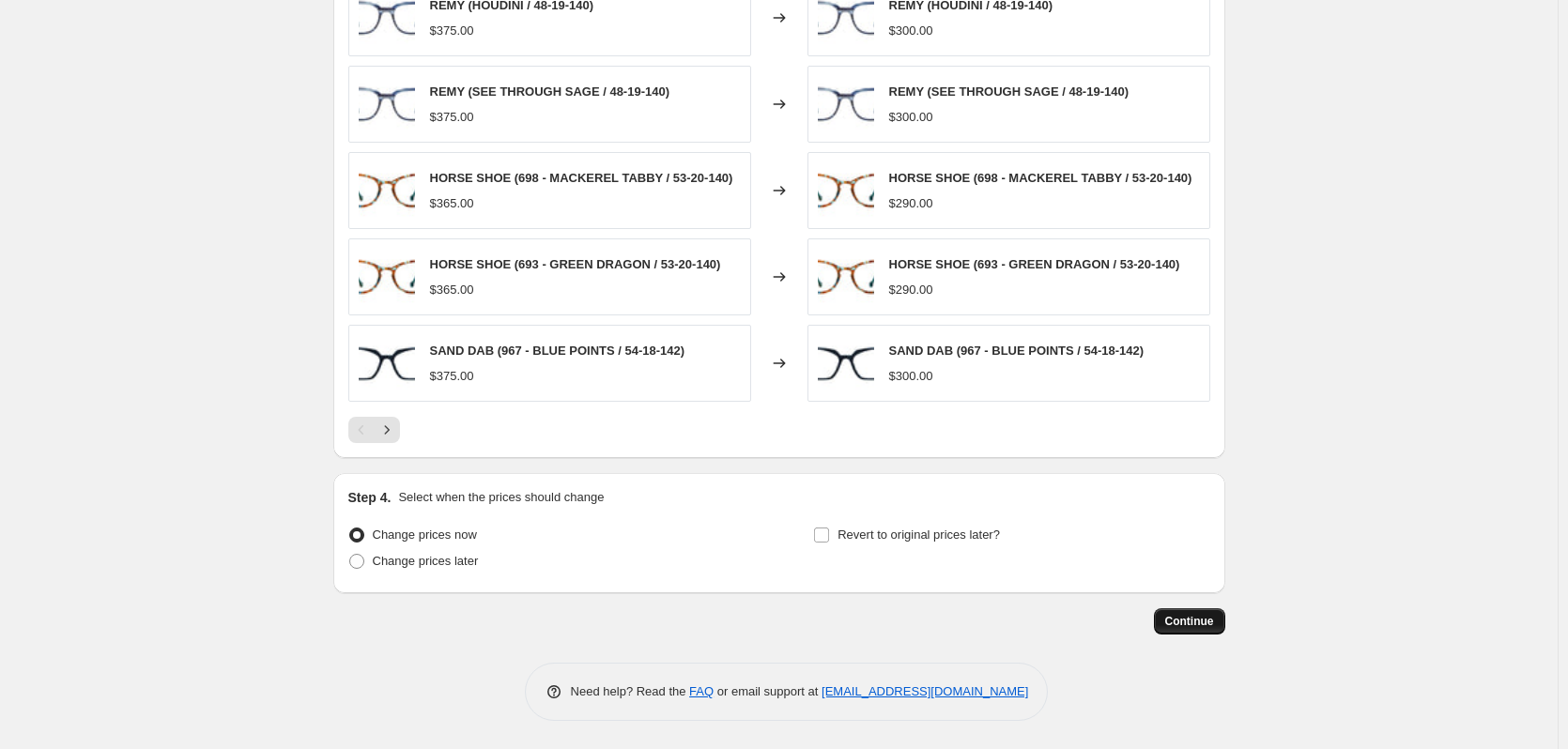
click at [1196, 625] on span "Continue" at bounding box center [1189, 622] width 48 height 15
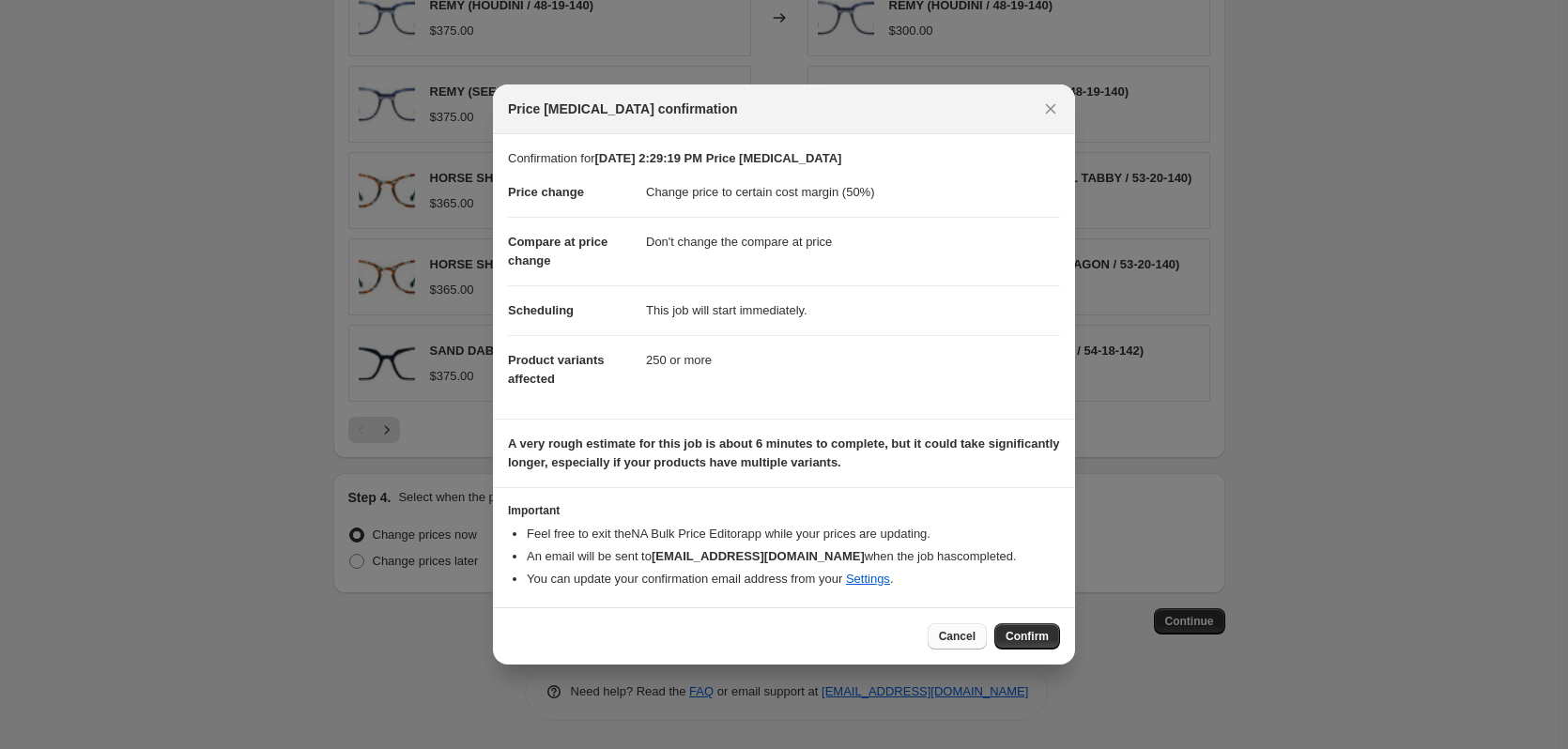
click at [958, 631] on span "Cancel" at bounding box center [957, 637] width 37 height 15
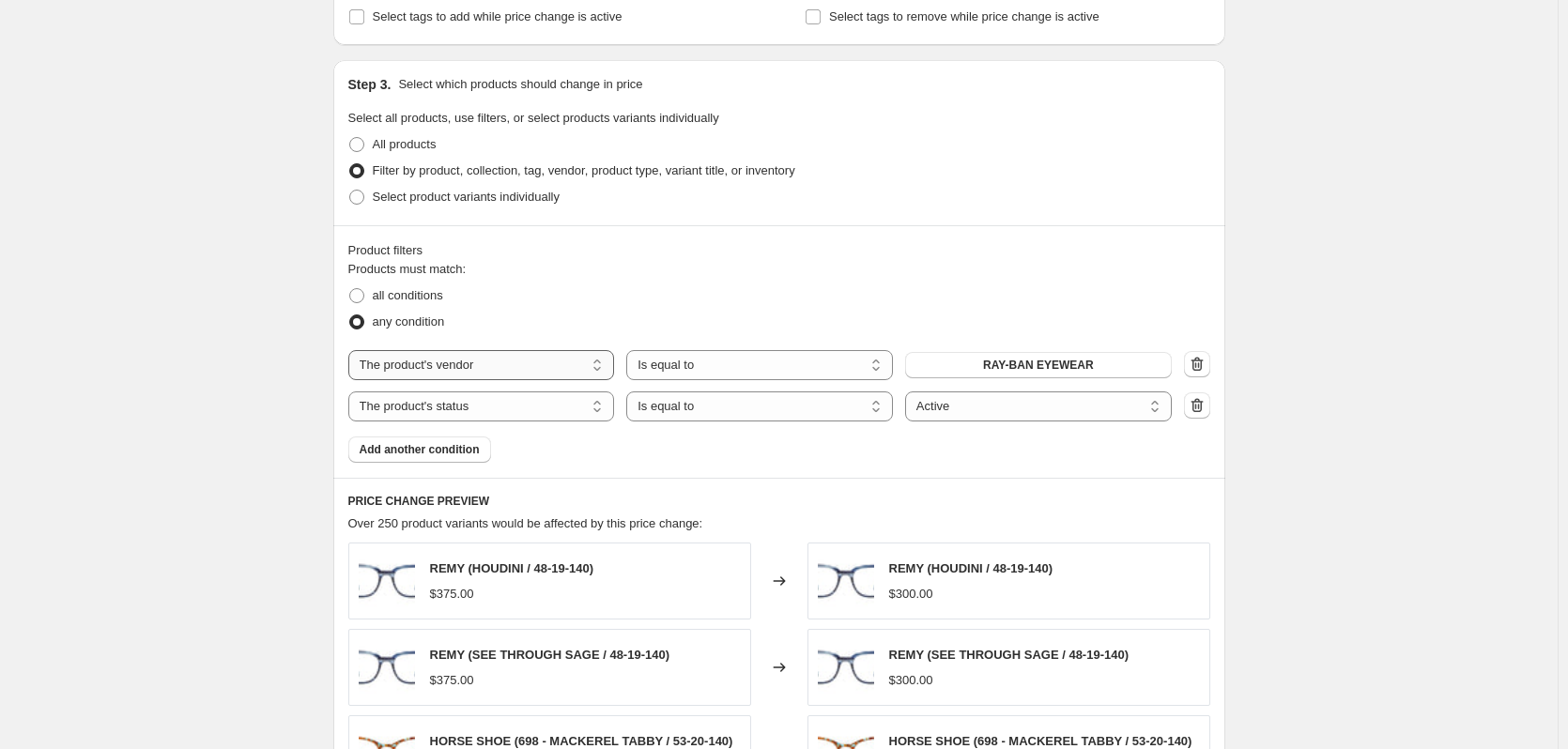
scroll to position [842, 0]
click at [440, 294] on span "all conditions" at bounding box center [408, 294] width 70 height 14
click at [351, 288] on input "all conditions" at bounding box center [350, 287] width 1 height 1
radio input "true"
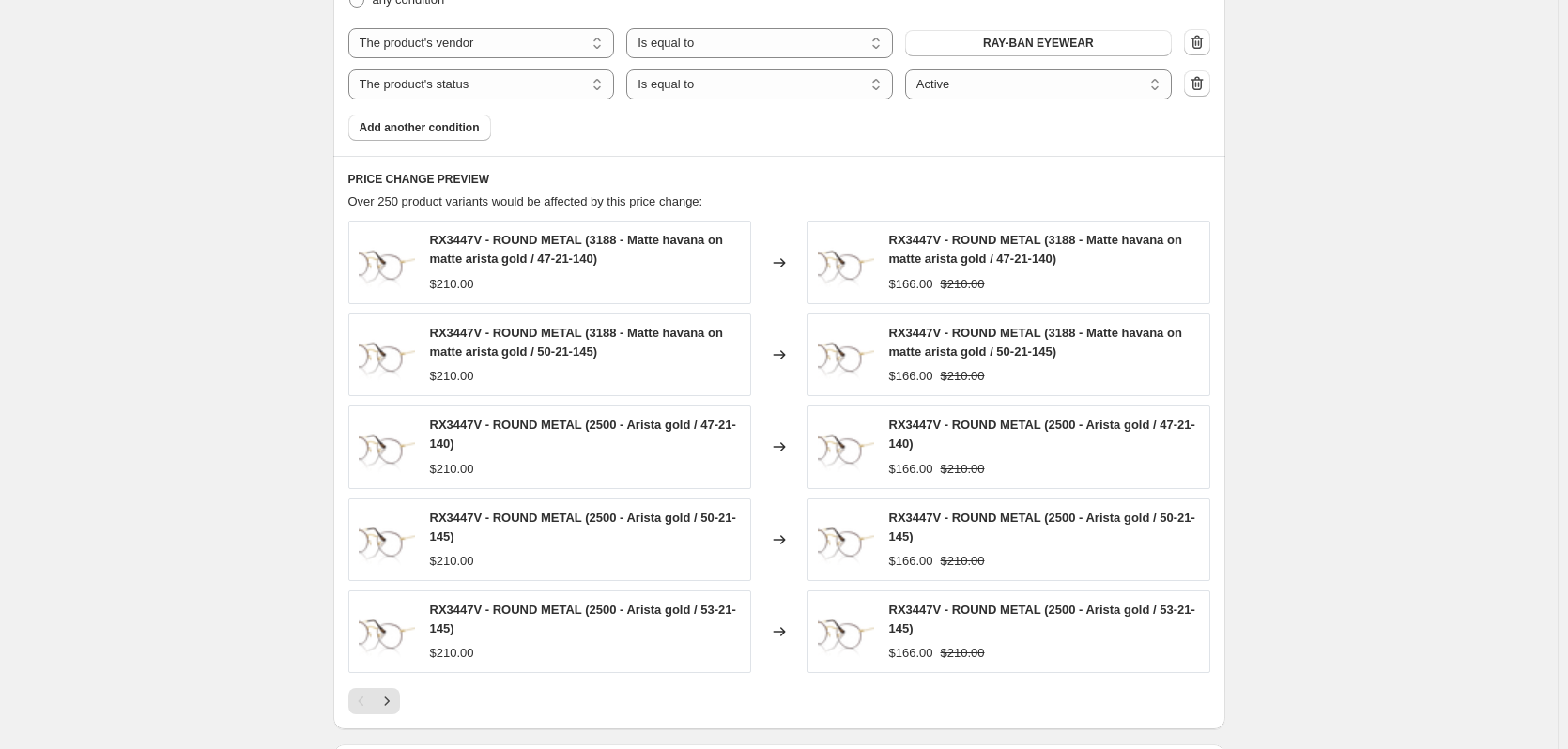
scroll to position [1436, 0]
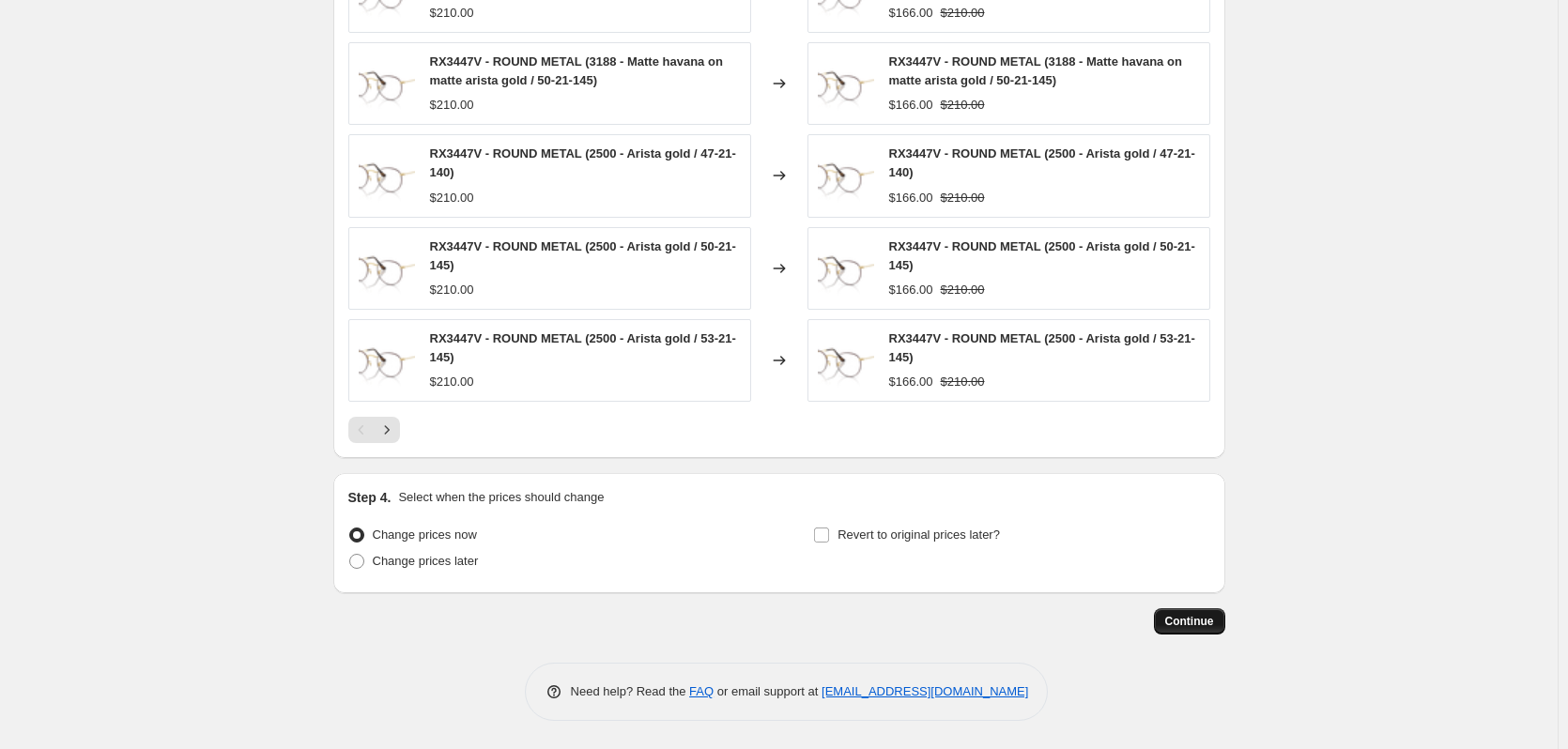
click at [1182, 623] on span "Continue" at bounding box center [1189, 622] width 48 height 15
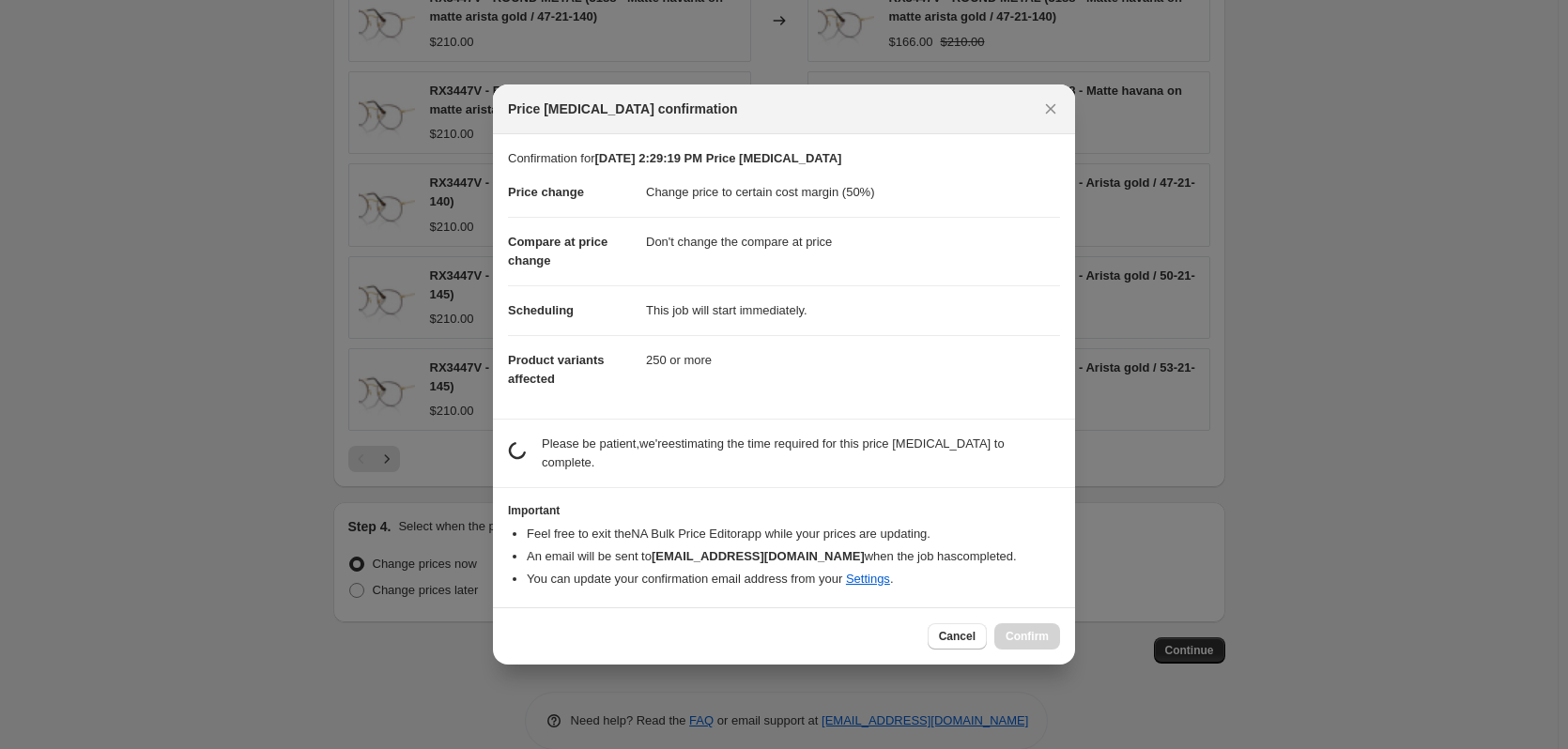
scroll to position [0, 0]
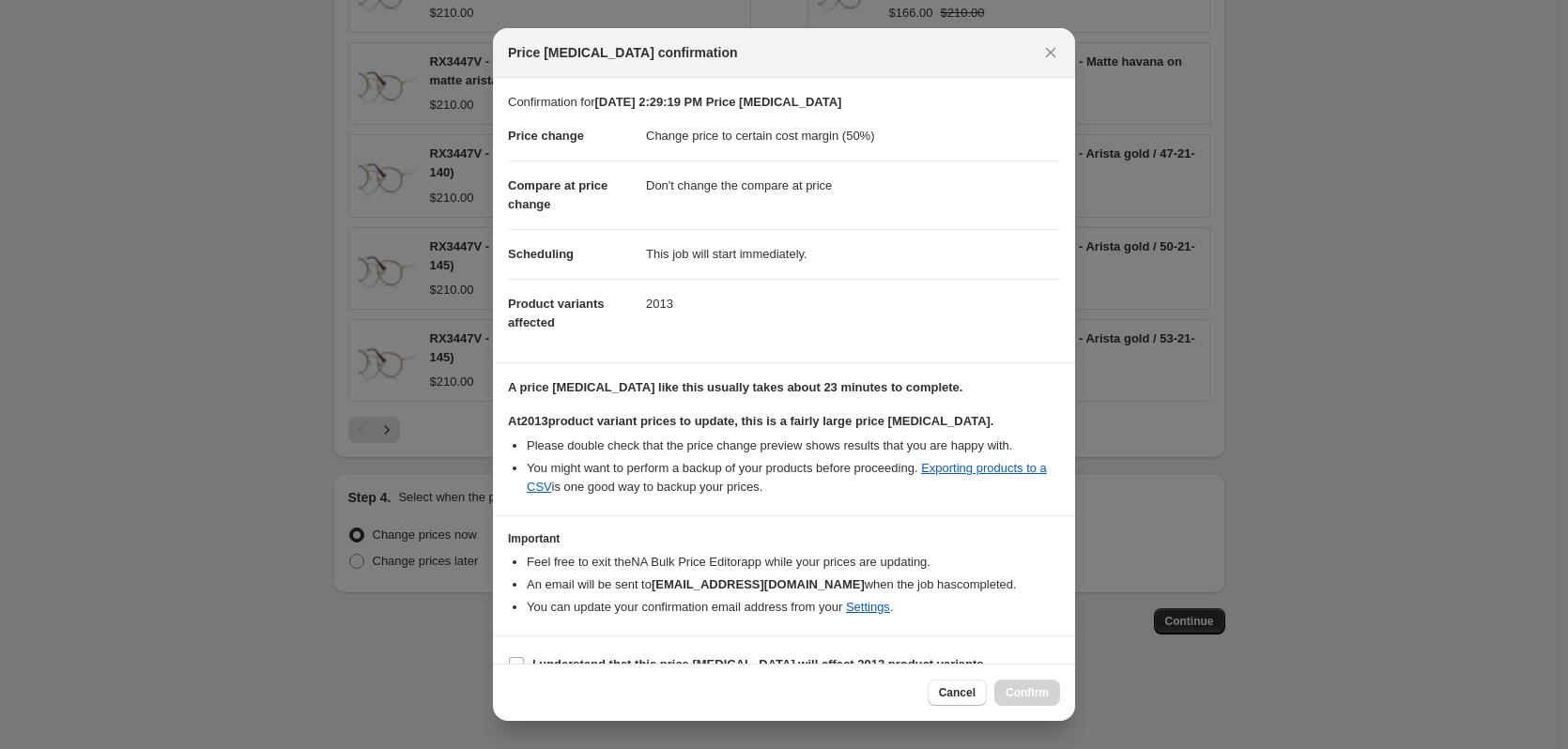
drag, startPoint x: 959, startPoint y: 691, endPoint x: 947, endPoint y: 694, distance: 12.4
click at [959, 692] on span "Cancel" at bounding box center [957, 693] width 37 height 15
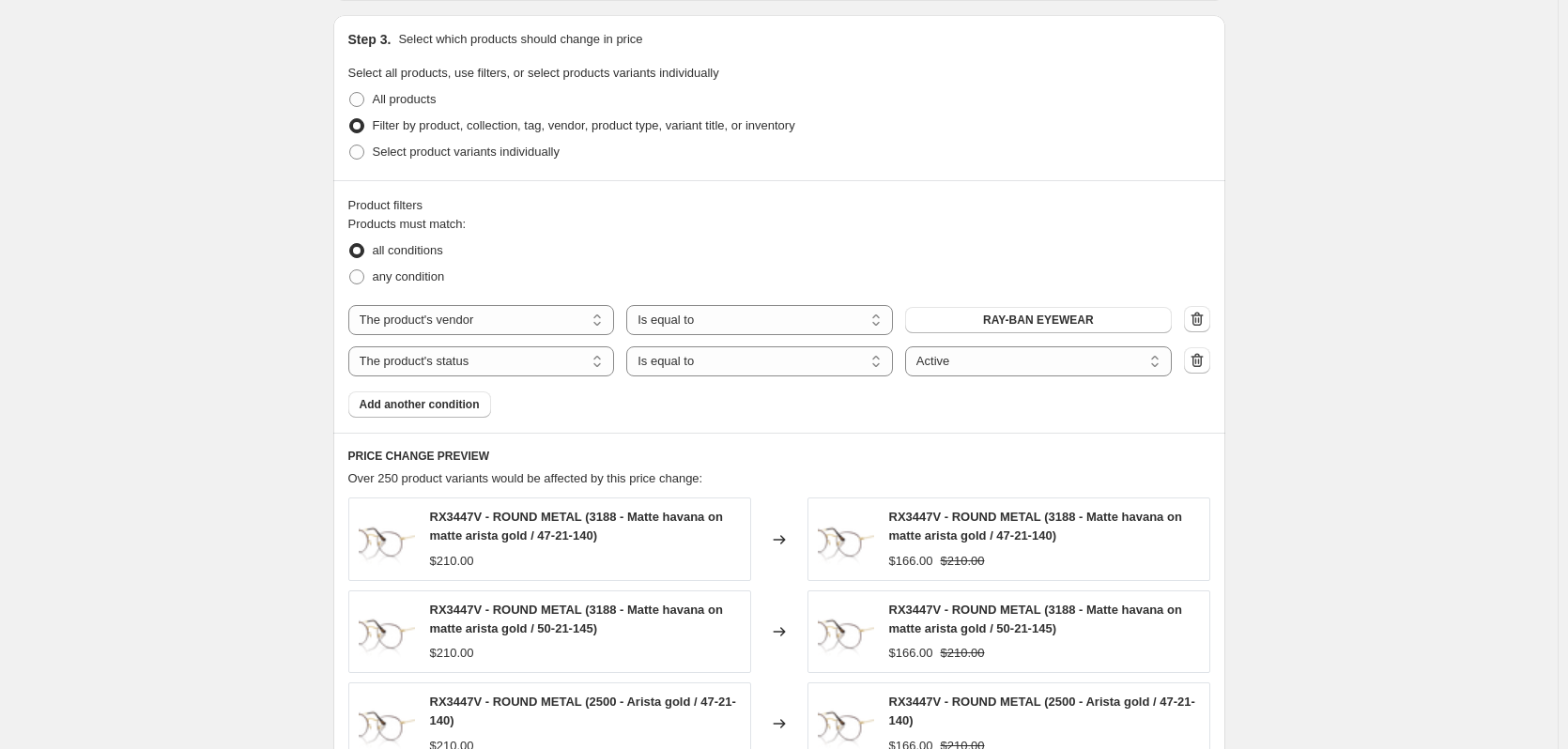
scroll to position [873, 0]
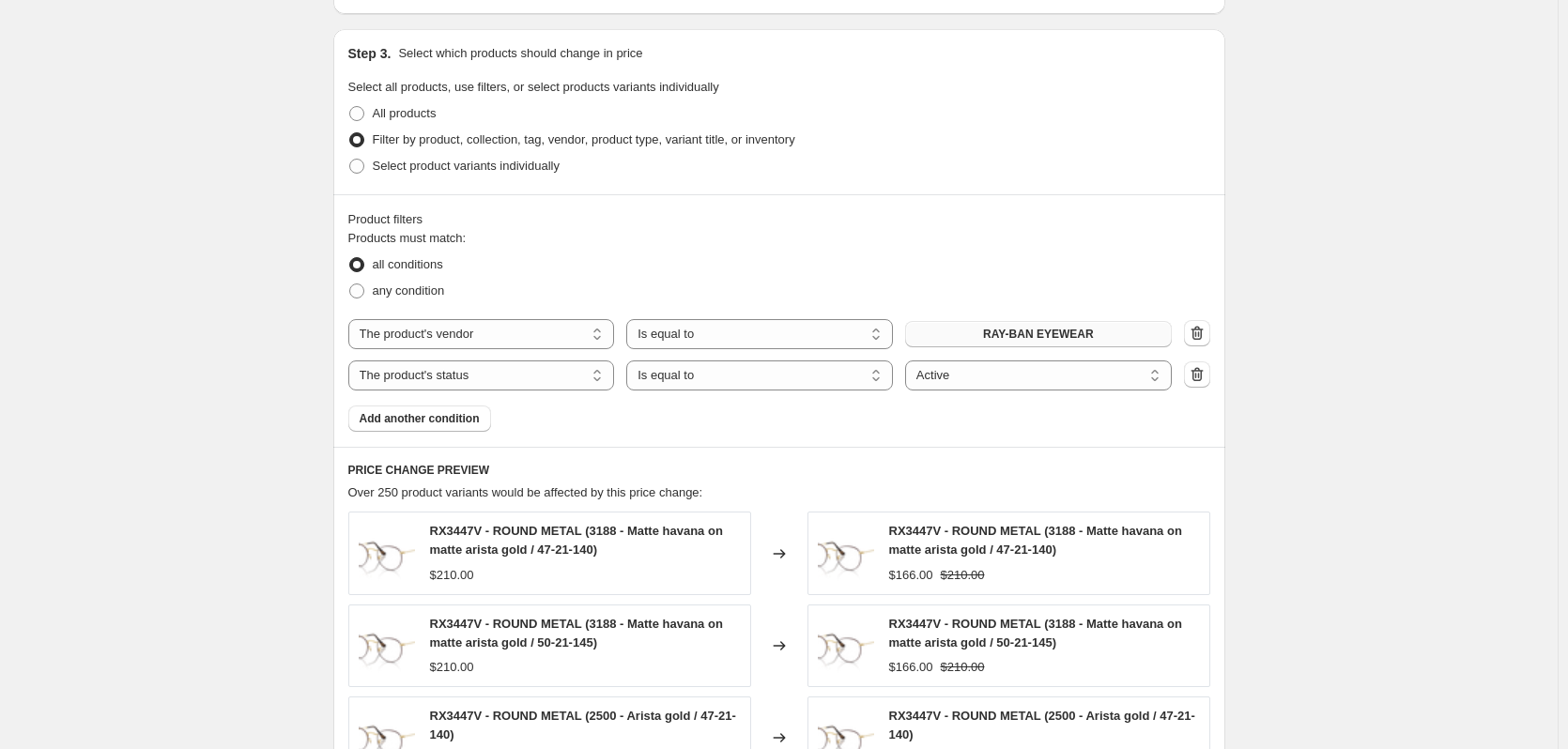
click at [1057, 338] on span "RAY-BAN EYEWEAR" at bounding box center [1038, 335] width 111 height 15
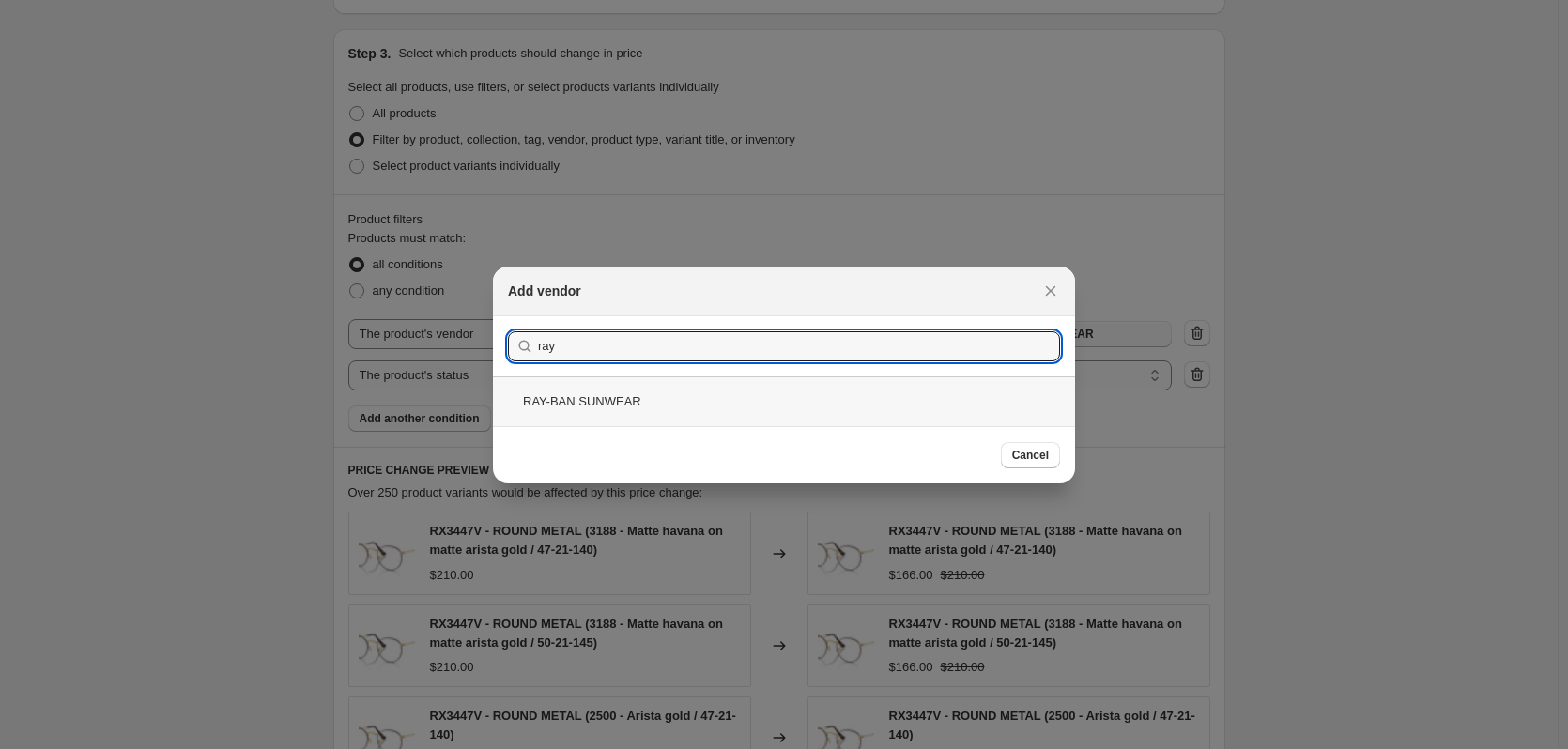
type input "ray"
click at [695, 402] on div "RAY-BAN SUNWEAR" at bounding box center [784, 401] width 583 height 49
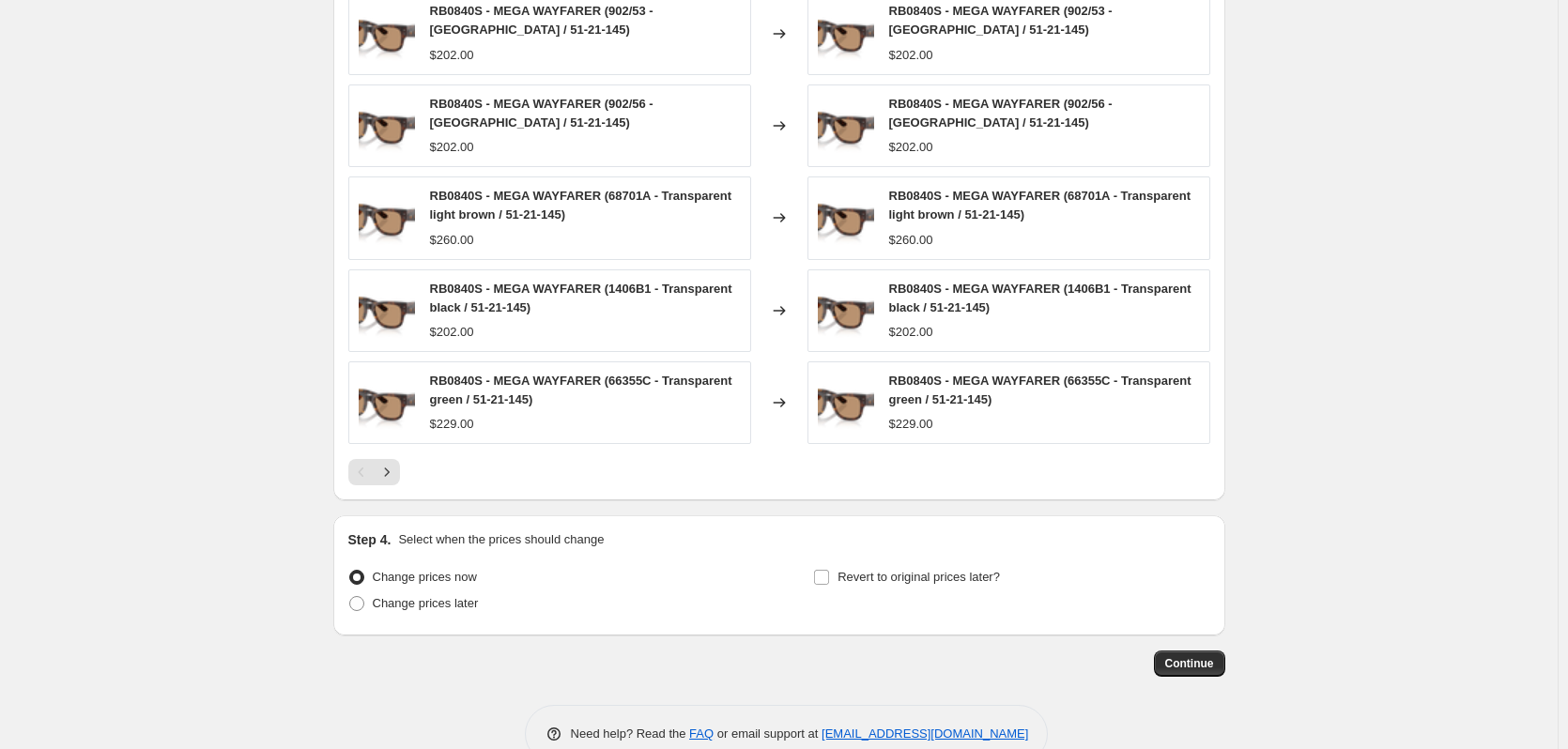
scroll to position [1436, 0]
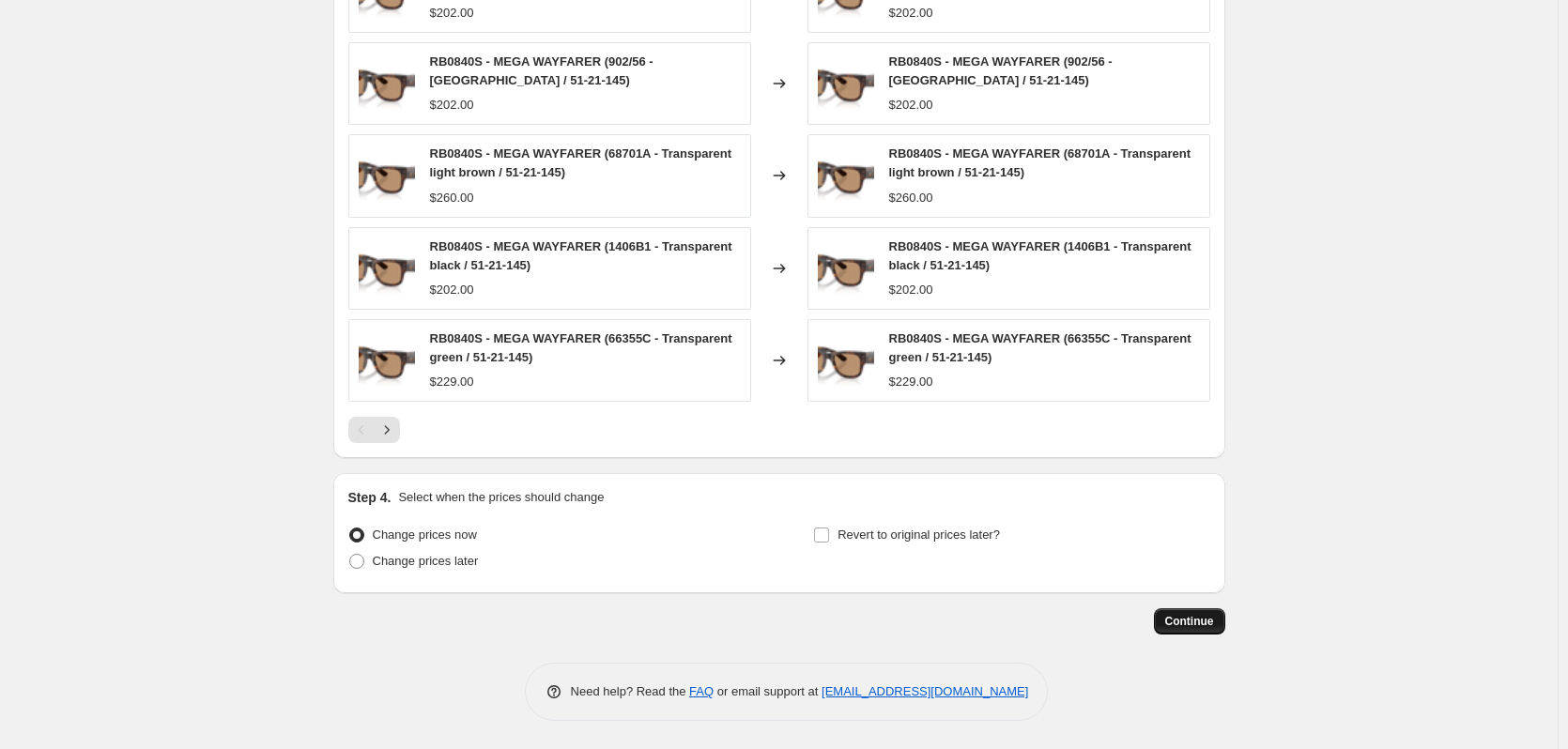
click at [1183, 624] on span "Continue" at bounding box center [1189, 622] width 48 height 15
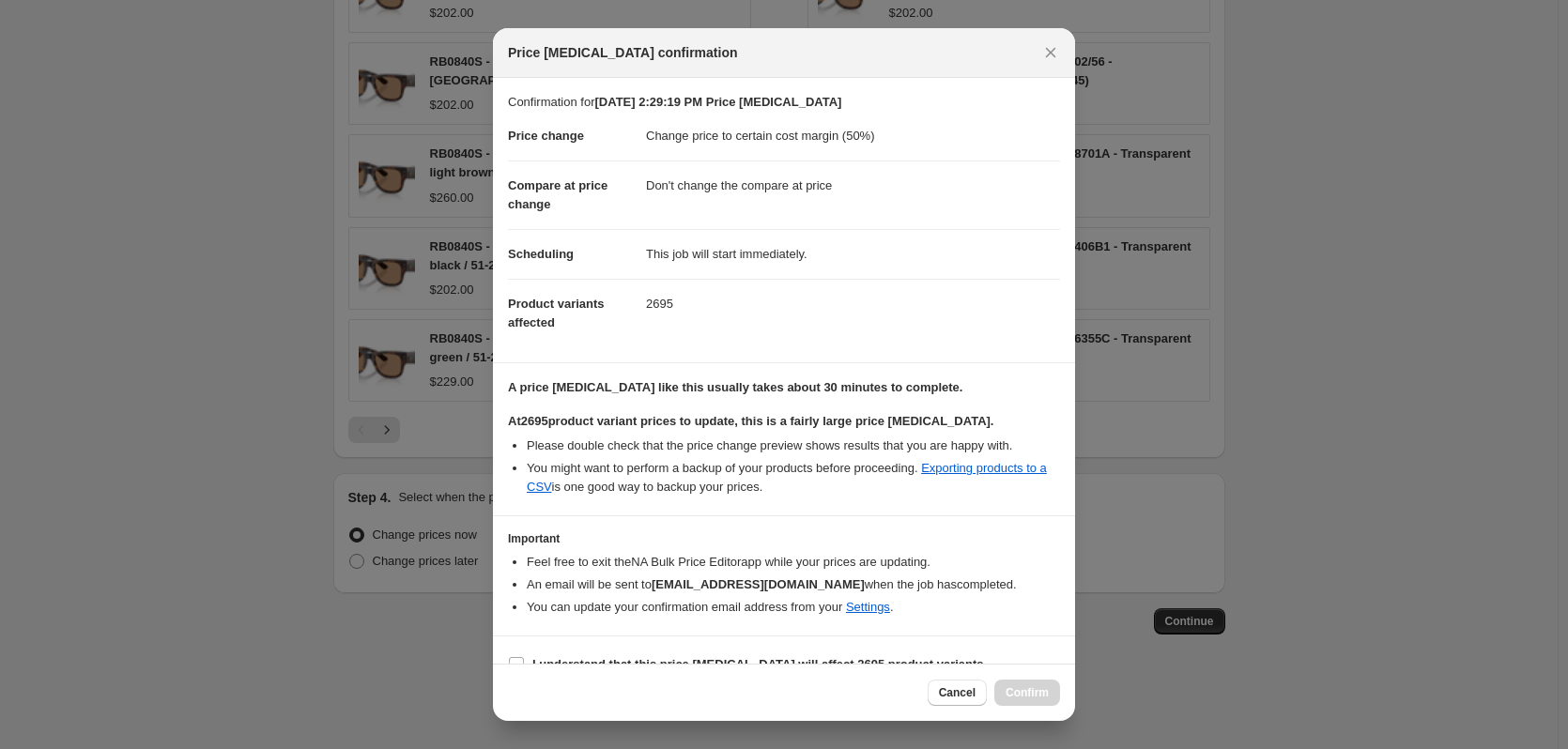
click at [966, 692] on span "Cancel" at bounding box center [957, 693] width 37 height 15
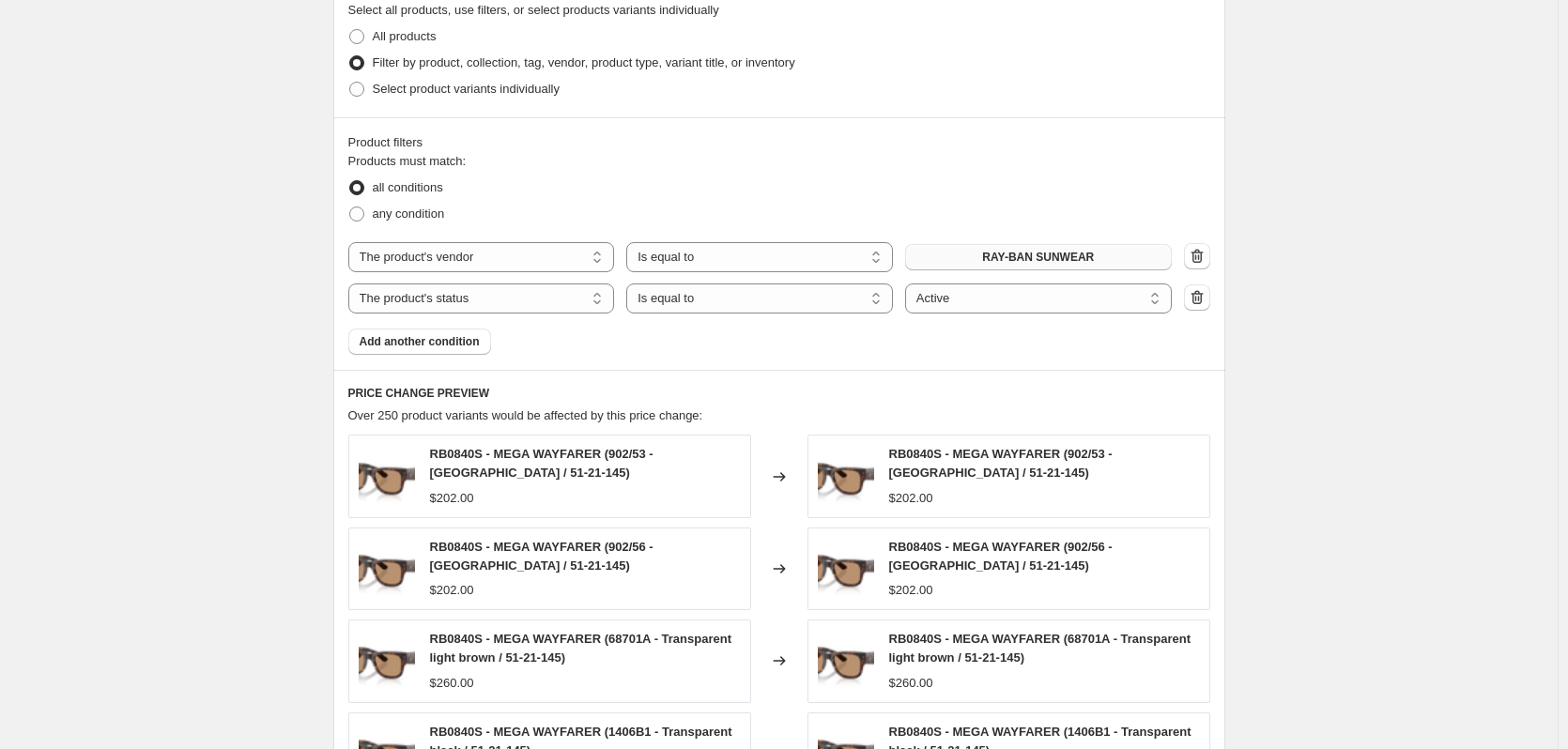
scroll to position [873, 0]
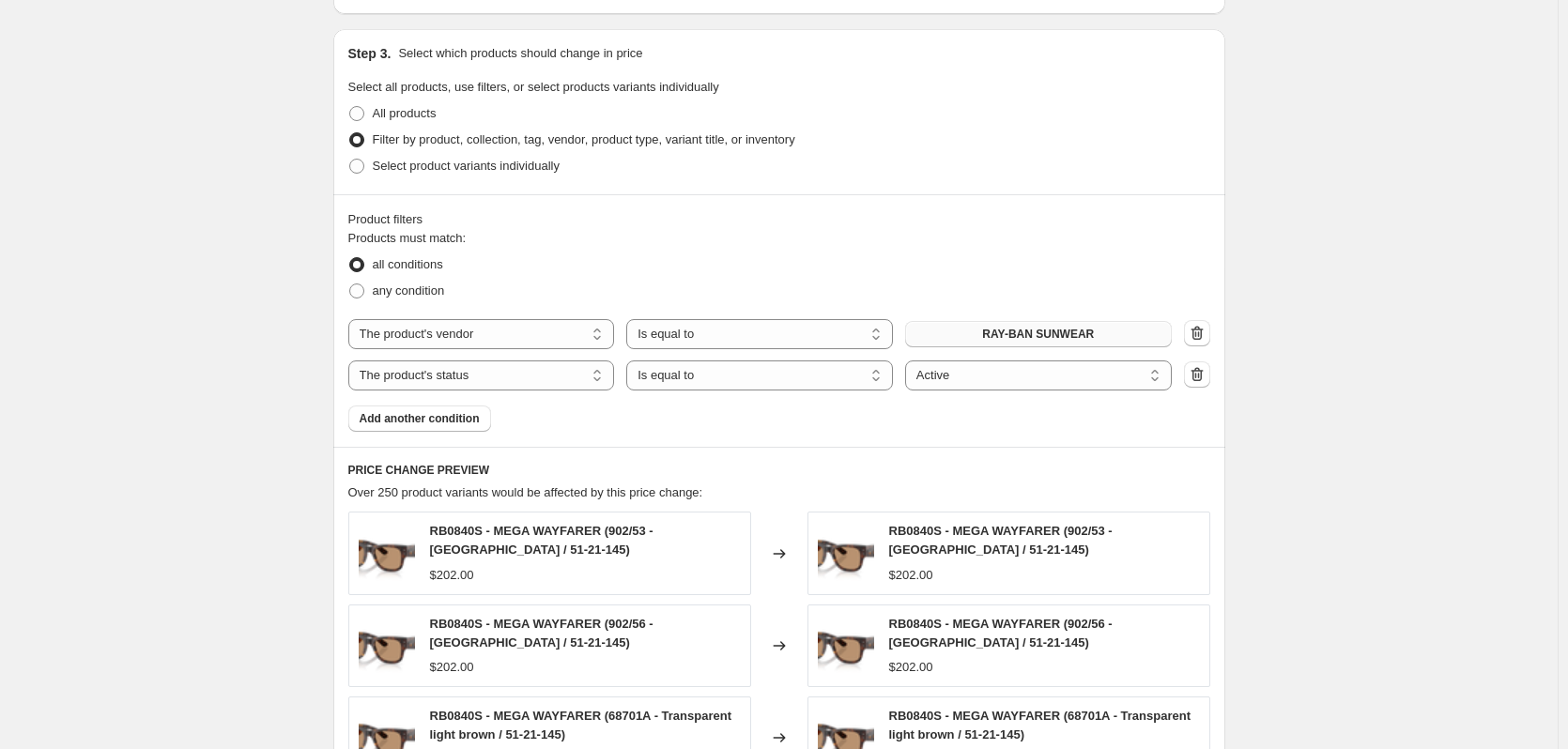
click at [1024, 340] on span "RAY-BAN SUNWEAR" at bounding box center [1039, 335] width 112 height 15
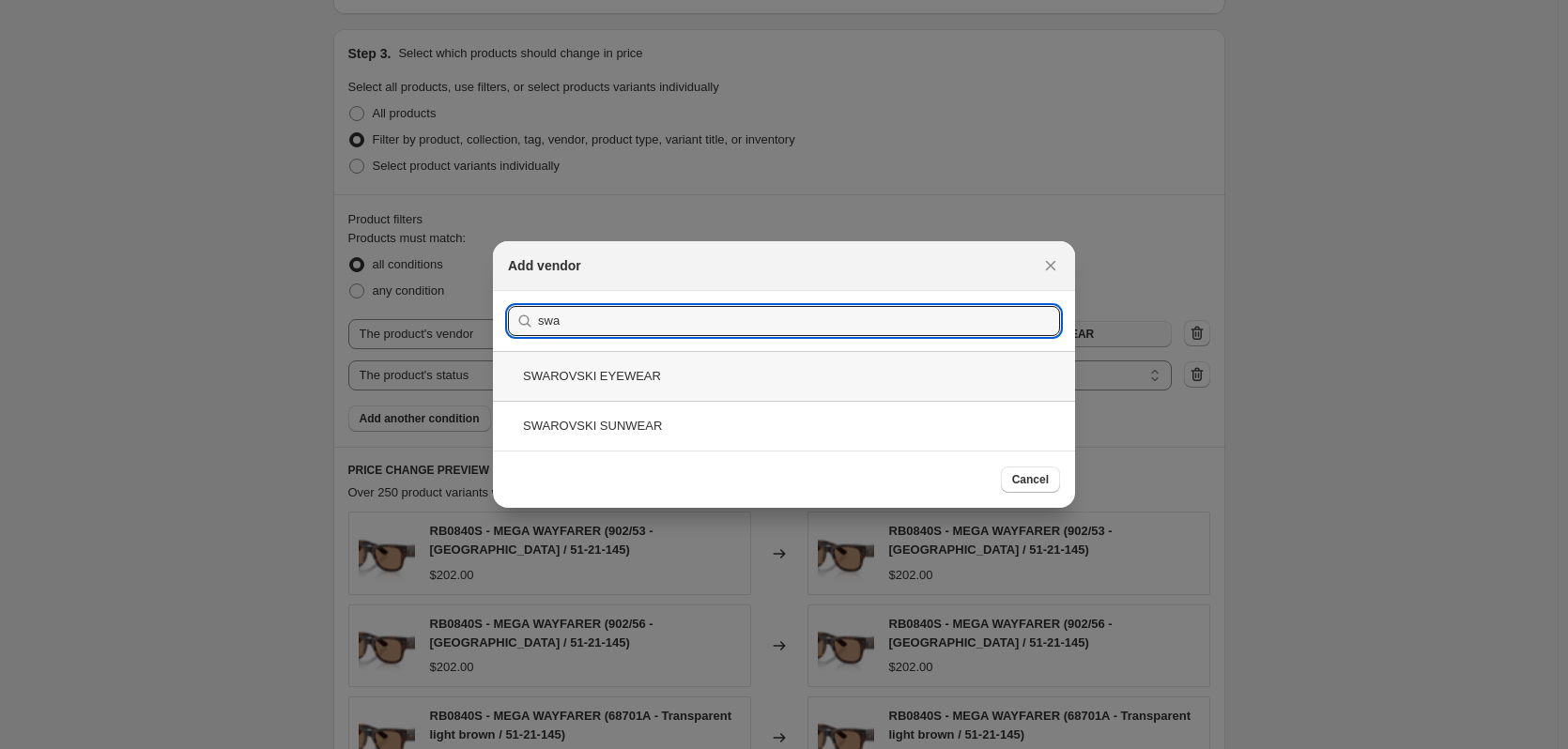
type input "swa"
click at [655, 381] on div "SWAROVSKI EYEWEAR" at bounding box center [784, 376] width 583 height 49
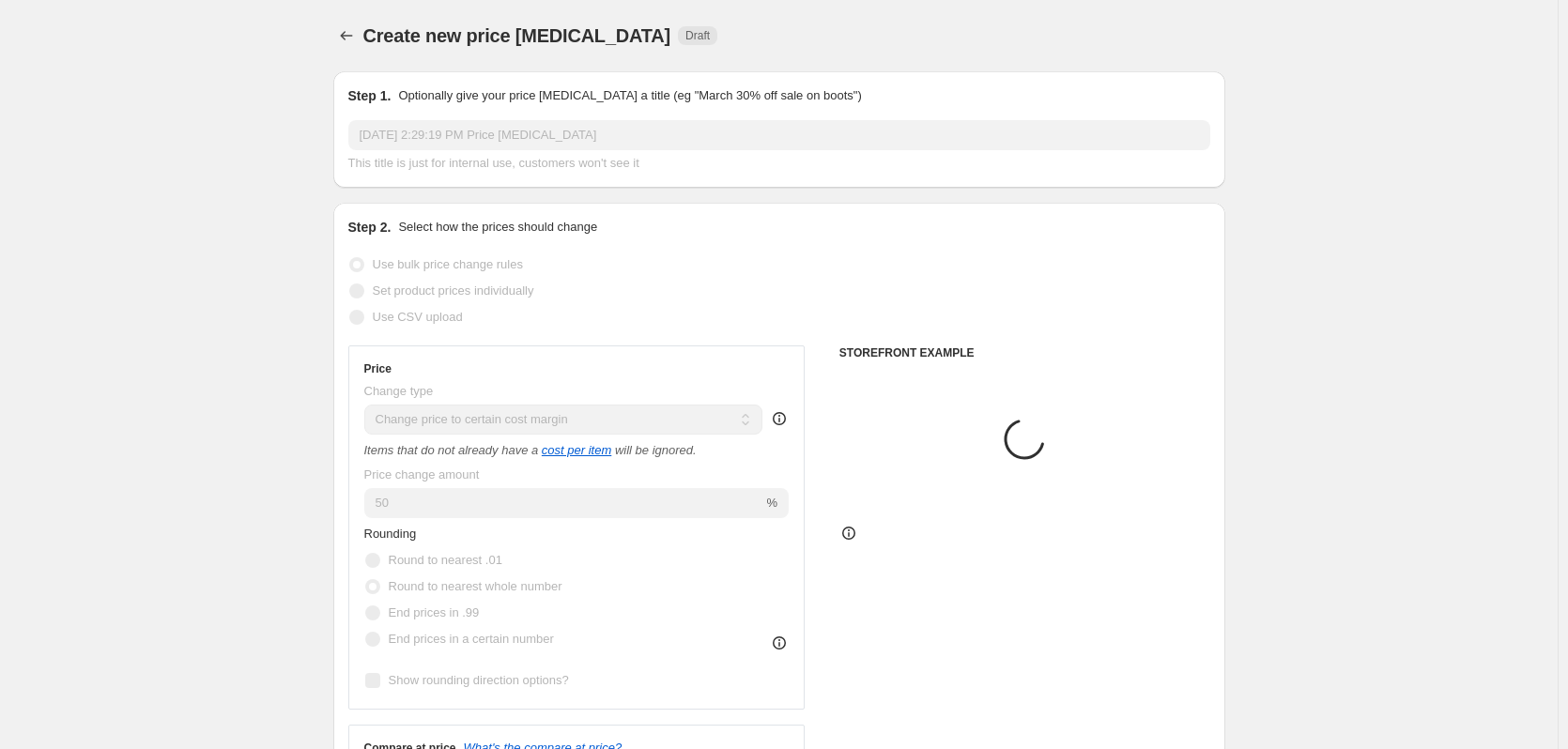
scroll to position [873, 0]
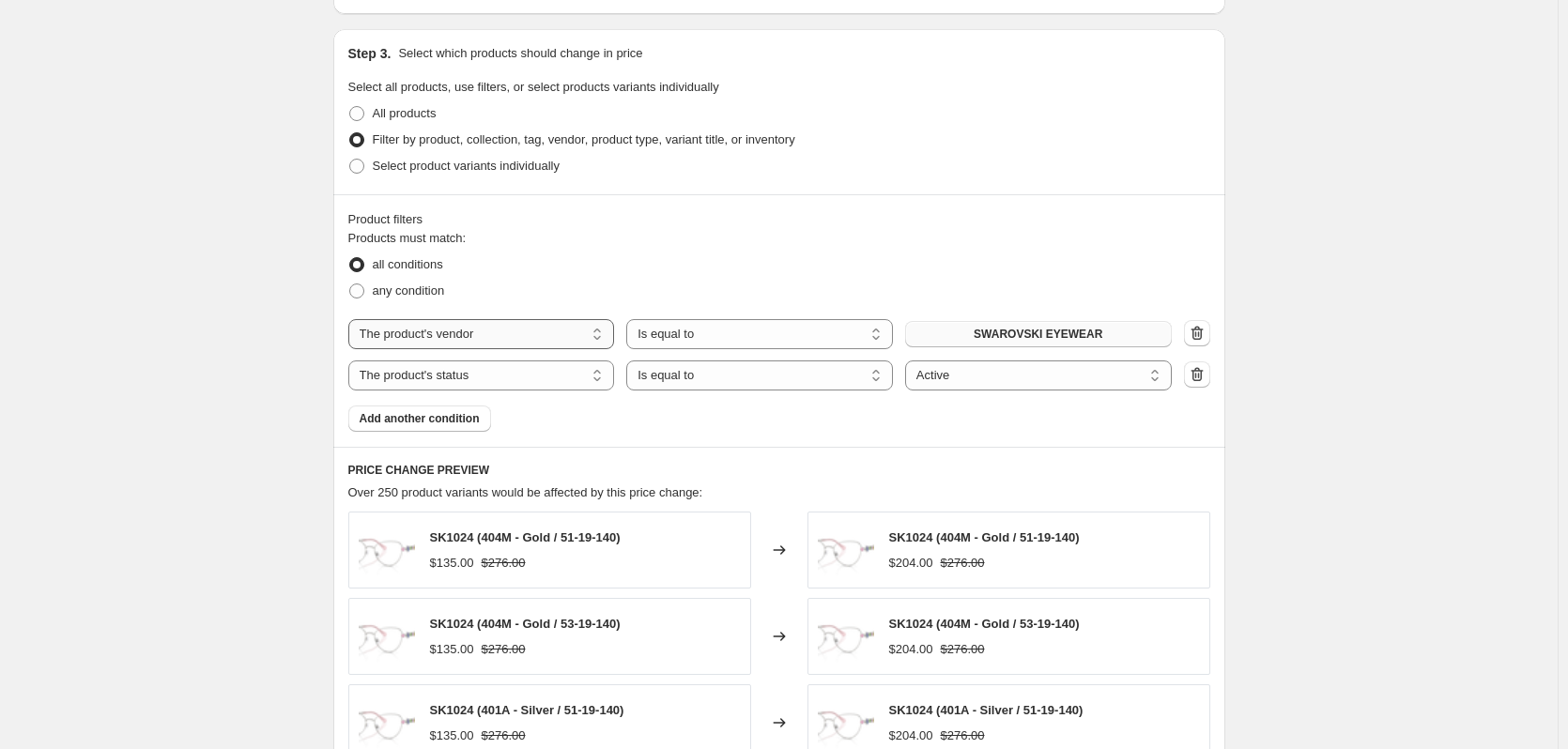
click at [442, 334] on select "The product The product's collection The product's tag The product's vendor The…" at bounding box center [482, 335] width 267 height 30
select select "collection"
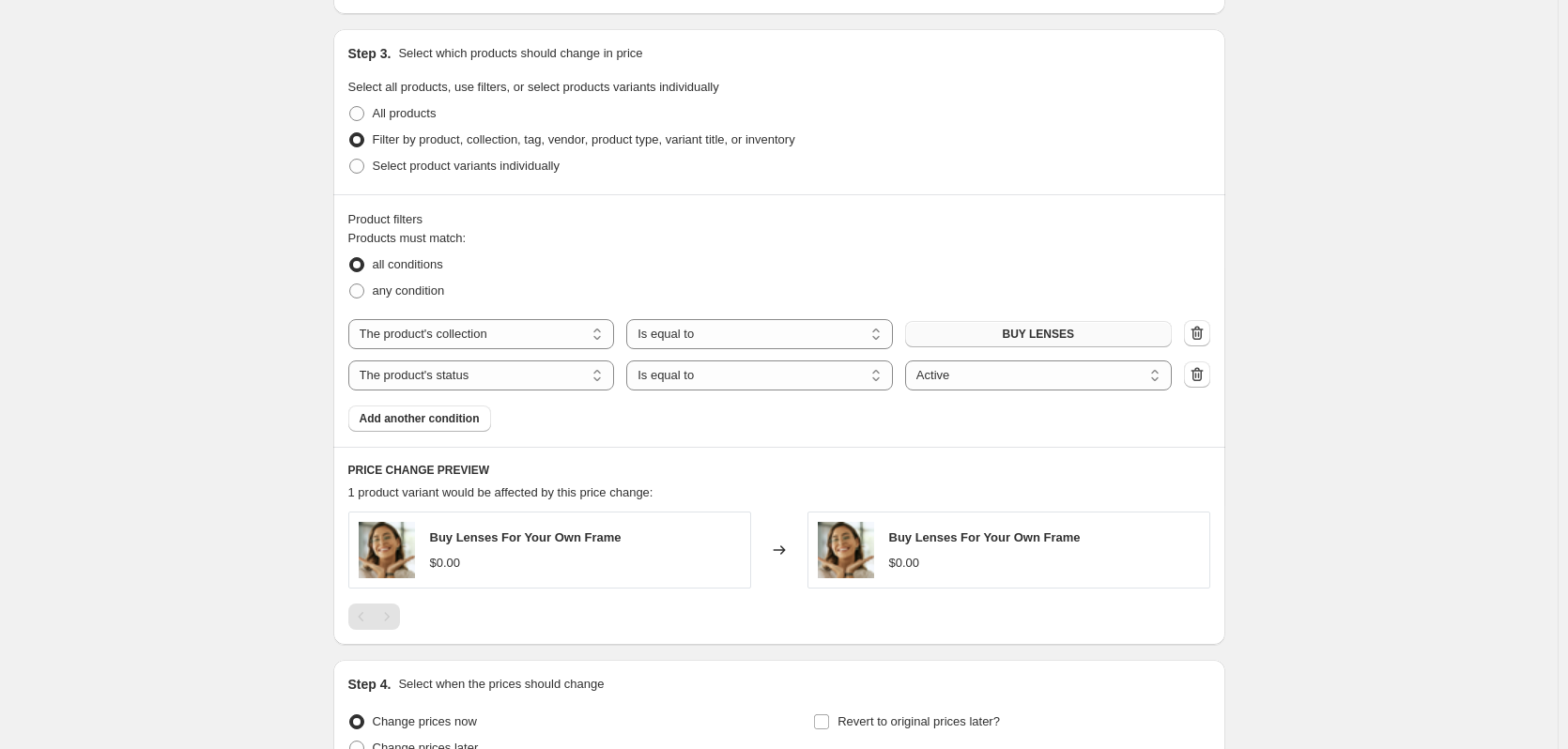
click at [959, 341] on button "BUY LENSES" at bounding box center [1038, 335] width 267 height 27
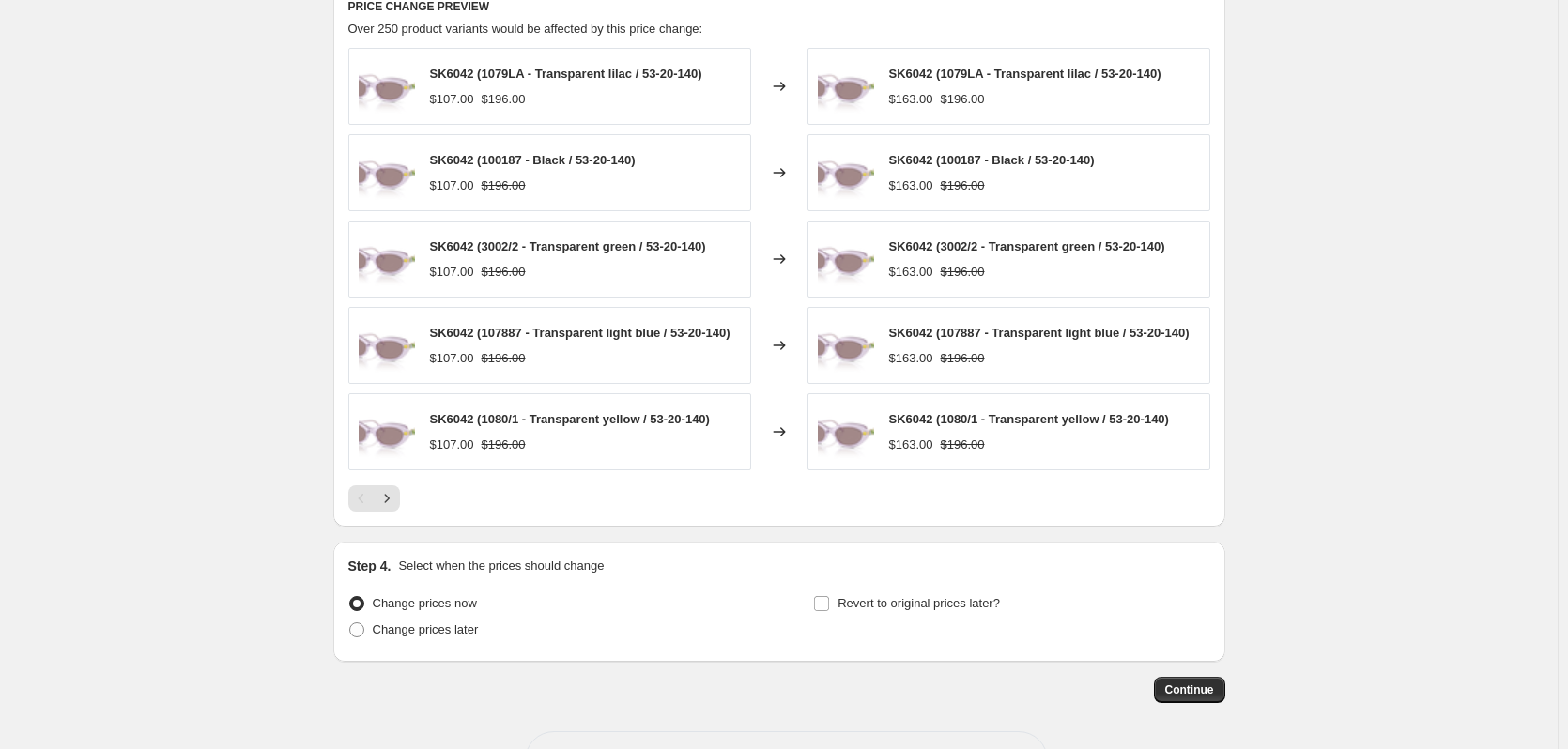
scroll to position [1406, 0]
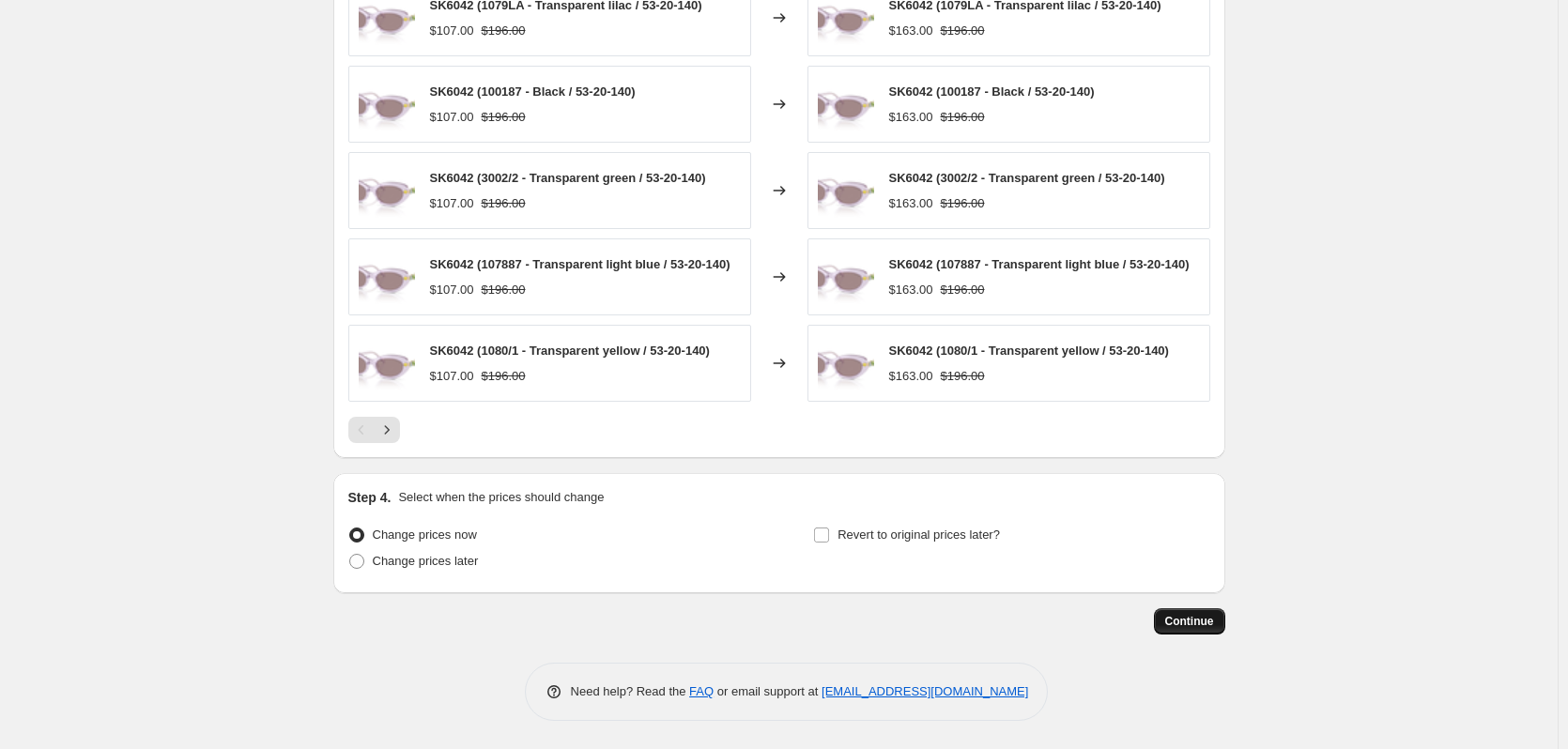
click at [1173, 620] on span "Continue" at bounding box center [1189, 622] width 48 height 15
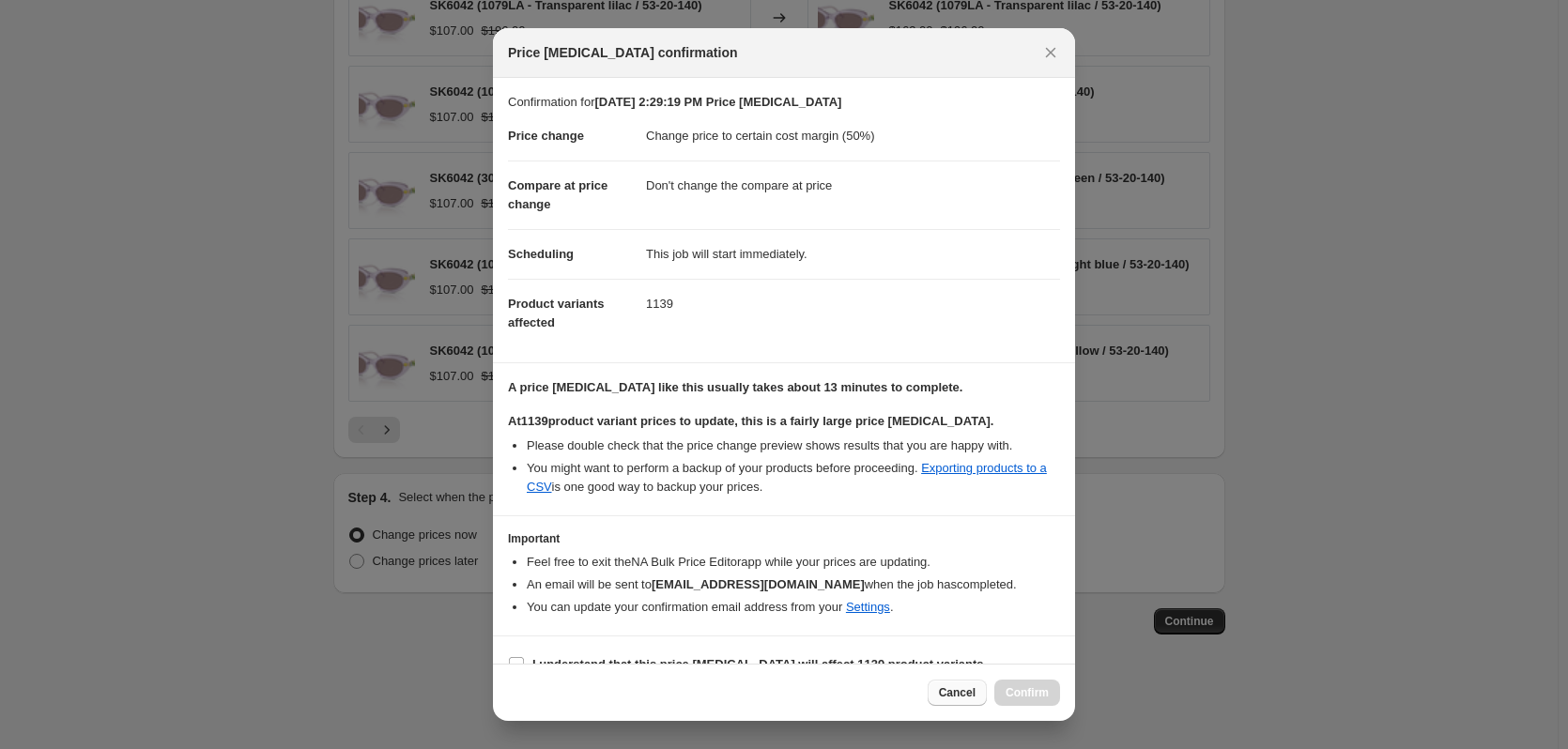
click at [948, 694] on span "Cancel" at bounding box center [957, 693] width 37 height 15
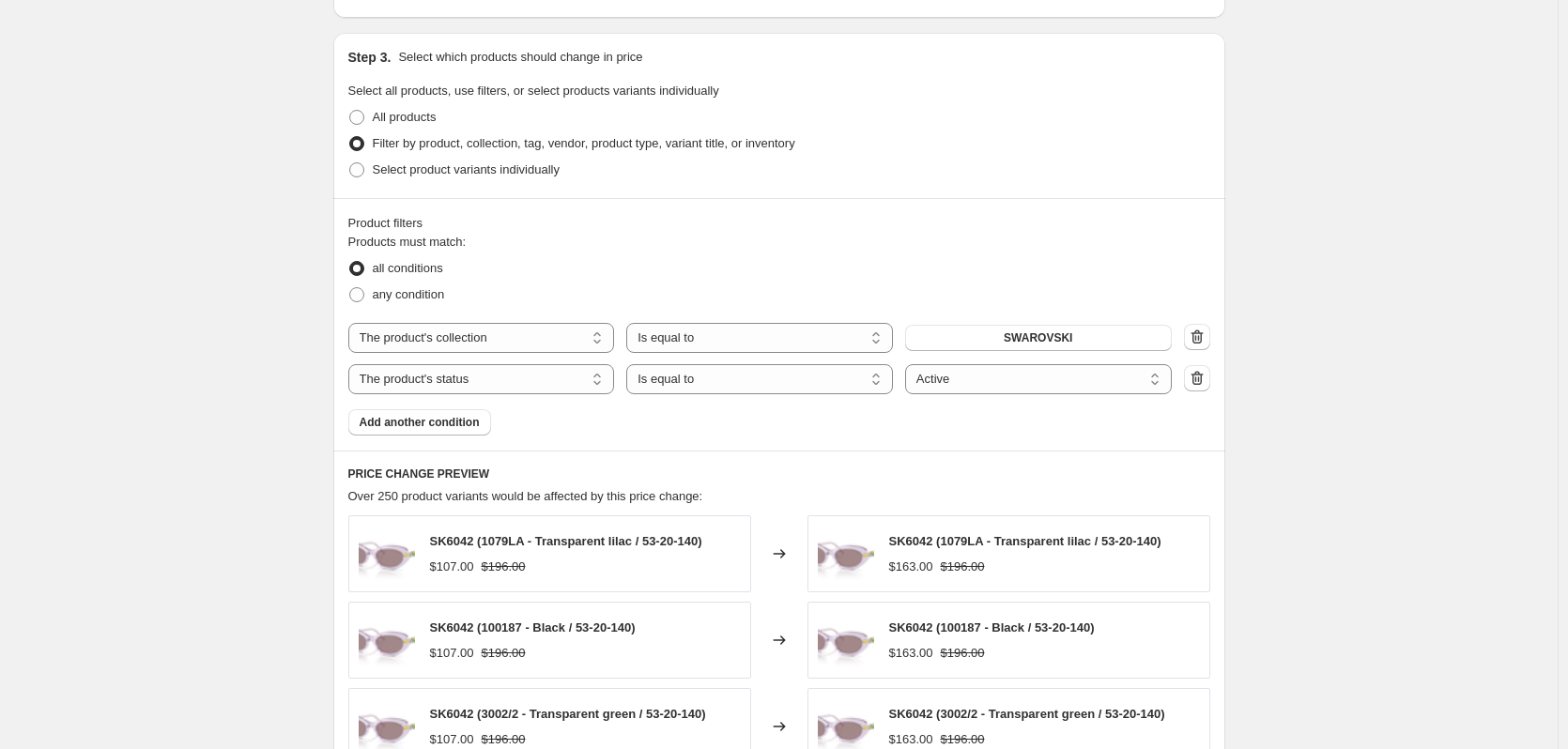
scroll to position [842, 0]
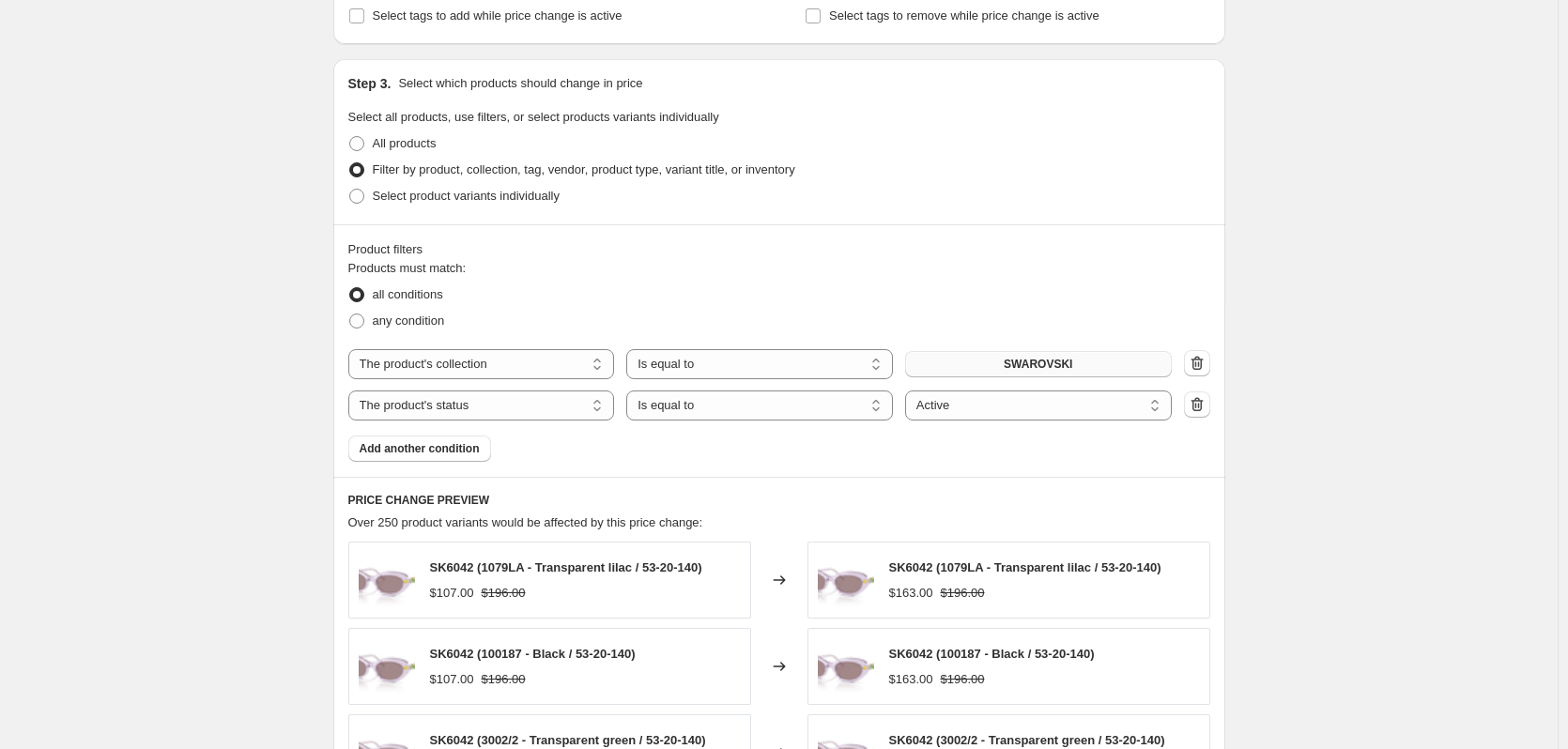
click at [1019, 371] on span "SWAROVSKI" at bounding box center [1038, 364] width 68 height 15
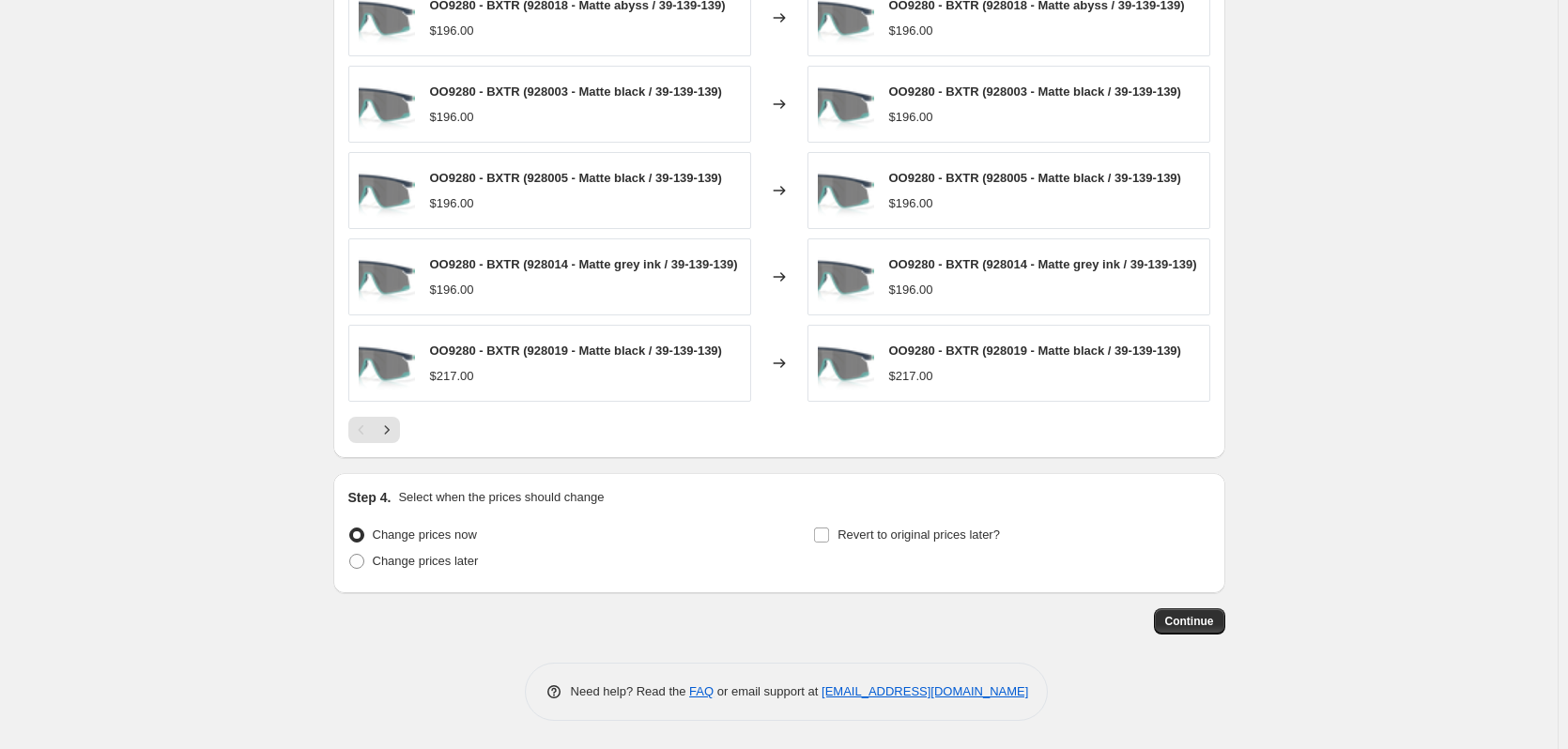
scroll to position [1412, 0]
click at [1195, 624] on span "Continue" at bounding box center [1189, 622] width 48 height 15
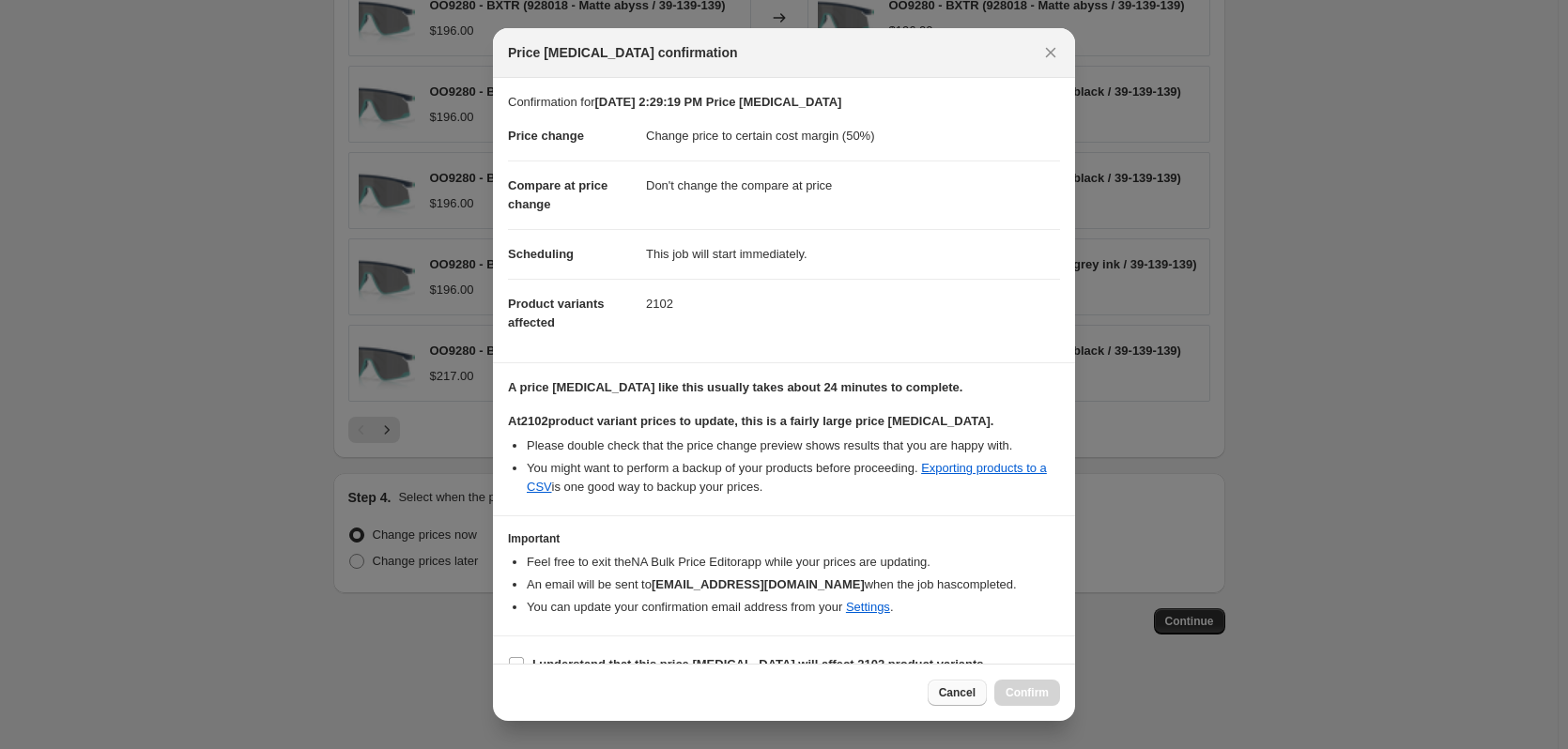
click at [963, 695] on span "Cancel" at bounding box center [957, 693] width 37 height 15
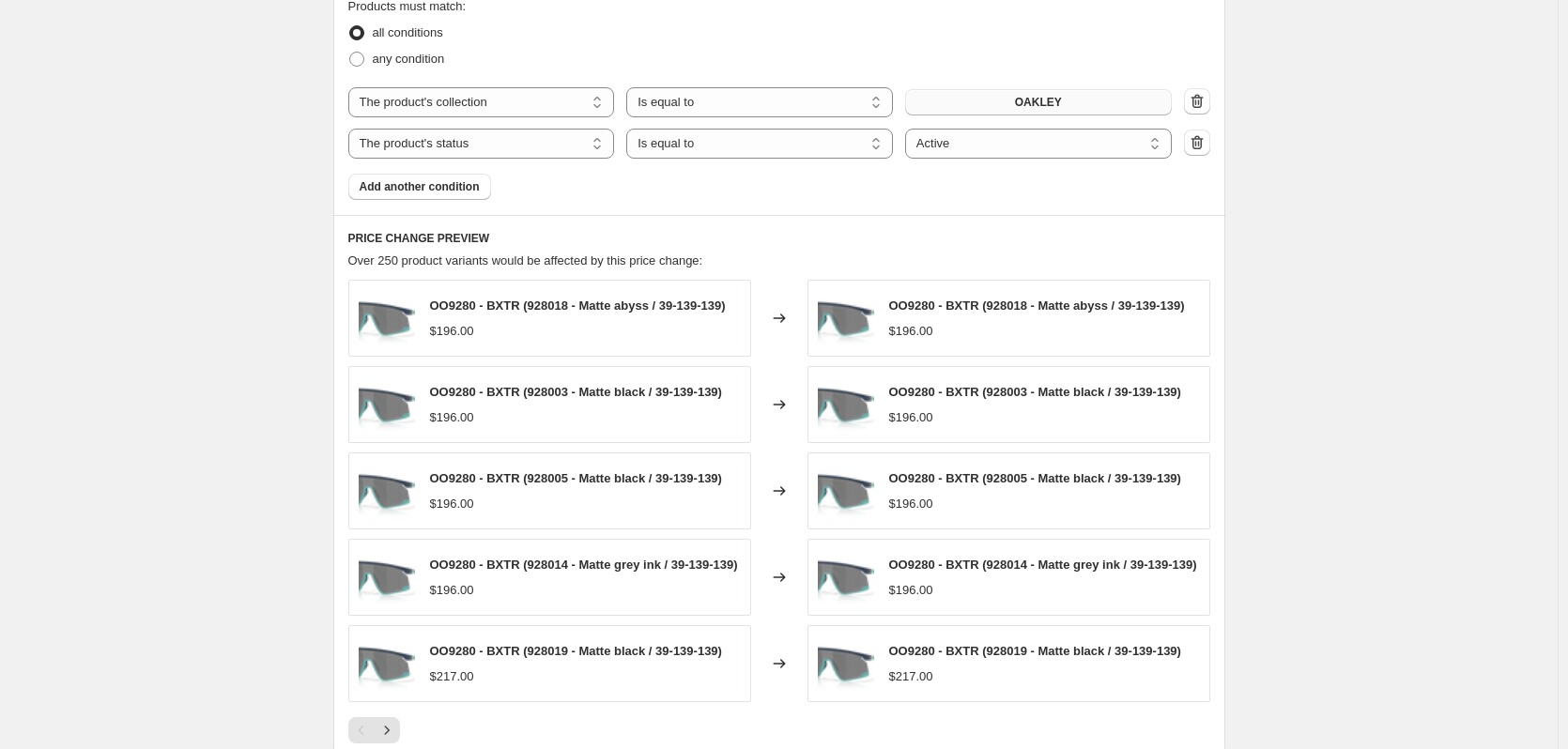
scroll to position [567, 0]
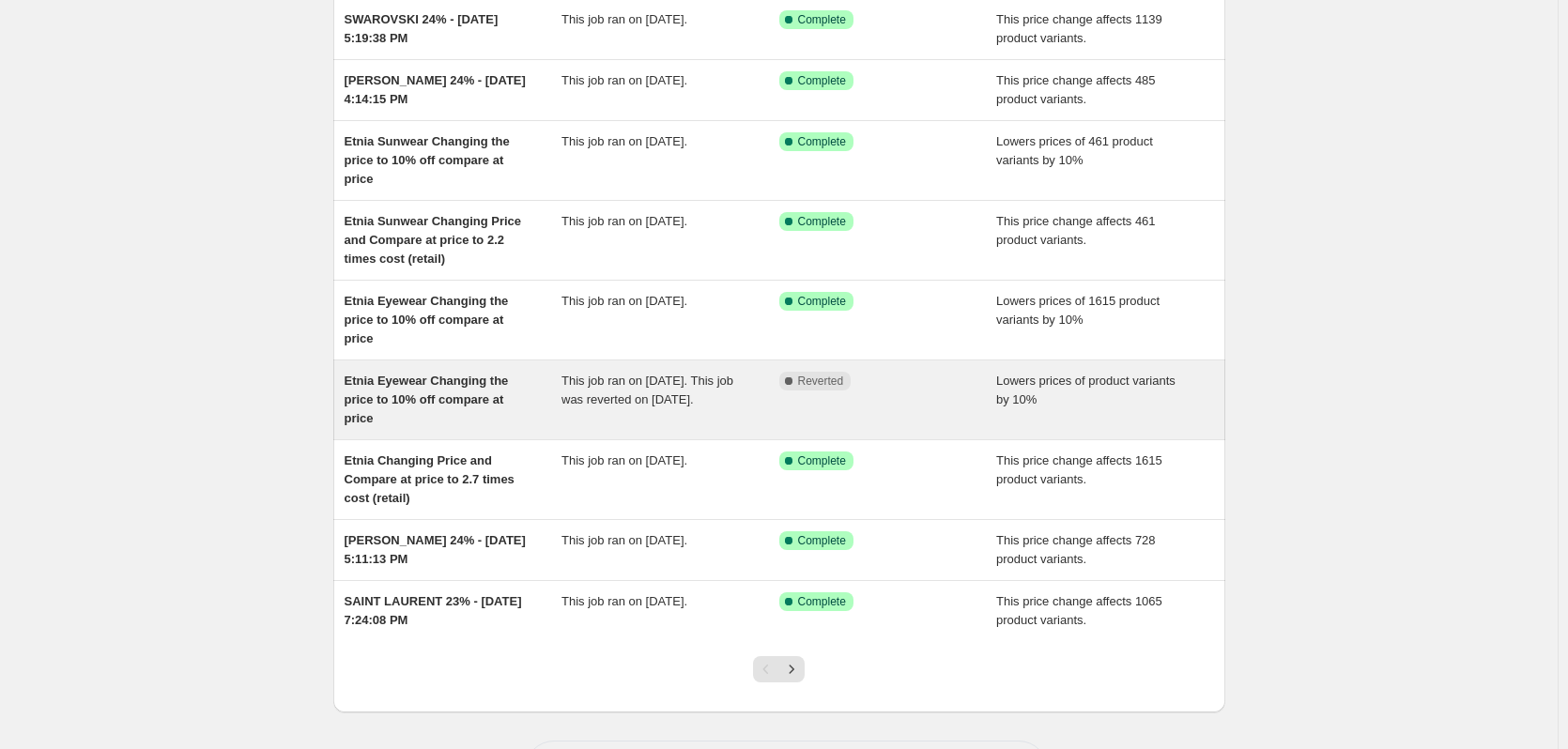
scroll to position [312, 0]
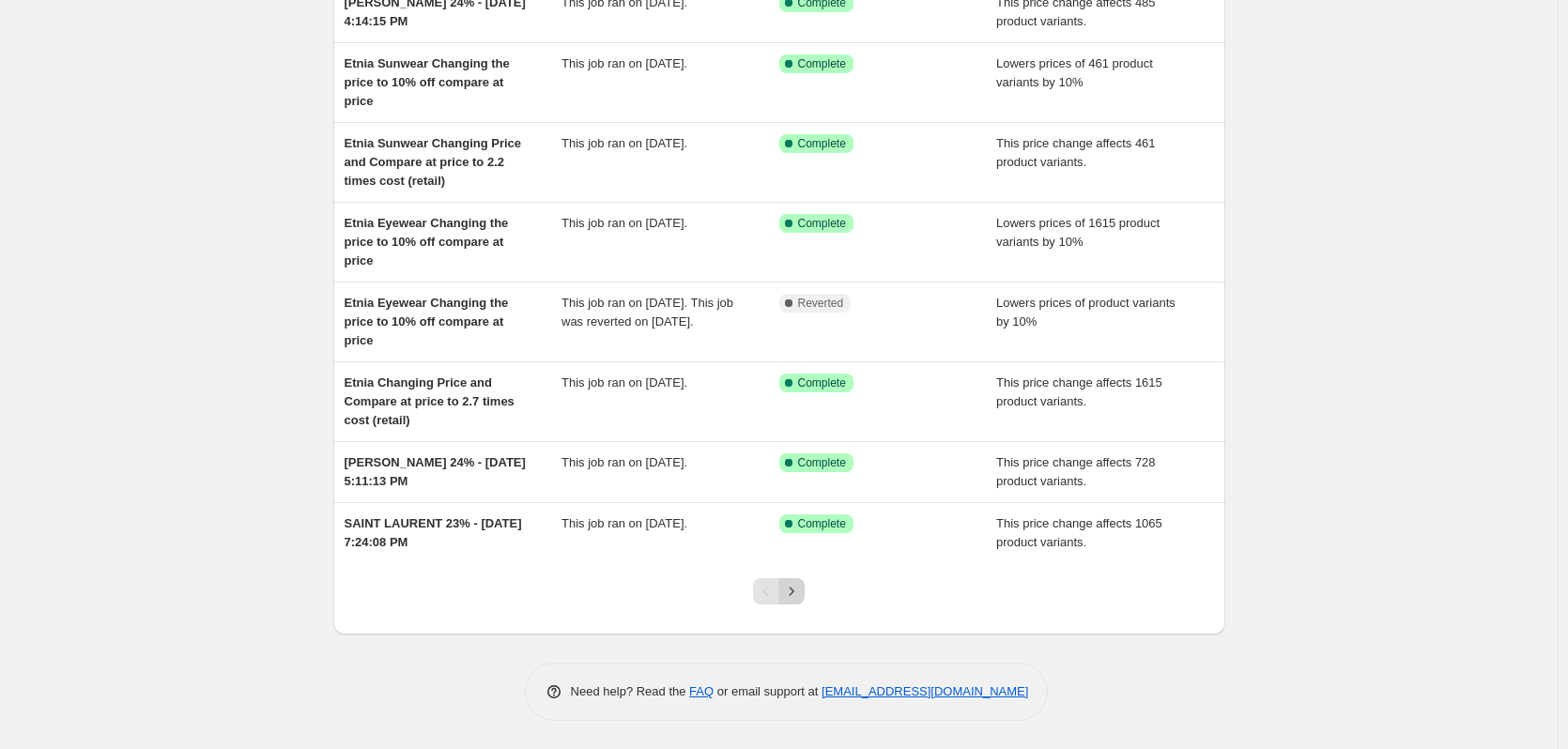
click at [801, 586] on icon "Next" at bounding box center [792, 592] width 19 height 19
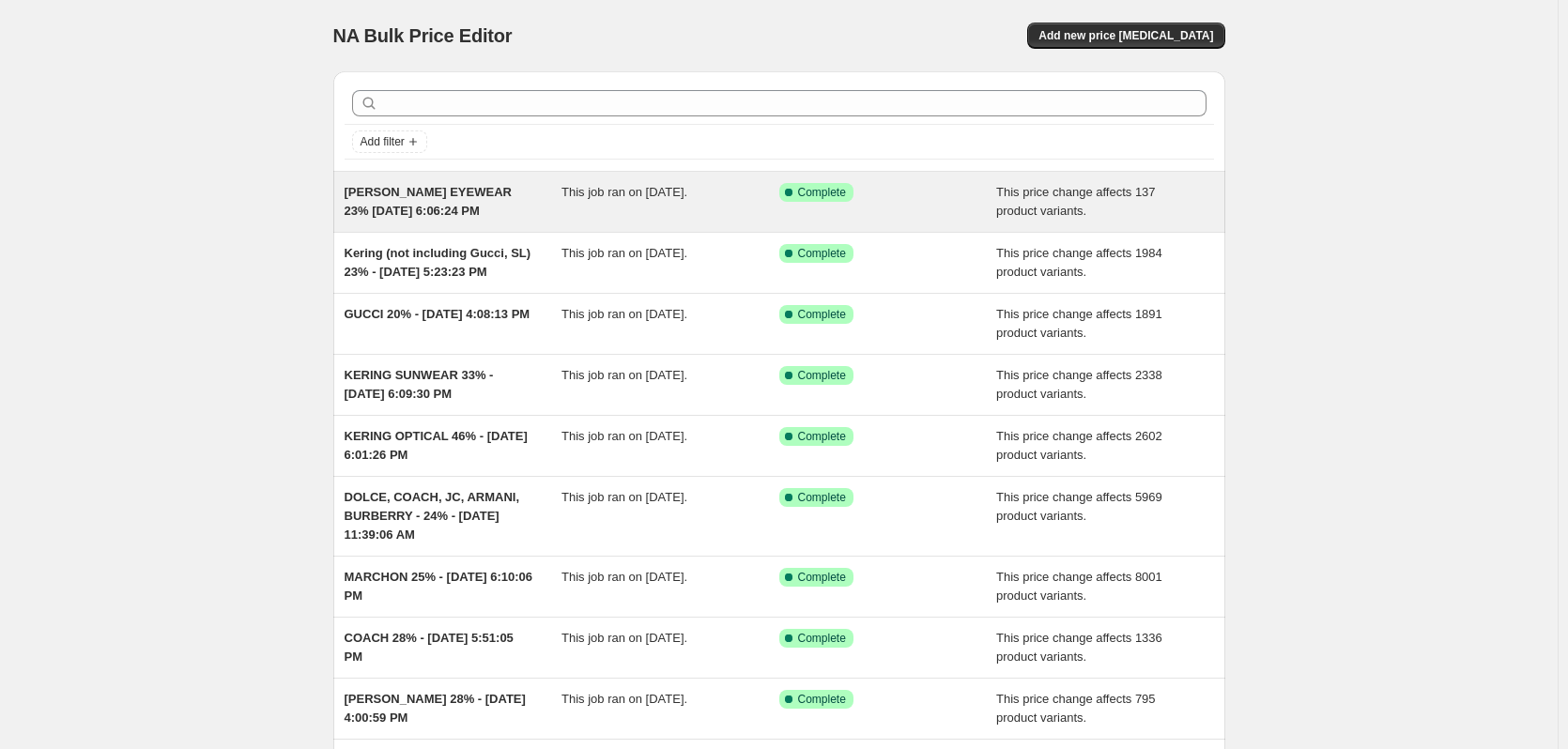
click at [508, 212] on div "[PERSON_NAME] EYEWEAR 23% [DATE] 6:06:24 PM" at bounding box center [453, 202] width 218 height 38
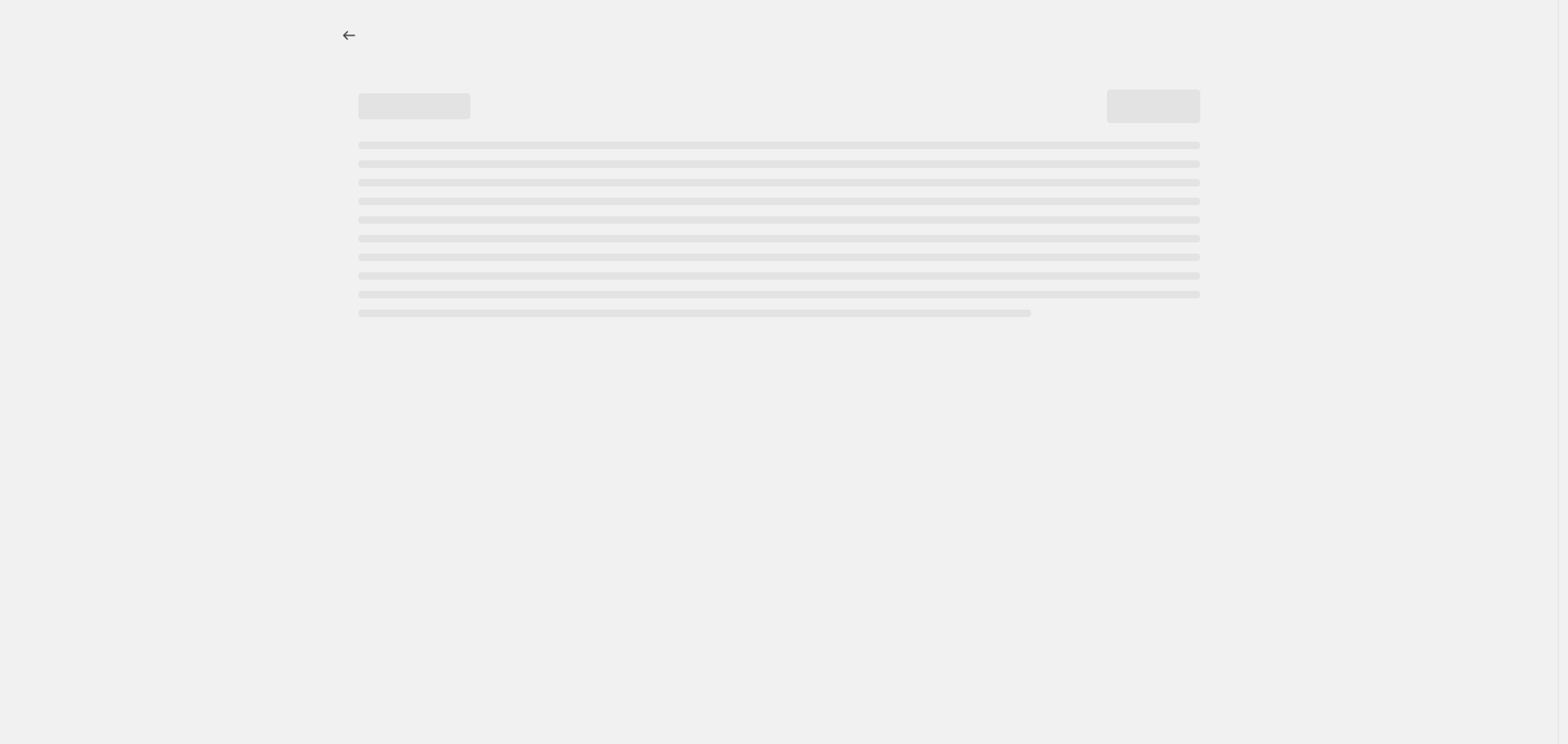
select select "margin"
select select "no_change"
select select "vendor"
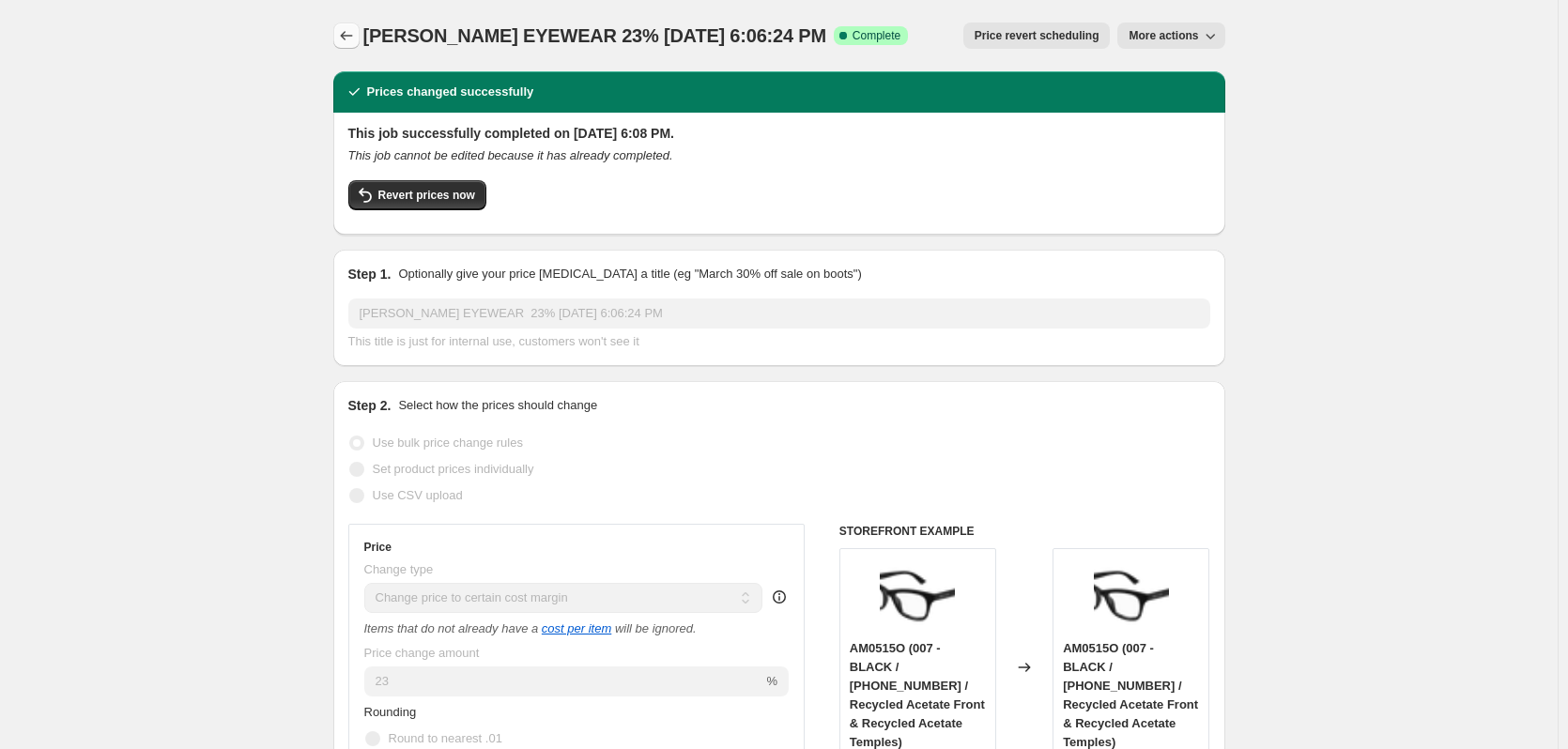
click at [344, 40] on icon "Price change jobs" at bounding box center [347, 36] width 19 height 19
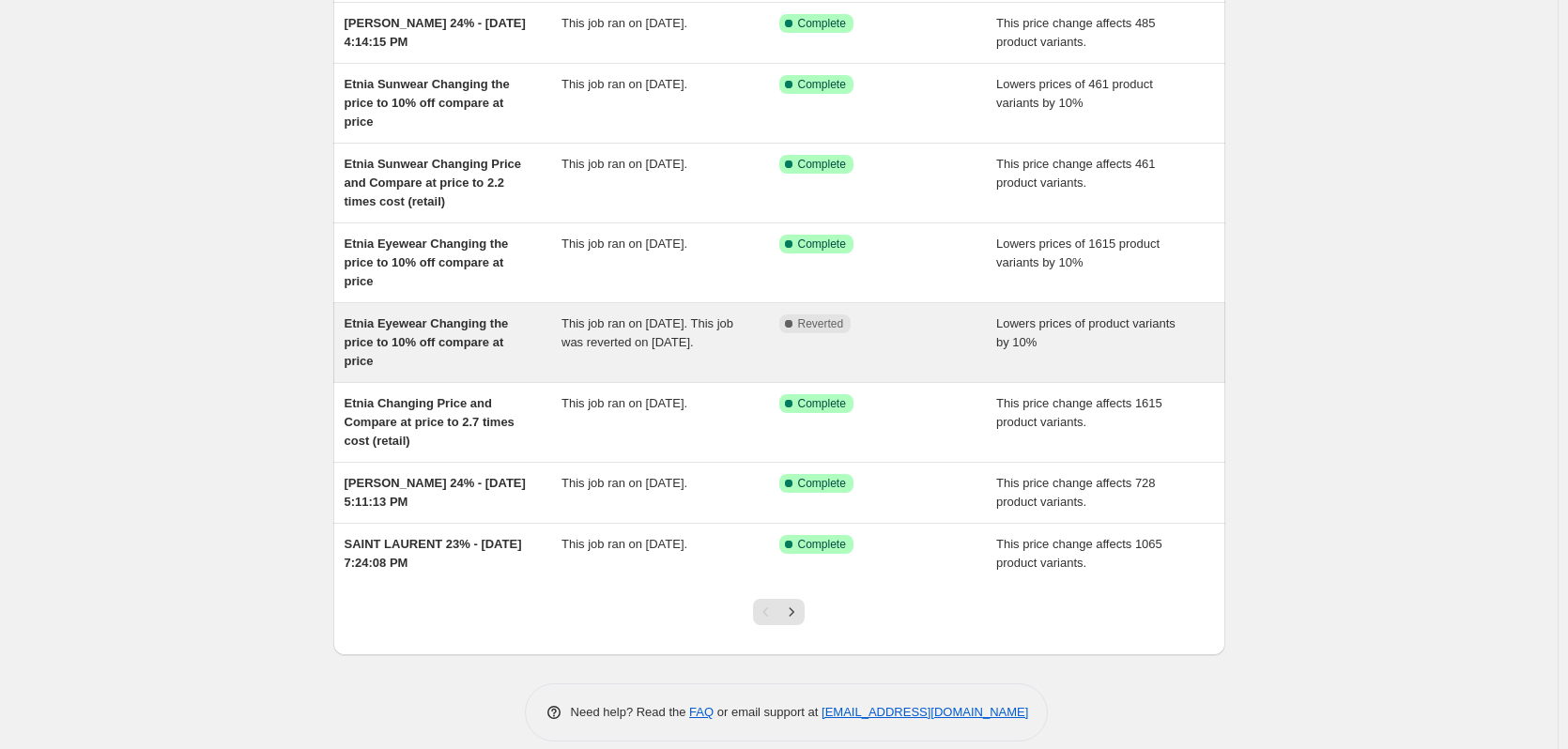
scroll to position [312, 0]
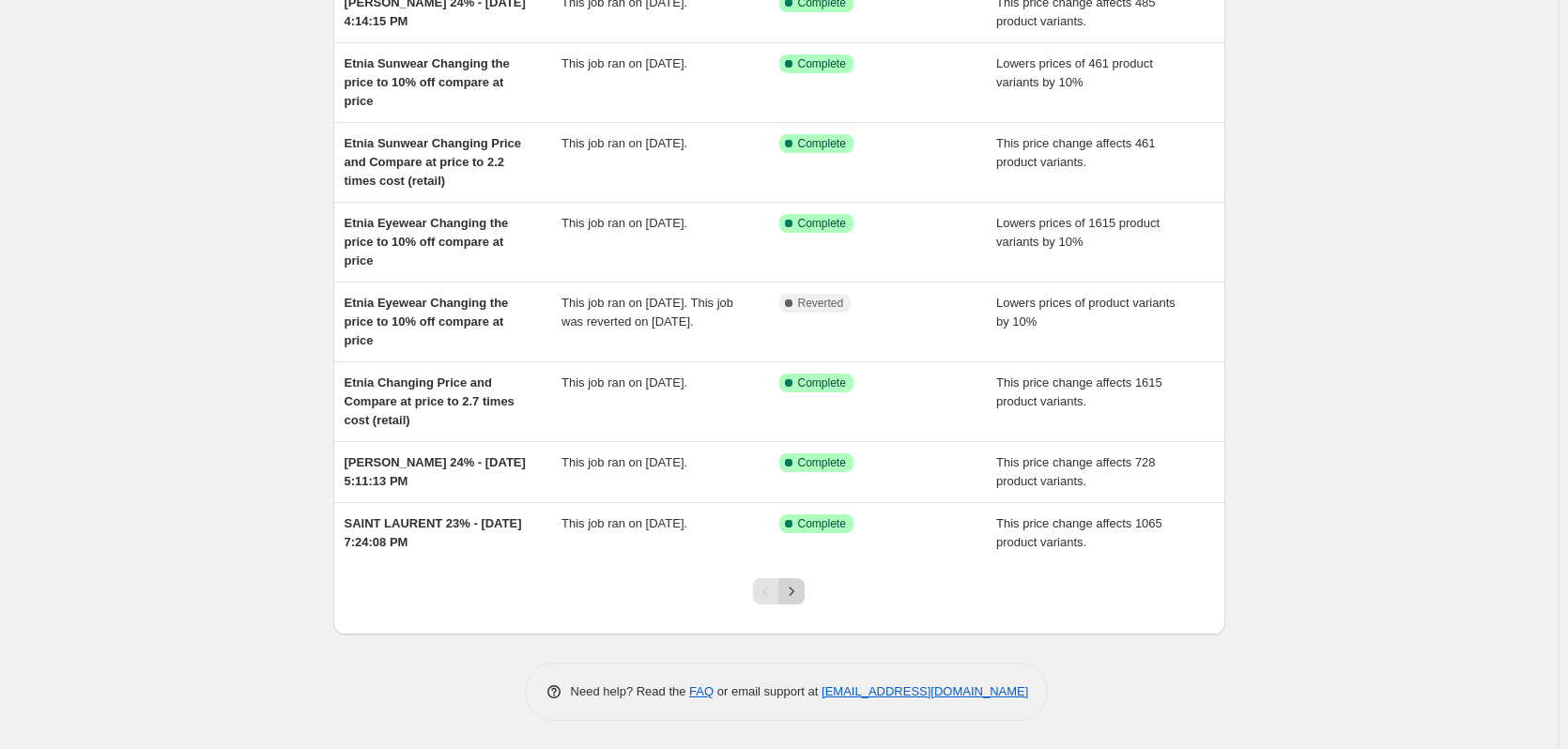
click at [798, 589] on icon "Next" at bounding box center [792, 592] width 19 height 19
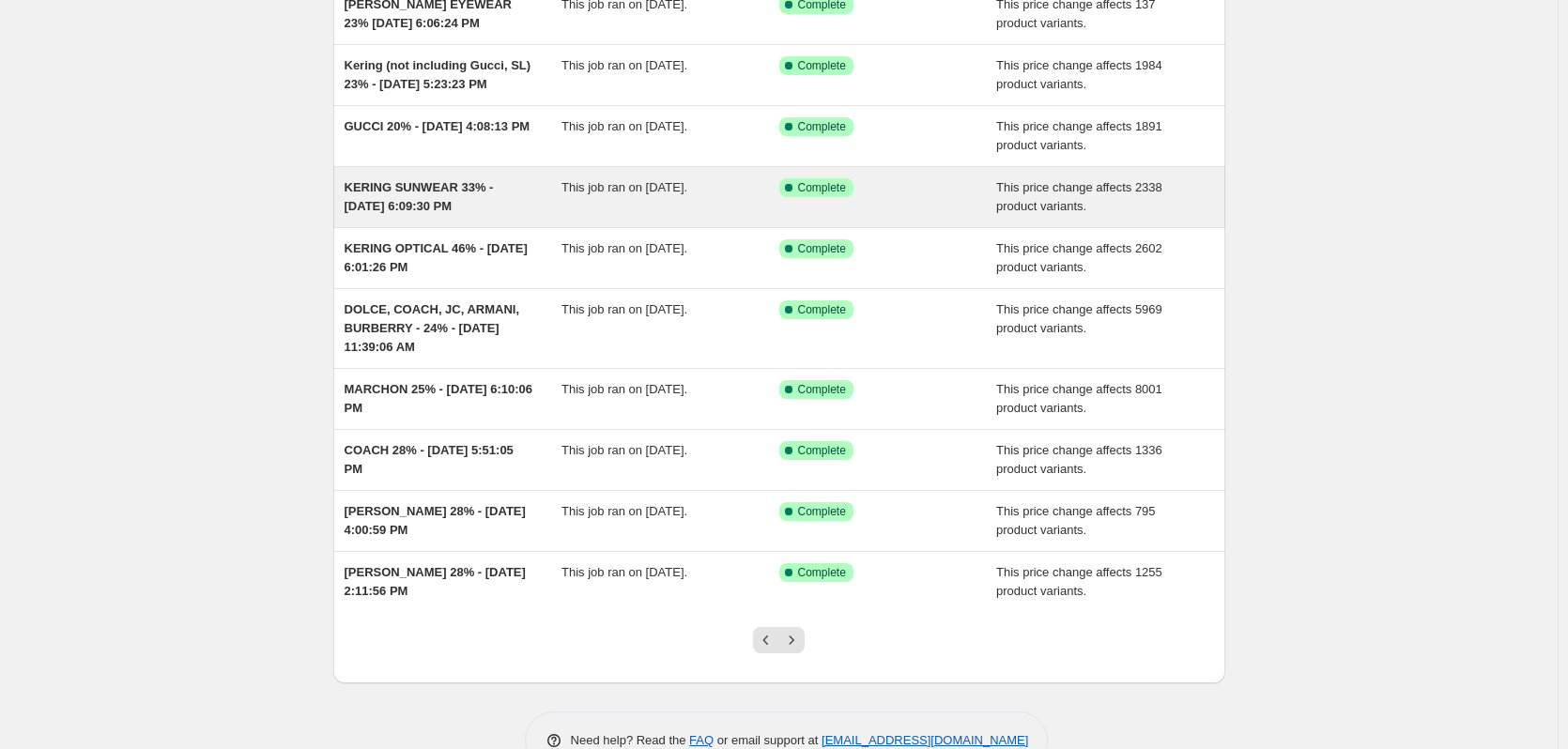
scroll to position [237, 0]
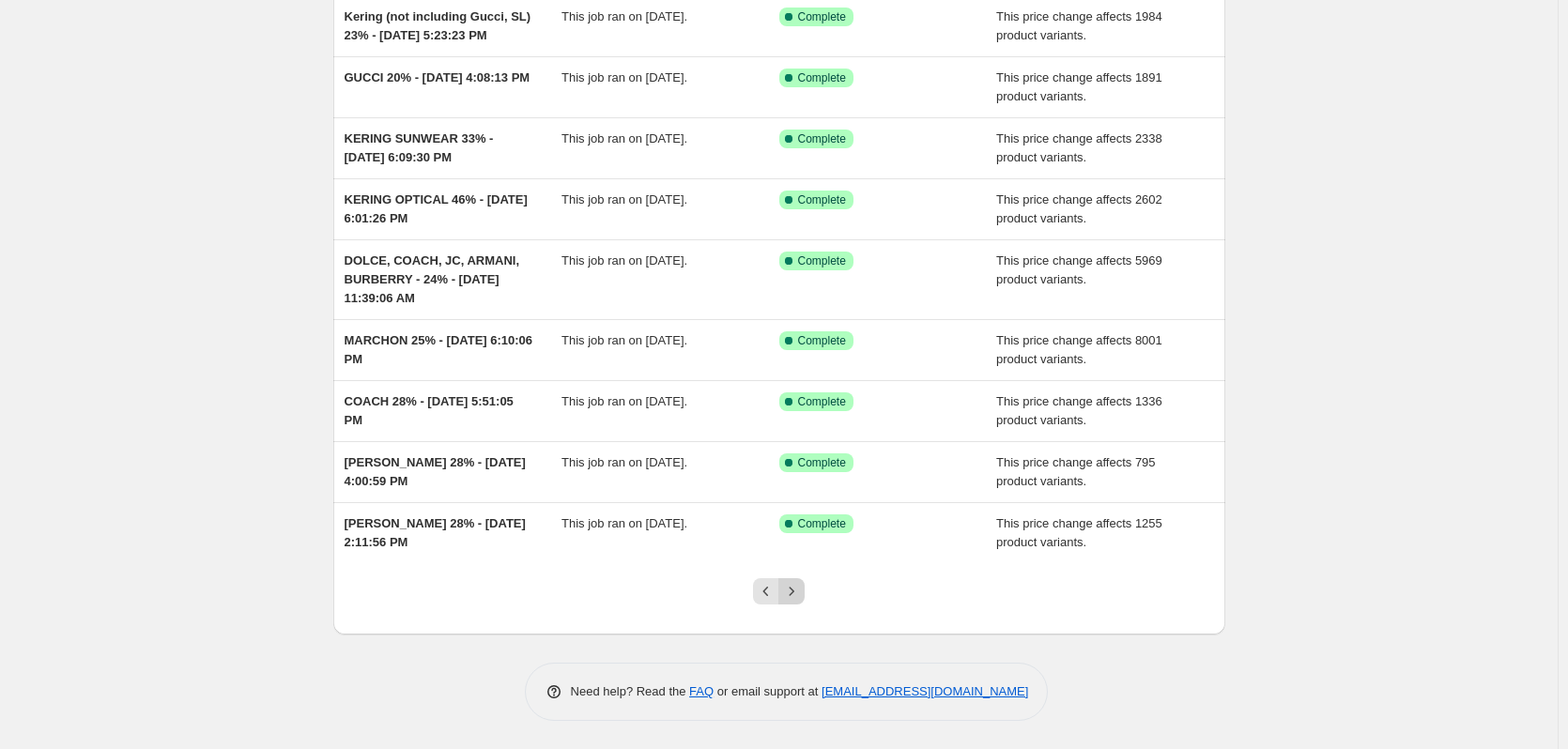
click at [801, 598] on icon "Next" at bounding box center [792, 592] width 19 height 19
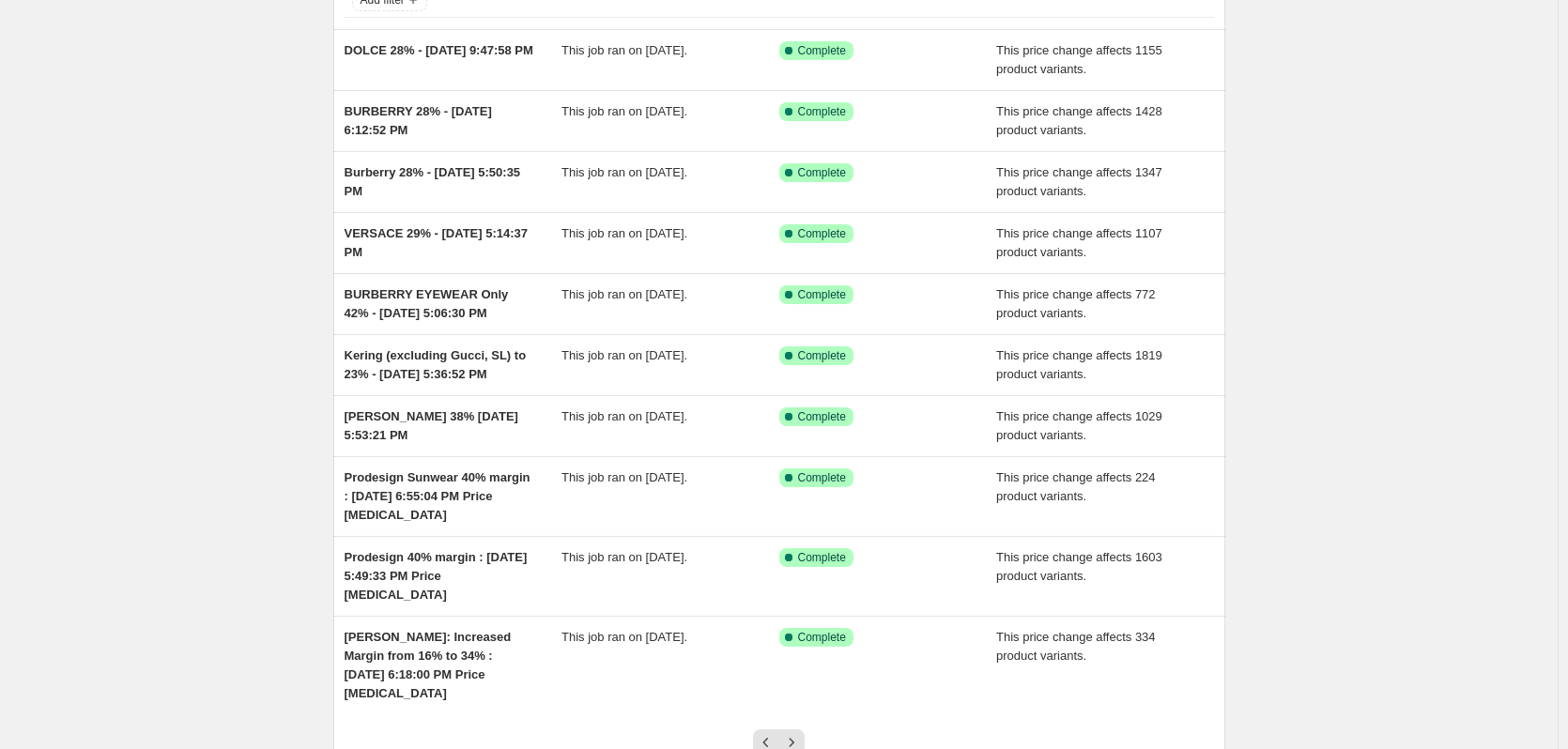
scroll to position [275, 0]
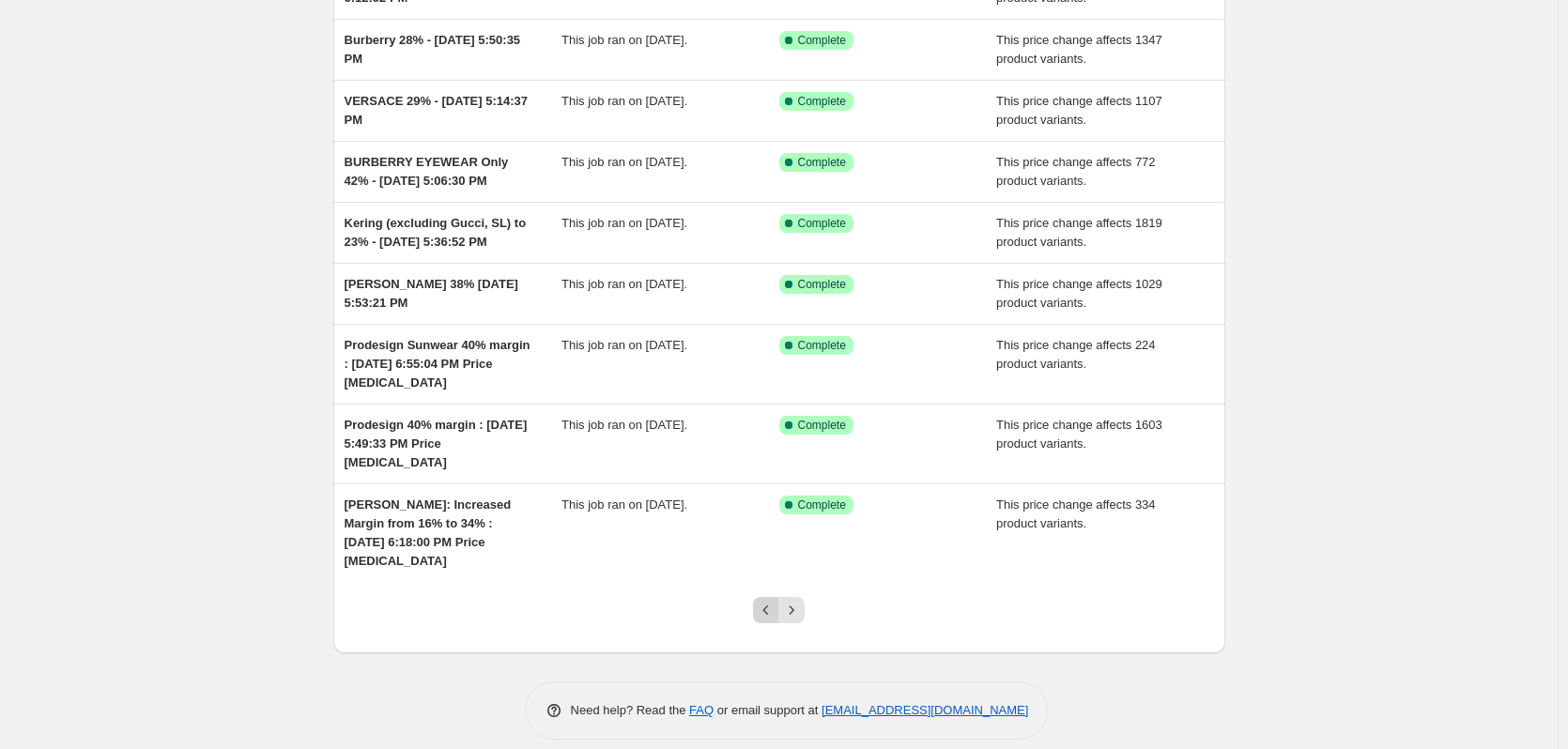
click at [771, 601] on icon "Previous" at bounding box center [766, 610] width 19 height 19
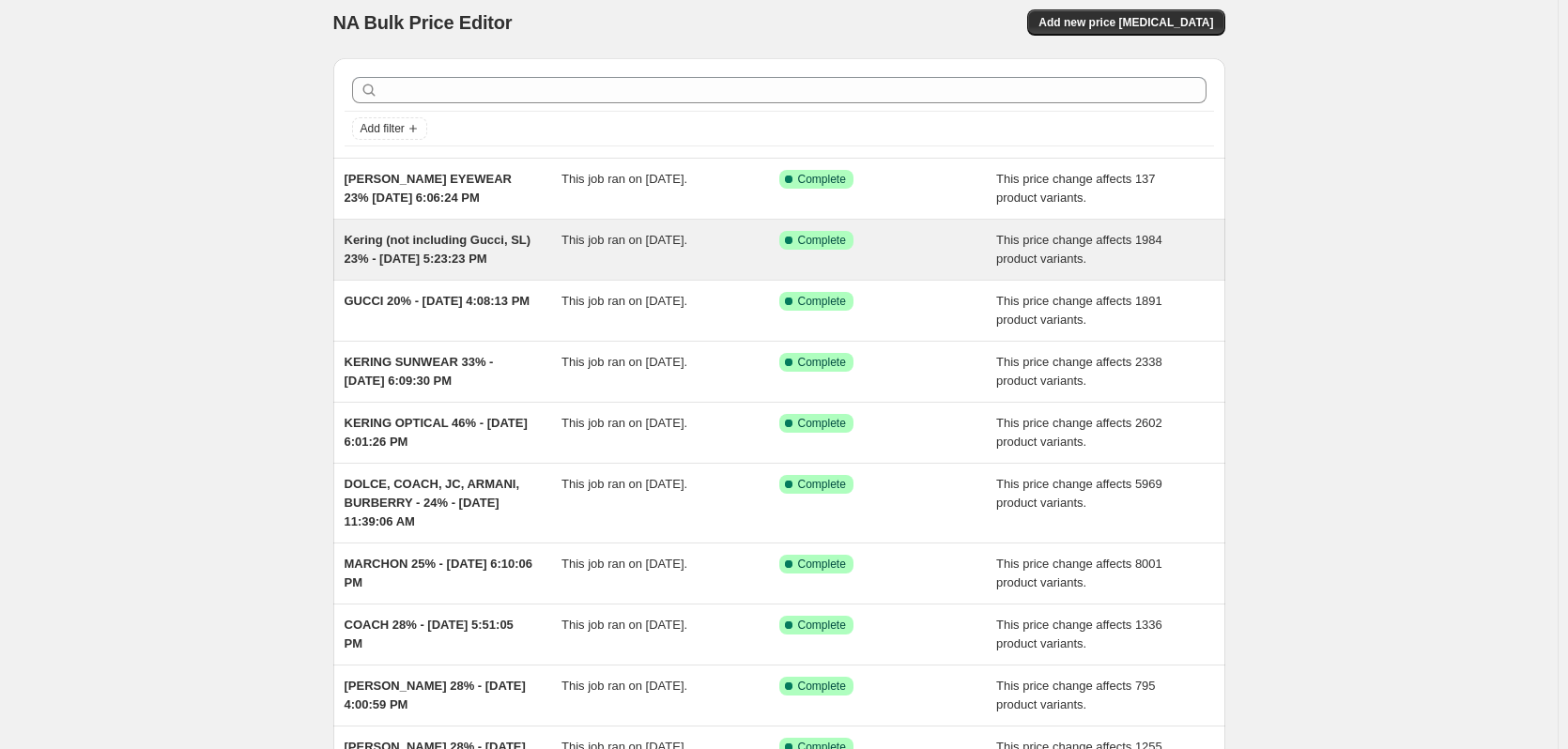
scroll to position [94, 0]
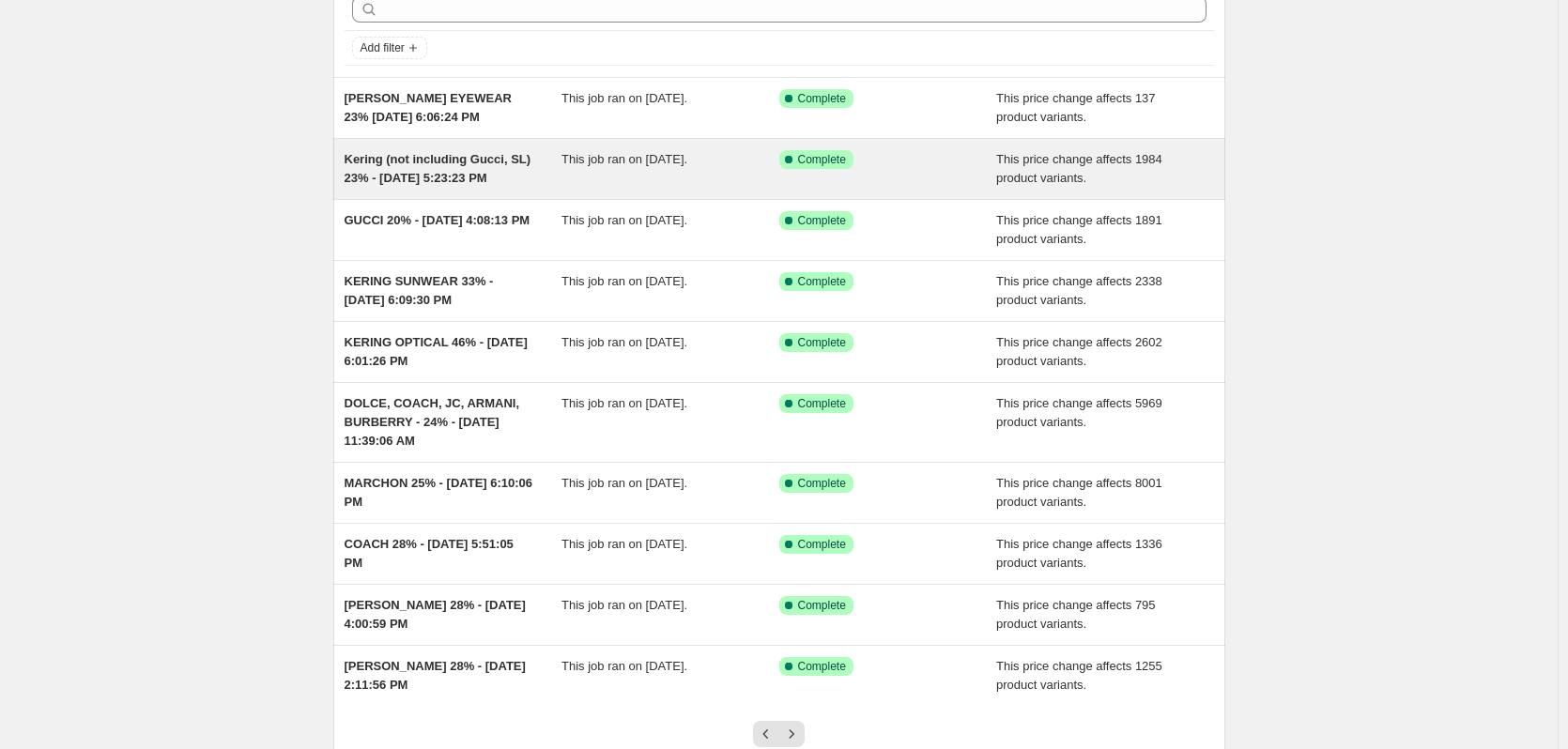
click at [506, 162] on span "Kering (not including Gucci, SL) 23% - [DATE] 5:23:23 PM" at bounding box center [438, 168] width 187 height 33
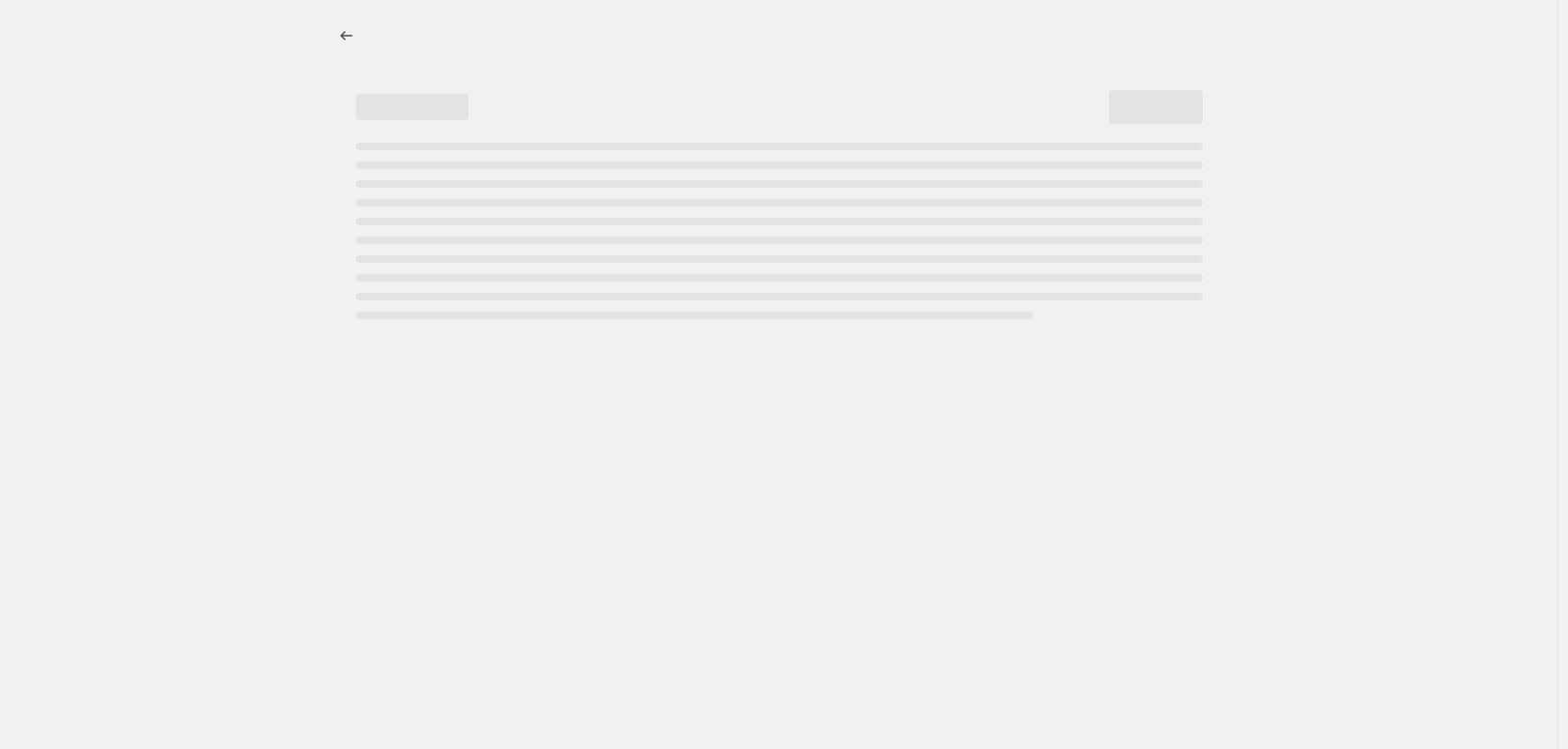
select select "margin"
select select "no_change"
select select "vendor"
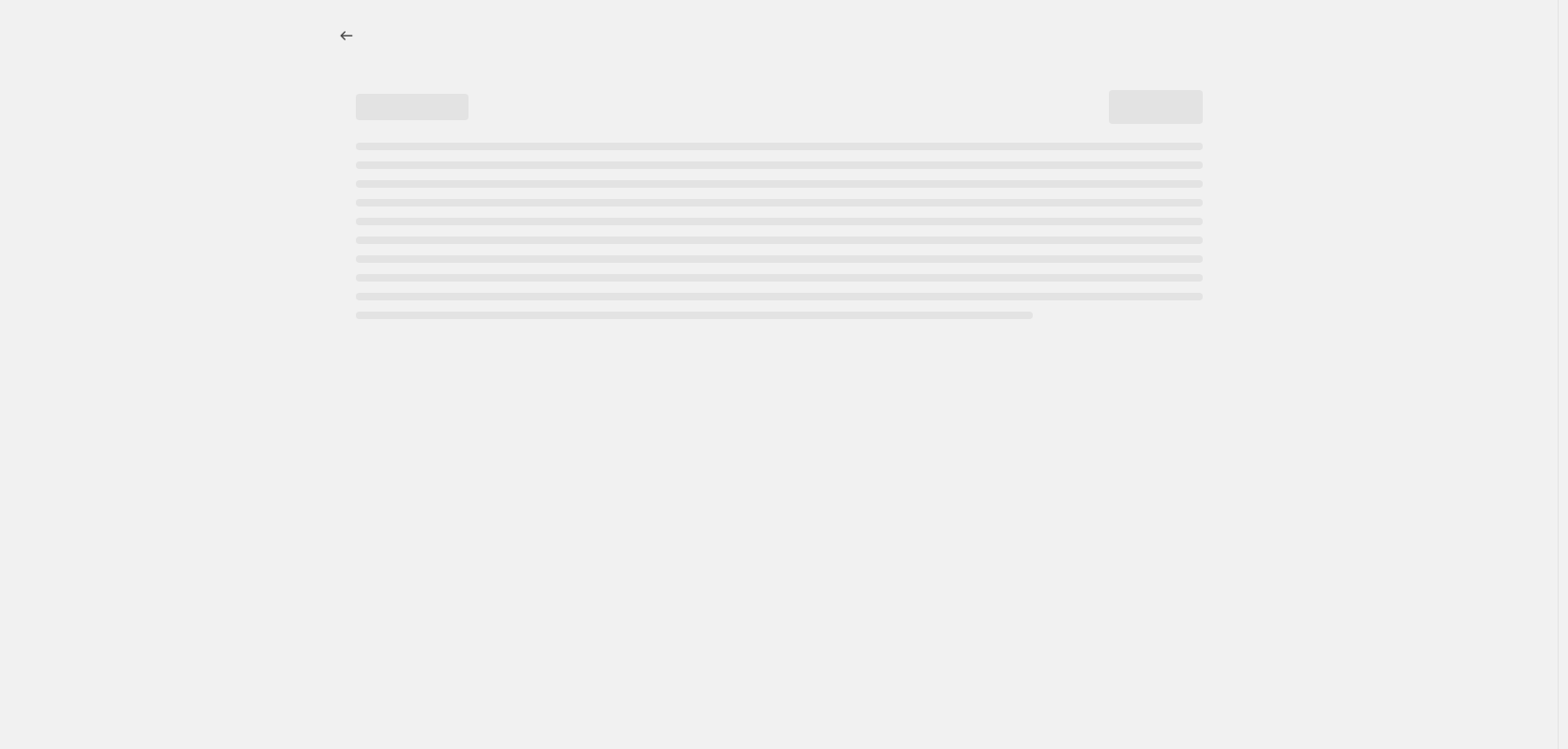
select select "vendor"
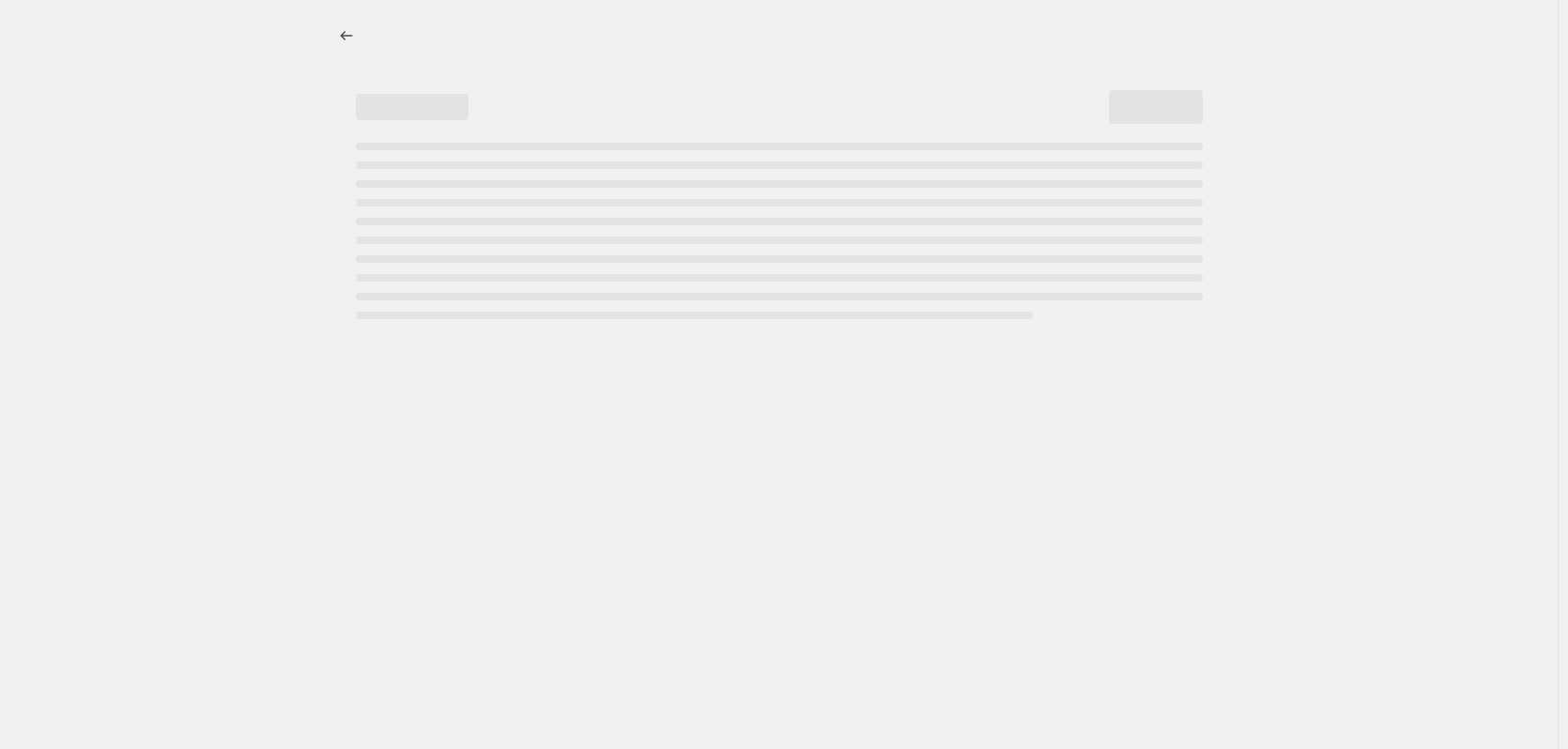
select select "vendor"
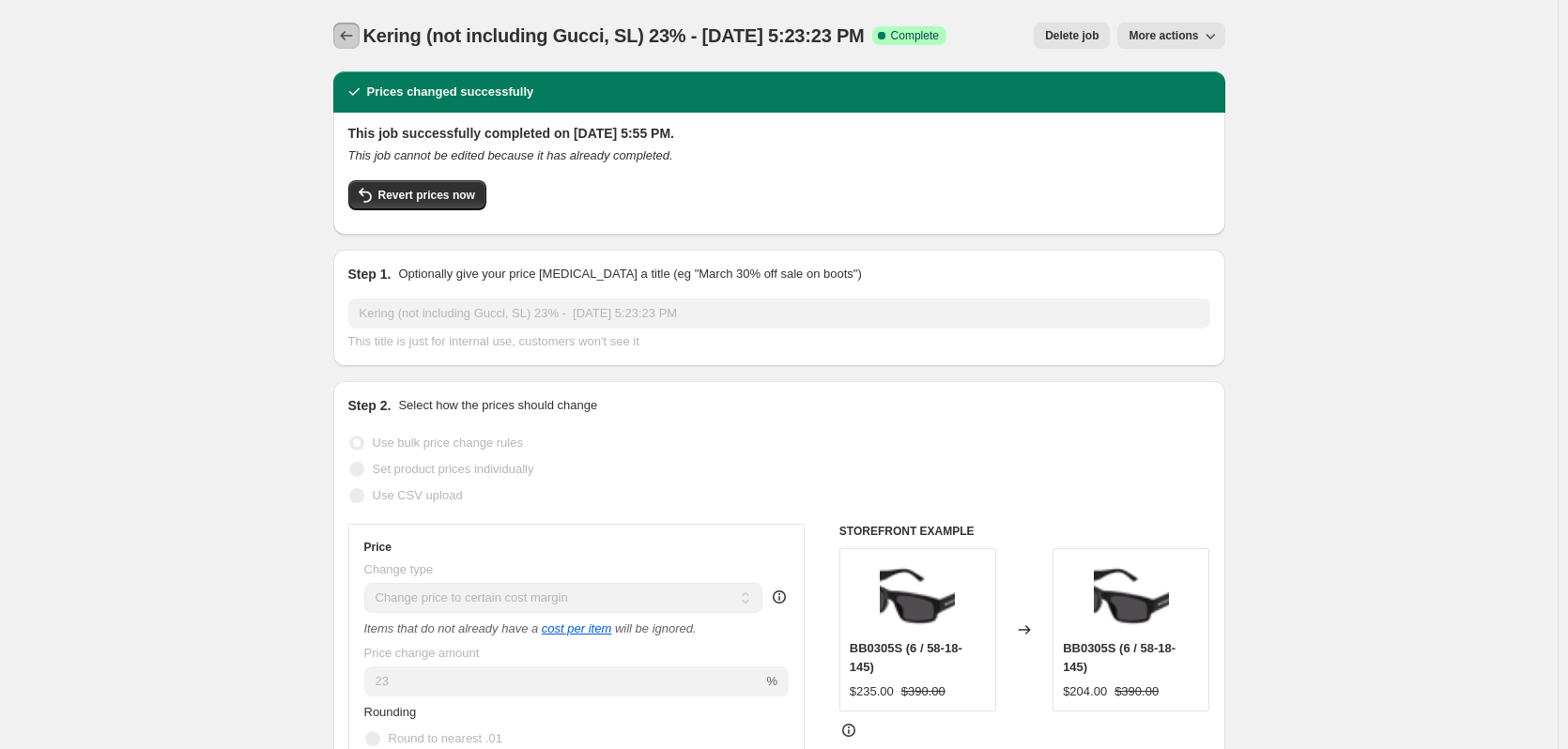
click at [350, 39] on icon "Price change jobs" at bounding box center [347, 36] width 19 height 19
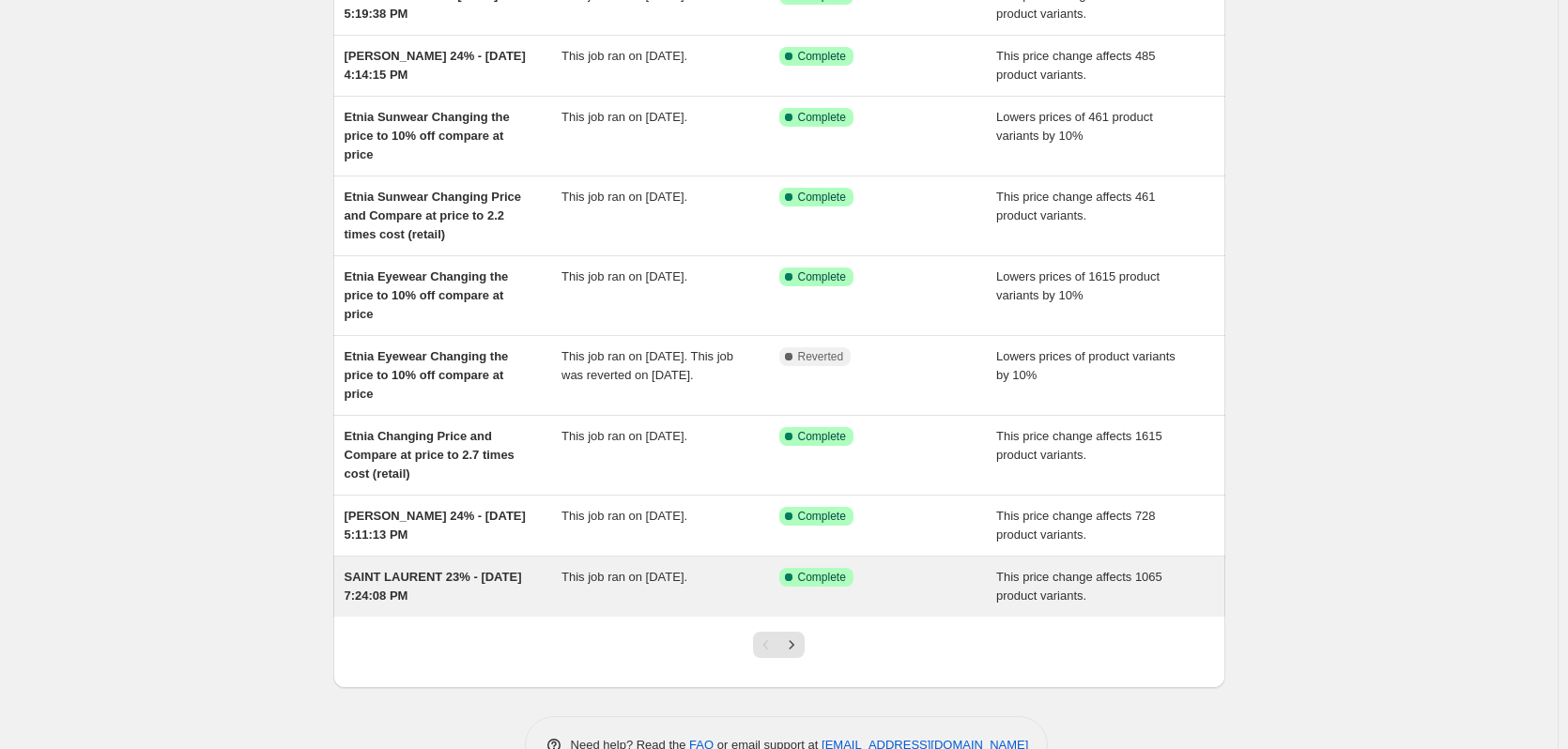
scroll to position [312, 0]
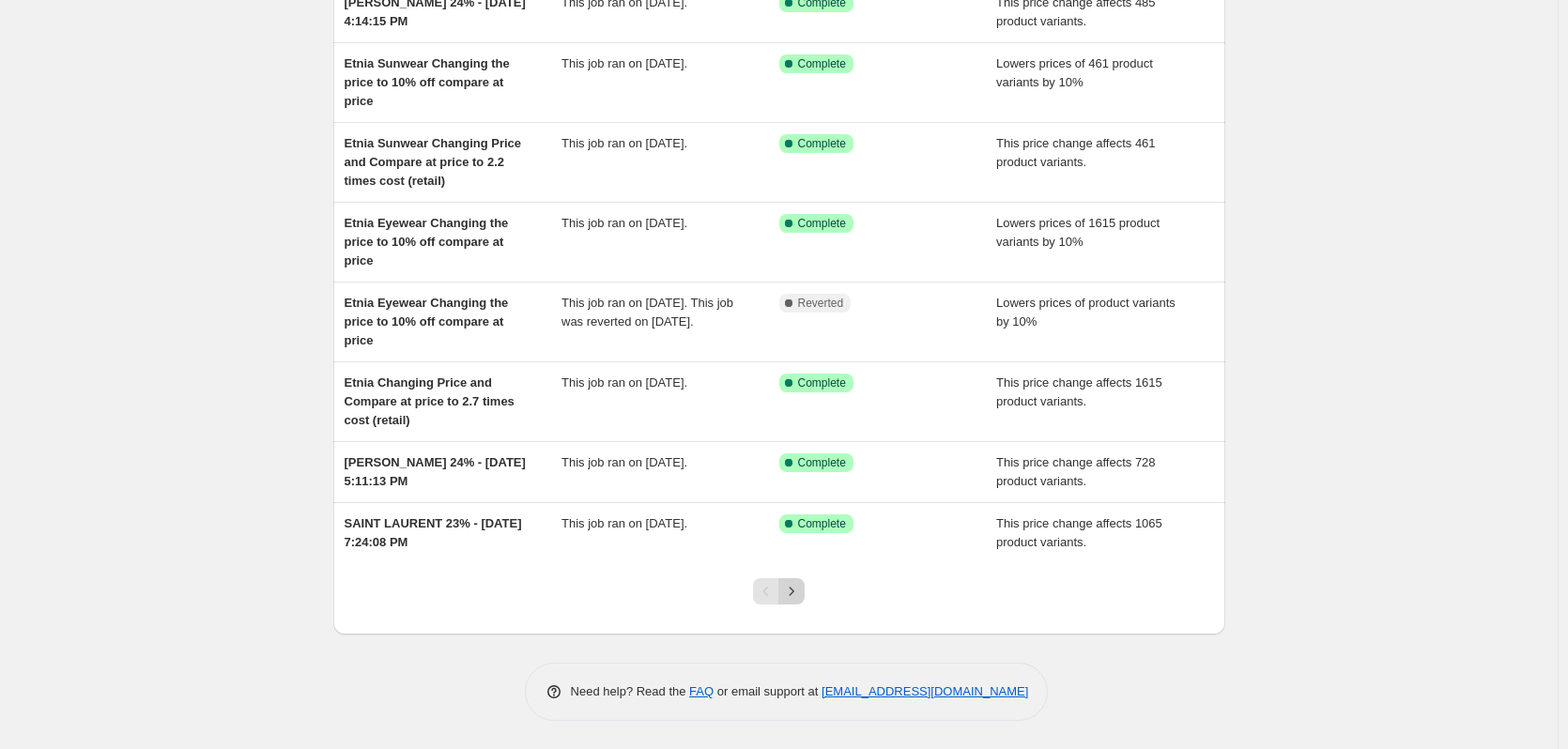
click at [801, 599] on icon "Next" at bounding box center [792, 592] width 19 height 19
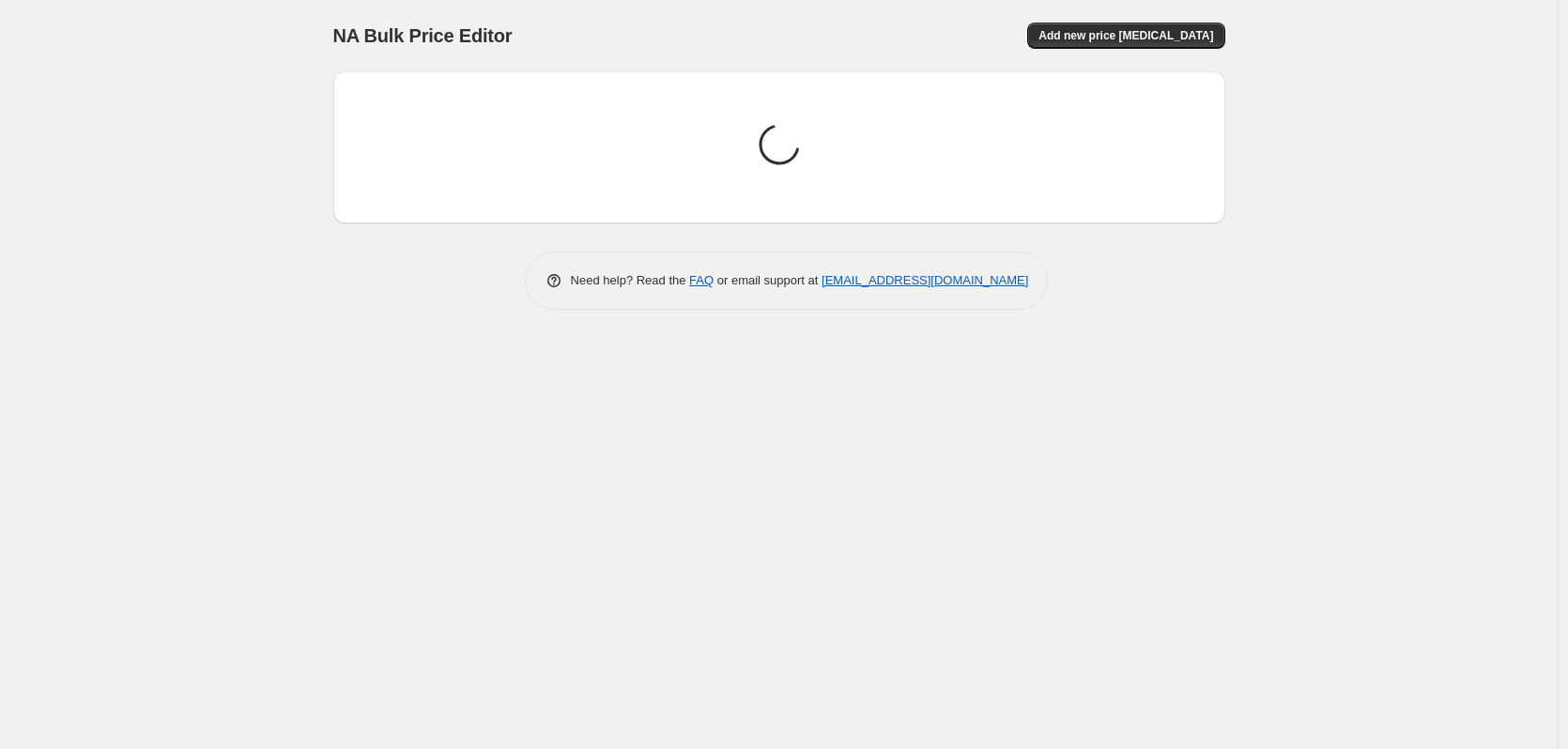
scroll to position [0, 0]
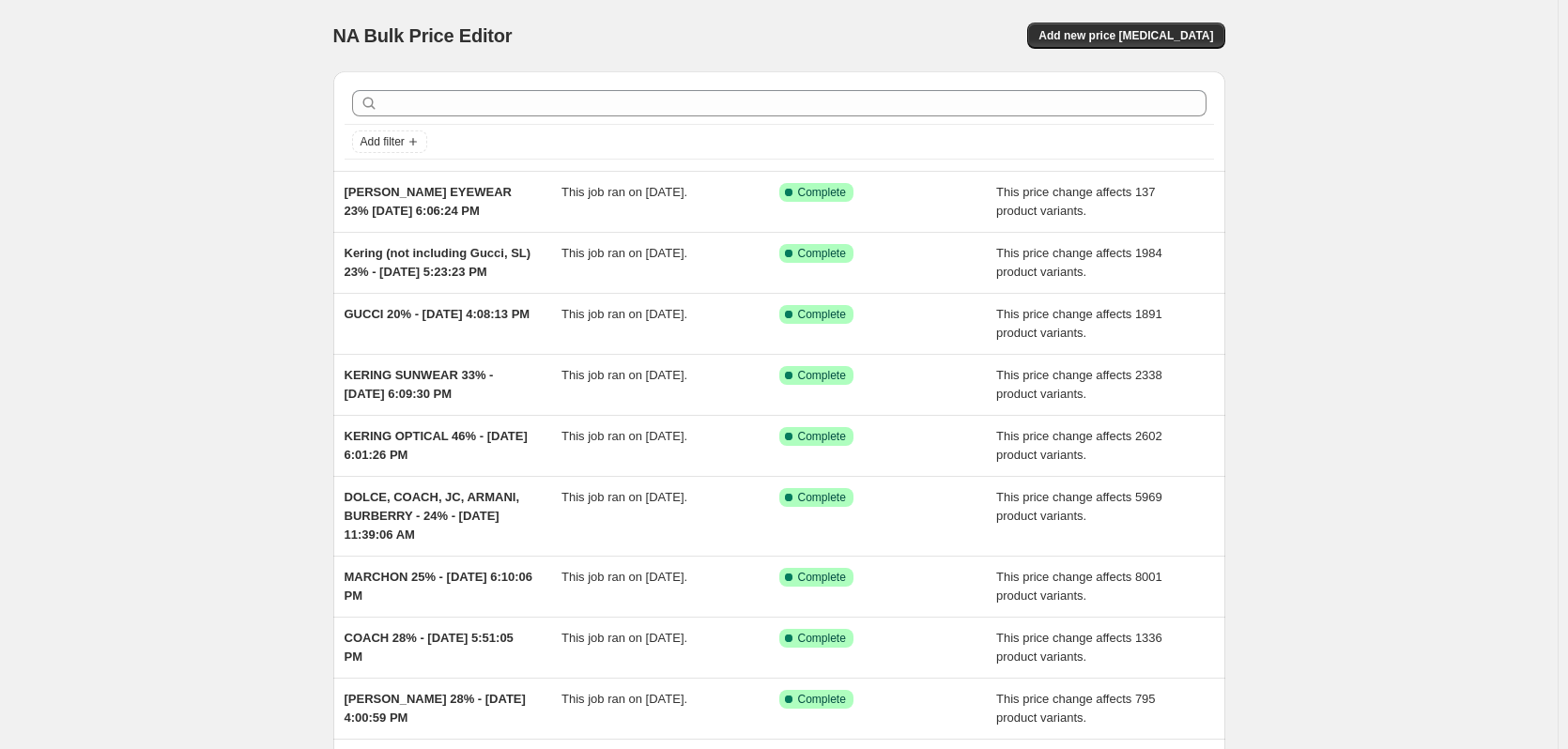
click at [181, 321] on div "NA Bulk Price Editor. This page is ready NA Bulk Price Editor Add new price [ME…" at bounding box center [778, 492] width 1558 height 986
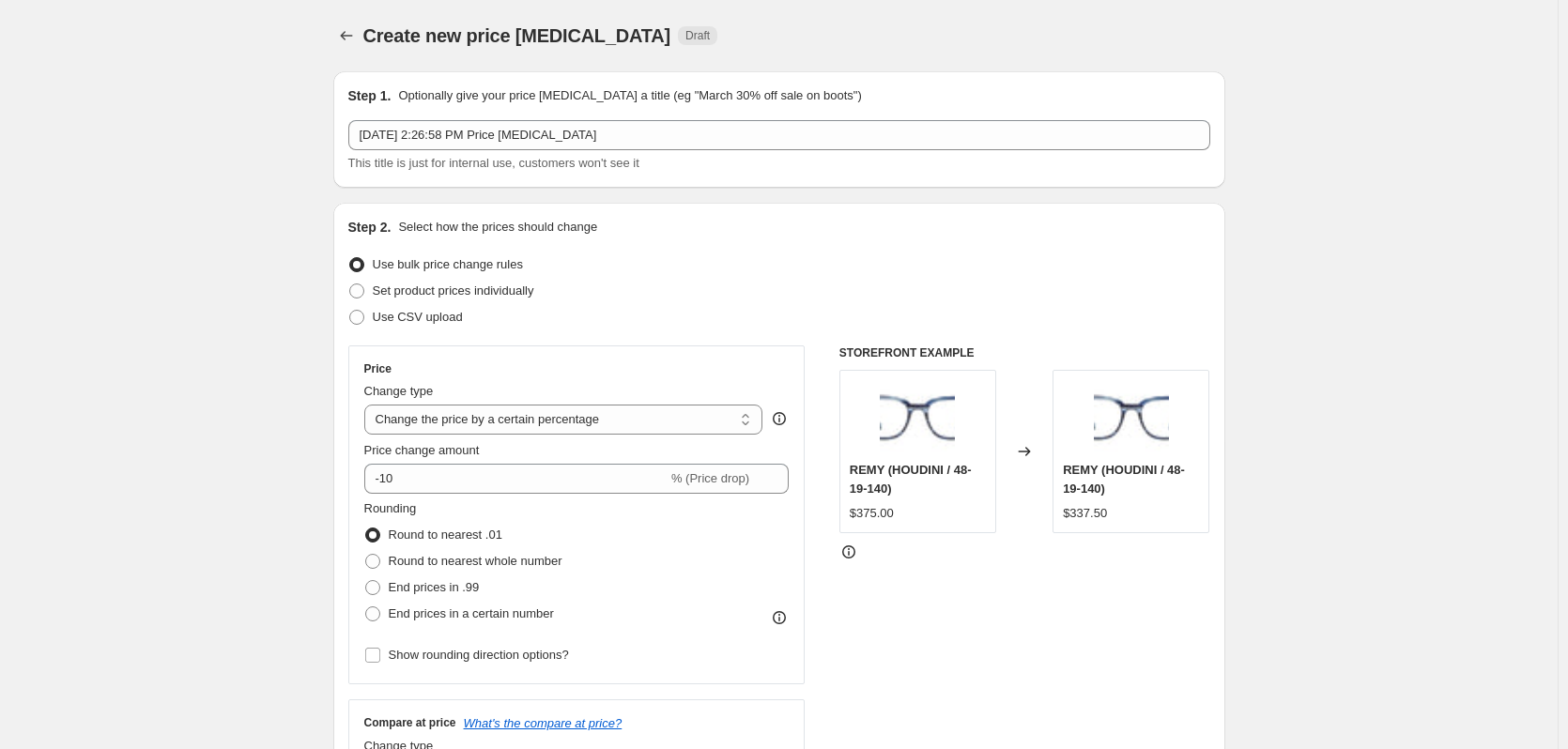
select select "percentage"
select select "no_change"
select select "collection"
select select "product_status"
